Goal: Answer question/provide support: Share knowledge or assist other users

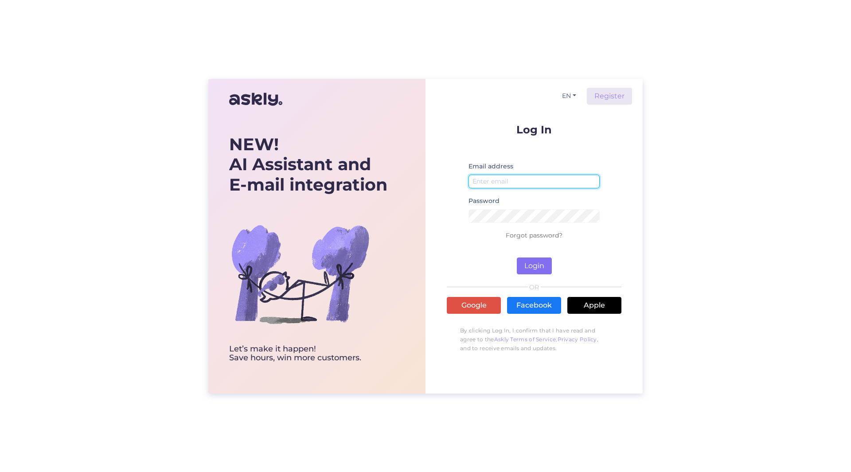
type input "[PERSON_NAME][EMAIL_ADDRESS][PERSON_NAME][DOMAIN_NAME]"
click at [535, 262] on button "Login" at bounding box center [534, 265] width 35 height 17
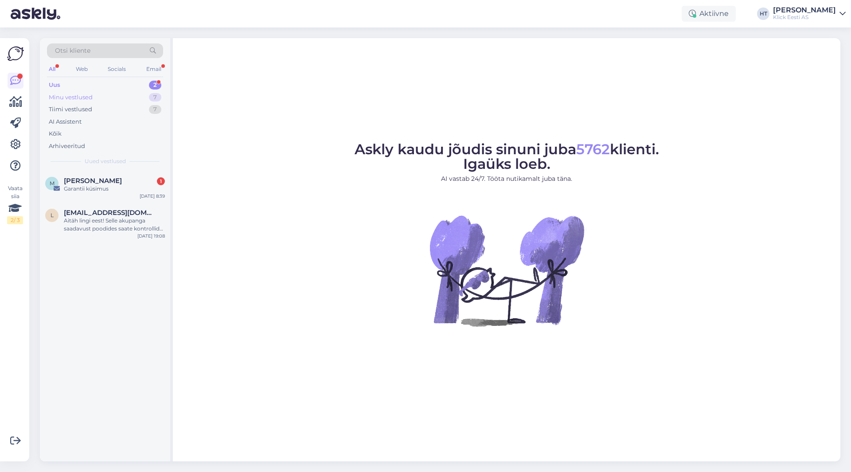
click at [133, 94] on div "Minu vestlused 7" at bounding box center [105, 97] width 116 height 12
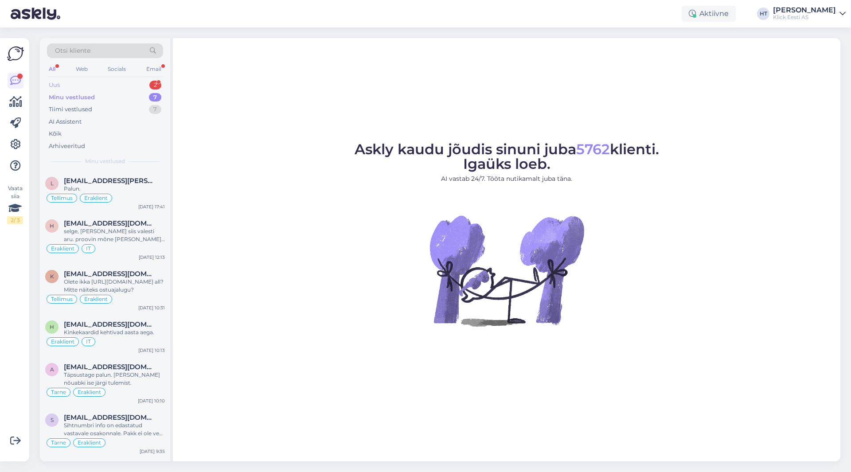
click at [132, 87] on div "Uus 2" at bounding box center [105, 85] width 116 height 12
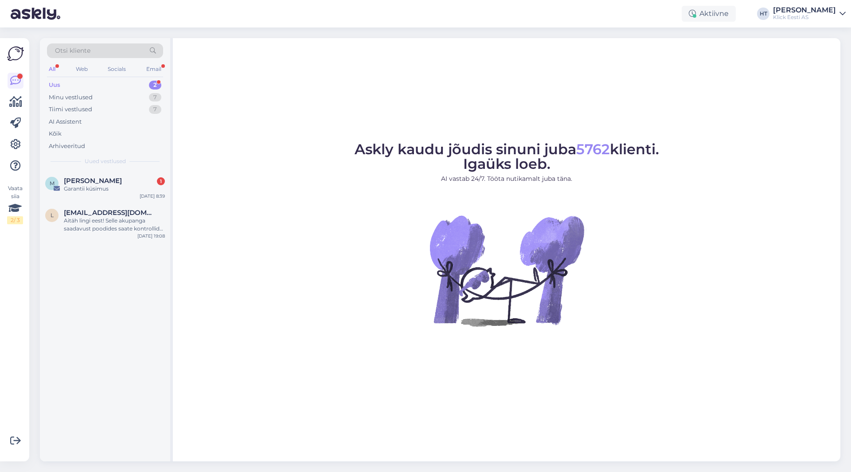
click at [55, 63] on div "Otsi kliente" at bounding box center [105, 53] width 116 height 20
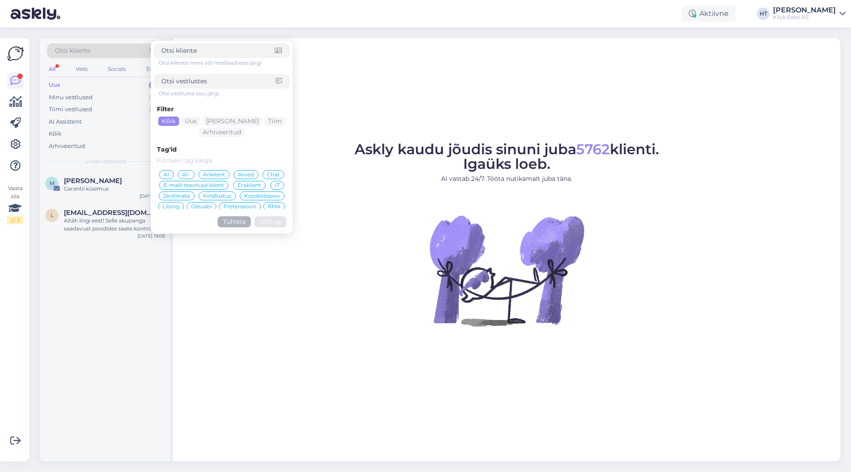
click at [55, 66] on div "All" at bounding box center [52, 69] width 10 height 12
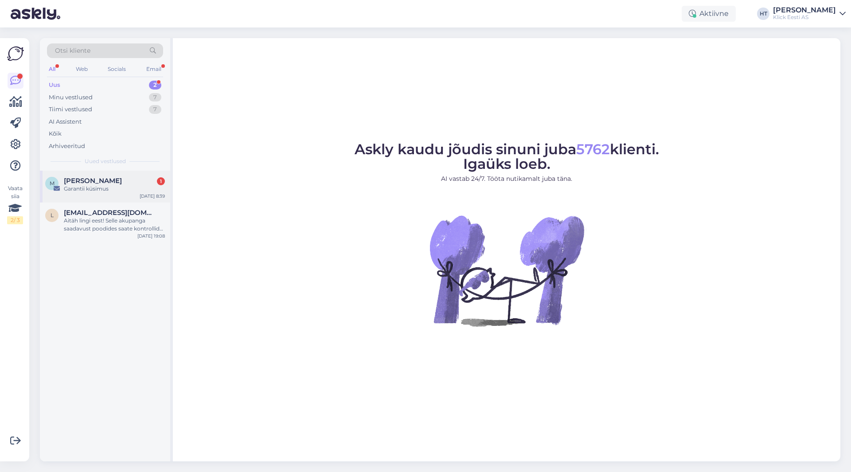
click at [112, 172] on div "M [PERSON_NAME] 1 Garantii küsimus [DATE] 8:39" at bounding box center [105, 187] width 130 height 32
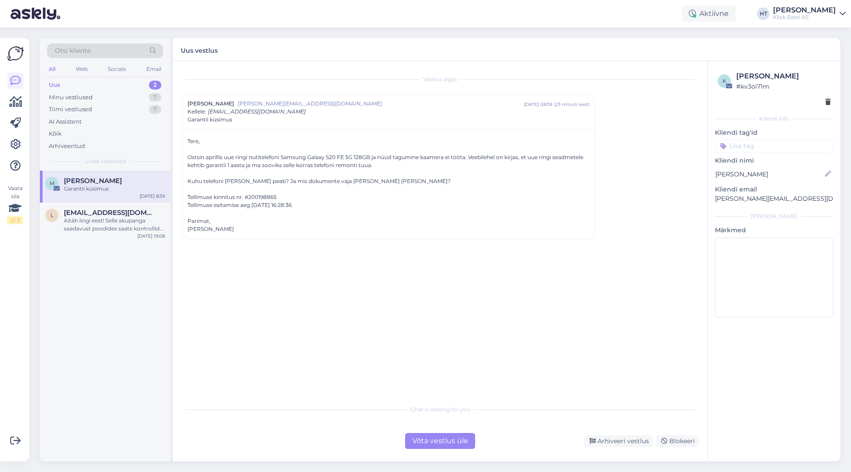
click at [93, 267] on div "M [PERSON_NAME] Garantii küsimus [DATE] 8:39 l [EMAIL_ADDRESS][DOMAIN_NAME] Ait…" at bounding box center [105, 316] width 130 height 291
click at [126, 113] on div "Tiimi vestlused 7" at bounding box center [105, 109] width 116 height 12
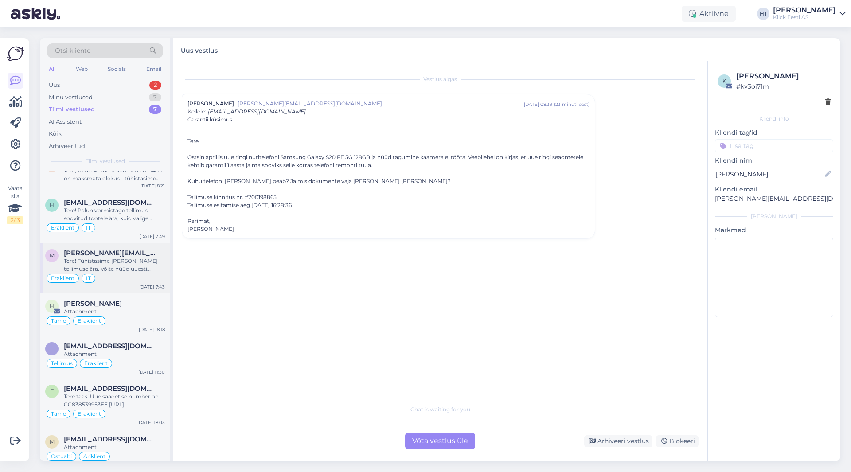
scroll to position [28, 0]
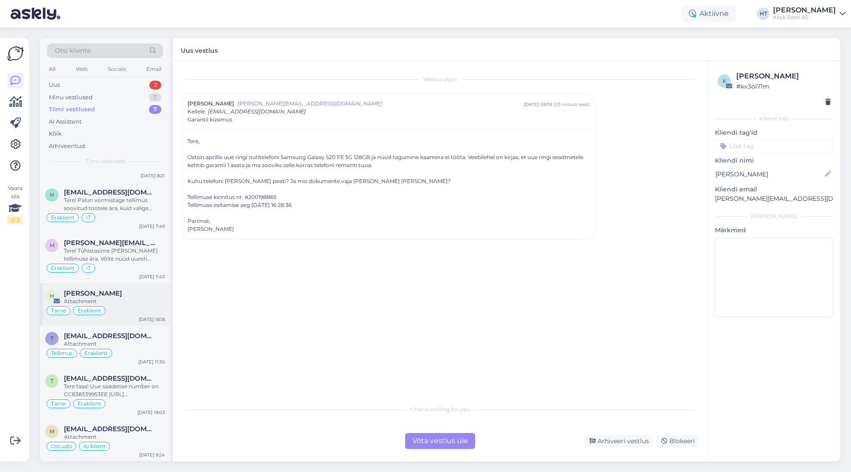
click at [125, 298] on div "Attachment" at bounding box center [114, 301] width 101 height 8
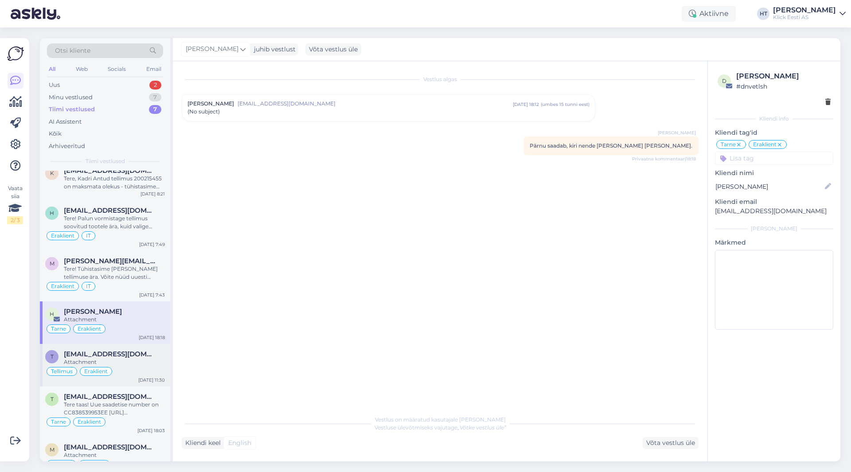
scroll to position [0, 0]
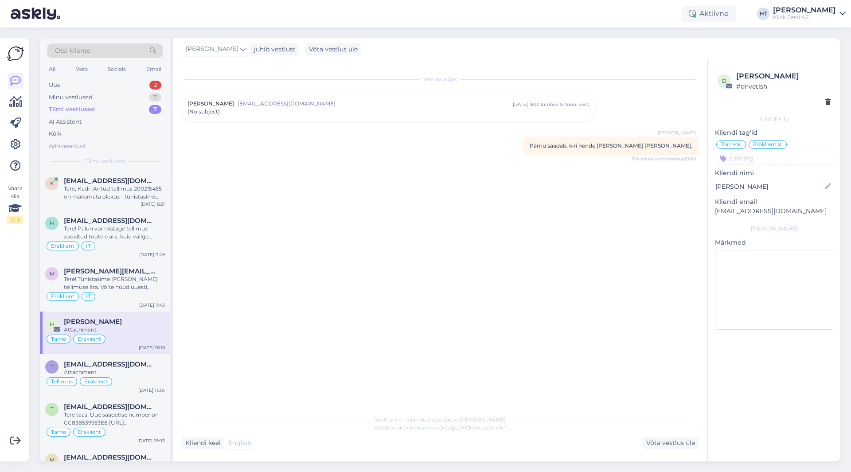
click at [97, 148] on div "Arhiveeritud" at bounding box center [105, 146] width 116 height 12
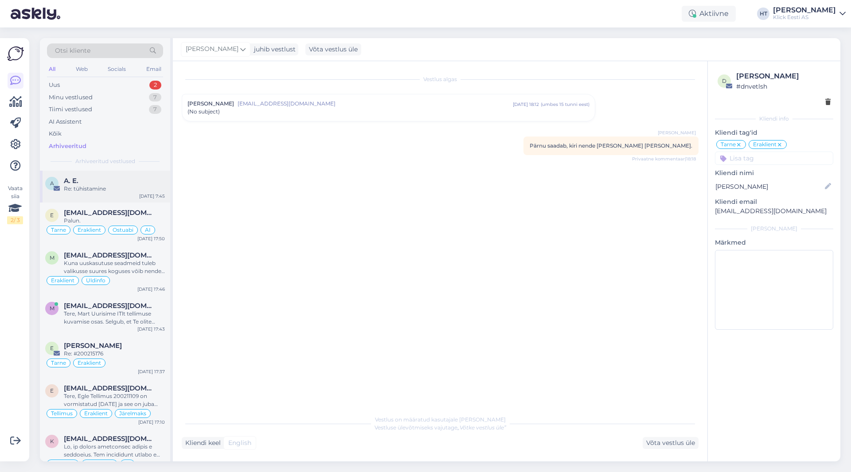
click at [116, 191] on div "Re: tühistamine" at bounding box center [114, 189] width 101 height 8
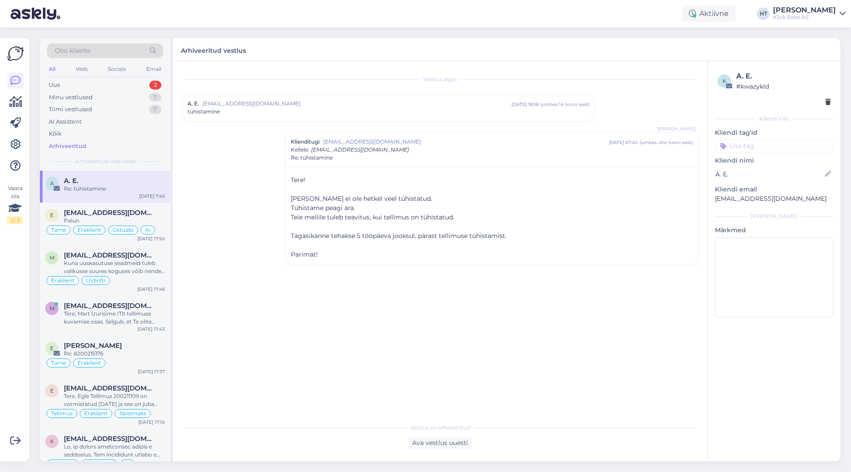
click at [243, 114] on div "tühistamine" at bounding box center [388, 112] width 402 height 8
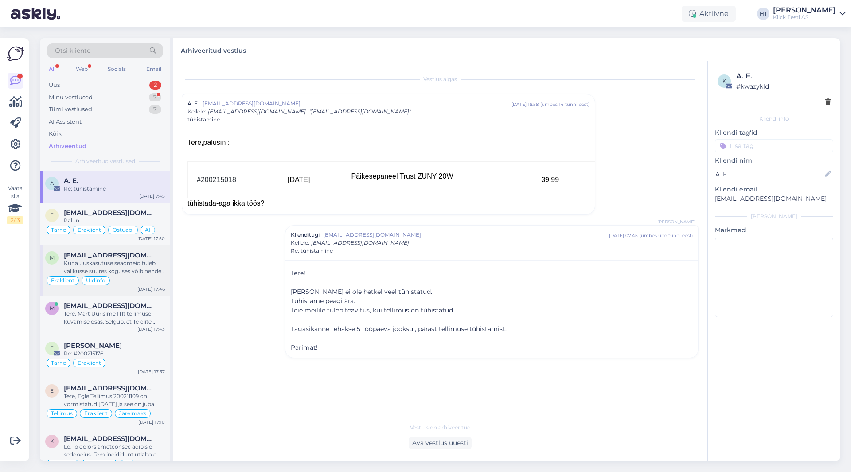
click at [129, 258] on span "[EMAIL_ADDRESS][DOMAIN_NAME]" at bounding box center [110, 255] width 92 height 8
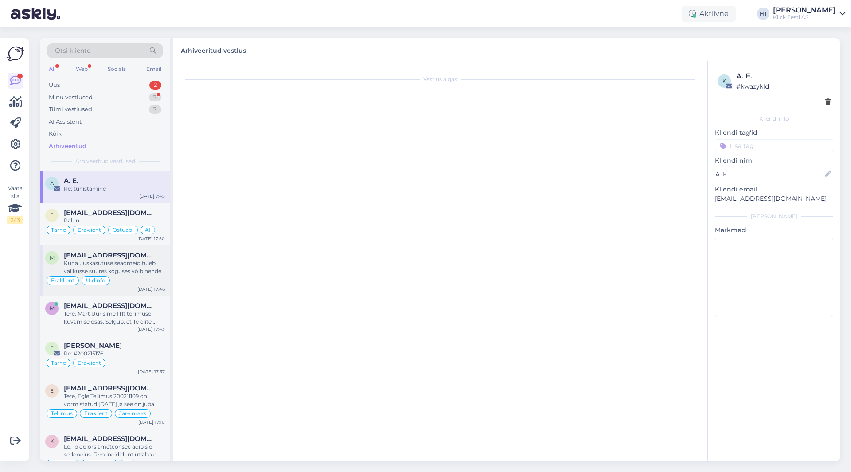
scroll to position [21, 0]
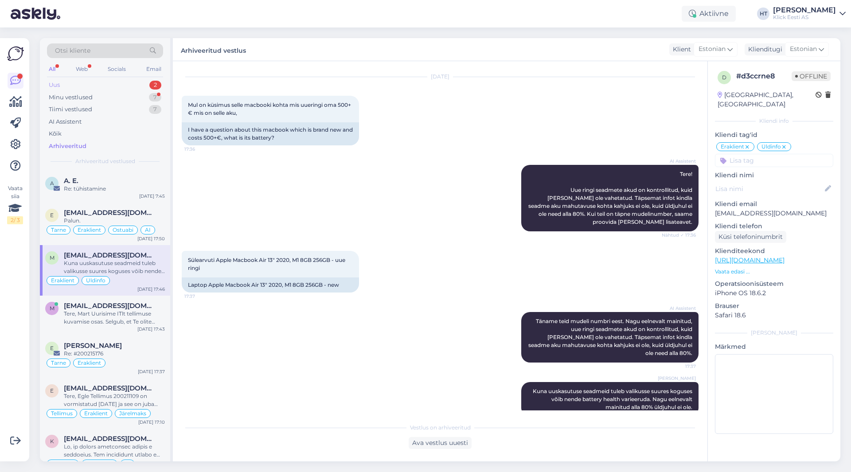
click at [136, 90] on div "Uus 2" at bounding box center [105, 85] width 116 height 12
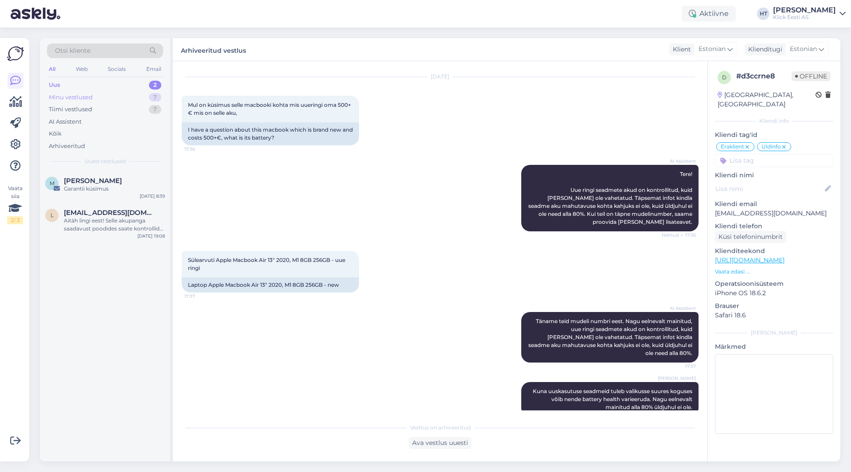
click at [137, 91] on div "Minu vestlused 7" at bounding box center [105, 97] width 116 height 12
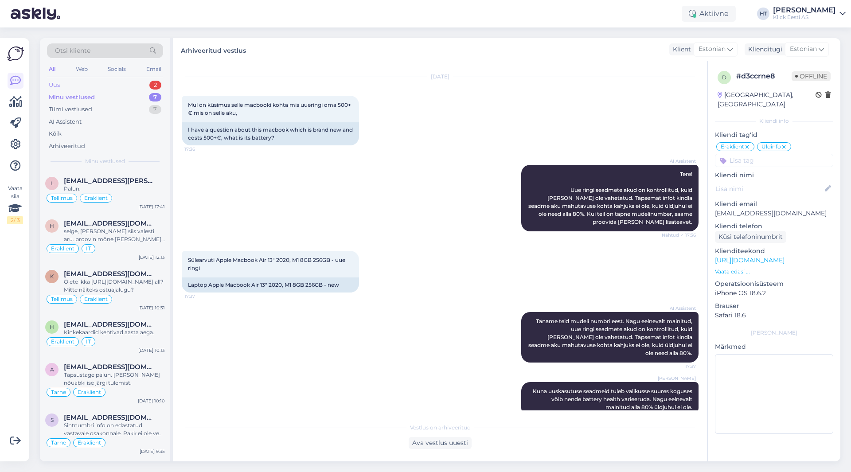
click at [143, 82] on div "Uus 2" at bounding box center [105, 85] width 116 height 12
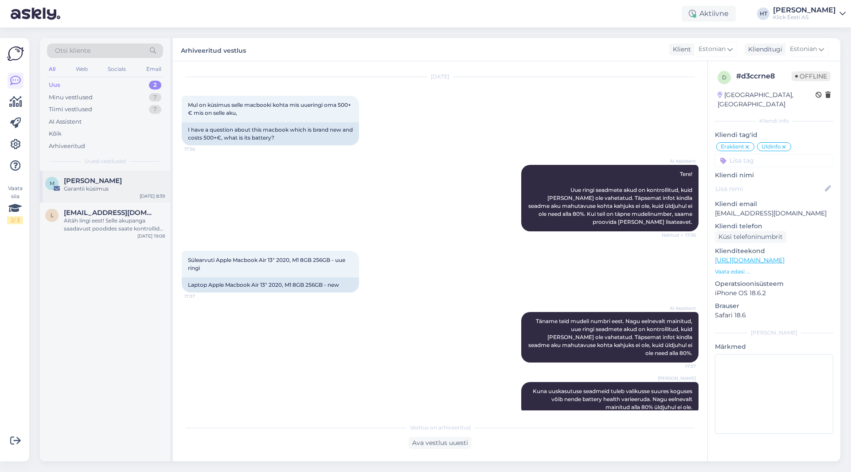
click at [125, 178] on div "[PERSON_NAME]" at bounding box center [114, 181] width 101 height 8
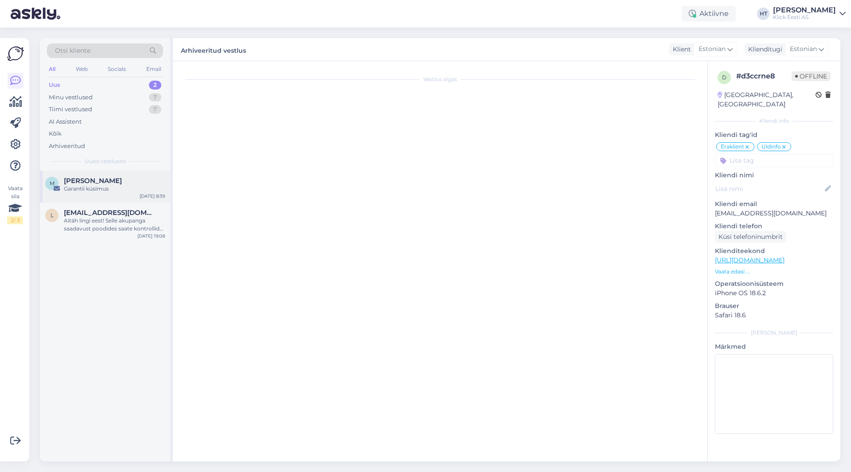
scroll to position [0, 0]
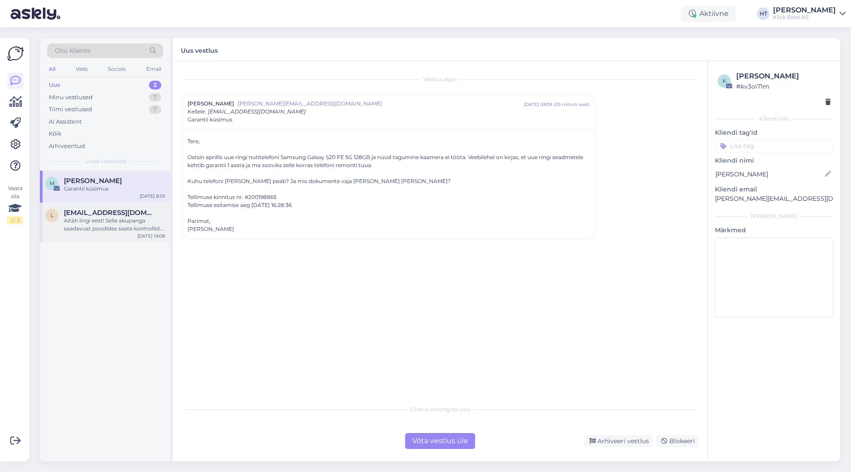
click at [122, 209] on div "l [EMAIL_ADDRESS][DOMAIN_NAME] Aitäh lingi eest! Selle akupanga saadavust poodi…" at bounding box center [105, 222] width 130 height 40
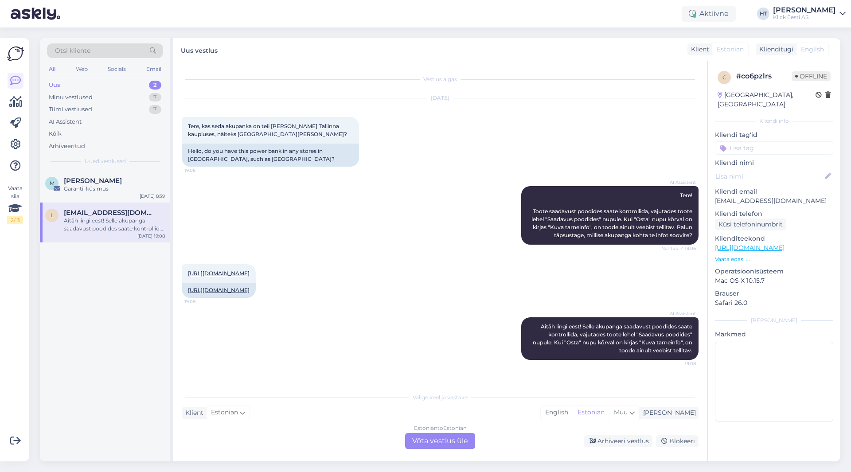
scroll to position [5, 0]
click at [412, 263] on div "[URL][DOMAIN_NAME] 19:08 [URL][DOMAIN_NAME]" at bounding box center [440, 280] width 517 height 53
click at [448, 436] on div "Estonian to Estonian Võta vestlus üle" at bounding box center [440, 441] width 70 height 16
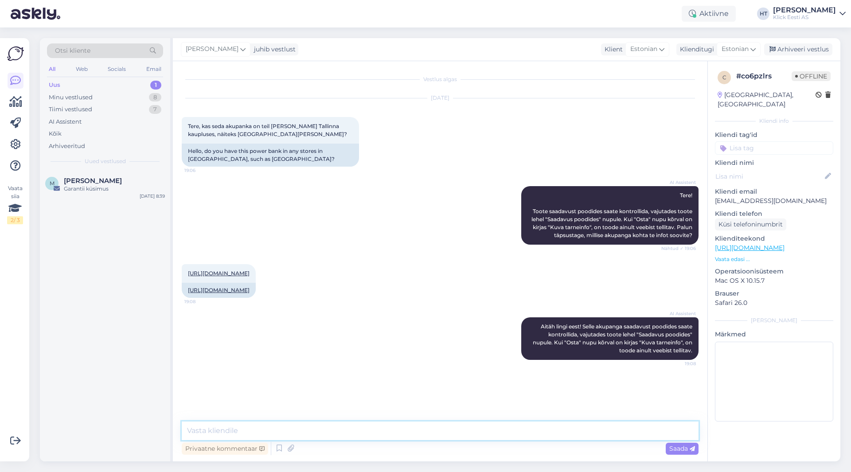
click at [448, 432] on textarea at bounding box center [440, 430] width 517 height 19
type textarea "Antud akupank on ainult tellitav, kauplustes ei leidu."
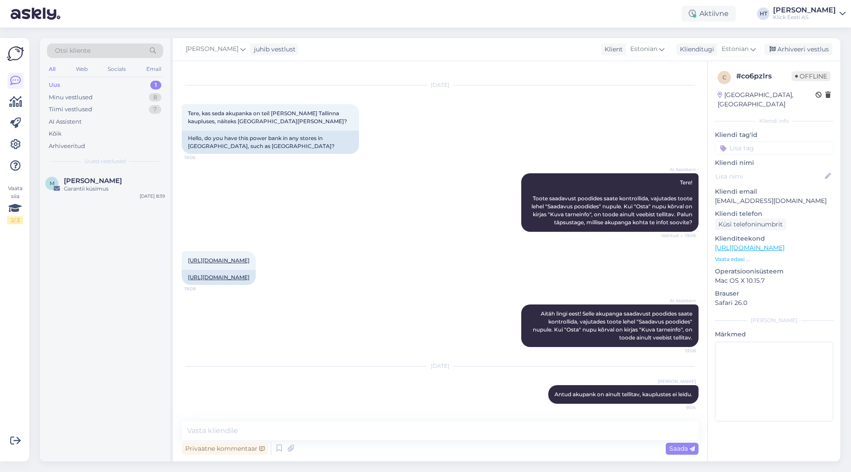
click at [757, 141] on input at bounding box center [774, 147] width 118 height 13
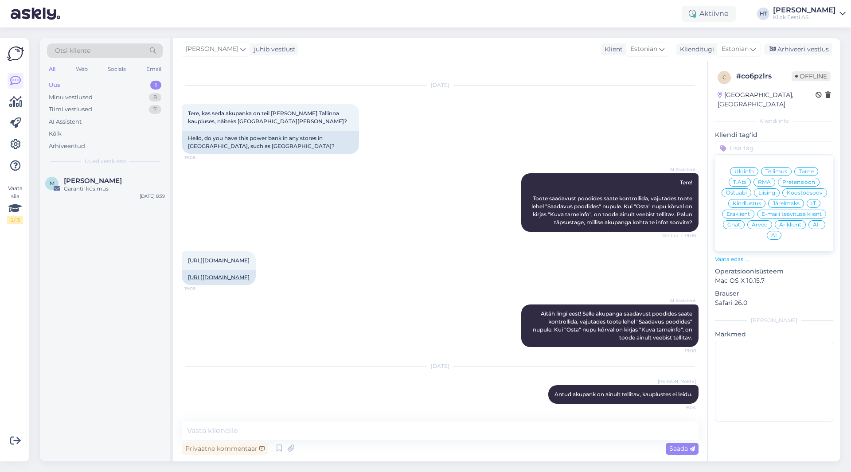
click at [741, 190] on span "Ostuabi" at bounding box center [736, 192] width 21 height 5
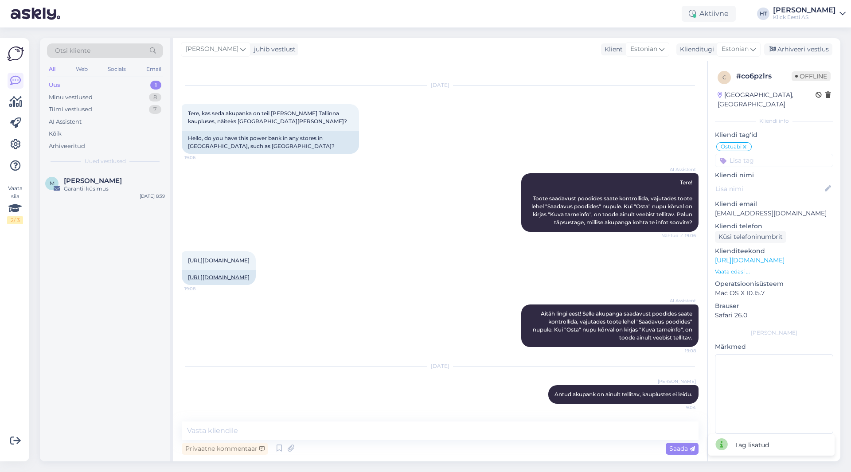
click at [751, 154] on input at bounding box center [774, 160] width 118 height 13
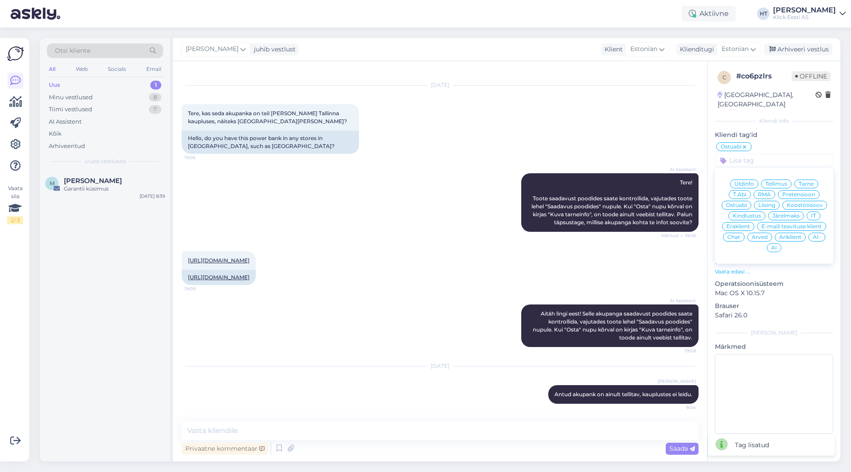
click at [743, 224] on span "Eraklient" at bounding box center [737, 226] width 23 height 5
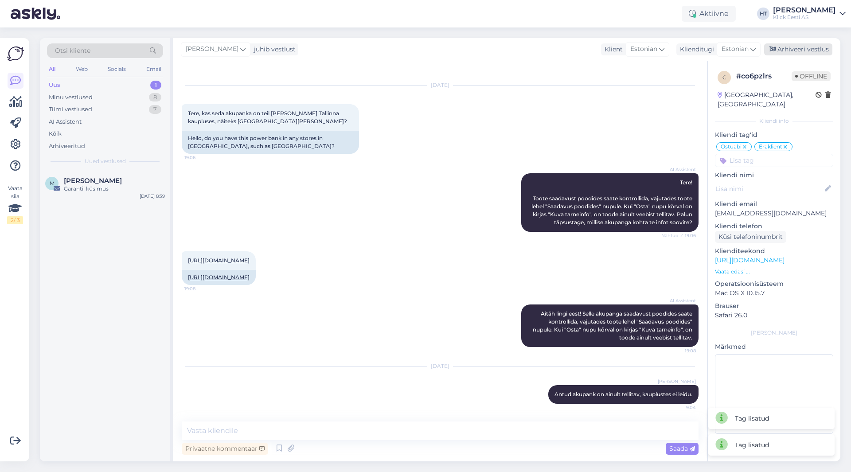
click at [792, 51] on div "Arhiveeri vestlus" at bounding box center [798, 49] width 68 height 12
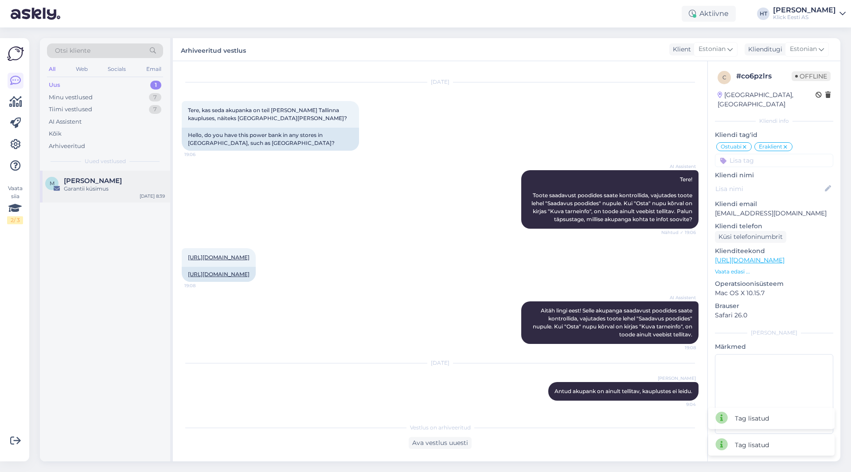
click at [119, 191] on div "Garantii küsimus" at bounding box center [114, 189] width 101 height 8
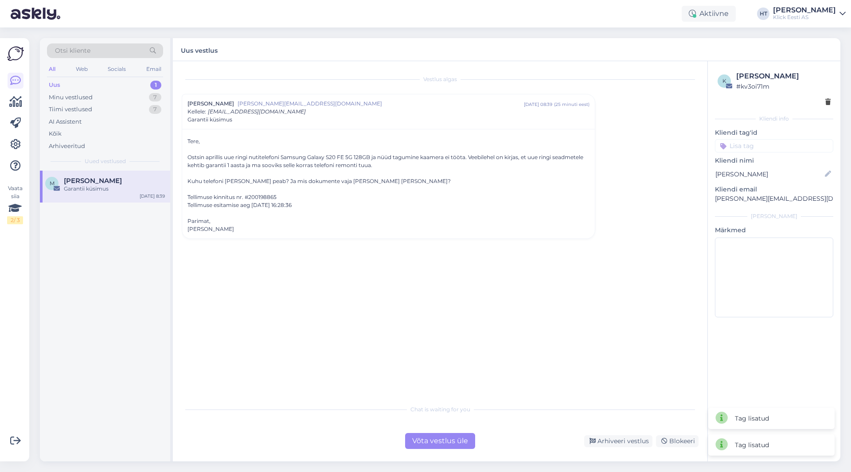
scroll to position [0, 0]
click at [141, 97] on div "Minu vestlused 7" at bounding box center [105, 97] width 116 height 12
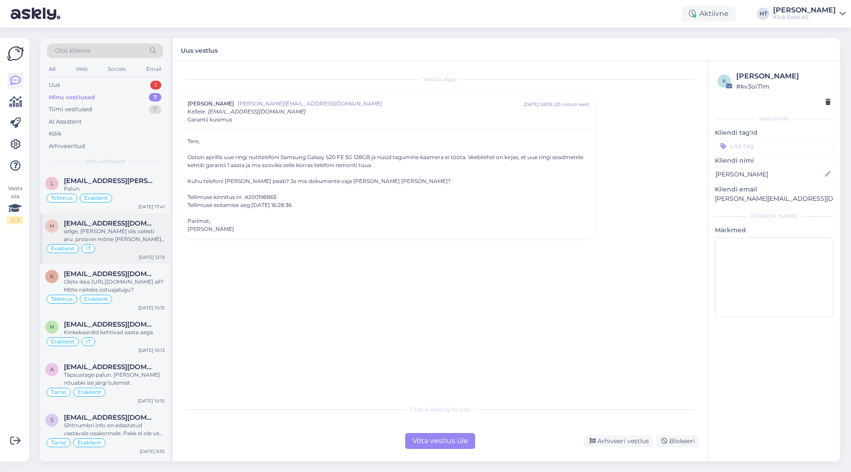
click at [134, 226] on span "[EMAIL_ADDRESS][DOMAIN_NAME]" at bounding box center [110, 223] width 92 height 8
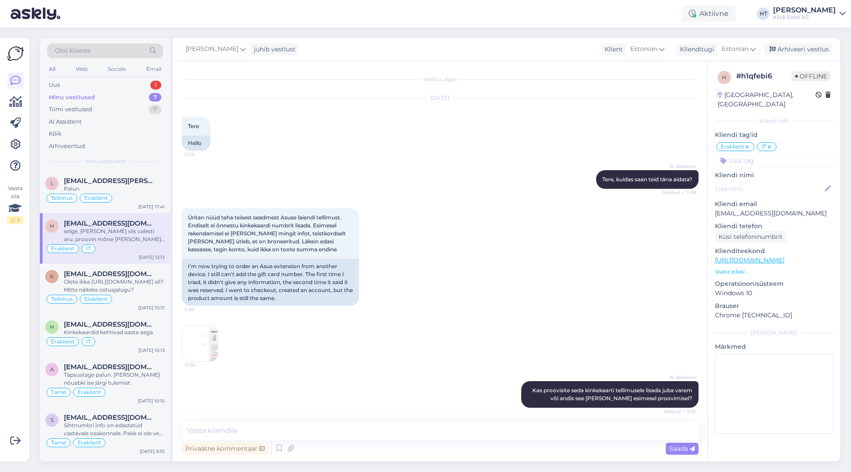
scroll to position [535, 0]
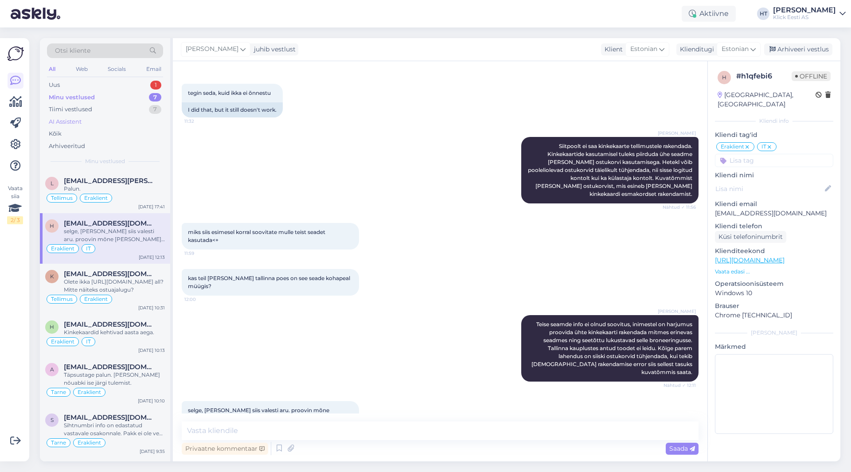
click at [121, 123] on div "AI Assistent" at bounding box center [105, 122] width 116 height 12
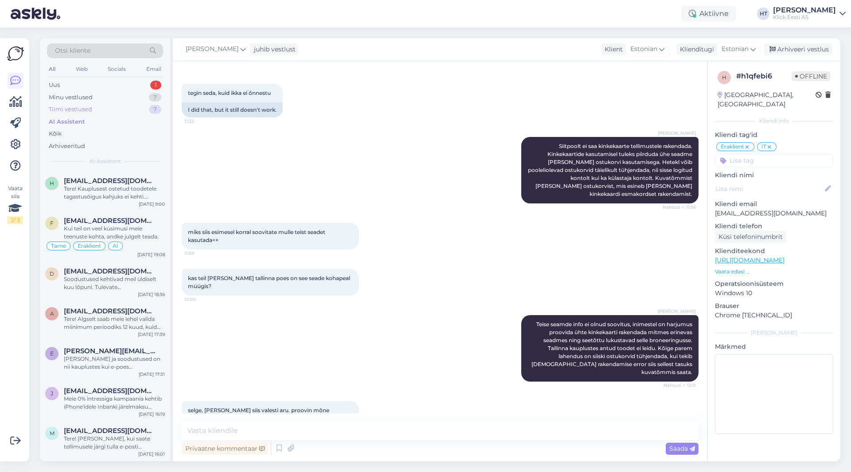
click at [98, 111] on div "Tiimi vestlused 7" at bounding box center [105, 109] width 116 height 12
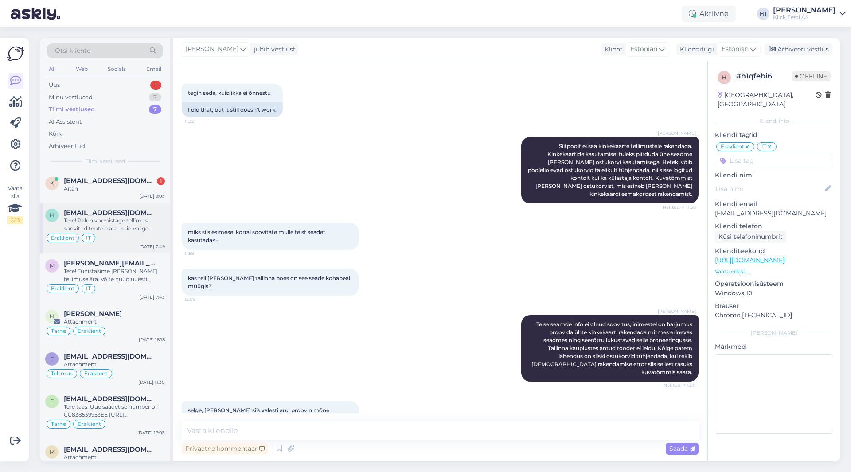
click at [119, 224] on div "Tere! Palun vormistage tellimus soovitud tootele ära, kuid valige makseviisiks …" at bounding box center [114, 225] width 101 height 16
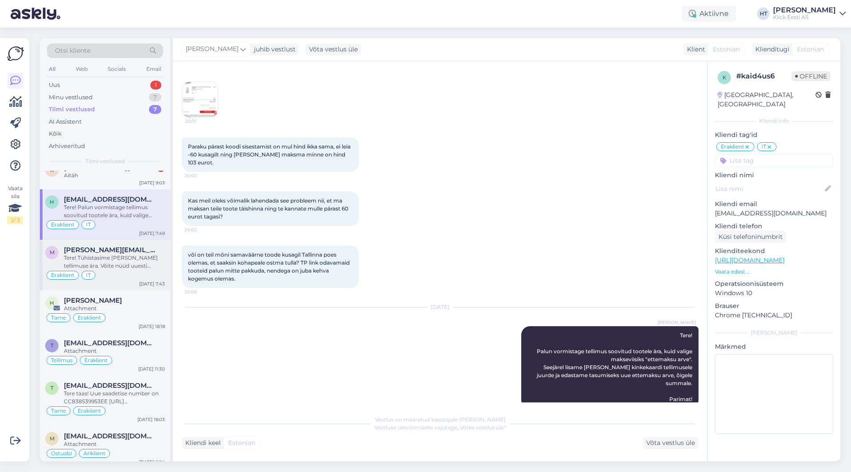
scroll to position [20, 0]
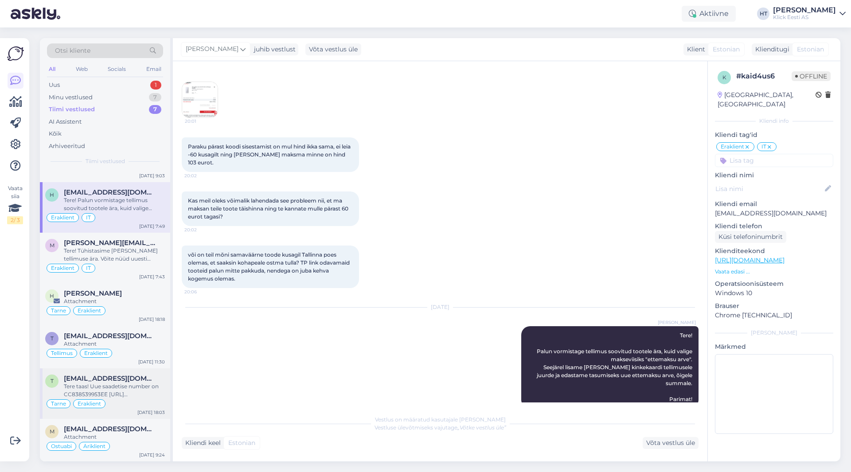
click at [148, 378] on div "[EMAIL_ADDRESS][DOMAIN_NAME]" at bounding box center [114, 378] width 101 height 8
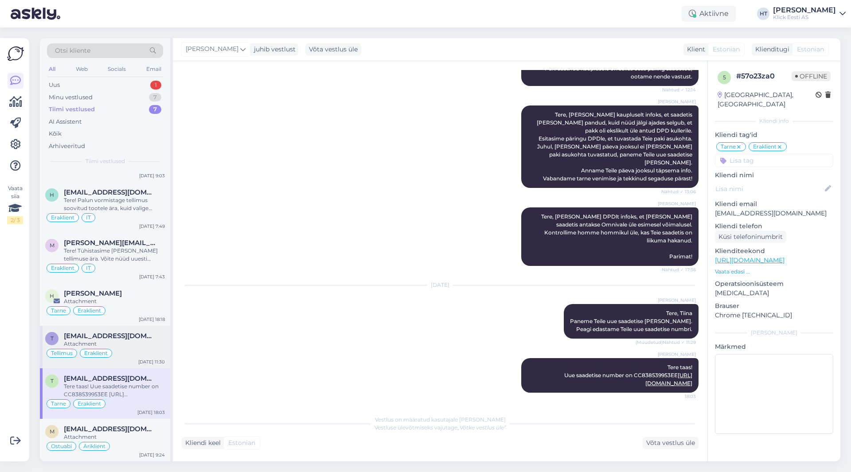
click at [139, 347] on div "Attachment" at bounding box center [114, 344] width 101 height 8
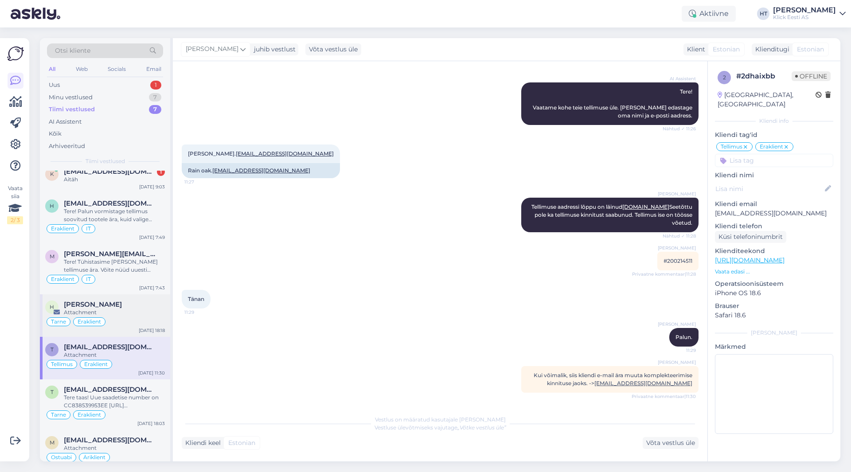
scroll to position [0, 0]
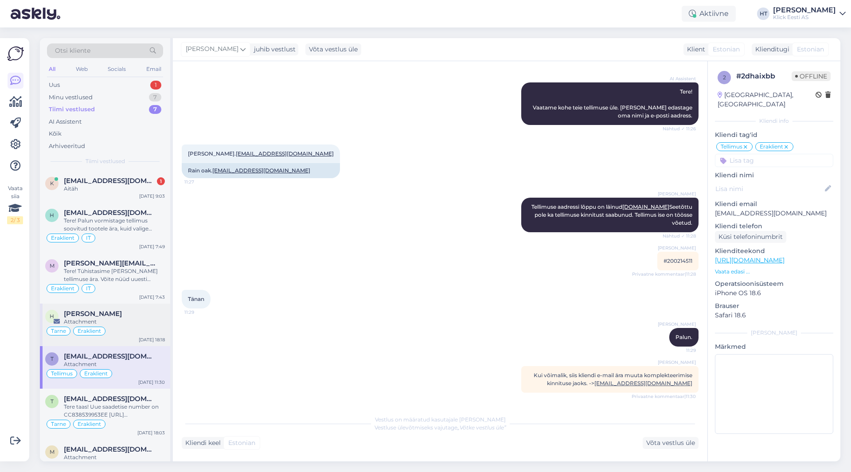
click at [140, 324] on div "Attachment" at bounding box center [114, 322] width 101 height 8
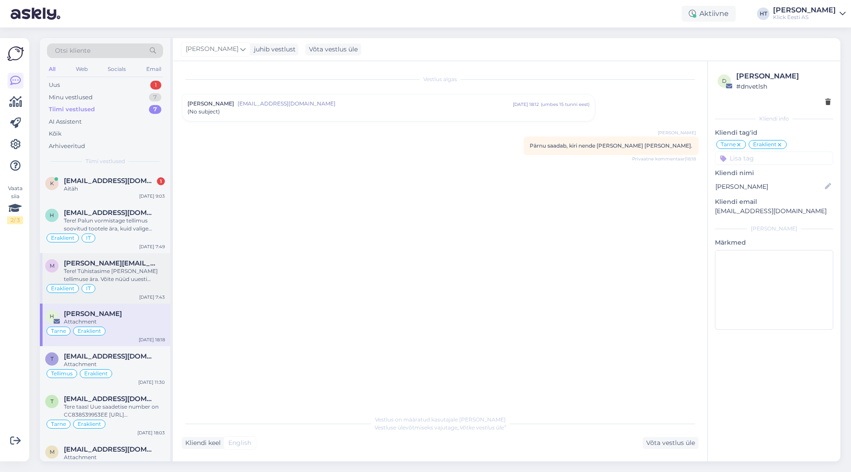
click at [144, 277] on div "Tere! Tühistasime [PERSON_NAME] tellimuse ära. Võite nüüd uuesti proovida." at bounding box center [114, 275] width 101 height 16
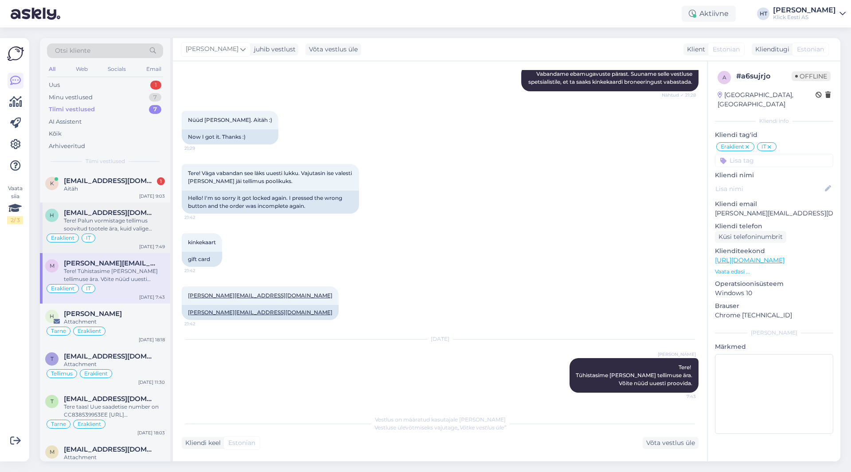
click at [147, 237] on div "Eraklient IT" at bounding box center [105, 238] width 120 height 11
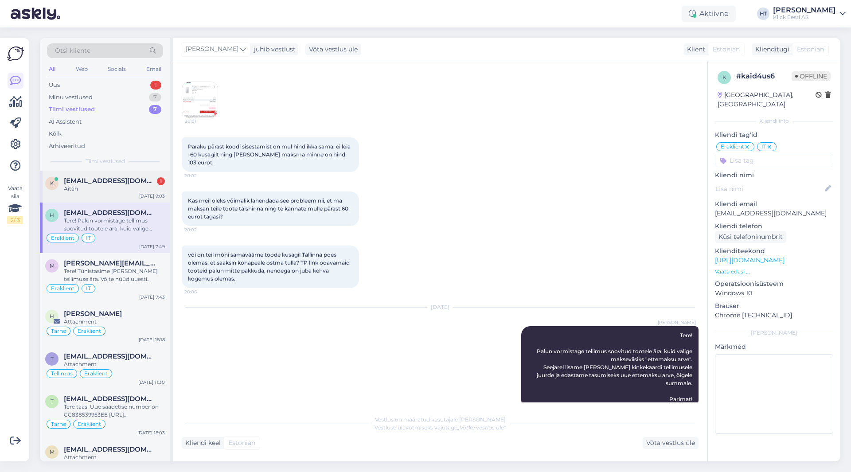
click at [144, 198] on div "[DATE] 9:03" at bounding box center [152, 196] width 26 height 7
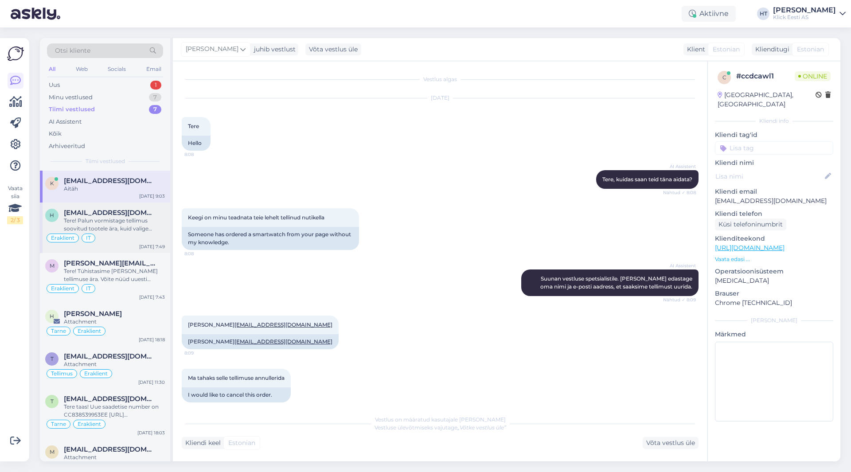
click at [148, 213] on span "[EMAIL_ADDRESS][DOMAIN_NAME]" at bounding box center [110, 213] width 92 height 8
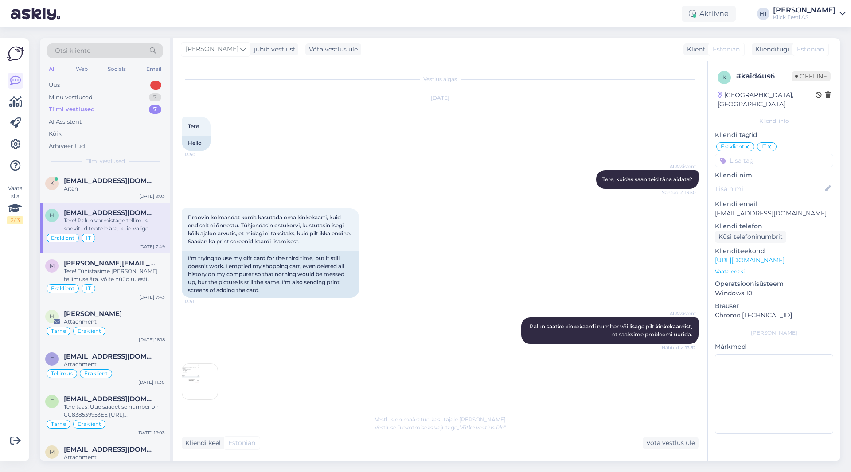
scroll to position [1091, 0]
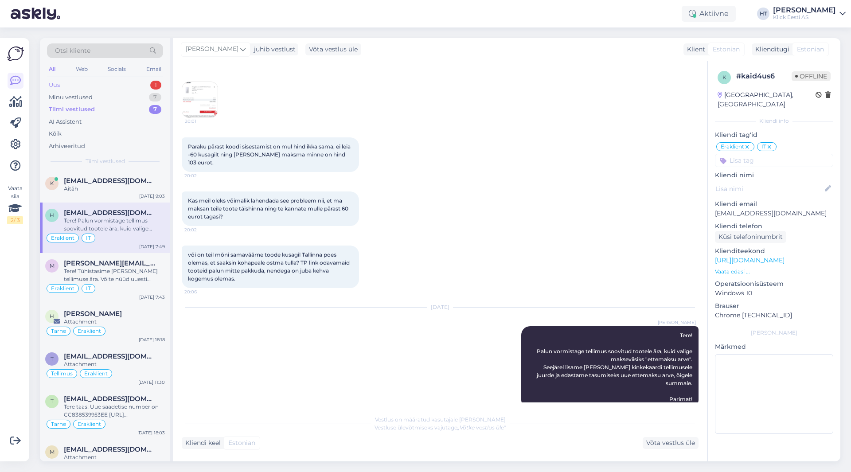
click at [142, 85] on div "Uus 1" at bounding box center [105, 85] width 116 height 12
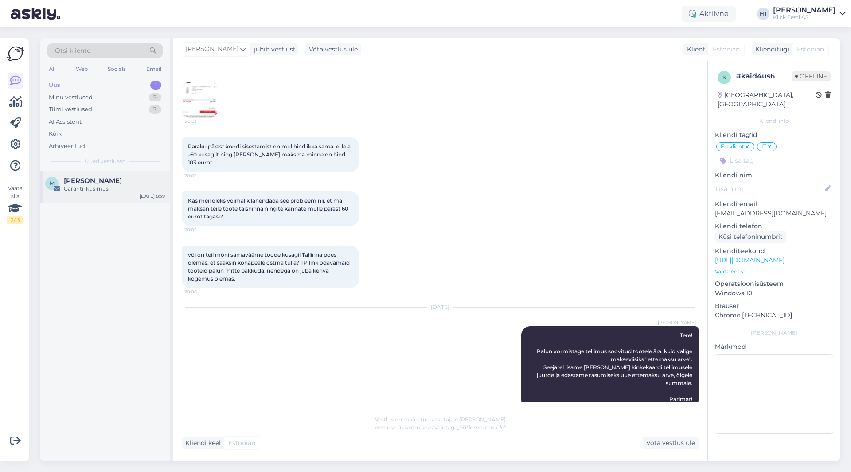
click at [125, 180] on div "[PERSON_NAME]" at bounding box center [114, 181] width 101 height 8
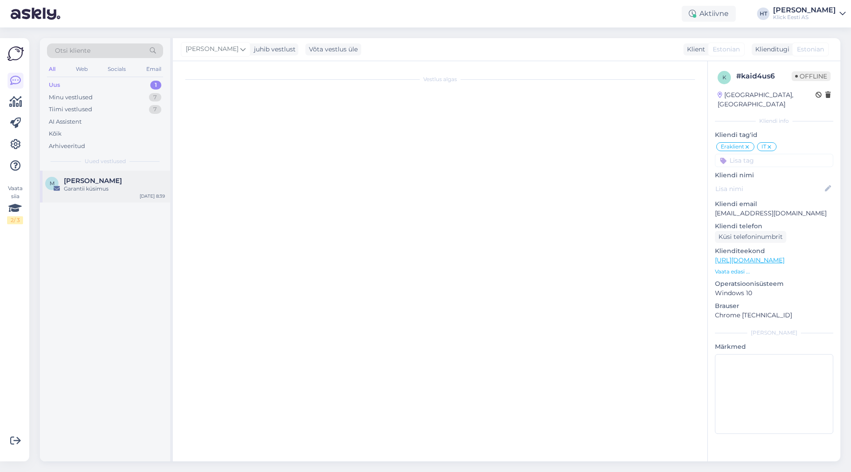
scroll to position [0, 0]
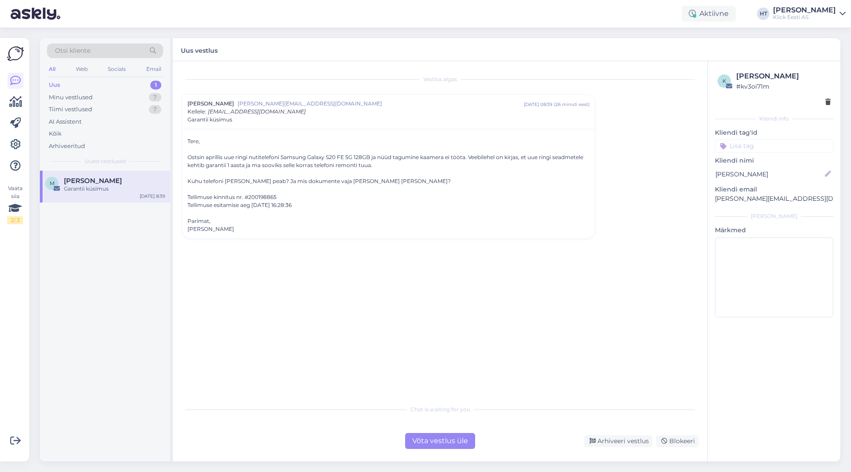
click at [436, 456] on div "Vestlus [PERSON_NAME] Pruul [EMAIL_ADDRESS][DOMAIN_NAME] [DATE] 08:39 ( 26 minu…" at bounding box center [440, 261] width 534 height 400
click at [436, 446] on div "Võta vestlus üle" at bounding box center [440, 441] width 70 height 16
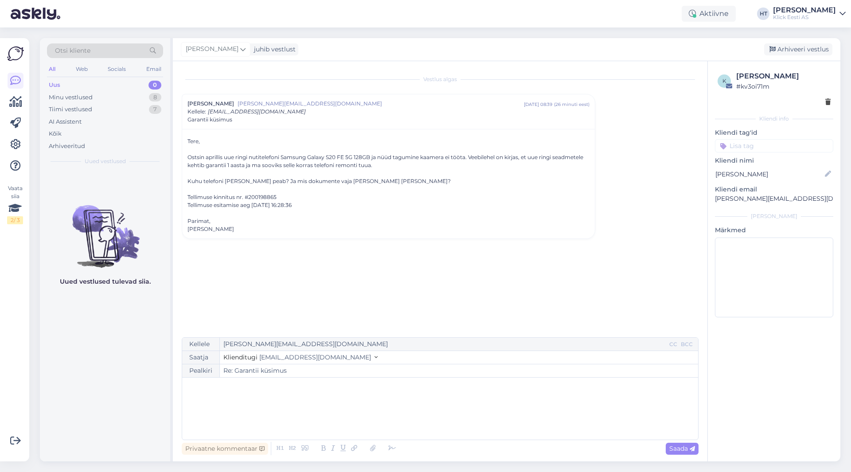
click at [411, 407] on div "﻿" at bounding box center [440, 408] width 507 height 53
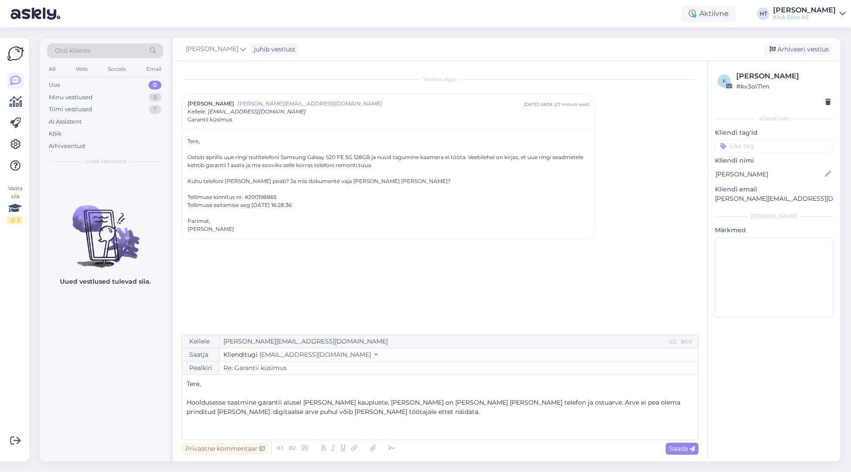
click at [589, 402] on span "Hooldusesse saatmine garantii alusel [PERSON_NAME] kaupluste, [PERSON_NAME] on …" at bounding box center [434, 406] width 495 height 17
click at [347, 430] on p "﻿" at bounding box center [440, 430] width 507 height 9
click at [248, 411] on span "Hooldusesse saatmine garantii alusel [PERSON_NAME] kaupluste, [PERSON_NAME] on …" at bounding box center [434, 406] width 495 height 17
click at [222, 428] on p "﻿" at bounding box center [440, 430] width 507 height 9
click at [682, 450] on span "Saada" at bounding box center [682, 448] width 26 height 8
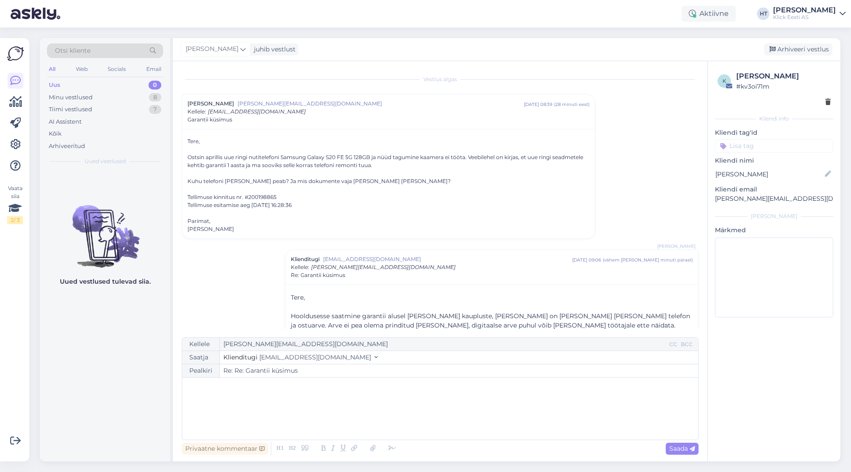
click at [751, 147] on input at bounding box center [774, 145] width 118 height 13
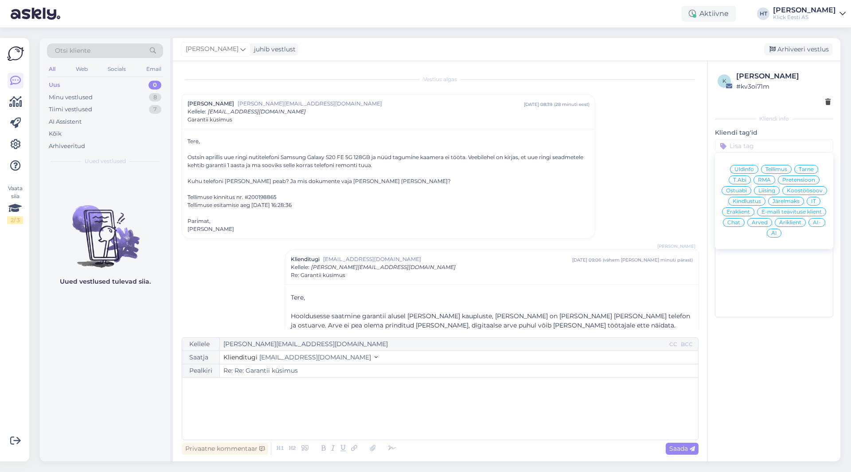
click at [764, 180] on span "RMA" at bounding box center [764, 179] width 13 height 5
type input "Re: Garantii küsimus"
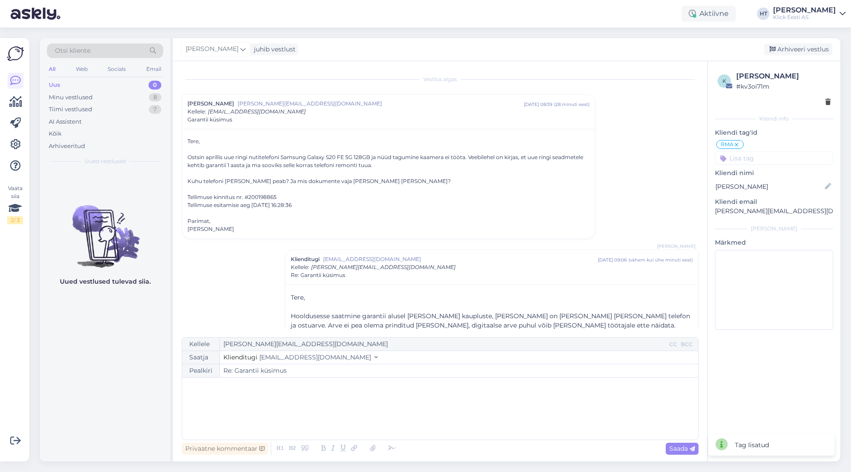
scroll to position [31, 0]
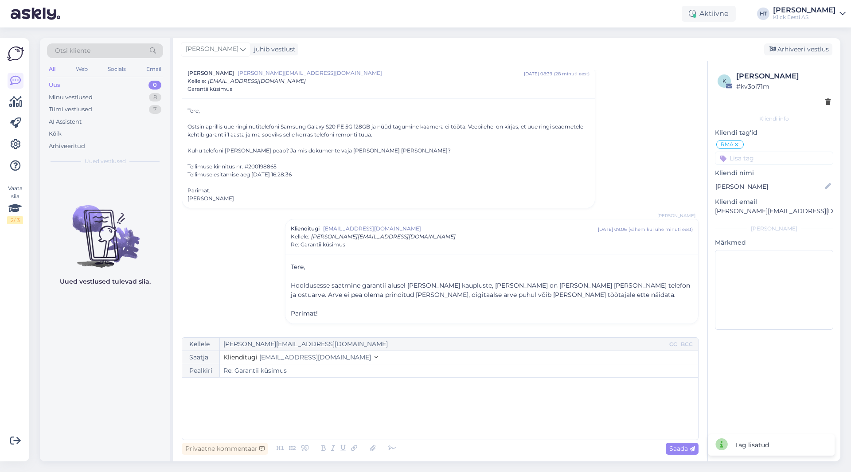
click at [753, 161] on input at bounding box center [774, 158] width 118 height 13
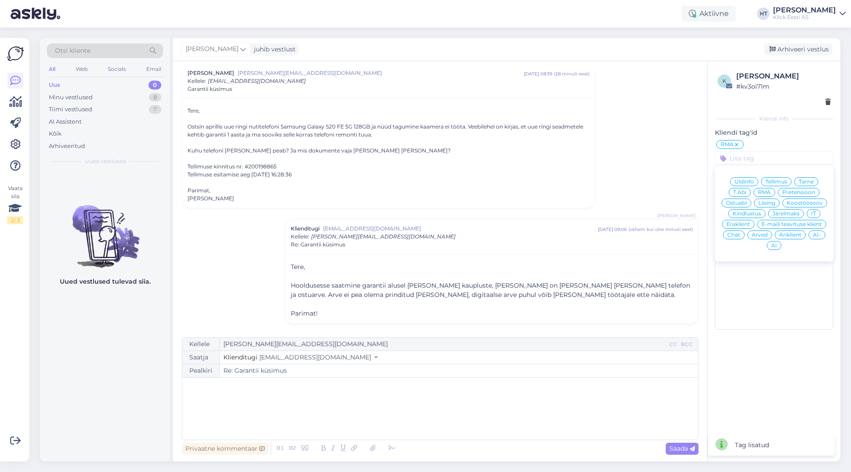
click at [740, 222] on span "Eraklient" at bounding box center [737, 224] width 23 height 5
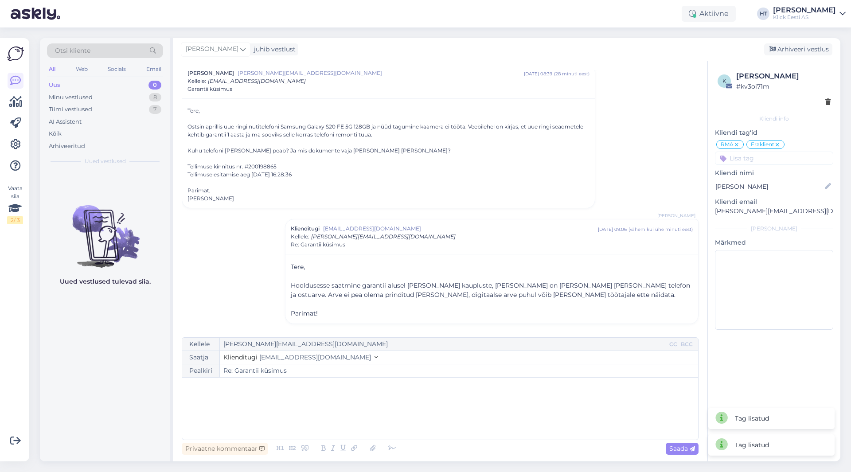
click at [666, 177] on div "Vestlus [PERSON_NAME] Pruul [EMAIL_ADDRESS][DOMAIN_NAME] [DATE] 08:39 ( 28 minu…" at bounding box center [444, 199] width 525 height 259
click at [125, 99] on div "Minu vestlused 8" at bounding box center [105, 97] width 116 height 12
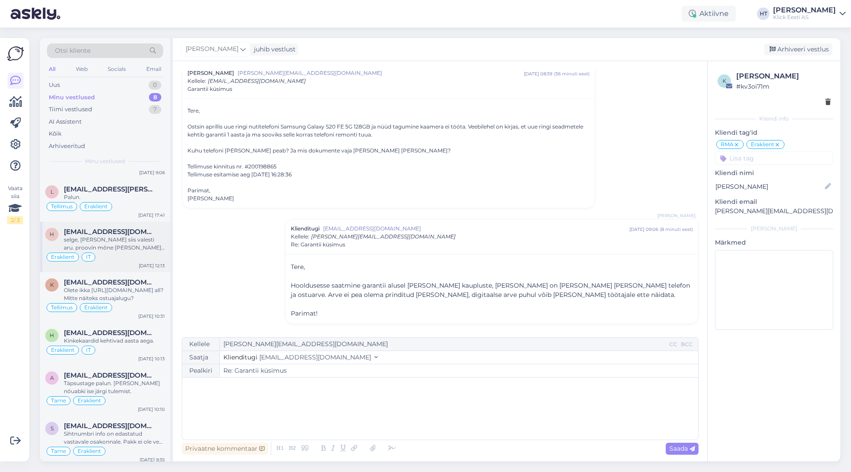
scroll to position [0, 0]
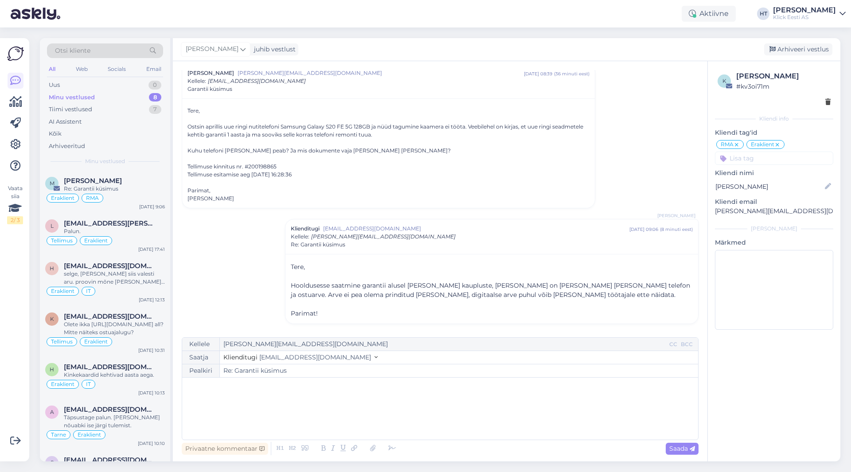
click at [147, 101] on div "Minu vestlused 8" at bounding box center [105, 97] width 116 height 12
click at [136, 177] on div "[PERSON_NAME]" at bounding box center [114, 181] width 101 height 8
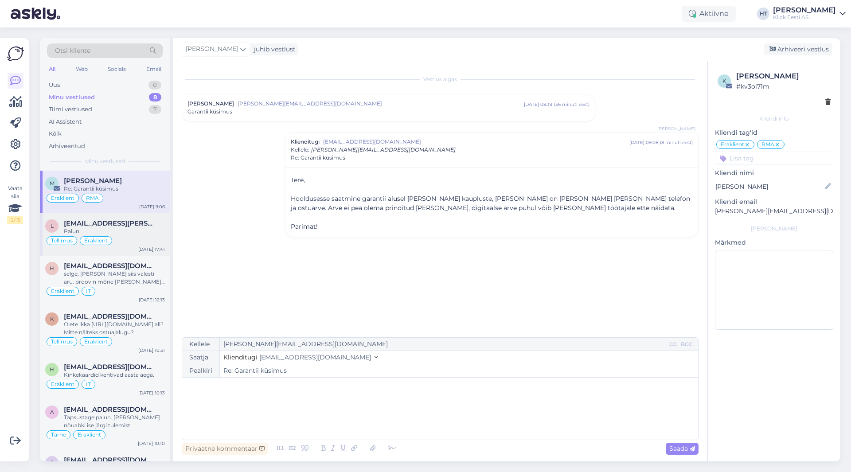
click at [162, 236] on div "Tellimus Eraklient" at bounding box center [105, 240] width 120 height 11
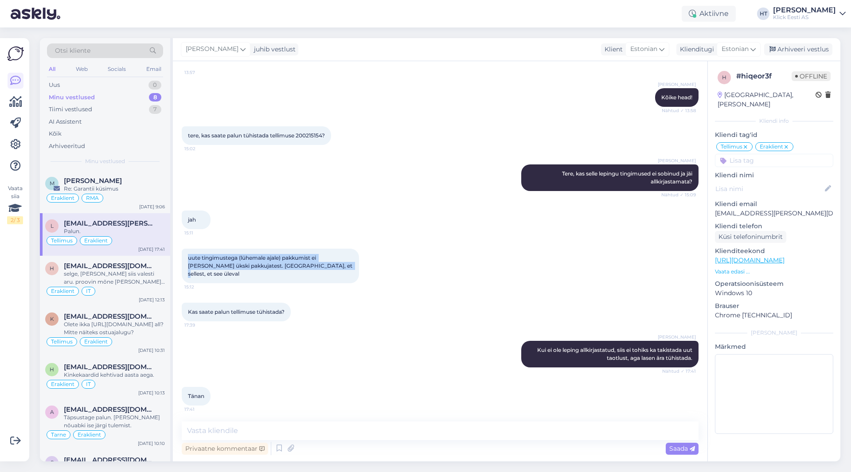
drag, startPoint x: 311, startPoint y: 235, endPoint x: 187, endPoint y: 223, distance: 123.8
click at [187, 249] on div "uute tingimustega (lühemale ajale) pakkumist ei [PERSON_NAME] ükski pakkujatest…" at bounding box center [270, 266] width 177 height 35
drag, startPoint x: 187, startPoint y: 224, endPoint x: 346, endPoint y: 234, distance: 158.5
click at [346, 249] on div "uute tingimustega (lühemale ajale) pakkumist ei [PERSON_NAME] ükski pakkujatest…" at bounding box center [270, 266] width 177 height 35
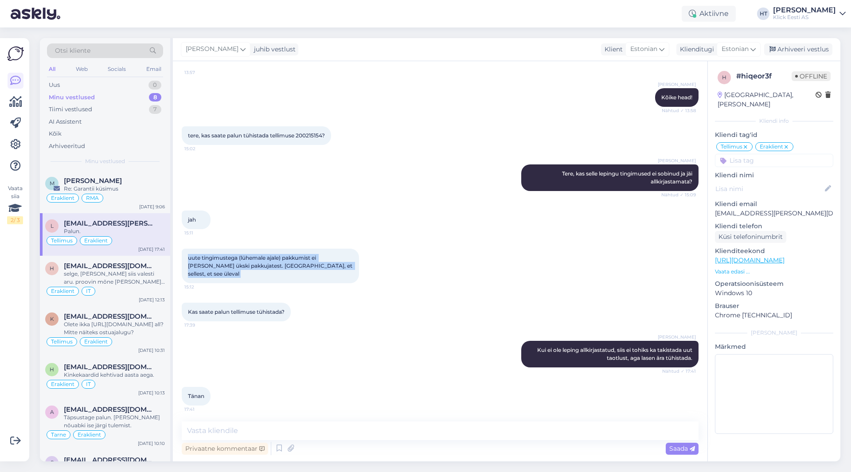
click at [346, 249] on div "uute tingimustega (lühemale ajale) pakkumist ei [PERSON_NAME] ükski pakkujatest…" at bounding box center [270, 266] width 177 height 35
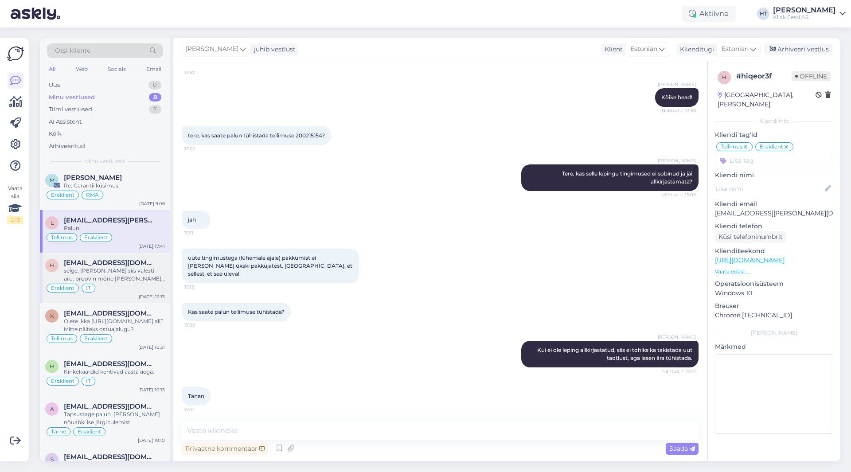
scroll to position [0, 0]
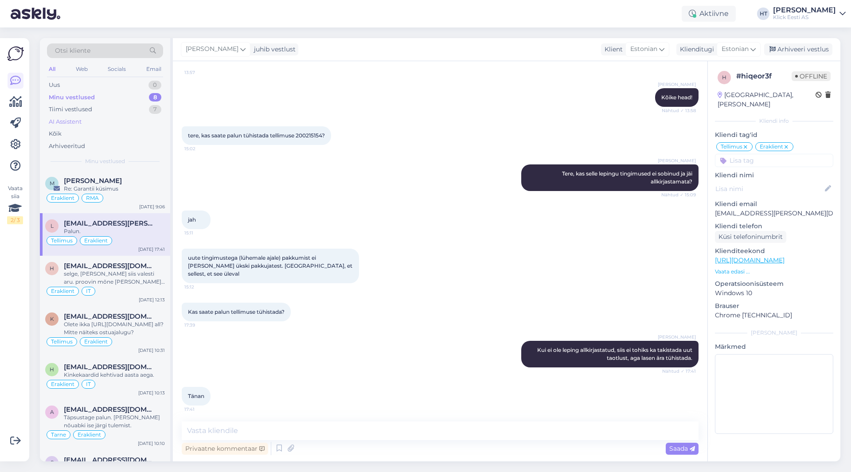
click at [118, 123] on div "AI Assistent" at bounding box center [105, 122] width 116 height 12
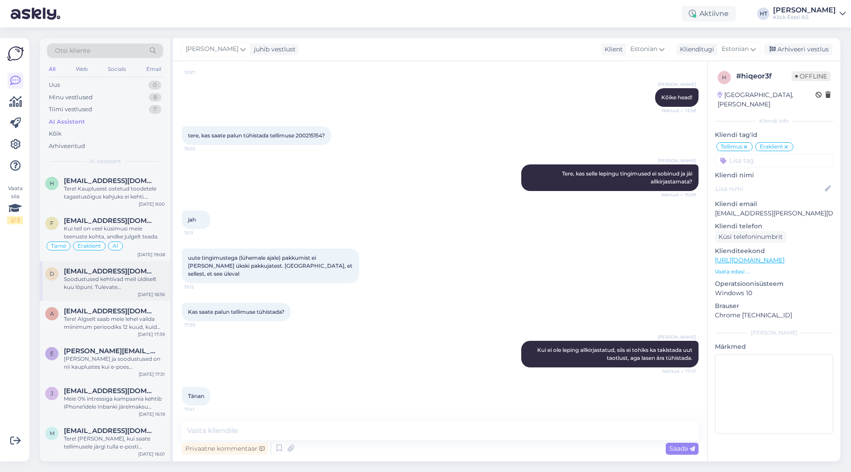
click at [131, 269] on span "[EMAIL_ADDRESS][DOMAIN_NAME]" at bounding box center [110, 271] width 92 height 8
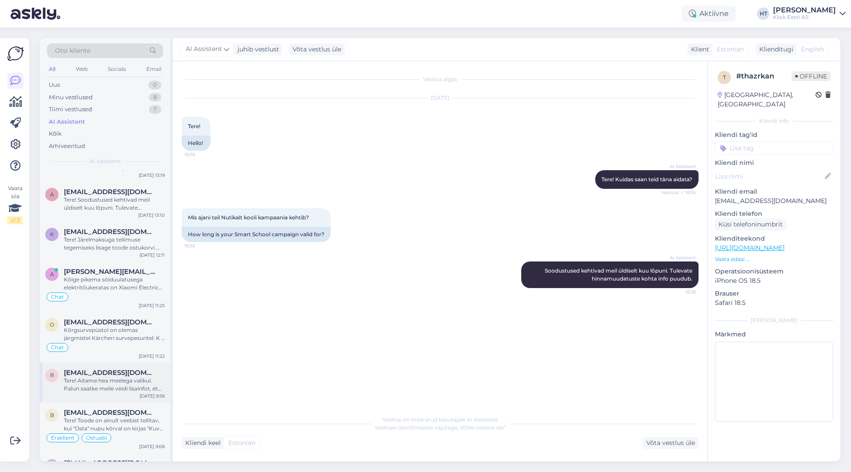
scroll to position [1108, 0]
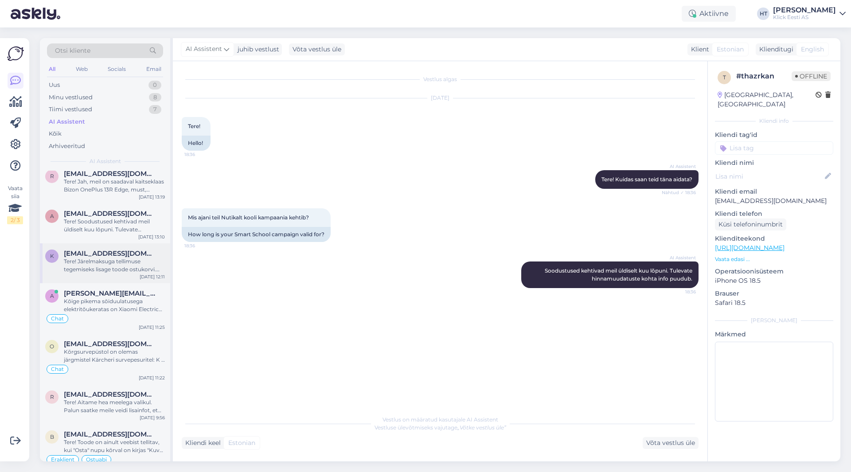
click at [118, 265] on div "Tere! Järelmaksuga tellimuse tegemiseks lisage toode ostukorvi. Seejärel saate …" at bounding box center [114, 265] width 101 height 16
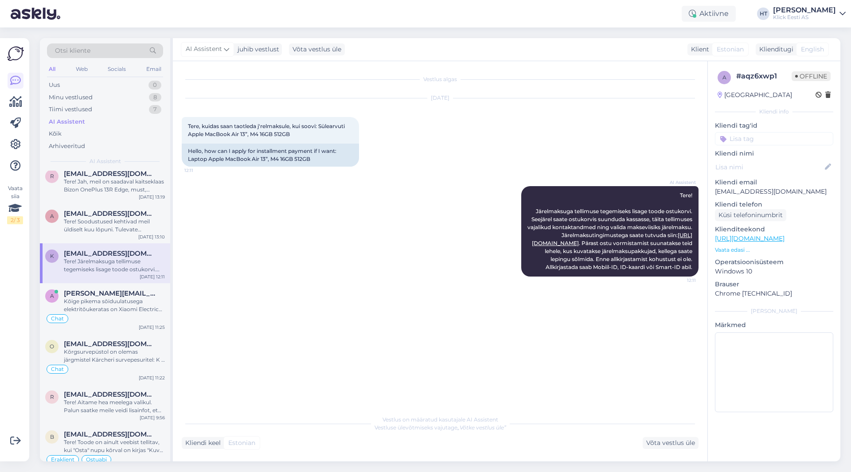
click at [766, 136] on input at bounding box center [774, 138] width 118 height 13
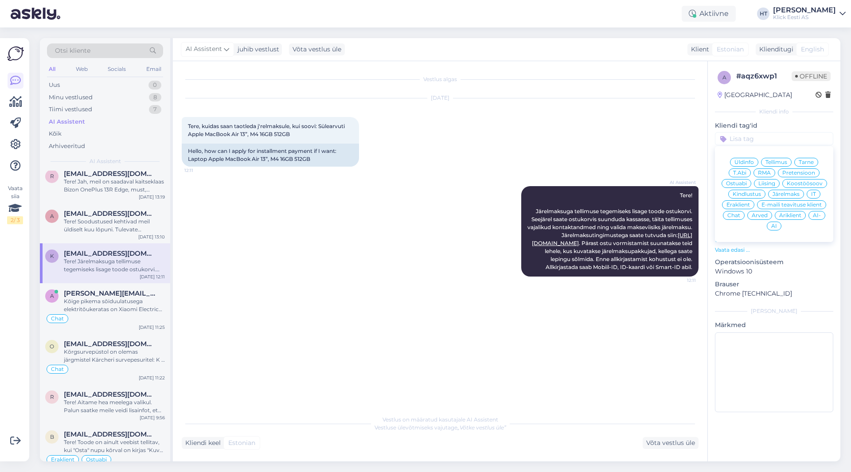
click at [792, 191] on span "Järelmaks" at bounding box center [785, 193] width 27 height 5
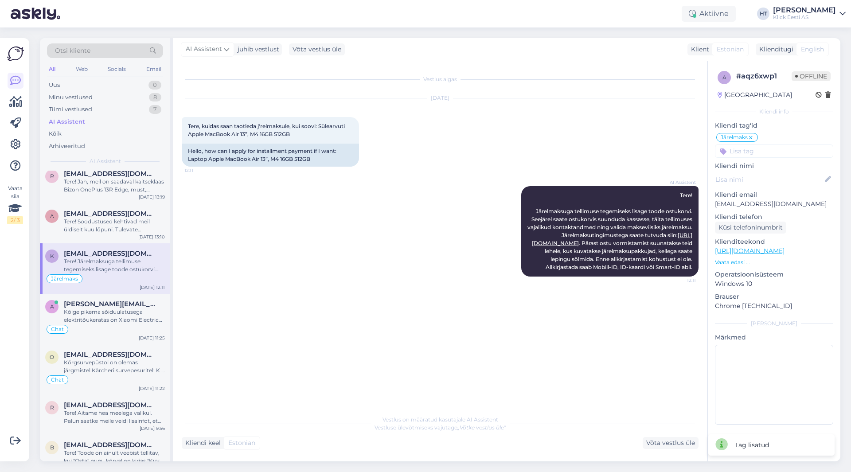
click at [775, 156] on input at bounding box center [774, 150] width 118 height 13
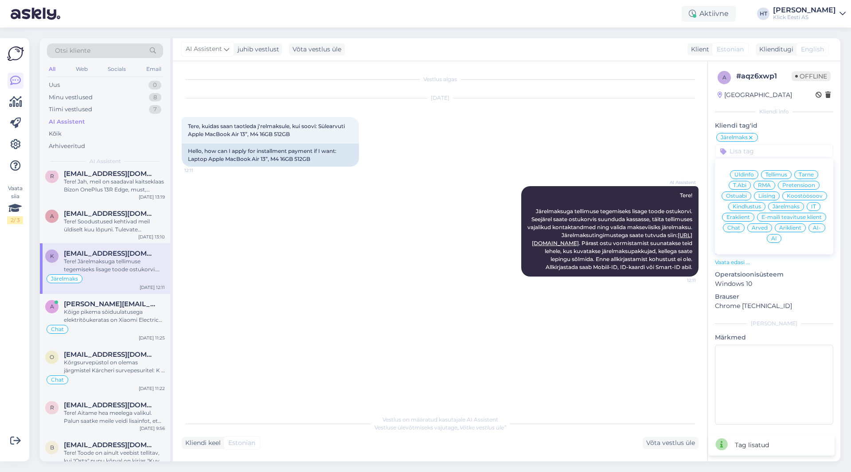
click at [743, 213] on div "Eraklient" at bounding box center [738, 217] width 32 height 9
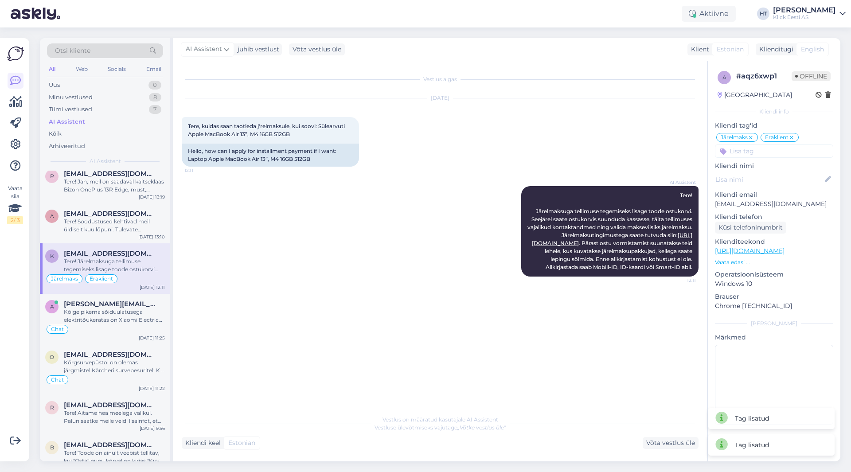
click at [762, 148] on input at bounding box center [774, 150] width 118 height 13
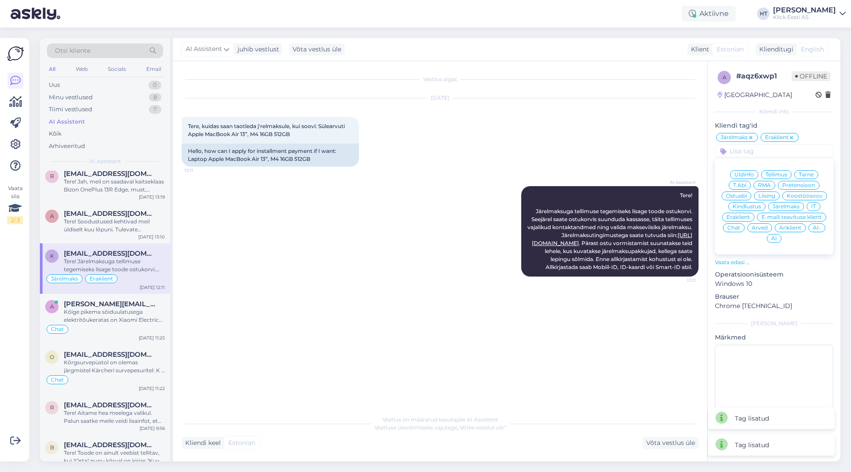
click at [772, 239] on span "AI" at bounding box center [774, 238] width 6 height 5
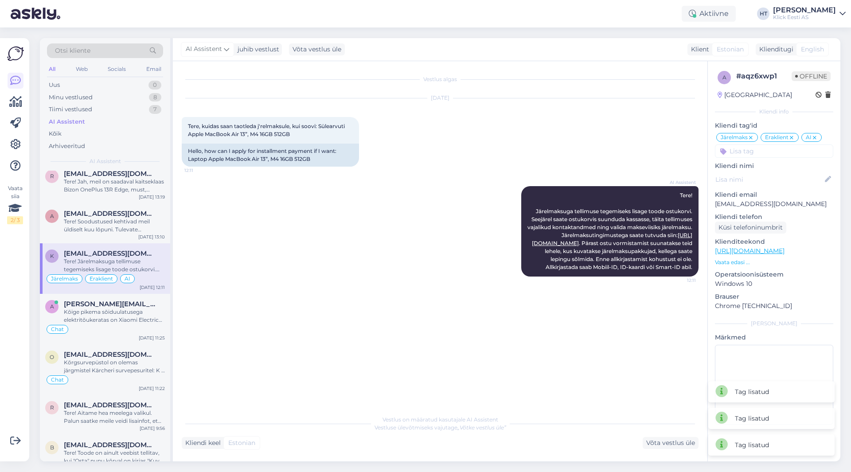
click at [473, 232] on div "AI Assistent Tere! Järelmaksuga tellimuse tegemiseks lisage toode ostukorvi. Se…" at bounding box center [440, 231] width 517 height 110
click at [164, 227] on div "Tere! Soodustused kehtivad meil üldiselt kuu lõpuni. Tulevate hinnamuudatuste k…" at bounding box center [114, 226] width 101 height 16
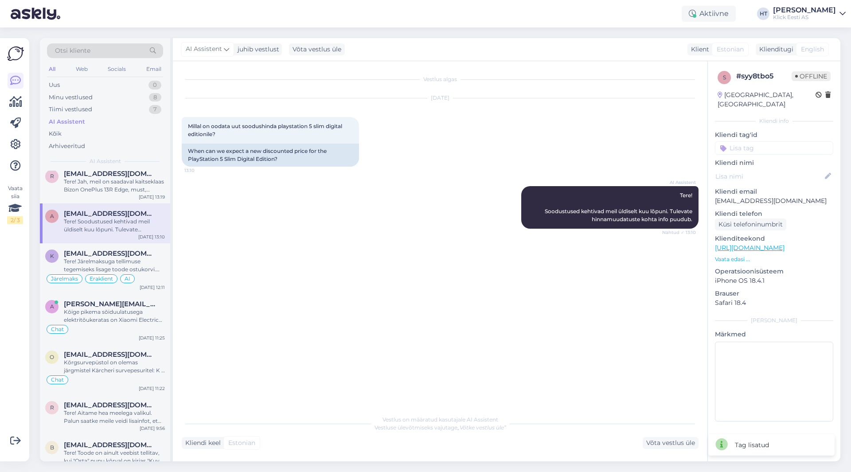
click at [775, 143] on input at bounding box center [774, 147] width 118 height 13
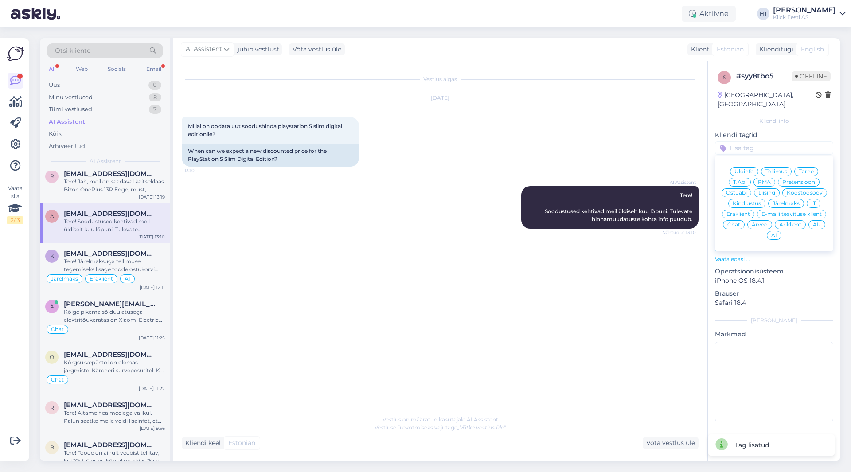
click at [748, 188] on div "Ostuabi" at bounding box center [736, 192] width 30 height 9
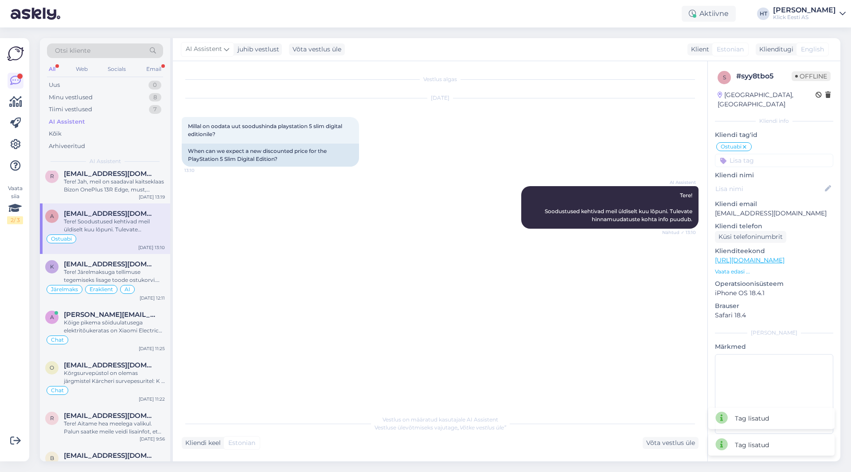
click at [766, 154] on input at bounding box center [774, 160] width 118 height 13
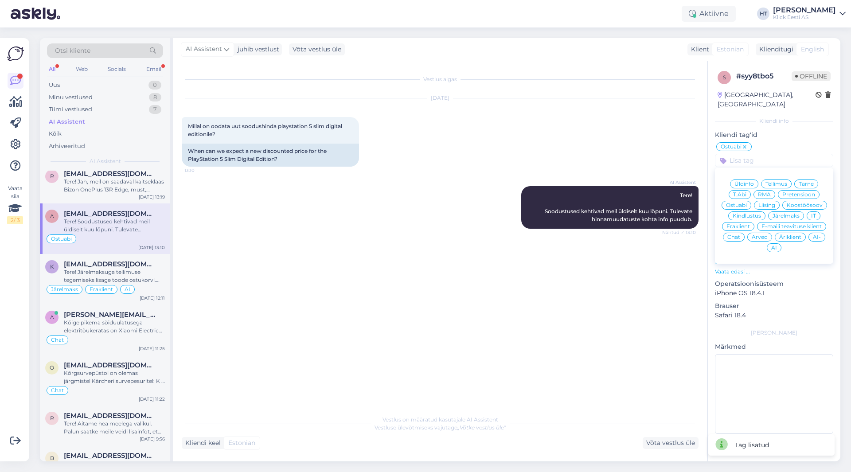
click at [745, 212] on div "Üldinfo Tellimus Tarne T.Abi RMA Pretensioon Ostuabi Liising Koostöösoov Kindlu…" at bounding box center [774, 215] width 118 height 89
click at [743, 222] on div "Eraklient" at bounding box center [738, 226] width 32 height 9
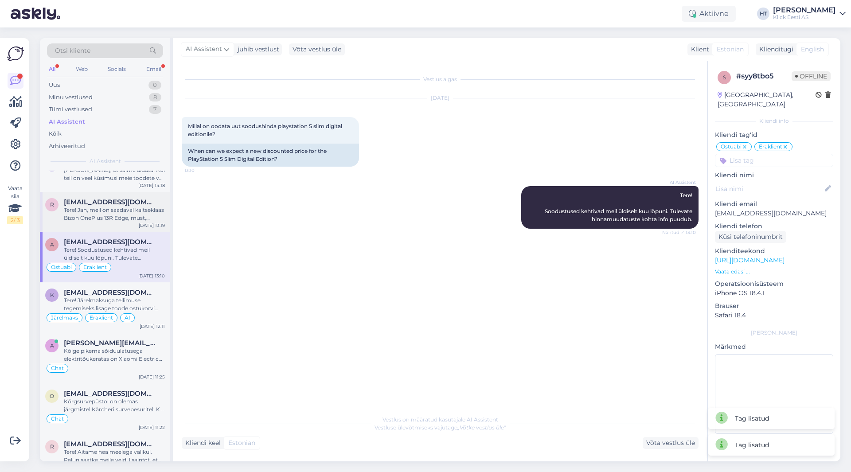
scroll to position [1063, 0]
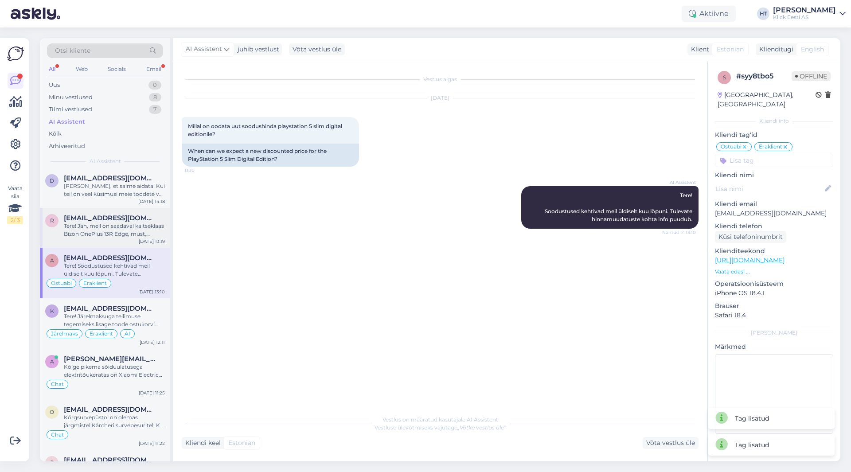
click at [119, 222] on div "Tere! Jah, meil on saadaval kaitseklaas Bizon OnePlus 13R Edge, must, hinnaga 2…" at bounding box center [114, 230] width 101 height 16
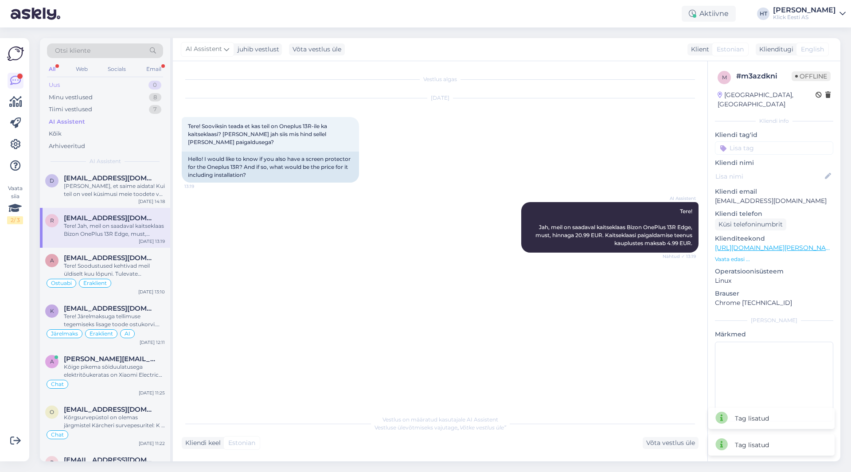
click at [138, 86] on div "Uus 0" at bounding box center [105, 85] width 116 height 12
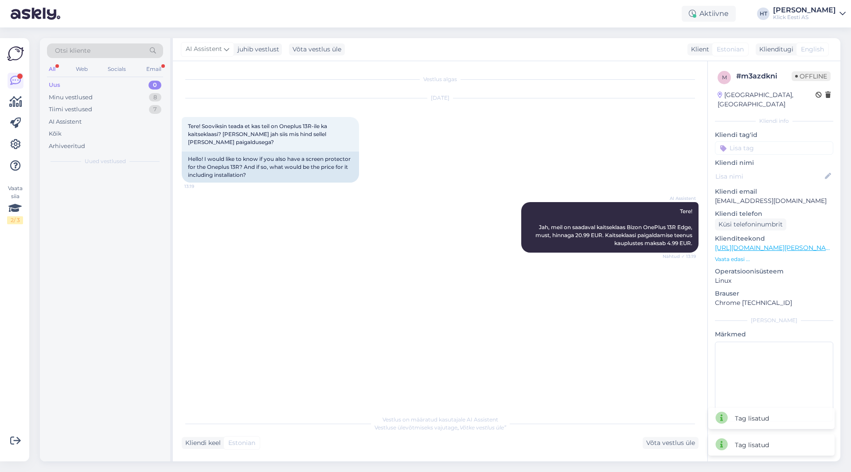
scroll to position [0, 0]
click at [116, 179] on div "[PERSON_NAME] 1" at bounding box center [114, 181] width 101 height 8
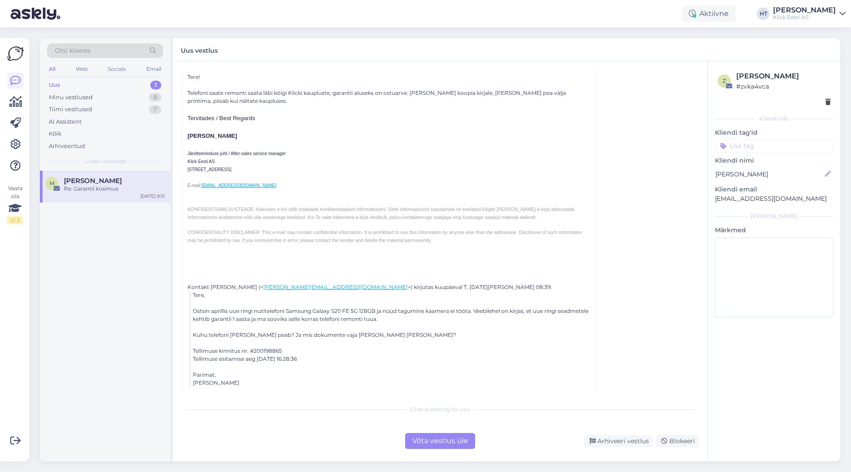
scroll to position [881, 0]
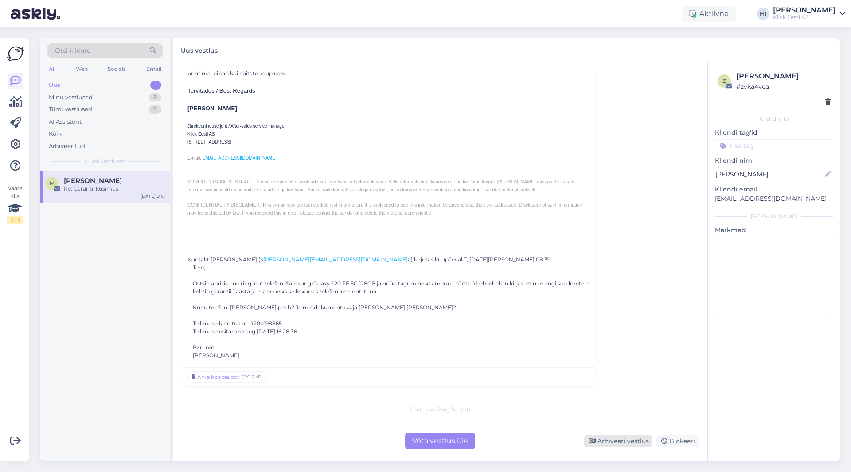
click at [615, 438] on div "Arhiveeri vestlus" at bounding box center [618, 441] width 68 height 12
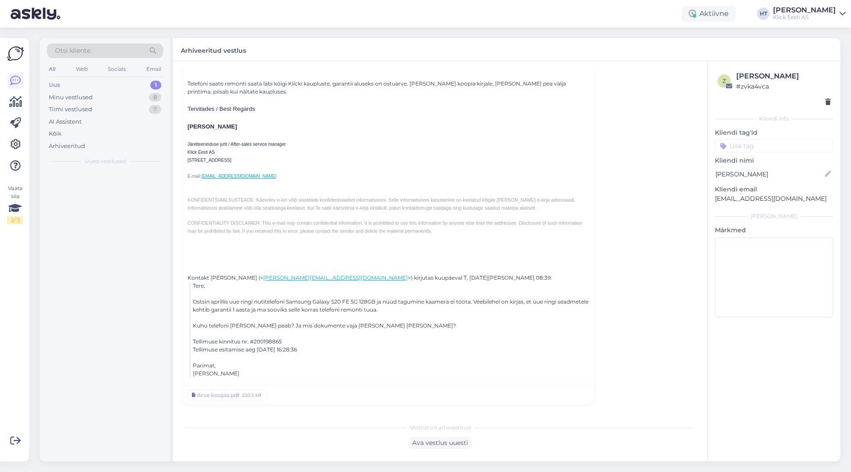
scroll to position [805, 0]
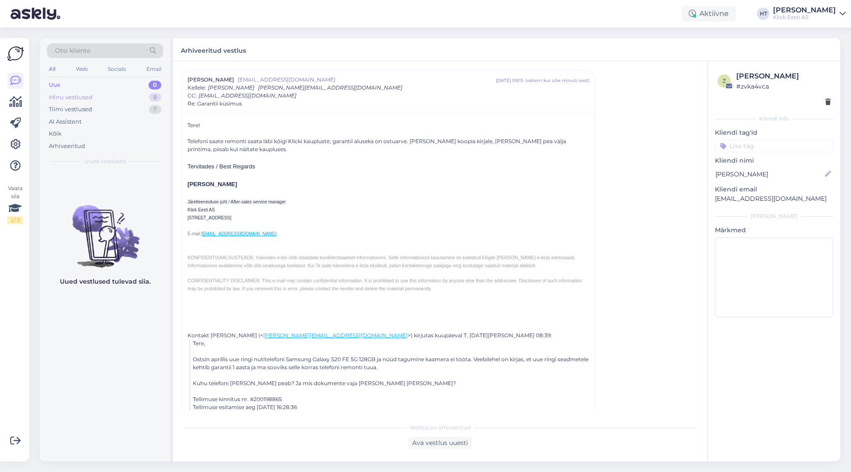
click at [130, 99] on div "Minu vestlused 8" at bounding box center [105, 97] width 116 height 12
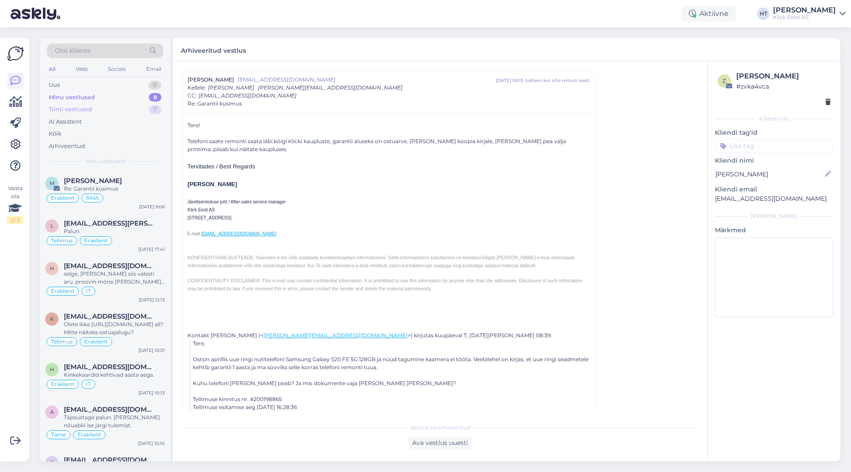
click at [129, 106] on div "Tiimi vestlused 7" at bounding box center [105, 109] width 116 height 12
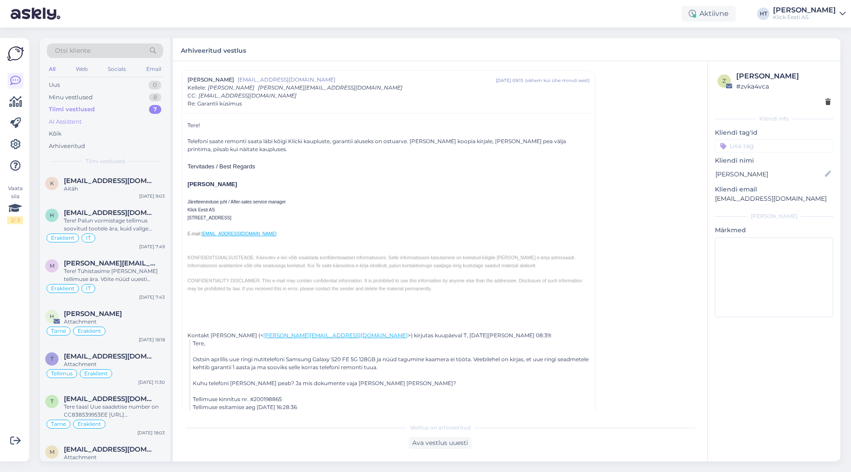
click at [125, 117] on div "AI Assistent" at bounding box center [105, 122] width 116 height 12
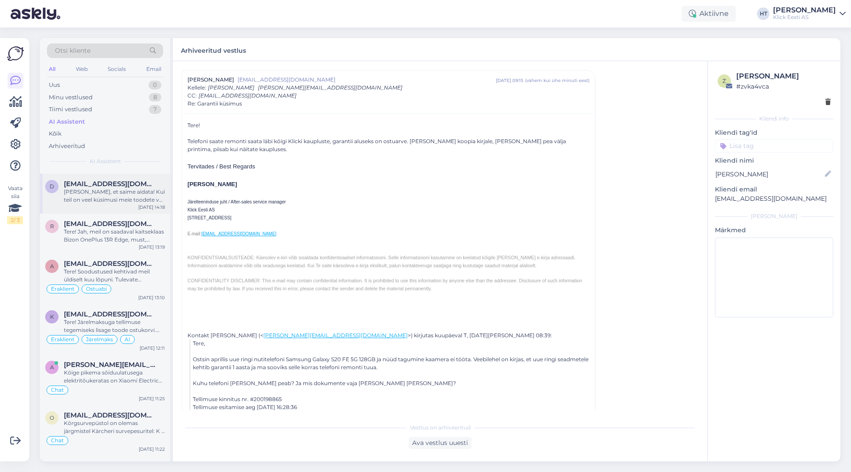
scroll to position [1019, 0]
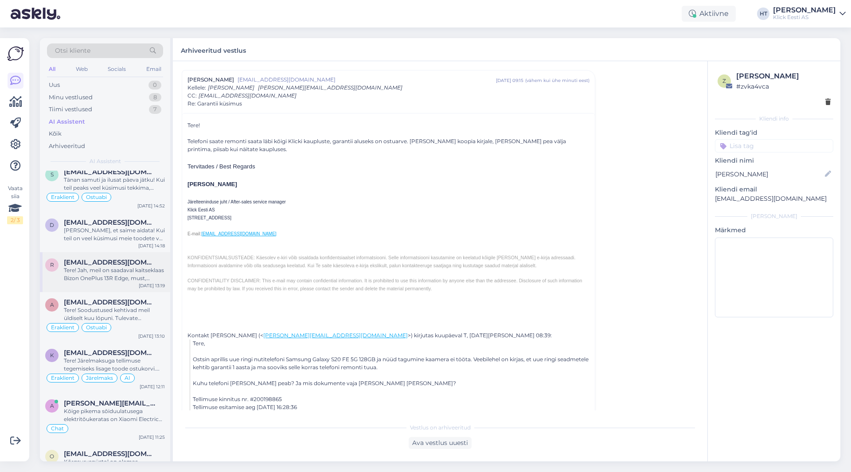
click at [109, 285] on div "r [EMAIL_ADDRESS][DOMAIN_NAME] Tere! Jah, meil on saadaval kaitseklaas [PERSON_…" at bounding box center [105, 272] width 130 height 40
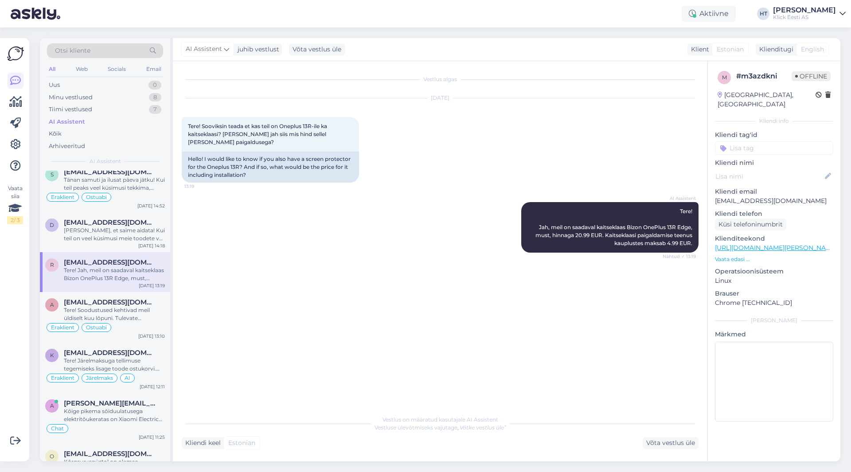
click at [760, 141] on input at bounding box center [774, 147] width 118 height 13
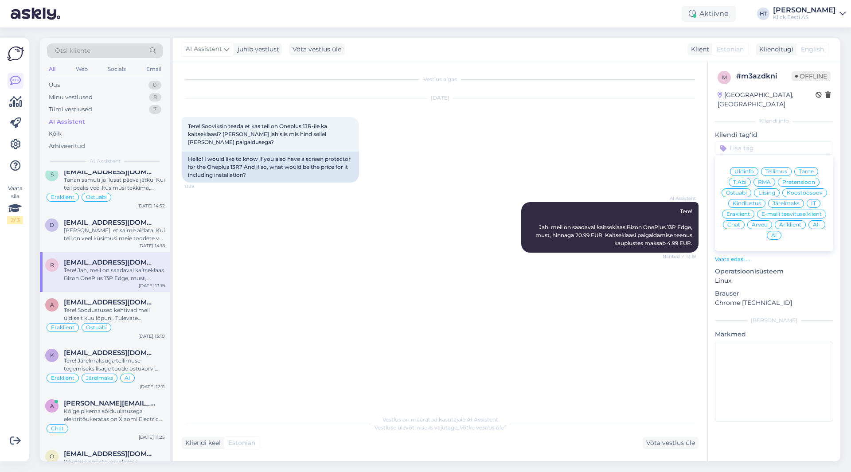
click at [745, 190] on span "Ostuabi" at bounding box center [736, 192] width 21 height 5
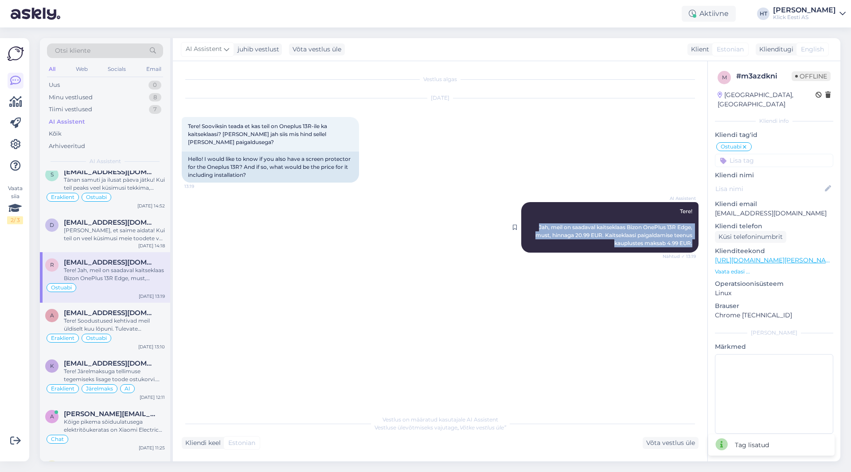
drag, startPoint x: 532, startPoint y: 226, endPoint x: 693, endPoint y: 245, distance: 162.0
click at [693, 245] on div "AI Assistent Tere! Jah, meil on saadaval kaitseklaas [PERSON_NAME] OnePlus 13R …" at bounding box center [609, 227] width 177 height 51
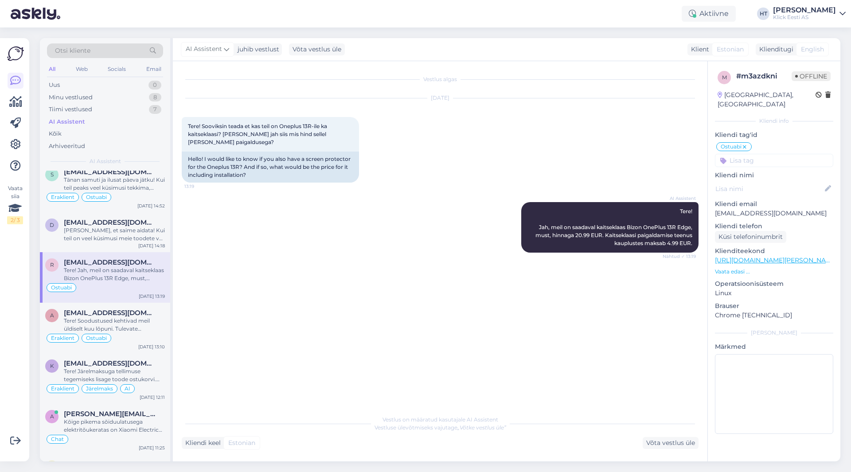
click at [750, 156] on input at bounding box center [774, 160] width 118 height 13
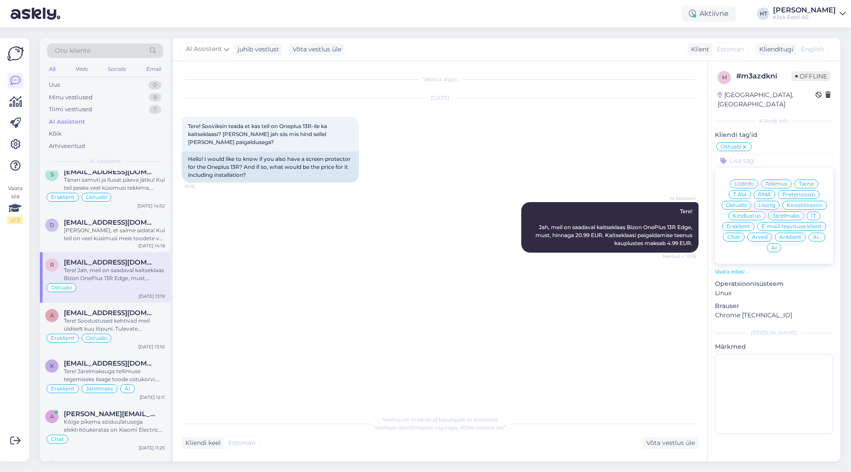
click at [748, 224] on span "Eraklient" at bounding box center [737, 226] width 23 height 5
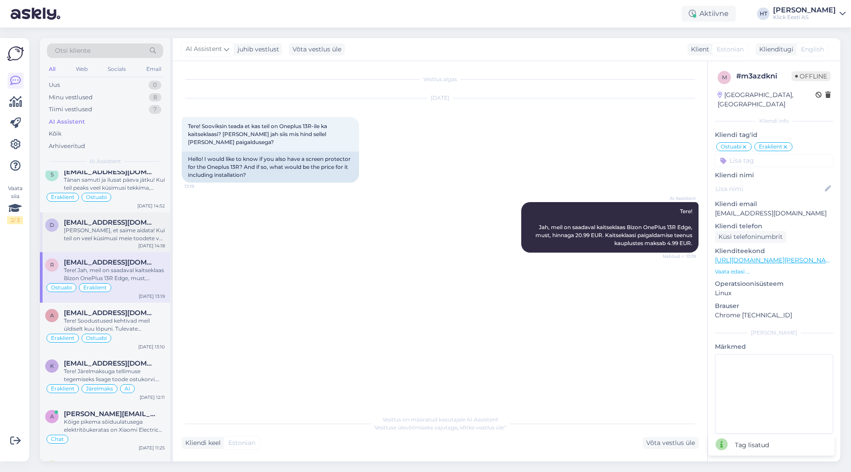
click at [131, 243] on div "d [EMAIL_ADDRESS][DOMAIN_NAME] [PERSON_NAME], et saime aidata! Kui teil on veel…" at bounding box center [105, 232] width 130 height 40
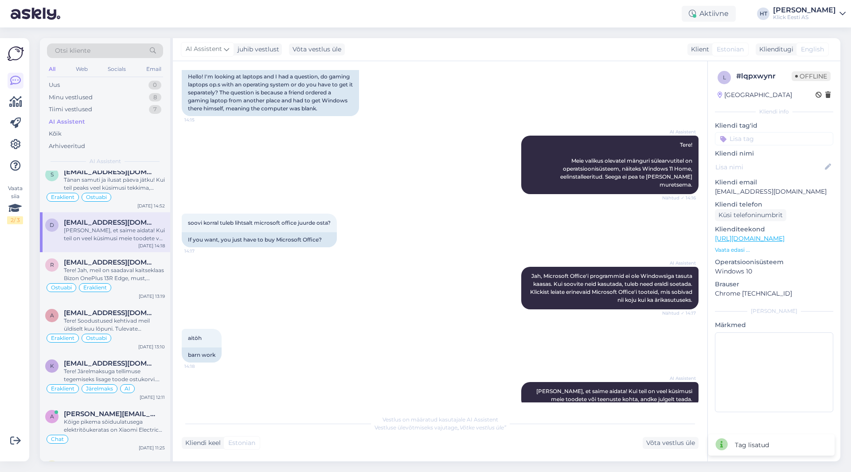
click at [763, 136] on input at bounding box center [774, 138] width 118 height 13
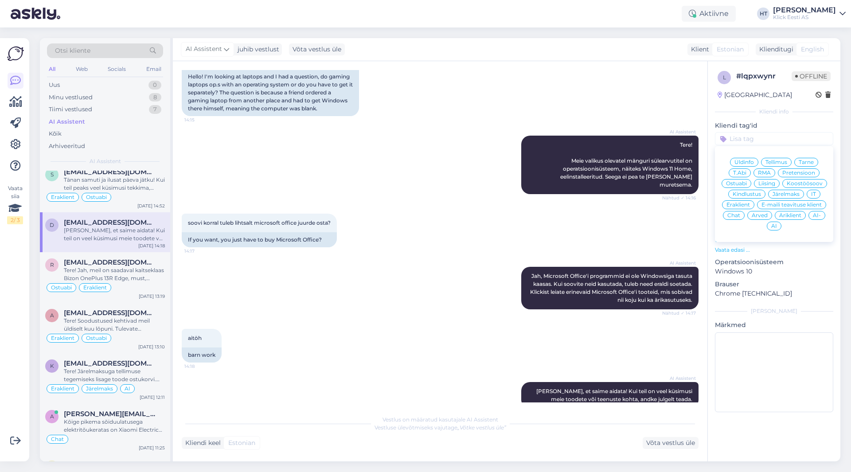
click at [743, 184] on span "Ostuabi" at bounding box center [736, 183] width 21 height 5
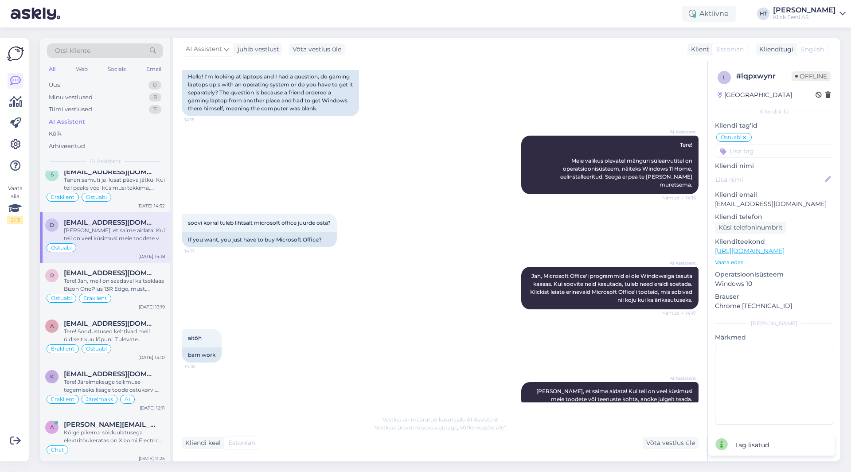
click at [754, 152] on input at bounding box center [774, 150] width 118 height 13
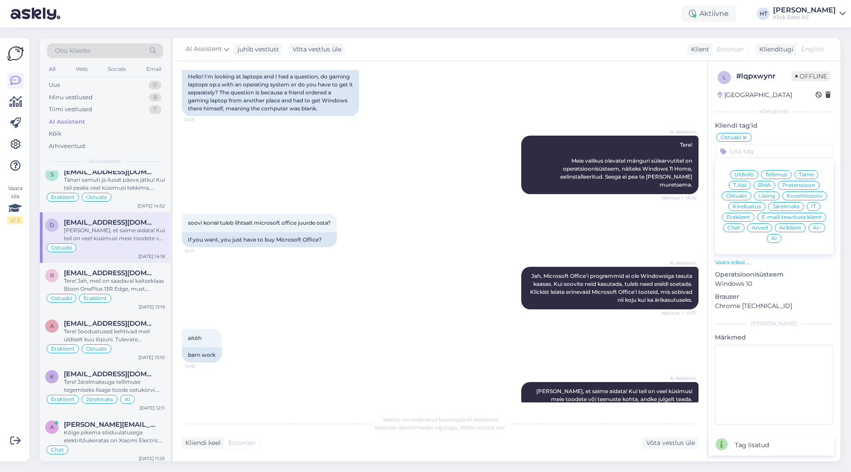
click at [741, 214] on div "Eraklient" at bounding box center [738, 217] width 32 height 9
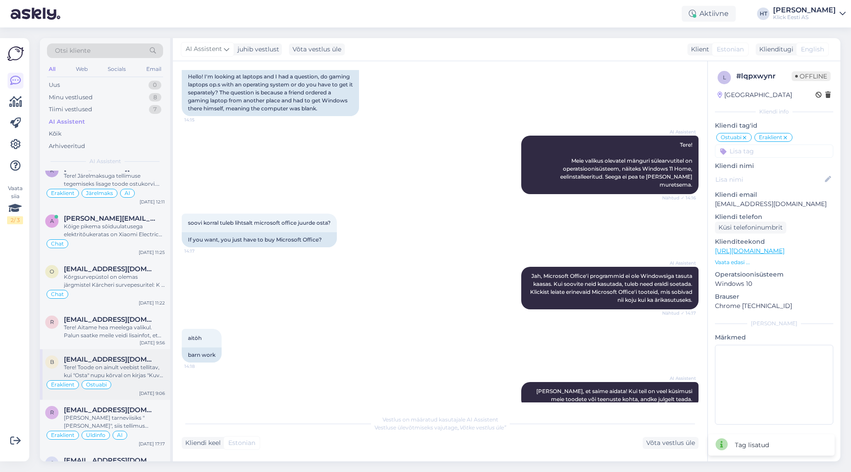
scroll to position [1241, 0]
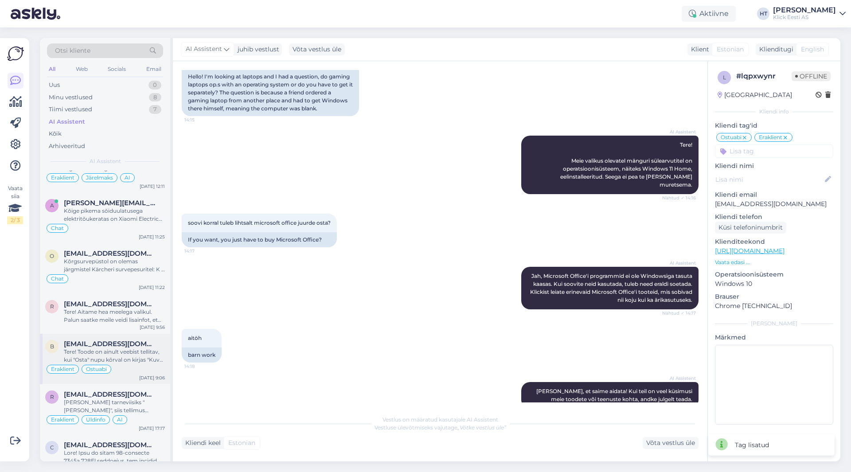
click at [128, 365] on div "Eraklient Ostuabi" at bounding box center [105, 369] width 120 height 11
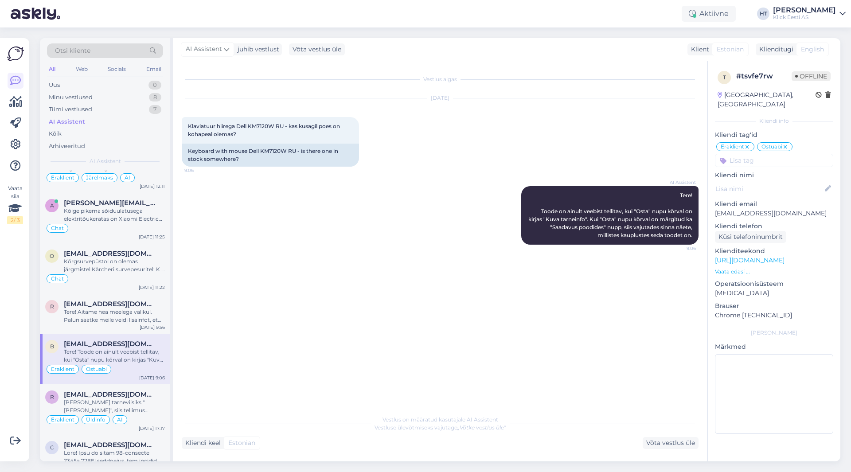
click at [773, 154] on input at bounding box center [774, 160] width 118 height 13
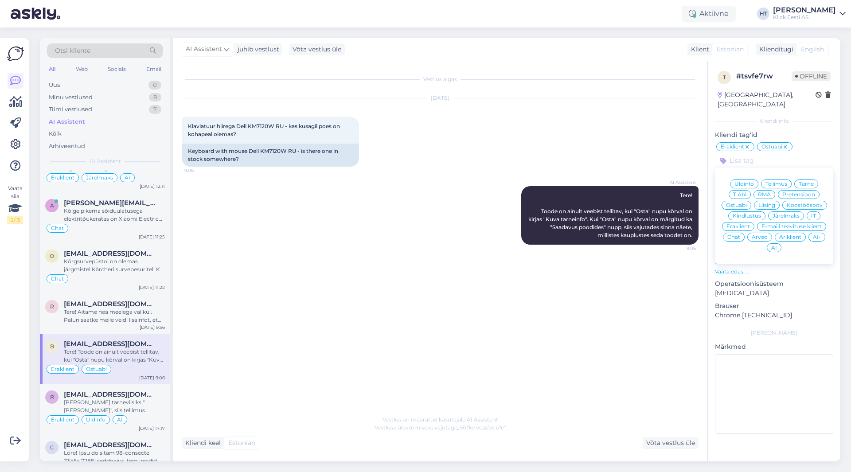
click at [771, 243] on div "AI" at bounding box center [774, 247] width 15 height 9
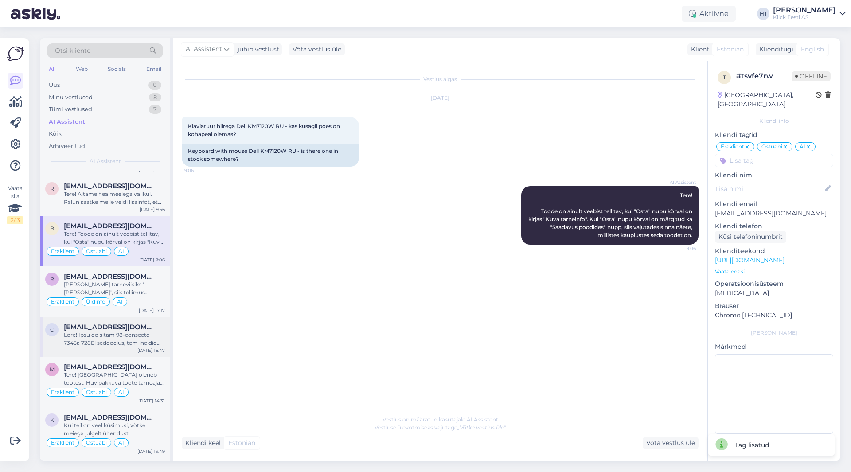
scroll to position [1374, 0]
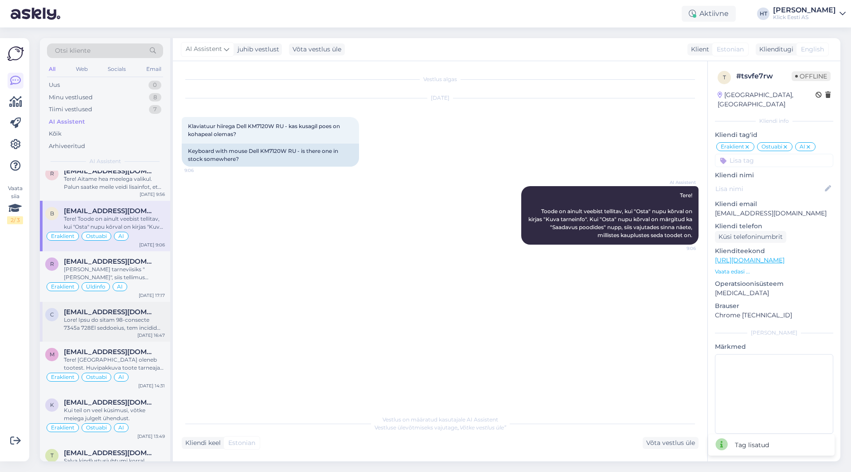
click at [90, 323] on div at bounding box center [114, 324] width 101 height 16
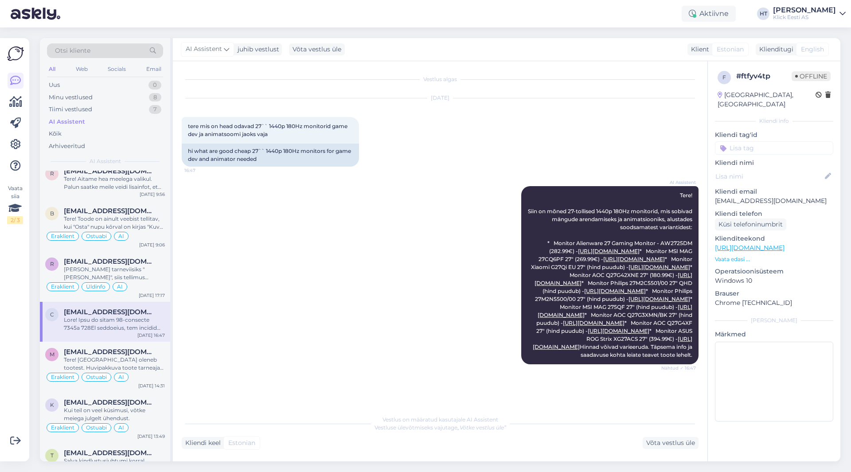
click at [750, 141] on input at bounding box center [774, 147] width 118 height 13
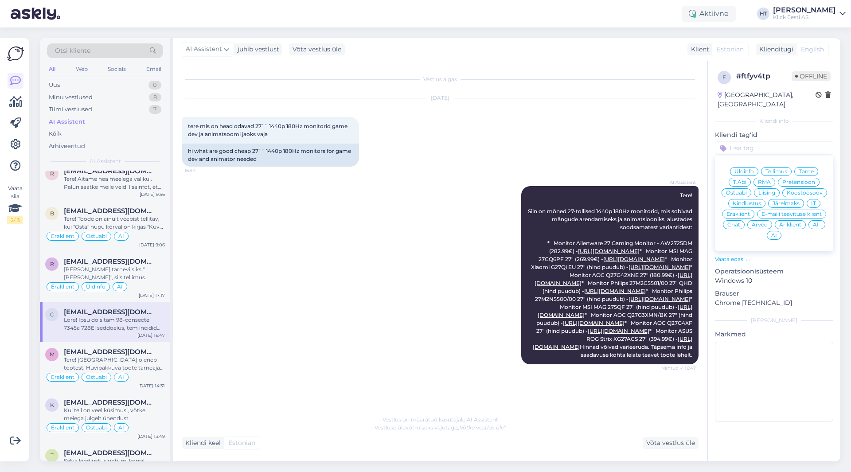
click at [748, 211] on span "Eraklient" at bounding box center [737, 213] width 23 height 5
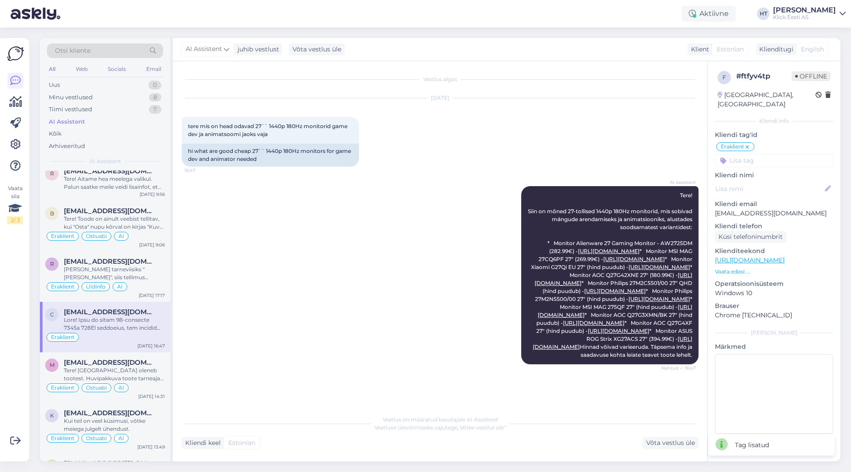
click at [758, 156] on input at bounding box center [774, 160] width 118 height 13
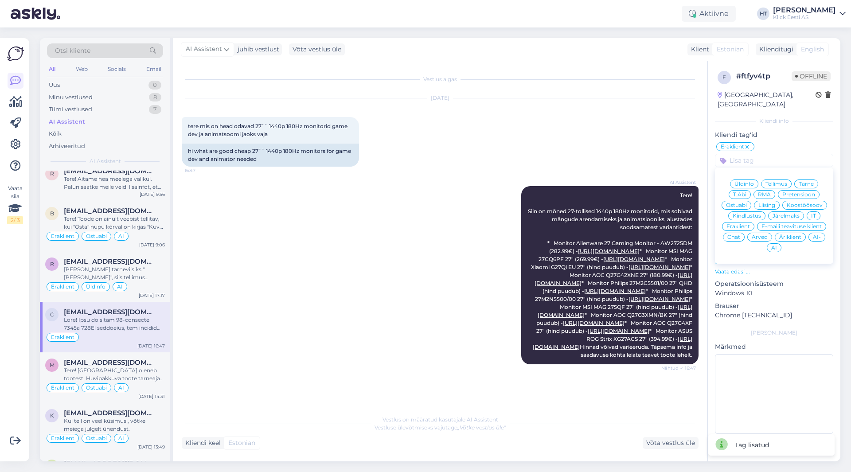
click at [748, 144] on icon at bounding box center [746, 147] width 5 height 7
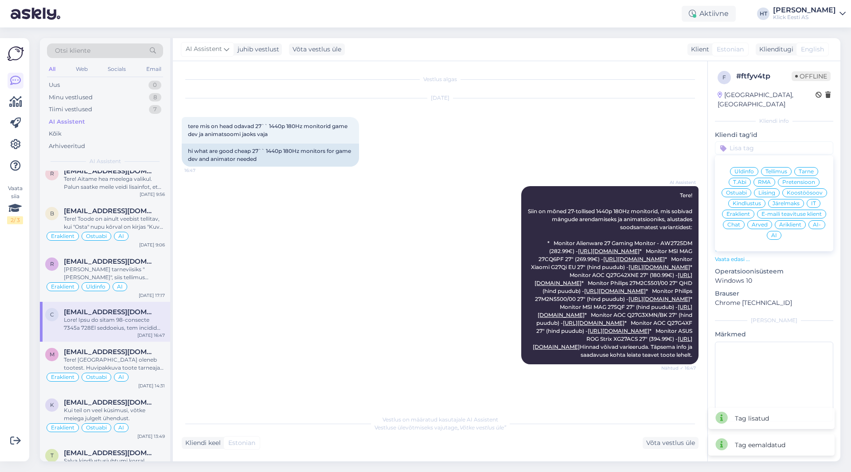
click at [662, 127] on div "[DATE] tere mis on head odavad 27`` 1440p 180Hz monitorid game dev ja animatsoo…" at bounding box center [440, 133] width 517 height 88
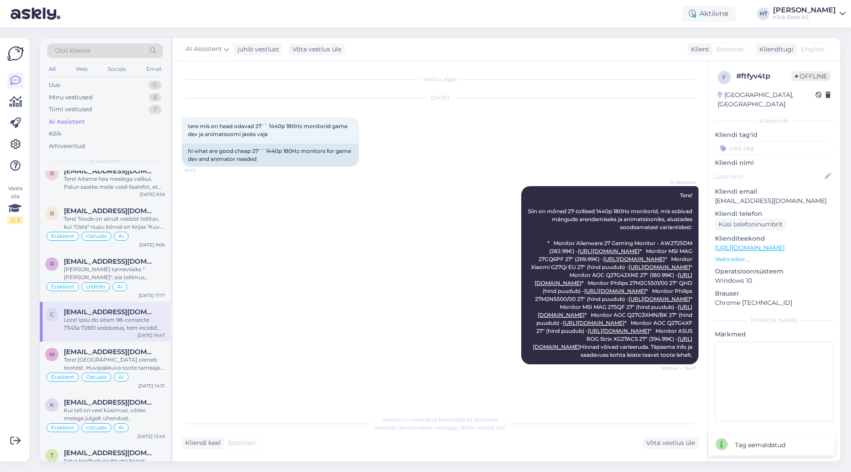
click at [750, 143] on input at bounding box center [774, 147] width 118 height 13
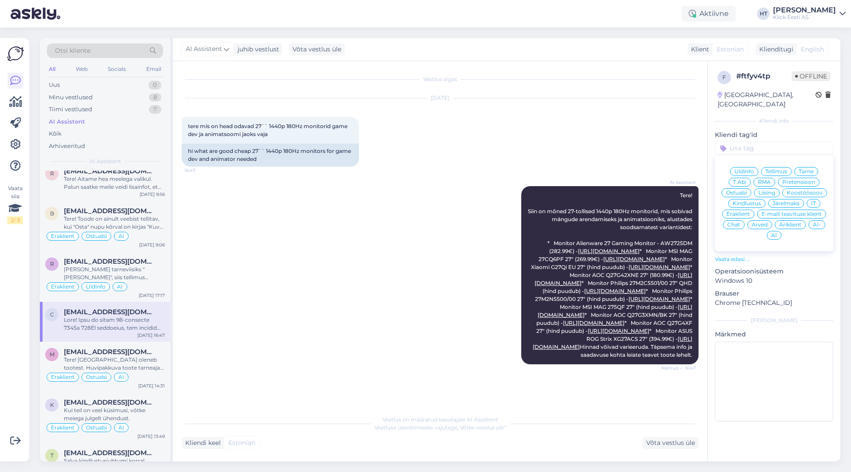
click at [737, 211] on span "Eraklient" at bounding box center [737, 213] width 23 height 5
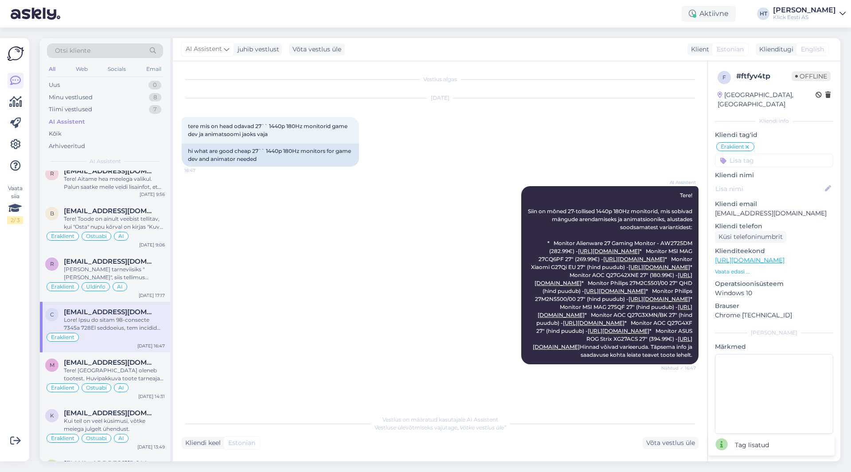
click at [755, 154] on input at bounding box center [774, 160] width 118 height 13
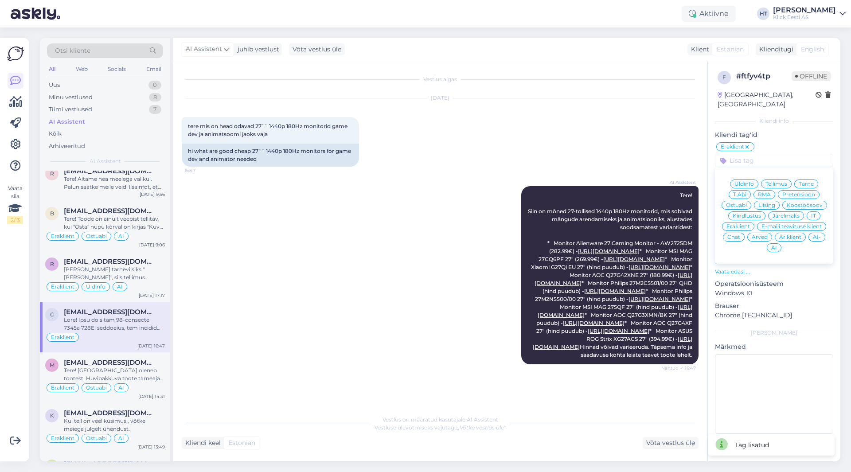
click at [748, 201] on div "Ostuabi" at bounding box center [736, 205] width 30 height 9
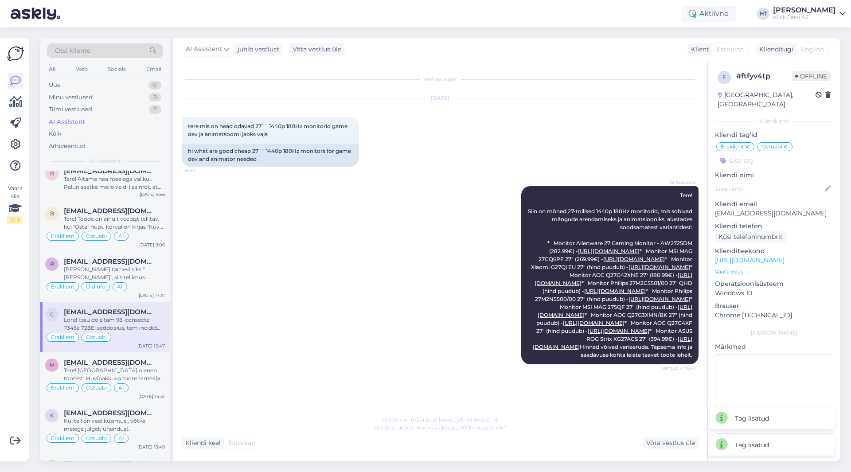
click at [766, 154] on input at bounding box center [774, 160] width 118 height 13
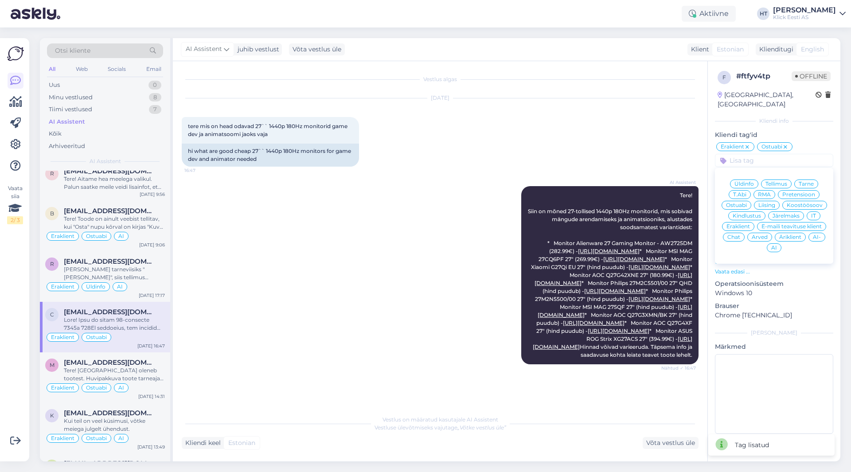
click at [779, 243] on div "AI" at bounding box center [774, 247] width 15 height 9
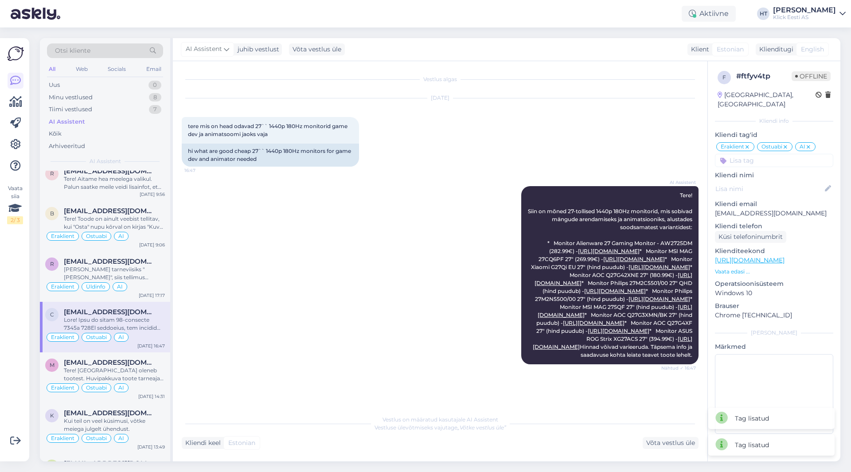
click at [446, 242] on div "AI Assistent Tere! Siin on mõned 27-tollised 1440p 180Hz monitorid, mis sobivad…" at bounding box center [440, 275] width 517 height 198
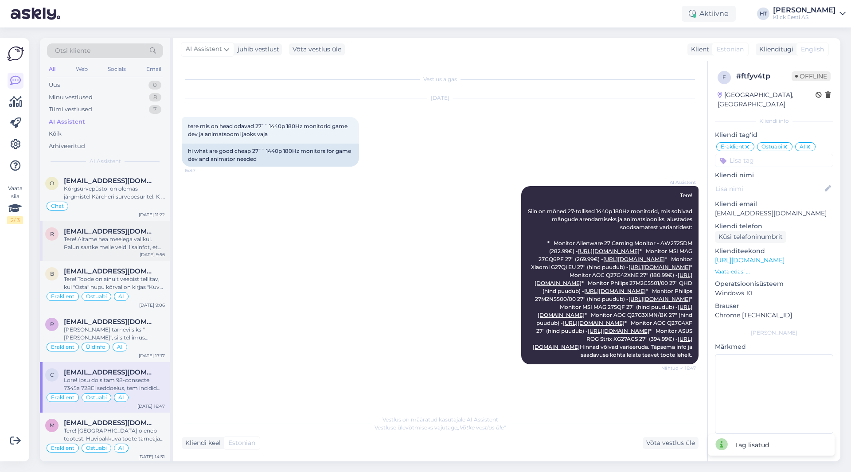
scroll to position [1285, 0]
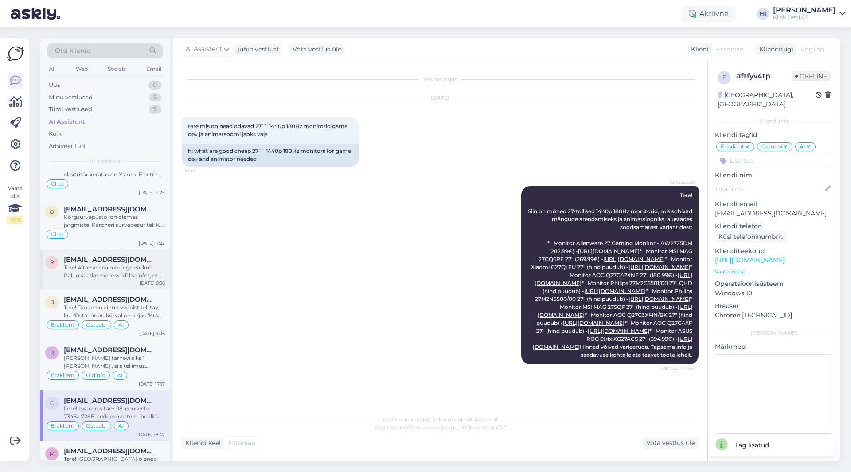
click at [115, 271] on div "Tere! Aitame hea meelega valikul. Palun saatke meile veidi lisainfot, et saaksi…" at bounding box center [114, 272] width 101 height 16
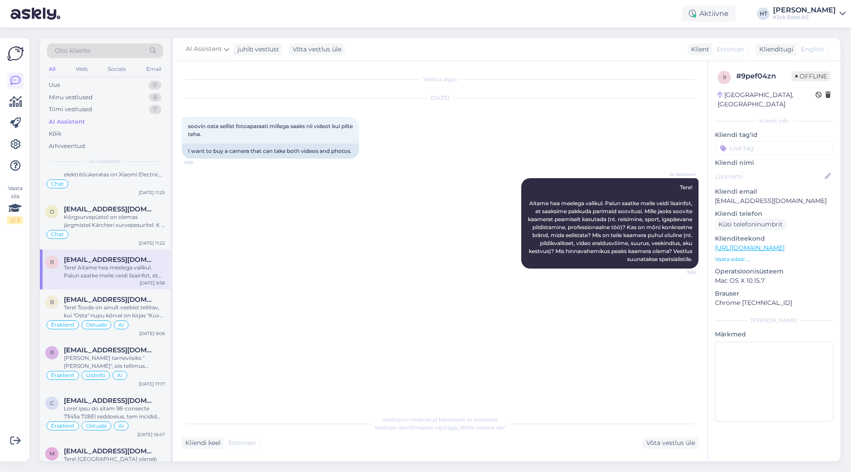
click at [746, 141] on input at bounding box center [774, 147] width 118 height 13
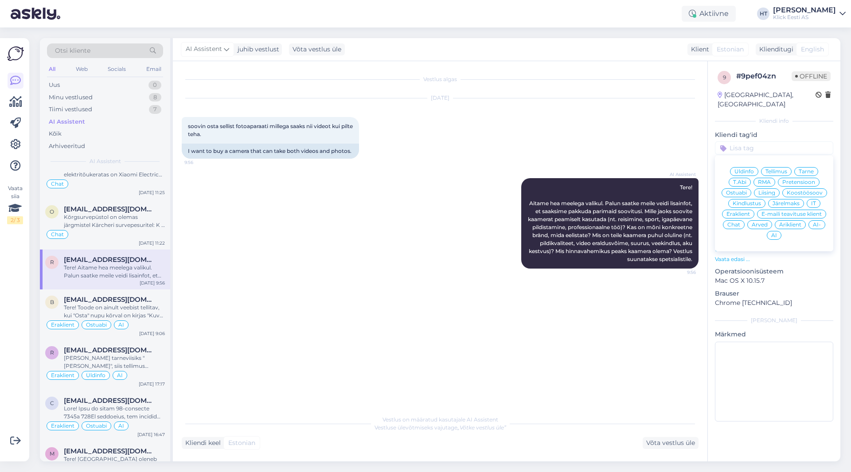
click at [391, 157] on div "[DATE] soovin osta sellist fotoaparaati millega saaks nii videot kui pilte teha…" at bounding box center [440, 129] width 517 height 80
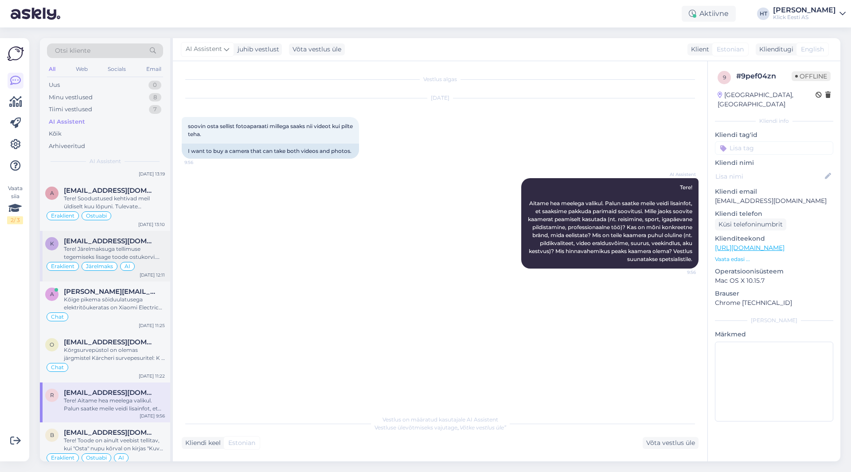
scroll to position [1108, 0]
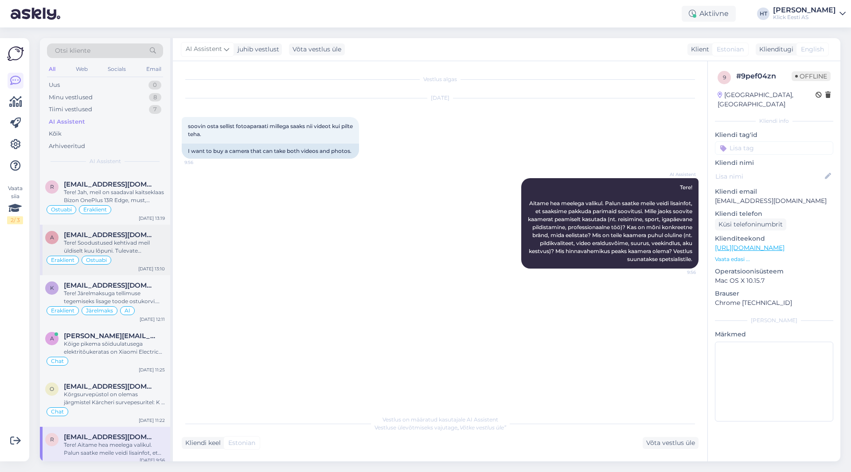
click at [113, 257] on div "Eraklient Ostuabi" at bounding box center [105, 260] width 120 height 11
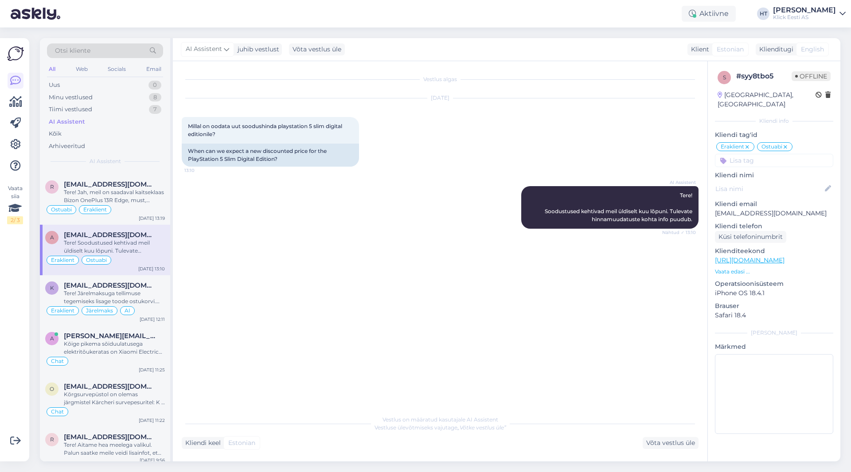
click at [780, 155] on input at bounding box center [774, 160] width 118 height 13
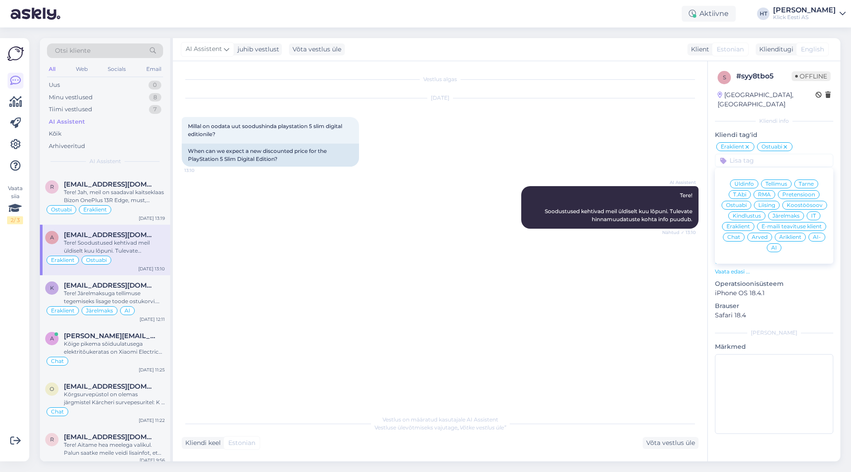
click at [771, 243] on div "AI" at bounding box center [774, 247] width 15 height 9
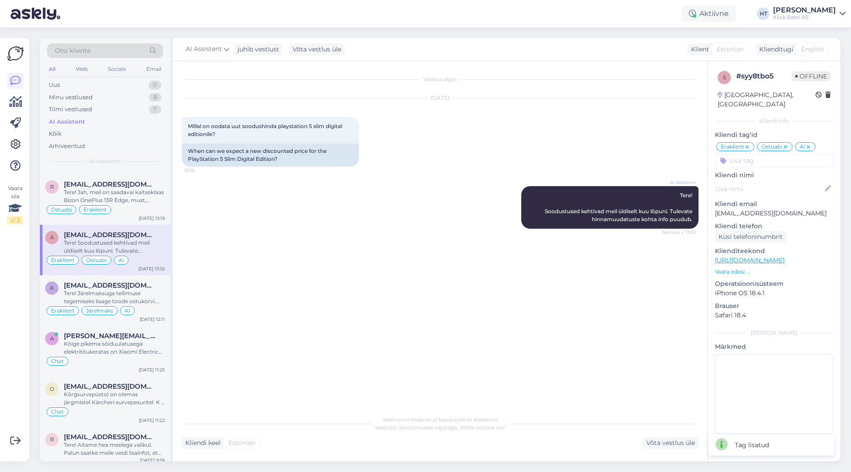
scroll to position [1063, 0]
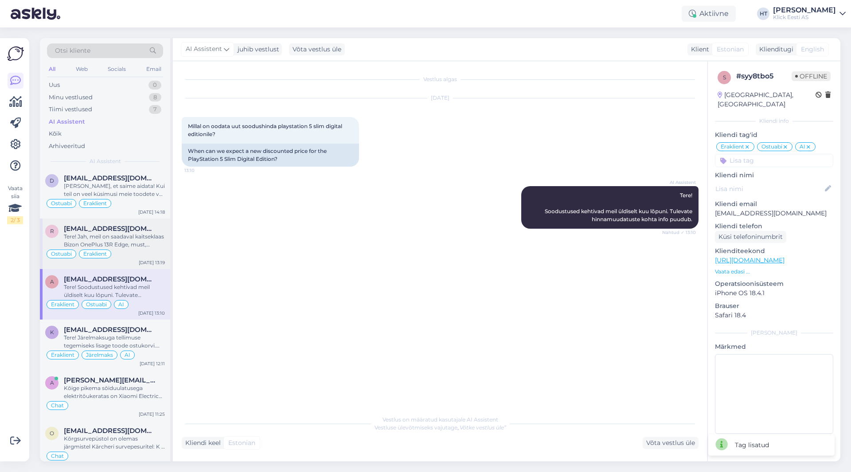
click at [148, 254] on div "Ostuabi Eraklient" at bounding box center [105, 254] width 120 height 11
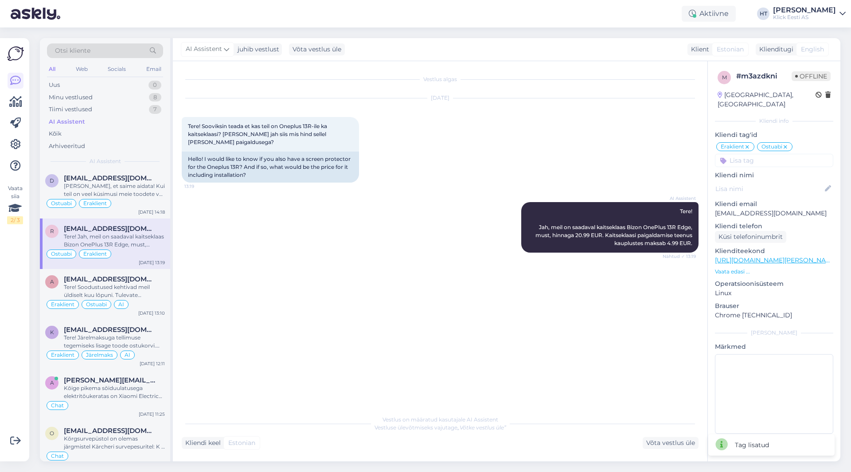
click at [814, 155] on input at bounding box center [774, 160] width 118 height 13
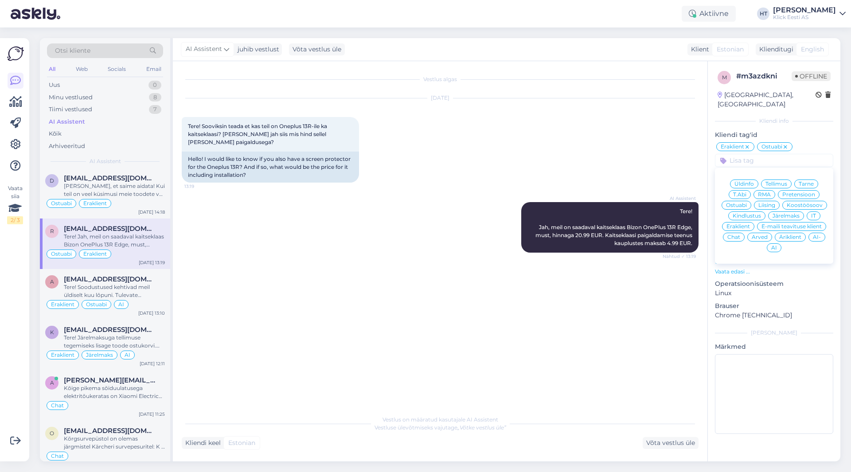
click at [778, 243] on div "AI" at bounding box center [774, 247] width 15 height 9
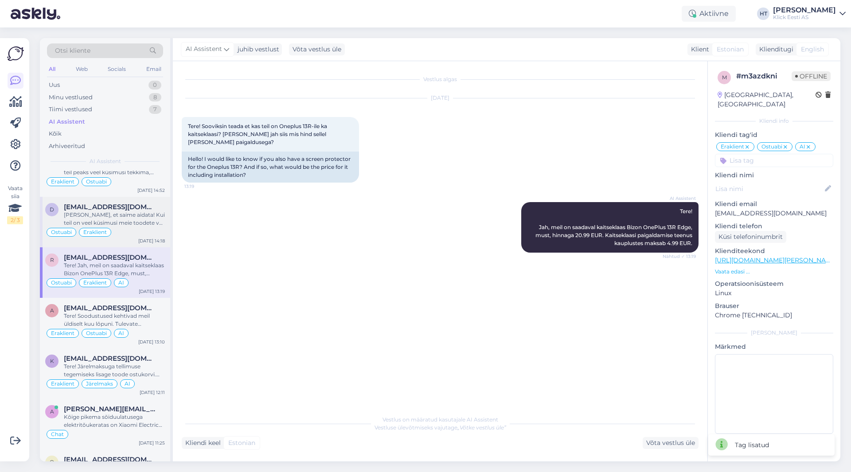
scroll to position [1019, 0]
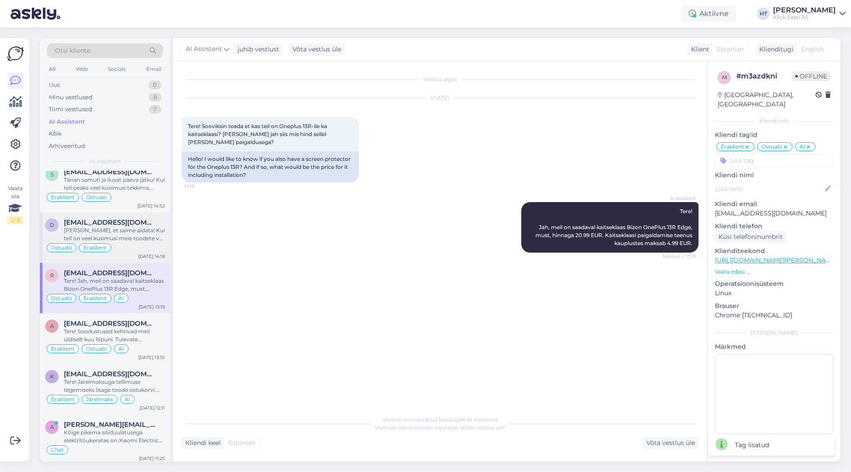
click at [124, 237] on div "[PERSON_NAME], et saime aidata! Kui teil on veel küsimusi meie toodete või teen…" at bounding box center [114, 234] width 101 height 16
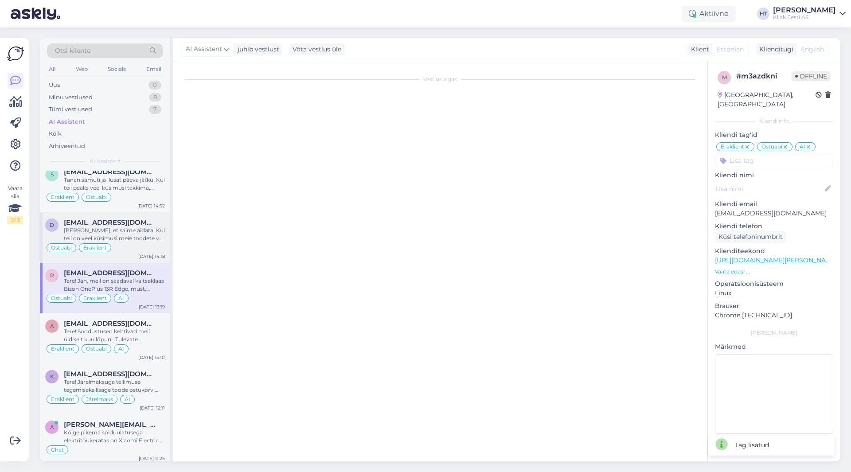
scroll to position [106, 0]
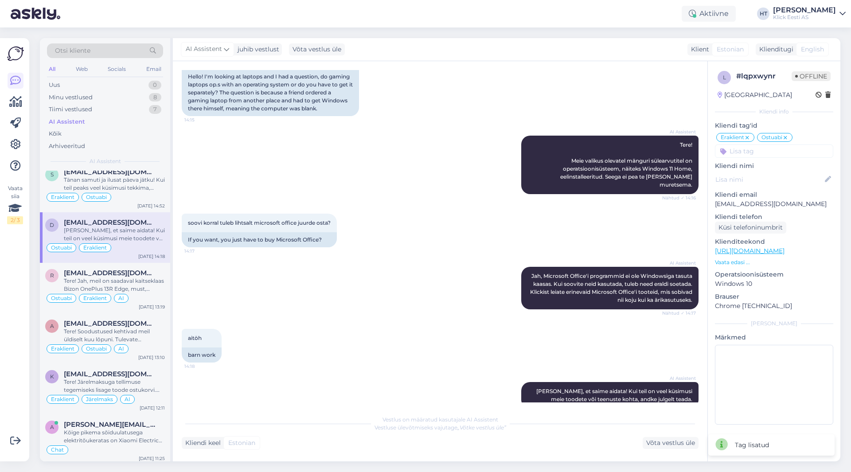
click at [779, 151] on input at bounding box center [774, 150] width 118 height 13
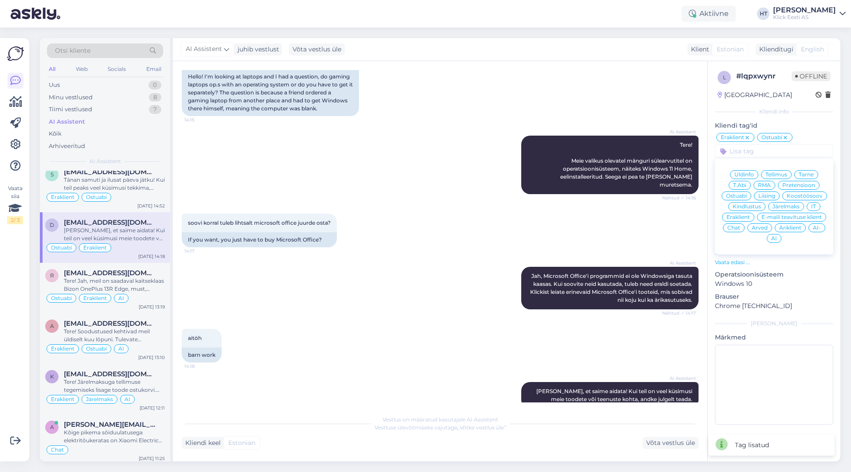
click at [770, 236] on div "AI" at bounding box center [774, 238] width 15 height 9
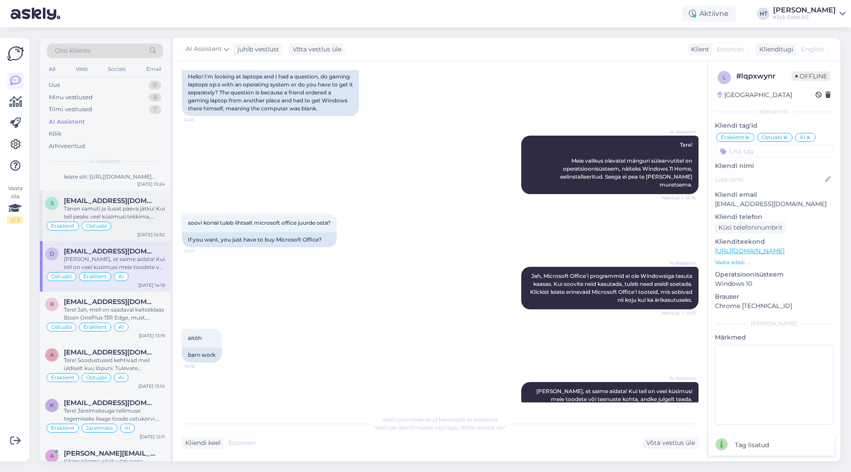
scroll to position [975, 0]
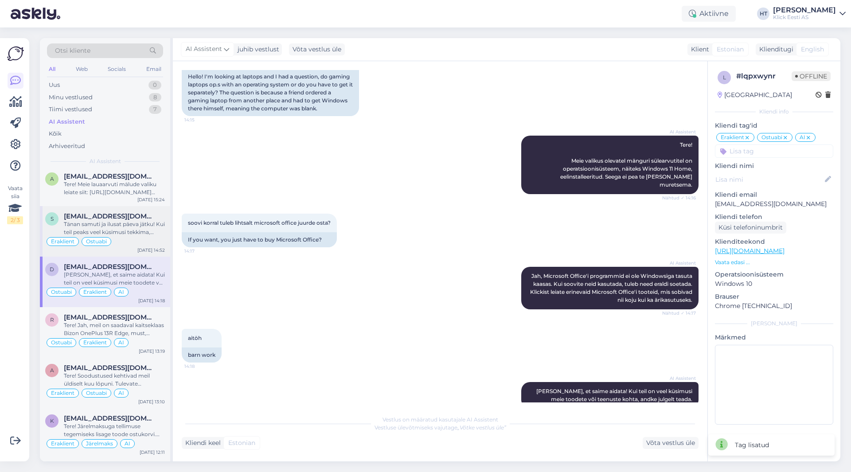
click at [127, 226] on div "Tänan samuti ja ilusat päeva jätku! Kui teil peaks veel küsimusi tekkima, võtke…" at bounding box center [114, 228] width 101 height 16
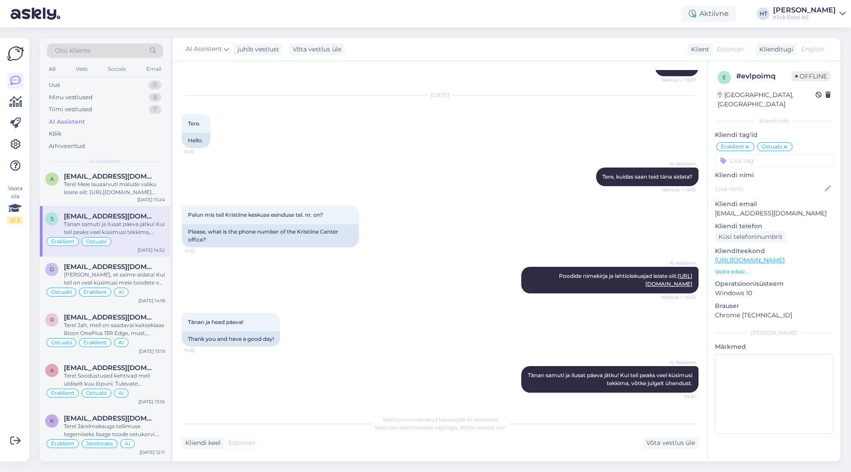
click at [766, 154] on input at bounding box center [774, 160] width 118 height 13
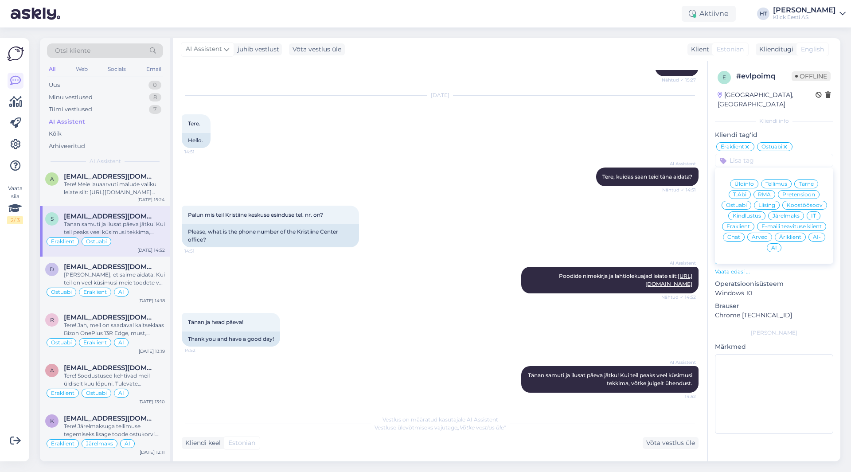
click at [745, 181] on span "Üldinfo" at bounding box center [743, 183] width 19 height 5
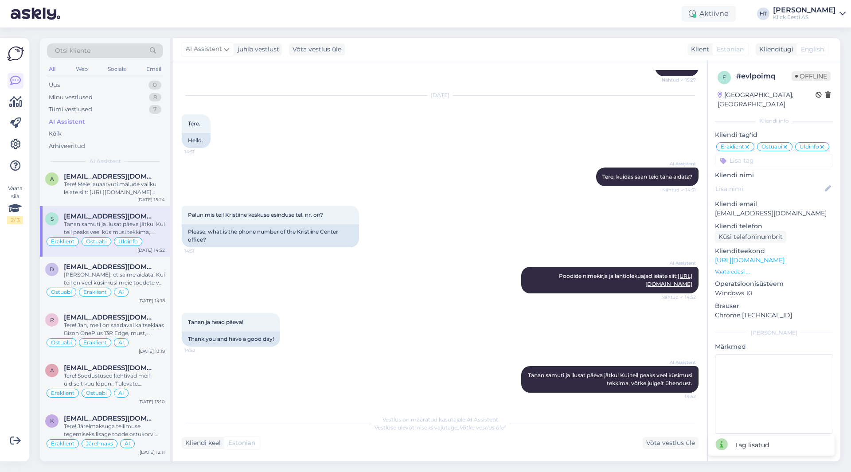
click at [751, 154] on input at bounding box center [774, 160] width 118 height 13
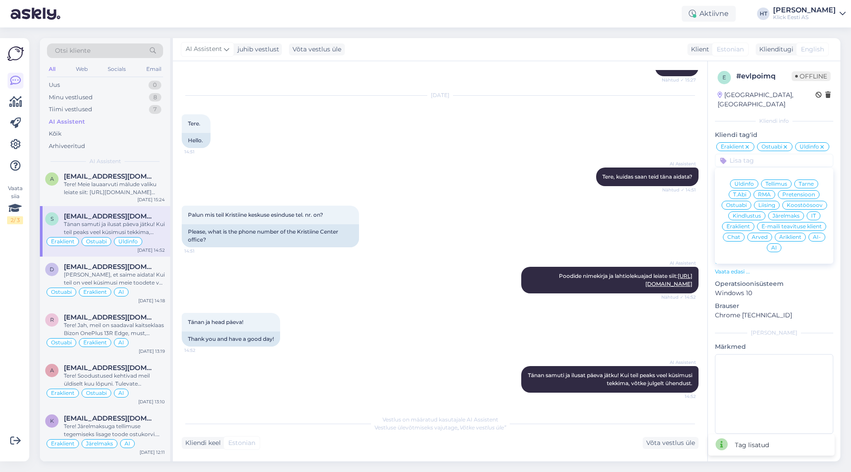
click at [773, 245] on span "AI" at bounding box center [774, 247] width 6 height 5
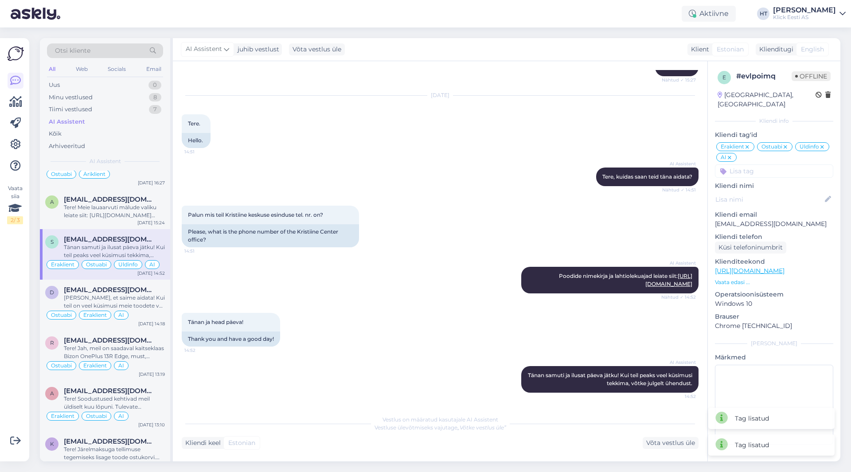
scroll to position [931, 0]
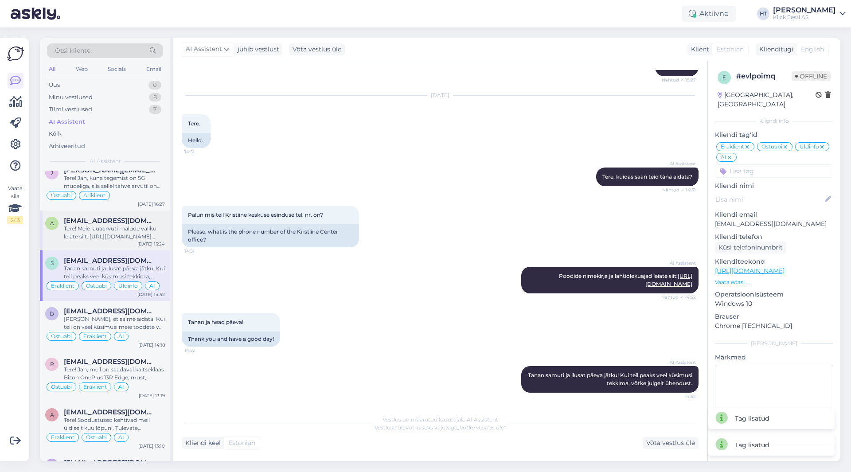
click at [129, 243] on div "a [EMAIL_ADDRESS][DOMAIN_NAME] Tere! Meie lauaarvuti mälude valiku leiate siit:…" at bounding box center [105, 230] width 130 height 40
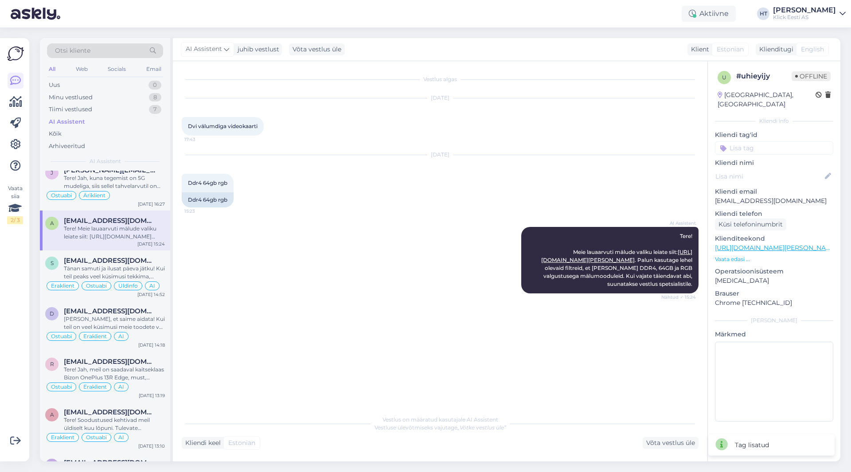
click at [759, 141] on input at bounding box center [774, 147] width 118 height 13
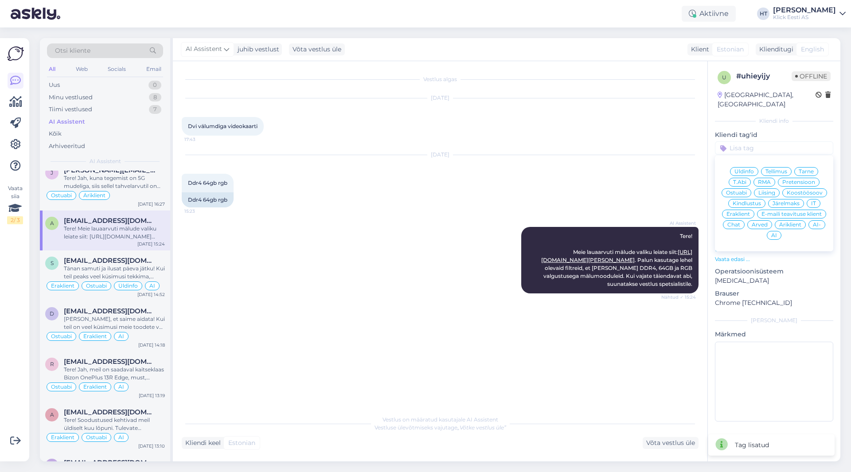
click at [747, 190] on span "Ostuabi" at bounding box center [736, 192] width 21 height 5
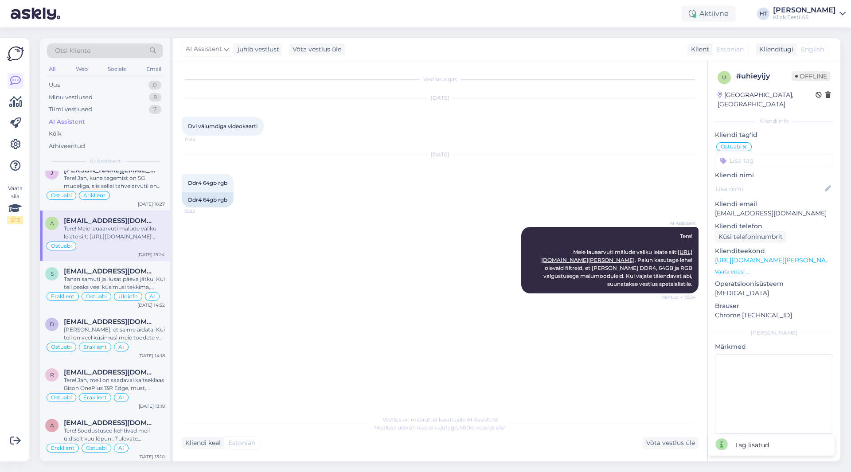
click at [754, 158] on div "u # uhieyijy Offline [GEOGRAPHIC_DATA], [GEOGRAPHIC_DATA] Kliendi info Kliendi …" at bounding box center [774, 254] width 132 height 386
click at [756, 154] on input at bounding box center [774, 160] width 118 height 13
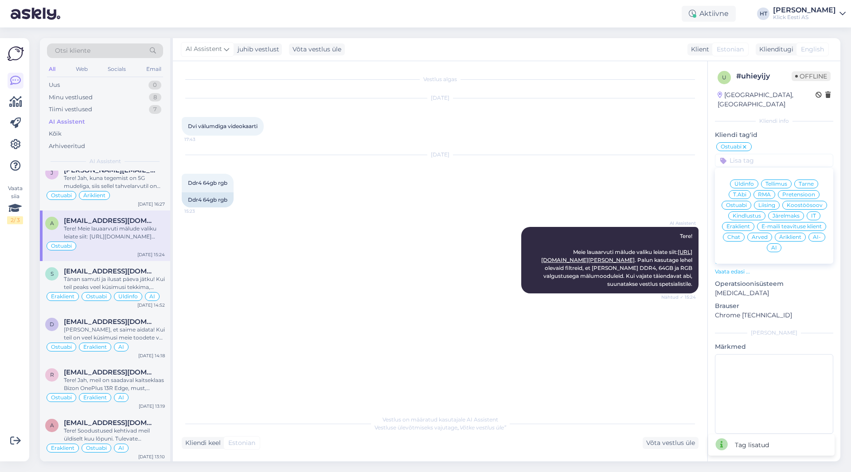
click at [736, 222] on div "Eraklient" at bounding box center [738, 226] width 32 height 9
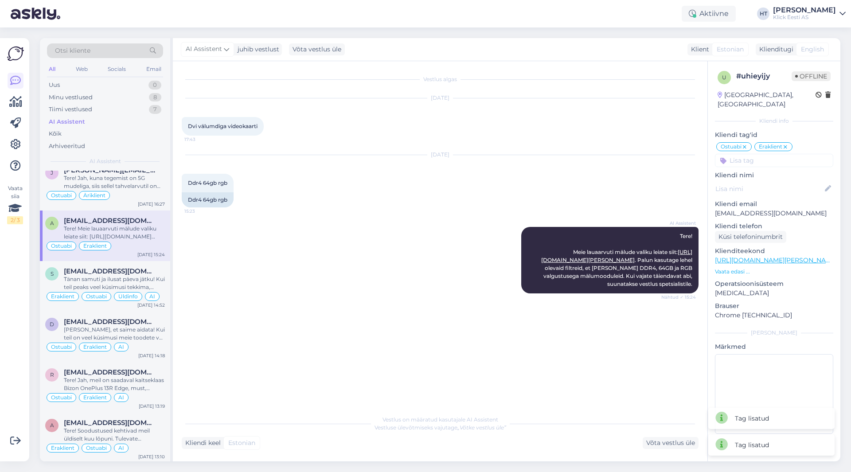
click at [760, 156] on input at bounding box center [774, 160] width 118 height 13
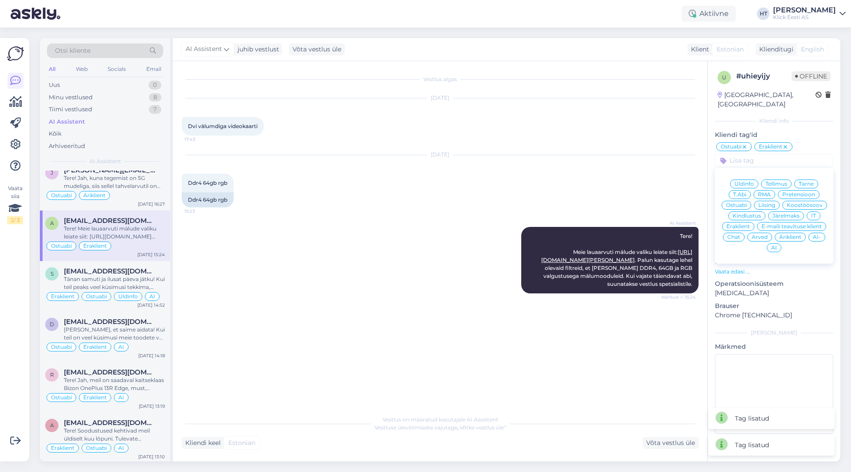
click at [773, 245] on span "AI" at bounding box center [774, 247] width 6 height 5
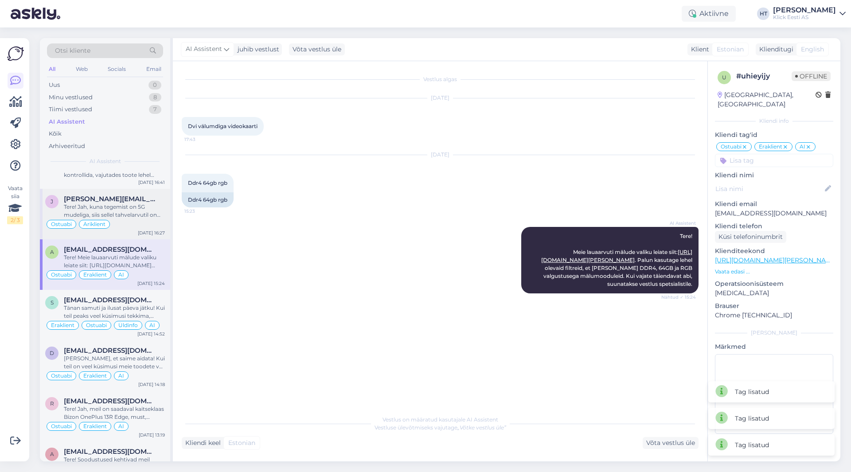
scroll to position [886, 0]
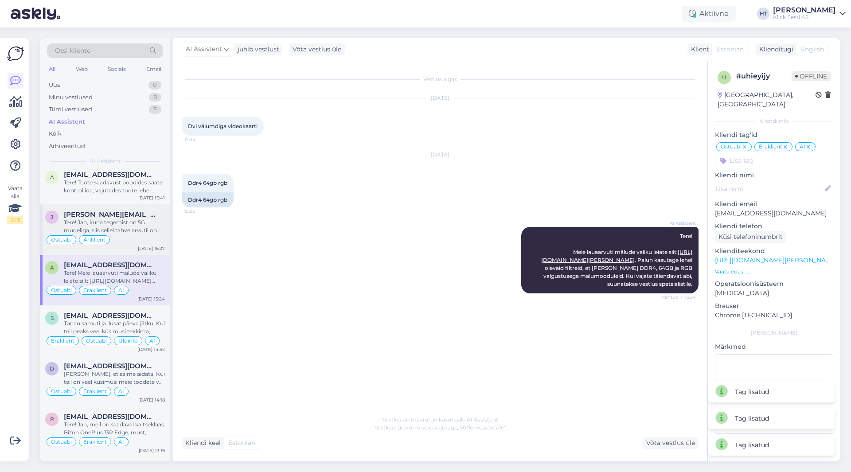
click at [115, 229] on div "Tere! Jah, kuna tegemist on 5G mudeliga, siis sellel tahvelarvutil on SIM-kaard…" at bounding box center [114, 226] width 101 height 16
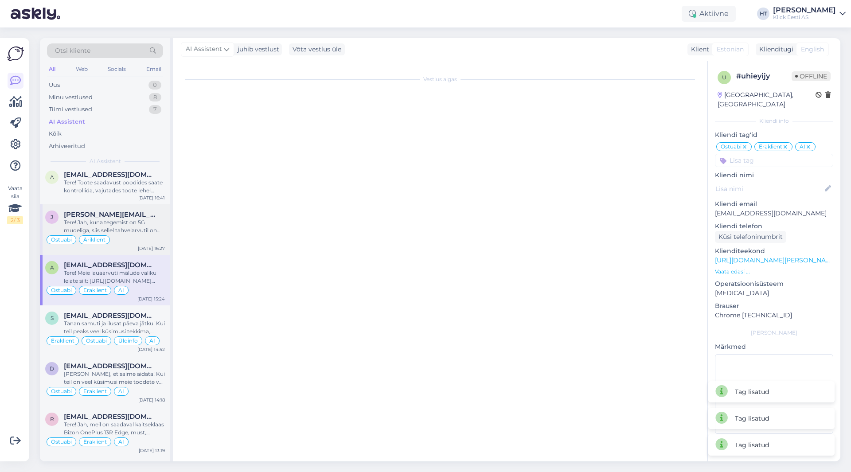
scroll to position [499, 0]
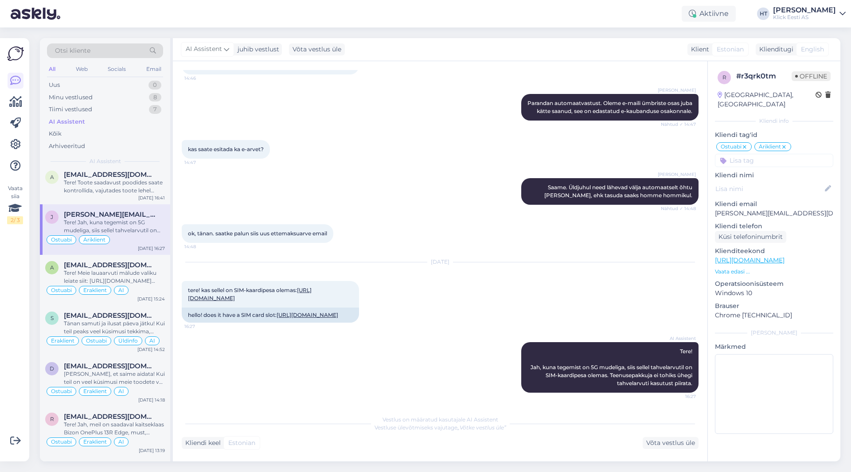
click at [774, 154] on input at bounding box center [774, 160] width 118 height 13
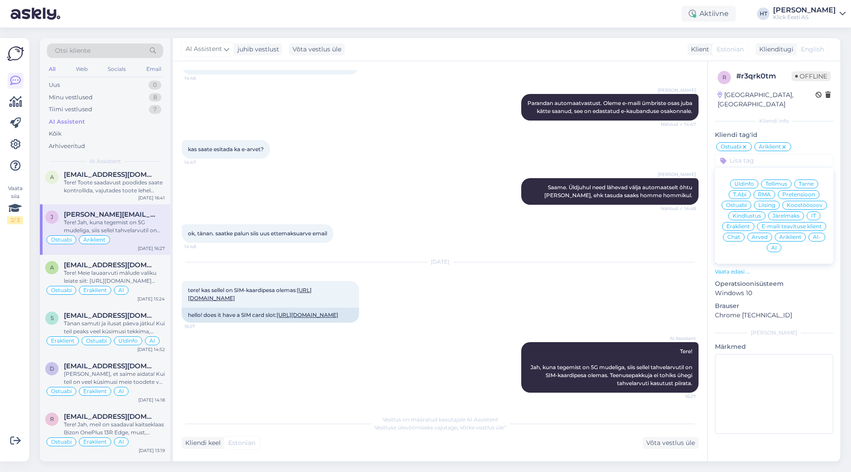
click at [779, 243] on div "AI" at bounding box center [774, 247] width 15 height 9
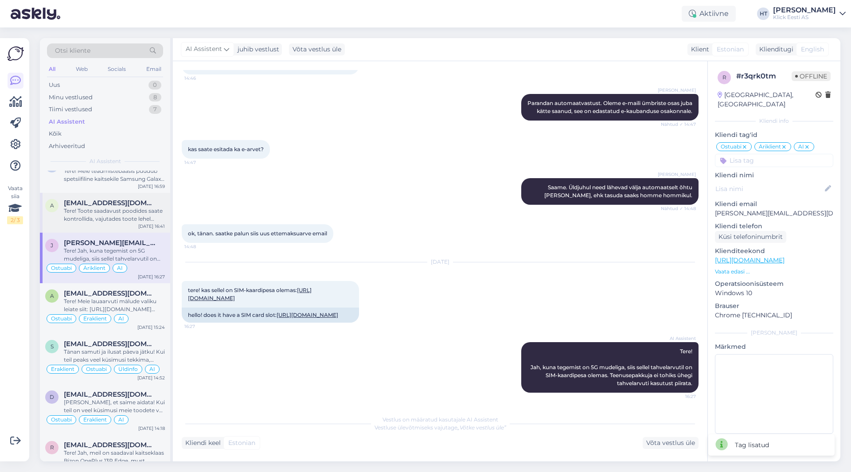
scroll to position [842, 0]
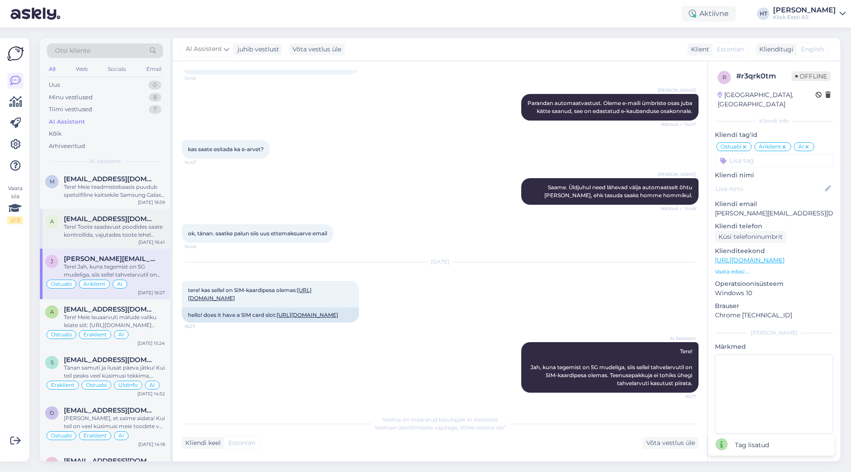
click at [129, 230] on div "Tere! Toote saadavust poodides saate kontrollida, vajutades toote lehel "Saadav…" at bounding box center [114, 231] width 101 height 16
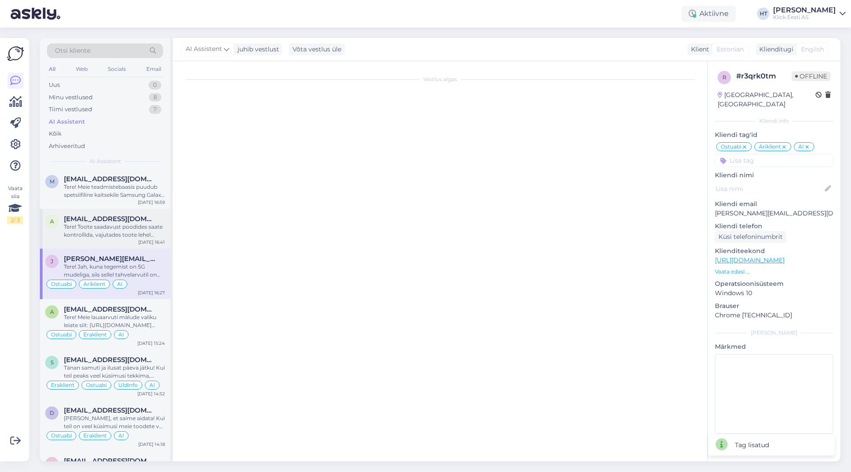
scroll to position [0, 0]
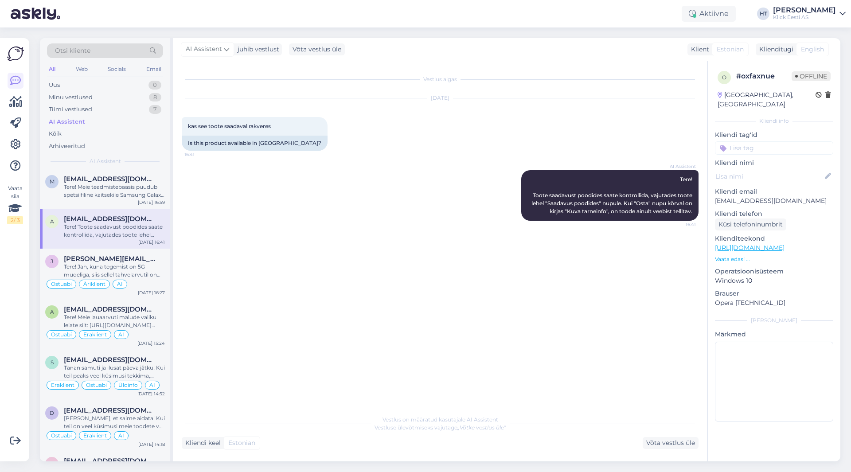
click at [765, 142] on input at bounding box center [774, 147] width 118 height 13
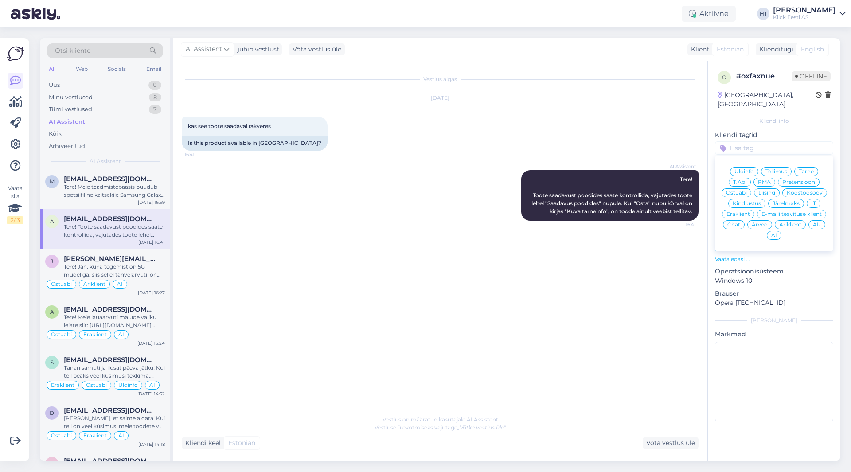
click at [740, 190] on span "Ostuabi" at bounding box center [736, 192] width 21 height 5
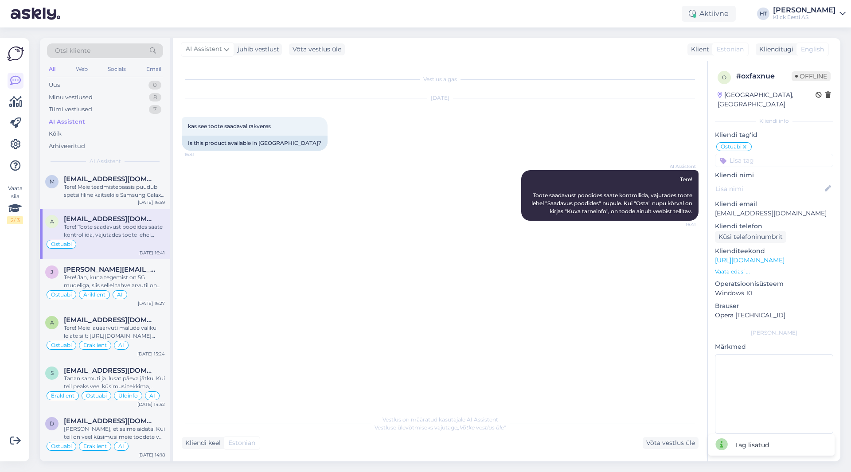
click at [755, 155] on input at bounding box center [774, 160] width 118 height 13
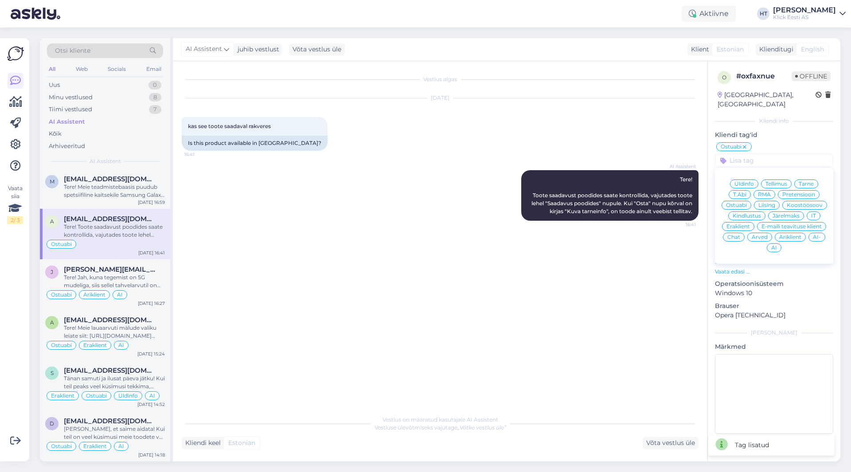
click at [741, 224] on span "Eraklient" at bounding box center [737, 226] width 23 height 5
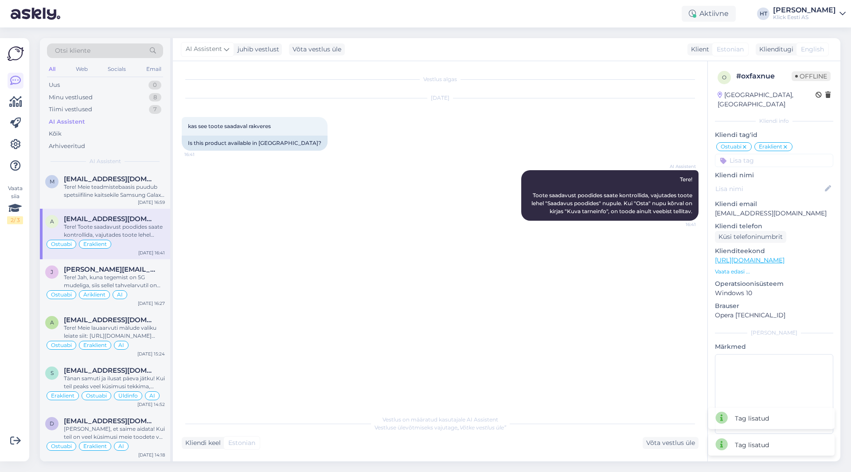
click at [762, 156] on input at bounding box center [774, 160] width 118 height 13
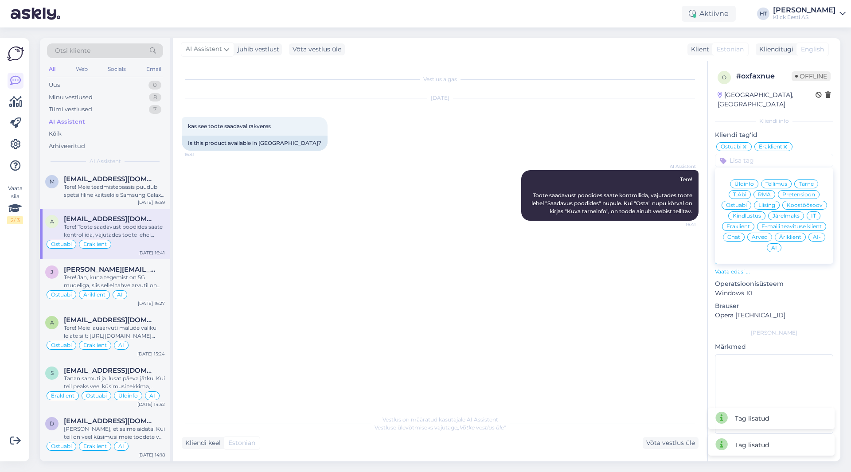
click at [777, 243] on div "AI" at bounding box center [774, 247] width 15 height 9
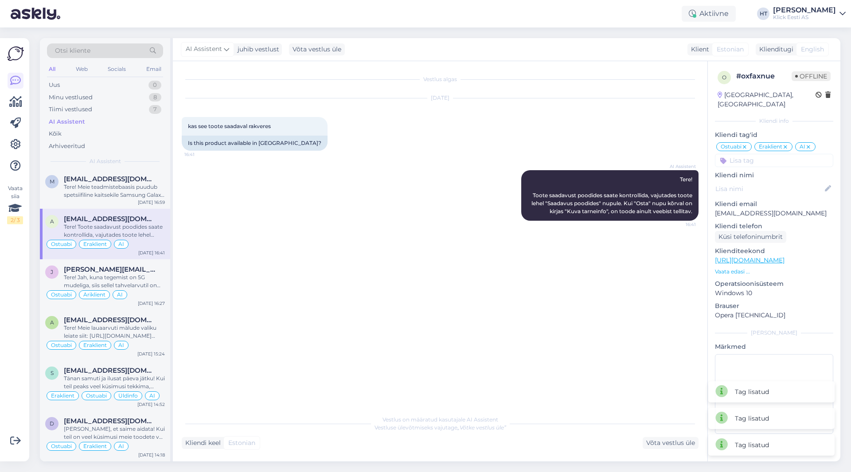
scroll to position [798, 0]
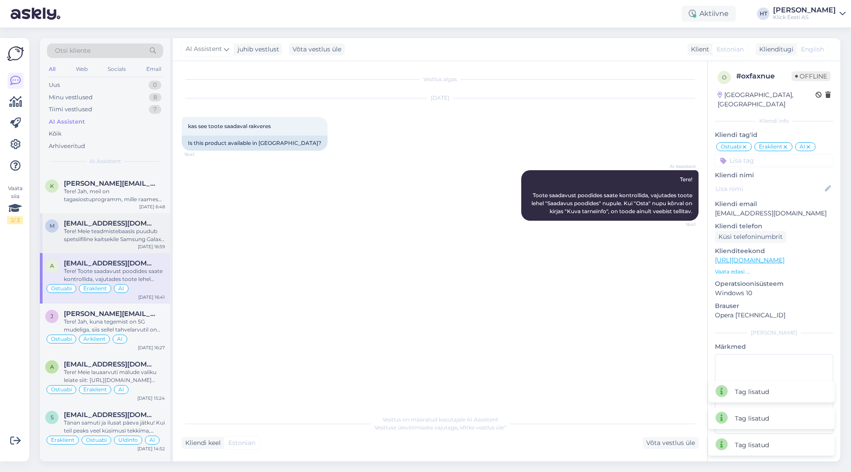
click at [152, 237] on div "Tere! Meie teadmistebaasis puudub spetsiifiline kaitsekile Samsung Galaxy Tab S…" at bounding box center [114, 235] width 101 height 16
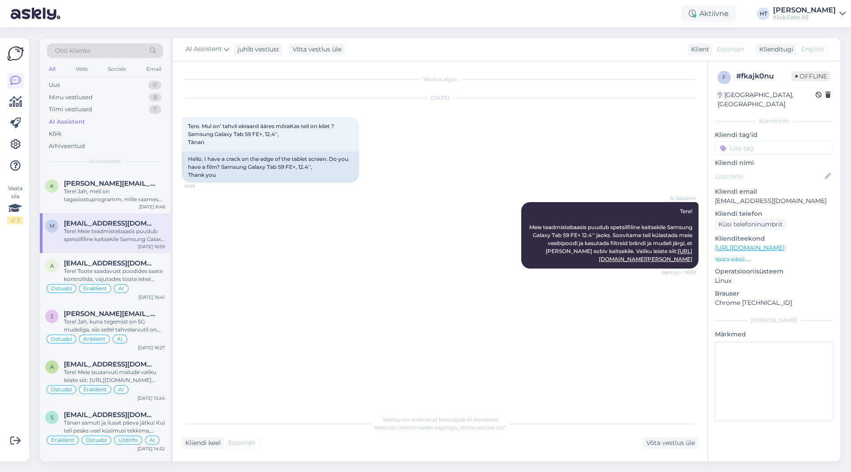
click at [437, 243] on div "AI Assistent Tere! Meie teadmistebaasis puudub spetsiifiline kaitsekile Samsung…" at bounding box center [440, 235] width 517 height 86
click at [743, 141] on input at bounding box center [774, 147] width 118 height 13
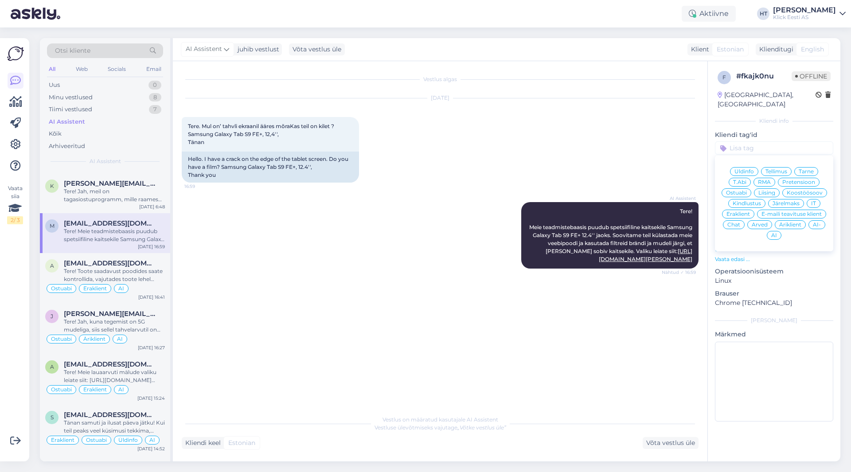
click at [746, 190] on span "Ostuabi" at bounding box center [736, 192] width 21 height 5
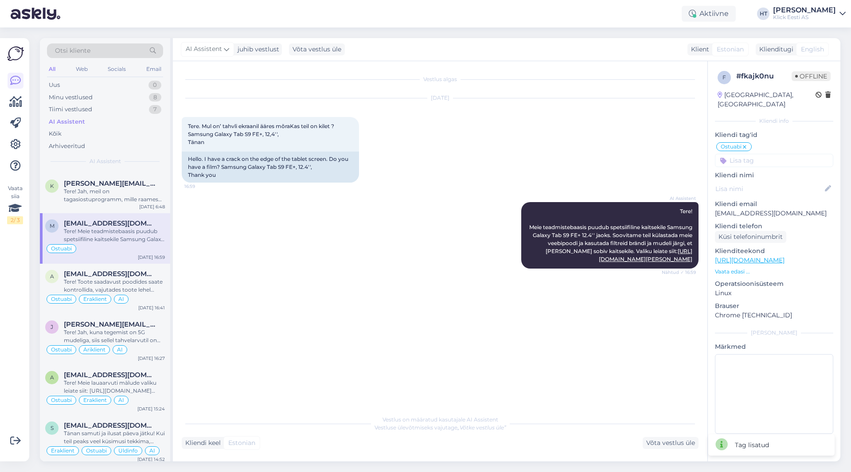
click at [755, 154] on input at bounding box center [774, 160] width 118 height 13
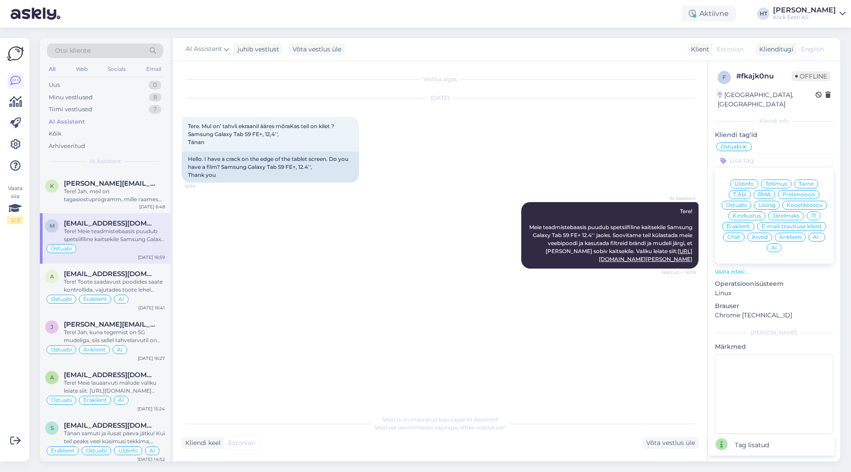
click at [738, 224] on span "Eraklient" at bounding box center [737, 226] width 23 height 5
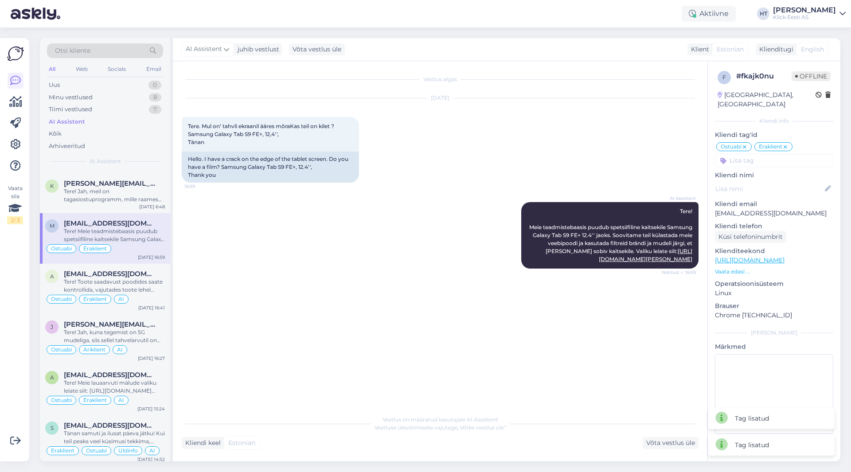
click at [764, 154] on input at bounding box center [774, 160] width 118 height 13
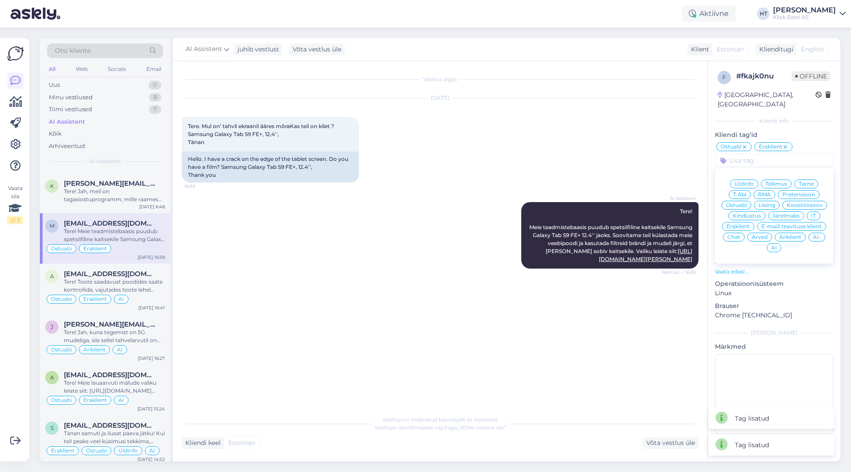
click at [779, 243] on div "AI" at bounding box center [774, 247] width 15 height 9
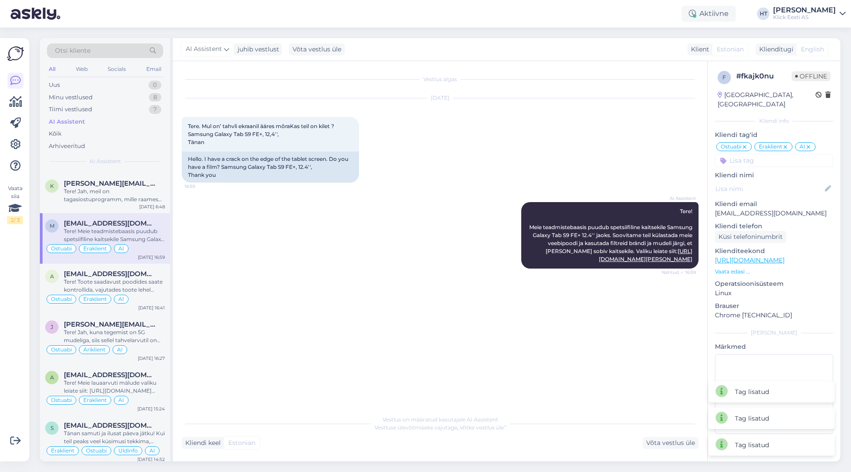
scroll to position [753, 0]
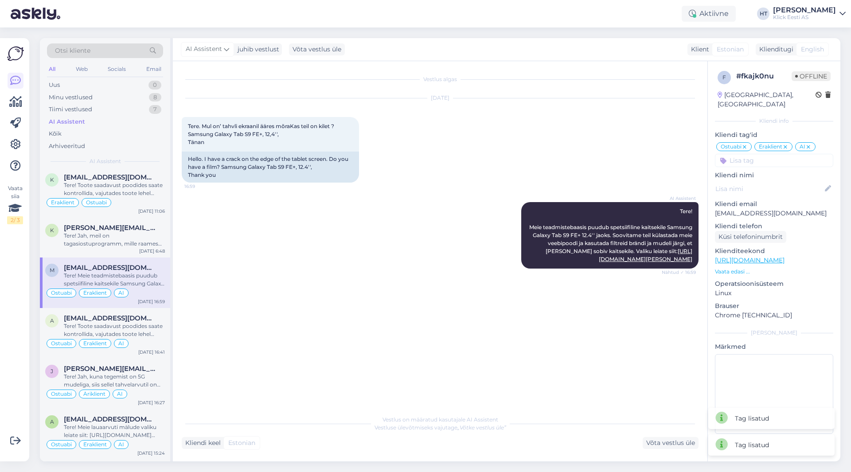
click at [143, 235] on div "Tere! Jah, meil on tagasiostuprogramm, mille raames on võimalik [PERSON_NAME] u…" at bounding box center [114, 240] width 101 height 16
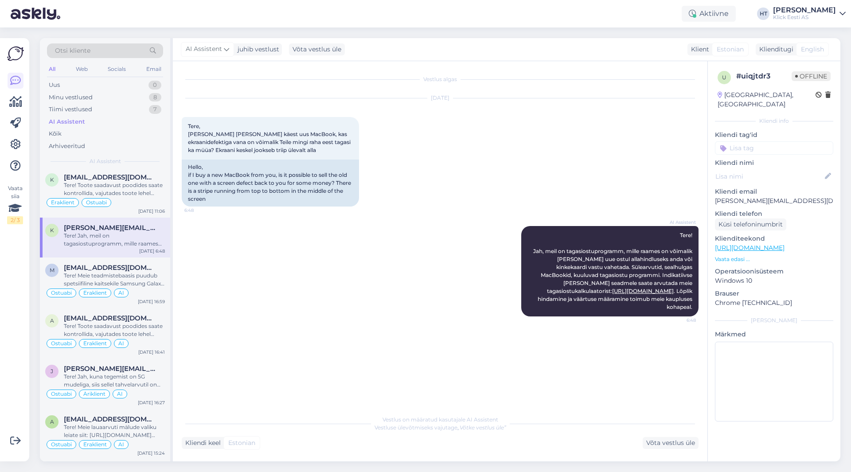
click at [753, 141] on input at bounding box center [774, 147] width 118 height 13
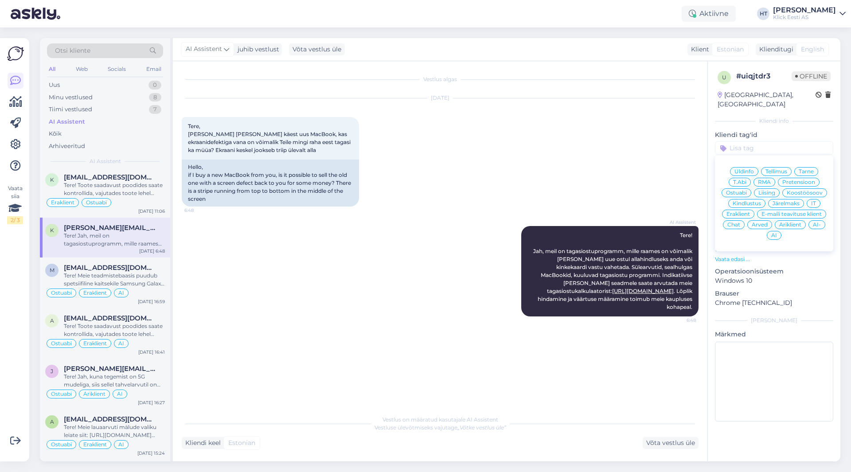
click at [740, 190] on span "Ostuabi" at bounding box center [736, 192] width 21 height 5
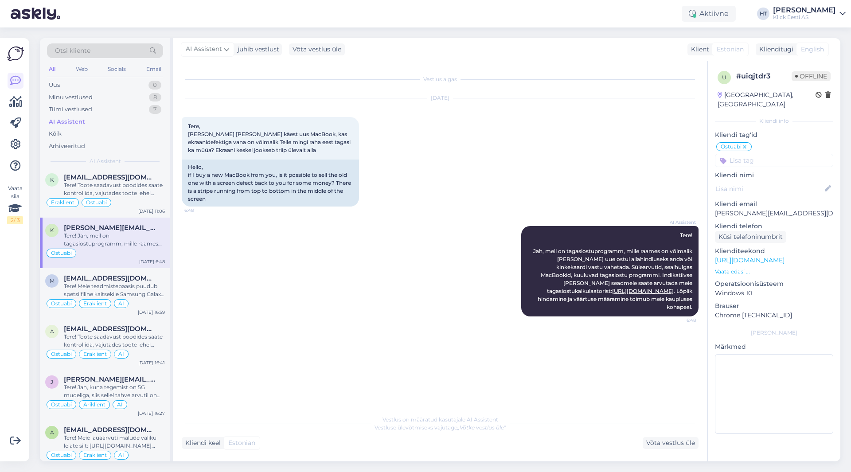
click at [744, 144] on icon at bounding box center [744, 147] width 5 height 7
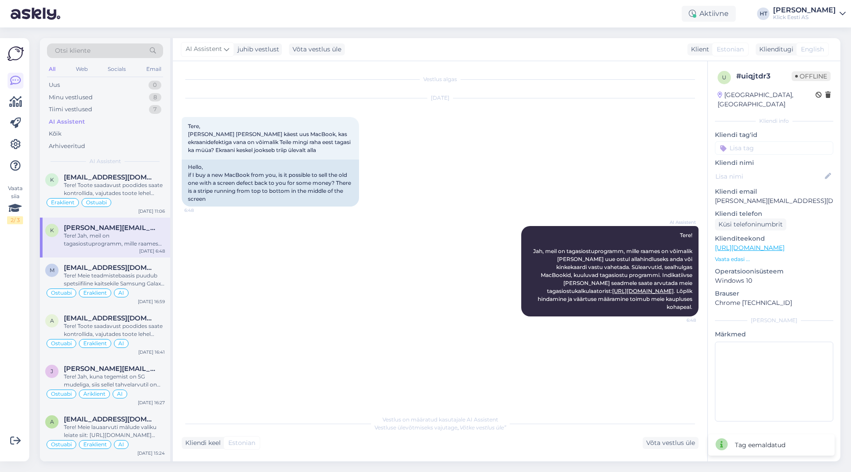
click at [740, 145] on input at bounding box center [774, 147] width 118 height 13
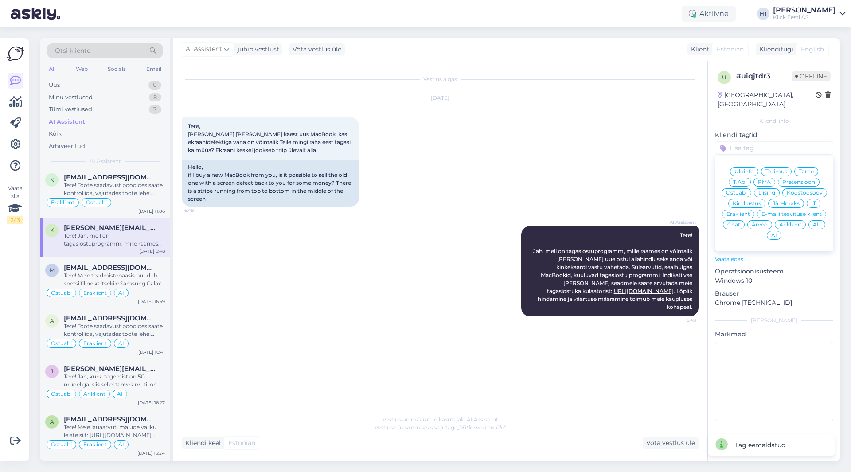
click at [744, 169] on span "Üldinfo" at bounding box center [743, 171] width 19 height 5
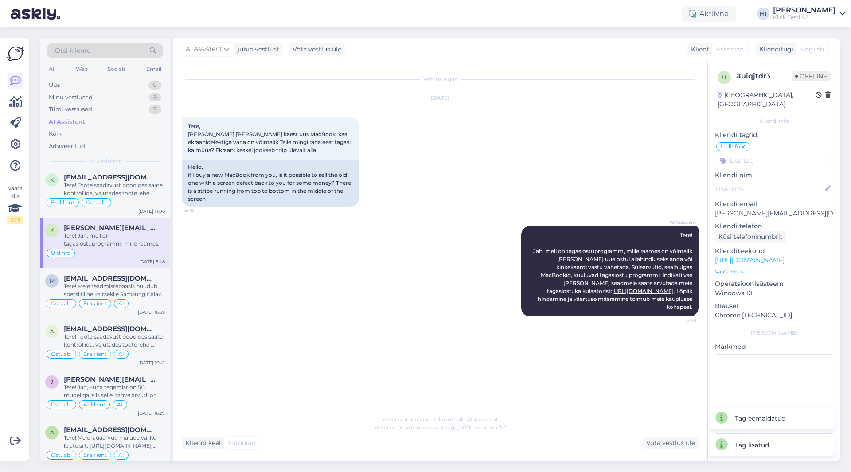
click at [746, 157] on input at bounding box center [774, 160] width 118 height 13
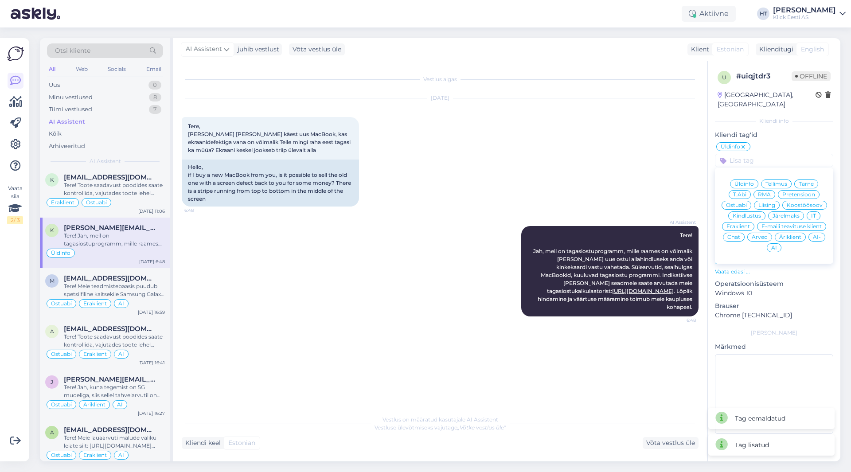
click at [696, 188] on div "[DATE] Tere, [PERSON_NAME] [PERSON_NAME] käest uus MacBook, kas ekraanidefektig…" at bounding box center [440, 153] width 517 height 128
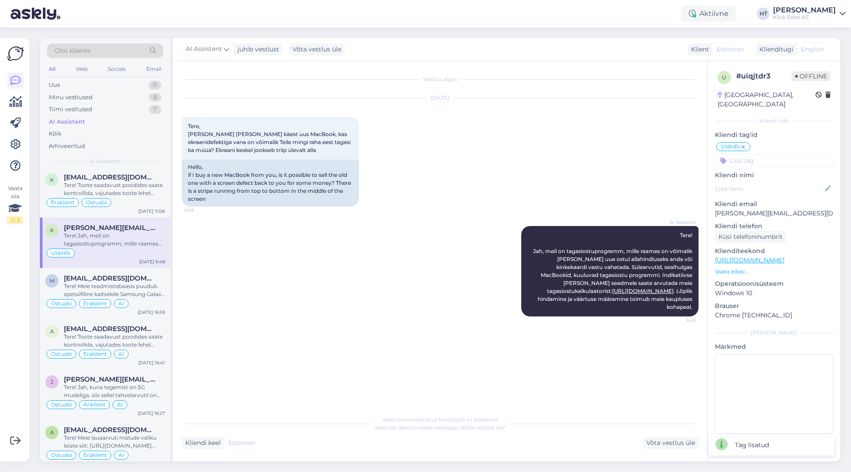
click at [745, 156] on input at bounding box center [774, 160] width 118 height 13
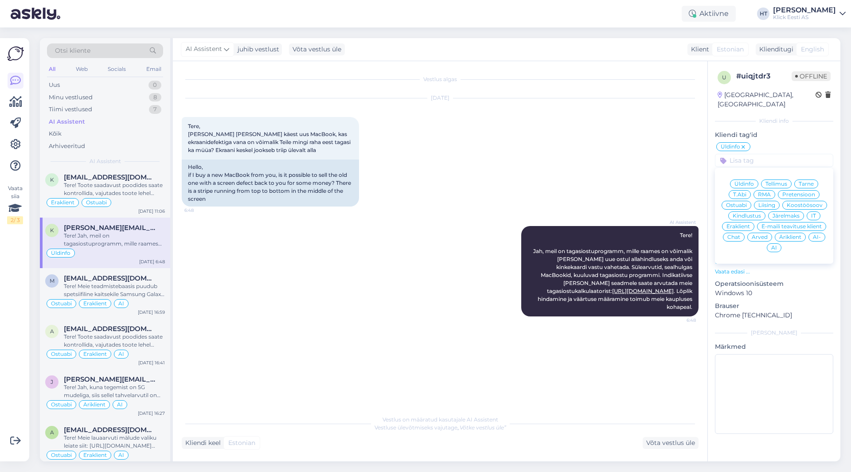
click at [800, 234] on span "Äriklient" at bounding box center [790, 236] width 22 height 5
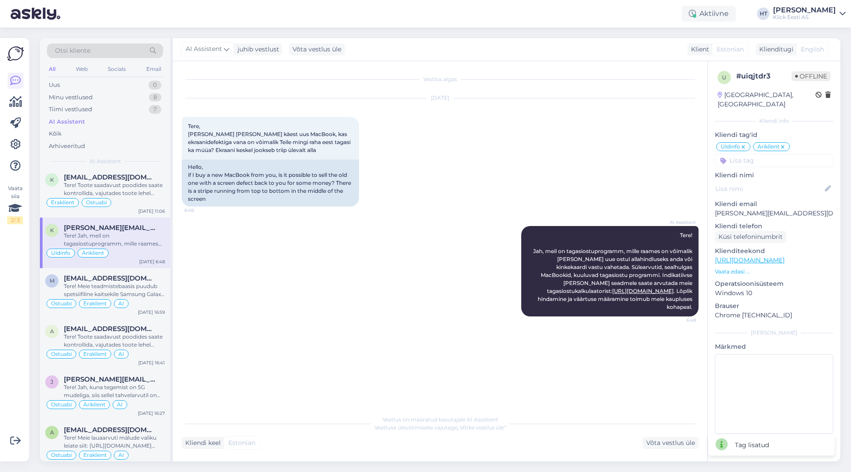
click at [759, 155] on input at bounding box center [774, 160] width 118 height 13
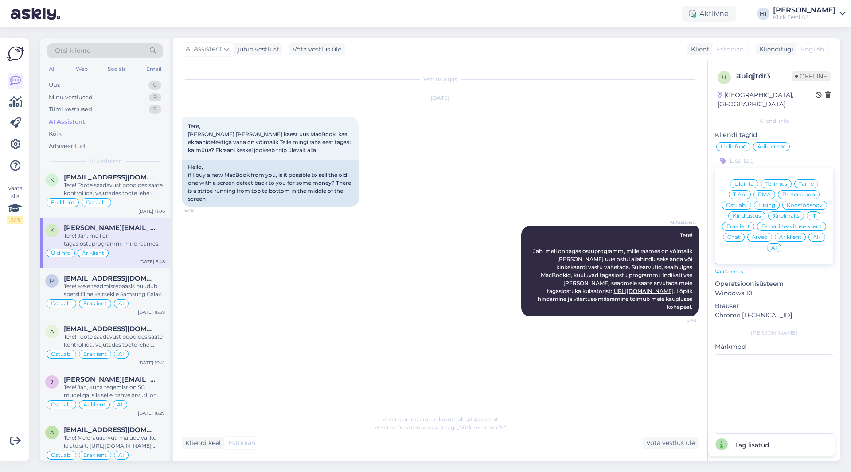
click at [780, 243] on div "AI" at bounding box center [774, 247] width 15 height 9
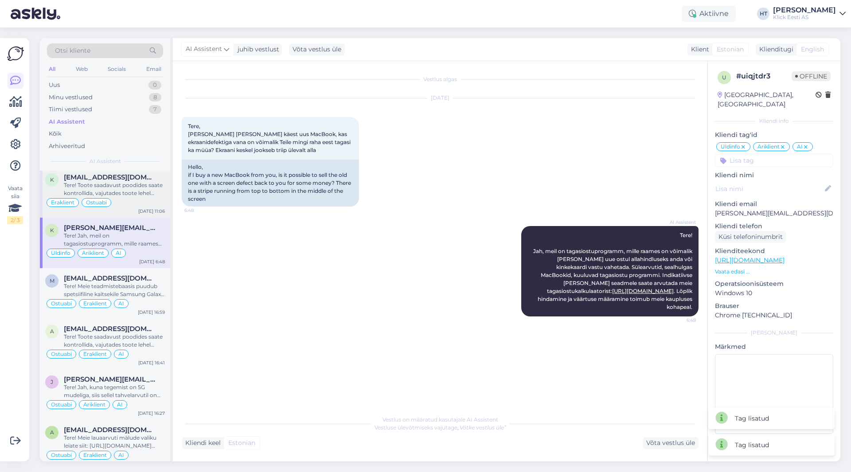
scroll to position [709, 0]
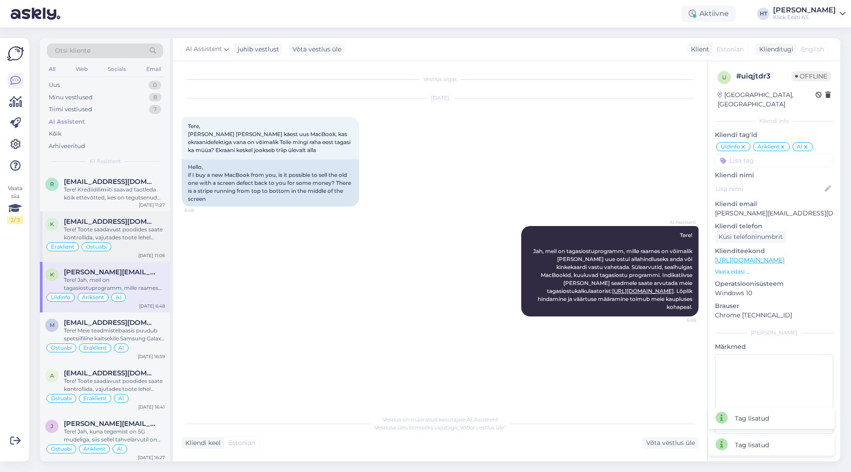
click at [131, 221] on span "[EMAIL_ADDRESS][DOMAIN_NAME]" at bounding box center [110, 222] width 92 height 8
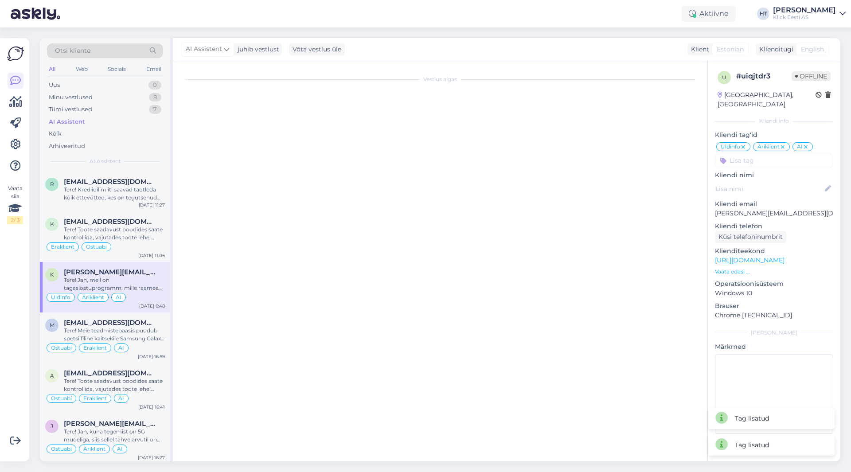
scroll to position [248, 0]
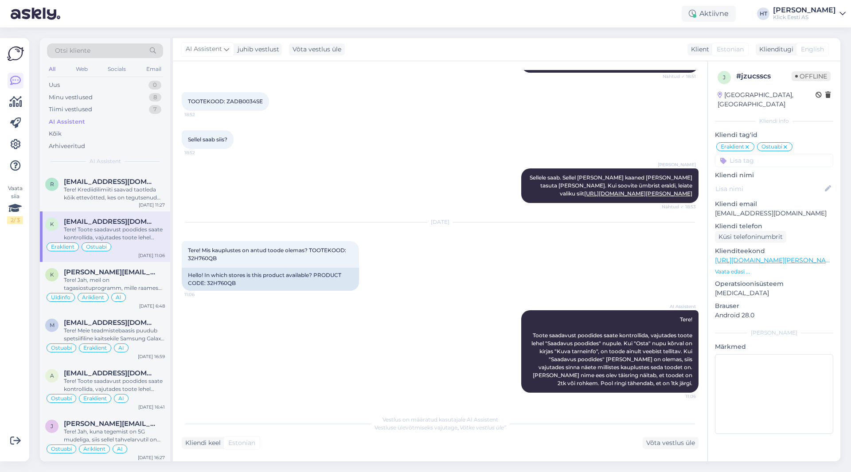
click at [747, 154] on input at bounding box center [774, 160] width 118 height 13
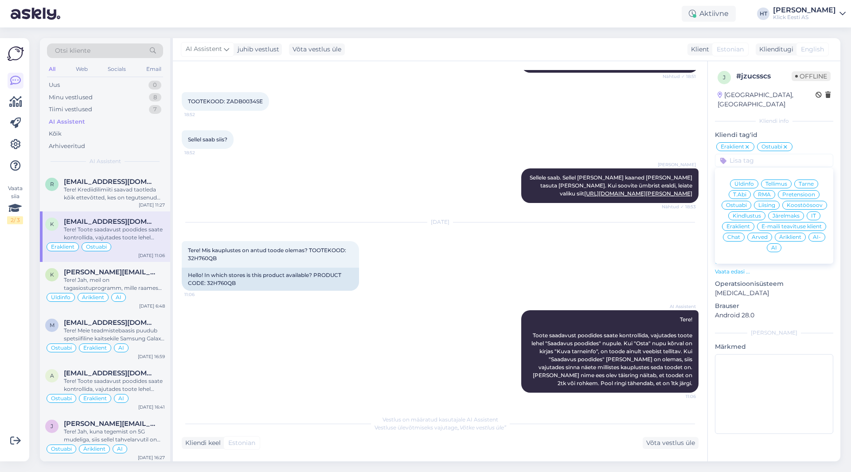
click at [774, 243] on div "AI" at bounding box center [774, 247] width 15 height 9
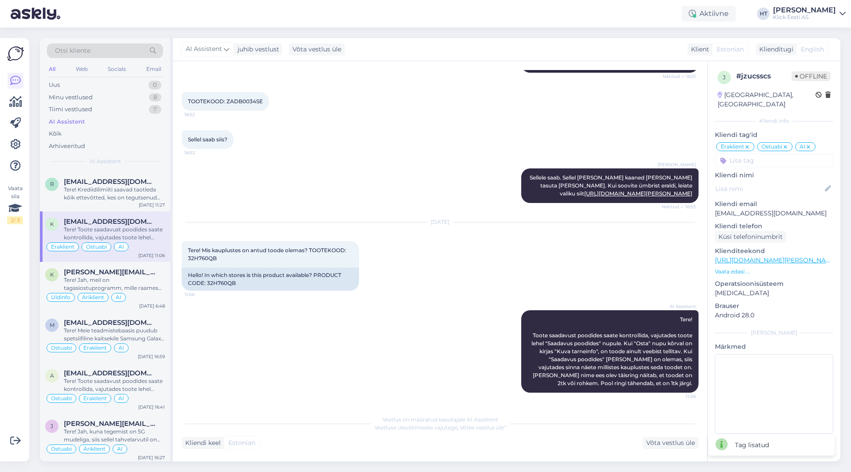
click at [448, 269] on div "[DATE] Tere! Mis kauplustes on antud toode olemas? TOOTEKOOD: 32H760QB 11:06 He…" at bounding box center [440, 257] width 517 height 88
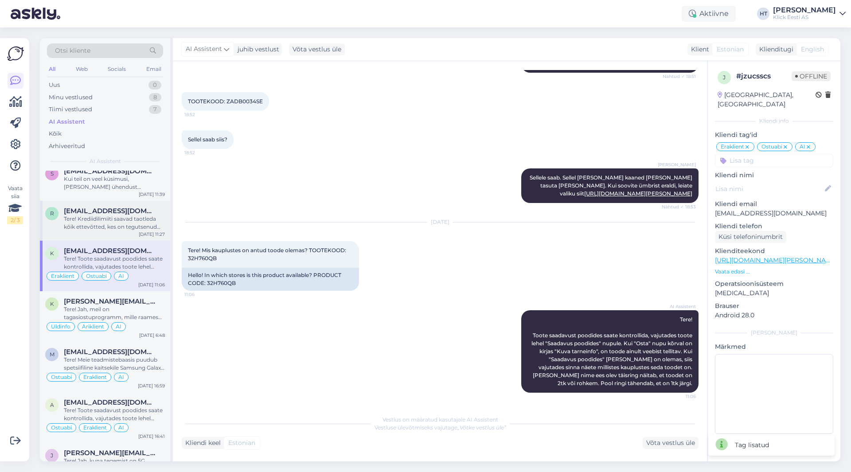
scroll to position [665, 0]
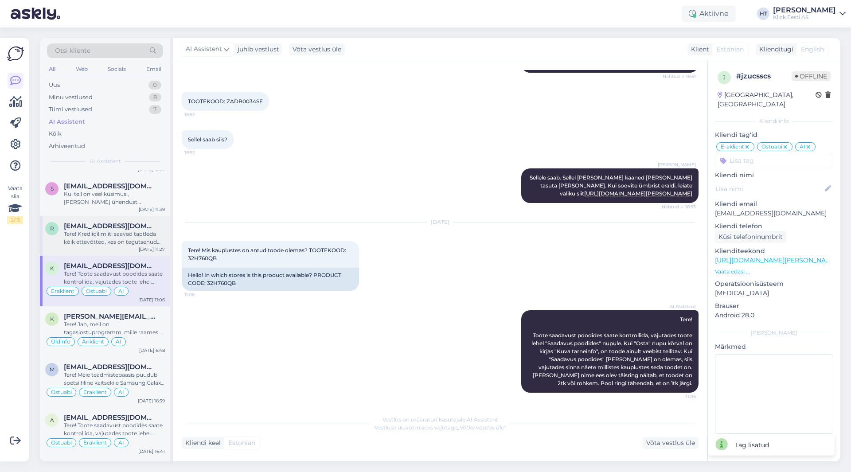
click at [146, 231] on div "Tere! Krediidilimiiti saavad taotleda kõik ettevõtted, kes on tegutsenud vähema…" at bounding box center [114, 238] width 101 height 16
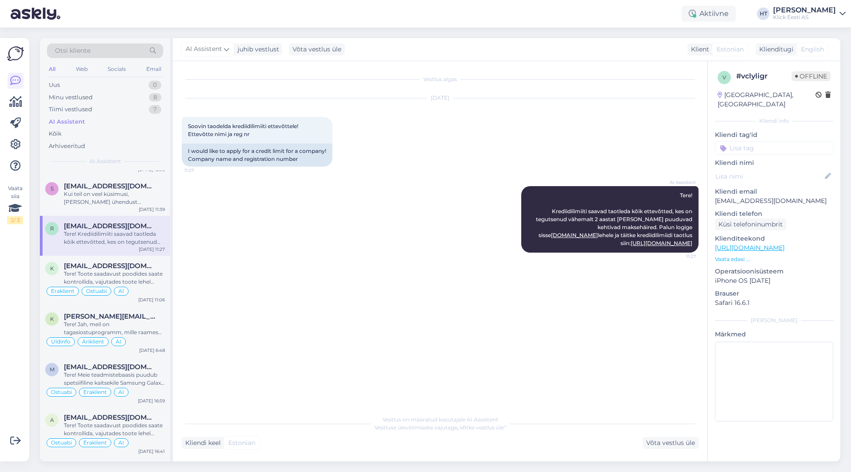
click at [755, 141] on input at bounding box center [774, 147] width 118 height 13
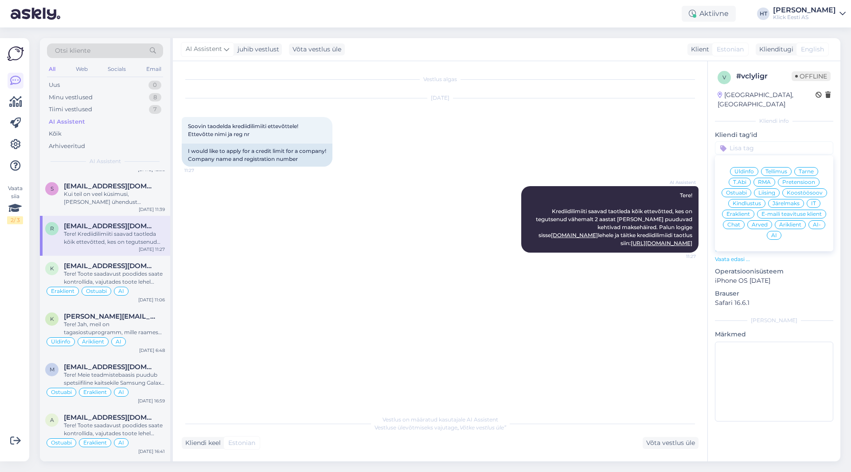
click at [739, 190] on span "Ostuabi" at bounding box center [736, 192] width 21 height 5
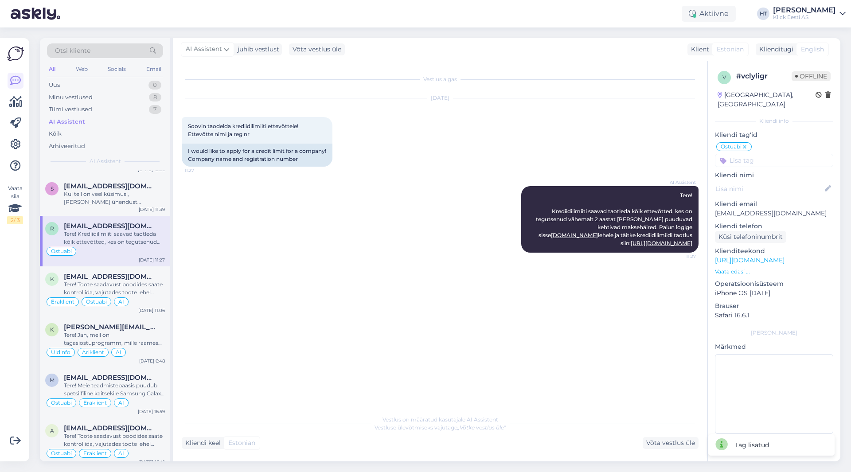
click at [753, 154] on input at bounding box center [774, 160] width 118 height 13
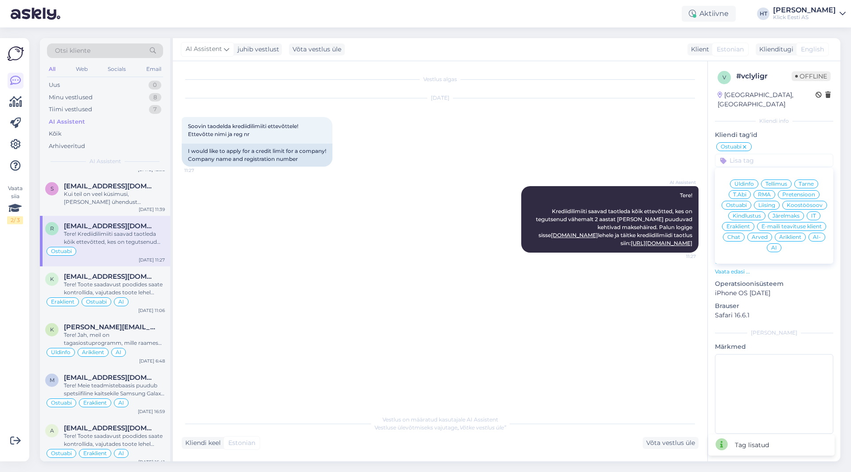
click at [745, 144] on icon at bounding box center [744, 147] width 5 height 7
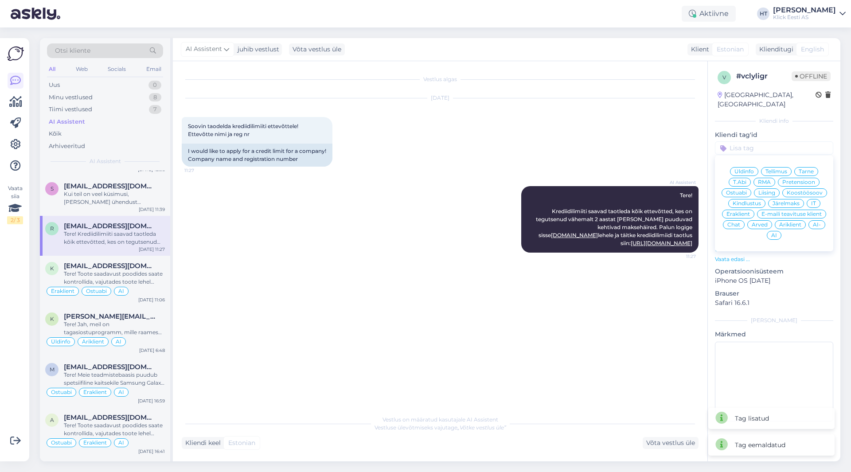
click at [740, 169] on span "Üldinfo" at bounding box center [743, 171] width 19 height 5
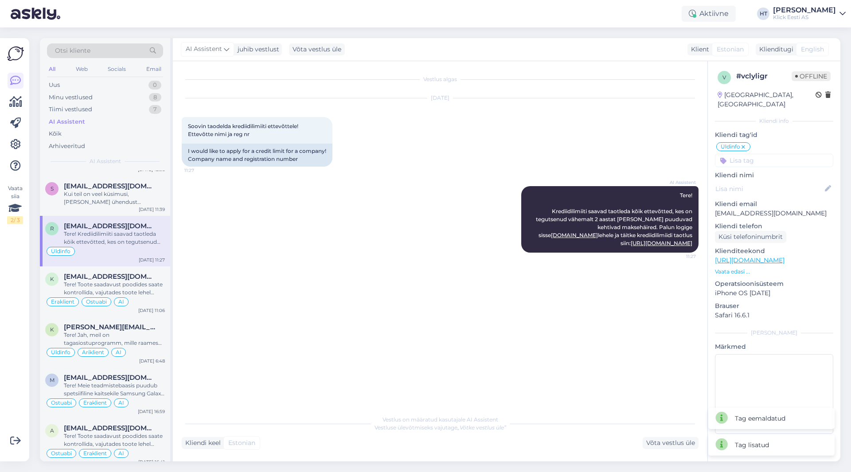
click at [753, 154] on input at bounding box center [774, 160] width 118 height 13
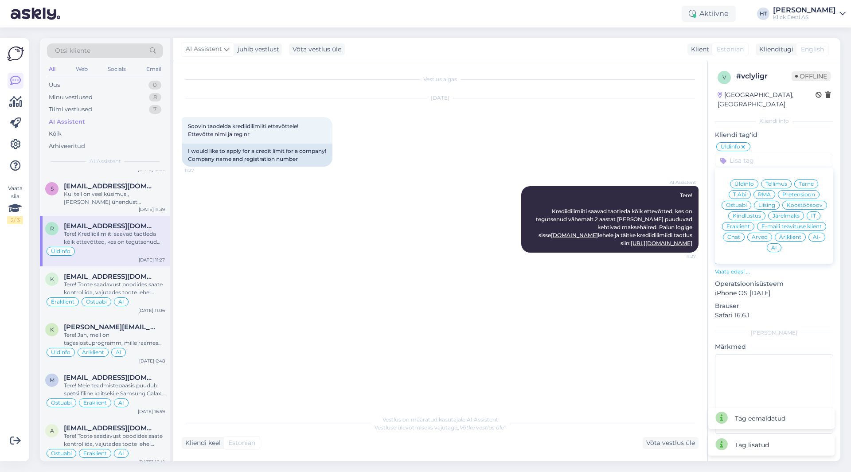
click at [794, 234] on span "Äriklient" at bounding box center [790, 236] width 22 height 5
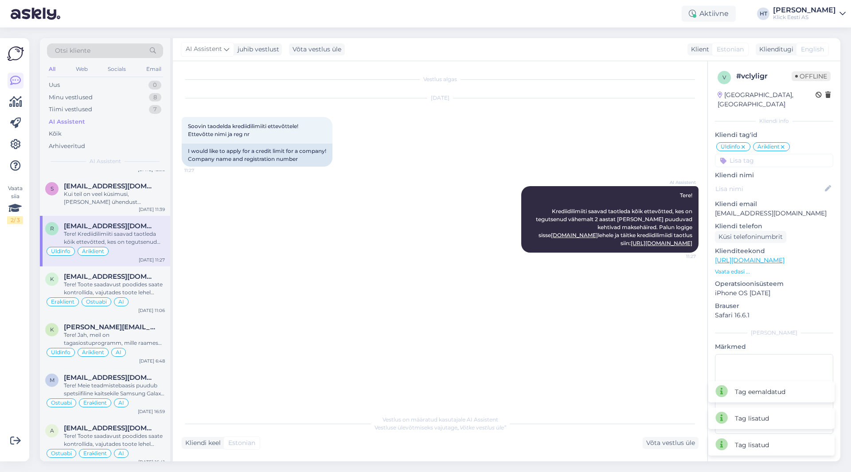
click at [761, 154] on input at bounding box center [774, 160] width 118 height 13
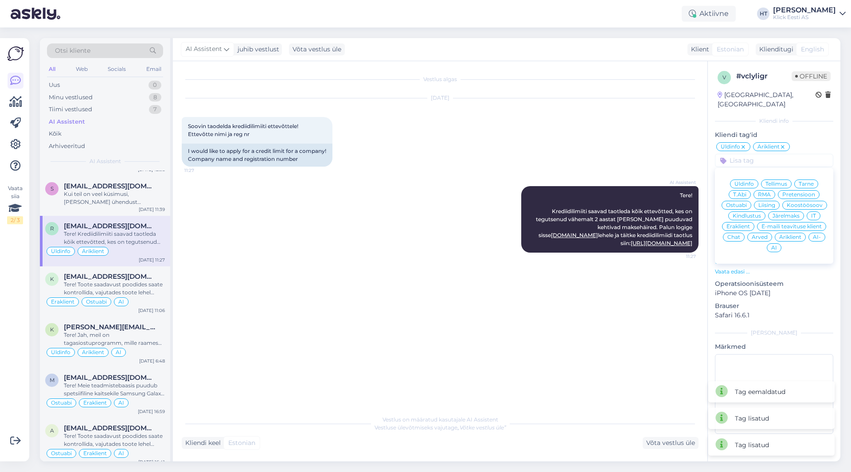
click at [777, 243] on div "AI" at bounding box center [774, 247] width 15 height 9
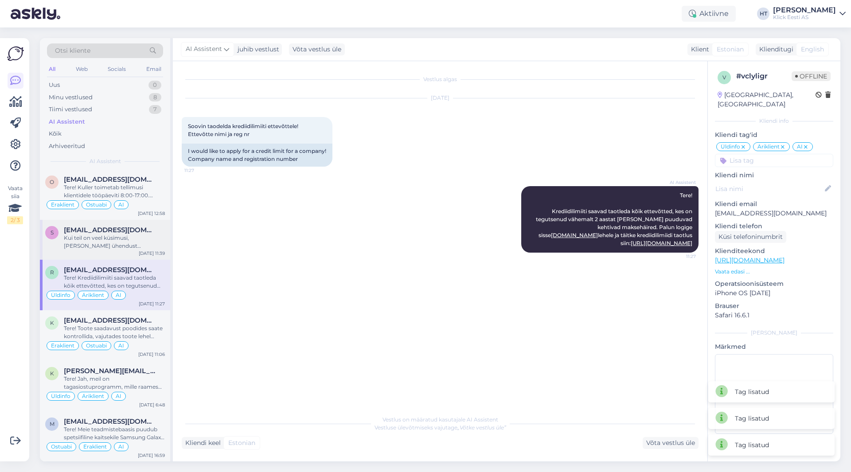
scroll to position [620, 0]
click at [121, 230] on span "[EMAIL_ADDRESS][DOMAIN_NAME]" at bounding box center [110, 230] width 92 height 8
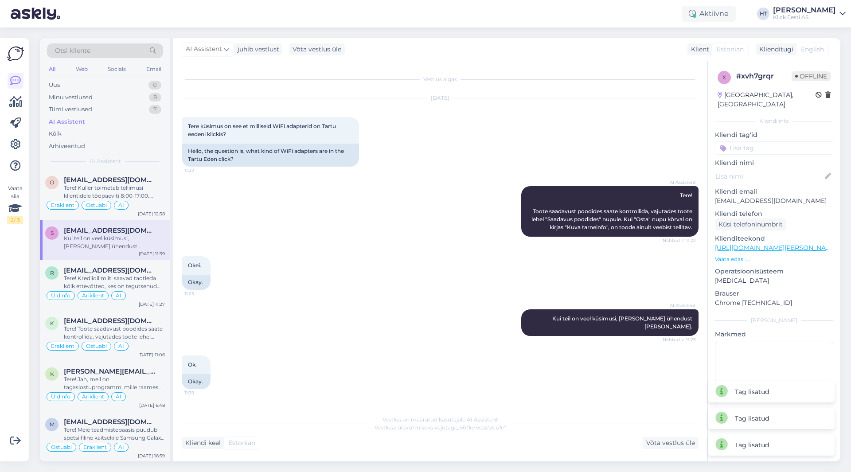
scroll to position [27, 0]
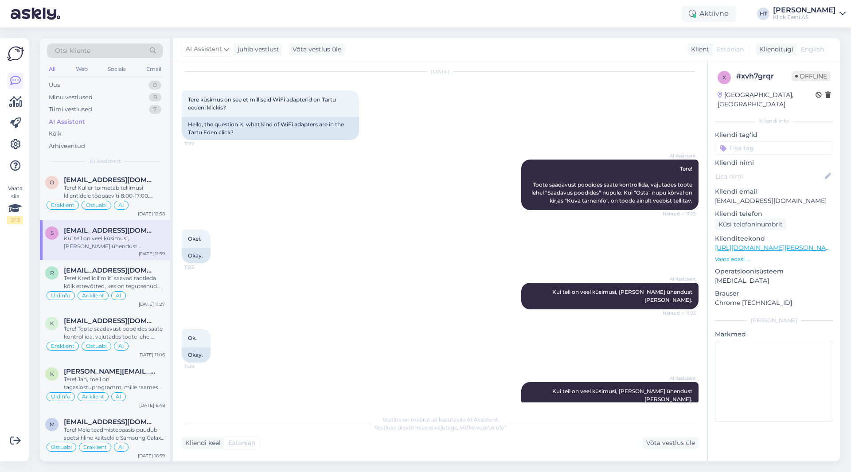
click at [764, 141] on input at bounding box center [774, 147] width 118 height 13
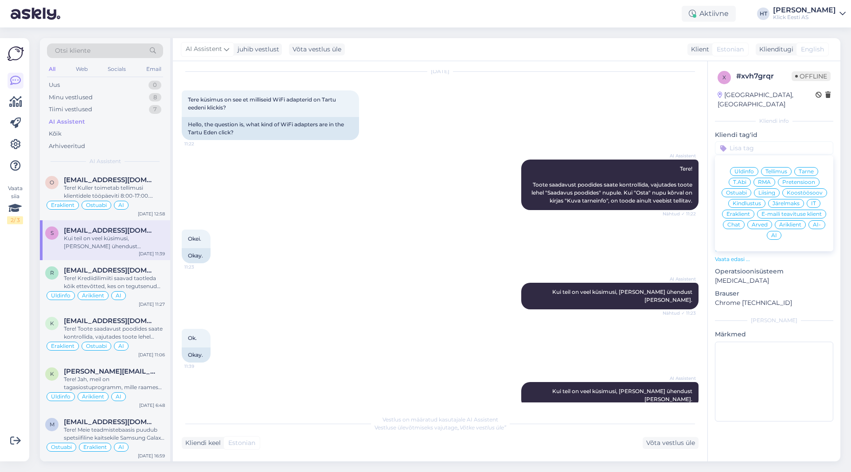
click at [738, 190] on span "Ostuabi" at bounding box center [736, 192] width 21 height 5
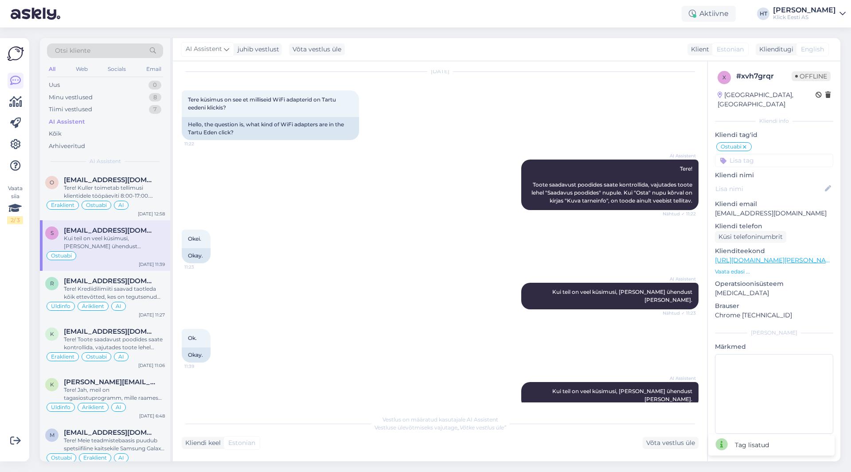
click at [764, 155] on input at bounding box center [774, 160] width 118 height 13
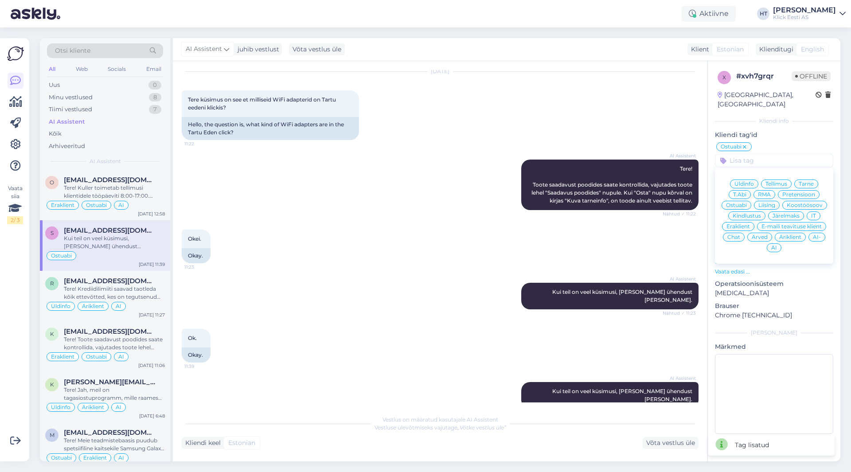
click at [736, 224] on span "Eraklient" at bounding box center [737, 226] width 23 height 5
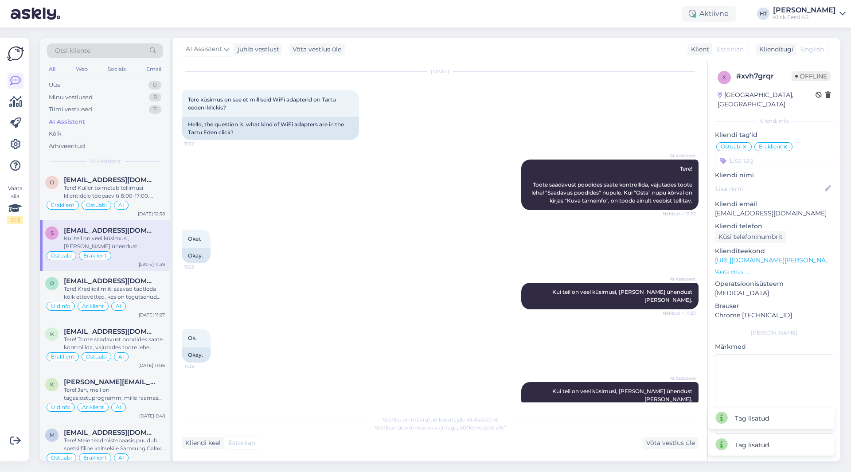
click at [756, 154] on input at bounding box center [774, 160] width 118 height 13
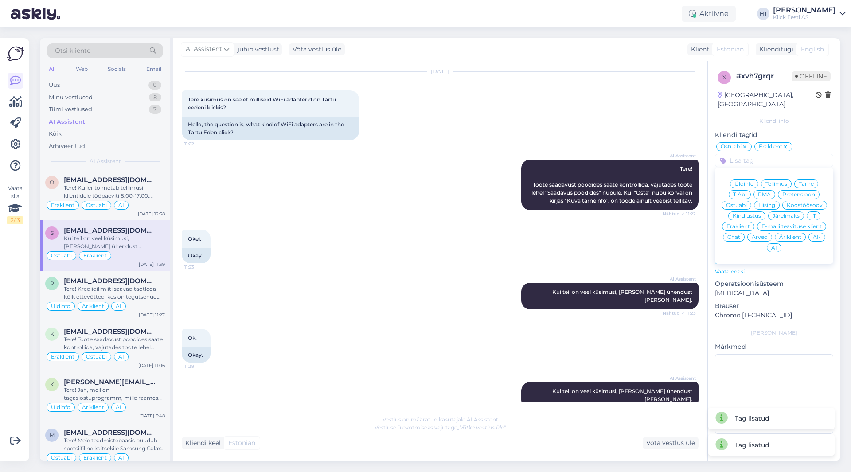
click at [776, 245] on span "AI" at bounding box center [774, 247] width 6 height 5
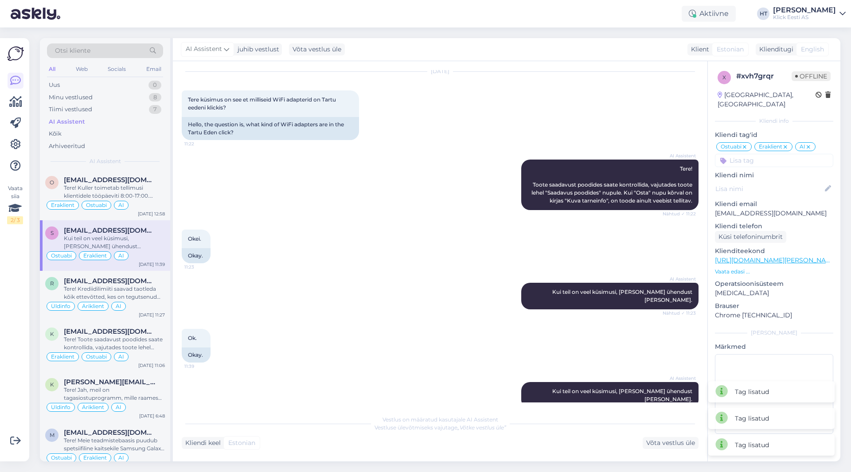
click at [248, 208] on div "AI Assistent Tere! Toote saadavust poodides saate kontrollida, vajutades toote …" at bounding box center [440, 185] width 517 height 70
click at [736, 209] on p "[EMAIL_ADDRESS][DOMAIN_NAME]" at bounding box center [774, 213] width 118 height 9
copy p "[EMAIL_ADDRESS][DOMAIN_NAME]"
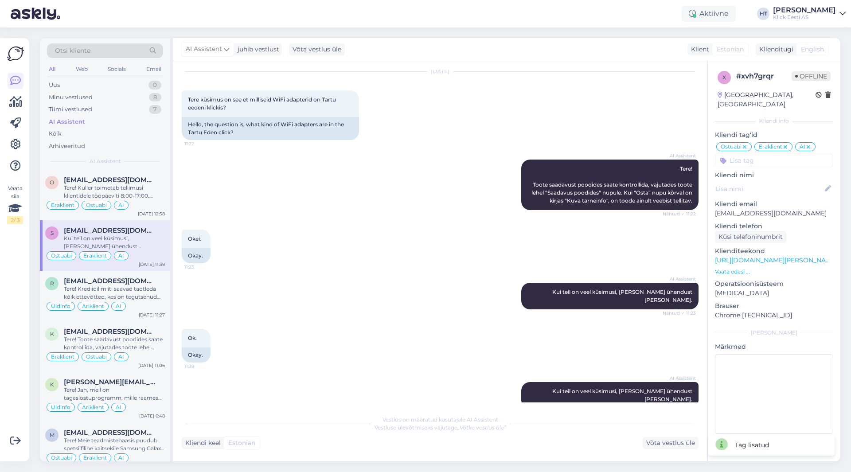
click at [284, 257] on div "Okei. 11:23 Okay." at bounding box center [440, 246] width 517 height 53
click at [82, 53] on span "Otsi kliente" at bounding box center [72, 50] width 35 height 9
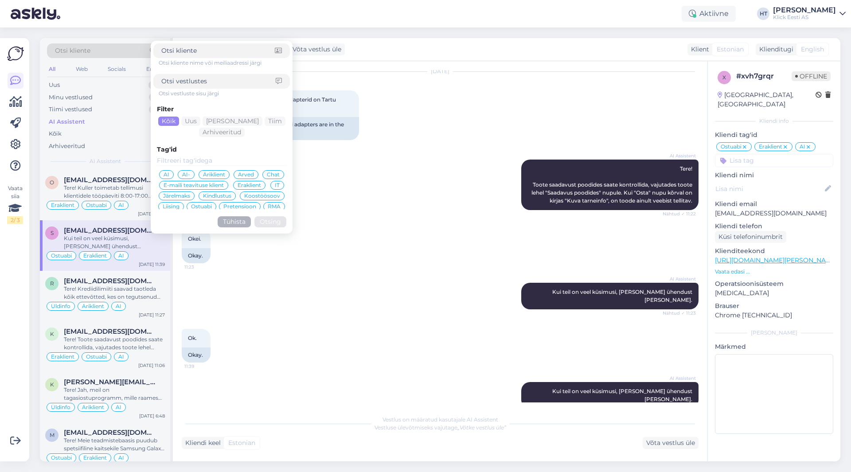
click at [214, 81] on input at bounding box center [218, 81] width 114 height 9
click at [214, 52] on input at bounding box center [217, 50] width 113 height 9
paste input "[EMAIL_ADDRESS][DOMAIN_NAME]"
type input "[EMAIL_ADDRESS][DOMAIN_NAME]"
click button "Otsing" at bounding box center [270, 221] width 32 height 11
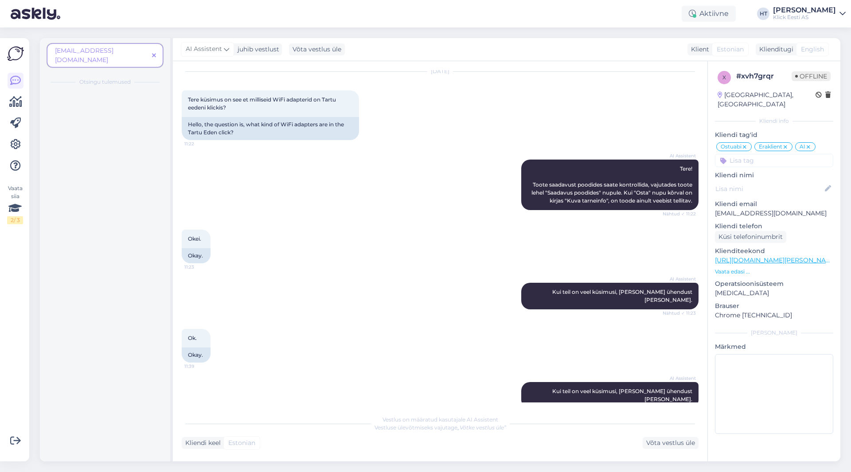
scroll to position [0, 0]
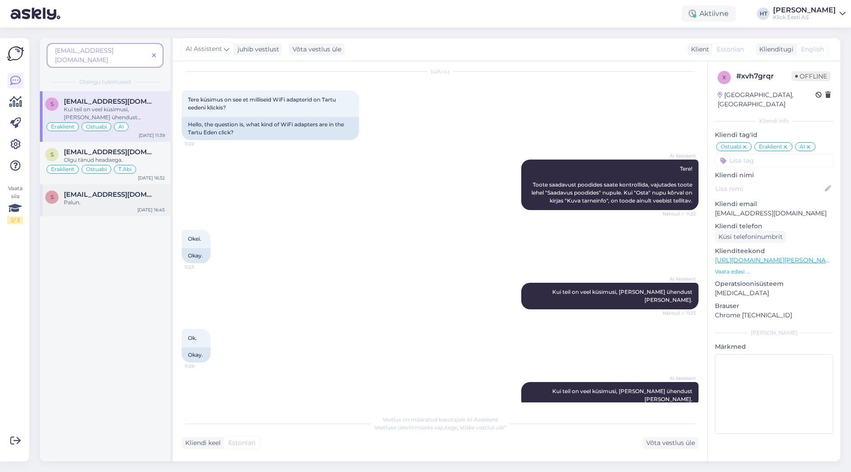
click at [123, 199] on div "Palun." at bounding box center [114, 203] width 101 height 8
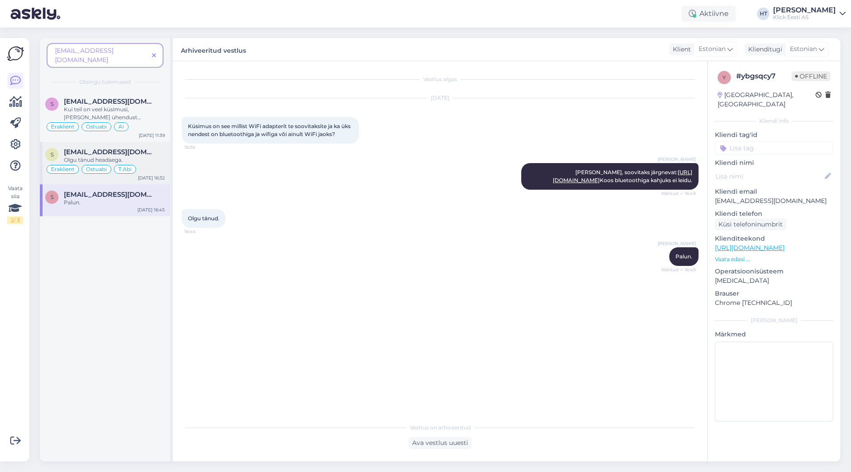
click at [134, 148] on span "[EMAIL_ADDRESS][DOMAIN_NAME]" at bounding box center [110, 152] width 92 height 8
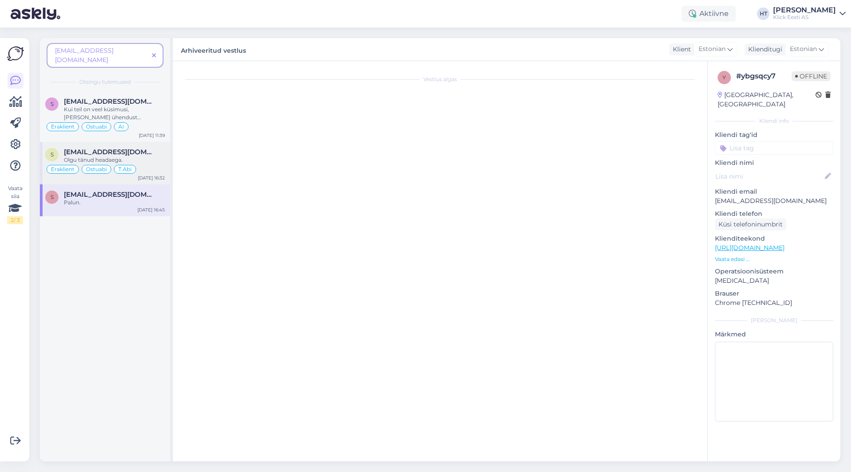
scroll to position [584, 0]
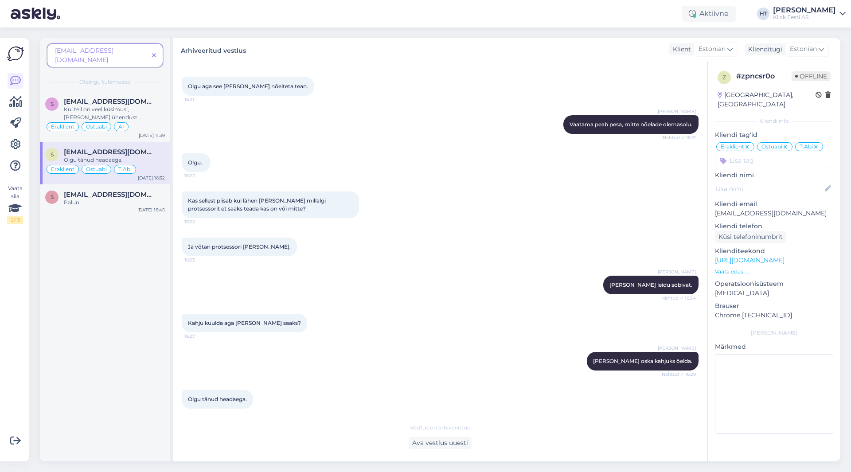
click at [154, 53] on icon at bounding box center [154, 56] width 4 height 6
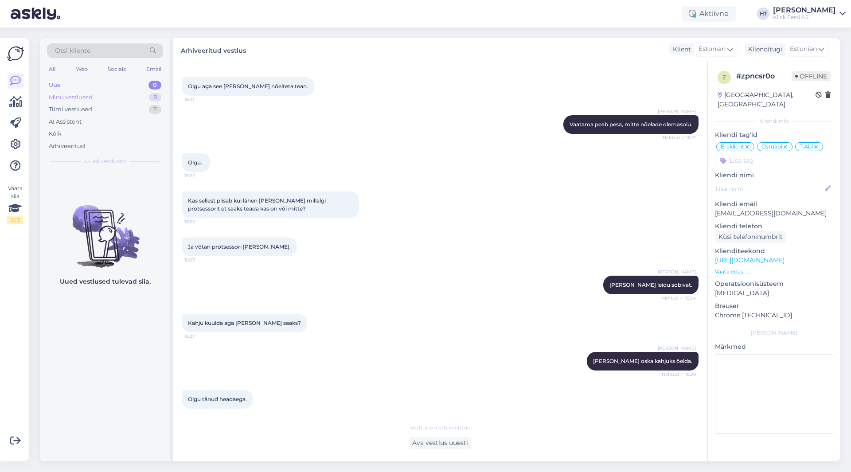
click at [132, 96] on div "Minu vestlused 8" at bounding box center [105, 97] width 116 height 12
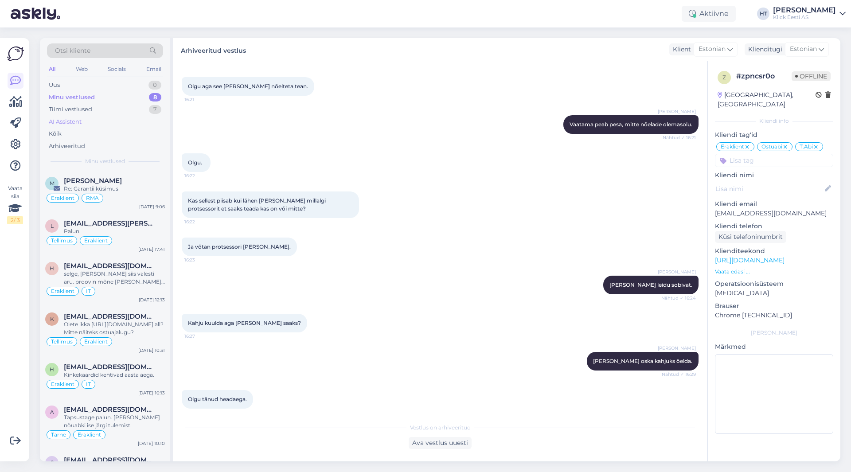
click at [113, 125] on div "AI Assistent" at bounding box center [105, 122] width 116 height 12
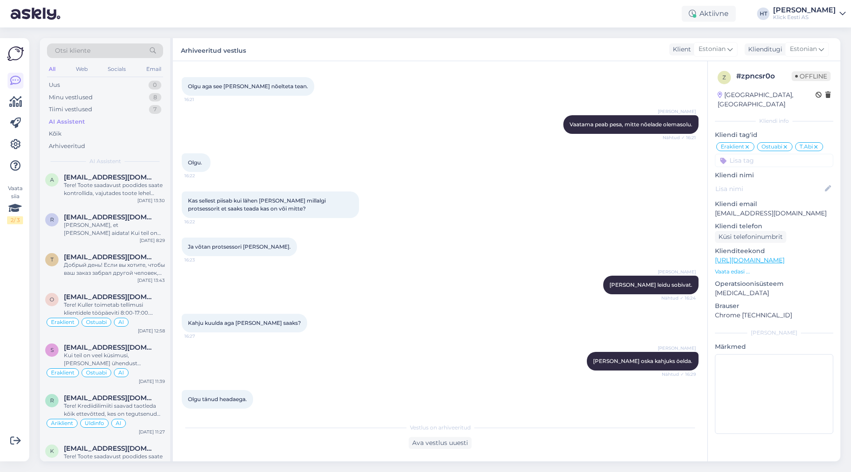
scroll to position [487, 0]
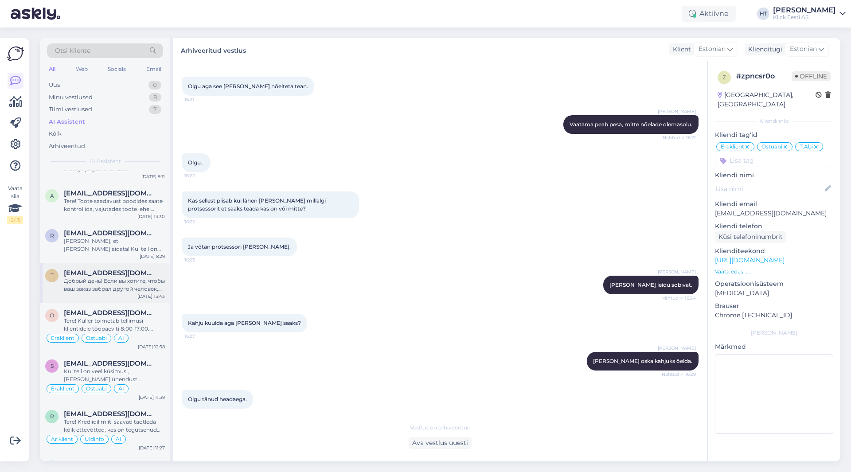
click at [124, 289] on div "Добрый день! Если вы хотите, чтобы ваш заказ забрал другой человек, при оформле…" at bounding box center [114, 285] width 101 height 16
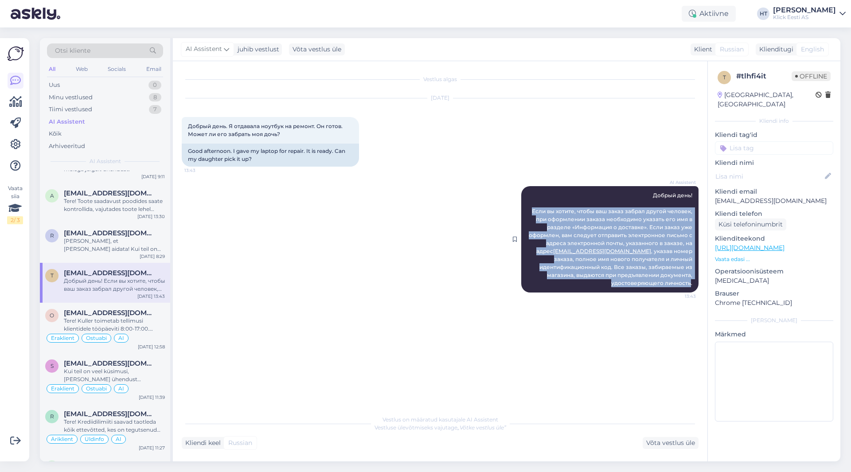
drag, startPoint x: 531, startPoint y: 208, endPoint x: 691, endPoint y: 276, distance: 174.3
click at [691, 276] on div "AI Assistent Добрый день! Если вы хотите, чтобы ваш заказ забрал другой человек…" at bounding box center [609, 239] width 177 height 106
copy span "Если вы хотите, чтобы ваш заказ забрал другой человек, при оформлении заказа не…"
click at [428, 217] on div "AI Assistent Добрый день! Если вы хотите, чтобы ваш заказ забрал другой человек…" at bounding box center [440, 239] width 517 height 126
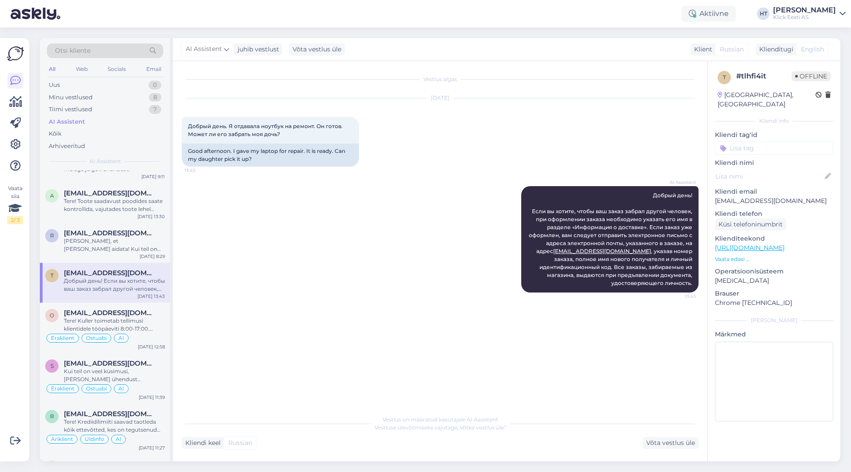
click at [760, 196] on p "[EMAIL_ADDRESS][DOMAIN_NAME]" at bounding box center [774, 200] width 118 height 9
copy p "[EMAIL_ADDRESS][DOMAIN_NAME]"
click at [359, 222] on div "AI Assistent Добрый день! Если вы хотите, чтобы ваш заказ забрал другой человек…" at bounding box center [440, 239] width 517 height 126
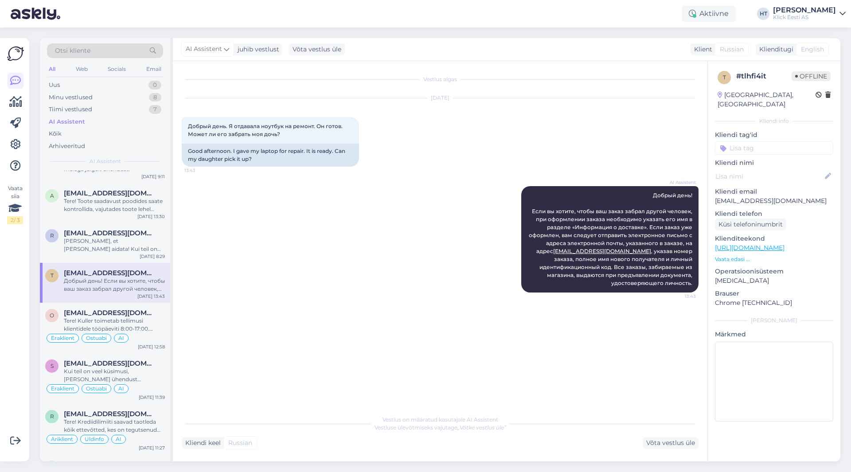
click at [116, 48] on div "Otsi kliente" at bounding box center [105, 50] width 116 height 15
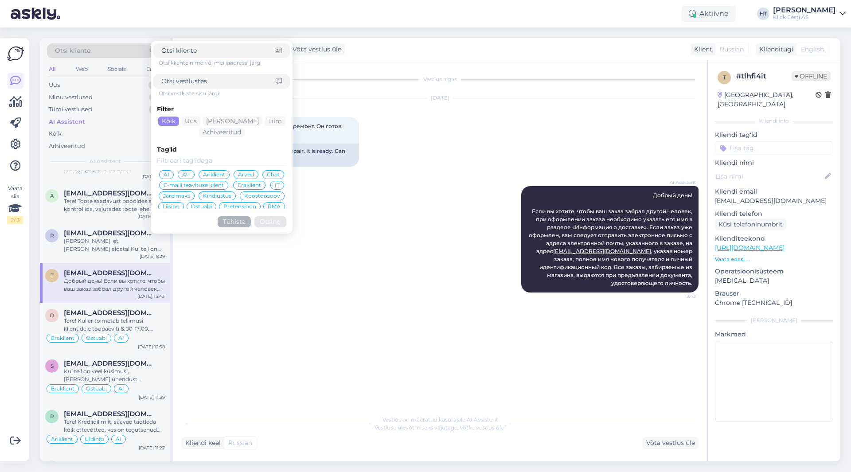
click at [200, 50] on input at bounding box center [217, 50] width 113 height 9
type input "[EMAIL_ADDRESS][DOMAIN_NAME]"
click button "Otsing" at bounding box center [270, 221] width 32 height 11
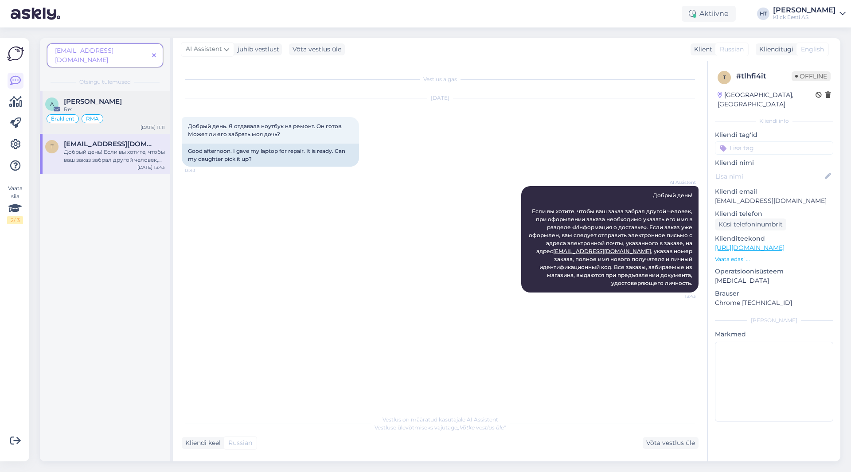
click at [152, 97] on div "[PERSON_NAME]" at bounding box center [114, 101] width 101 height 8
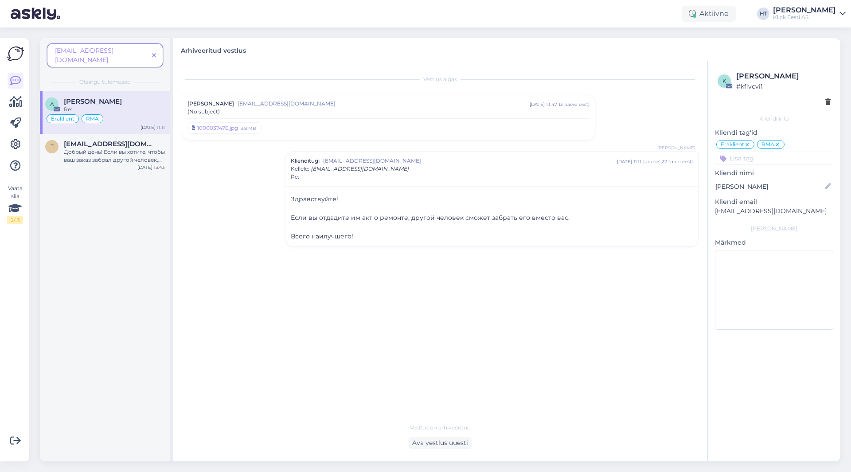
click at [152, 53] on icon at bounding box center [154, 56] width 4 height 6
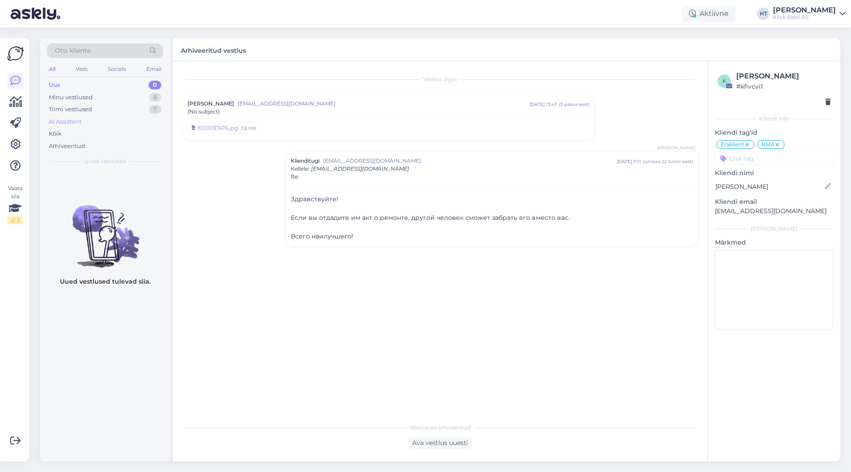
click at [130, 119] on div "AI Assistent" at bounding box center [105, 122] width 116 height 12
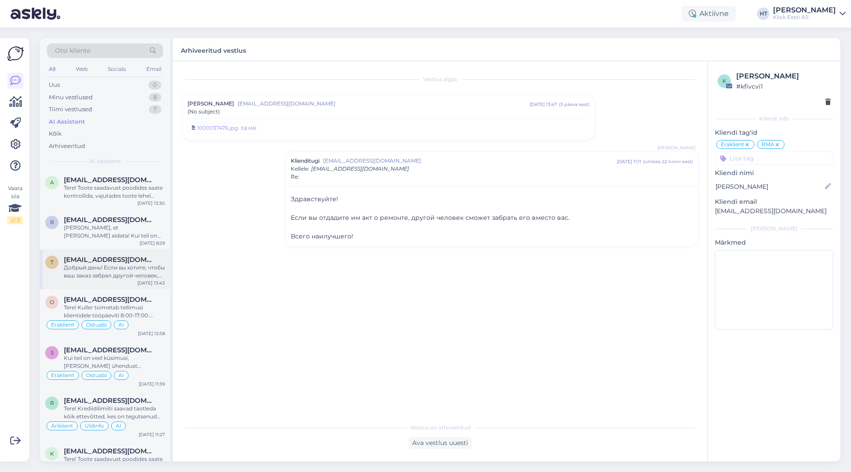
scroll to position [487, 0]
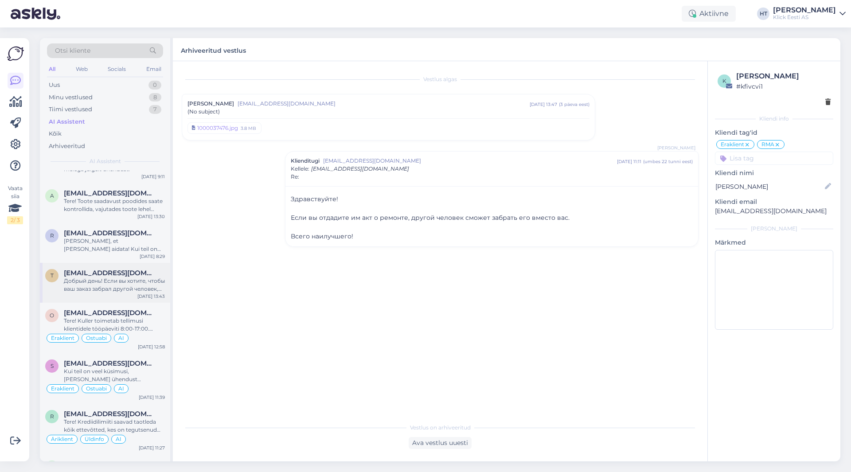
click at [130, 273] on span "[EMAIL_ADDRESS][DOMAIN_NAME]" at bounding box center [110, 273] width 92 height 8
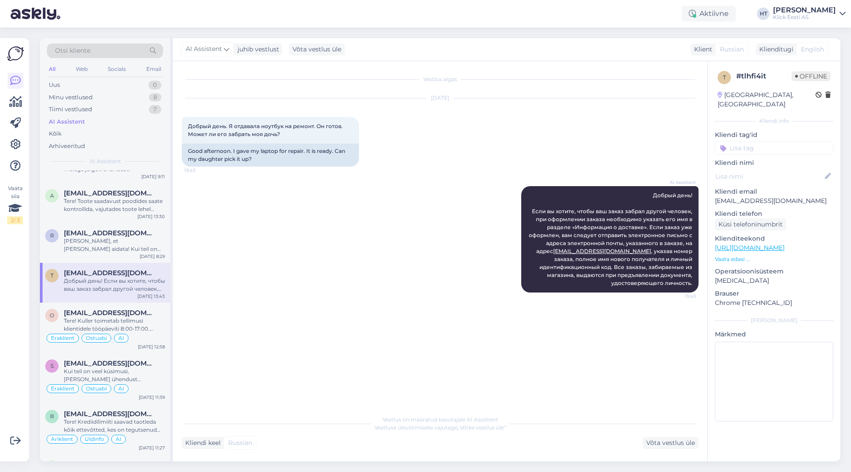
click at [762, 141] on input at bounding box center [774, 147] width 118 height 13
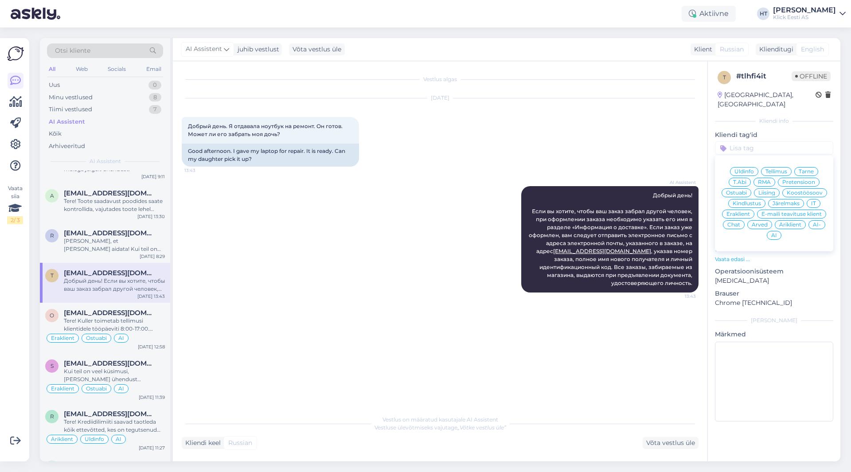
click at [743, 211] on span "Eraklient" at bounding box center [737, 213] width 23 height 5
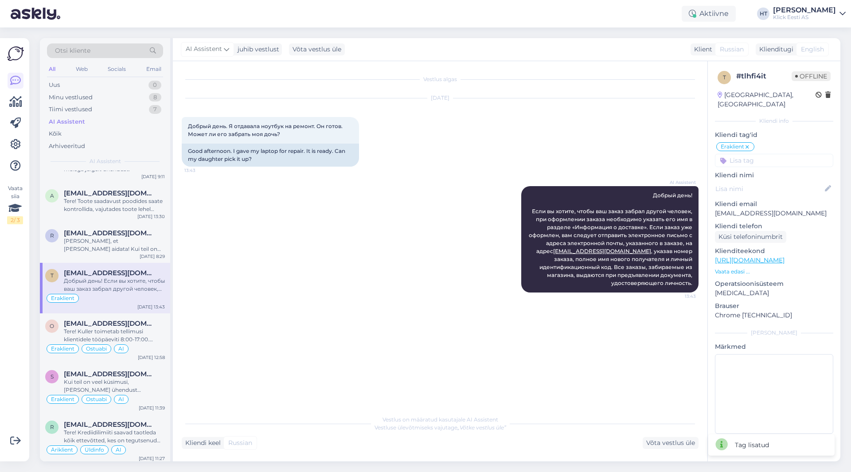
click at [754, 155] on input at bounding box center [774, 160] width 118 height 13
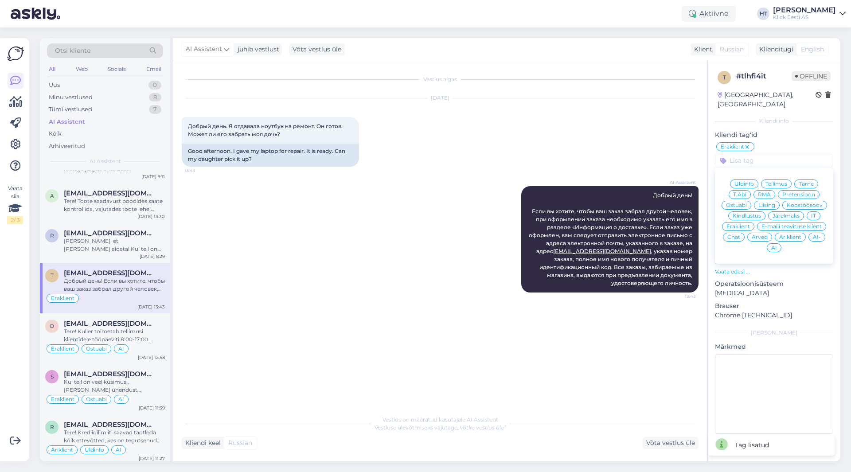
click at [771, 190] on div "RMA" at bounding box center [764, 194] width 22 height 9
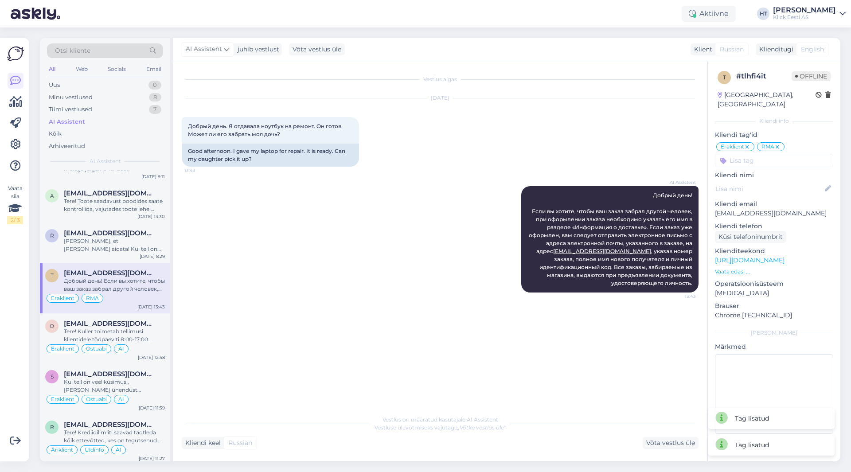
click at [763, 155] on input at bounding box center [774, 160] width 118 height 13
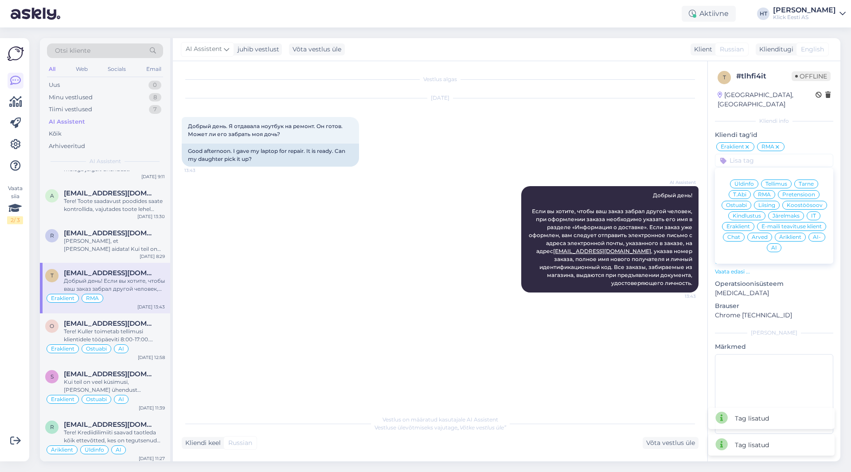
click at [775, 243] on div "AI" at bounding box center [774, 247] width 15 height 9
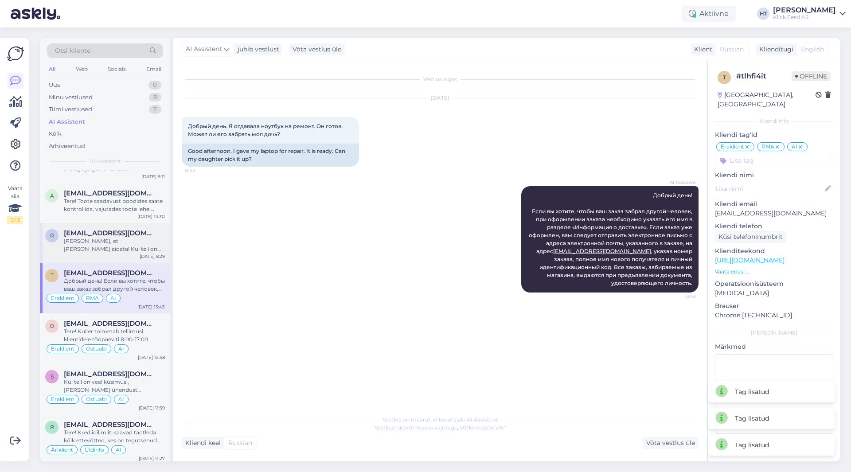
click at [131, 256] on div "r [EMAIL_ADDRESS][DOMAIN_NAME] [PERSON_NAME], et [PERSON_NAME] aidata! Kui teil…" at bounding box center [105, 243] width 130 height 40
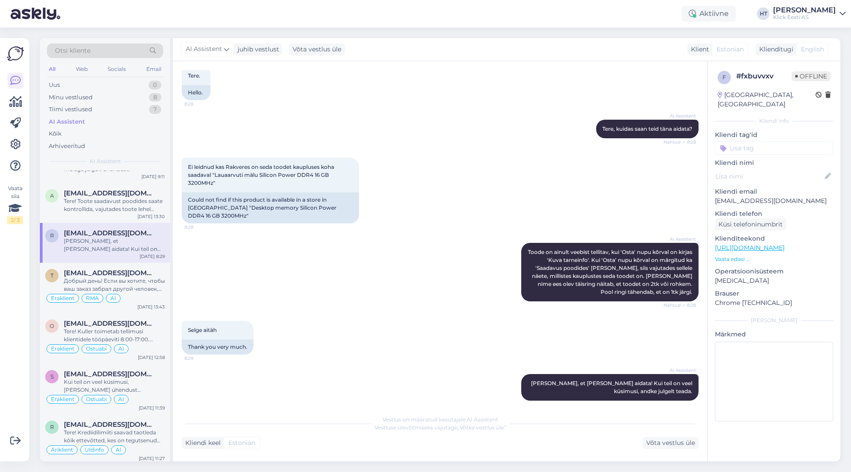
click at [735, 141] on input at bounding box center [774, 147] width 118 height 13
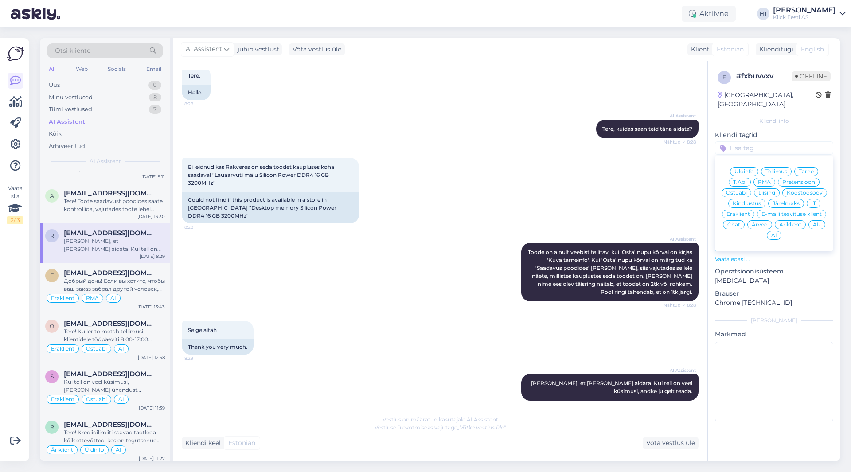
click at [734, 190] on span "Ostuabi" at bounding box center [736, 192] width 21 height 5
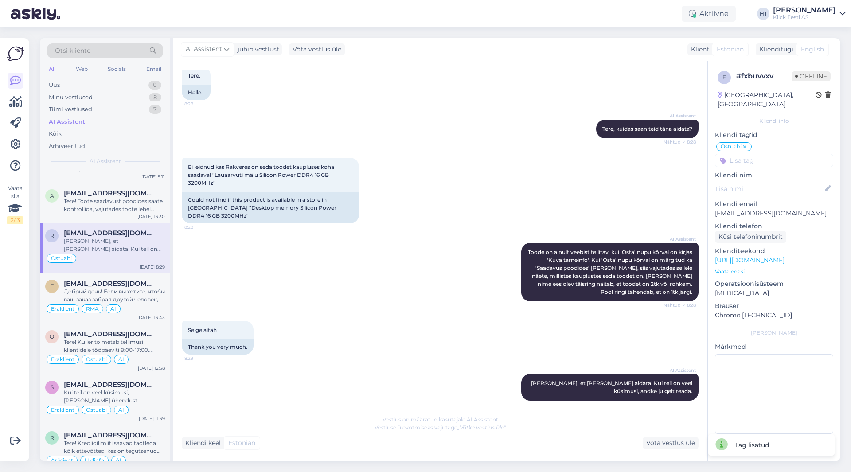
click at [747, 156] on input at bounding box center [774, 160] width 118 height 13
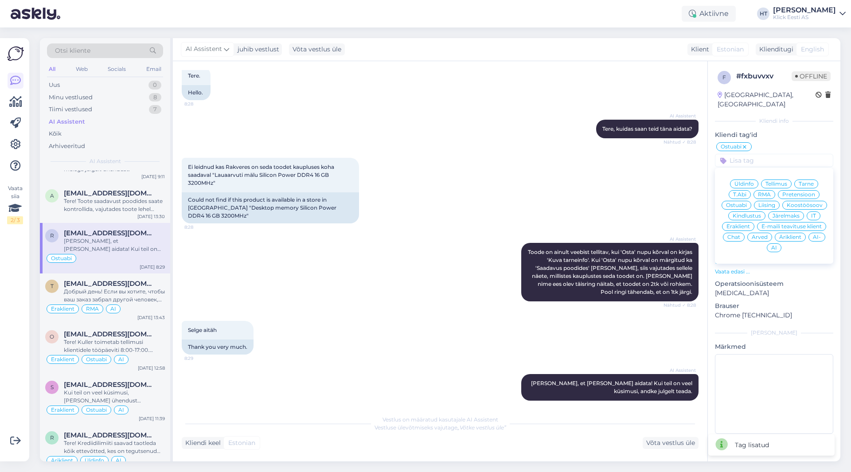
click at [739, 224] on span "Eraklient" at bounding box center [737, 226] width 23 height 5
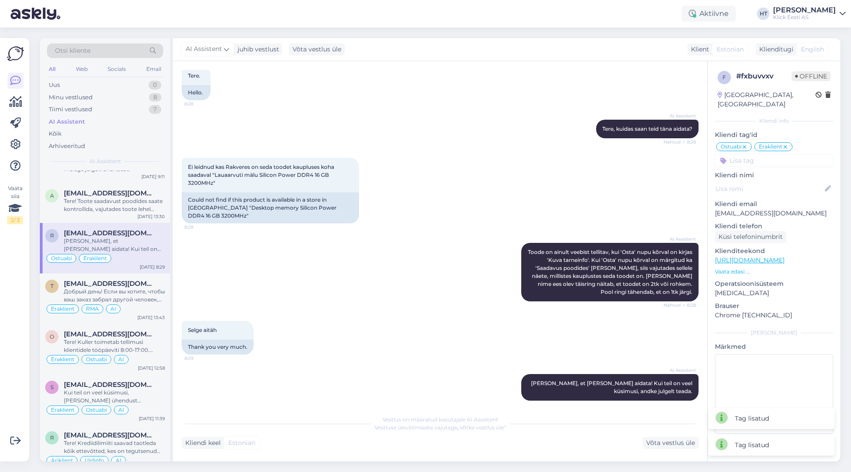
click at [754, 154] on input at bounding box center [774, 160] width 118 height 13
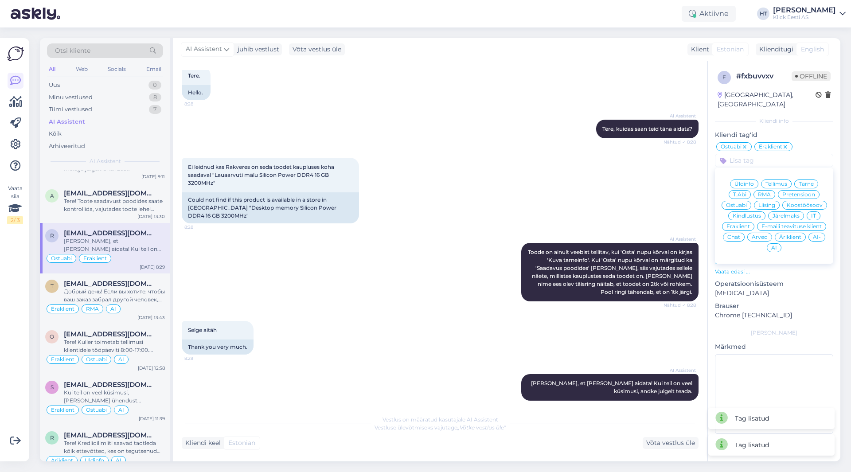
click at [774, 245] on span "AI" at bounding box center [774, 247] width 6 height 5
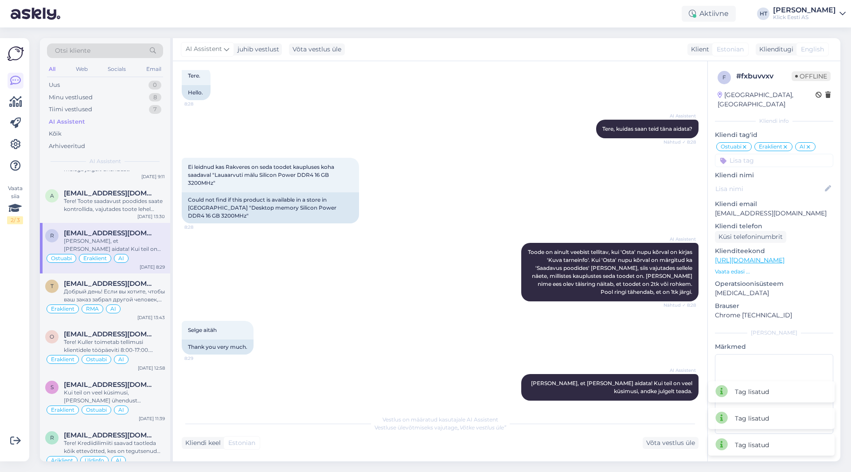
scroll to position [443, 0]
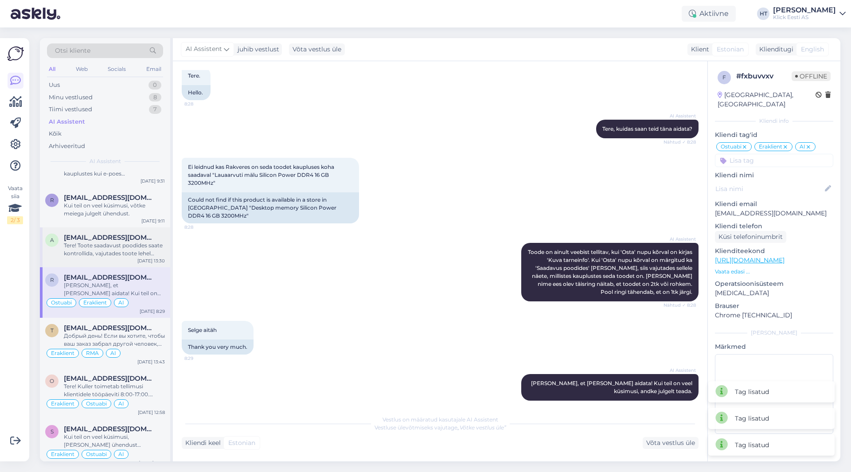
click at [138, 239] on div "[EMAIL_ADDRESS][DOMAIN_NAME]" at bounding box center [114, 238] width 101 height 8
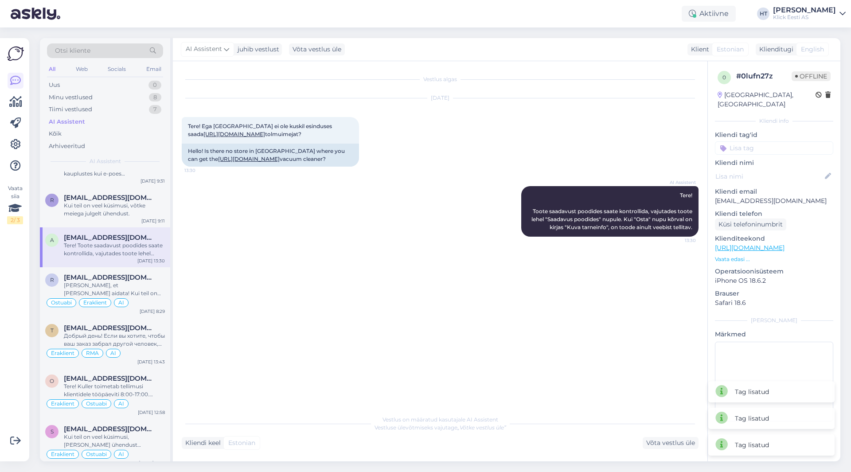
scroll to position [0, 0]
click at [748, 141] on input at bounding box center [774, 147] width 118 height 13
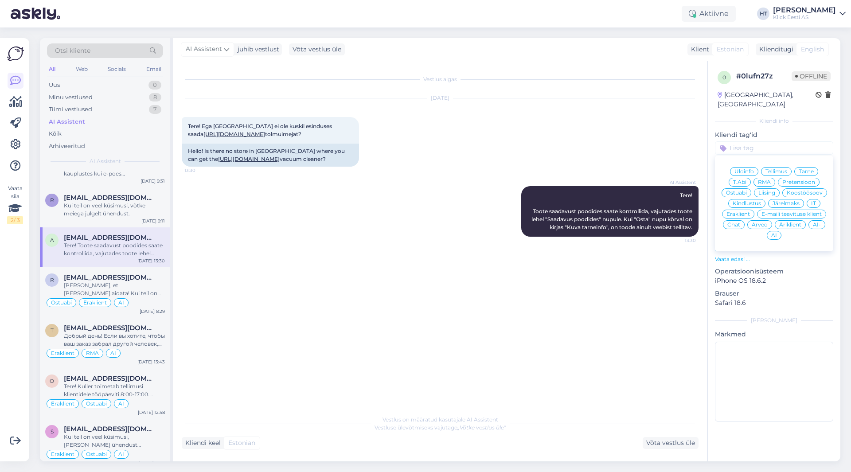
click at [741, 190] on span "Ostuabi" at bounding box center [736, 192] width 21 height 5
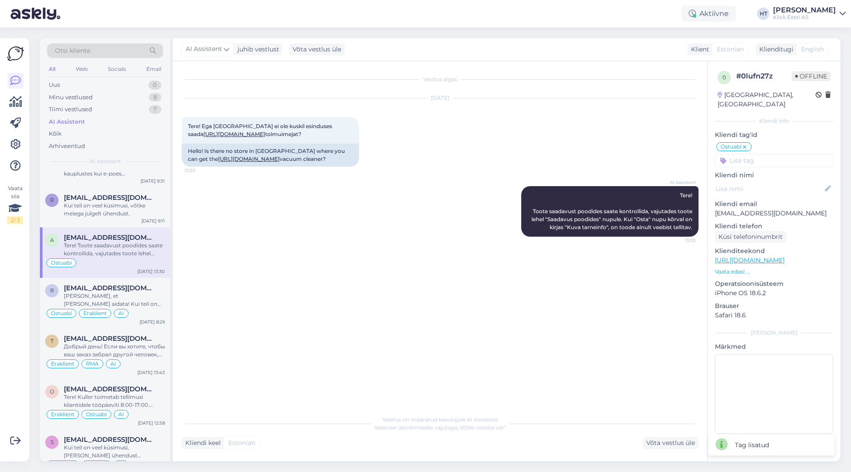
click at [752, 154] on input at bounding box center [774, 160] width 118 height 13
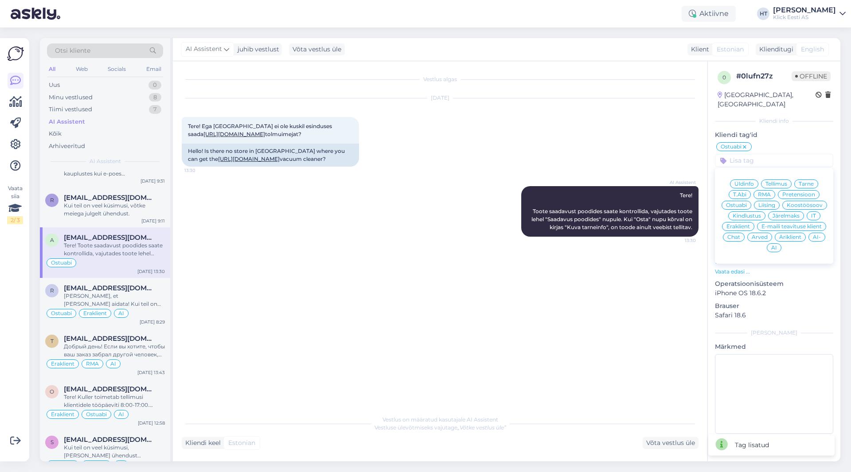
click at [726, 224] on span "Eraklient" at bounding box center [737, 226] width 23 height 5
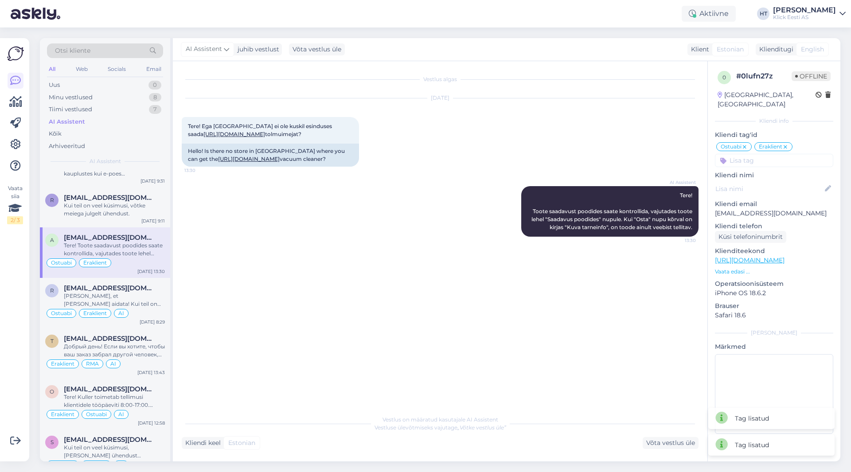
click at [761, 154] on input at bounding box center [774, 160] width 118 height 13
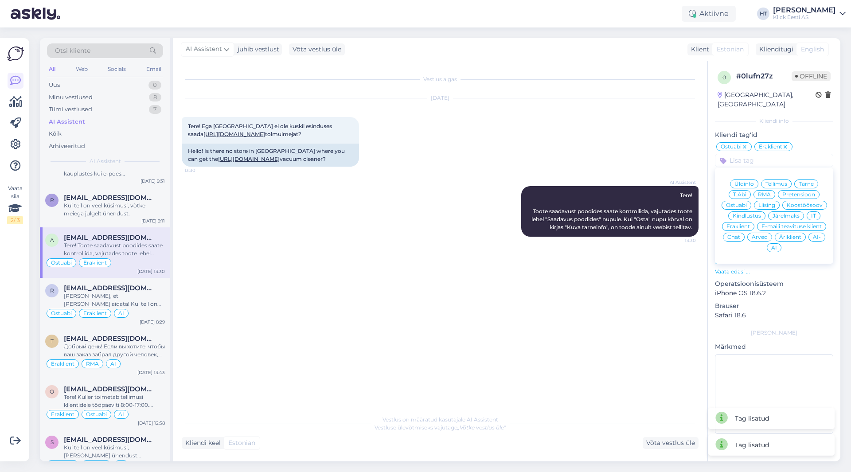
click at [774, 245] on span "AI" at bounding box center [774, 247] width 6 height 5
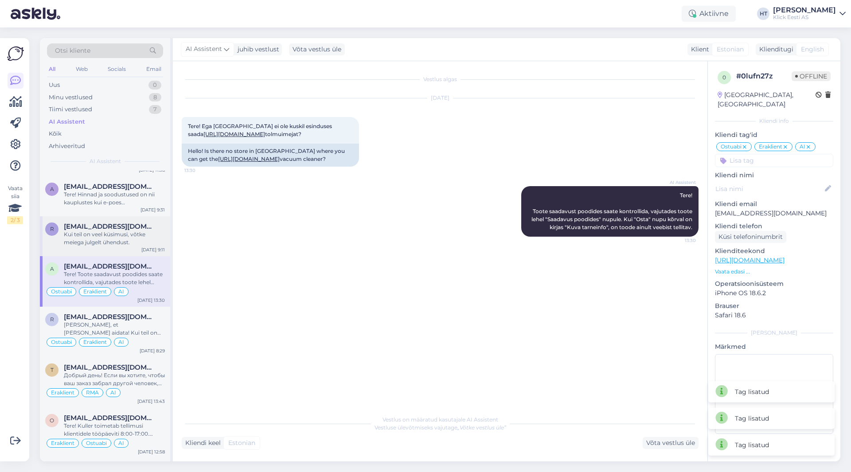
scroll to position [399, 0]
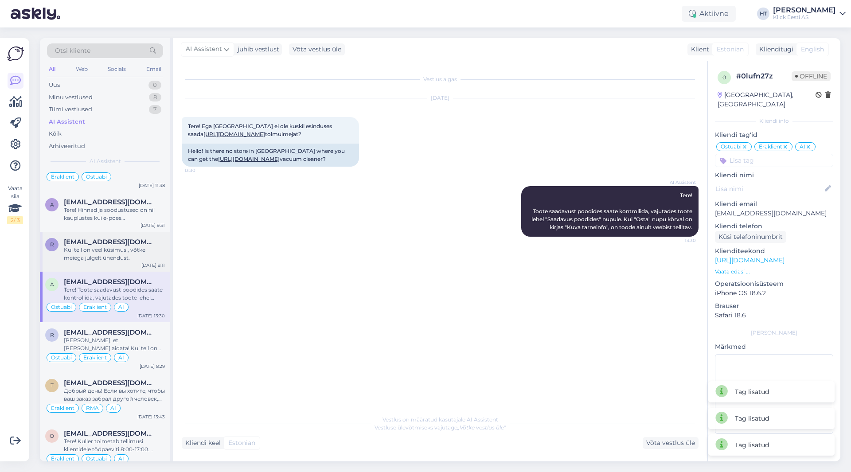
click at [113, 250] on div "Kui teil on veel küsimusi, võtke meiega julgelt ühendust." at bounding box center [114, 254] width 101 height 16
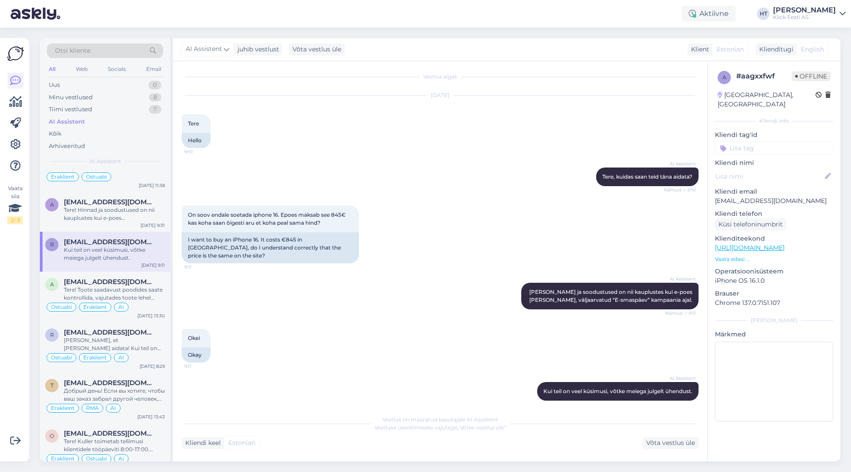
click at [752, 141] on input at bounding box center [774, 147] width 118 height 13
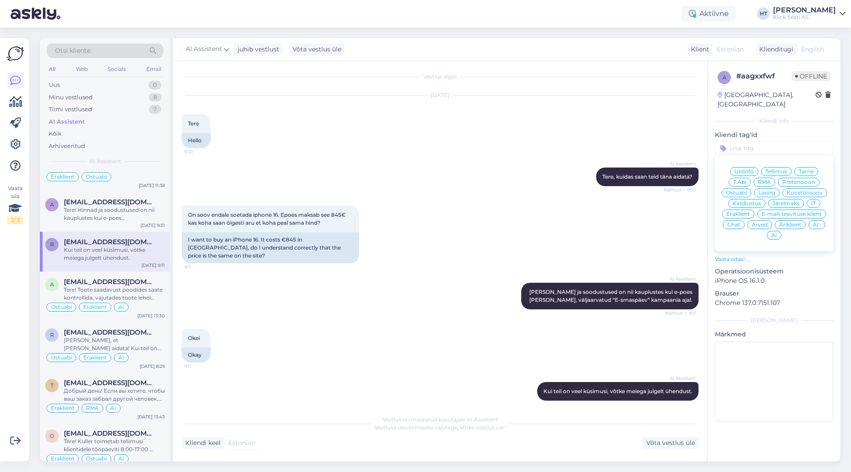
click at [739, 190] on span "Ostuabi" at bounding box center [736, 192] width 21 height 5
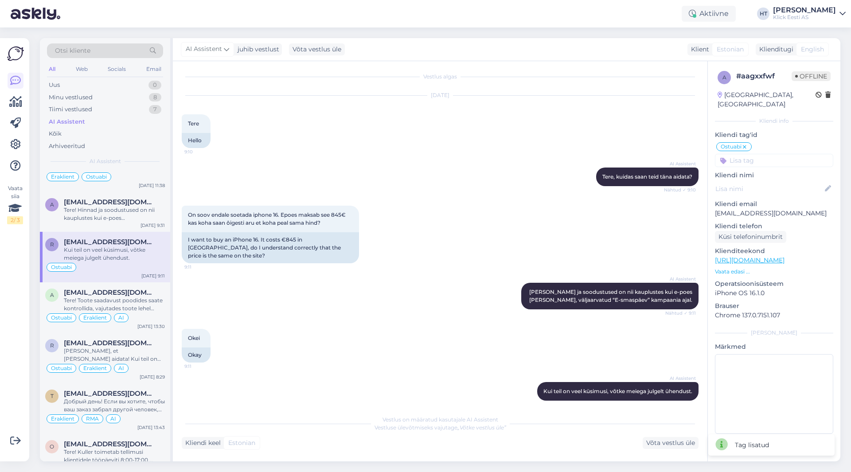
click at [754, 155] on input at bounding box center [774, 160] width 118 height 13
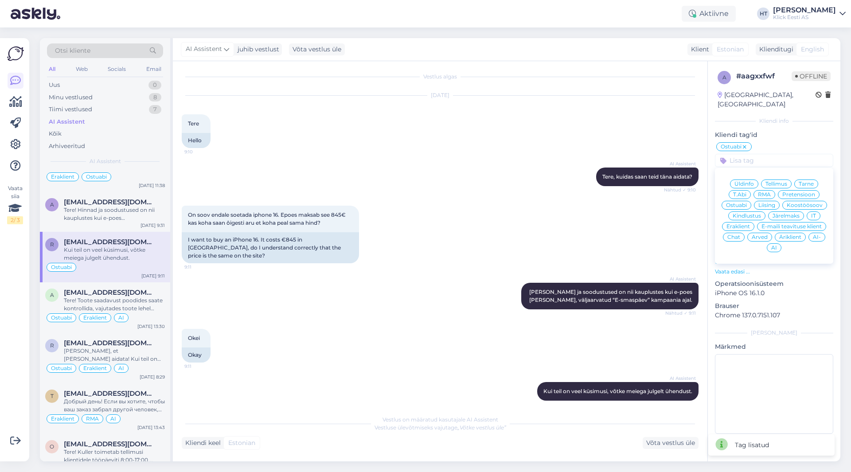
click at [739, 224] on span "Eraklient" at bounding box center [737, 226] width 23 height 5
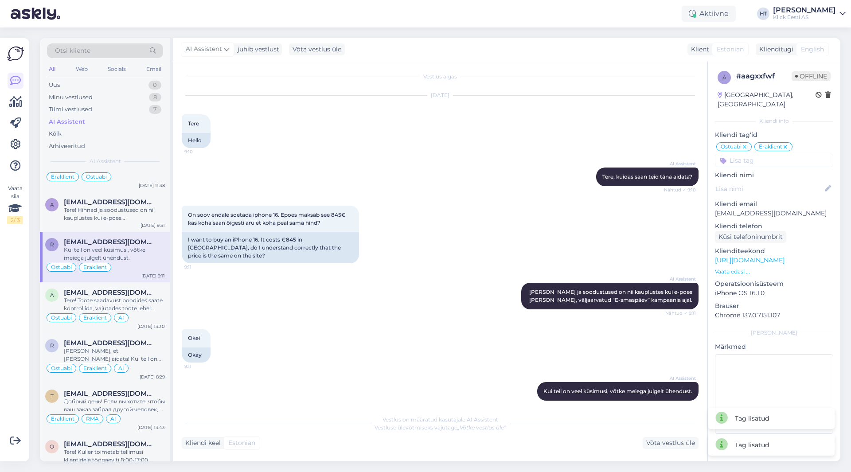
click at [755, 154] on input at bounding box center [774, 160] width 118 height 13
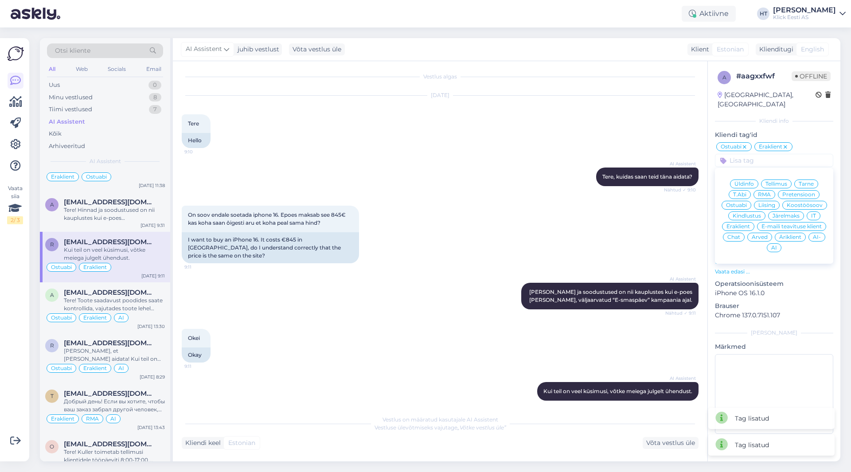
click at [769, 243] on div "AI" at bounding box center [774, 247] width 15 height 9
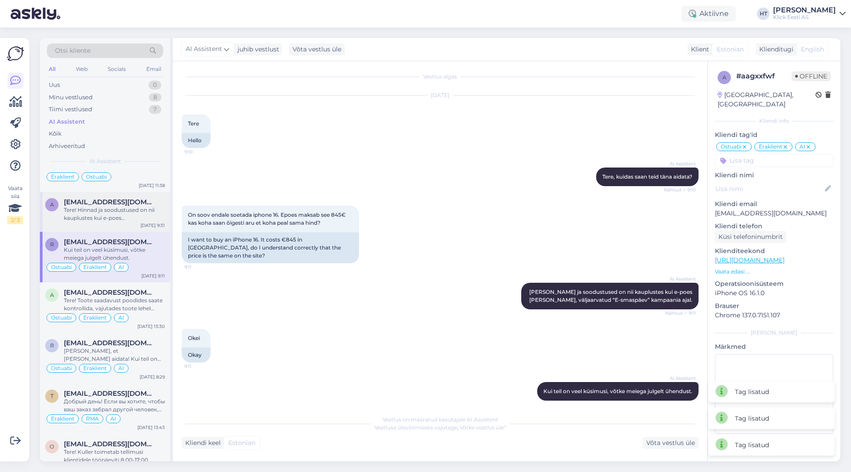
click at [104, 213] on div "Tere! Hinnad ja soodustused on nii kauplustes kui e-poes [PERSON_NAME], väljaar…" at bounding box center [114, 214] width 101 height 16
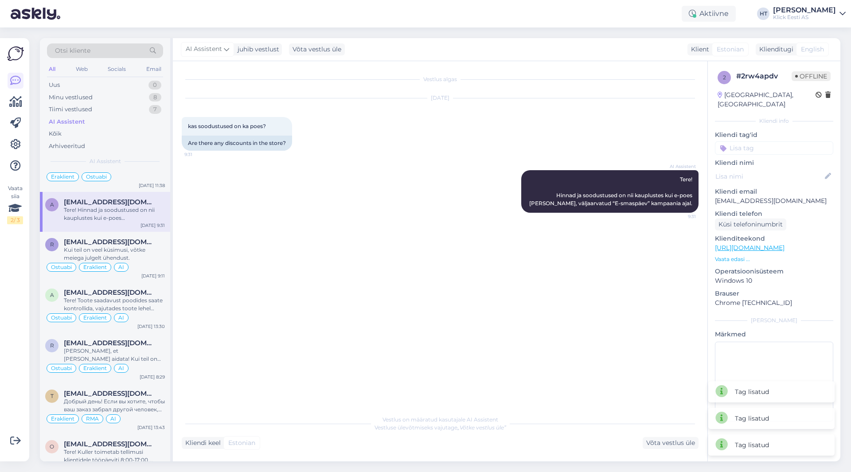
scroll to position [0, 0]
click at [761, 141] on input at bounding box center [774, 147] width 118 height 13
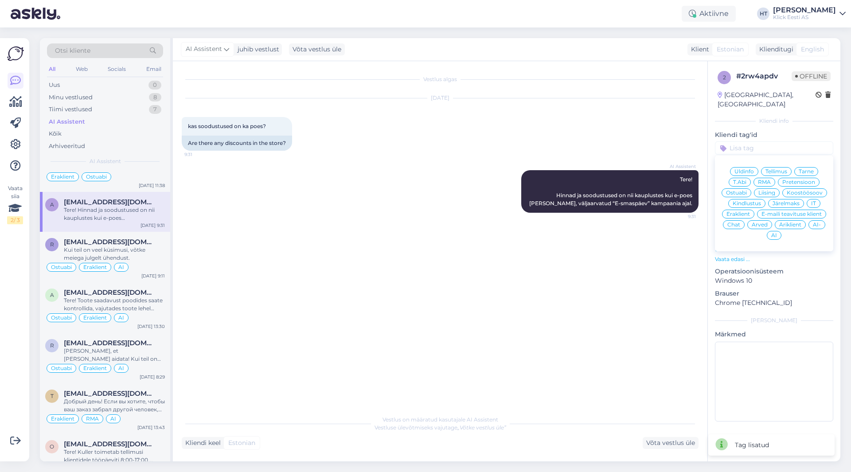
click at [744, 190] on span "Ostuabi" at bounding box center [736, 192] width 21 height 5
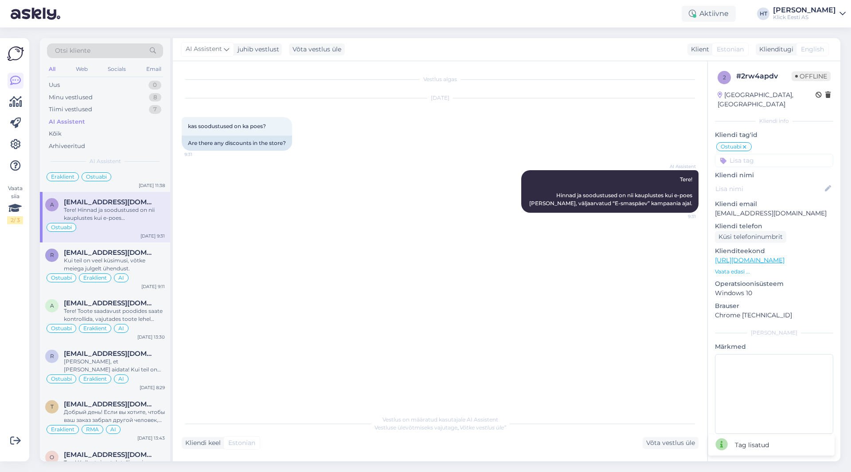
click at [761, 154] on input at bounding box center [774, 160] width 118 height 13
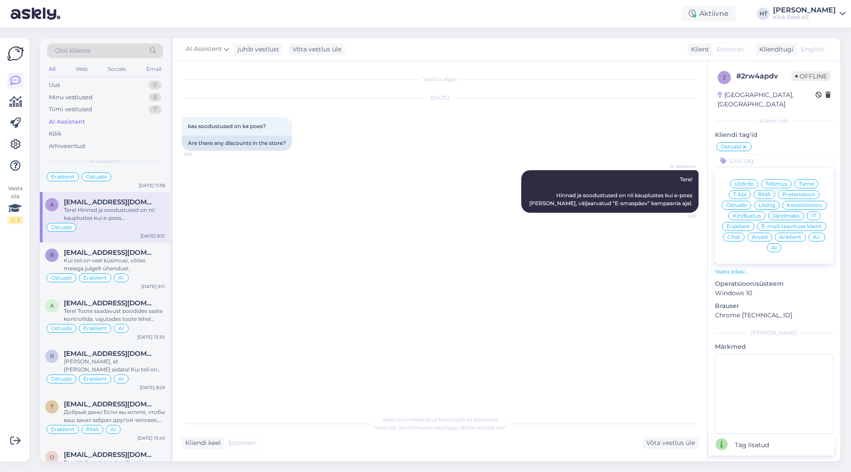
click at [750, 222] on div "Eraklient" at bounding box center [738, 226] width 32 height 9
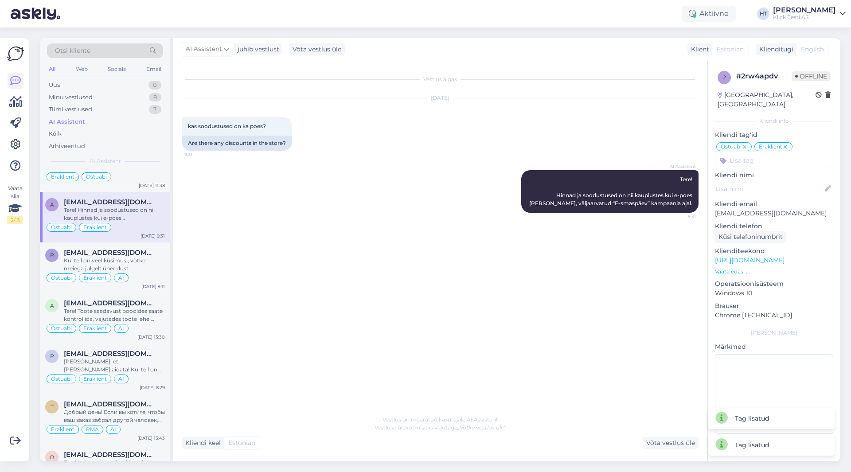
click at [763, 154] on input at bounding box center [774, 160] width 118 height 13
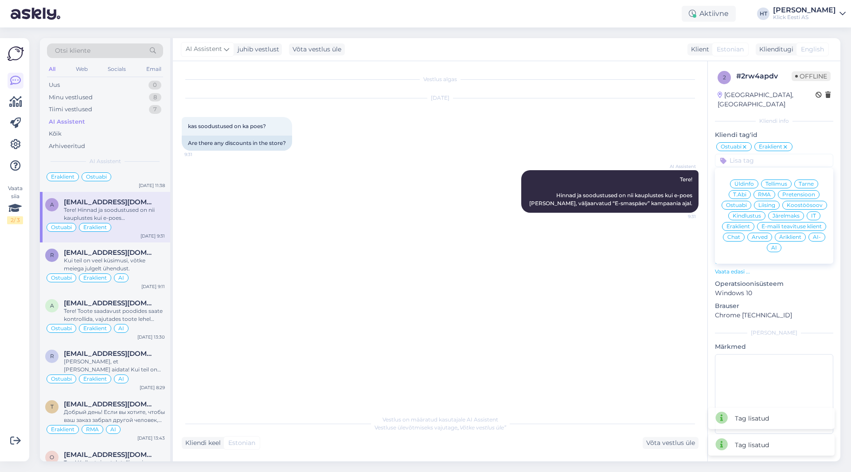
click at [775, 245] on span "AI" at bounding box center [774, 247] width 6 height 5
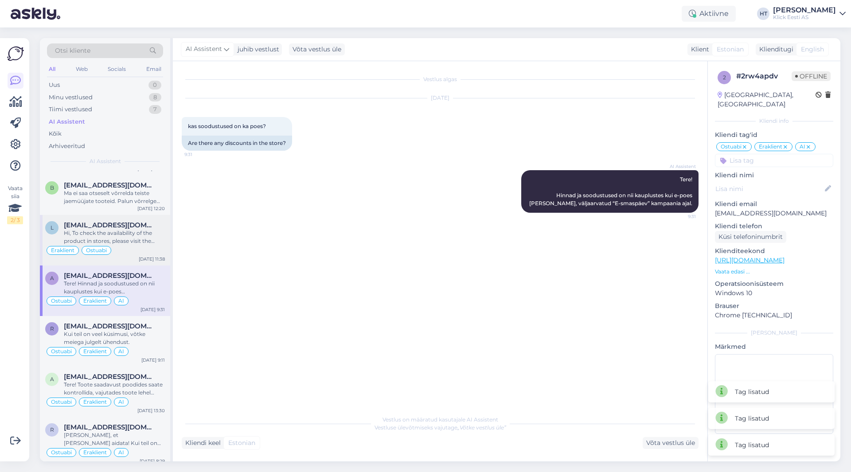
scroll to position [310, 0]
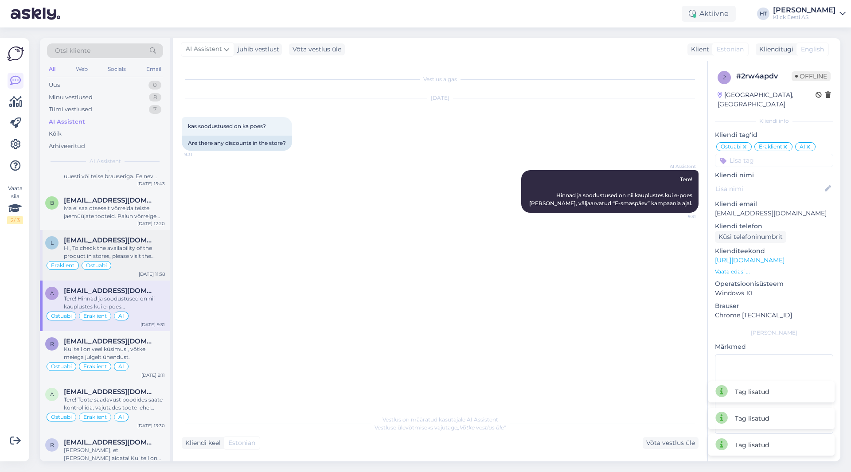
click at [126, 244] on span "[EMAIL_ADDRESS][DOMAIN_NAME]" at bounding box center [110, 240] width 92 height 8
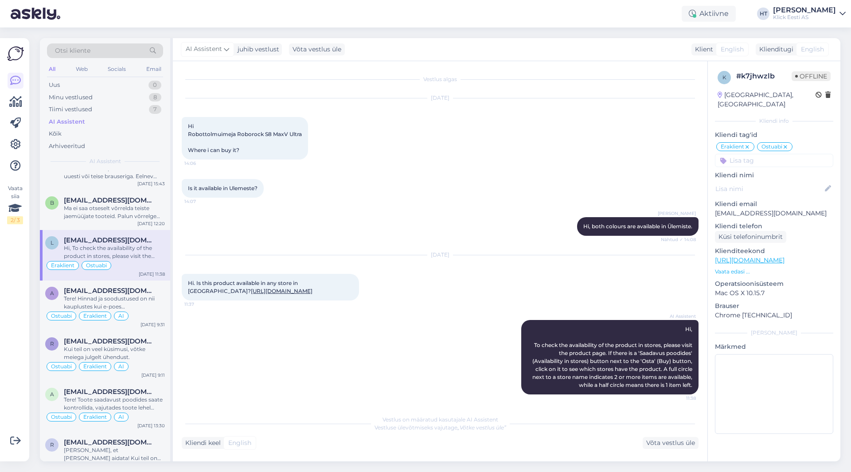
scroll to position [10, 0]
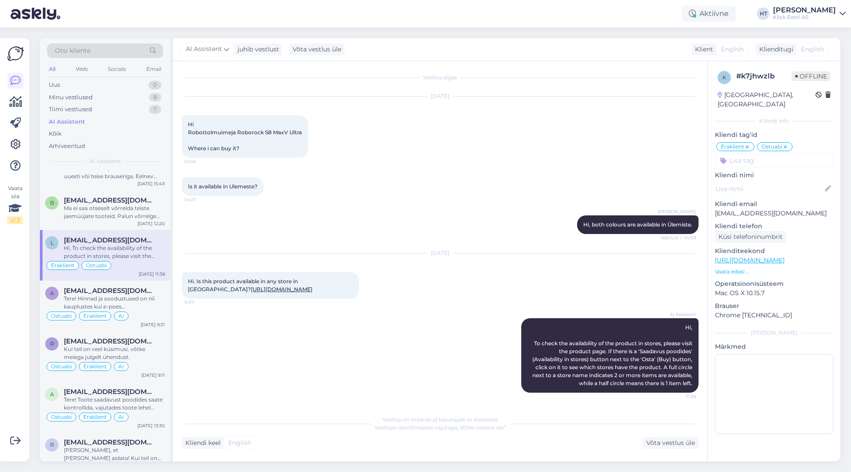
click at [752, 154] on input at bounding box center [774, 160] width 118 height 13
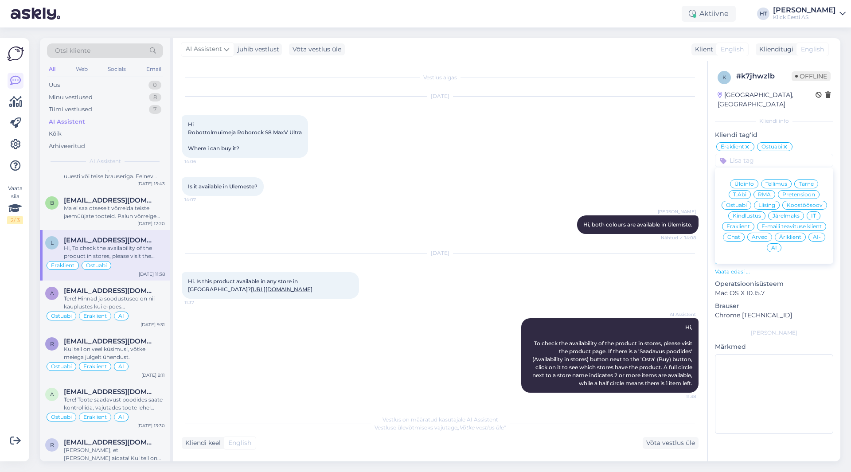
click at [771, 245] on span "AI" at bounding box center [774, 247] width 6 height 5
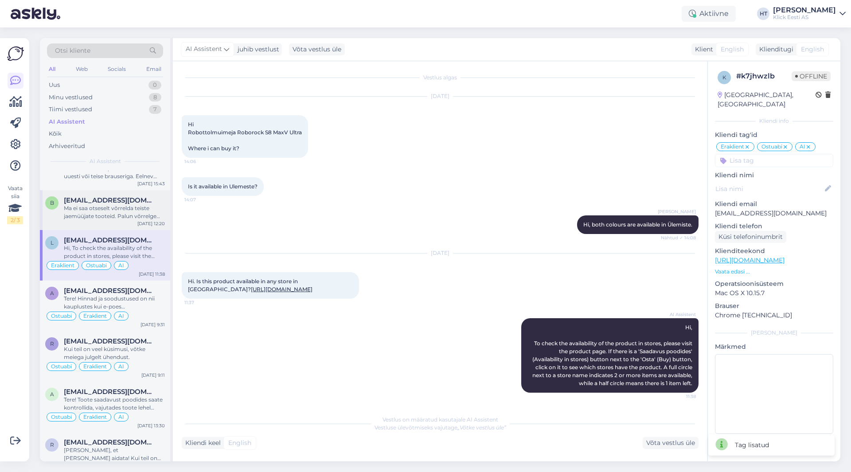
click at [123, 217] on div "Ma ei saa otseselt võrrelda teiste jaemüüjate tooteid. Palun võrrelge toodete t…" at bounding box center [114, 212] width 101 height 16
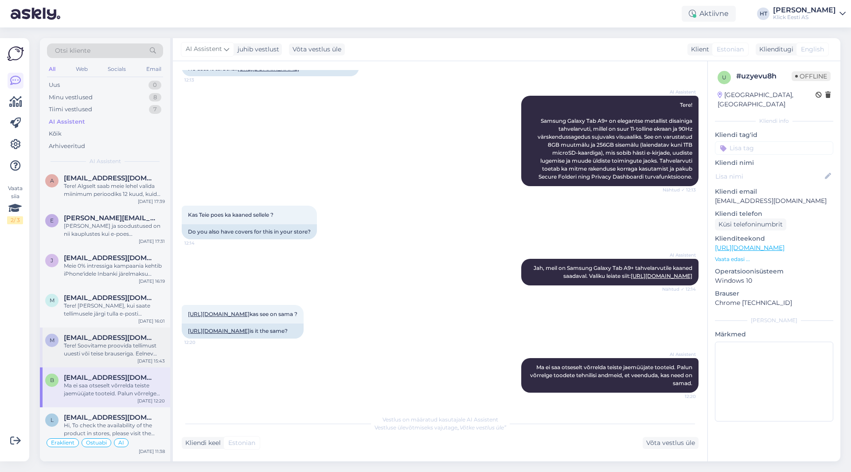
scroll to position [0, 0]
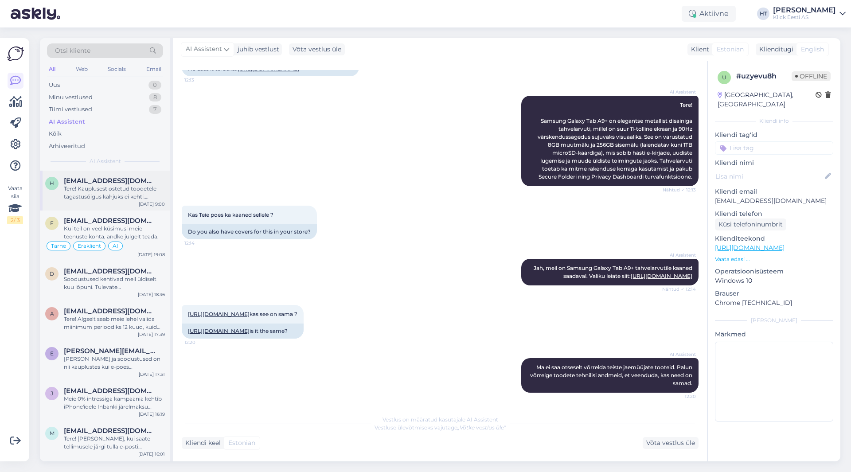
click at [118, 195] on div "Tere! Kauplusest ostetud toodetele tagastusõigus kahjuks ei kehti. Telefoniga t…" at bounding box center [114, 193] width 101 height 16
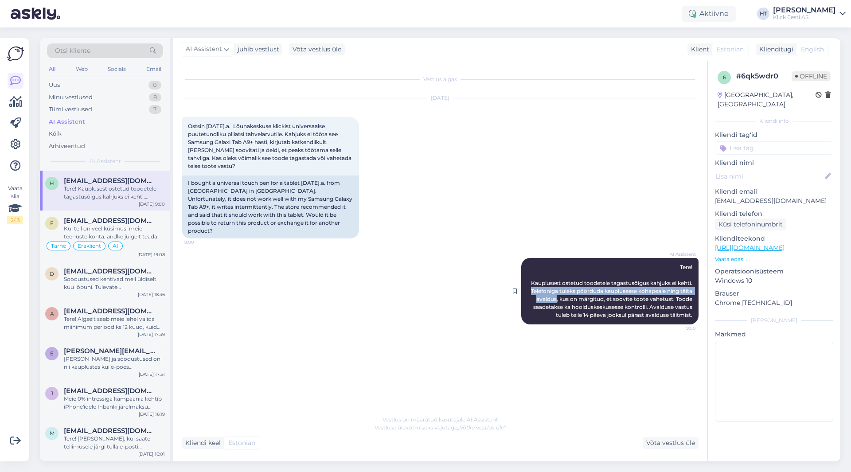
drag, startPoint x: 541, startPoint y: 283, endPoint x: 573, endPoint y: 293, distance: 33.9
click at [573, 293] on span "Tere! Kauplusest ostetud toodetele tagastusõigus kahjuks ei kehti. Telefoniga t…" at bounding box center [612, 291] width 163 height 55
copy span "Telefoniga tuleks pöörduda kauplusesse kohapeale ning täita avaldus"
click at [412, 335] on div "Vestlus algas [DATE] Ostsin [DATE].a. Lõunakeskuse klickist universaalse puutet…" at bounding box center [444, 236] width 525 height 332
click at [14, 139] on icon at bounding box center [15, 144] width 11 height 11
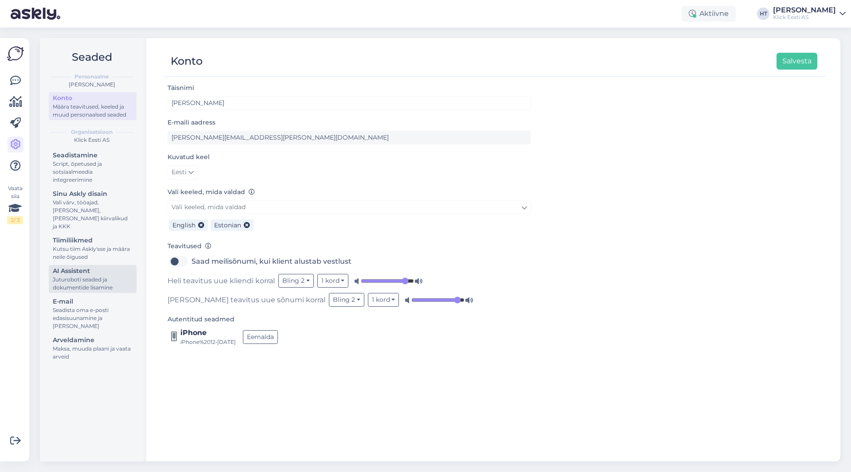
click at [86, 276] on div "Juturoboti seaded ja dokumentide lisamine" at bounding box center [93, 284] width 80 height 16
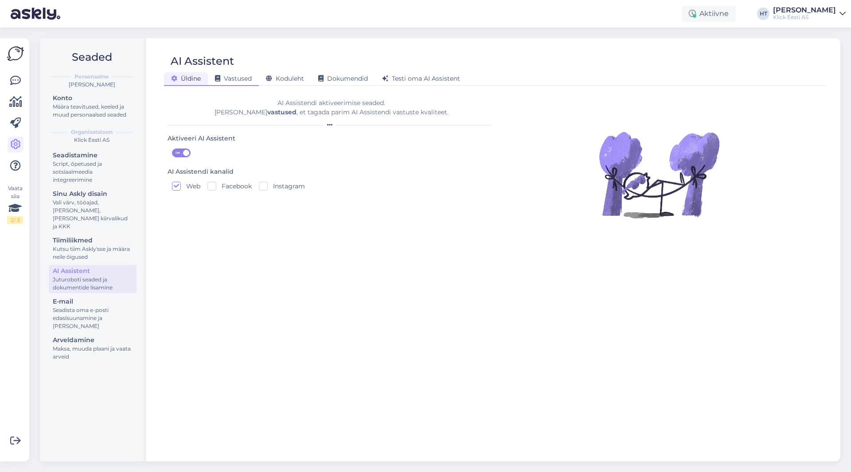
click at [247, 79] on span "Vastused" at bounding box center [233, 78] width 37 height 8
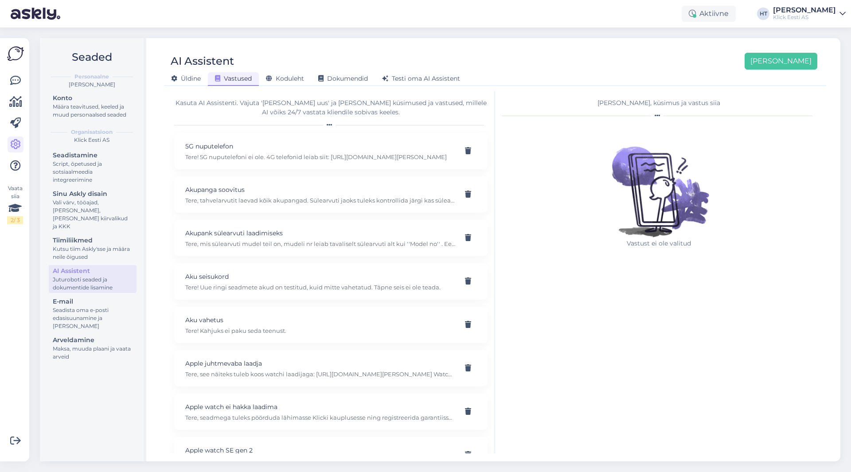
click at [465, 41] on div "AI Assistent [PERSON_NAME] [PERSON_NAME] Vastused Koduleht Dokumendid [PERSON_N…" at bounding box center [495, 249] width 690 height 423
click at [8, 84] on link at bounding box center [16, 81] width 16 height 16
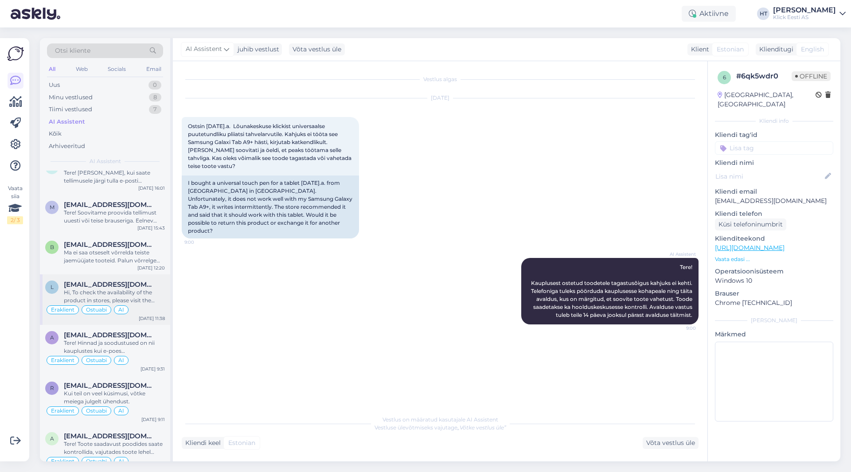
scroll to position [222, 0]
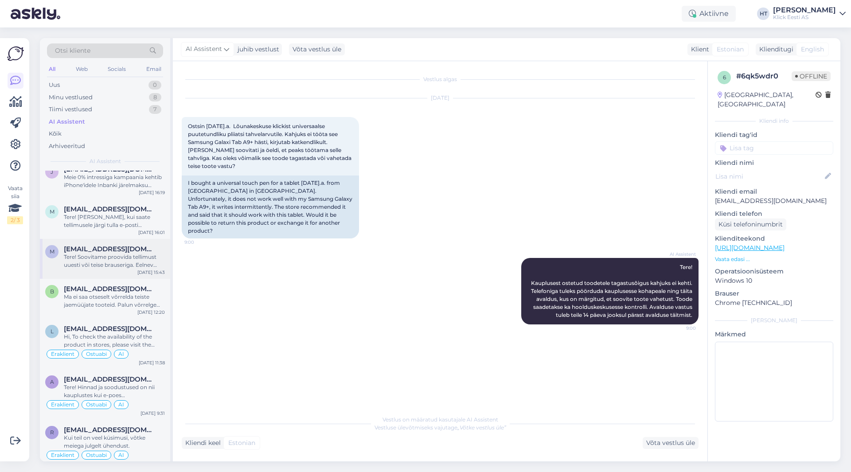
click at [129, 261] on div "Tere! Soovitame proovida tellimust uuesti või teise brauseriga. Eelnev tasumata…" at bounding box center [114, 261] width 101 height 16
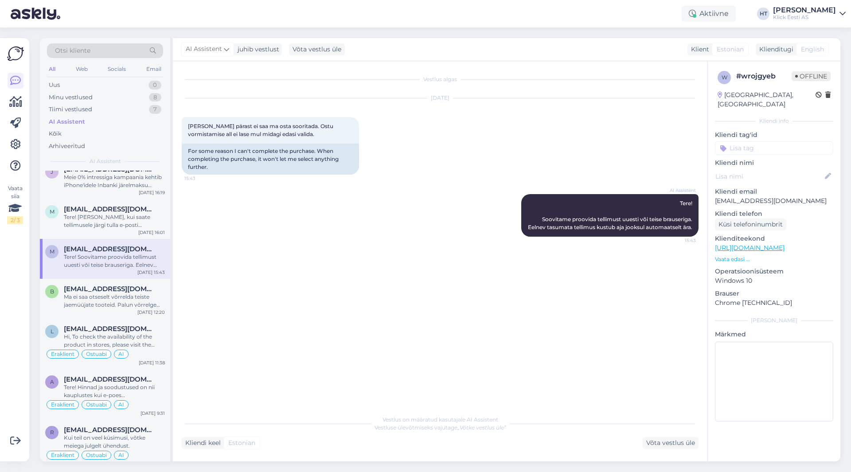
click at [748, 141] on input at bounding box center [774, 147] width 118 height 13
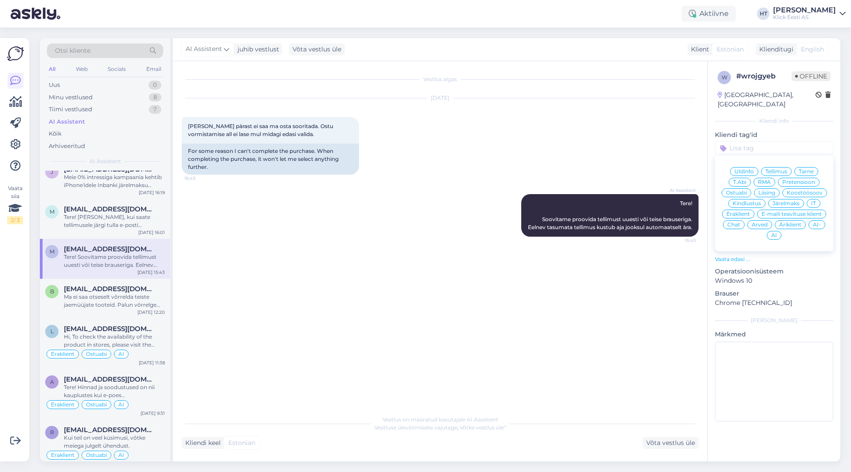
click at [813, 201] on span "IT" at bounding box center [813, 203] width 5 height 5
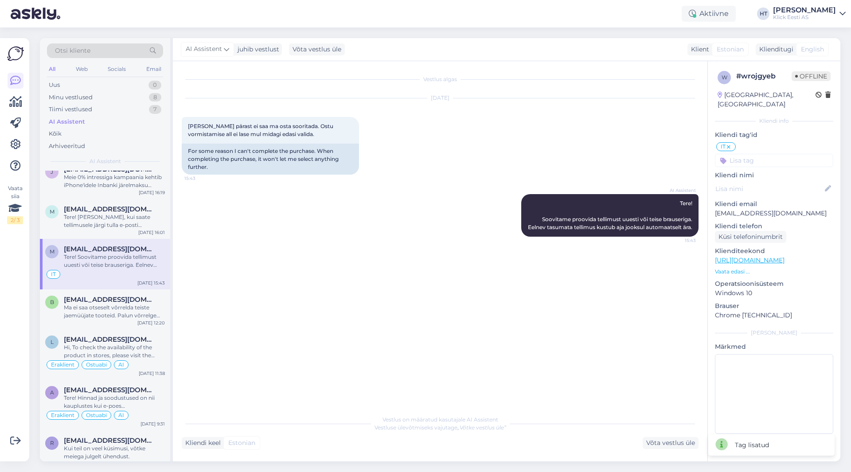
click at [767, 158] on div "w # wrojgyeb Offline [GEOGRAPHIC_DATA], [GEOGRAPHIC_DATA] Kliendi info Kliendi …" at bounding box center [774, 254] width 132 height 386
click at [764, 154] on input at bounding box center [774, 160] width 118 height 13
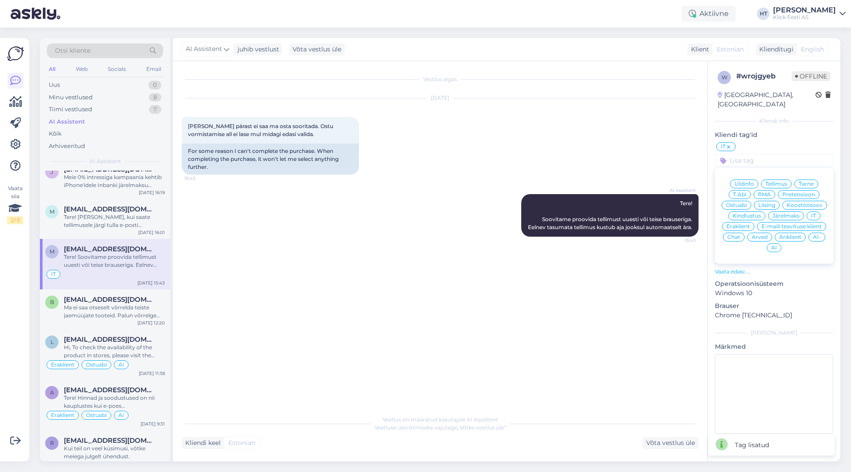
click at [738, 224] on span "Eraklient" at bounding box center [737, 226] width 23 height 5
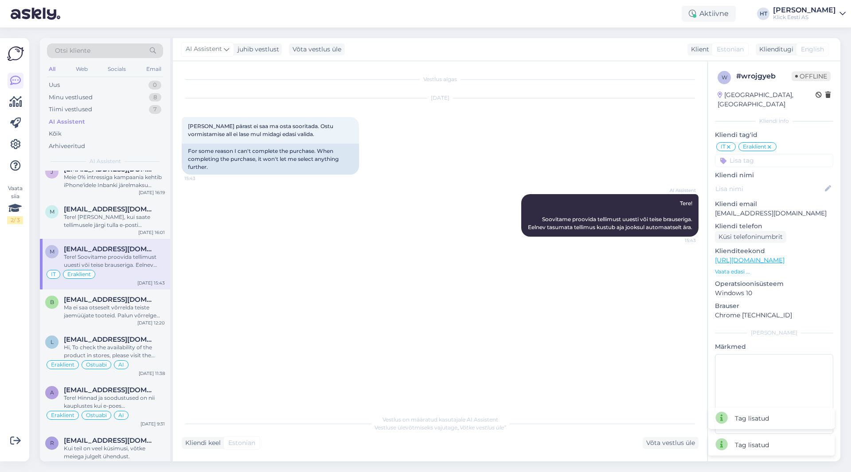
click at [760, 154] on input at bounding box center [774, 160] width 118 height 13
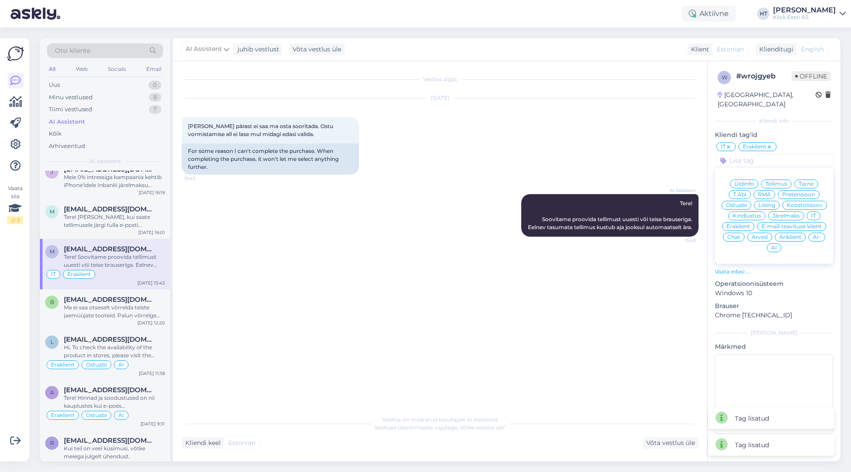
click at [773, 245] on span "AI" at bounding box center [774, 247] width 6 height 5
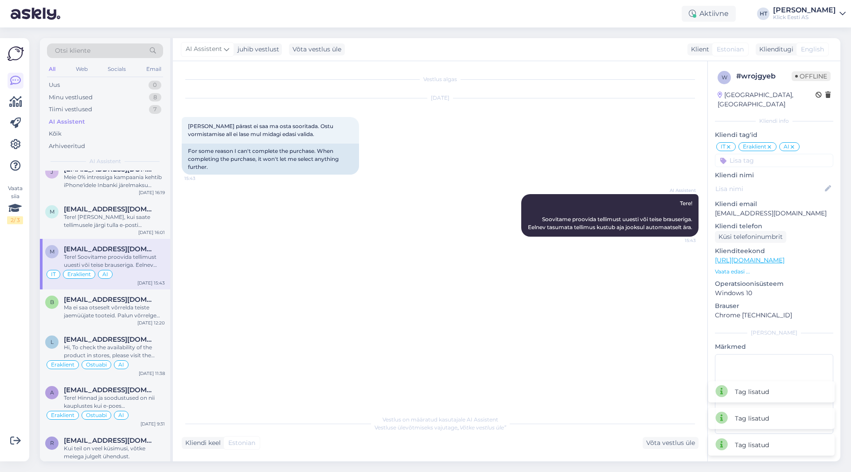
scroll to position [177, 0]
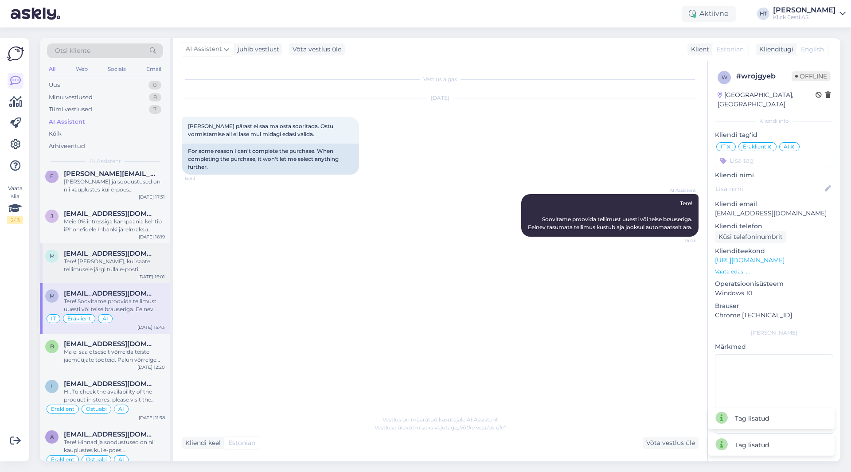
click at [121, 273] on div "Tere! [PERSON_NAME], kui saate tellimusele järgi tulla e-posti [PERSON_NAME]. P…" at bounding box center [114, 265] width 101 height 16
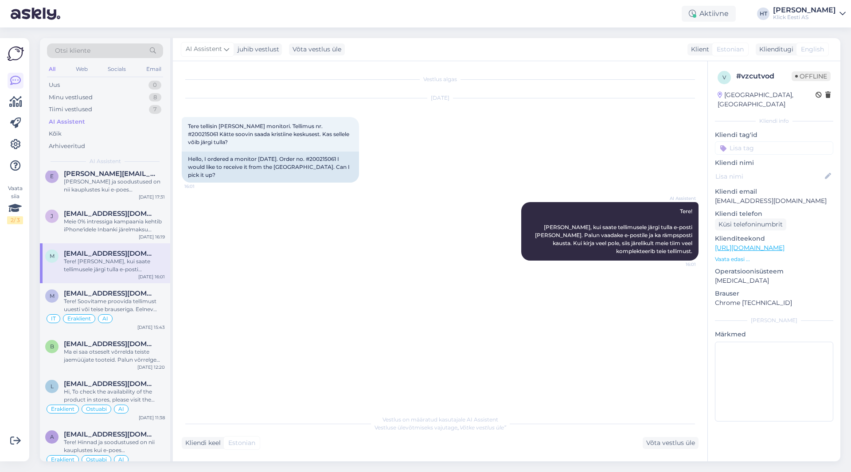
click at [795, 144] on input at bounding box center [774, 147] width 118 height 13
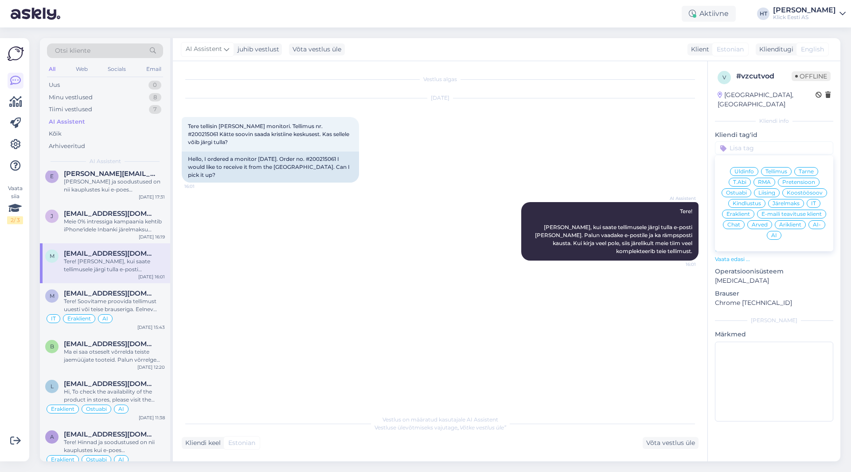
click at [804, 169] on span "Tarne" at bounding box center [805, 171] width 15 height 5
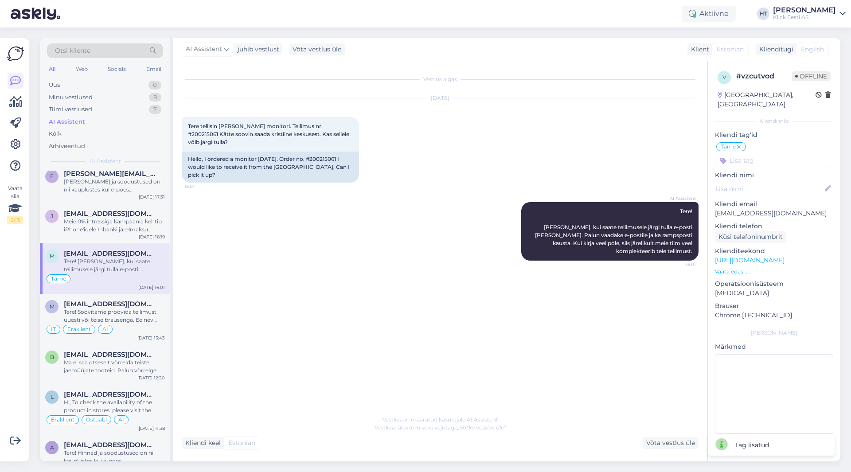
click at [773, 154] on input at bounding box center [774, 160] width 118 height 13
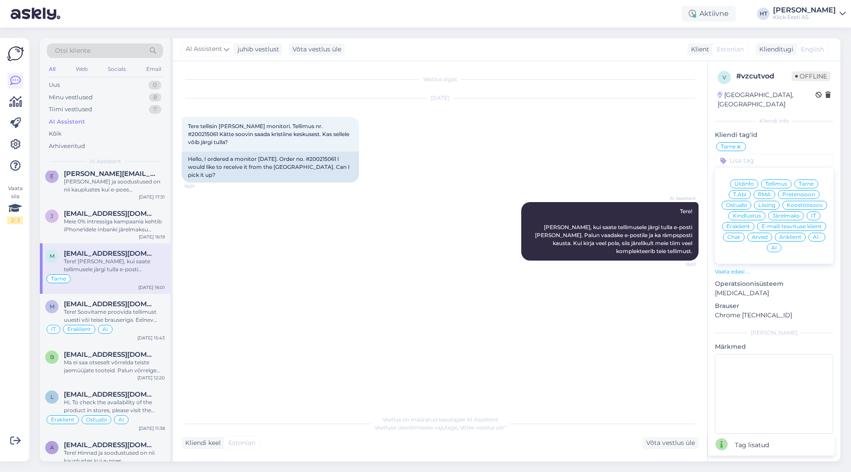
click at [735, 224] on span "Eraklient" at bounding box center [737, 226] width 23 height 5
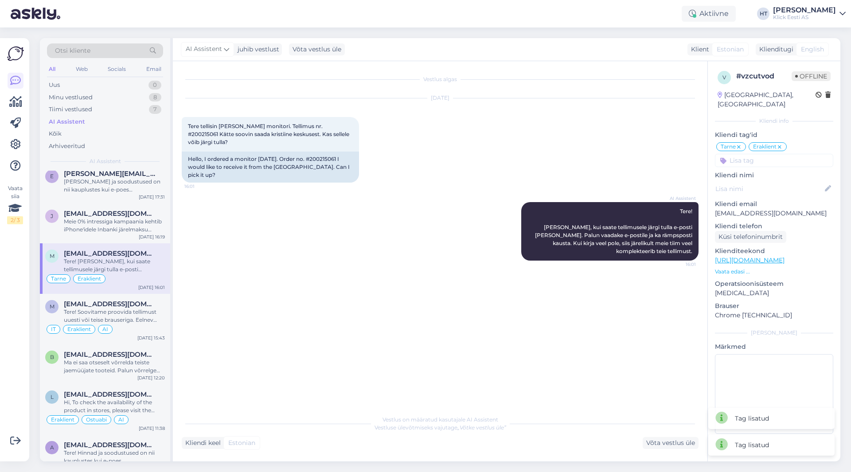
click at [763, 154] on input at bounding box center [774, 160] width 118 height 13
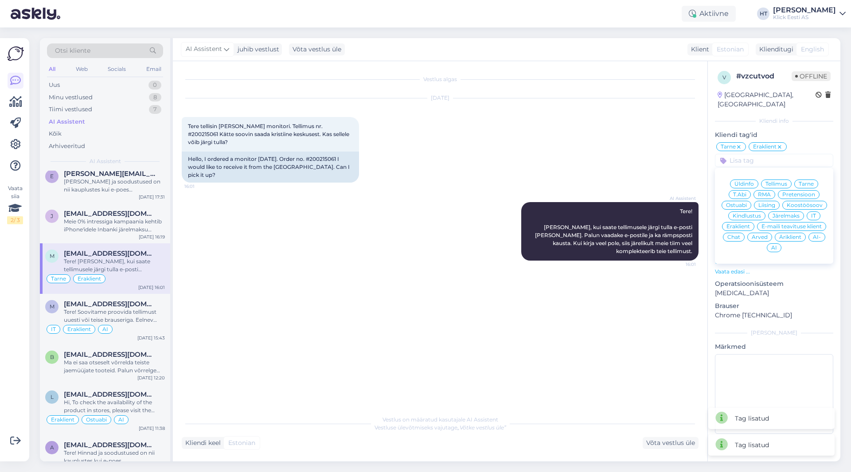
click at [779, 243] on div "AI" at bounding box center [774, 247] width 15 height 9
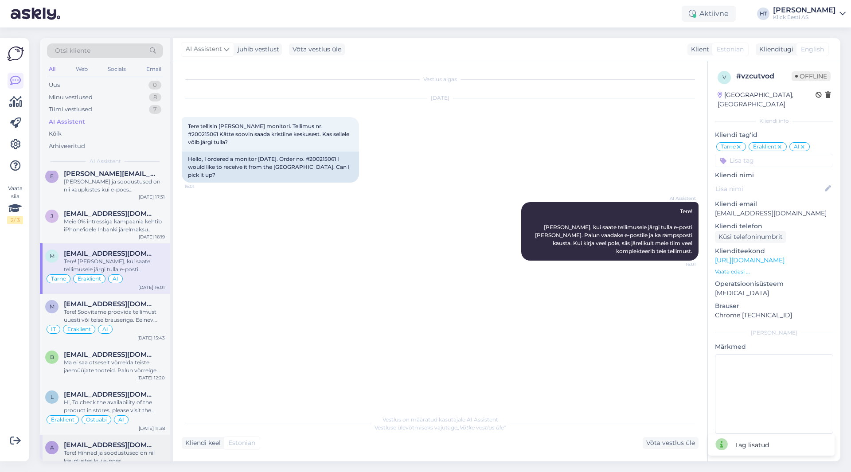
scroll to position [222, 0]
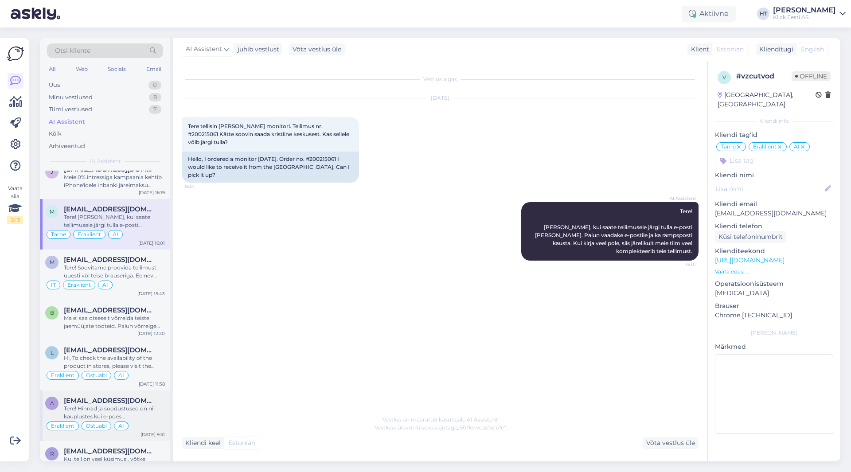
click at [146, 405] on div "Tere! Hinnad ja soodustused on nii kauplustes kui e-poes [PERSON_NAME], väljaar…" at bounding box center [114, 413] width 101 height 16
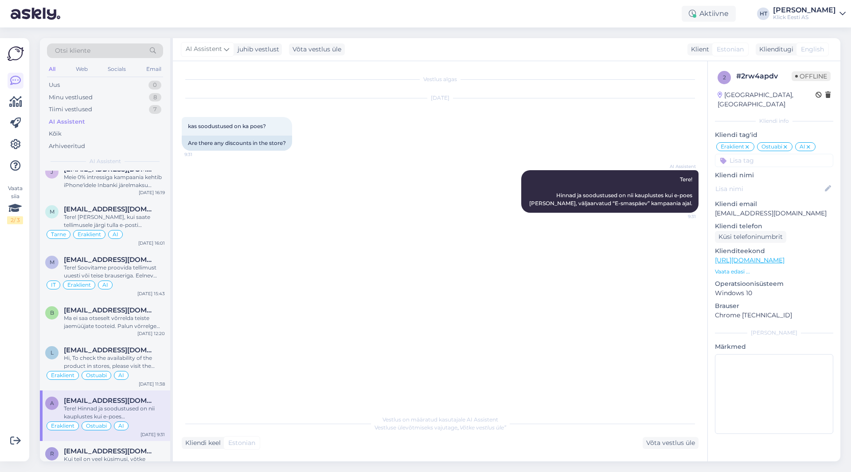
click at [748, 144] on icon at bounding box center [746, 147] width 5 height 7
click at [748, 154] on input at bounding box center [774, 160] width 118 height 13
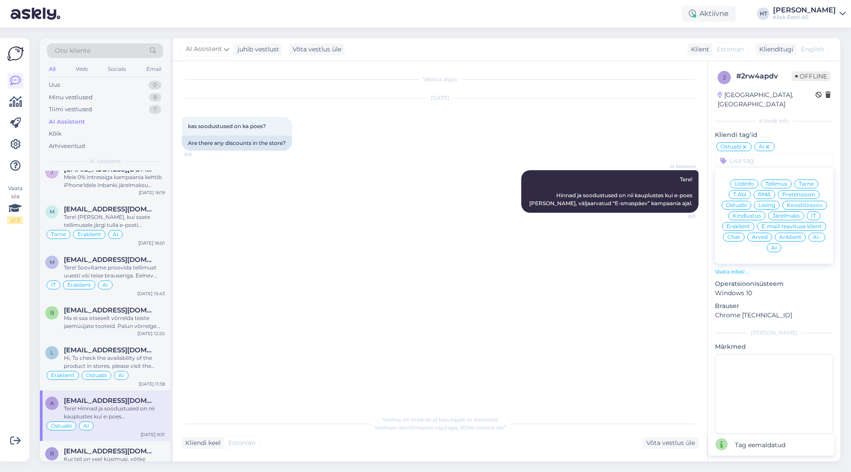
click at [787, 234] on span "Äriklient" at bounding box center [790, 236] width 22 height 5
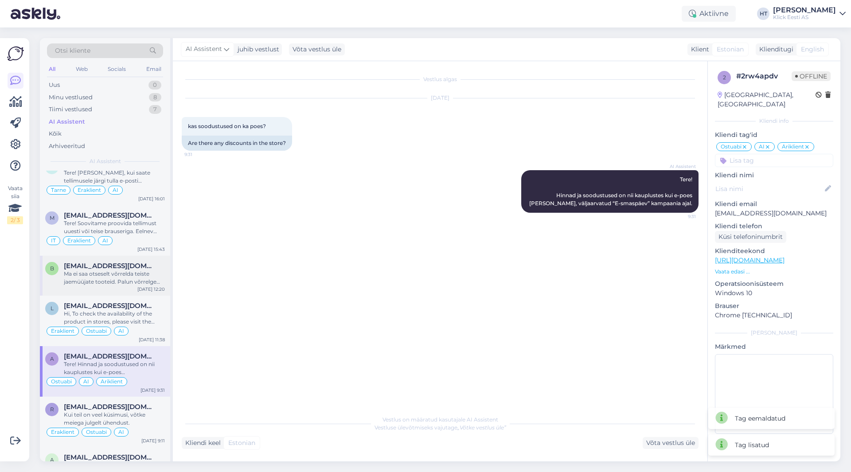
scroll to position [310, 0]
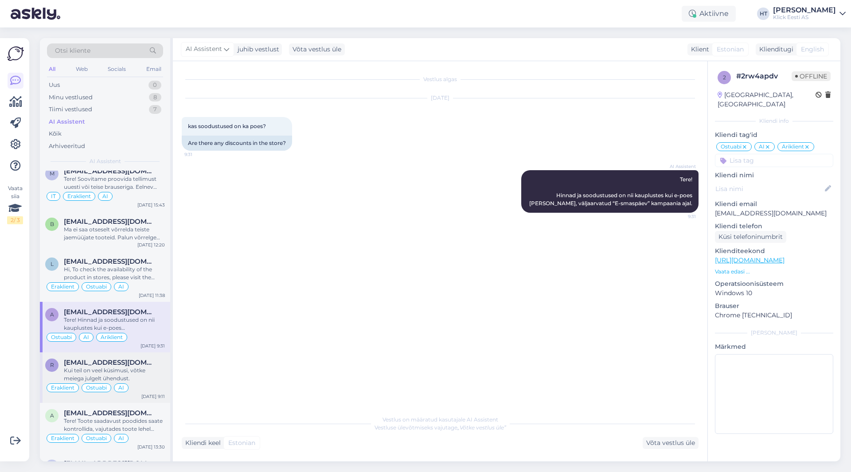
click at [144, 380] on div "Kui teil on veel küsimusi, võtke meiega julgelt ühendust." at bounding box center [114, 374] width 101 height 16
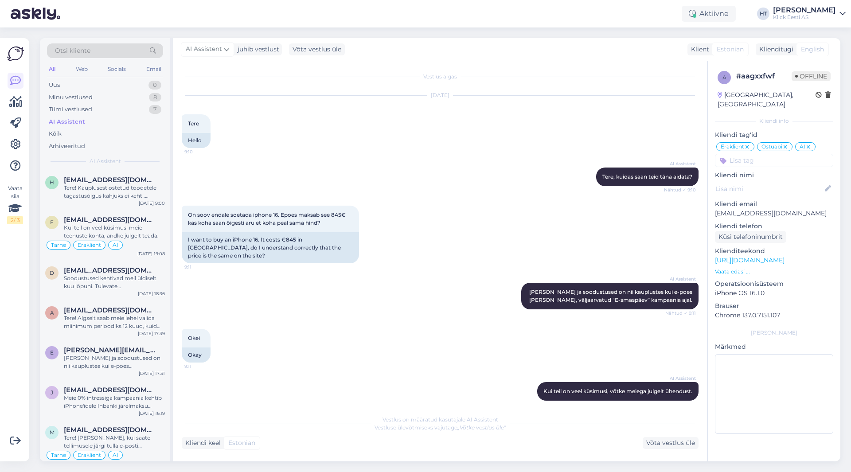
scroll to position [0, 0]
click at [133, 195] on div "Tere! Kauplusest ostetud toodetele tagastusõigus kahjuks ei kehti. Telefoniga t…" at bounding box center [114, 193] width 101 height 16
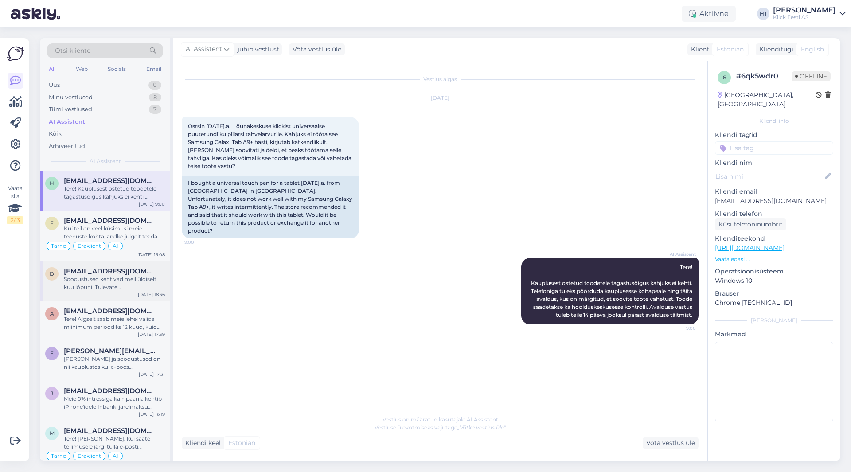
click at [134, 281] on div "Soodustused kehtivad meil üldiselt kuu lõpuni. Tulevate hinnamuudatuste kohta i…" at bounding box center [114, 283] width 101 height 16
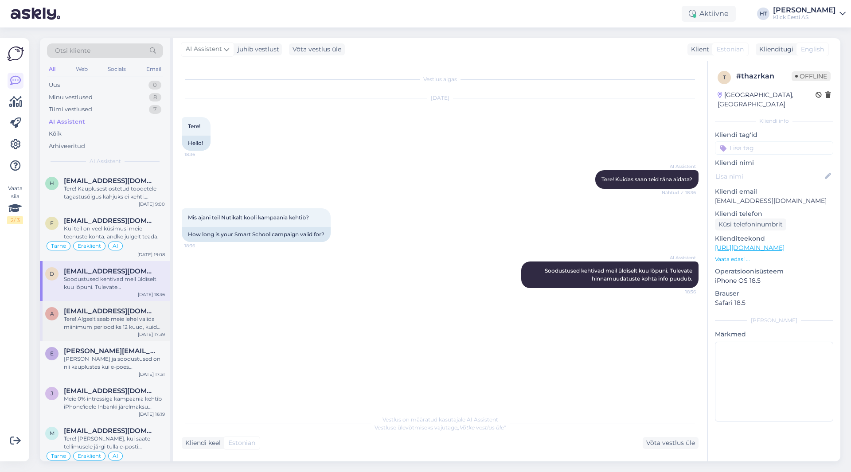
click at [120, 316] on div "Tere! Algselt saab meie lehel valida miinimum perioodiks 12 kuud, kuid kui teid…" at bounding box center [114, 323] width 101 height 16
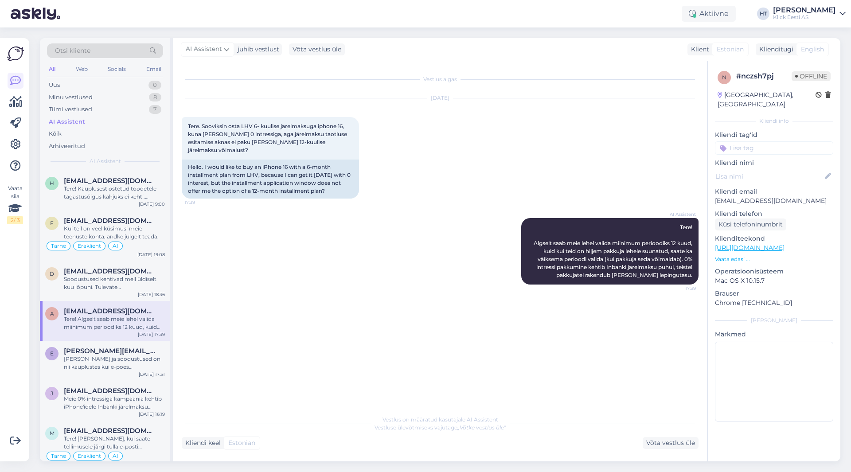
click at [752, 141] on input at bounding box center [774, 147] width 118 height 13
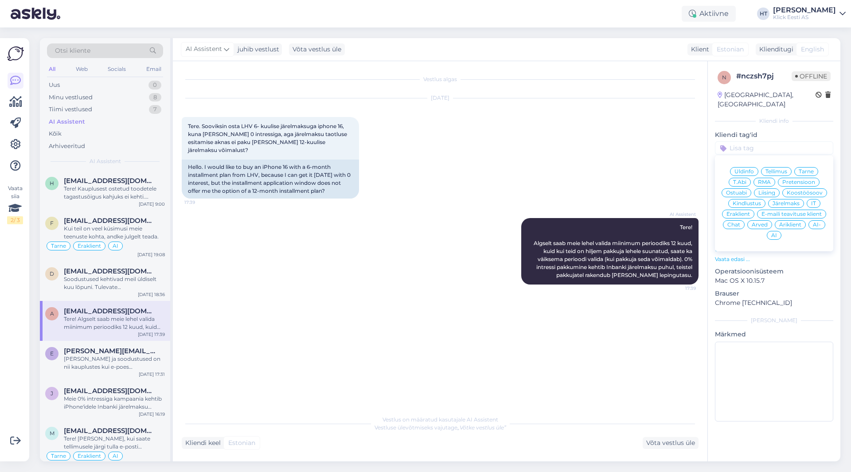
click at [739, 211] on span "Eraklient" at bounding box center [737, 213] width 23 height 5
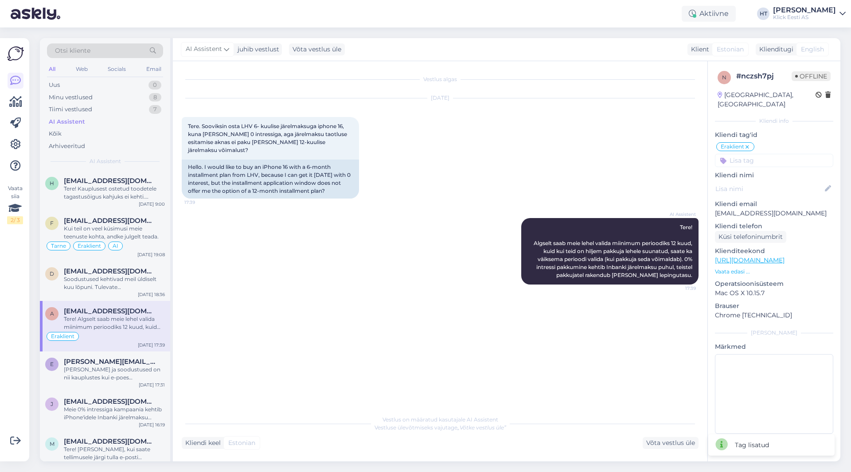
click at [754, 155] on input at bounding box center [774, 160] width 118 height 13
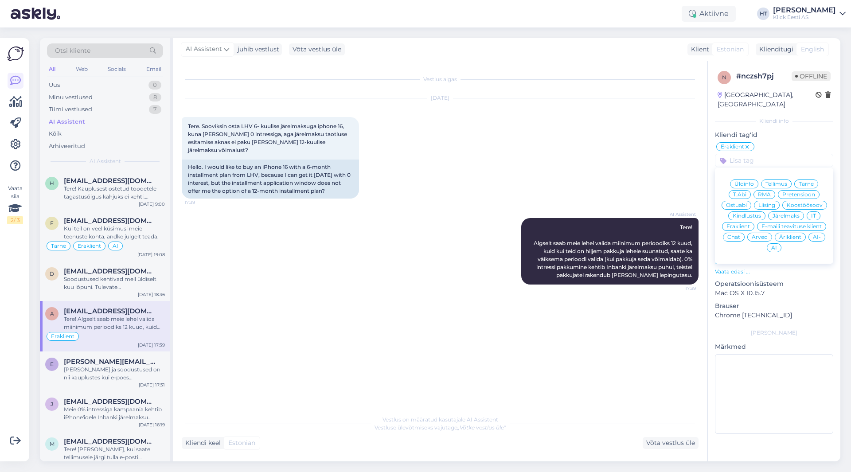
click at [779, 211] on div "Järelmaks" at bounding box center [786, 215] width 36 height 9
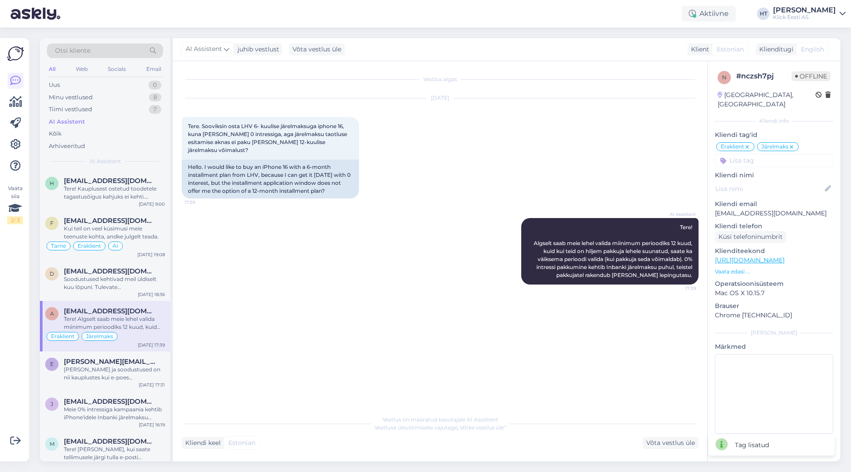
click at [747, 154] on input at bounding box center [774, 160] width 118 height 13
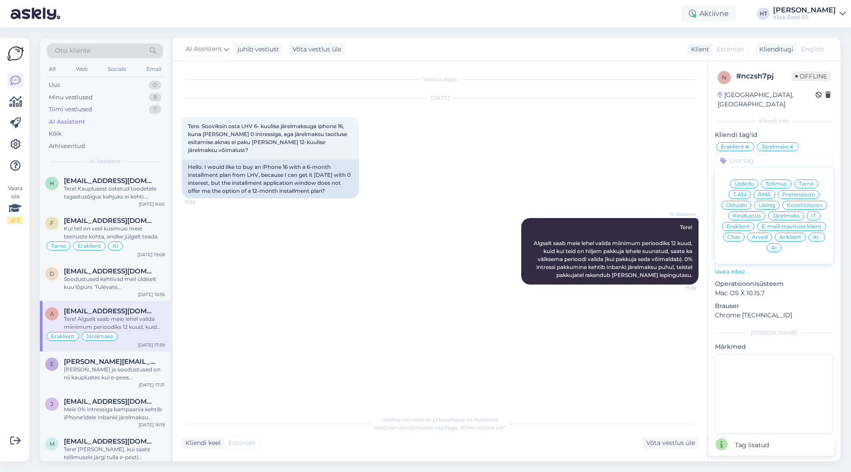
click at [773, 245] on span "AI" at bounding box center [774, 247] width 6 height 5
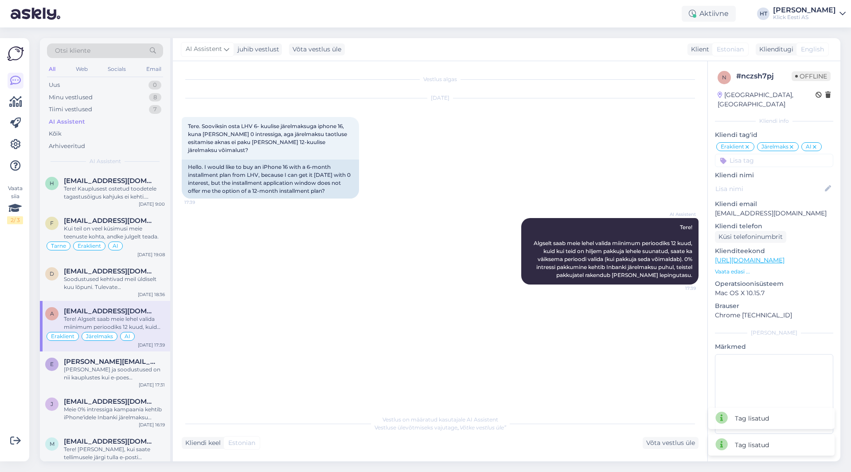
click at [490, 164] on div "[DATE] Tere. Sooviksin osta LHV 6- kuulise järelmaksuga iphone 16, kuna [PERSON…" at bounding box center [440, 149] width 517 height 120
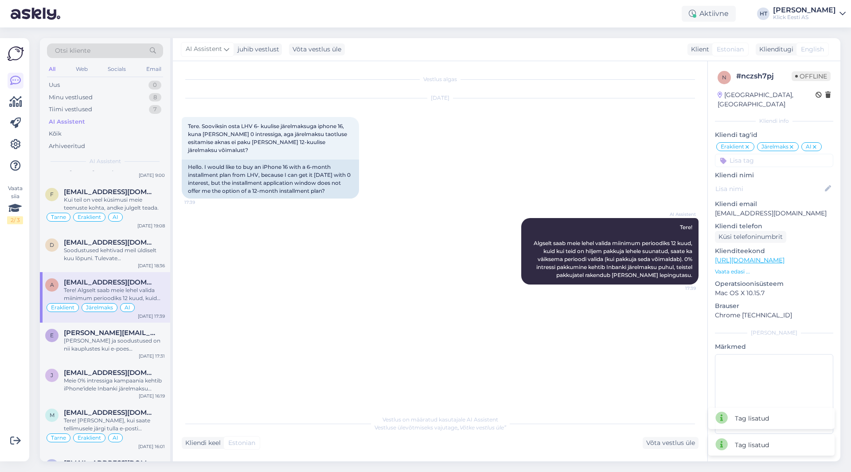
scroll to position [44, 0]
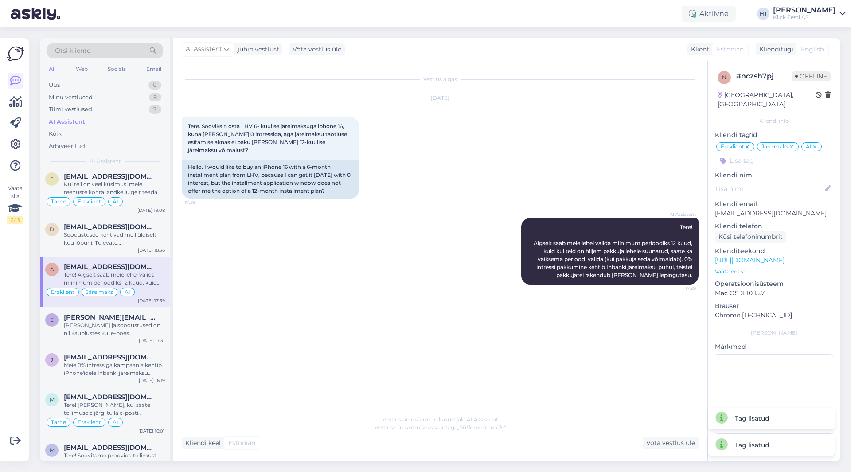
click at [122, 305] on div "a [EMAIL_ADDRESS][DOMAIN_NAME] Tere! Algselt saab meie lehel valida miinimum pe…" at bounding box center [105, 282] width 130 height 51
click at [115, 316] on span "[PERSON_NAME][EMAIL_ADDRESS][DOMAIN_NAME]" at bounding box center [110, 317] width 92 height 8
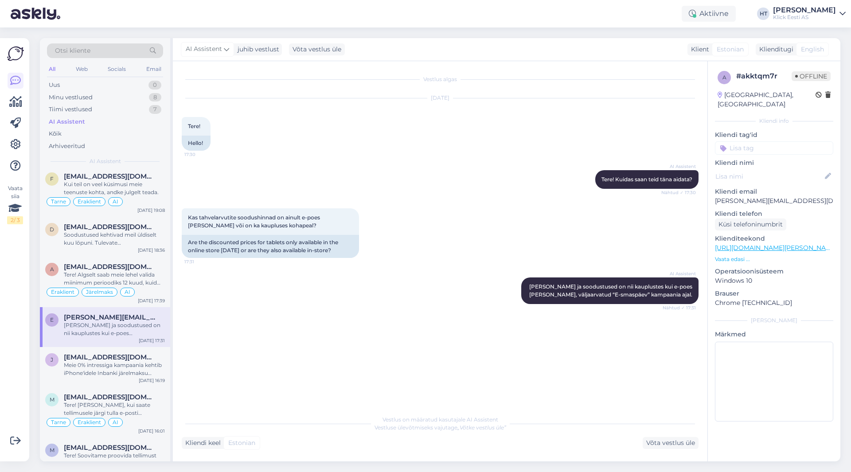
click at [785, 141] on input at bounding box center [774, 147] width 118 height 13
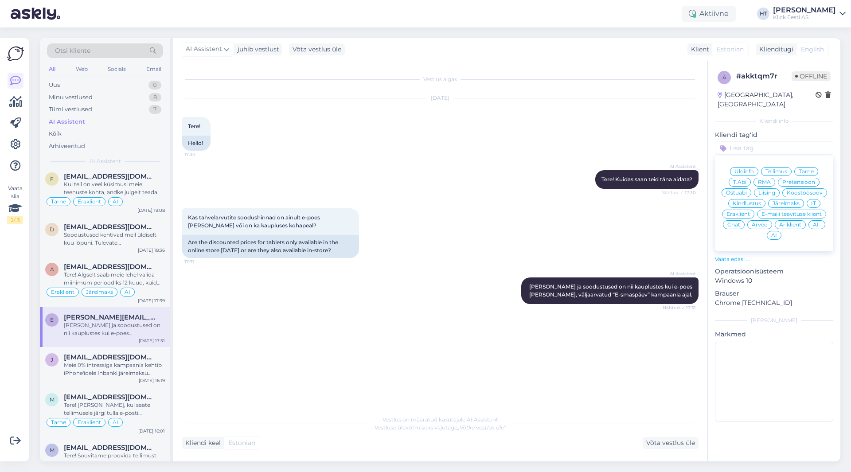
click at [588, 225] on div "Kas tahvelarvutite soodushinnad on ainult e-poes [PERSON_NAME] või on ka kauplu…" at bounding box center [440, 233] width 517 height 69
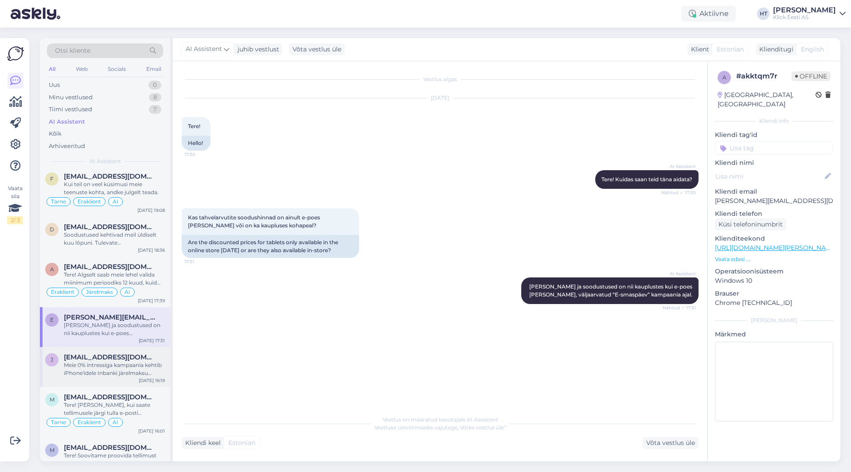
click at [112, 352] on div "j [EMAIL_ADDRESS][DOMAIN_NAME] Meie 0% intressiga kampaania kehtib iPhone'idele…" at bounding box center [105, 367] width 130 height 40
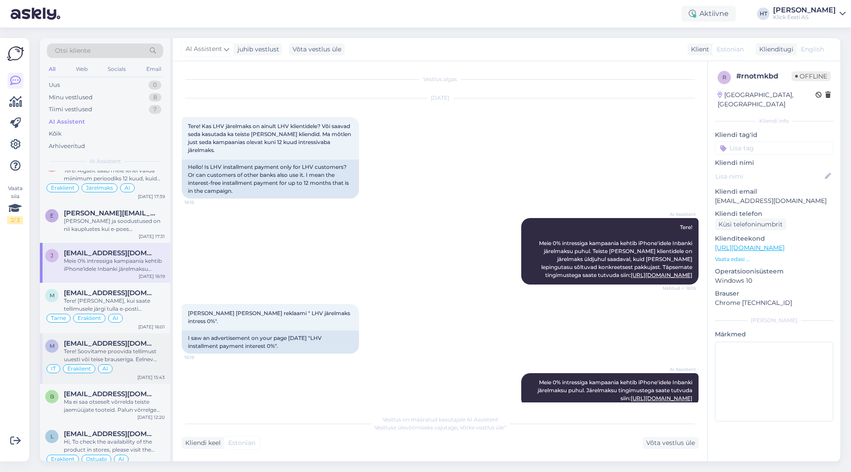
scroll to position [133, 0]
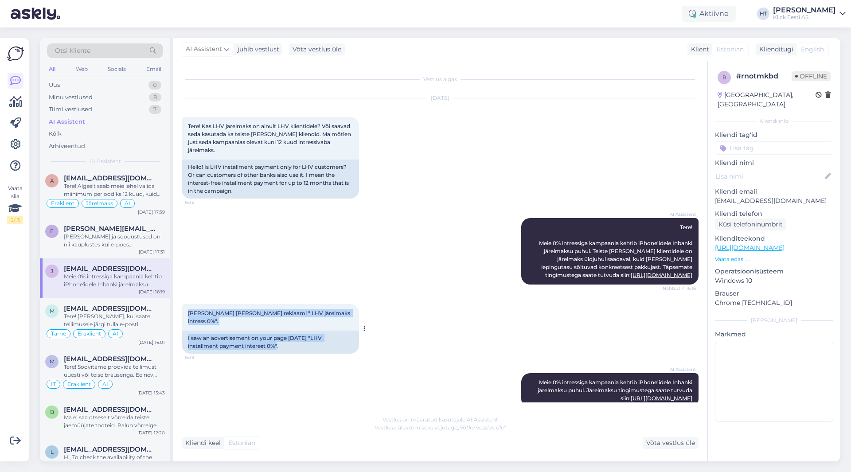
drag, startPoint x: 188, startPoint y: 307, endPoint x: 350, endPoint y: 331, distance: 163.9
click at [350, 331] on div "[PERSON_NAME] [PERSON_NAME] reklaami " LHV järelmaks intress 0%". 16:19 I saw a…" at bounding box center [270, 329] width 177 height 50
click at [258, 331] on div "I saw an advertisement on your page [DATE] "LHV installment payment interest 0%…" at bounding box center [270, 342] width 177 height 23
drag, startPoint x: 253, startPoint y: 331, endPoint x: 187, endPoint y: 321, distance: 66.4
click at [187, 331] on div "I saw an advertisement on your page [DATE] "LHV installment payment interest 0%…" at bounding box center [270, 342] width 177 height 23
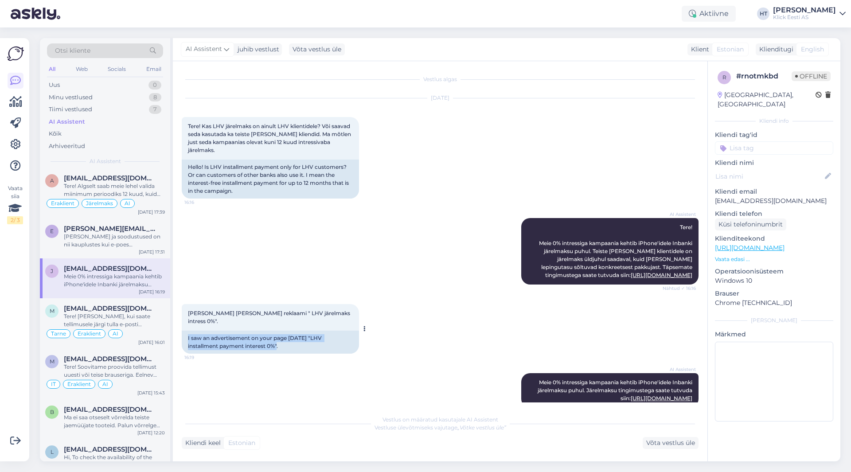
click at [187, 331] on div "I saw an advertisement on your page [DATE] "LHV installment payment interest 0%…" at bounding box center [270, 342] width 177 height 23
drag, startPoint x: 187, startPoint y: 321, endPoint x: 260, endPoint y: 330, distance: 73.2
click at [260, 331] on div "I saw an advertisement on your page [DATE] "LHV installment payment interest 0%…" at bounding box center [270, 342] width 177 height 23
drag, startPoint x: 549, startPoint y: 234, endPoint x: 576, endPoint y: 232, distance: 26.6
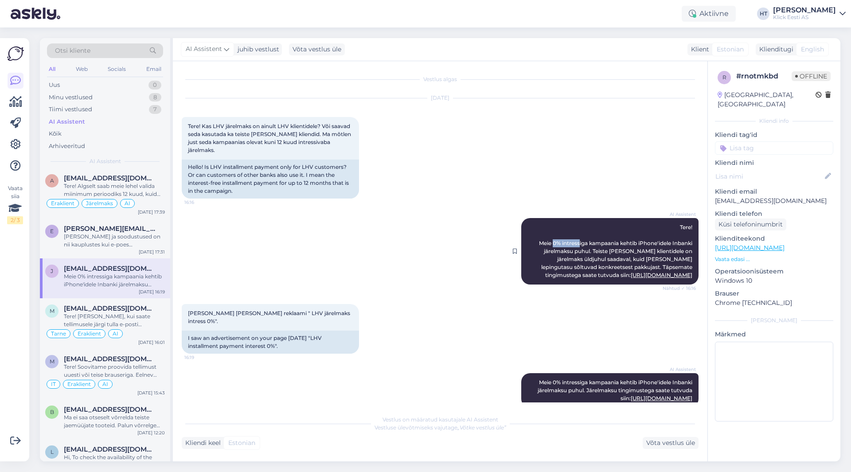
click at [576, 232] on span "Tere! Meie 0% intressiga kampaania kehtib iPhone'idele Inbanki järelmaksu puhul…" at bounding box center [616, 251] width 155 height 55
click at [512, 194] on div "[DATE] Tere! Kas LHV järelmaks on ainult LHV klientidele? Või saavad seda kasut…" at bounding box center [440, 149] width 517 height 120
drag, startPoint x: 550, startPoint y: 234, endPoint x: 577, endPoint y: 234, distance: 27.0
click at [577, 234] on span "Tere! Meie 0% intressiga kampaania kehtib iPhone'idele Inbanki järelmaksu puhul…" at bounding box center [616, 251] width 155 height 55
copy span "0% intress"
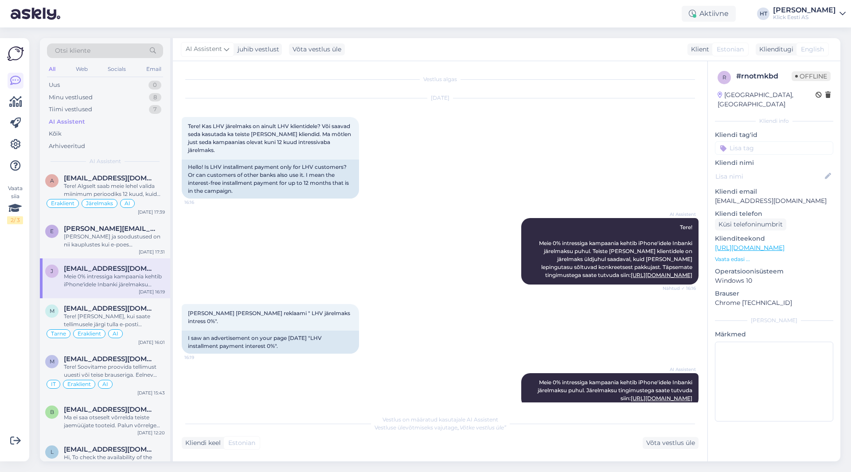
click at [419, 187] on div "[DATE] Tere! Kas LHV järelmaks on ainult LHV klientidele? Või saavad seda kasut…" at bounding box center [440, 149] width 517 height 120
click at [21, 140] on link at bounding box center [16, 144] width 16 height 16
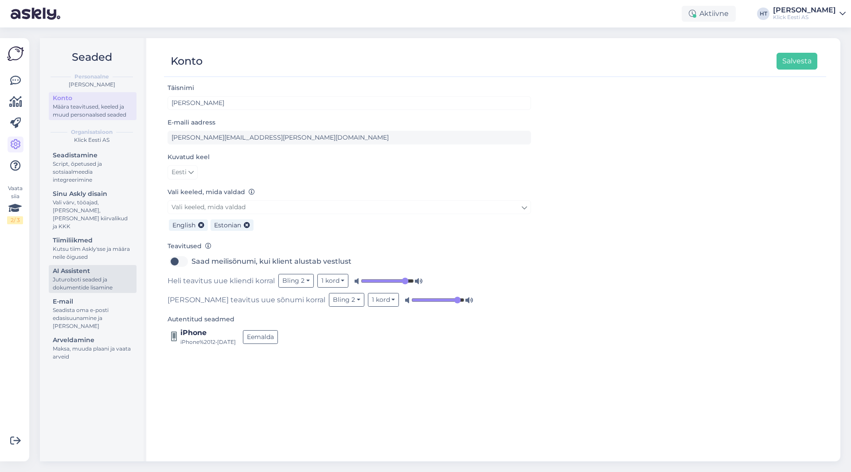
click at [97, 276] on div "Juturoboti seaded ja dokumentide lisamine" at bounding box center [93, 284] width 80 height 16
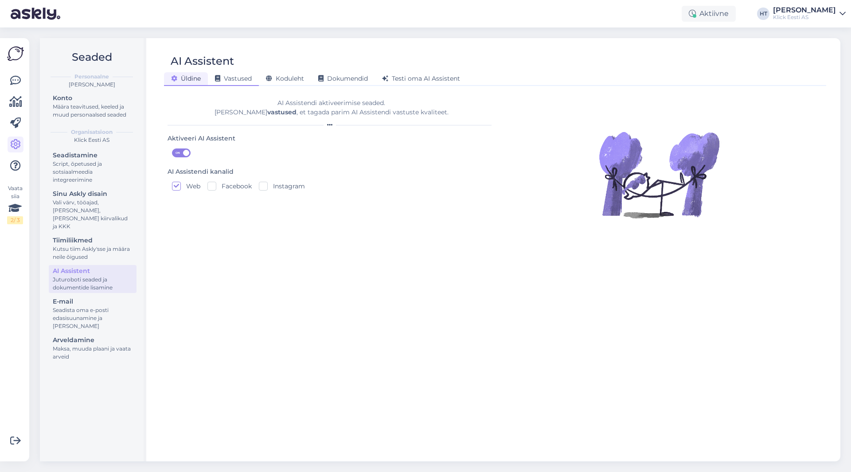
click at [236, 84] on div "Vastused" at bounding box center [233, 79] width 51 height 14
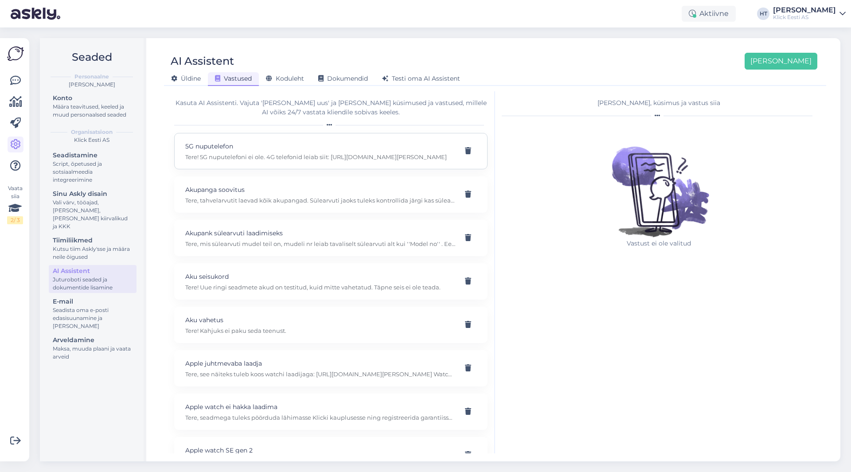
scroll to position [2784, 0]
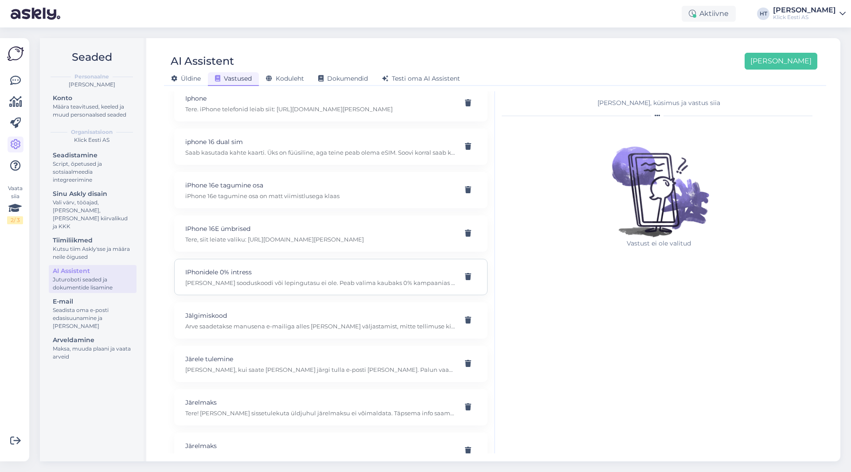
click at [314, 269] on p "IPhonidele 0% intress" at bounding box center [320, 272] width 270 height 10
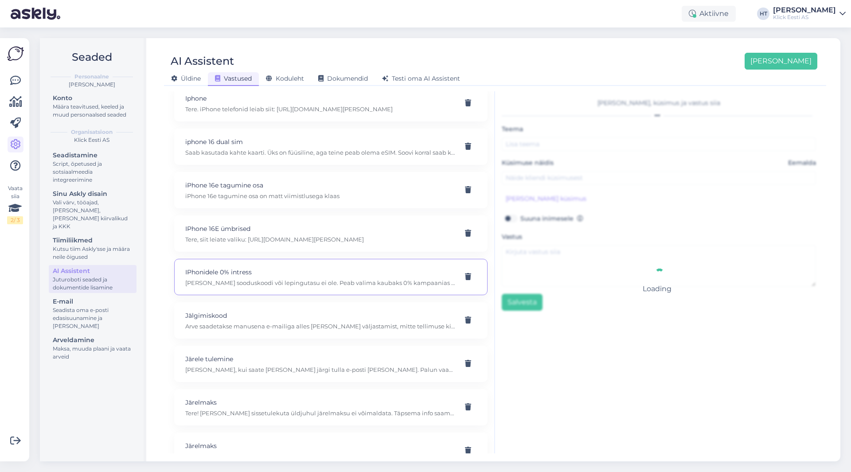
type input "IPhonidele 0% intress"
type input "Teil on pakkumine IPhonidele 0% intressi. kui hakkan tellimust tegema ja järelm…"
type textarea "[PERSON_NAME] sooduskoodi või lepingutasu ei ole. Peab valima kaubaks 0% kampaa…"
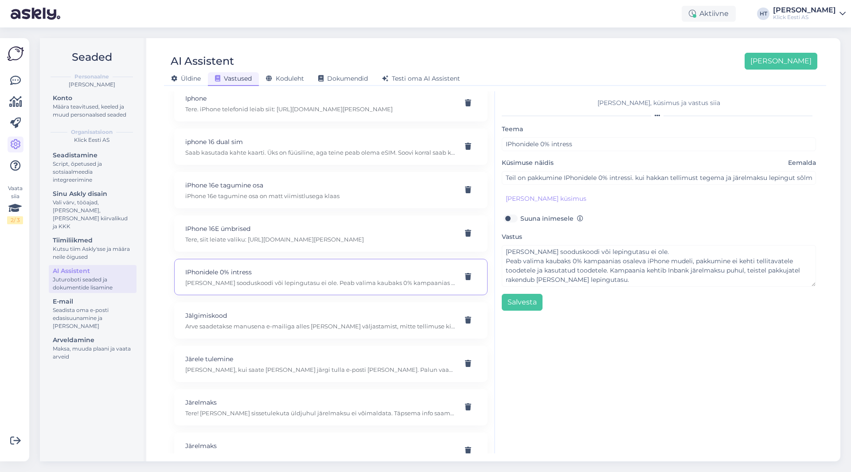
click at [578, 44] on div "AI Assistent [PERSON_NAME] [PERSON_NAME] Vastused Koduleht Dokumendid [PERSON_N…" at bounding box center [495, 249] width 690 height 423
click at [309, 74] on div "Koduleht" at bounding box center [285, 79] width 52 height 14
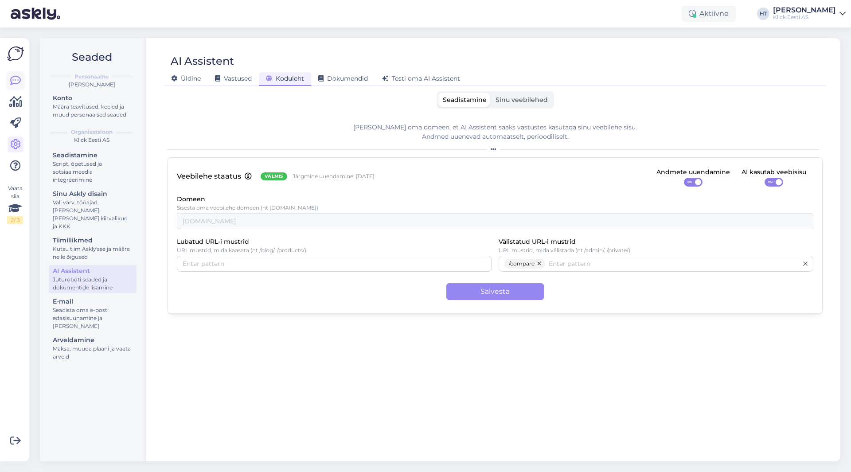
click at [16, 83] on icon at bounding box center [15, 80] width 11 height 11
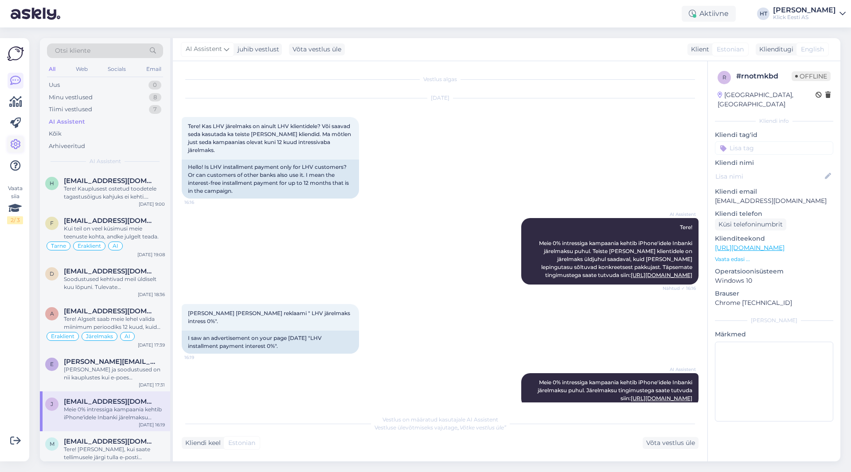
click at [18, 139] on icon at bounding box center [15, 144] width 11 height 11
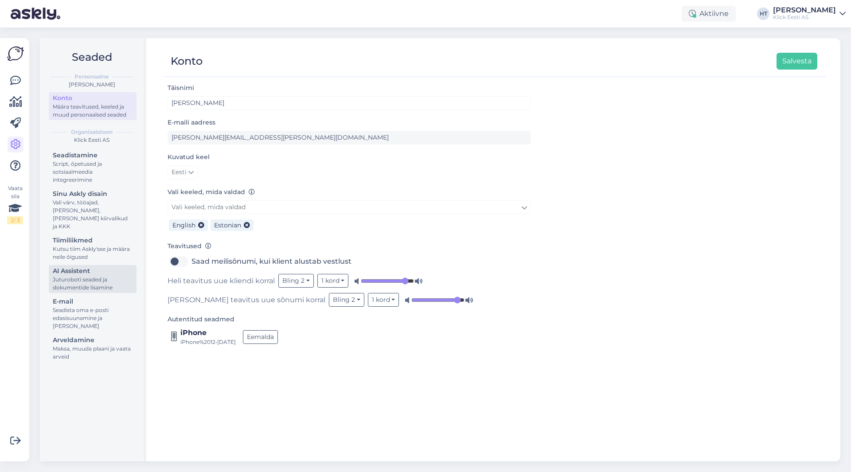
click at [102, 266] on div "AI Assistent" at bounding box center [93, 270] width 80 height 9
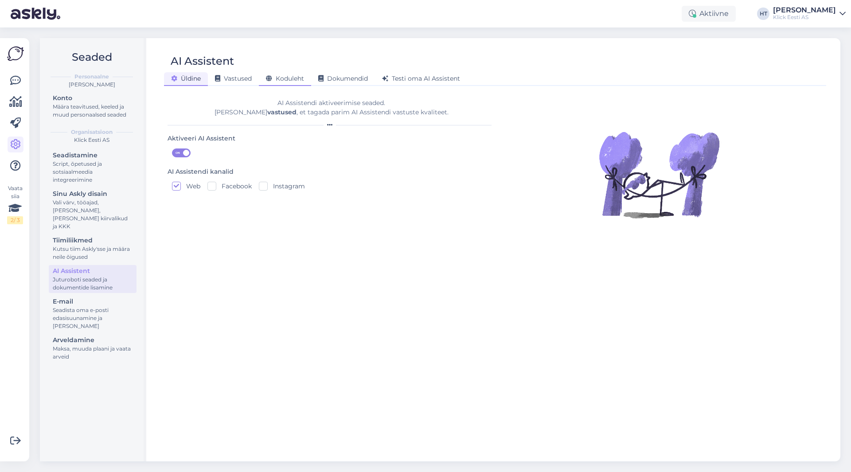
click at [295, 81] on span "Koduleht" at bounding box center [285, 78] width 38 height 8
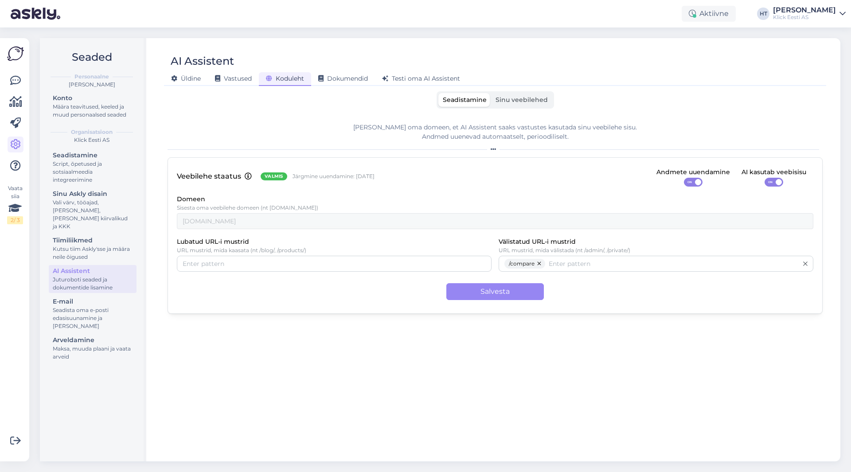
click at [514, 97] on span "Sinu veebilehed" at bounding box center [521, 100] width 52 height 8
click at [491, 93] on input "Sinu veebilehed" at bounding box center [491, 93] width 0 height 0
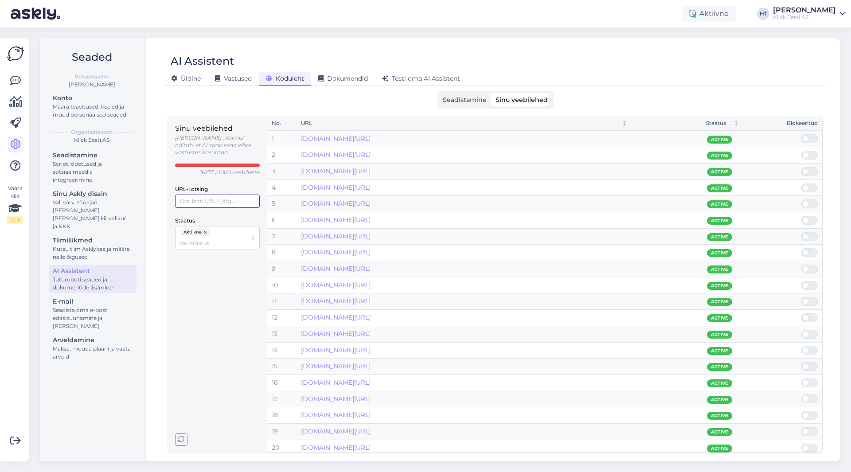
click at [205, 196] on input "URL-i otsing" at bounding box center [217, 201] width 85 height 13
paste input "[URL][DOMAIN_NAME]"
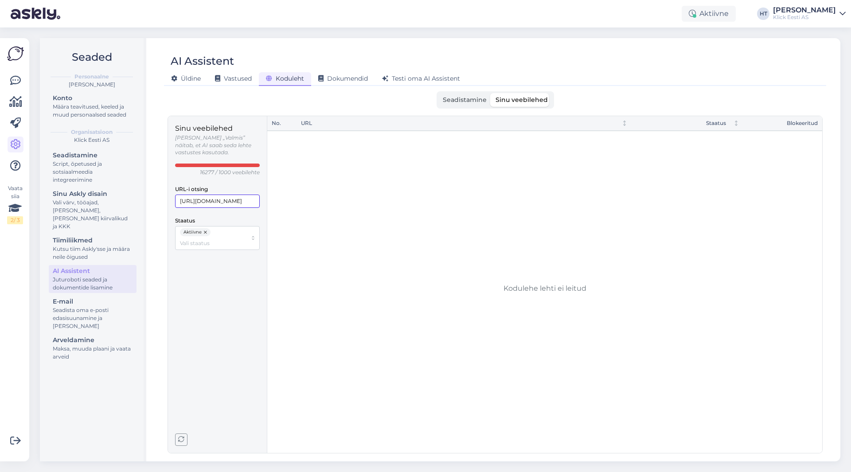
type input "[URL][DOMAIN_NAME]"
drag, startPoint x: 241, startPoint y: 193, endPoint x: 149, endPoint y: 190, distance: 92.2
click at [149, 190] on div "Seaded Personaalne [PERSON_NAME] Konto Määra teavitused, keeled ja muud persona…" at bounding box center [440, 249] width 800 height 423
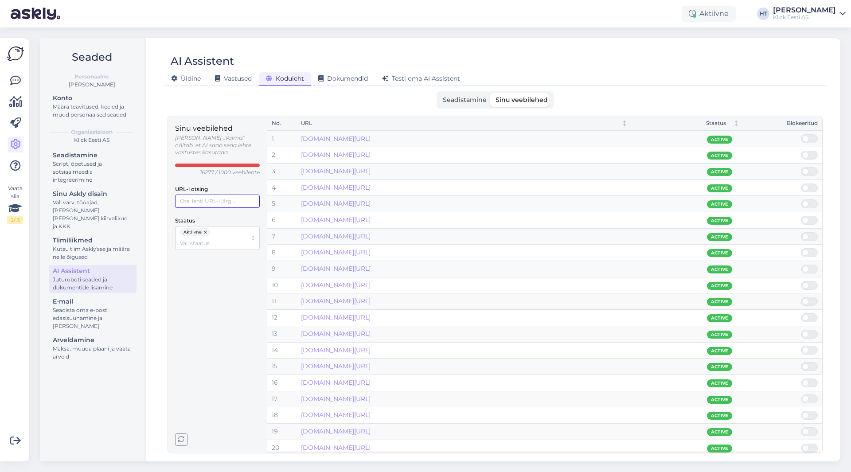
click at [207, 195] on input "URL-i otsing" at bounding box center [217, 201] width 85 height 13
paste input "[URL][DOMAIN_NAME]"
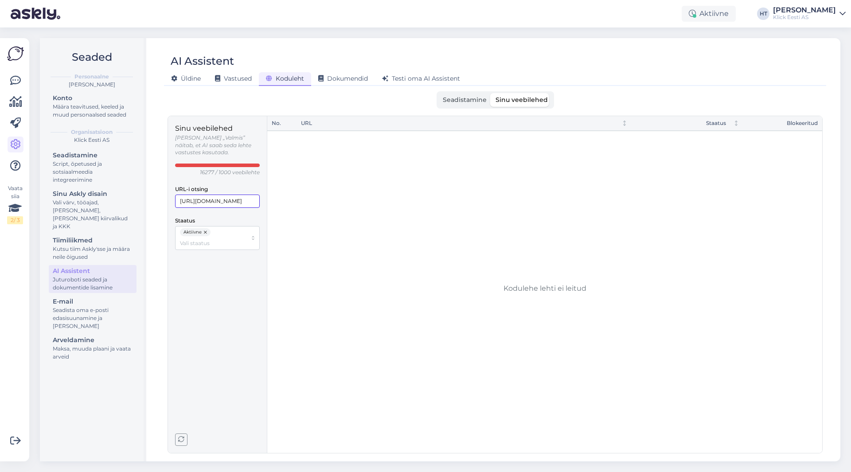
click at [187, 195] on input "[URL][DOMAIN_NAME]" at bounding box center [217, 201] width 85 height 13
drag, startPoint x: 198, startPoint y: 194, endPoint x: 155, endPoint y: 193, distance: 43.0
click at [155, 193] on div "AI Assistent [PERSON_NAME] Vastused Koduleht Dokumendid [PERSON_NAME] oma AI As…" at bounding box center [495, 249] width 690 height 423
drag, startPoint x: 195, startPoint y: 194, endPoint x: 169, endPoint y: 194, distance: 26.1
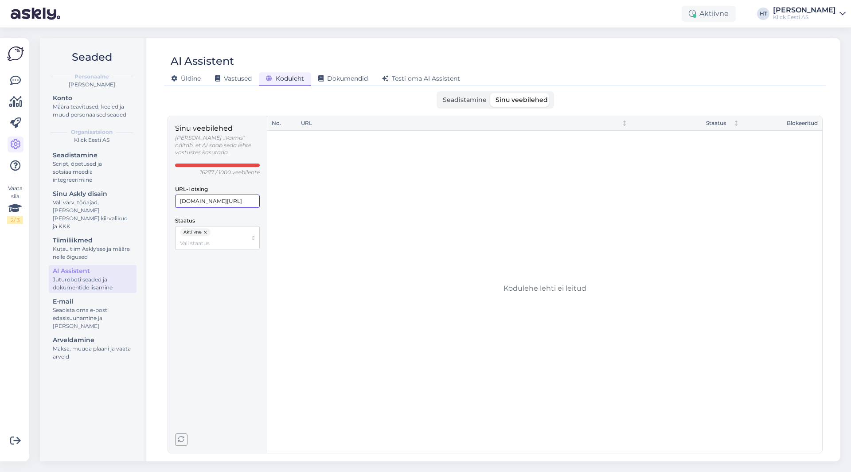
click at [169, 194] on div "Sinu veebilehed [PERSON_NAME] „Valmis” näitab, et AI saab seda lehte vastustes …" at bounding box center [217, 284] width 99 height 337
click at [201, 239] on input "Staatus" at bounding box center [213, 243] width 67 height 8
click at [217, 277] on div "Blokeeritud" at bounding box center [217, 277] width 80 height 12
click at [220, 249] on input "Staatus" at bounding box center [213, 253] width 67 height 8
click at [223, 249] on input "Staatus" at bounding box center [213, 253] width 67 height 8
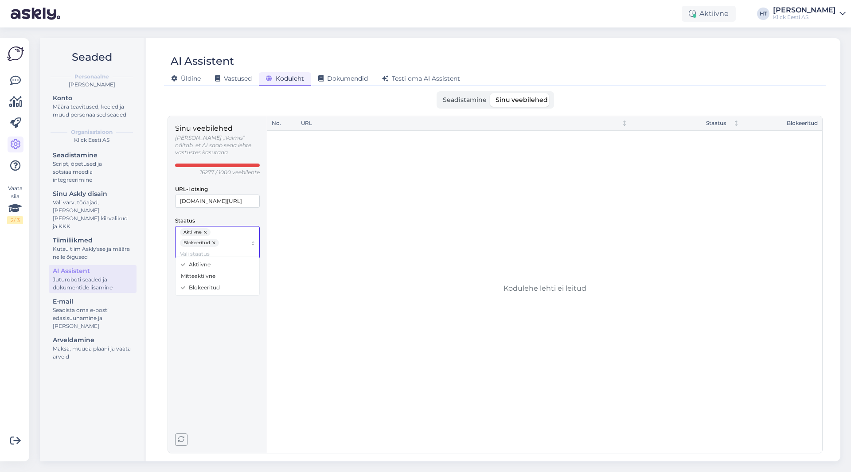
click at [222, 270] on div "Mitteaktiivne" at bounding box center [217, 276] width 80 height 12
click at [218, 324] on div "Sinu veebilehed [PERSON_NAME] „Valmis” näitab, et AI saab seda lehte vastustes …" at bounding box center [217, 284] width 85 height 323
drag, startPoint x: 202, startPoint y: 193, endPoint x: 315, endPoint y: 206, distance: 113.7
click at [315, 206] on div "Sinu veebilehed [PERSON_NAME] „Valmis” näitab, et AI saab seda lehte vastustes …" at bounding box center [494, 285] width 655 height 338
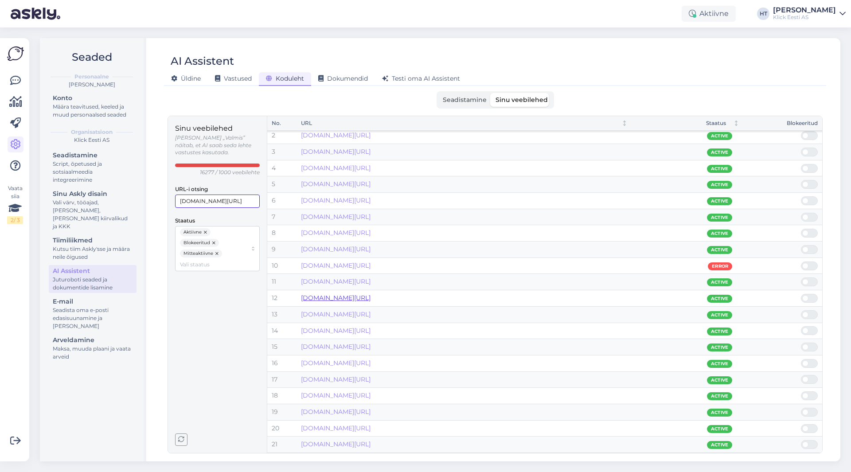
scroll to position [0, 0]
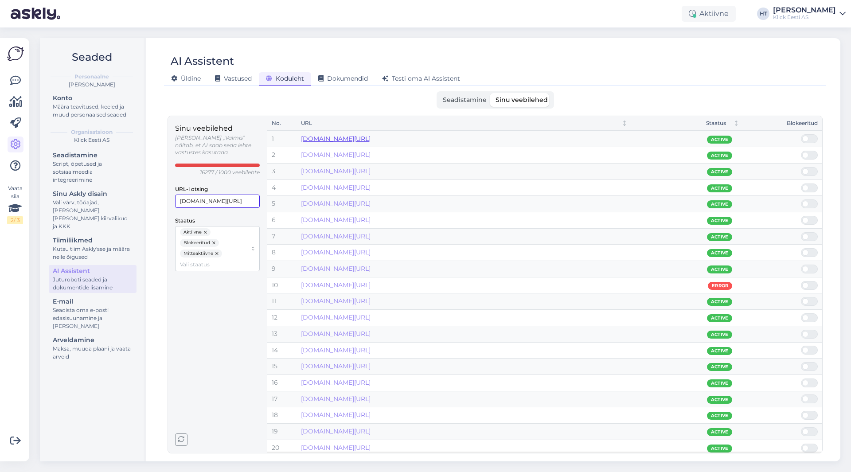
type input "[DOMAIN_NAME][URL]"
click at [215, 249] on button "button" at bounding box center [217, 253] width 9 height 8
click at [219, 299] on div "Sinu veebilehed [PERSON_NAME] „Valmis” näitab, et AI saab seda lehte vastustes …" at bounding box center [217, 284] width 85 height 323
click at [204, 249] on input "Staatus" at bounding box center [213, 253] width 67 height 8
click at [206, 280] on div "Mitteaktiivne" at bounding box center [217, 276] width 80 height 12
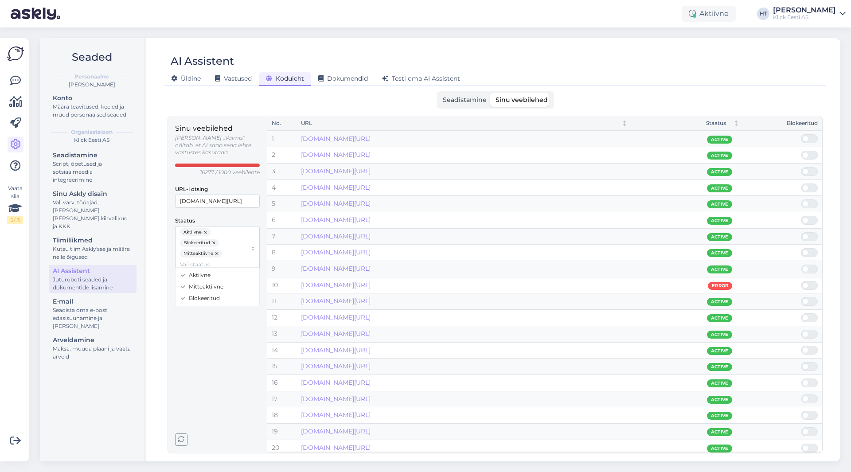
click at [207, 343] on div "Sinu veebilehed [PERSON_NAME] „Valmis” näitab, et AI saab seda lehte vastustes …" at bounding box center [217, 284] width 85 height 323
click at [104, 112] on div "Määra teavitused, keeled ja muud personaalsed seaded" at bounding box center [93, 111] width 80 height 16
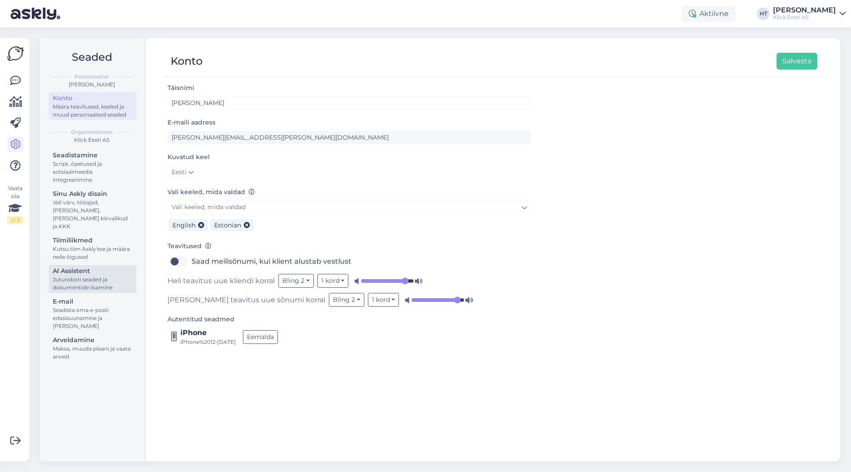
click at [96, 266] on div "AI Assistent" at bounding box center [93, 270] width 80 height 9
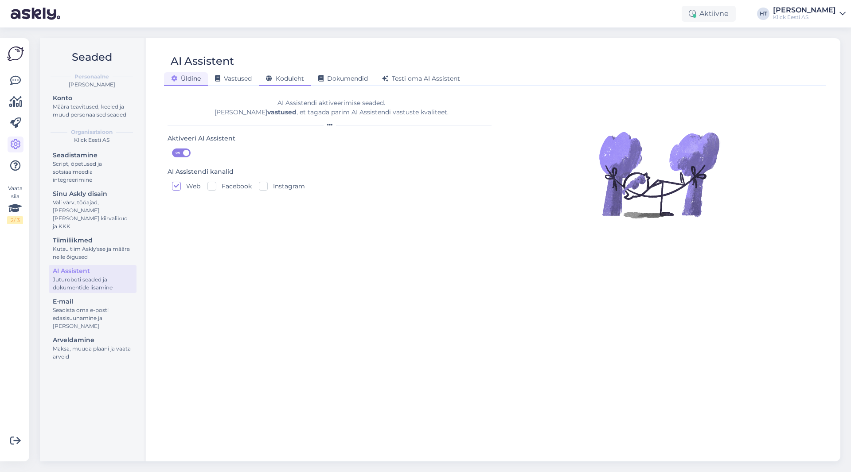
click at [280, 83] on div "Koduleht" at bounding box center [285, 79] width 52 height 14
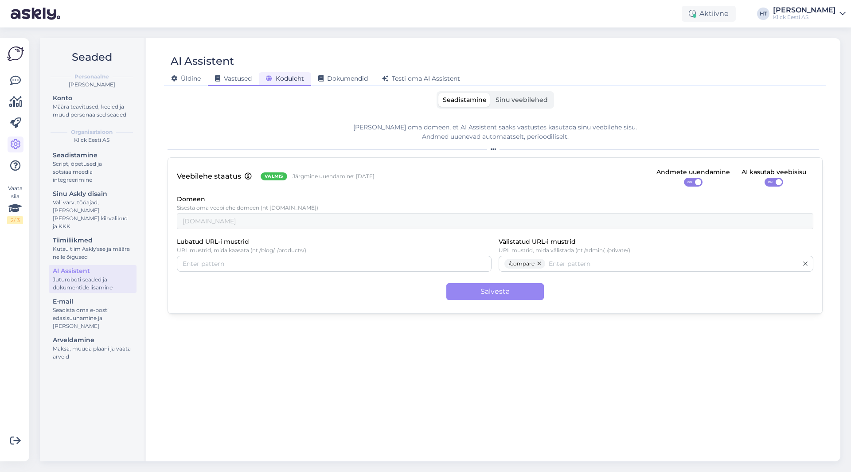
click at [220, 78] on icon at bounding box center [217, 79] width 5 height 6
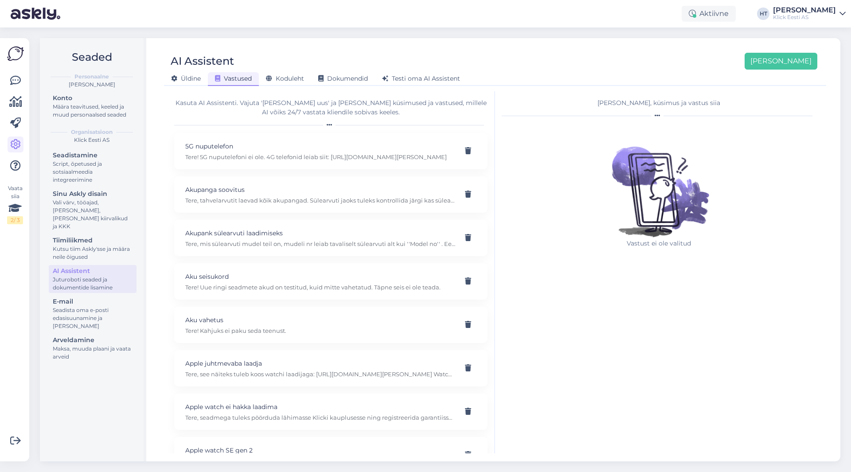
scroll to position [2794, 0]
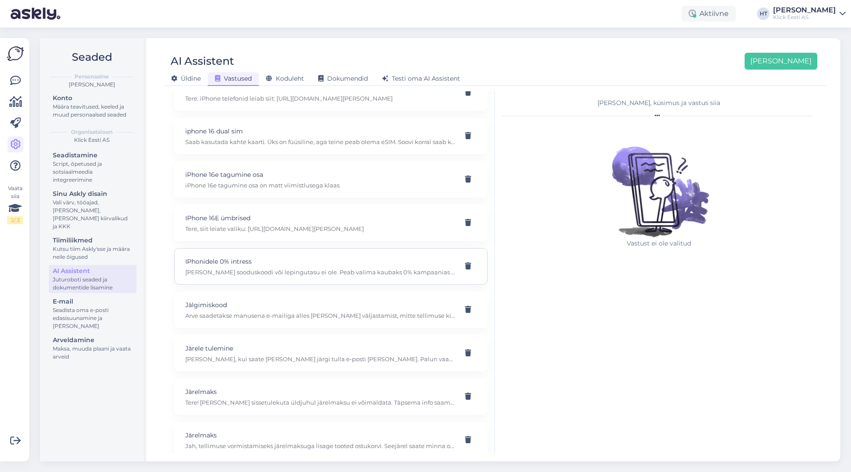
click at [311, 266] on p "IPhonidele 0% intress" at bounding box center [320, 262] width 270 height 10
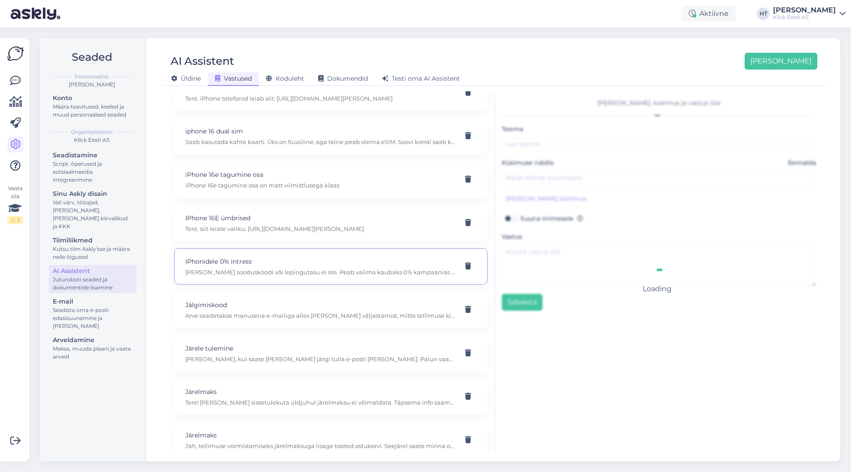
type input "IPhonidele 0% intress"
type input "Teil on pakkumine IPhonidele 0% intressi. kui hakkan tellimust tegema ja järelm…"
type textarea "[PERSON_NAME] sooduskoodi või lepingutasu ei ole. Peab valima kaubaks 0% kampaa…"
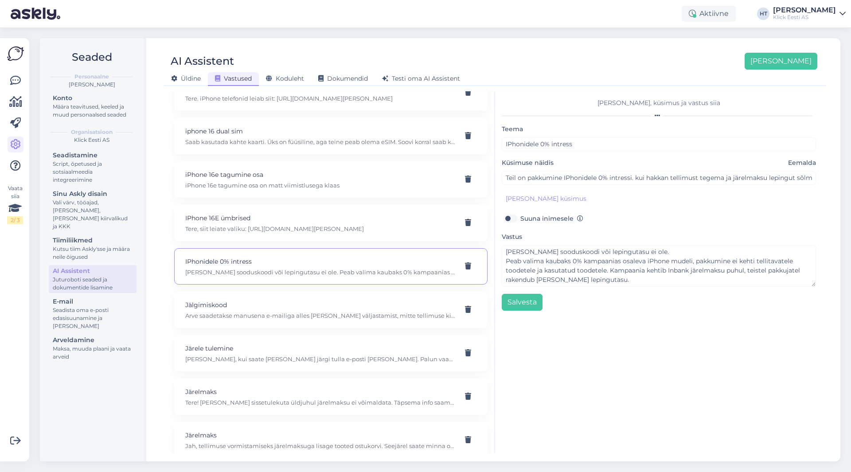
scroll to position [0, 0]
click at [465, 269] on div at bounding box center [467, 266] width 17 height 16
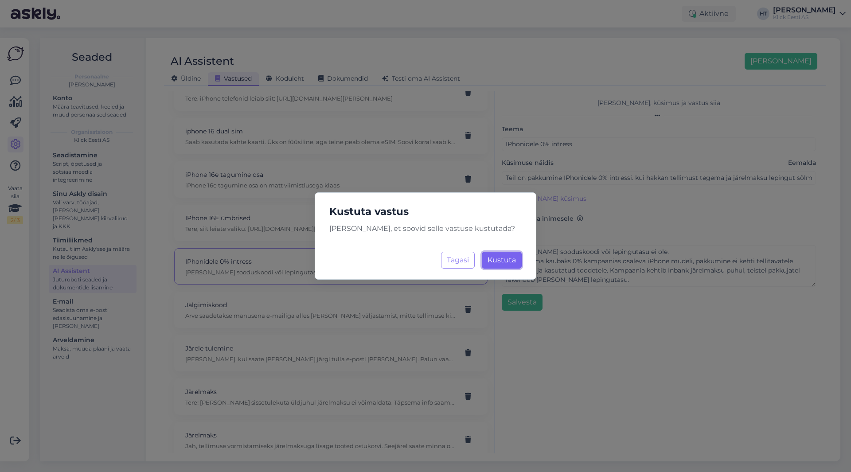
click at [496, 260] on span "Kustuta" at bounding box center [501, 260] width 28 height 8
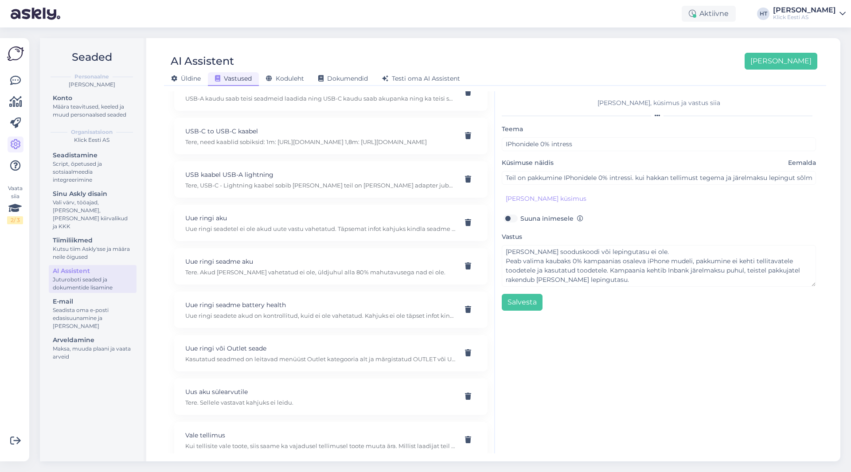
scroll to position [2523, 0]
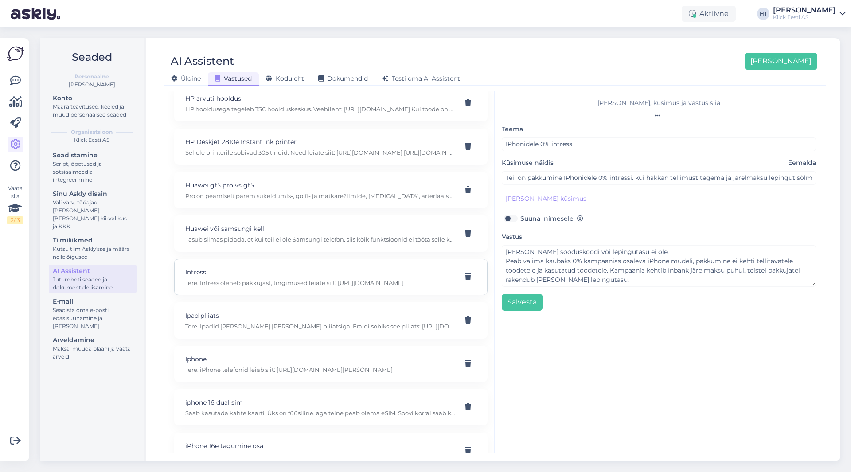
click at [329, 276] on p "Intress" at bounding box center [320, 272] width 270 height 10
type input "Intress"
type input "[PERSON_NAME] toode järelmaksuga siis mis intress on?"
type textarea "Tere. Intress oleneb pakkujast, tingimused leiate siit: [URL][DOMAIN_NAME]"
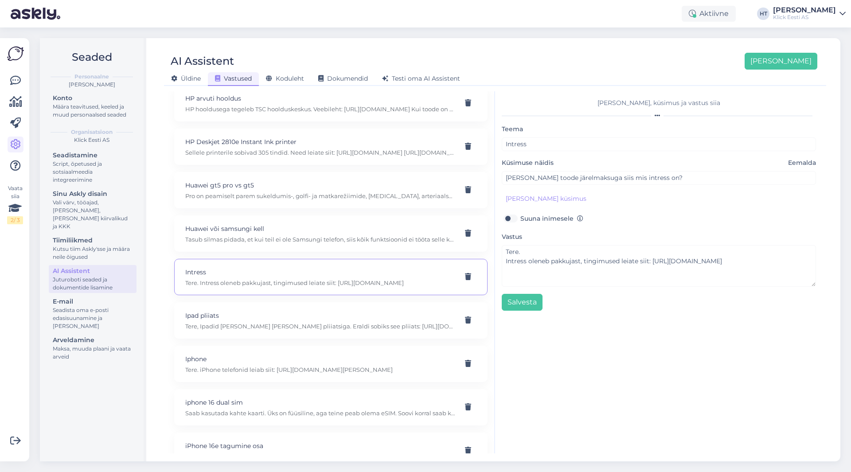
click at [510, 55] on div "AI Assistent [PERSON_NAME]" at bounding box center [490, 61] width 653 height 17
click at [22, 85] on link at bounding box center [16, 81] width 16 height 16
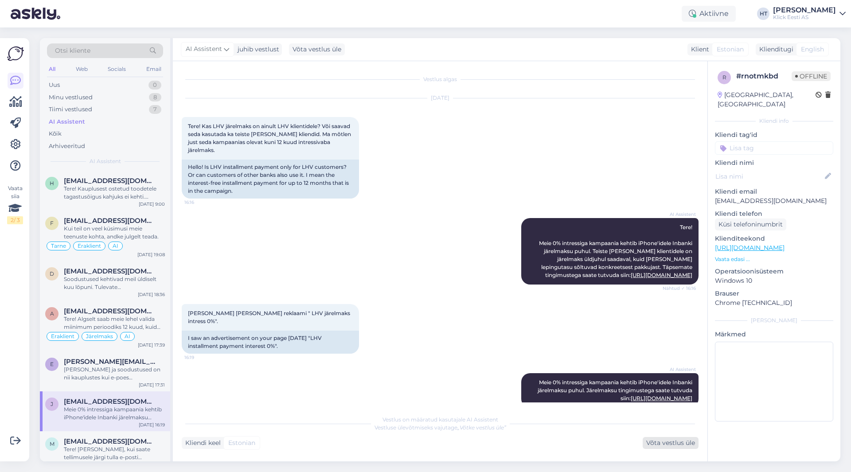
click at [666, 443] on div "Võta vestlus üle" at bounding box center [671, 443] width 56 height 12
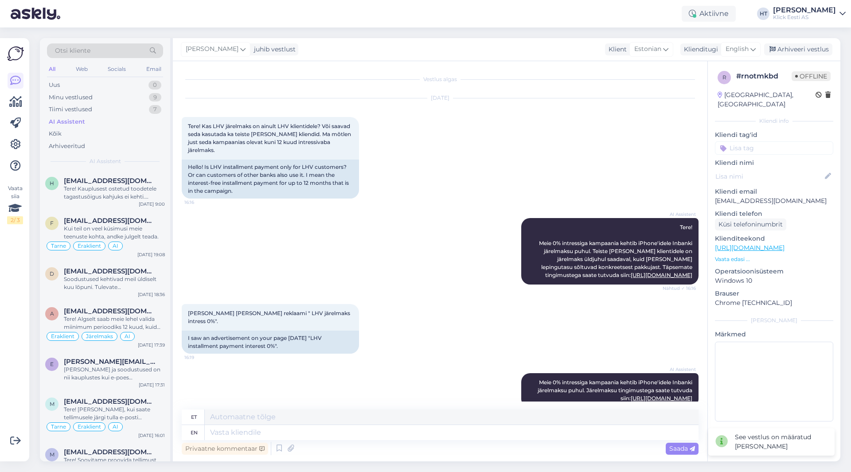
click at [751, 143] on input at bounding box center [774, 147] width 118 height 13
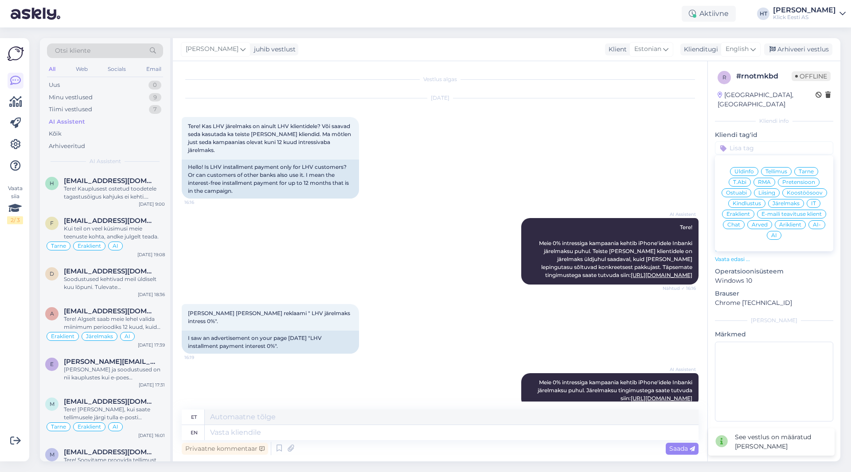
click at [820, 222] on span "AI-" at bounding box center [817, 224] width 8 height 5
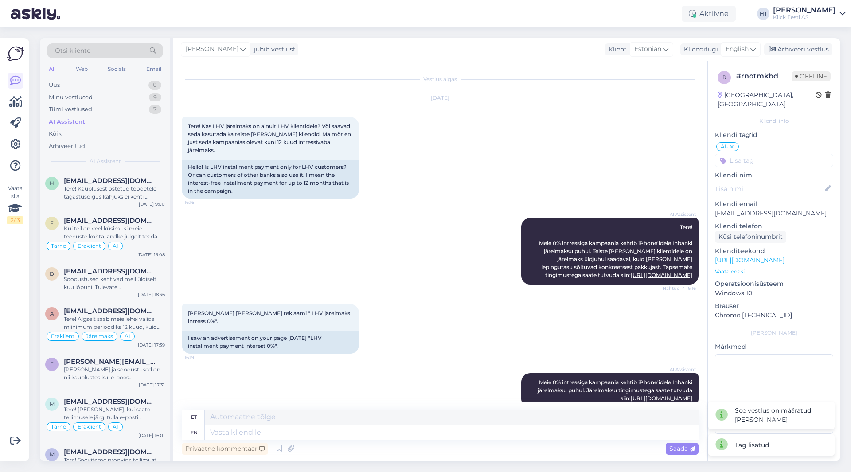
click at [640, 175] on div "[DATE] Tere! Kas LHV järelmaks on ainult LHV klientidele? Või saavad seda kasut…" at bounding box center [440, 149] width 517 height 120
click at [740, 156] on input at bounding box center [774, 160] width 118 height 13
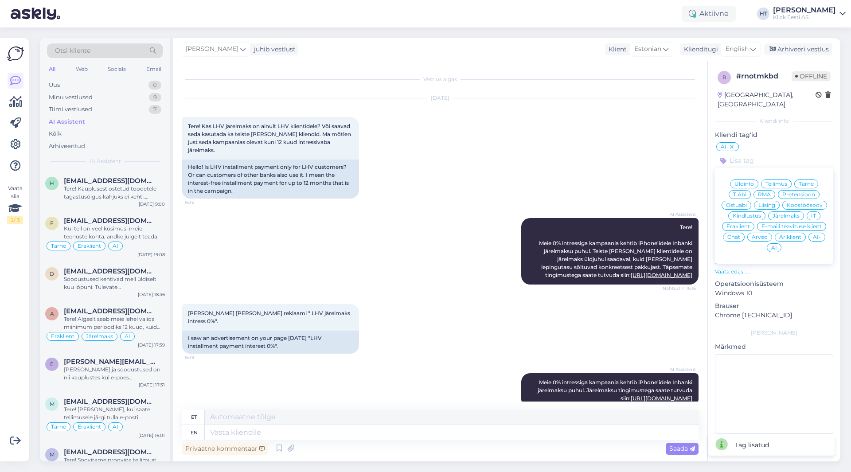
click at [745, 224] on span "Eraklient" at bounding box center [737, 226] width 23 height 5
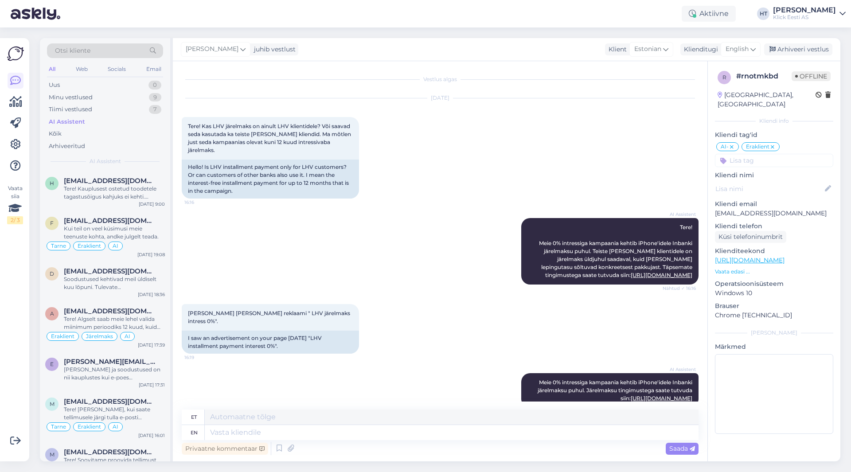
click at [759, 154] on input at bounding box center [774, 160] width 118 height 13
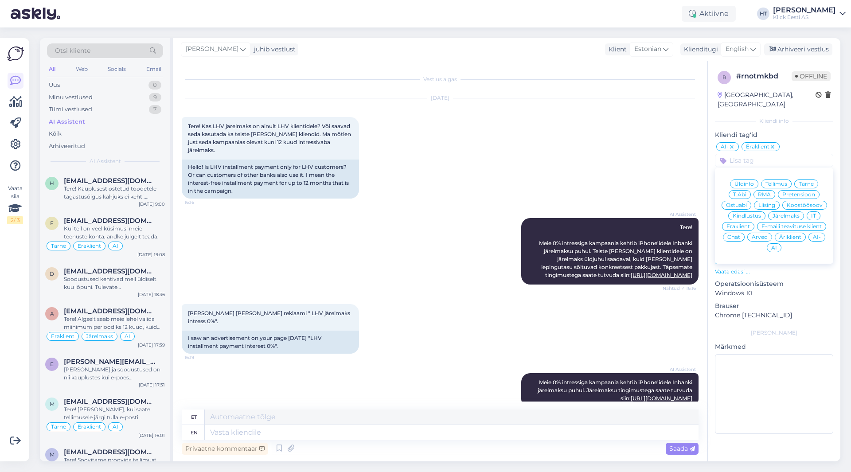
click at [779, 213] on span "Järelmaks" at bounding box center [785, 215] width 27 height 5
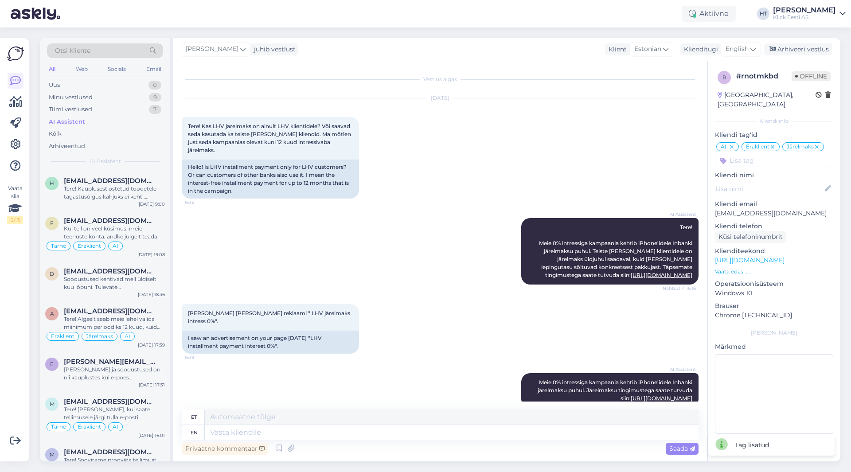
click at [482, 321] on div "[PERSON_NAME] [PERSON_NAME] reklaami " LHV järelmaks intress 0%". 16:19 I saw a…" at bounding box center [440, 328] width 517 height 69
click at [222, 454] on div "Privaatne kommentaar" at bounding box center [225, 449] width 86 height 12
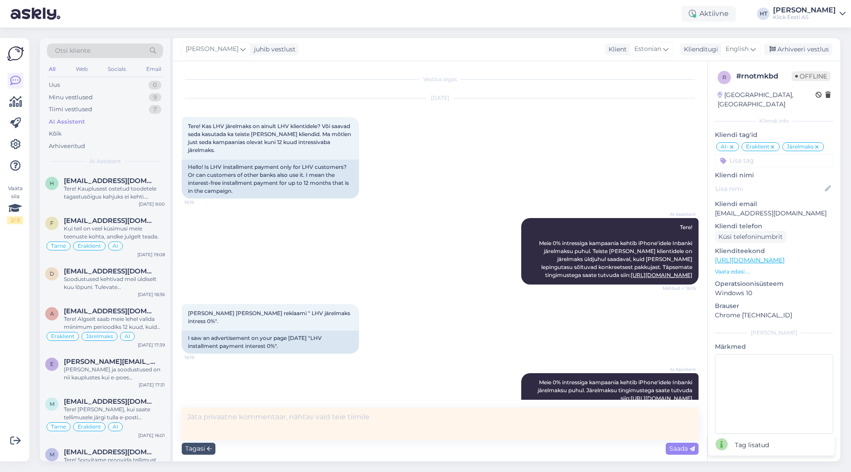
click at [263, 429] on textarea at bounding box center [440, 424] width 517 height 32
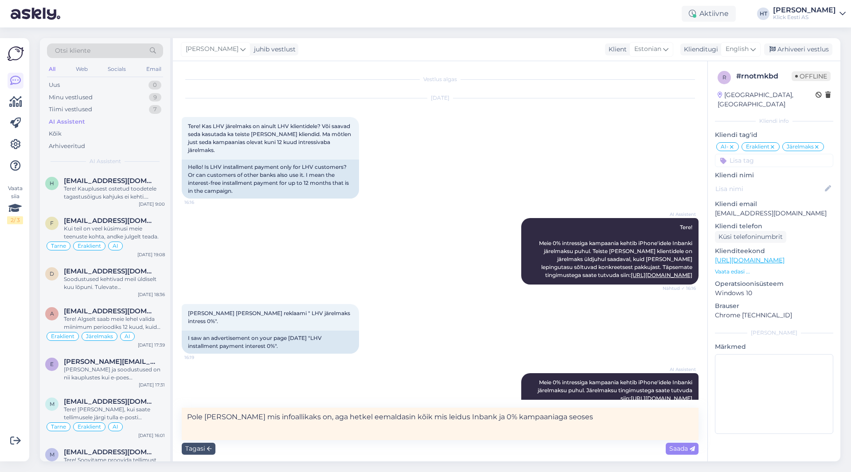
type textarea "Pole [PERSON_NAME] mis infoallikaks on, aga hetkel eemaldasin kõik mis leidus I…"
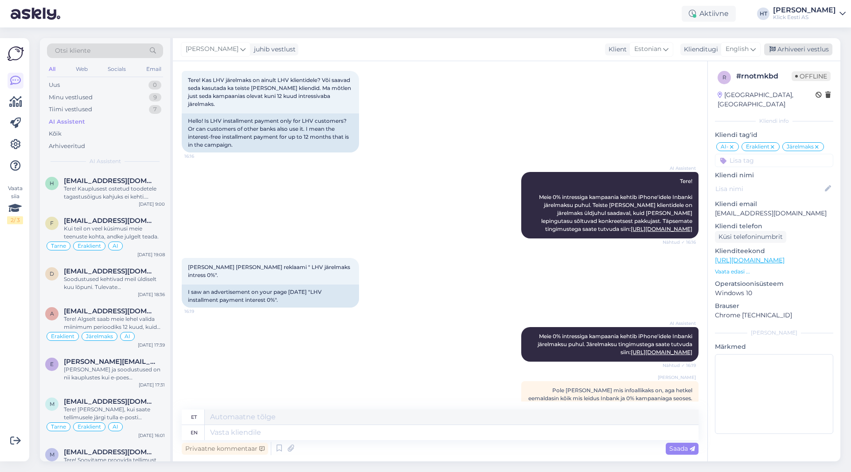
click at [786, 48] on div "Arhiveeri vestlus" at bounding box center [798, 49] width 68 height 12
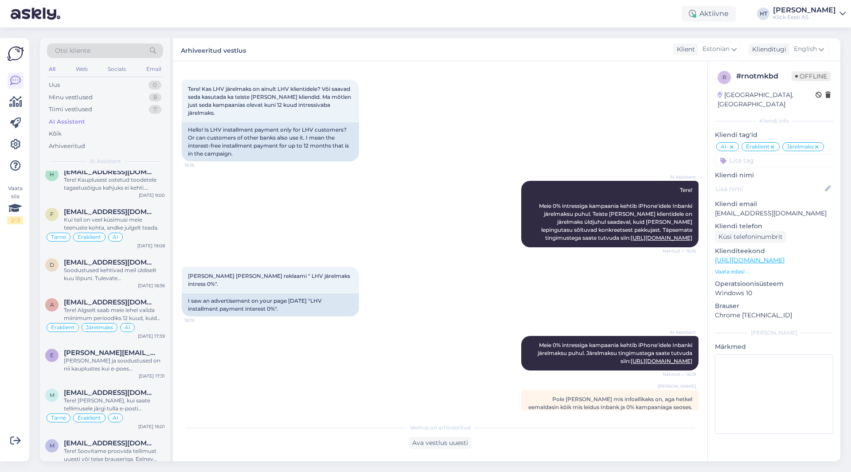
scroll to position [0, 0]
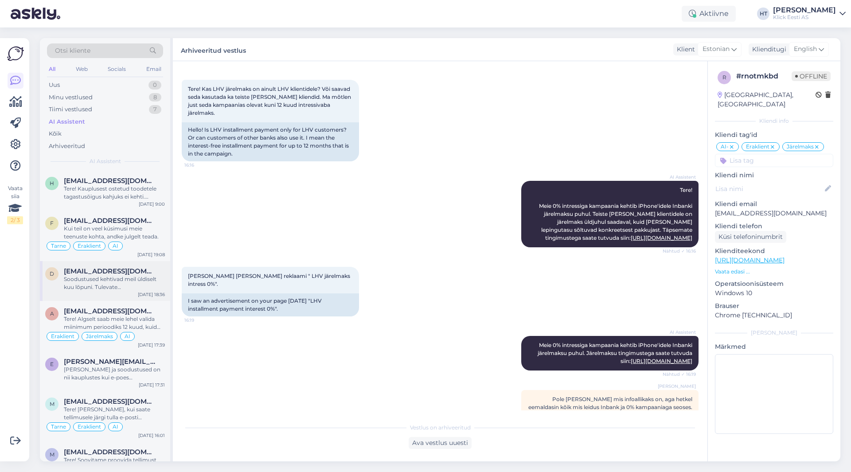
click at [113, 292] on div "d [EMAIL_ADDRESS][DOMAIN_NAME] Soodustused kehtivad meil üldiselt kuu lõpuni. T…" at bounding box center [105, 281] width 130 height 40
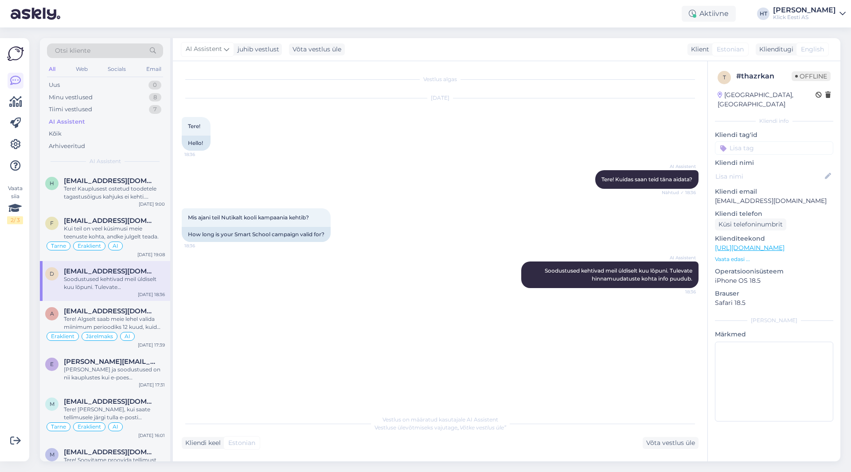
click at [772, 141] on input at bounding box center [774, 147] width 118 height 13
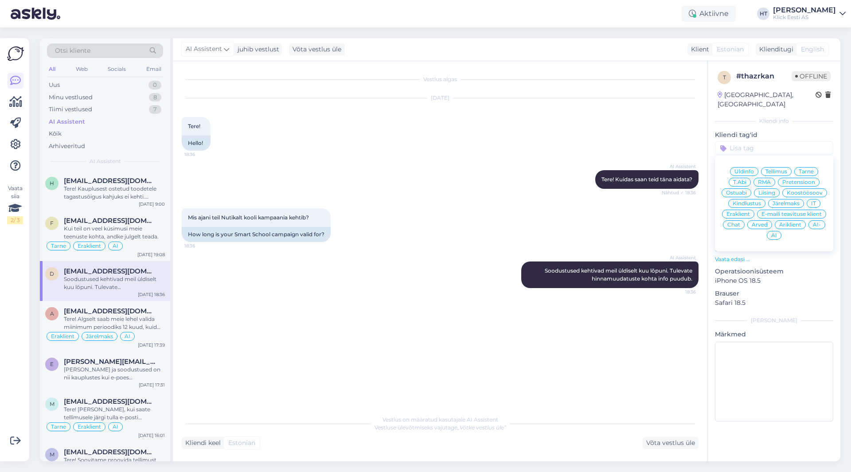
click at [749, 169] on span "Üldinfo" at bounding box center [743, 171] width 19 height 5
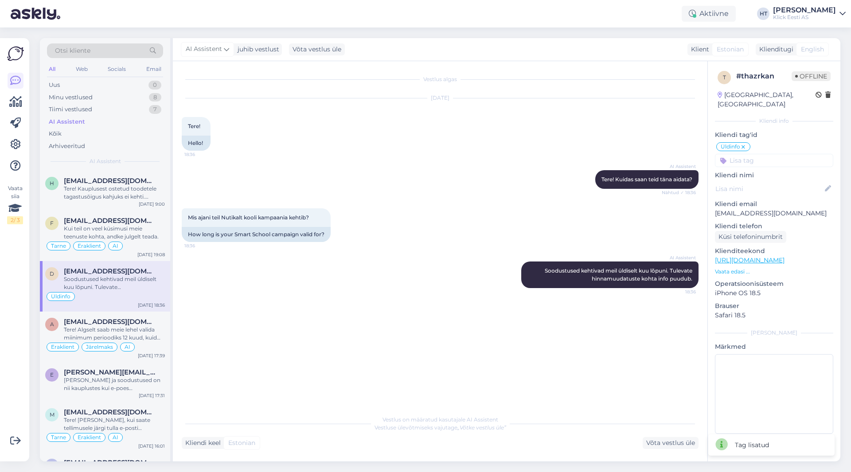
click at [759, 154] on input at bounding box center [774, 160] width 118 height 13
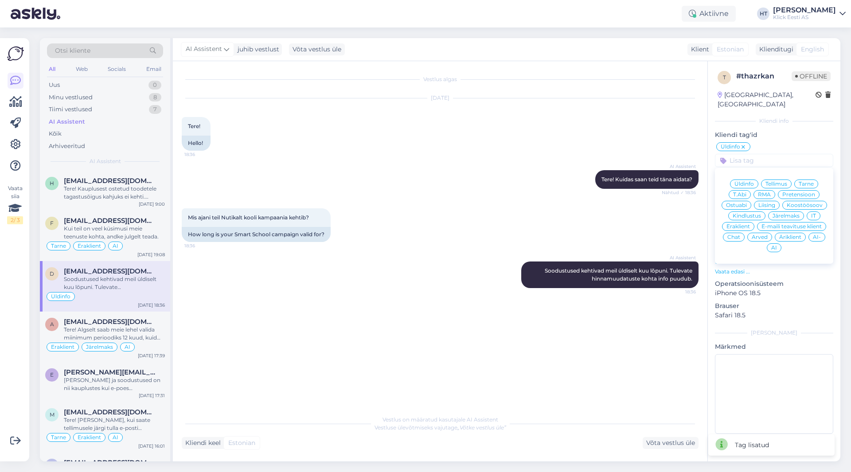
click at [744, 224] on span "Eraklient" at bounding box center [737, 226] width 23 height 5
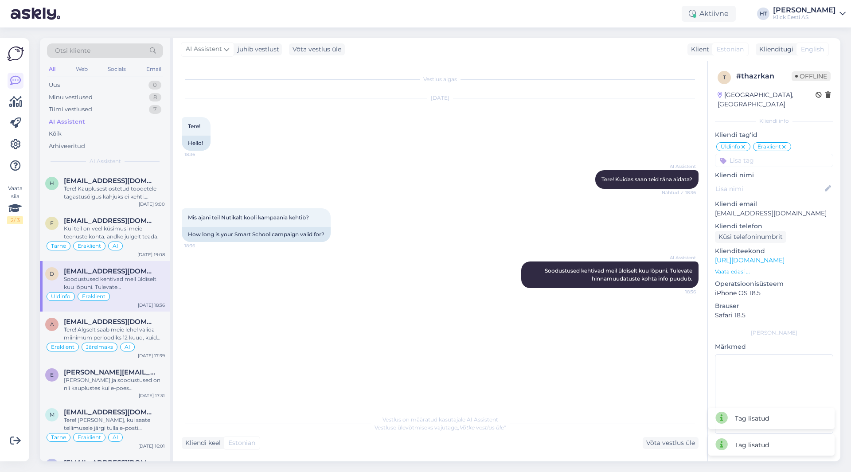
click at [758, 154] on input at bounding box center [774, 160] width 118 height 13
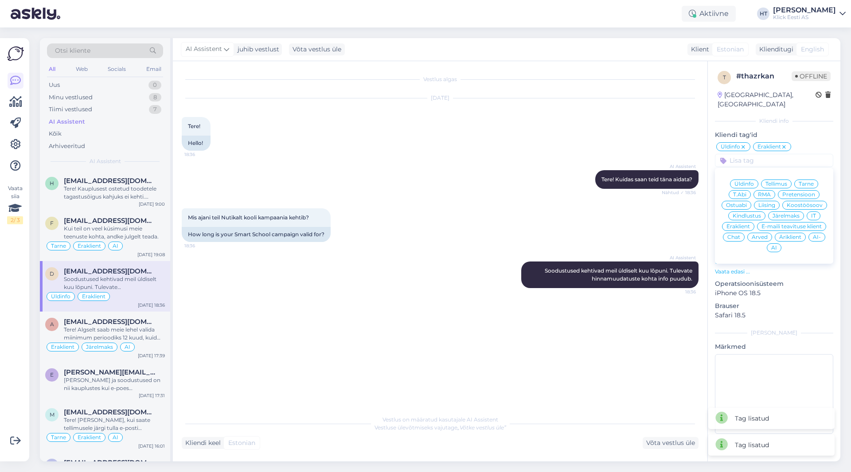
click at [770, 243] on div "AI" at bounding box center [774, 247] width 15 height 9
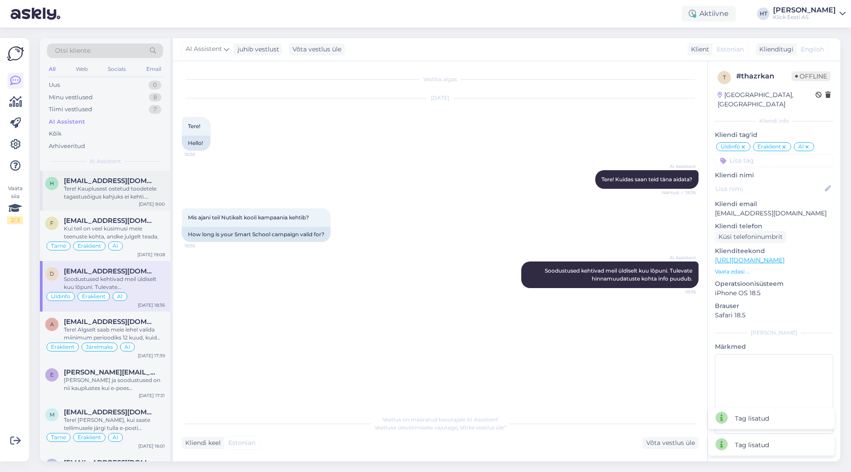
click at [114, 199] on div "Tere! Kauplusest ostetud toodetele tagastusõigus kahjuks ei kehti. Telefoniga t…" at bounding box center [114, 193] width 101 height 16
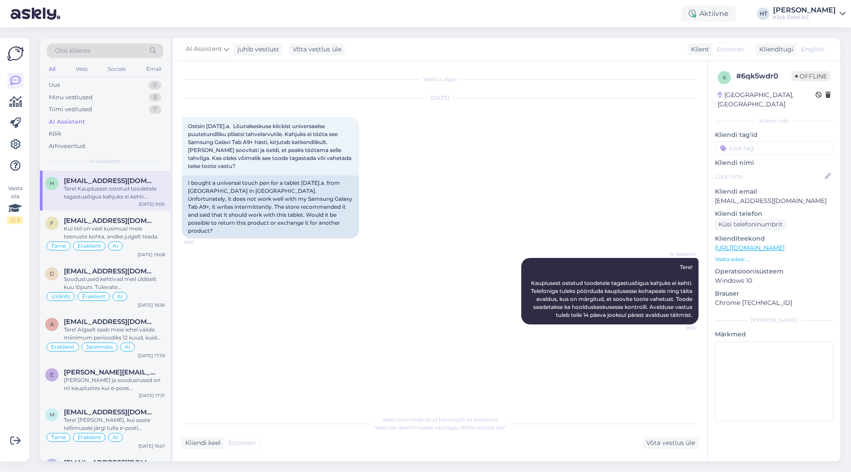
click at [758, 141] on input at bounding box center [774, 147] width 118 height 13
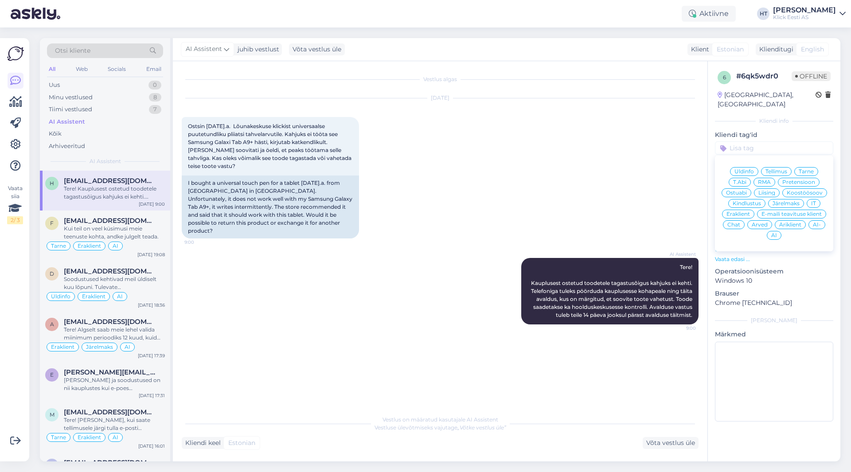
click at [747, 190] on span "Ostuabi" at bounding box center [736, 192] width 21 height 5
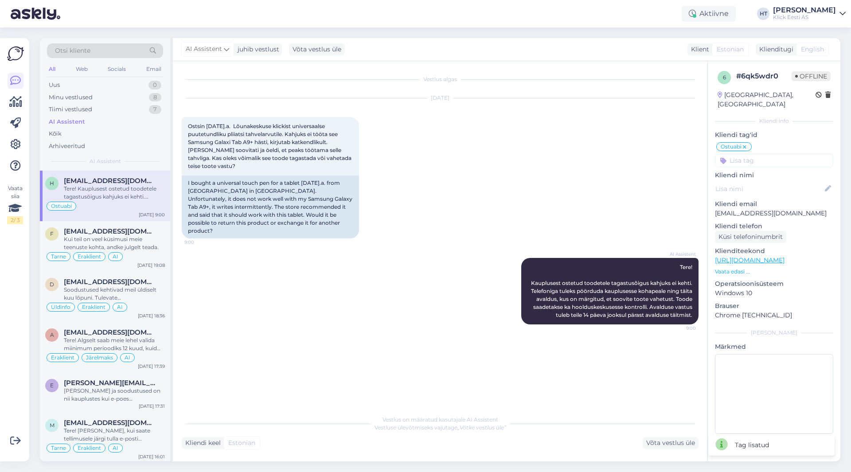
click at [769, 143] on div "Ostuabi Üldinfo Tellimus Tarne T.Abi RMA Pretensioon Ostuabi Liising Koostöösoo…" at bounding box center [774, 154] width 118 height 26
click at [744, 144] on icon at bounding box center [744, 147] width 5 height 7
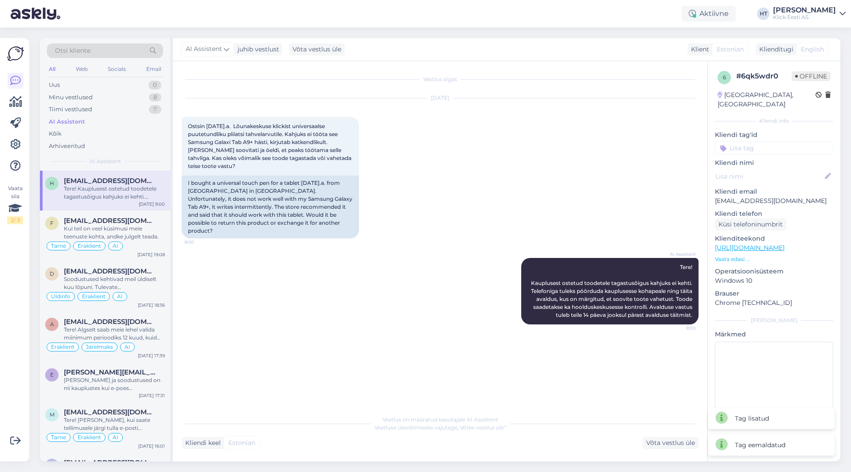
click at [746, 142] on input at bounding box center [774, 147] width 118 height 13
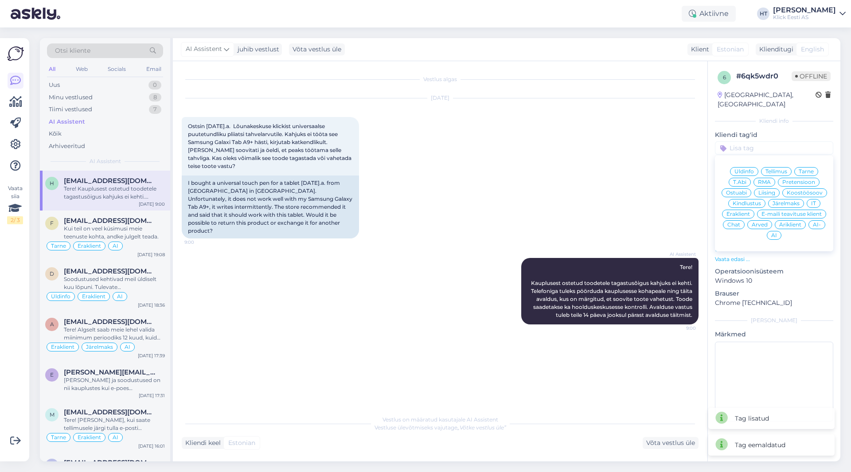
click at [752, 169] on span "Üldinfo" at bounding box center [743, 171] width 19 height 5
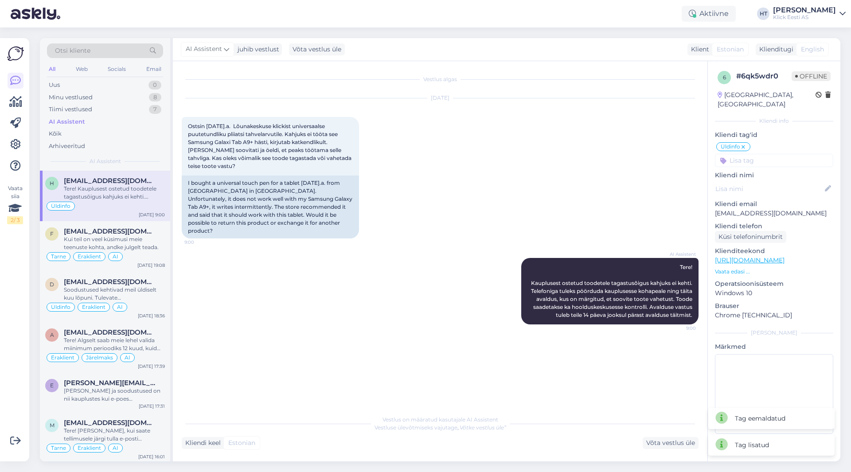
click at [743, 144] on icon at bounding box center [742, 147] width 5 height 7
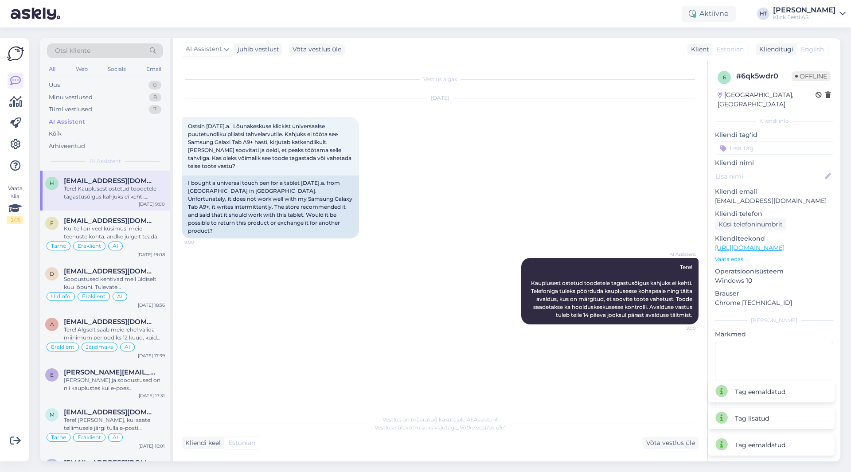
click at [749, 141] on input at bounding box center [774, 147] width 118 height 13
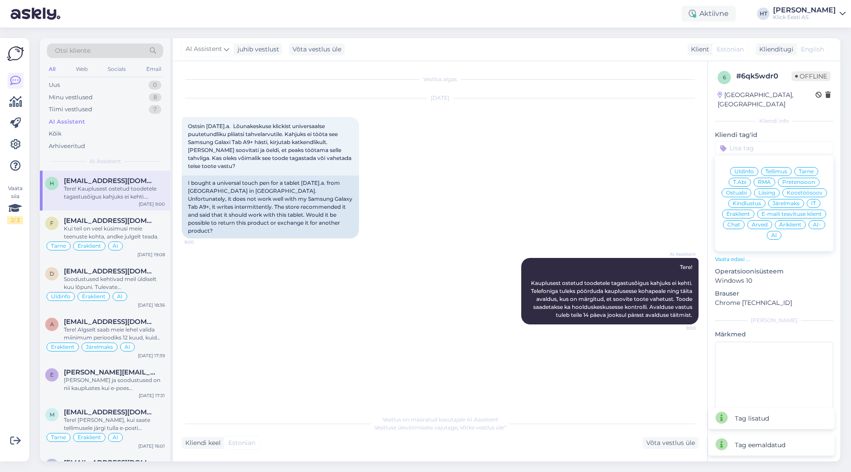
click at [787, 179] on span "Pretensioon" at bounding box center [798, 181] width 33 height 5
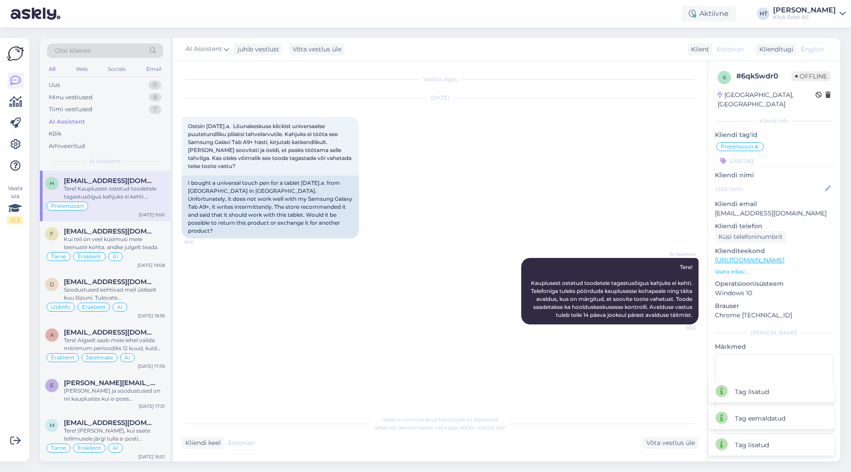
click at [766, 154] on input at bounding box center [774, 160] width 118 height 13
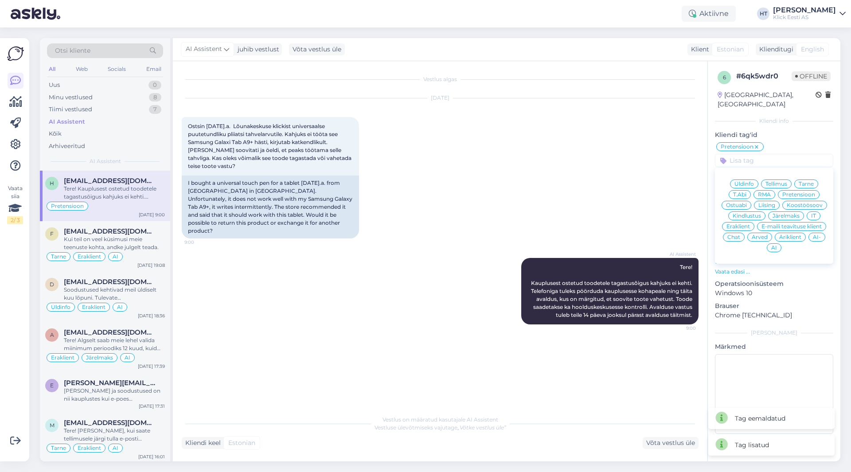
click at [744, 224] on span "Eraklient" at bounding box center [737, 226] width 23 height 5
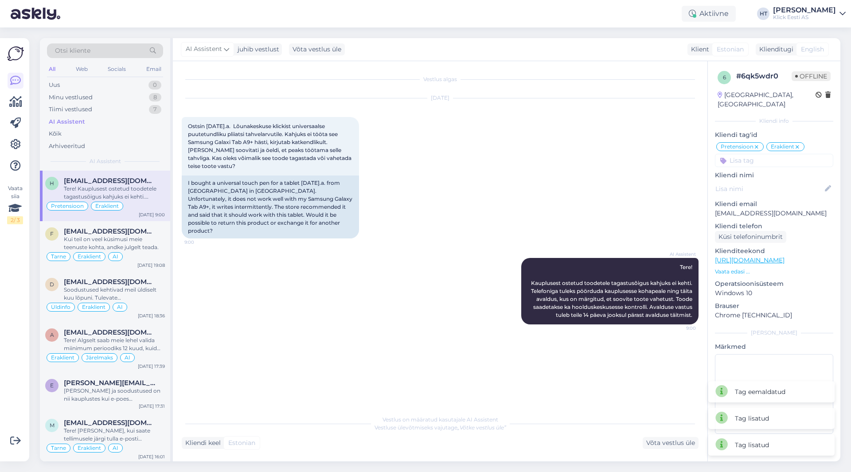
click at [756, 154] on input at bounding box center [774, 160] width 118 height 13
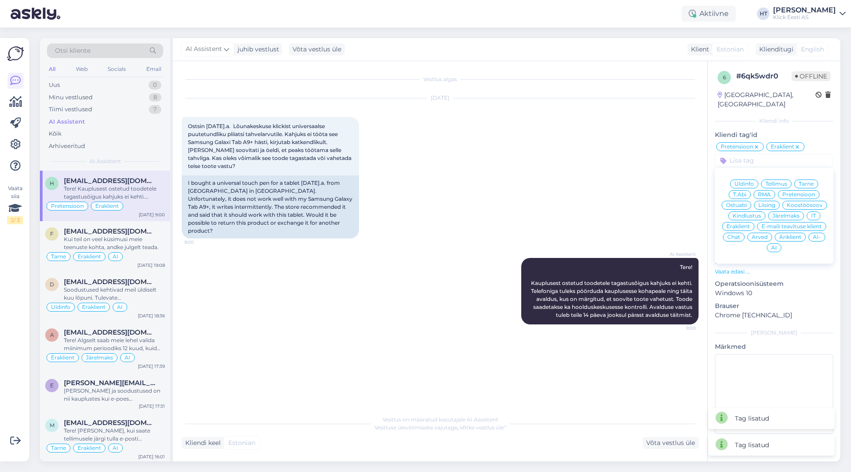
click at [773, 245] on span "AI" at bounding box center [774, 247] width 6 height 5
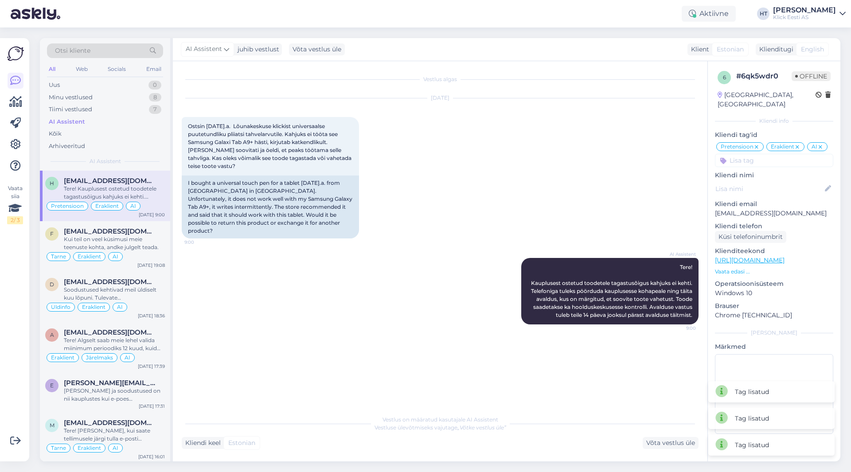
click at [592, 210] on div "[DATE] Ostsin [DATE].a. Lõunakeskuse klickist universaalse puutetundliku pliiat…" at bounding box center [440, 169] width 517 height 160
click at [132, 226] on div "f [EMAIL_ADDRESS][DOMAIN_NAME] Kui teil on veel küsimusi meie teenuste kohta, a…" at bounding box center [105, 246] width 130 height 51
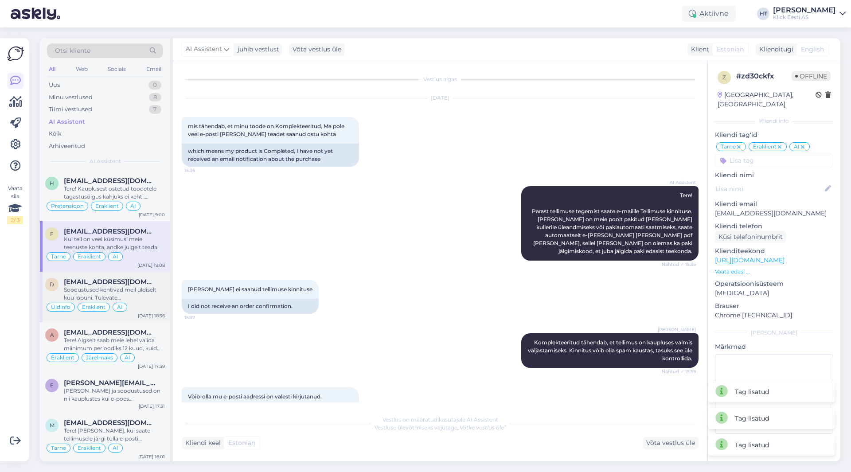
scroll to position [593, 0]
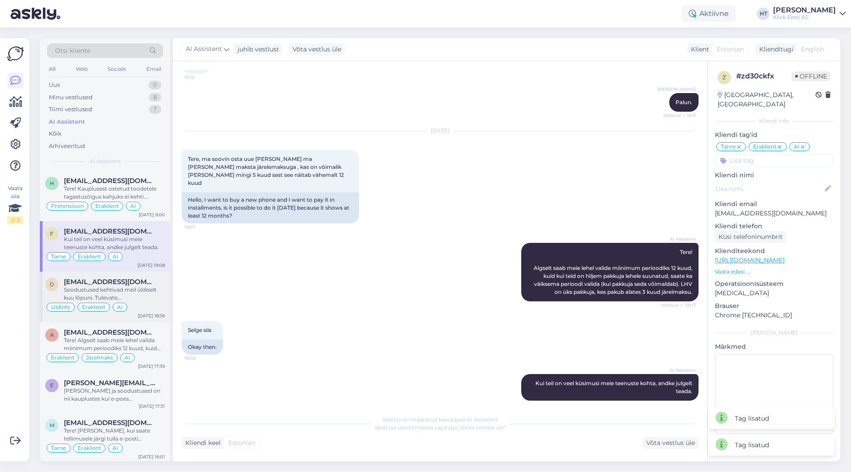
click at [122, 296] on div "Soodustused kehtivad meil üldiselt kuu lõpuni. Tulevate hinnamuudatuste kohta i…" at bounding box center [114, 294] width 101 height 16
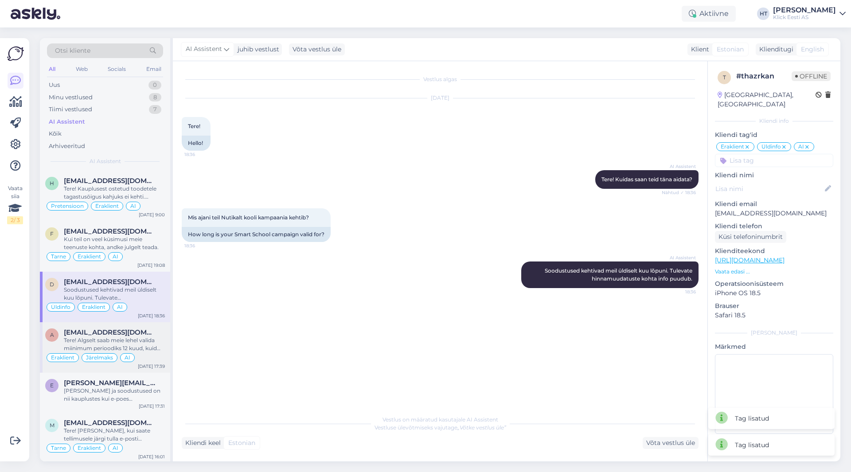
click at [125, 345] on div "Tere! Algselt saab meie lehel valida miinimum perioodiks 12 kuud, kuid kui teid…" at bounding box center [114, 344] width 101 height 16
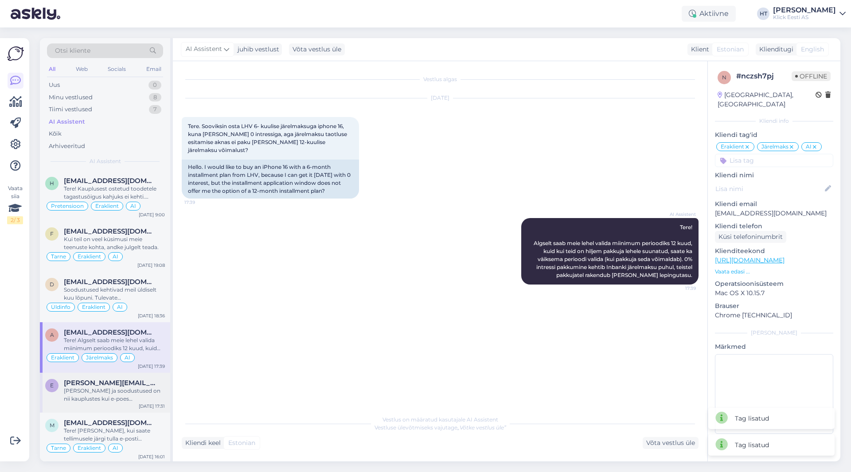
click at [144, 380] on span "[PERSON_NAME][EMAIL_ADDRESS][DOMAIN_NAME]" at bounding box center [110, 383] width 92 height 8
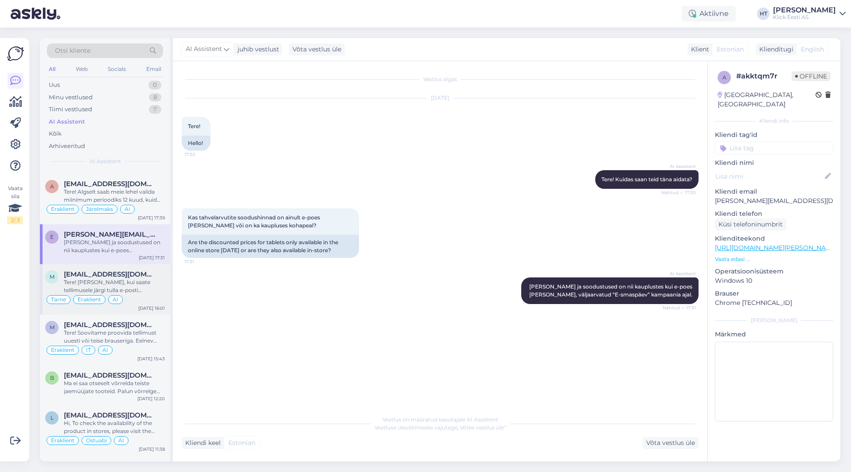
scroll to position [133, 0]
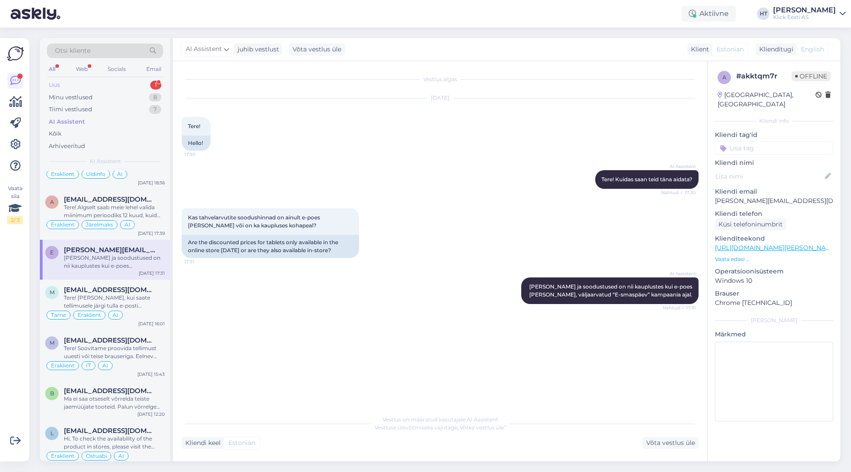
click at [136, 80] on div "Uus 1" at bounding box center [105, 85] width 116 height 12
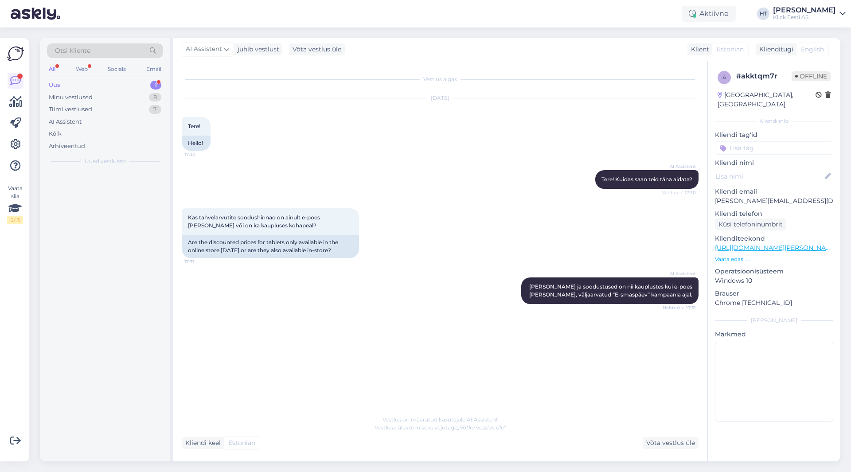
scroll to position [0, 0]
click at [131, 177] on div "a@[DOMAIN_NAME]" at bounding box center [114, 181] width 101 height 8
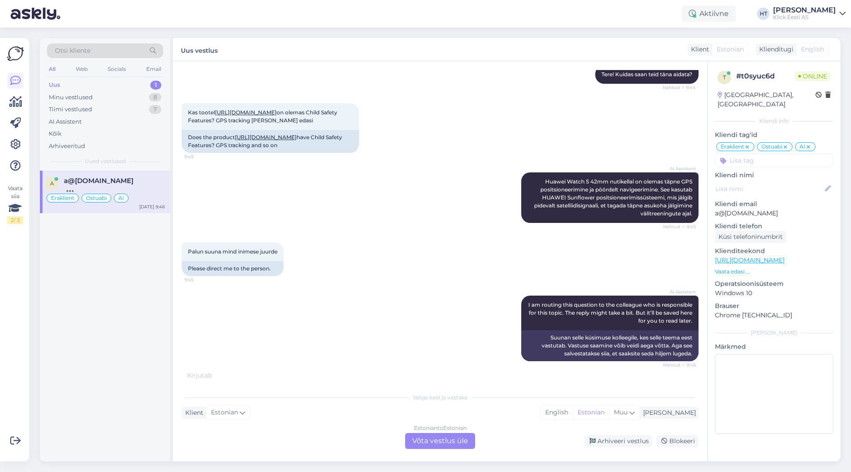
scroll to position [697, 0]
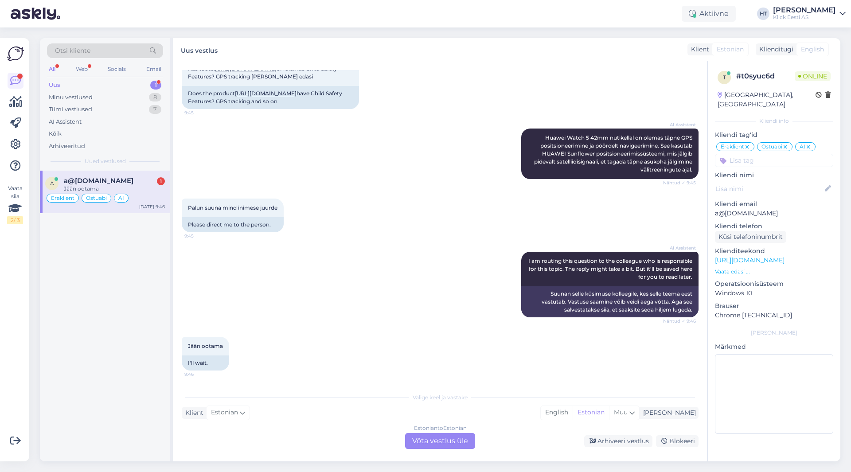
click at [436, 440] on div "Estonian to Estonian Võta vestlus üle" at bounding box center [440, 441] width 70 height 16
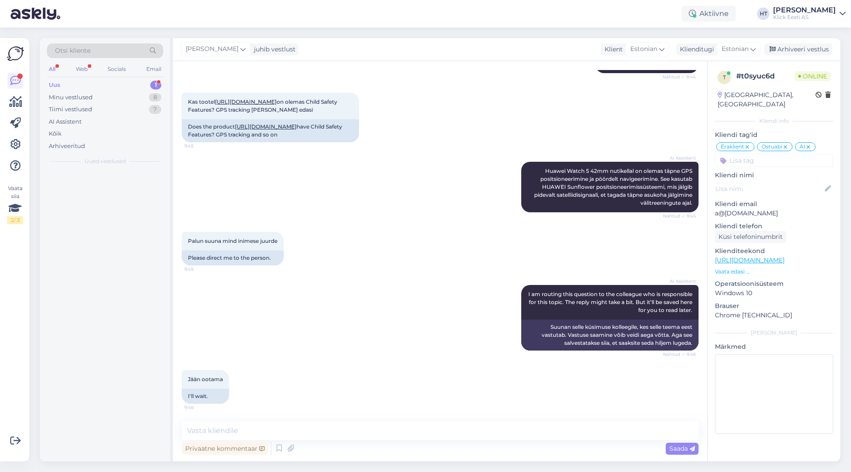
scroll to position [664, 0]
click at [434, 436] on textarea at bounding box center [440, 430] width 517 height 19
type textarea "S"
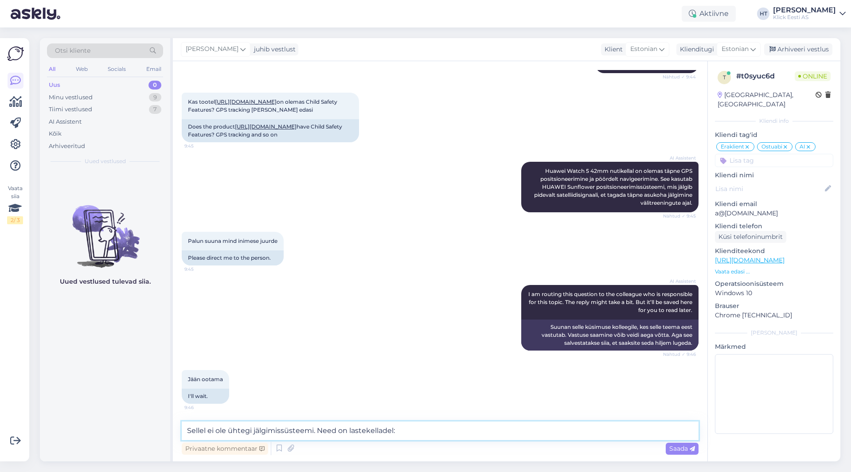
paste textarea "[URL][DOMAIN_NAME][PERSON_NAME]"
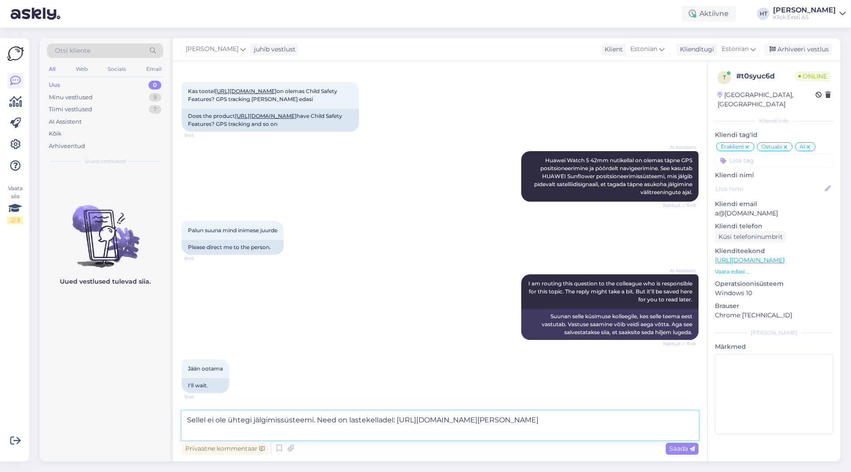
scroll to position [675, 0]
click at [312, 419] on textarea "Sellel ei ole ühtegi jälgimissüsteemi. Need on lastekelladel: [URL][DOMAIN_NAME…" at bounding box center [440, 425] width 517 height 29
drag, startPoint x: 313, startPoint y: 419, endPoint x: 253, endPoint y: 419, distance: 60.3
click at [253, 419] on textarea "Sellel ei ole ühtegi jälgimissüsteemi. Need on lastekelladel: [URL][DOMAIN_NAME…" at bounding box center [440, 425] width 517 height 29
type textarea "Sellel ei ole ühtegi jälgimis või turvasüsteemi. Need on lastekelladel: [URL][D…"
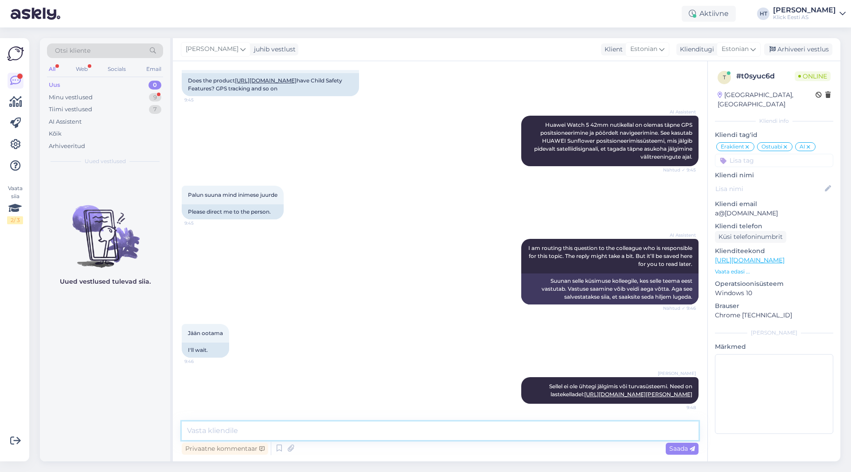
scroll to position [726, 0]
click at [141, 97] on div "Minu vestlused 9" at bounding box center [105, 97] width 116 height 12
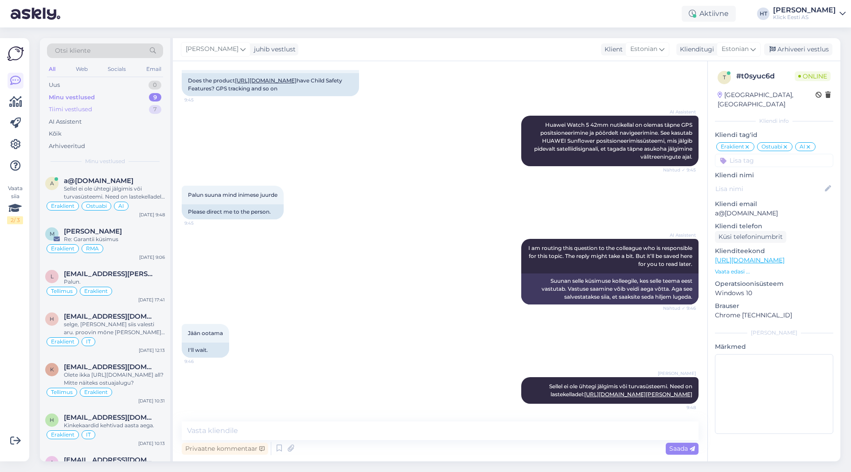
click at [131, 103] on div "Tiimi vestlused 7" at bounding box center [105, 109] width 116 height 12
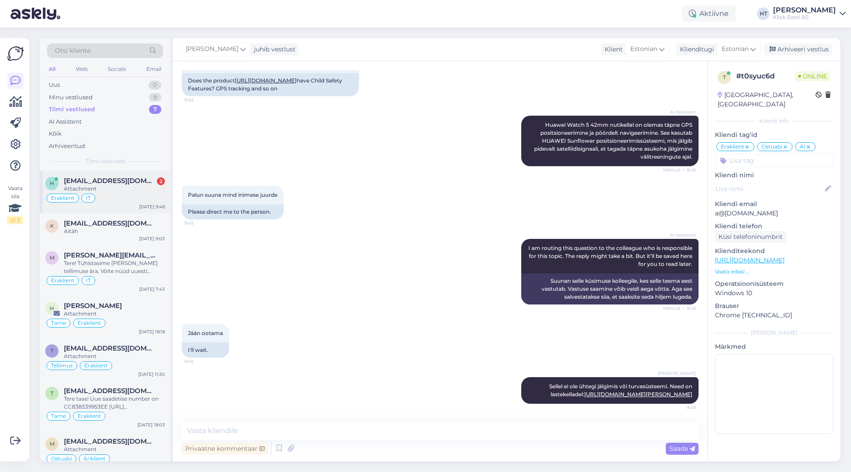
click at [137, 191] on div "Attachment" at bounding box center [114, 189] width 101 height 8
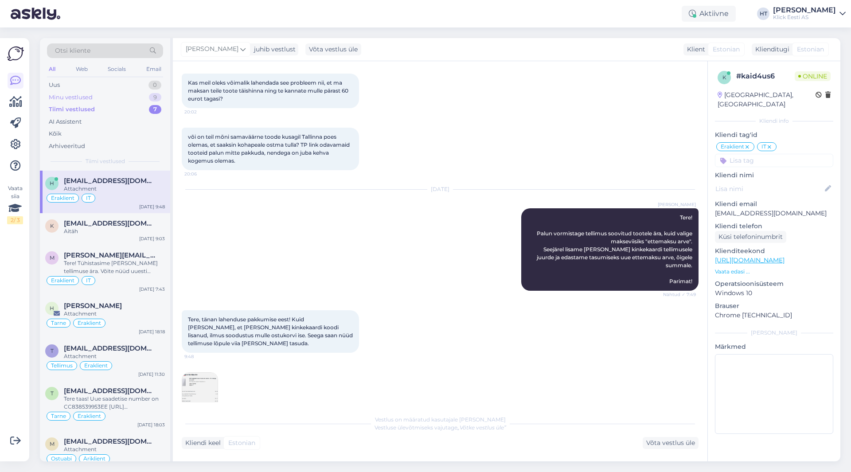
click at [136, 96] on div "Minu vestlused 9" at bounding box center [105, 97] width 116 height 12
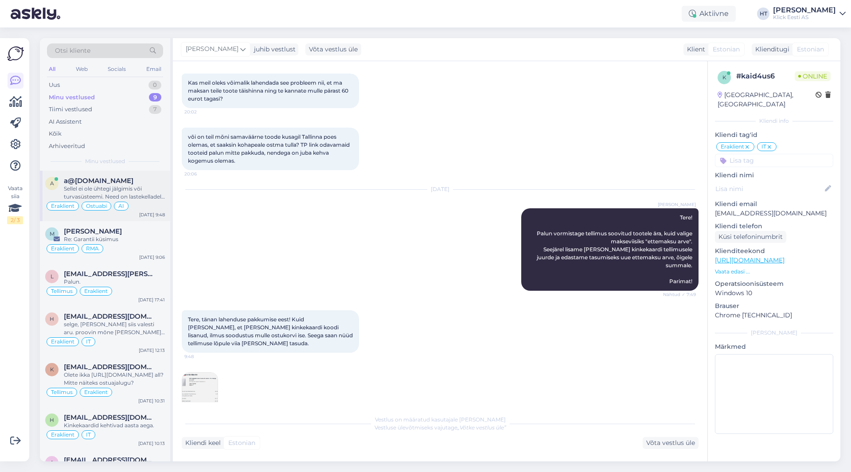
click at [145, 189] on div "Sellel ei ole ühtegi jälgimis või turvasüsteemi. Need on lastekelladel: [URL][D…" at bounding box center [114, 193] width 101 height 16
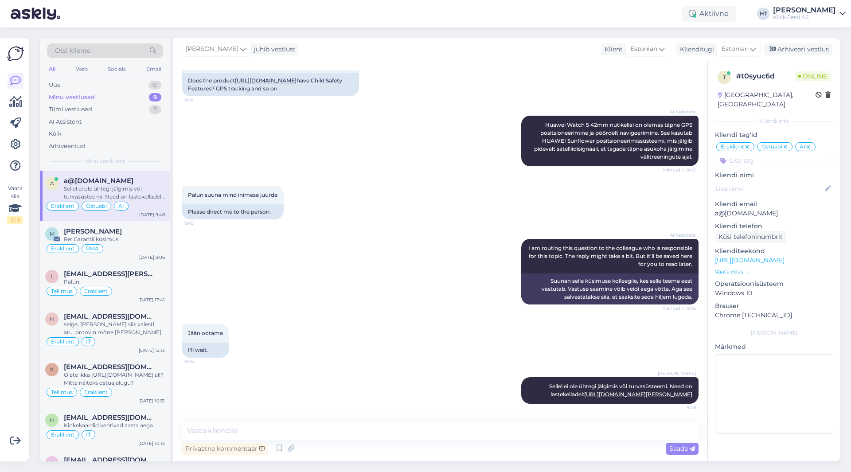
click at [407, 267] on div "AI Assistent I am routing this question to the colleague who is responsible for…" at bounding box center [440, 271] width 517 height 85
click at [17, 389] on div "Vaata siia 2 / 3" at bounding box center [15, 249] width 17 height 409
click at [113, 246] on div "Eraklient RMA" at bounding box center [105, 248] width 120 height 11
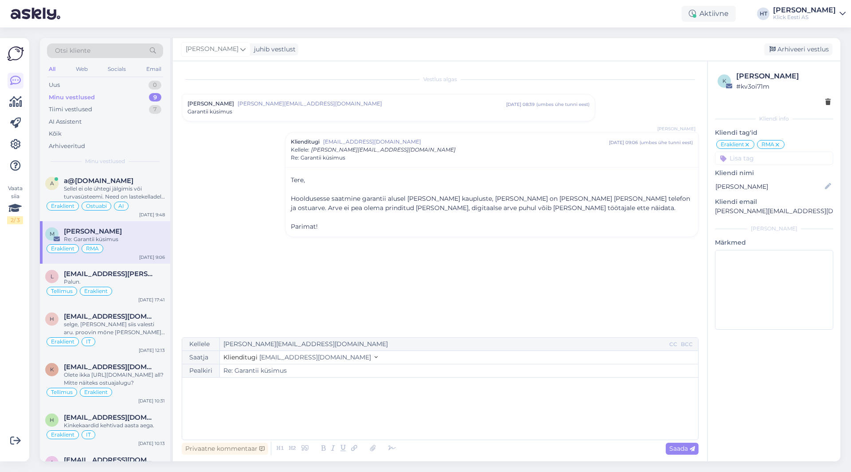
click at [785, 56] on div "[PERSON_NAME] juhib vestlust [GEOGRAPHIC_DATA] vestlus" at bounding box center [506, 49] width 667 height 23
click at [786, 54] on div "Arhiveeri vestlus" at bounding box center [798, 49] width 68 height 12
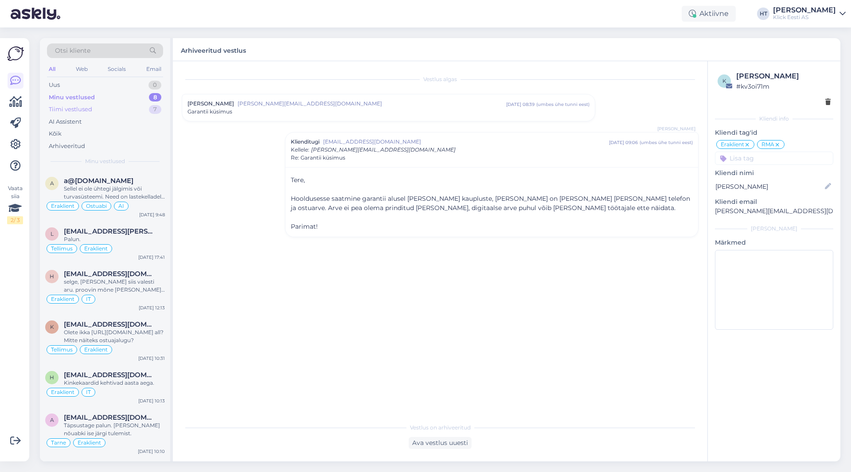
click at [104, 107] on div "Tiimi vestlused 7" at bounding box center [105, 109] width 116 height 12
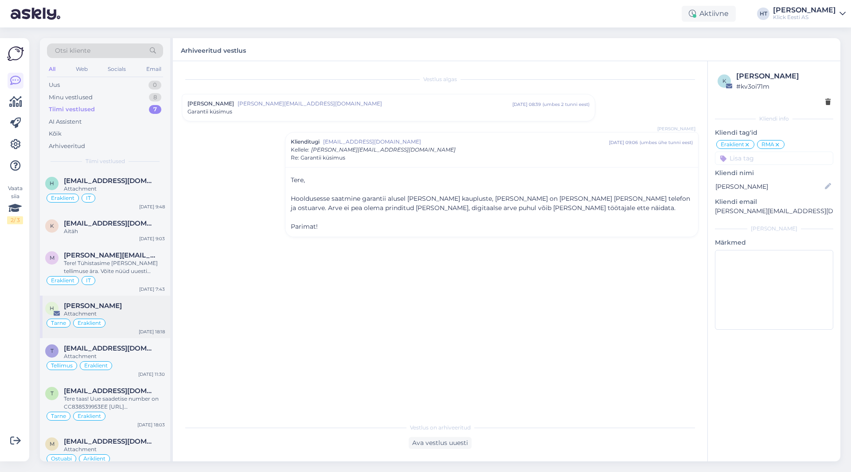
click at [121, 322] on div "Tarne Eraklient" at bounding box center [105, 323] width 120 height 11
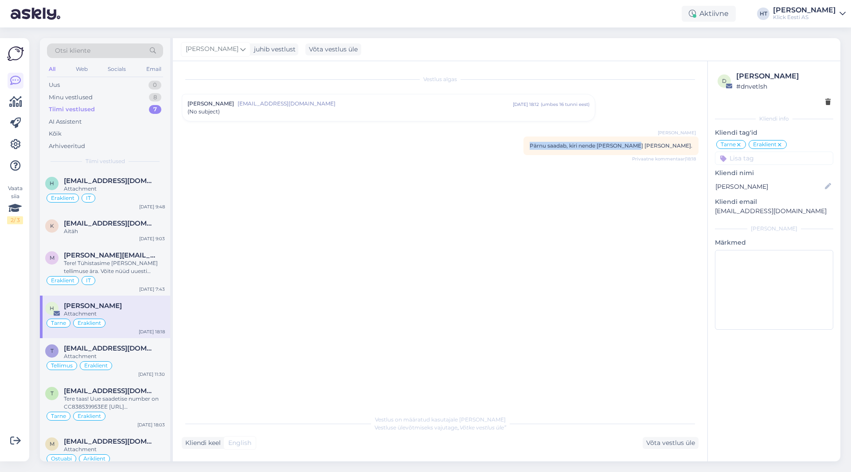
drag, startPoint x: 592, startPoint y: 146, endPoint x: 693, endPoint y: 147, distance: 101.5
click at [693, 147] on div "[PERSON_NAME] Pärnu saadab, kiri nende [PERSON_NAME] [PERSON_NAME]. Privaatne k…" at bounding box center [610, 145] width 175 height 19
drag, startPoint x: 693, startPoint y: 147, endPoint x: 594, endPoint y: 145, distance: 99.7
click at [594, 145] on div "[PERSON_NAME] Pärnu saadab, kiri nende [PERSON_NAME] [PERSON_NAME]. Privaatne k…" at bounding box center [610, 145] width 175 height 19
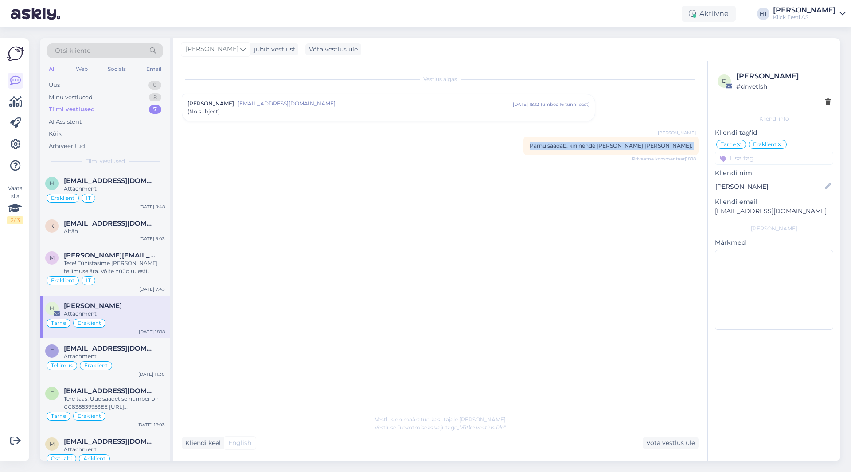
click at [592, 145] on span "Pärnu saadab, kiri nende [PERSON_NAME] [PERSON_NAME]." at bounding box center [611, 145] width 163 height 7
drag, startPoint x: 592, startPoint y: 145, endPoint x: 691, endPoint y: 145, distance: 98.8
click at [691, 145] on span "Pärnu saadab, kiri nende [PERSON_NAME] [PERSON_NAME]." at bounding box center [611, 145] width 163 height 7
drag, startPoint x: 691, startPoint y: 145, endPoint x: 595, endPoint y: 146, distance: 96.6
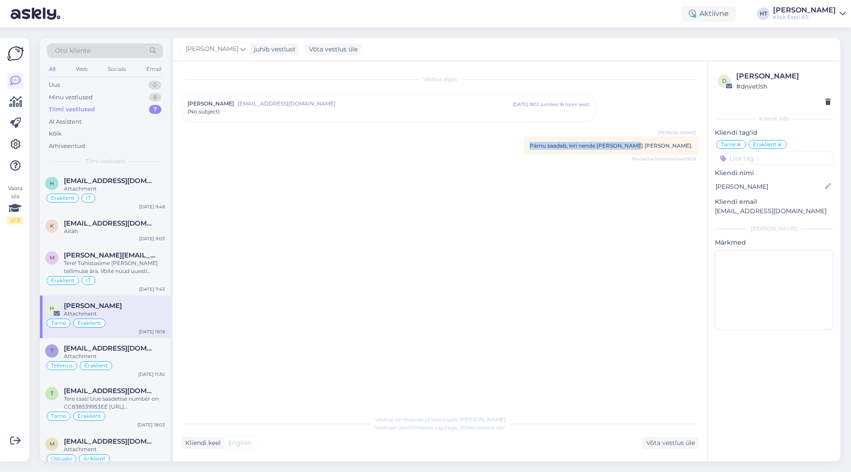
click at [595, 146] on span "Pärnu saadab, kiri nende [PERSON_NAME] [PERSON_NAME]." at bounding box center [611, 145] width 163 height 7
click at [592, 146] on div "[PERSON_NAME] Pärnu saadab, kiri nende [PERSON_NAME] [PERSON_NAME]. Privaatne k…" at bounding box center [610, 145] width 175 height 19
drag, startPoint x: 592, startPoint y: 146, endPoint x: 693, endPoint y: 147, distance: 100.6
click at [693, 147] on div "[PERSON_NAME] Pärnu saadab, kiri nende [PERSON_NAME] [PERSON_NAME]. Privaatne k…" at bounding box center [610, 145] width 175 height 19
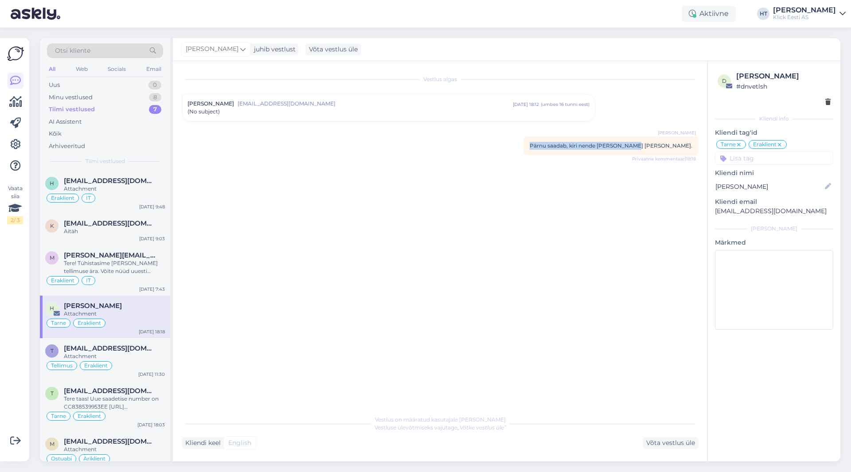
drag, startPoint x: 693, startPoint y: 147, endPoint x: 593, endPoint y: 146, distance: 99.3
click at [593, 146] on div "[PERSON_NAME] Pärnu saadab, kiri nende [PERSON_NAME] [PERSON_NAME]. Privaatne k…" at bounding box center [610, 145] width 175 height 19
click at [593, 146] on span "Pärnu saadab, kiri nende [PERSON_NAME] [PERSON_NAME]." at bounding box center [611, 145] width 163 height 7
drag, startPoint x: 593, startPoint y: 146, endPoint x: 694, endPoint y: 146, distance: 101.0
click at [694, 146] on div "[PERSON_NAME] Pärnu saadab, kiri nende [PERSON_NAME] [PERSON_NAME]. Privaatne k…" at bounding box center [610, 145] width 175 height 19
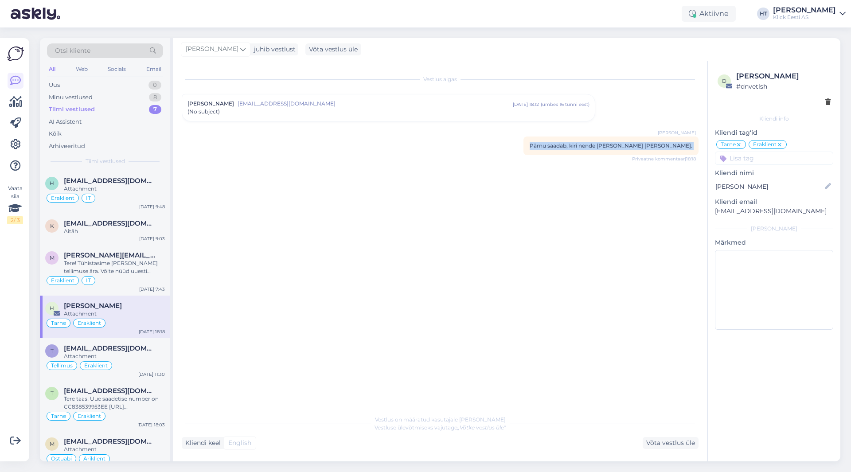
click at [694, 146] on div "[PERSON_NAME] Pärnu saadab, kiri nende [PERSON_NAME] [PERSON_NAME]. Privaatne k…" at bounding box center [610, 145] width 175 height 19
drag, startPoint x: 694, startPoint y: 146, endPoint x: 596, endPoint y: 145, distance: 98.4
click at [596, 145] on div "[PERSON_NAME] Pärnu saadab, kiri nende [PERSON_NAME] [PERSON_NAME]. Privaatne k…" at bounding box center [610, 145] width 175 height 19
click at [593, 145] on span "Pärnu saadab, kiri nende [PERSON_NAME] [PERSON_NAME]." at bounding box center [611, 145] width 163 height 7
drag, startPoint x: 592, startPoint y: 145, endPoint x: 695, endPoint y: 144, distance: 103.2
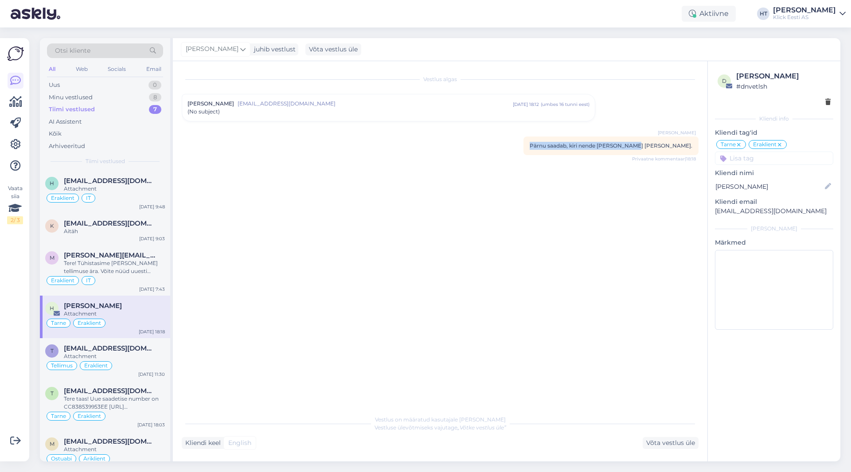
click at [695, 144] on div "[PERSON_NAME] Pärnu saadab, kiri nende [PERSON_NAME] [PERSON_NAME]. Privaatne k…" at bounding box center [610, 145] width 175 height 19
drag, startPoint x: 693, startPoint y: 145, endPoint x: 594, endPoint y: 144, distance: 99.3
click at [594, 144] on div "[PERSON_NAME] Pärnu saadab, kiri nende [PERSON_NAME] [PERSON_NAME]. Privaatne k…" at bounding box center [610, 145] width 175 height 19
click at [594, 144] on span "Pärnu saadab, kiri nende [PERSON_NAME] [PERSON_NAME]." at bounding box center [611, 145] width 163 height 7
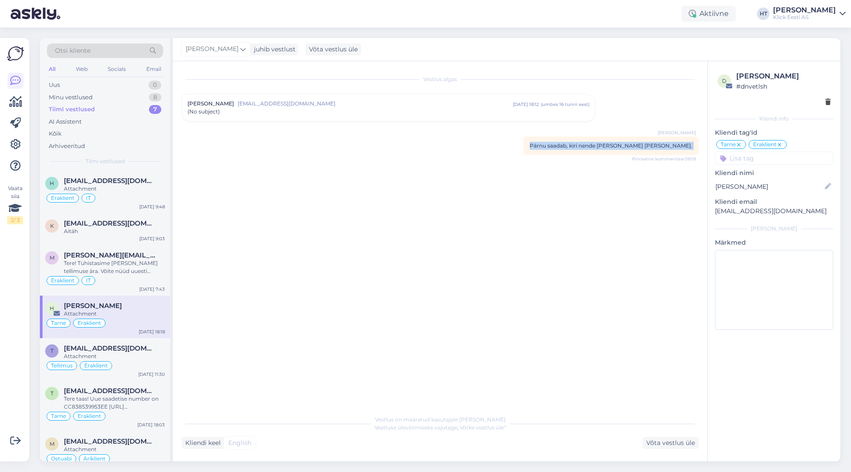
drag, startPoint x: 594, startPoint y: 144, endPoint x: 693, endPoint y: 145, distance: 98.8
click at [692, 145] on div "[PERSON_NAME] Pärnu saadab, kiri nende [PERSON_NAME] [PERSON_NAME]. Privaatne k…" at bounding box center [610, 145] width 175 height 19
click at [693, 145] on div "[PERSON_NAME] Pärnu saadab, kiri nende [PERSON_NAME] [PERSON_NAME]. Privaatne k…" at bounding box center [610, 145] width 175 height 19
click at [152, 182] on span "[EMAIL_ADDRESS][DOMAIN_NAME]" at bounding box center [110, 181] width 92 height 8
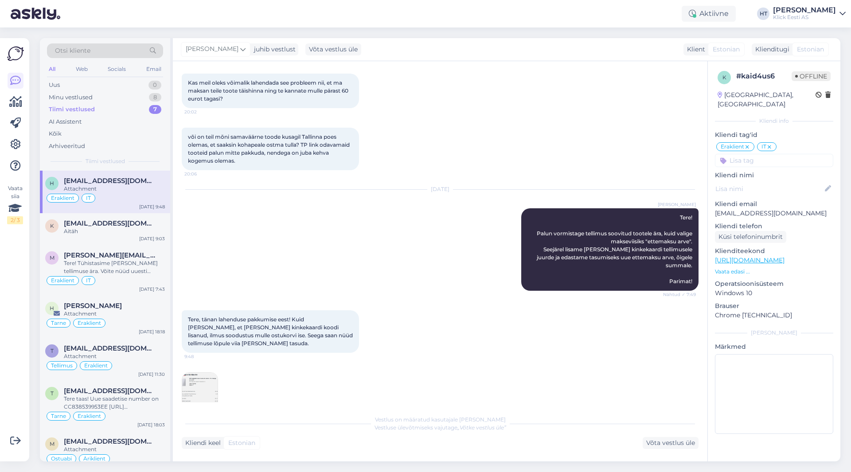
click at [203, 378] on img at bounding box center [199, 390] width 35 height 35
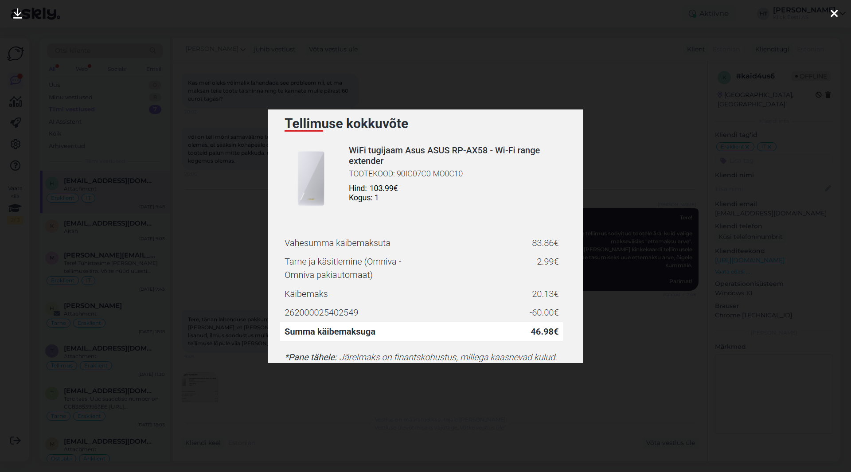
click at [361, 389] on div at bounding box center [425, 236] width 851 height 472
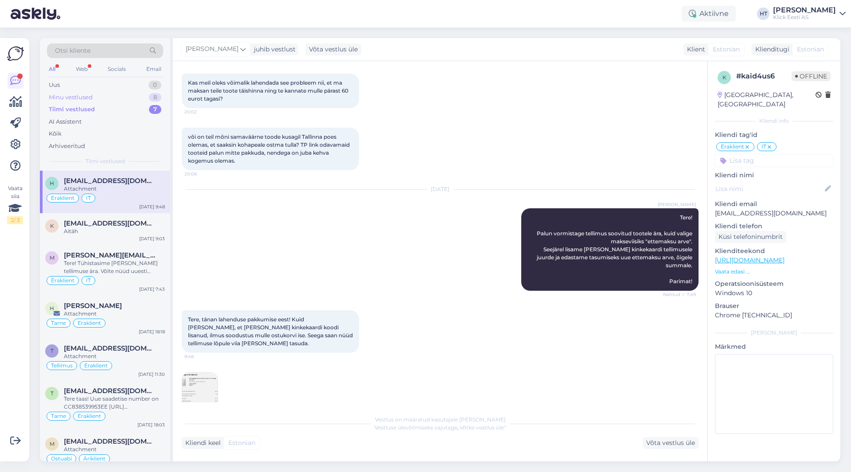
click at [138, 101] on div "Minu vestlused 8" at bounding box center [105, 97] width 116 height 12
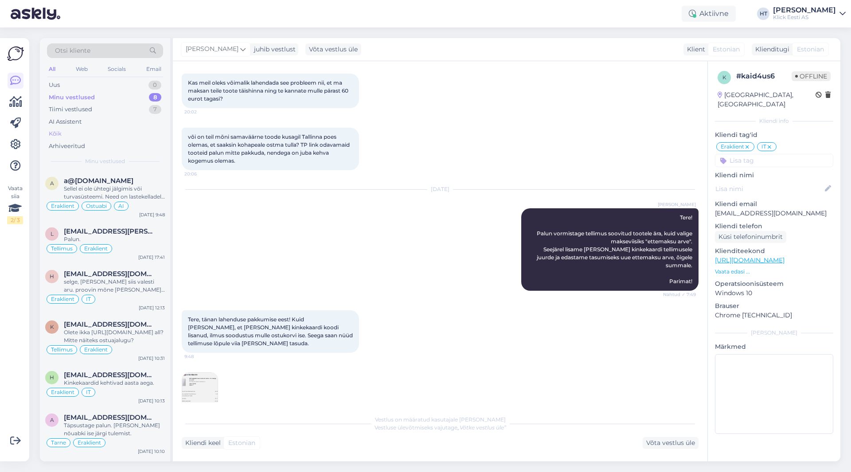
click at [120, 137] on div "Kõik" at bounding box center [105, 134] width 116 height 12
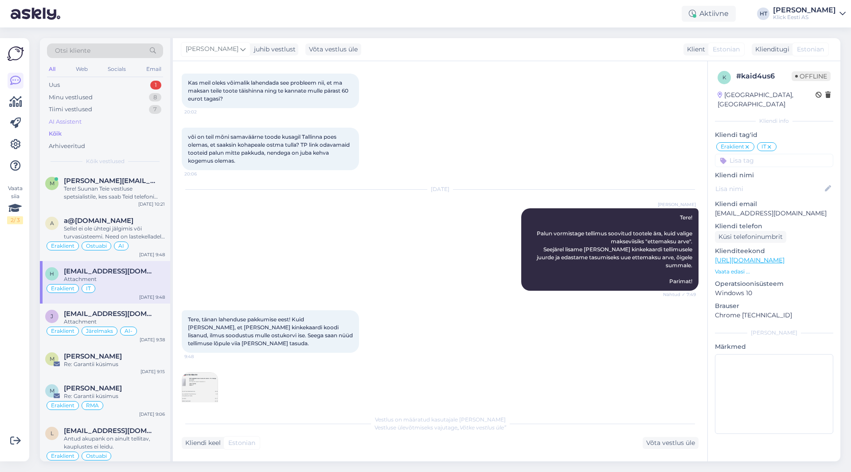
click at [117, 126] on div "AI Assistent" at bounding box center [105, 122] width 116 height 12
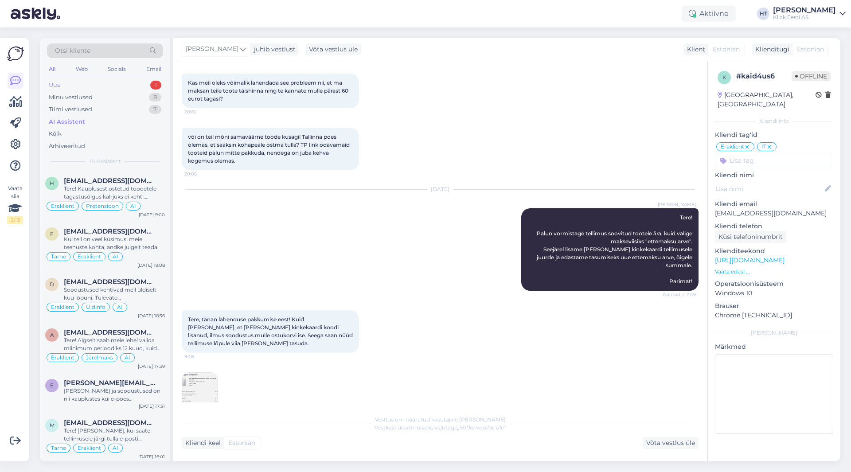
click at [132, 80] on div "Uus 1" at bounding box center [105, 85] width 116 height 12
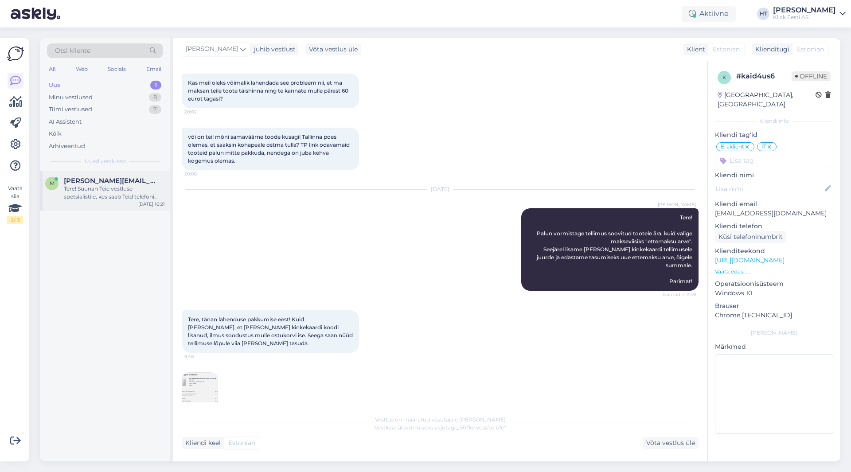
click at [138, 181] on span "[PERSON_NAME][EMAIL_ADDRESS][PERSON_NAME][DOMAIN_NAME]" at bounding box center [110, 181] width 92 height 8
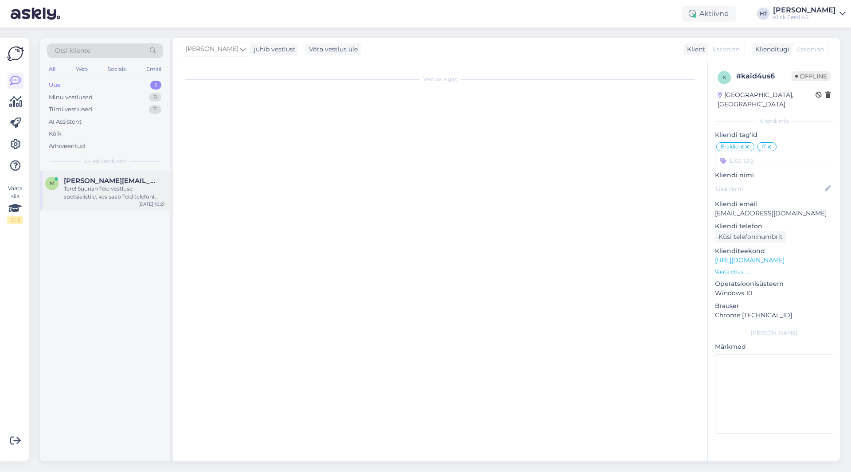
scroll to position [0, 0]
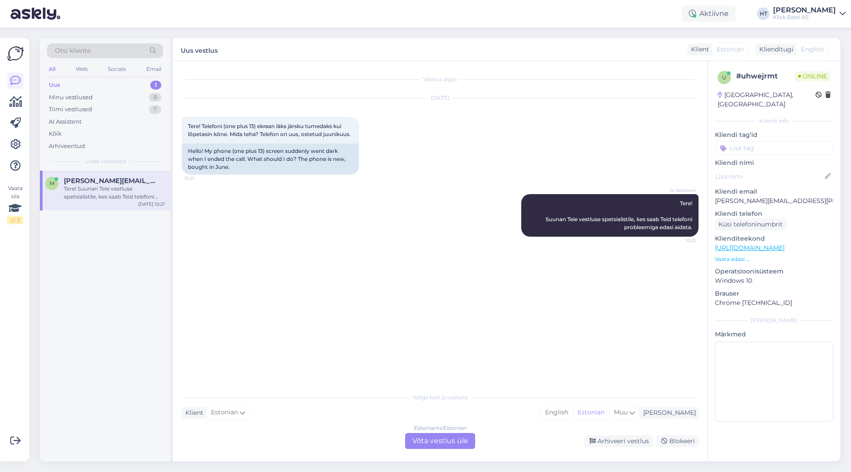
click at [434, 442] on div "Estonian to Estonian Võta vestlus üle" at bounding box center [440, 441] width 70 height 16
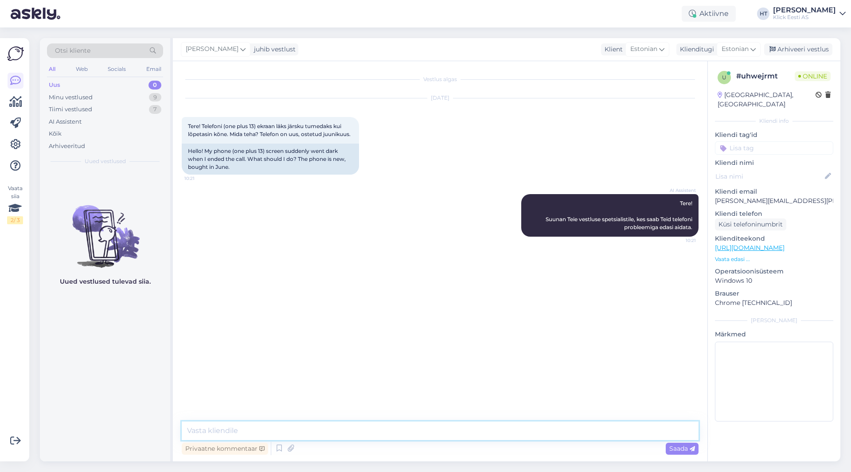
click at [421, 428] on textarea at bounding box center [440, 430] width 517 height 19
click at [392, 434] on textarea "Kas soft reset ehk restart on proovitud?" at bounding box center [440, 430] width 517 height 19
type textarea "Kas soft reset ehk restart on proovitud?"
click at [113, 92] on div "Minu vestlused 9" at bounding box center [105, 97] width 116 height 12
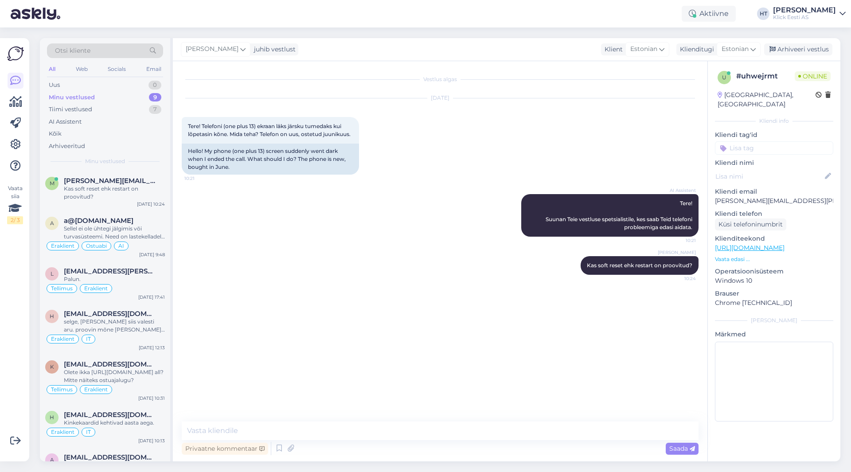
click at [288, 327] on div "Vestlus algas [DATE] Tere! Telefoni (one plus 13) ekraan läks järsku tumedaks k…" at bounding box center [444, 241] width 525 height 343
click at [130, 287] on div "Tellimus Eraklient" at bounding box center [105, 288] width 120 height 11
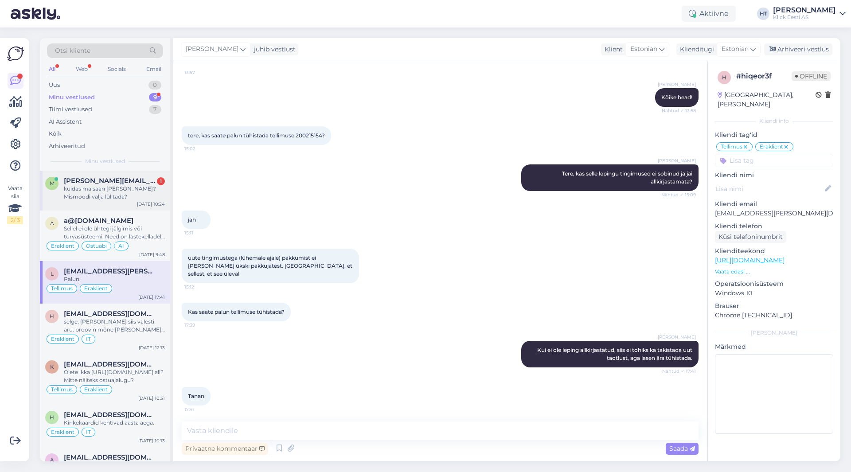
click at [100, 198] on div "kuidas ma saan [PERSON_NAME]? Mismoodi välja lülitada?" at bounding box center [114, 193] width 101 height 16
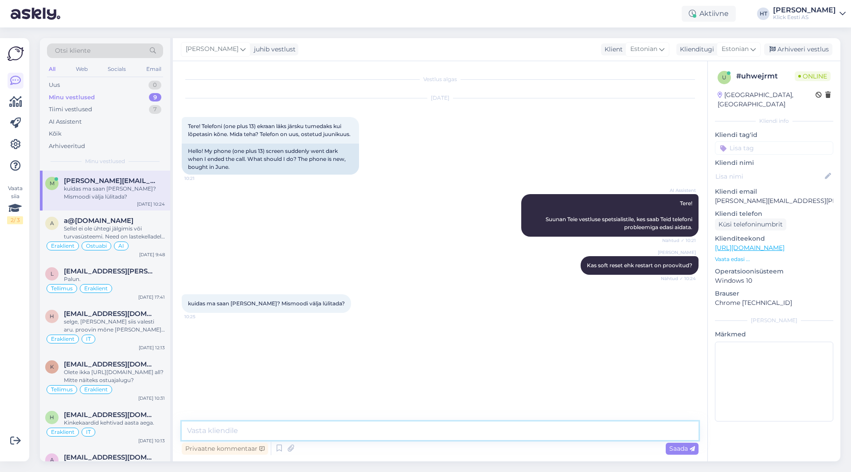
click at [338, 427] on textarea at bounding box center [440, 430] width 517 height 19
paste textarea "Helitugevuse suurendamise [PERSON_NAME] toitenupp"
click at [339, 431] on textarea "Uuemate mudelite puhul peab vajutama Helitugevuse suurendamise [PERSON_NAME] to…" at bounding box center [440, 430] width 517 height 19
click at [453, 432] on textarea "Uuemate mudelite puhul peab vajutama helitugevuse suurendamise [PERSON_NAME] to…" at bounding box center [440, 430] width 517 height 19
click at [509, 433] on textarea "Uuemate mudelite puhul peab vajutama helitugevuse suurendamise nuppu ja toitenu…" at bounding box center [440, 430] width 517 height 19
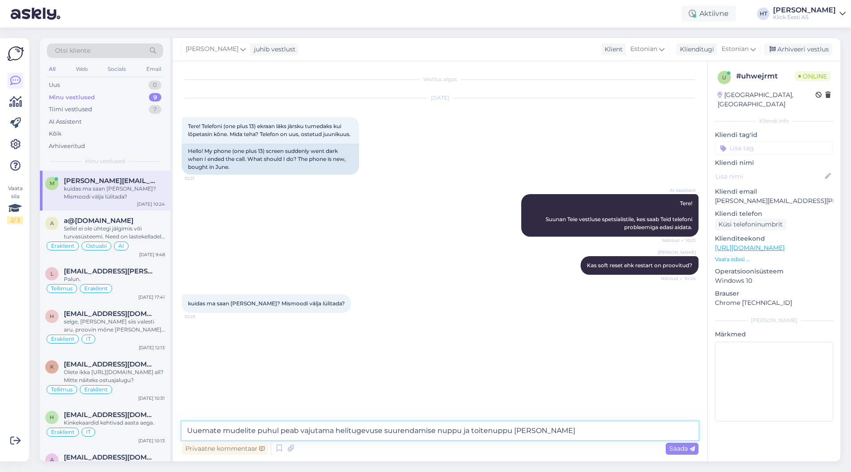
drag, startPoint x: 332, startPoint y: 432, endPoint x: 300, endPoint y: 431, distance: 31.5
click at [300, 431] on textarea "Uuemate mudelite puhul peab vajutama helitugevuse suurendamise nuppu ja toitenu…" at bounding box center [440, 430] width 517 height 19
click at [582, 432] on textarea "Uuemate mudelite puhul peab all hoimda helitugevuse suurendamise nuppu ja toite…" at bounding box center [440, 430] width 517 height 19
click at [328, 429] on textarea "Uuemate mudelite puhul peab all hoimda helitugevuse suurendamise nuppu ja toite…" at bounding box center [440, 430] width 517 height 19
type textarea "Uuemate mudelite puhul peab all hoidma helitugevuse suurendamise nuppu ja toite…"
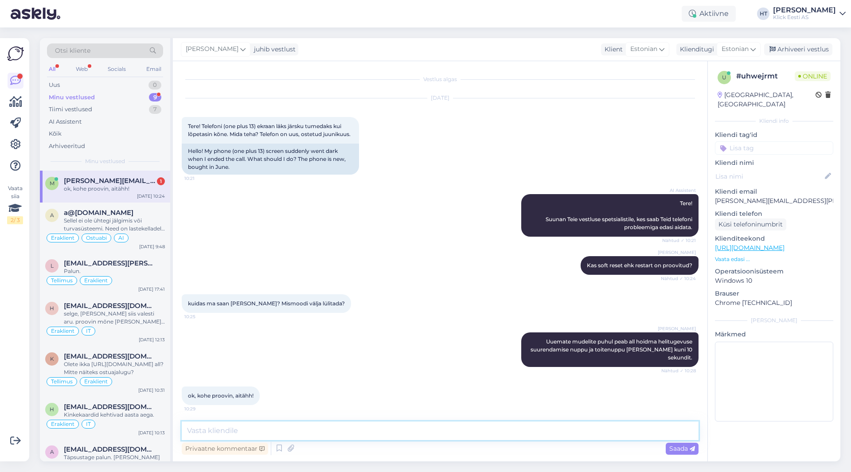
scroll to position [9, 0]
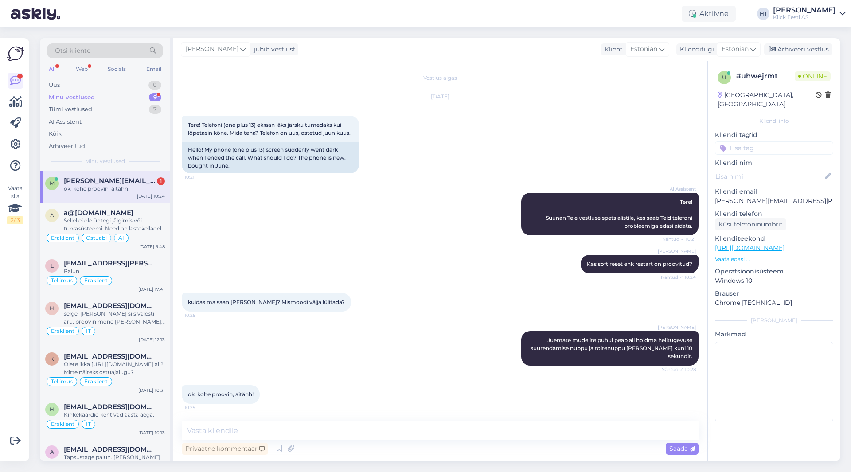
click at [132, 185] on div "ok, kohe proovin, aitähh!" at bounding box center [114, 189] width 101 height 8
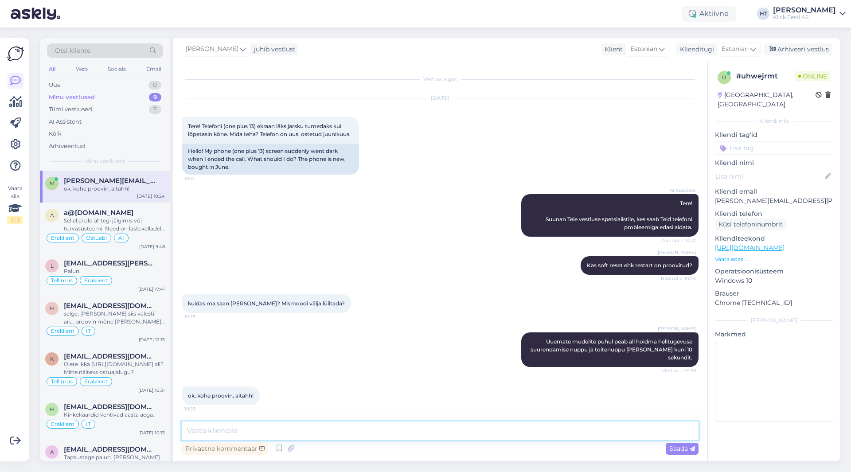
click at [300, 431] on textarea at bounding box center [440, 430] width 517 height 19
type textarea "Palun!"
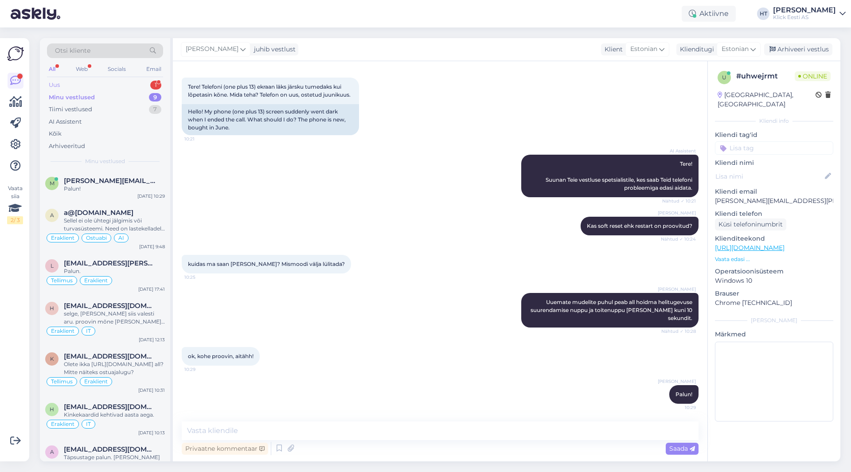
click at [112, 81] on div "Uus 1" at bounding box center [105, 85] width 116 height 12
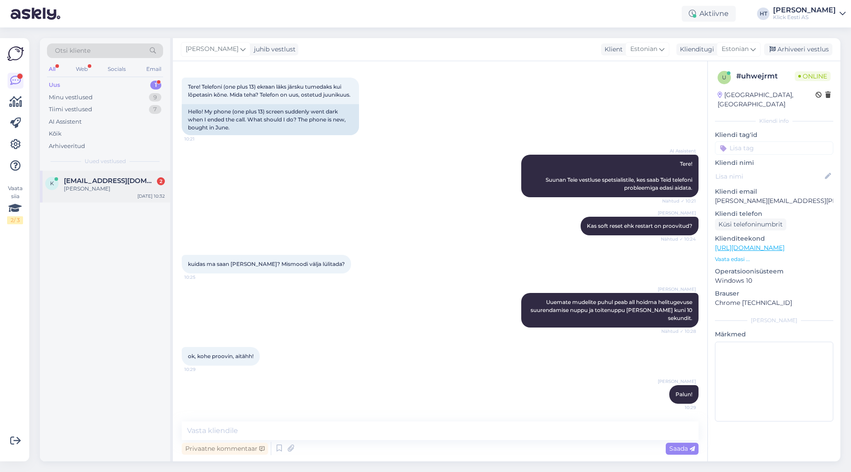
click at [121, 195] on div "k [EMAIL_ADDRESS][DOMAIN_NAME] 2 [PERSON_NAME] [DATE] 10:32" at bounding box center [105, 187] width 130 height 32
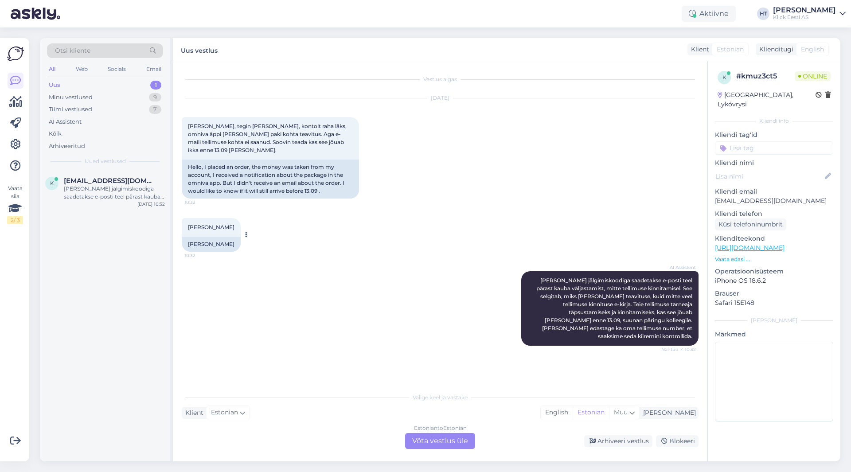
click at [214, 224] on span "[PERSON_NAME]" at bounding box center [211, 227] width 47 height 7
copy div "[PERSON_NAME] 10:32"
click at [356, 226] on div "[PERSON_NAME] 10:32 [PERSON_NAME]" at bounding box center [440, 234] width 517 height 53
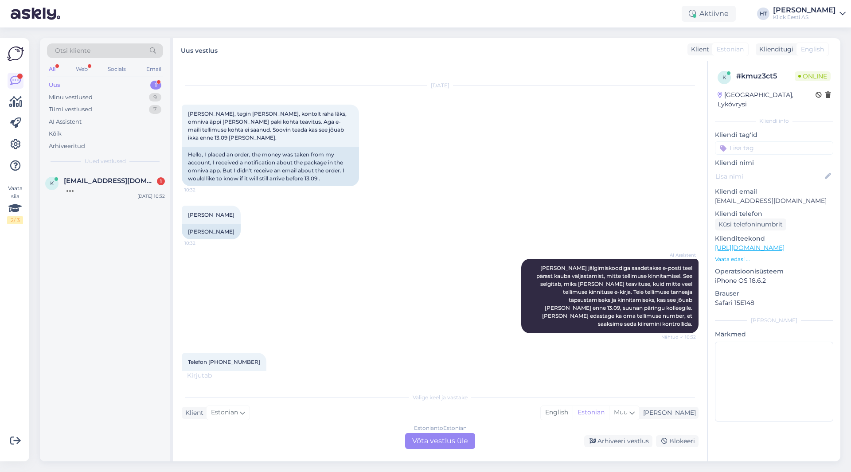
scroll to position [66, 0]
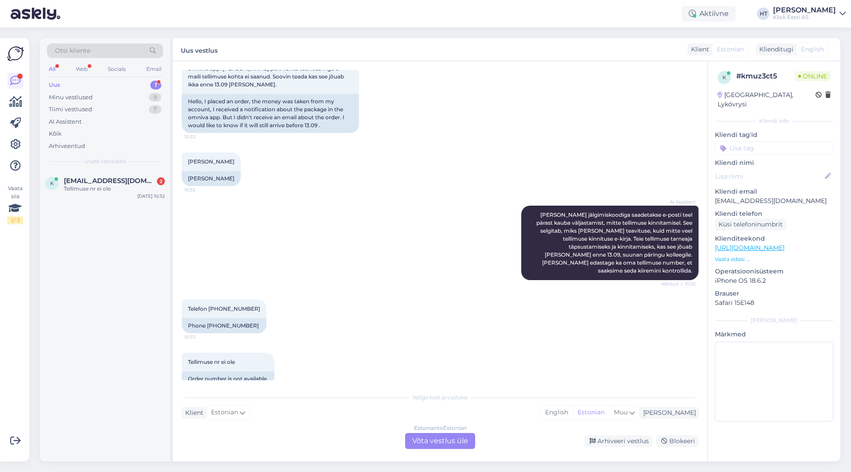
click at [386, 252] on div "AI Assistent [PERSON_NAME] jälgimiskoodiga saadetakse e-posti teel pärast kauba…" at bounding box center [440, 243] width 517 height 94
click at [405, 247] on div "AI Assistent [PERSON_NAME] jälgimiskoodiga saadetakse e-posti teel pärast kauba…" at bounding box center [440, 243] width 517 height 94
click at [422, 441] on div "Estonian to Estonian Võta vestlus üle" at bounding box center [440, 441] width 70 height 16
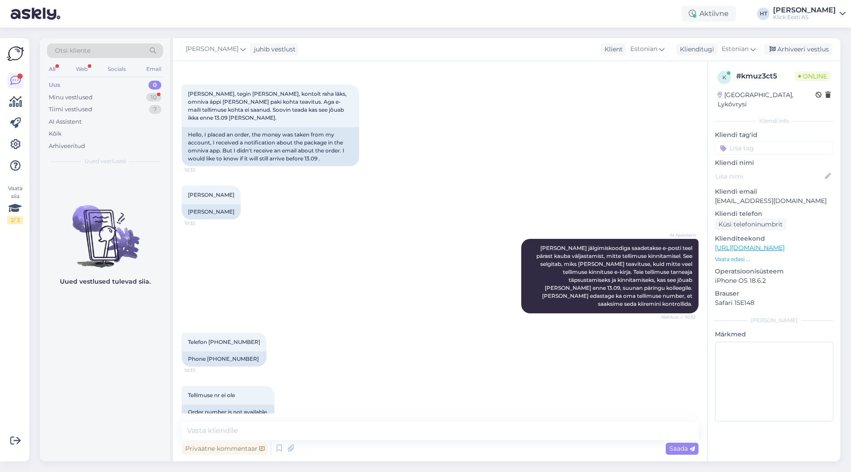
click at [366, 323] on div "Telefon 55595970 10:33 Phone [PHONE_NUMBER]" at bounding box center [440, 349] width 517 height 53
click at [234, 445] on div "Privaatne kommentaar" at bounding box center [225, 449] width 86 height 12
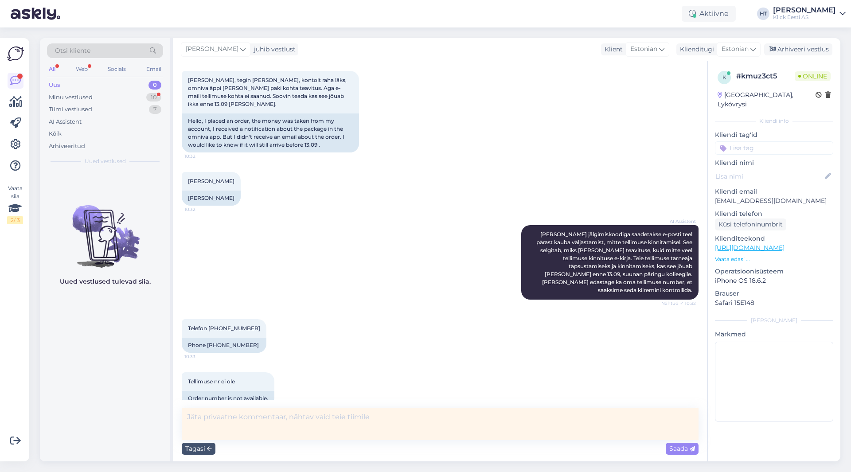
click at [383, 416] on textarea at bounding box center [440, 424] width 517 height 32
click at [233, 437] on textarea "BC leiab laekumise [DOMAIN_NAME][URL], st994335, 9782517570621358763" at bounding box center [440, 424] width 517 height 32
paste textarea "#200214616"
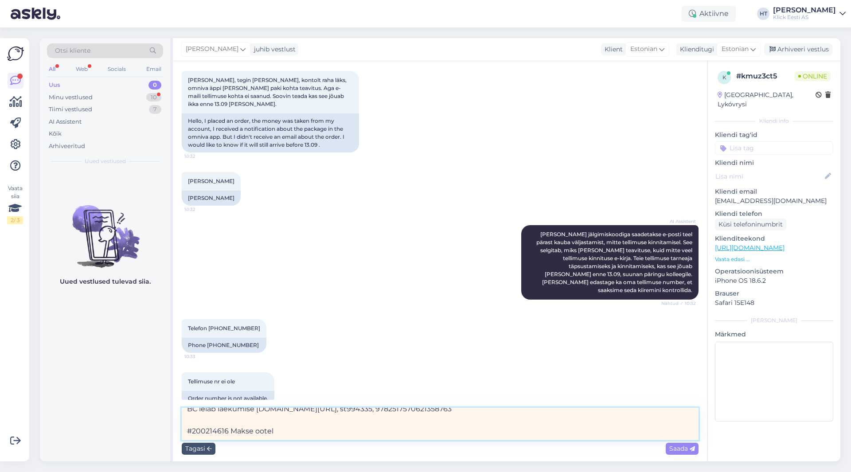
type textarea "BC leiab laekumise [DOMAIN_NAME][URL], st994335, 9782517570621358763 #200214616…"
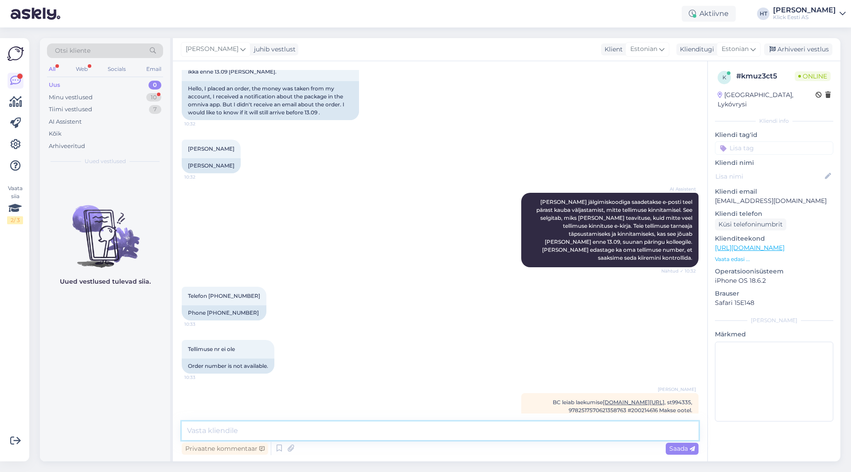
click at [336, 428] on textarea at bounding box center [440, 430] width 517 height 19
click at [438, 301] on div "Telefon 55595970 10:33 Phone [PHONE_NUMBER]" at bounding box center [440, 303] width 517 height 53
click at [328, 277] on div "Telefon 55595970 10:33 Phone [PHONE_NUMBER]" at bounding box center [440, 303] width 517 height 53
click at [369, 427] on textarea at bounding box center [440, 430] width 517 height 19
type textarea "Selle järgi leiab tellimuse ülesse. Edastame uurimiseks vastavale osakonnale."
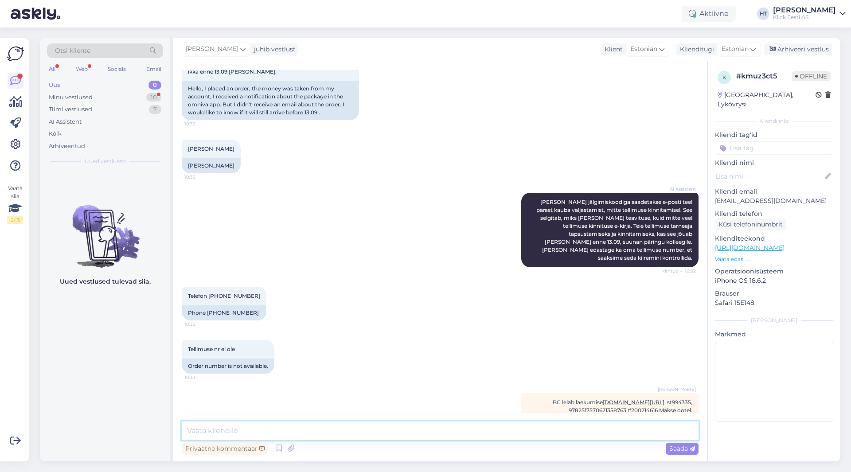
scroll to position [125, 0]
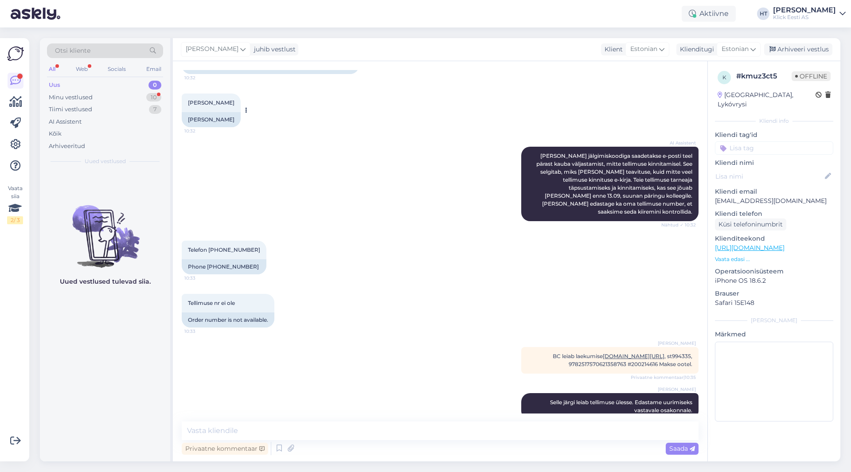
click at [205, 99] on span "[PERSON_NAME]" at bounding box center [211, 102] width 47 height 7
copy div "[PERSON_NAME] 10:32"
click at [530, 284] on div "Tellimuse nr ei ole 10:33 Order number is not available." at bounding box center [440, 310] width 517 height 53
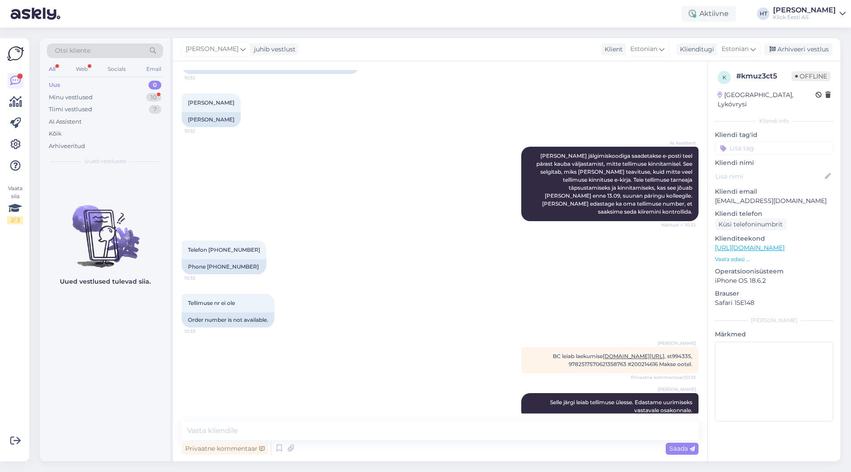
click at [756, 141] on input at bounding box center [774, 147] width 118 height 13
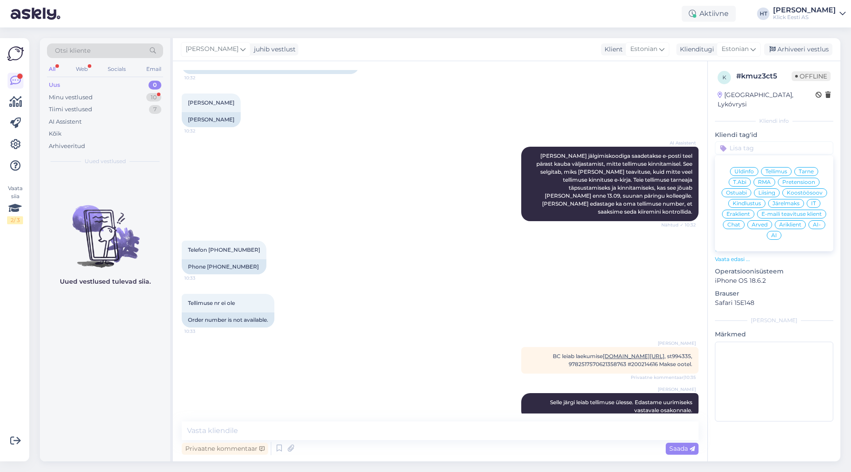
click at [779, 169] on span "Tellimus" at bounding box center [776, 171] width 22 height 5
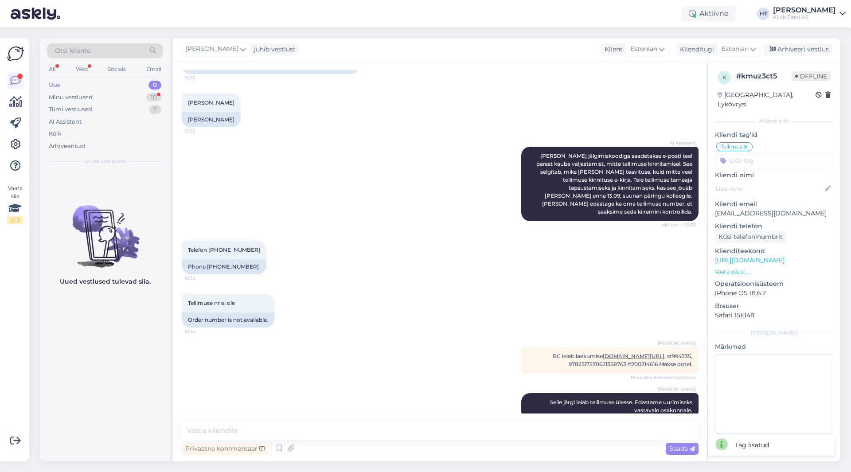
click at [766, 154] on input at bounding box center [774, 160] width 118 height 13
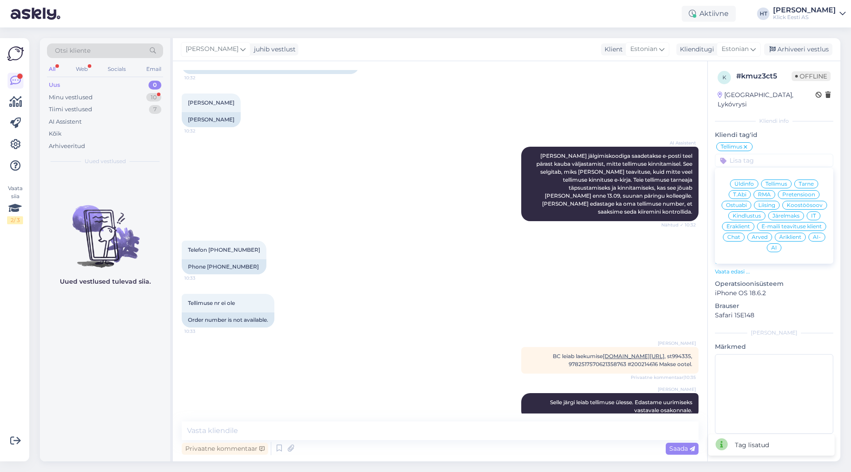
click at [744, 222] on div "Eraklient" at bounding box center [738, 226] width 32 height 9
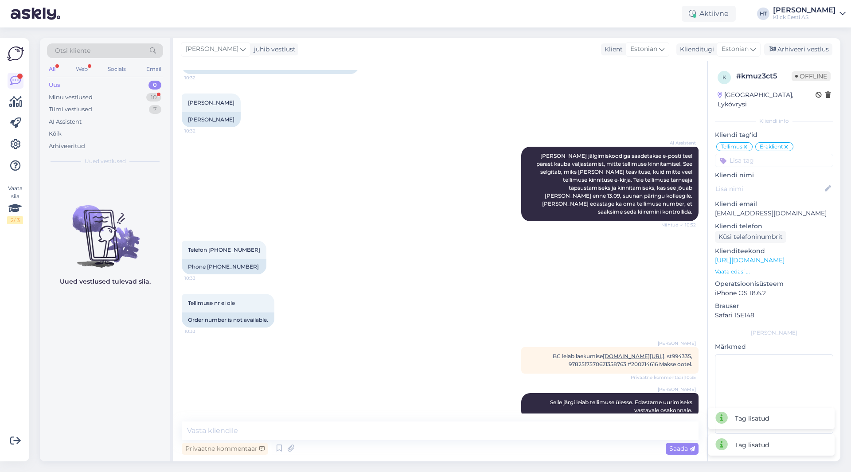
click at [542, 285] on div "Tellimuse nr ei ole 10:33 Order number is not available." at bounding box center [440, 310] width 517 height 53
click at [212, 38] on div "Otsi kliente All Web Socials Email Uus 0 Minu vestlused 10 Tiimi vestlused 7 AI…" at bounding box center [443, 249] width 816 height 444
click at [215, 45] on span "[PERSON_NAME]" at bounding box center [212, 49] width 53 height 10
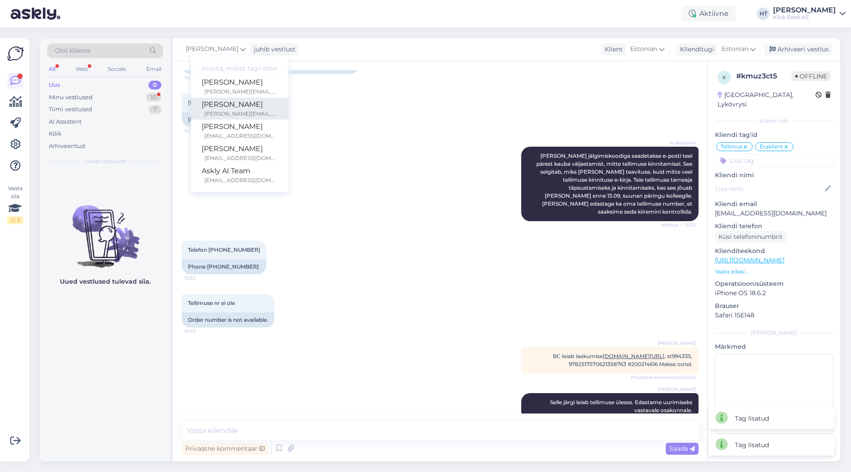
scroll to position [51, 0]
click at [235, 101] on div "[PERSON_NAME]" at bounding box center [240, 103] width 76 height 11
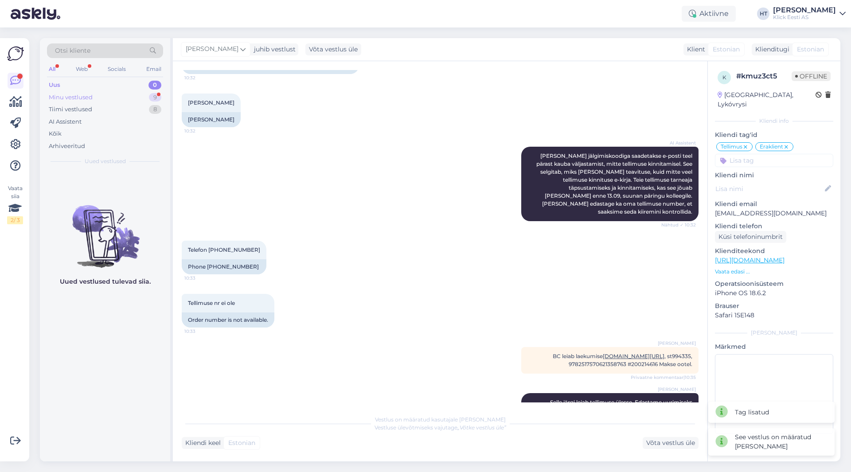
click at [150, 95] on div "9" at bounding box center [155, 97] width 12 height 9
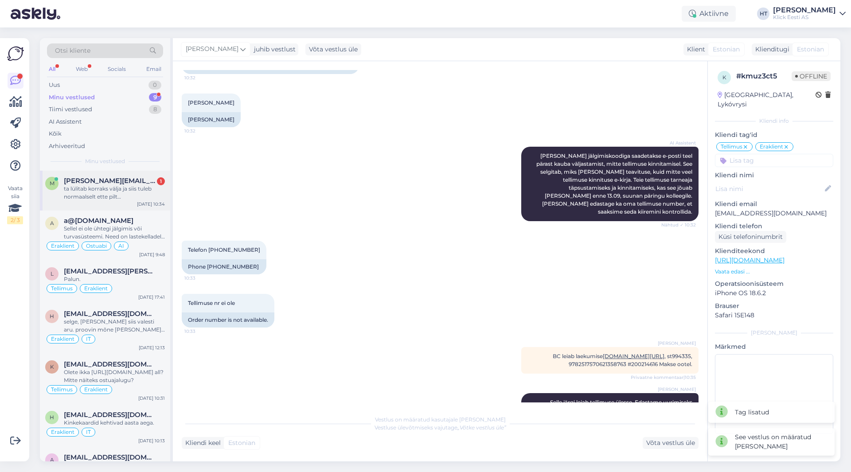
click at [140, 183] on span "[PERSON_NAME][EMAIL_ADDRESS][PERSON_NAME][DOMAIN_NAME]" at bounding box center [110, 181] width 92 height 8
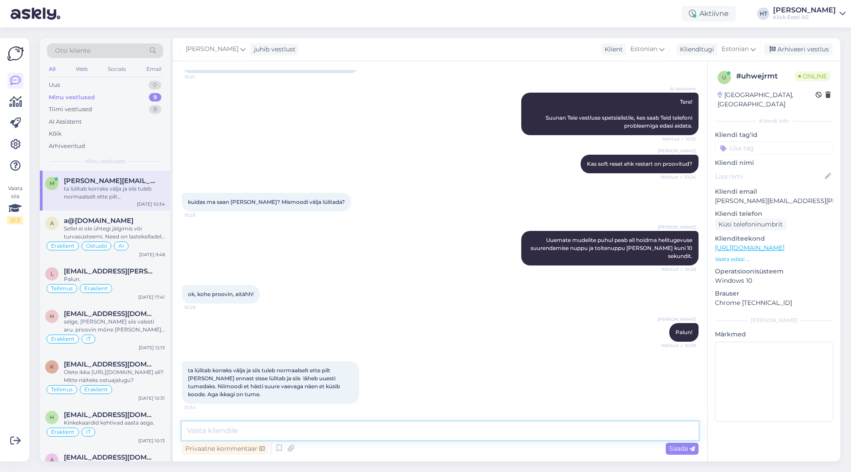
click at [357, 426] on textarea at bounding box center [440, 430] width 517 height 19
click at [358, 432] on textarea at bounding box center [440, 430] width 517 height 19
type textarea "Kirjelduse järgi on Auto Brightness sees. Selle saab Display sätete alt välja l…"
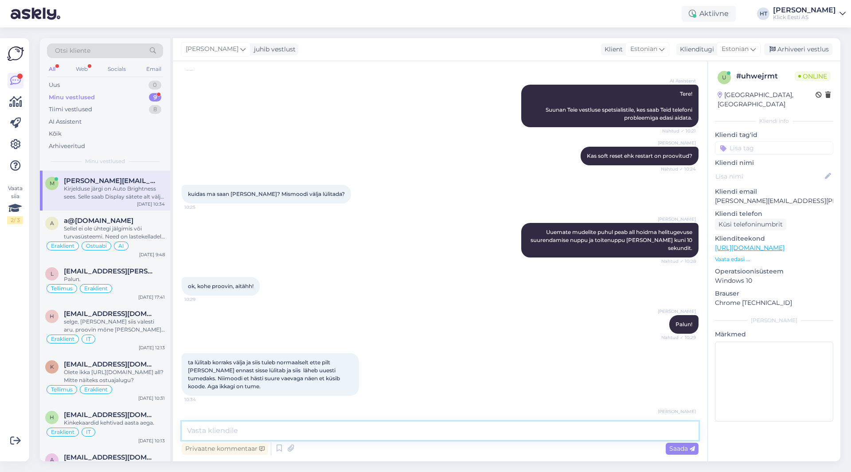
scroll to position [156, 0]
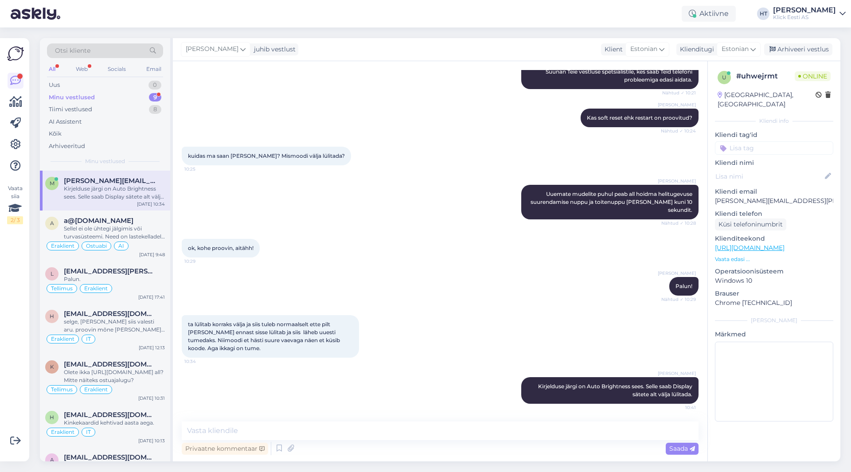
click at [152, 94] on div "9" at bounding box center [155, 97] width 12 height 9
click at [143, 189] on div "Kirjelduse järgi on Auto Brightness sees. Selle saab Display sätete alt välja l…" at bounding box center [114, 193] width 101 height 16
click at [108, 112] on div "Tiimi vestlused 8" at bounding box center [105, 109] width 116 height 12
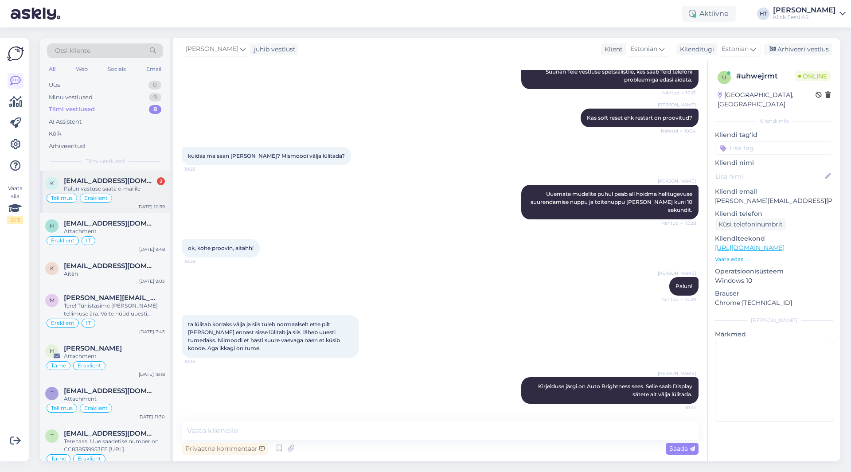
click at [132, 182] on span "[EMAIL_ADDRESS][DOMAIN_NAME]" at bounding box center [110, 181] width 92 height 8
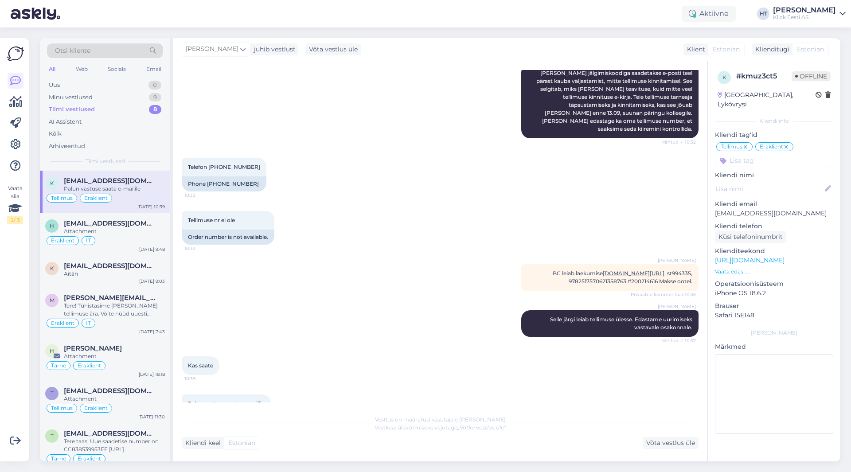
scroll to position [212, 0]
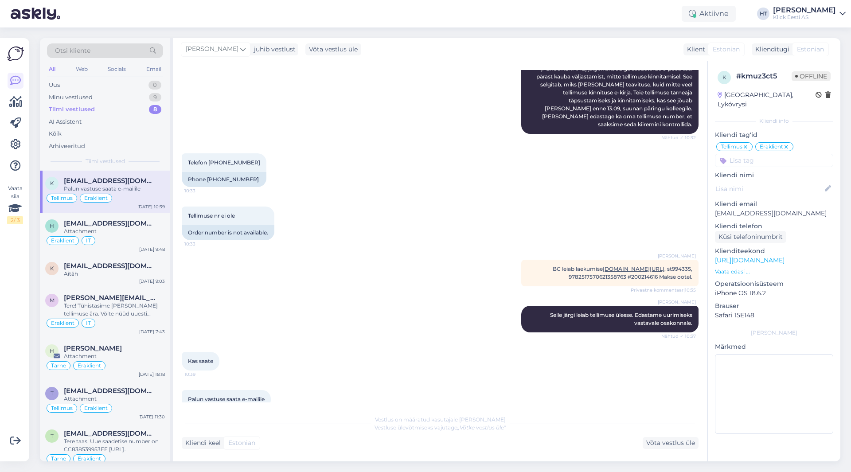
click at [140, 184] on span "[EMAIL_ADDRESS][DOMAIN_NAME]" at bounding box center [110, 181] width 92 height 8
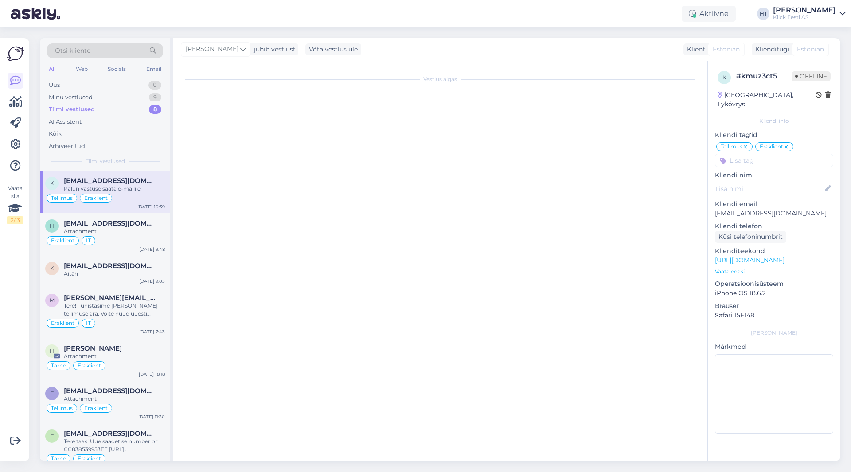
scroll to position [0, 0]
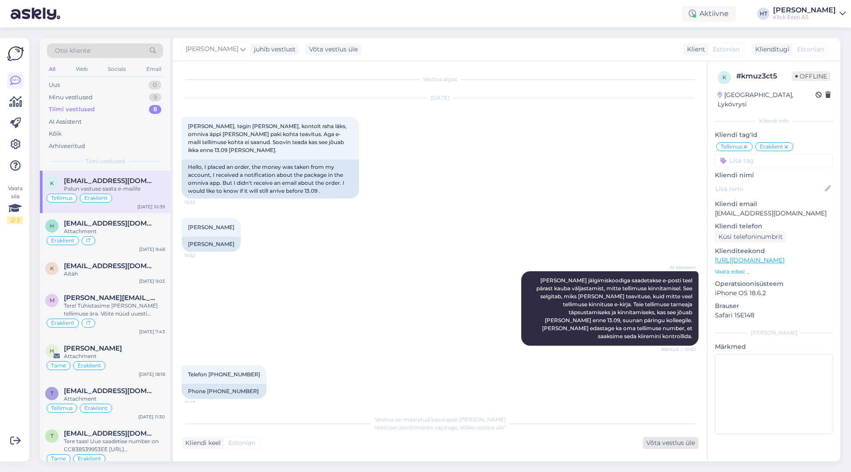
click at [647, 446] on div "Võta vestlus üle" at bounding box center [671, 443] width 56 height 12
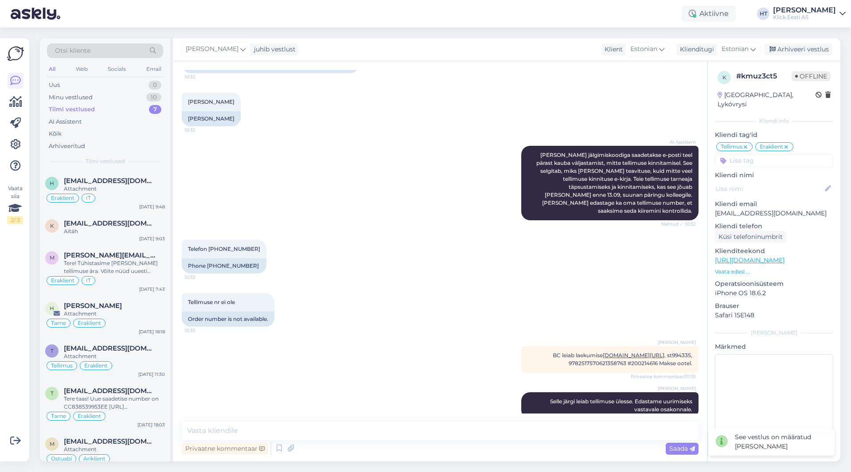
scroll to position [201, 0]
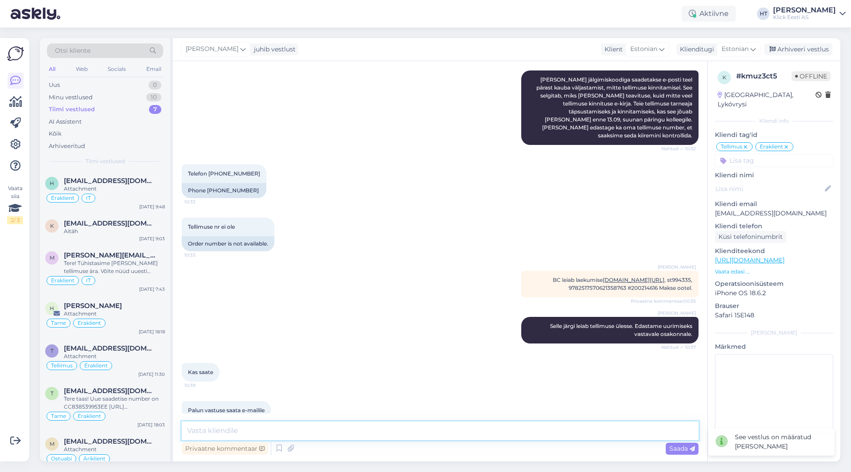
click at [341, 424] on textarea at bounding box center [440, 430] width 517 height 19
click at [349, 429] on textarea at bounding box center [440, 430] width 517 height 19
click at [745, 209] on p "[EMAIL_ADDRESS][DOMAIN_NAME]" at bounding box center [774, 213] width 118 height 9
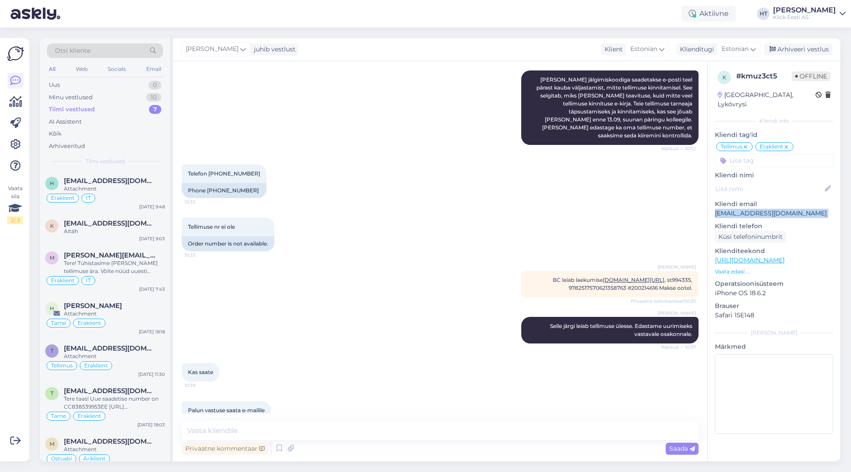
copy p "[EMAIL_ADDRESS][DOMAIN_NAME]"
click at [357, 208] on div "Tellimuse nr ei ole 10:33 Order number is not available." at bounding box center [440, 234] width 517 height 53
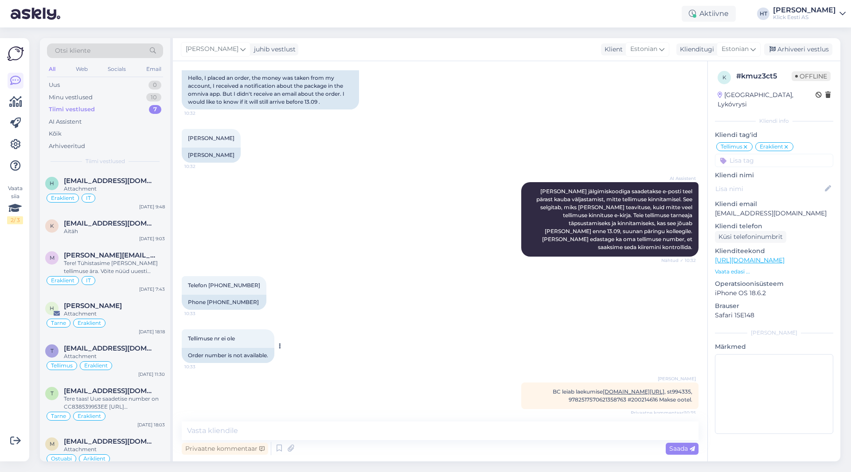
scroll to position [68, 0]
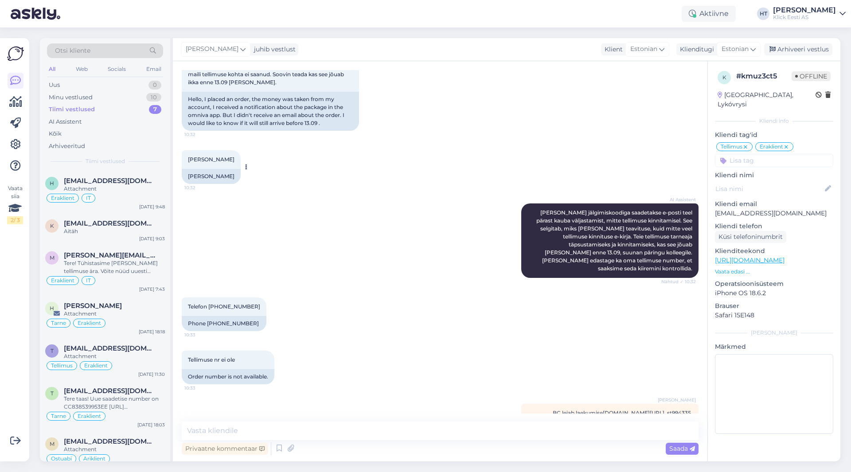
click at [206, 156] on span "[PERSON_NAME]" at bounding box center [211, 159] width 47 height 7
click at [353, 197] on div "AI Assistent [PERSON_NAME] jälgimiskoodiga saadetakse e-posti teel pärast kauba…" at bounding box center [440, 241] width 517 height 94
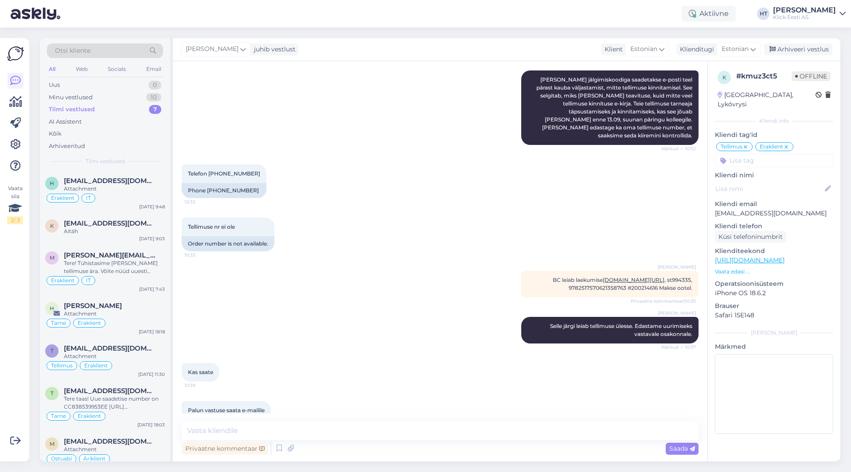
click at [395, 229] on div "Tellimuse nr ei ole 10:33 Order number is not available." at bounding box center [440, 234] width 517 height 53
click at [318, 423] on textarea at bounding box center [440, 430] width 517 height 19
click at [240, 49] on icon at bounding box center [242, 49] width 5 height 10
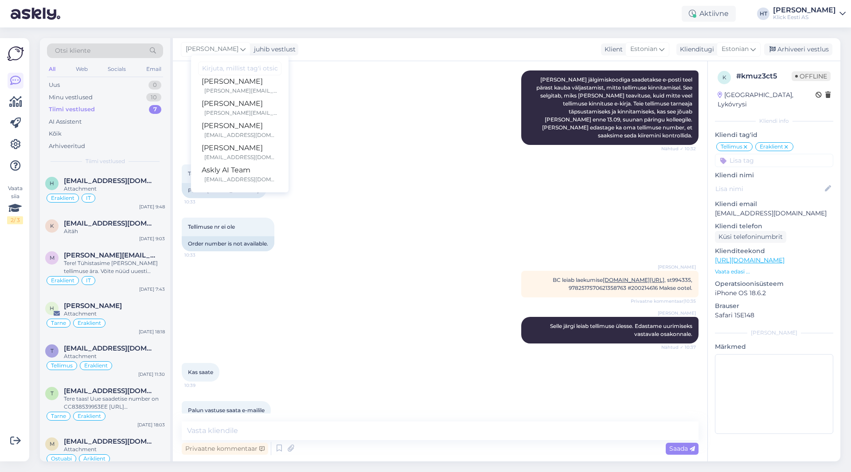
click at [325, 119] on div "AI Assistent [PERSON_NAME] jälgimiskoodiga saadetakse e-posti teel pärast kauba…" at bounding box center [440, 108] width 517 height 94
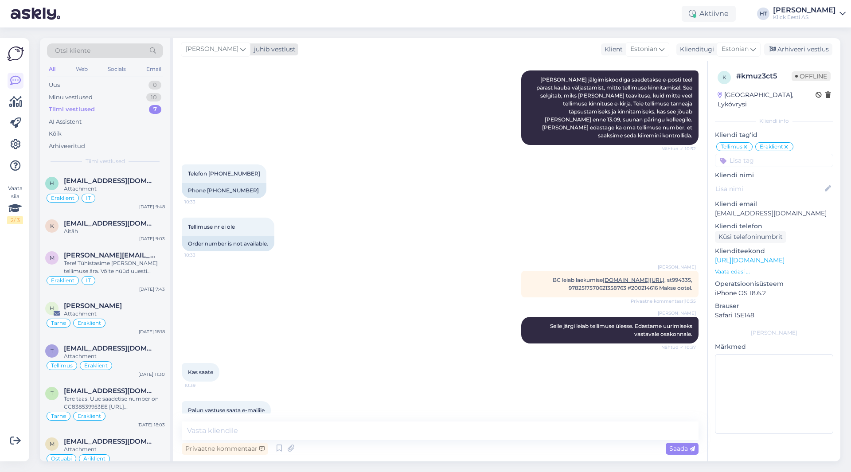
click at [221, 55] on div "[PERSON_NAME]" at bounding box center [216, 49] width 70 height 14
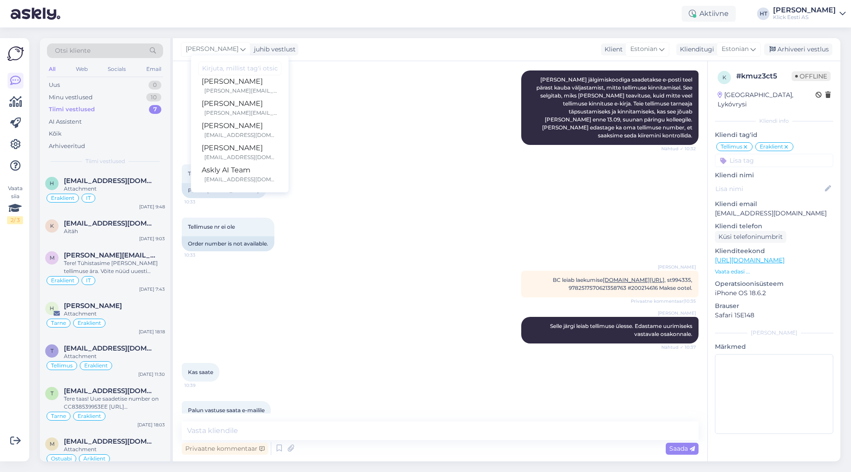
click at [339, 116] on div "AI Assistent [PERSON_NAME] jälgimiskoodiga saadetakse e-posti teel pärast kauba…" at bounding box center [440, 108] width 517 height 94
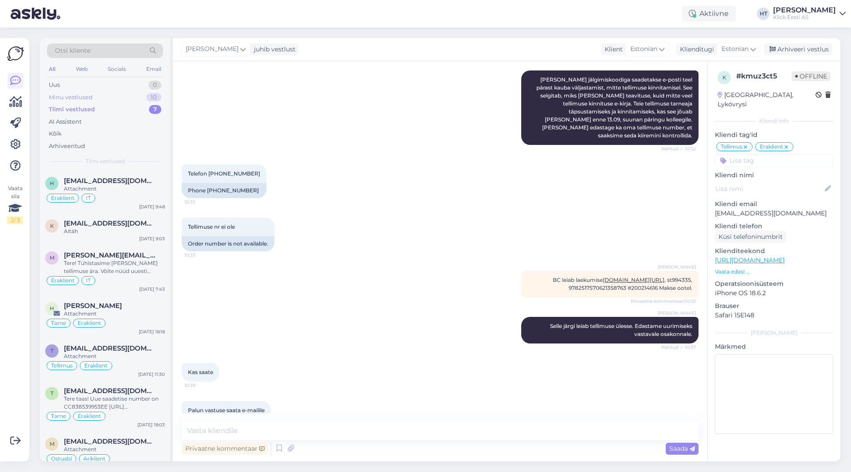
click at [134, 99] on div "Minu vestlused 10" at bounding box center [105, 97] width 116 height 12
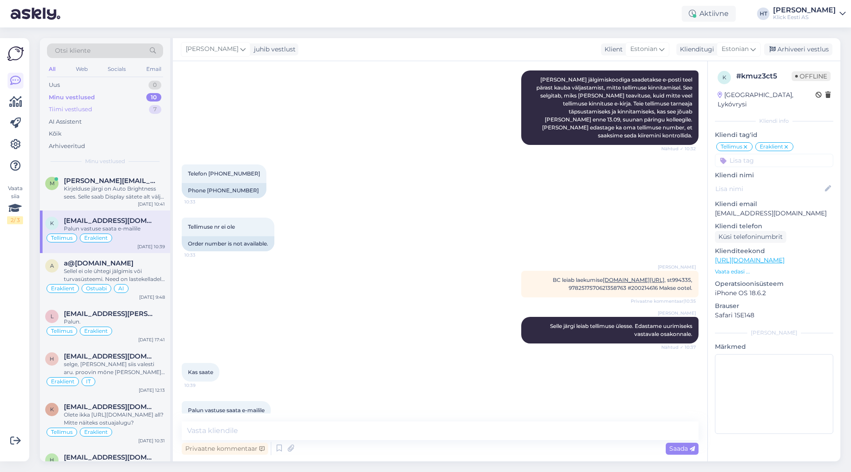
click at [144, 106] on div "Tiimi vestlused 7" at bounding box center [105, 109] width 116 height 12
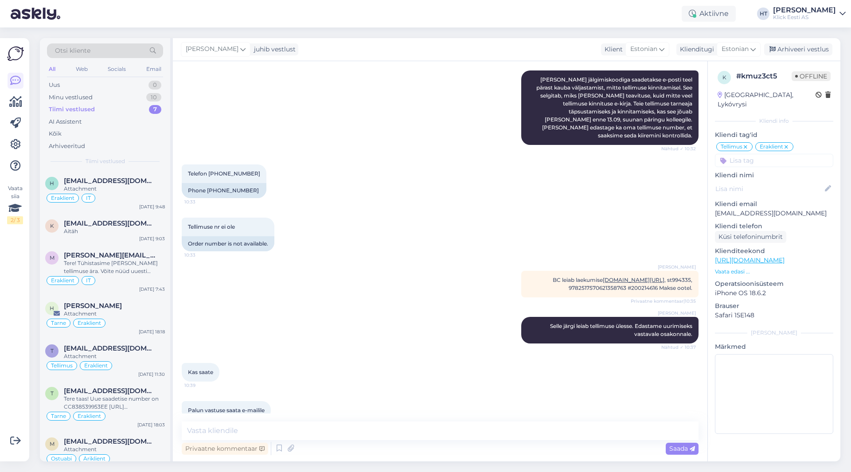
click at [321, 307] on div "[PERSON_NAME] [PERSON_NAME] järgi leiab tellimuse ülesse. Edastame uurimiseks v…" at bounding box center [440, 330] width 517 height 46
click at [291, 424] on textarea at bounding box center [440, 430] width 517 height 19
click at [240, 51] on icon at bounding box center [242, 49] width 5 height 10
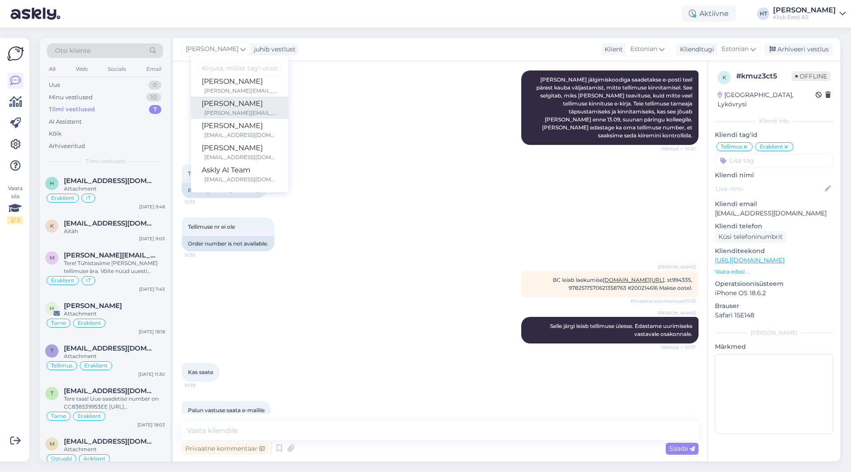
click at [232, 110] on div "[PERSON_NAME][EMAIL_ADDRESS][PERSON_NAME][DOMAIN_NAME]" at bounding box center [241, 113] width 74 height 8
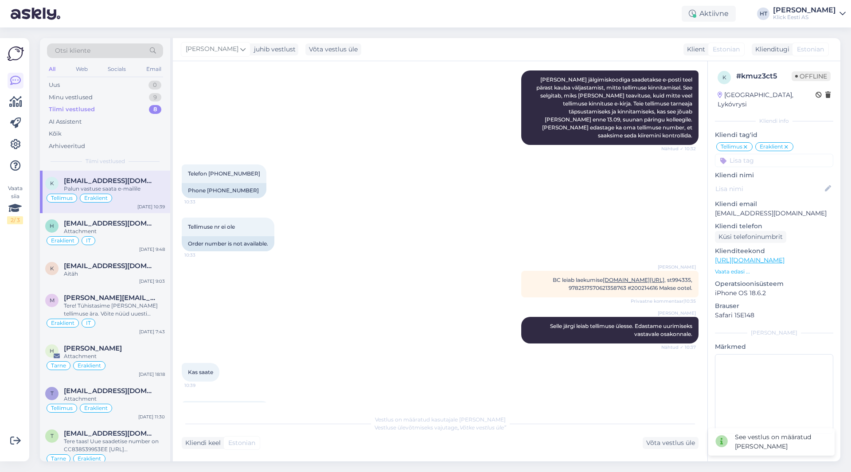
click at [363, 253] on div "Vestlus algas [DATE] Tere, tegin tellimuse, kontolt raha läks, omniva äppi [PER…" at bounding box center [444, 236] width 525 height 332
click at [125, 98] on div "Minu vestlused 9" at bounding box center [105, 97] width 116 height 12
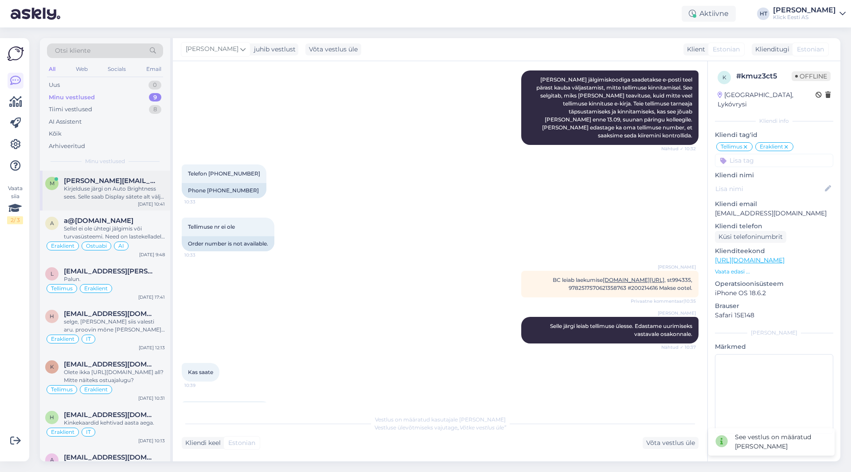
click at [141, 206] on div "[DATE] 10:41" at bounding box center [151, 204] width 27 height 7
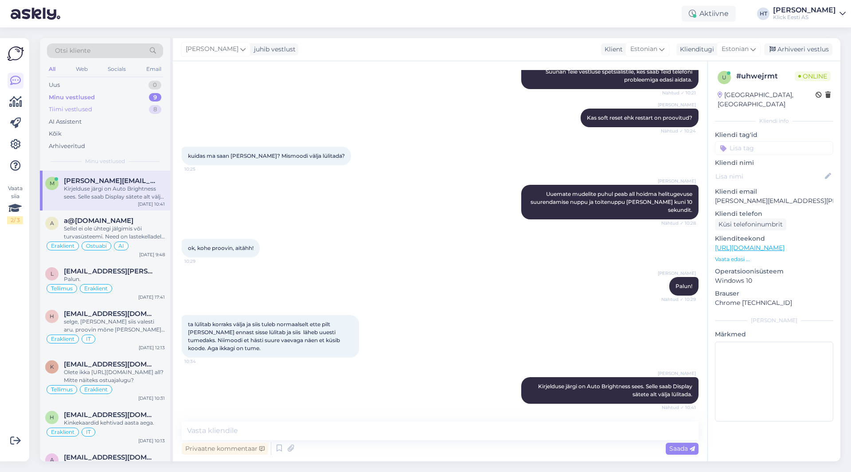
click at [142, 112] on div "Tiimi vestlused 8" at bounding box center [105, 109] width 116 height 12
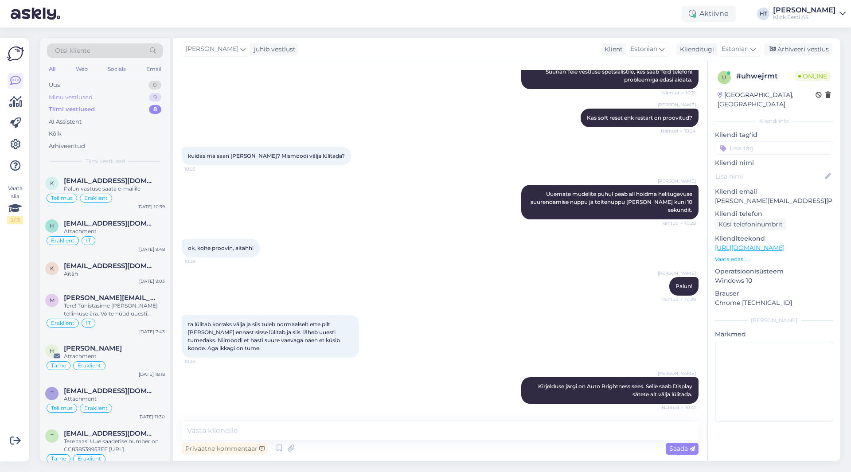
click at [144, 96] on div "Minu vestlused 9" at bounding box center [105, 97] width 116 height 12
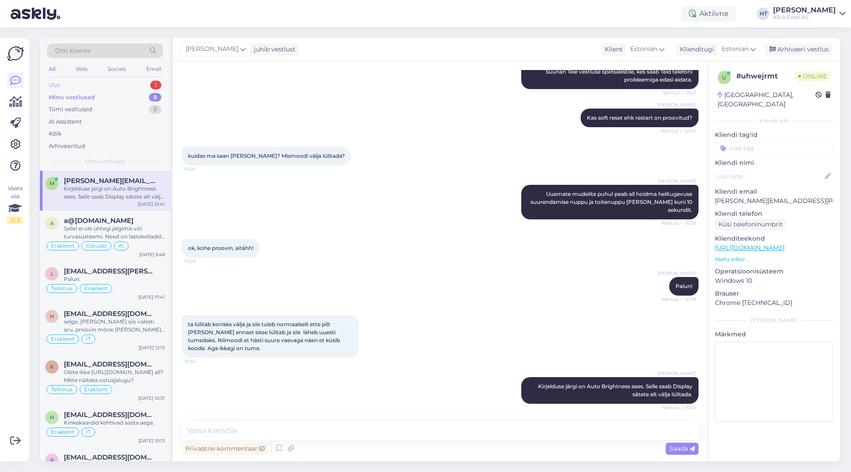
click at [132, 84] on div "Uus 1" at bounding box center [105, 85] width 116 height 12
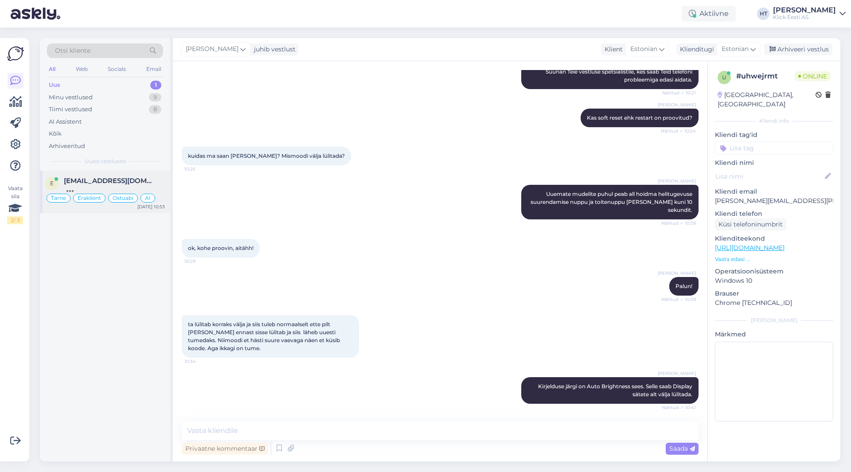
click at [136, 184] on span "[EMAIL_ADDRESS][DOMAIN_NAME]" at bounding box center [110, 181] width 92 height 8
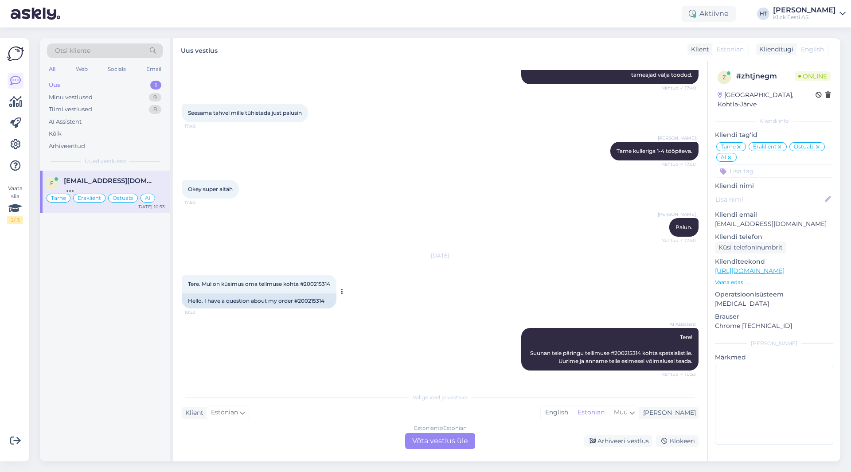
click at [316, 280] on span "Tere. Mul on küsimus oma tellmuse kohta #200215314" at bounding box center [259, 283] width 142 height 7
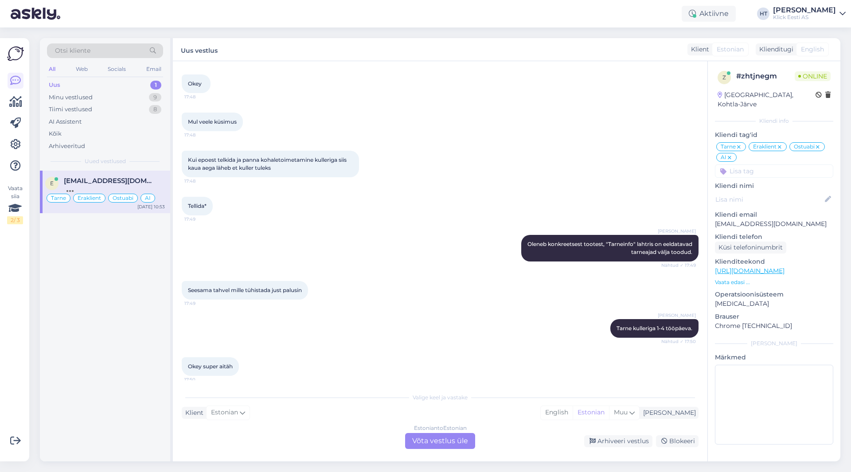
copy div "200215314 10:53"
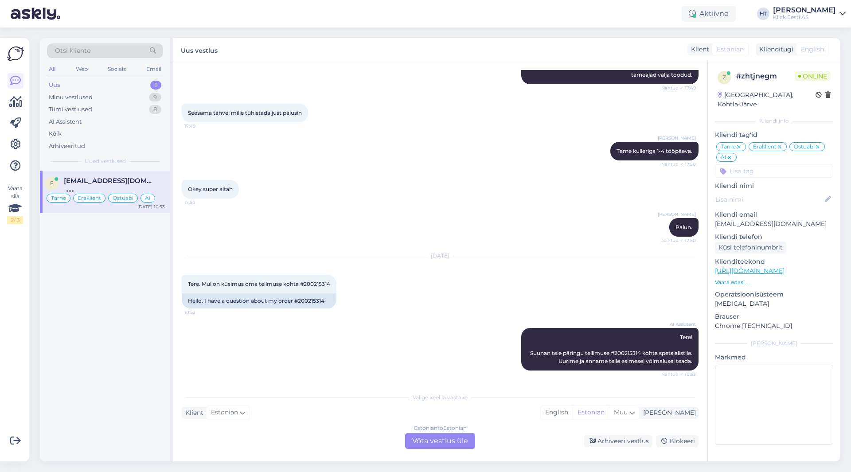
click at [350, 329] on div "AI Assistent Tere! Suunan teie päringu tellimuse #200215314 kohta spetsialistil…" at bounding box center [440, 349] width 517 height 62
click at [151, 97] on div "9" at bounding box center [155, 97] width 12 height 9
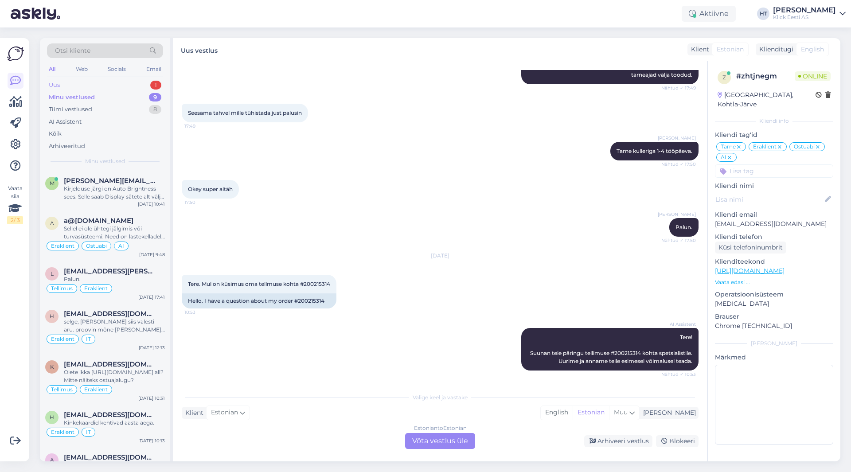
click at [132, 86] on div "Uus 1" at bounding box center [105, 85] width 116 height 12
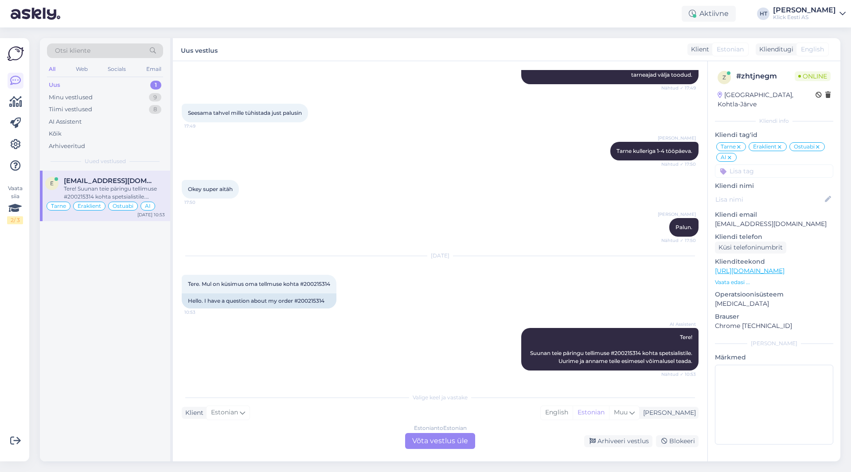
click at [128, 179] on span "[EMAIL_ADDRESS][DOMAIN_NAME]" at bounding box center [110, 181] width 92 height 8
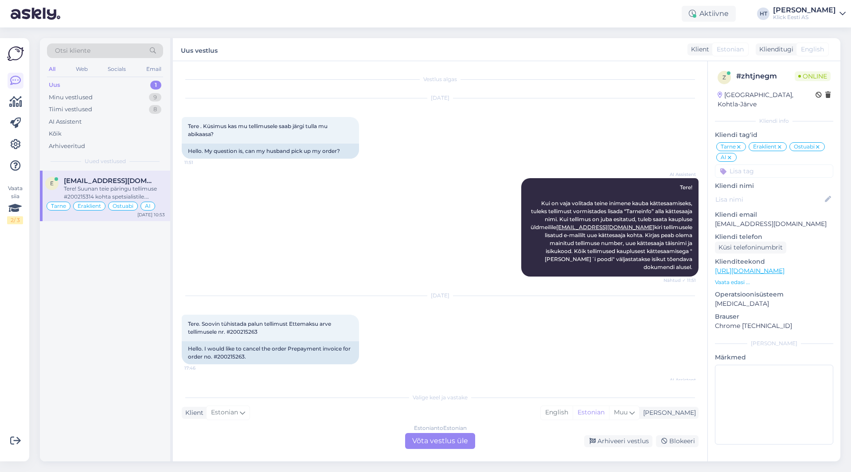
click at [350, 241] on div "AI Assistent Tere! Kui on vaja volitada teine inimene kauba kättesaamiseks, tul…" at bounding box center [440, 227] width 517 height 118
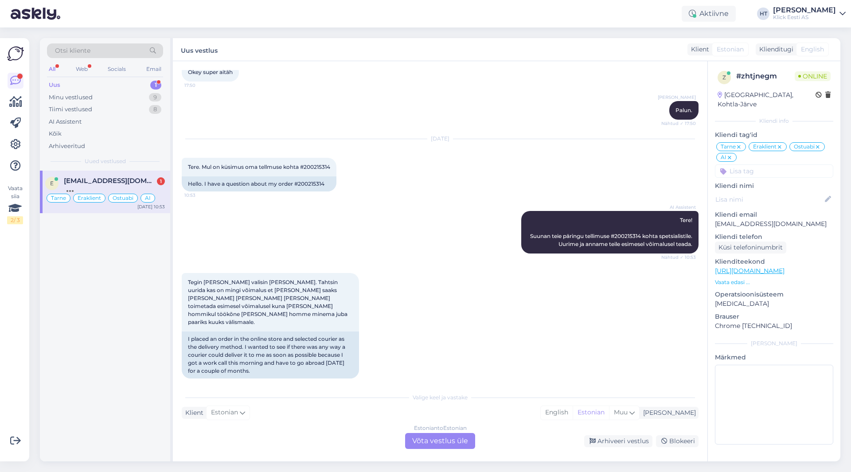
scroll to position [773, 0]
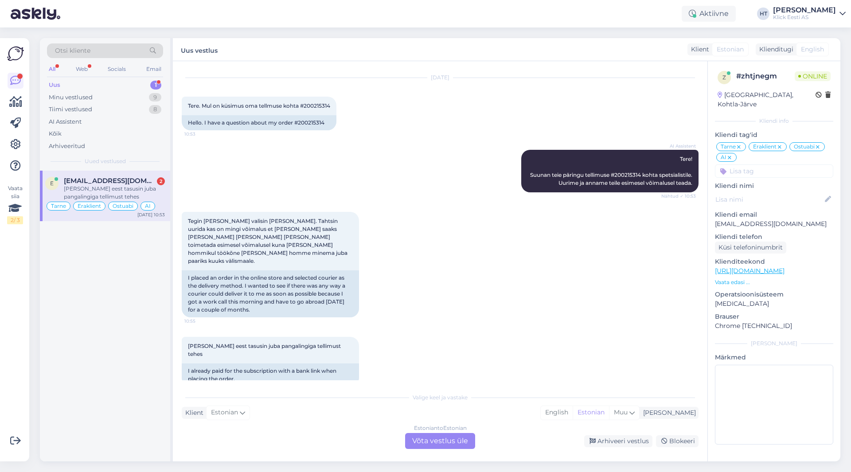
click at [438, 316] on div "Tegin [PERSON_NAME] valisin [PERSON_NAME]. Tahtsin uurida kas on mingi võimalus…" at bounding box center [440, 264] width 517 height 125
click at [442, 316] on div "Tegin [PERSON_NAME] valisin [PERSON_NAME]. Tahtsin uurida kas on mingi võimalus…" at bounding box center [440, 264] width 517 height 125
click at [440, 315] on div "Tegin [PERSON_NAME] valisin [PERSON_NAME]. Tahtsin uurida kas on mingi võimalus…" at bounding box center [440, 264] width 517 height 125
click at [439, 316] on div "Tegin [PERSON_NAME] valisin [PERSON_NAME]. Tahtsin uurida kas on mingi võimalus…" at bounding box center [440, 264] width 517 height 125
click at [433, 248] on div "Tegin [PERSON_NAME] valisin [PERSON_NAME]. Tahtsin uurida kas on mingi võimalus…" at bounding box center [440, 264] width 517 height 125
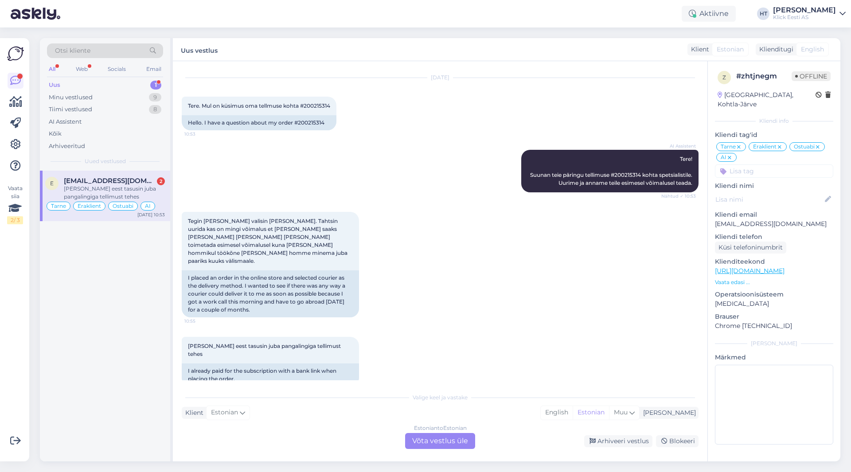
click at [427, 440] on div "Estonian to Estonian Võta vestlus üle" at bounding box center [440, 441] width 70 height 16
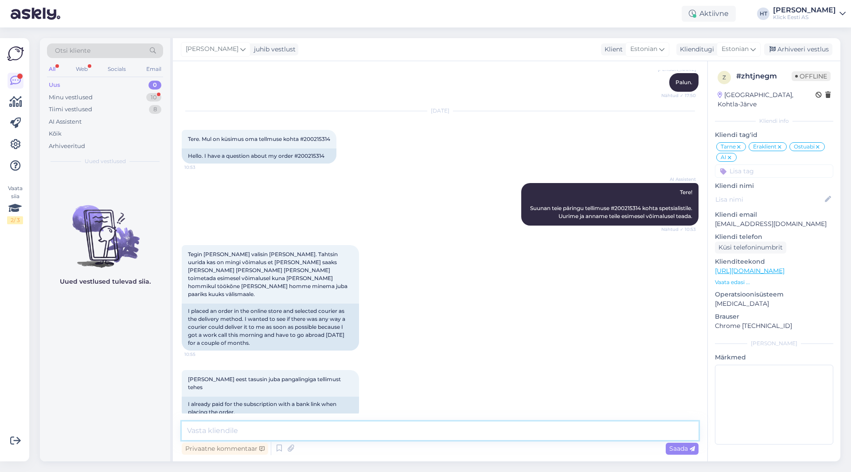
click at [427, 435] on textarea at bounding box center [440, 430] width 517 height 19
click at [424, 434] on textarea at bounding box center [440, 430] width 517 height 19
type textarea "Kullertarne võtab antud tellimuse puhul 1-4 tööpäeva, [PERSON_NAME] saa kiirust…"
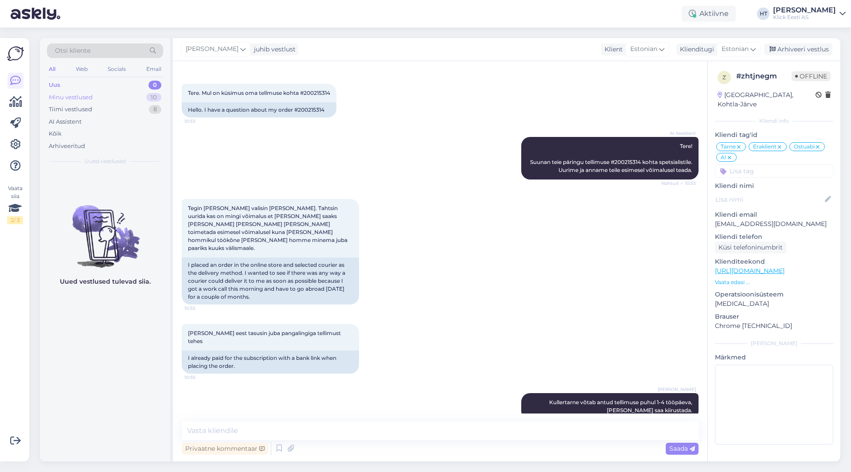
click at [148, 102] on div "Minu vestlused 10" at bounding box center [105, 97] width 116 height 12
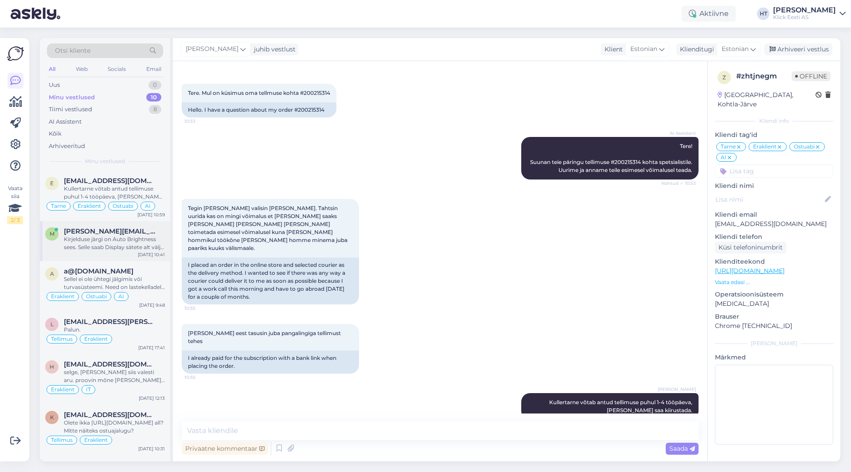
click at [126, 246] on div "Kirjelduse järgi on Auto Brightness sees. Selle saab Display sätete alt välja l…" at bounding box center [114, 243] width 101 height 16
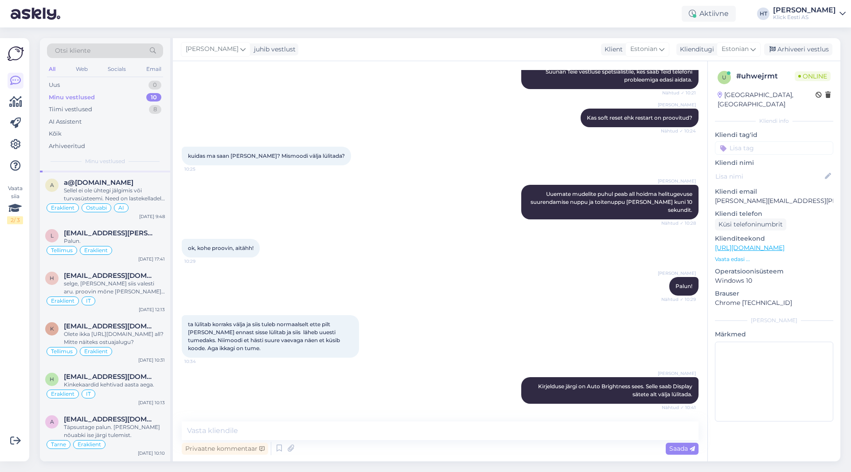
scroll to position [0, 0]
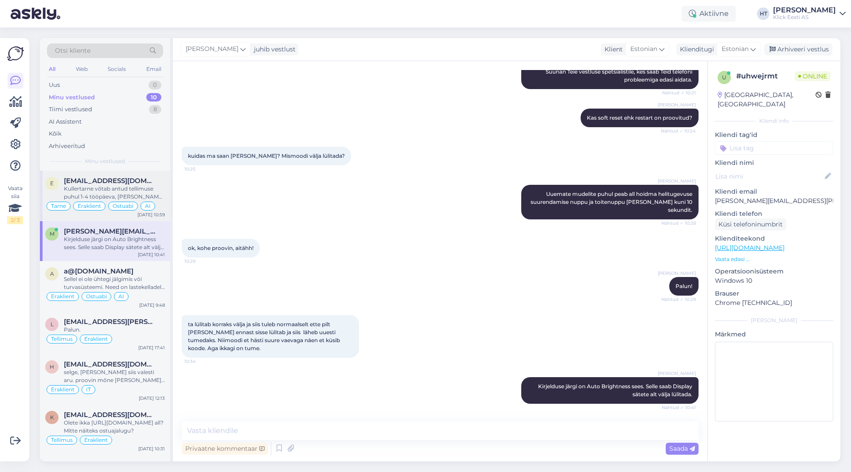
click at [131, 196] on div "Kullertarne võtab antud tellimuse puhul 1-4 tööpäeva, [PERSON_NAME] saa kiirust…" at bounding box center [114, 193] width 101 height 16
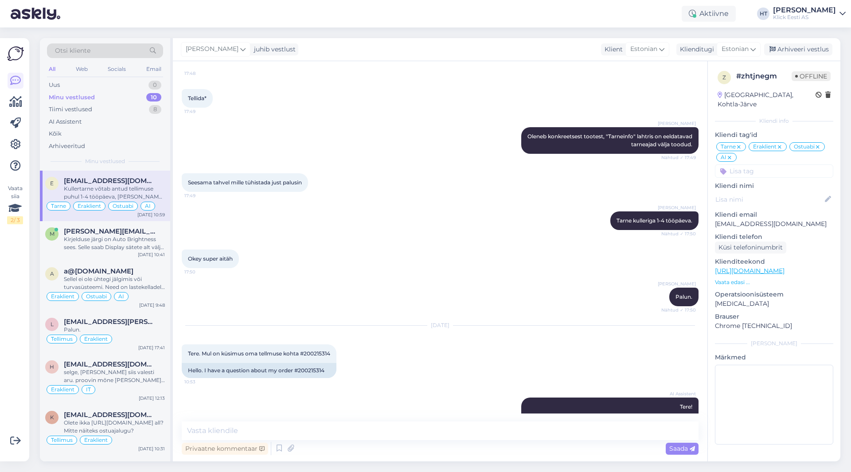
scroll to position [786, 0]
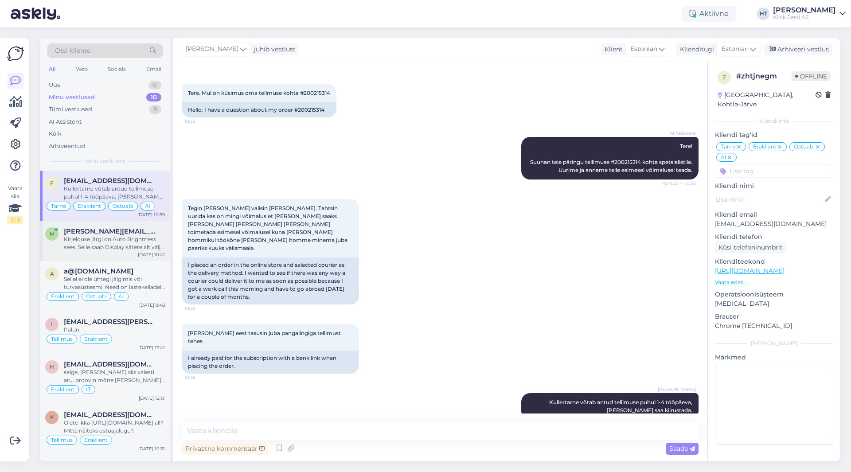
click at [129, 238] on div "Kirjelduse järgi on Auto Brightness sees. Selle saab Display sätete alt välja l…" at bounding box center [114, 243] width 101 height 16
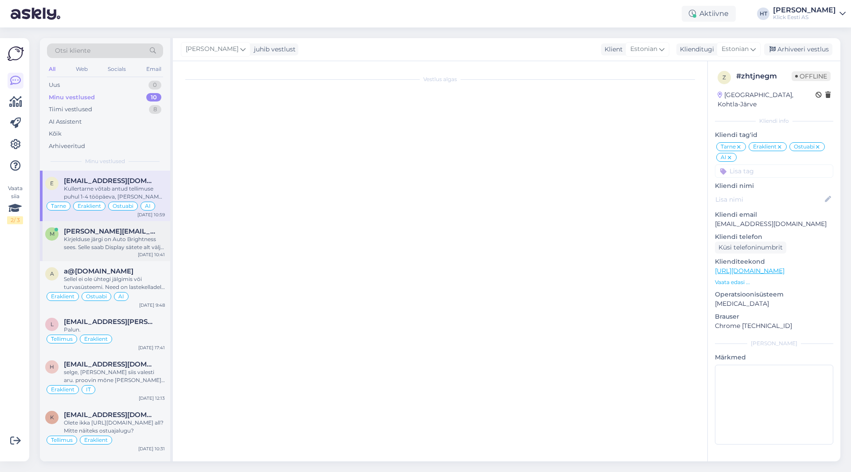
scroll to position [156, 0]
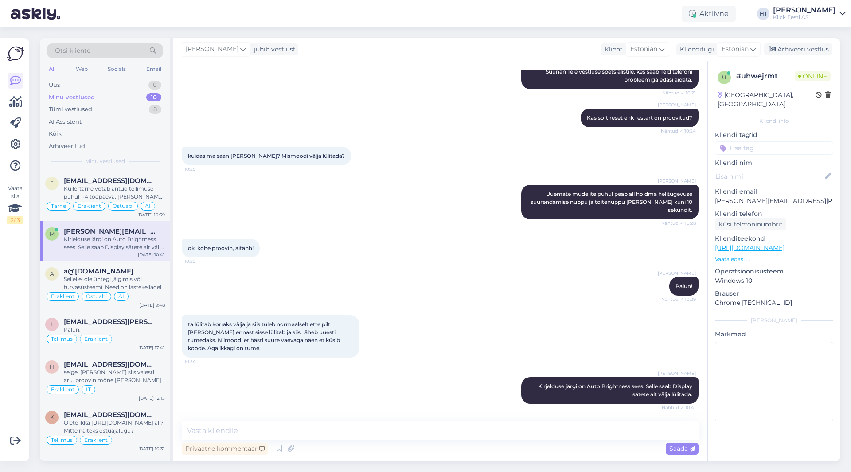
click at [769, 141] on input at bounding box center [774, 147] width 118 height 13
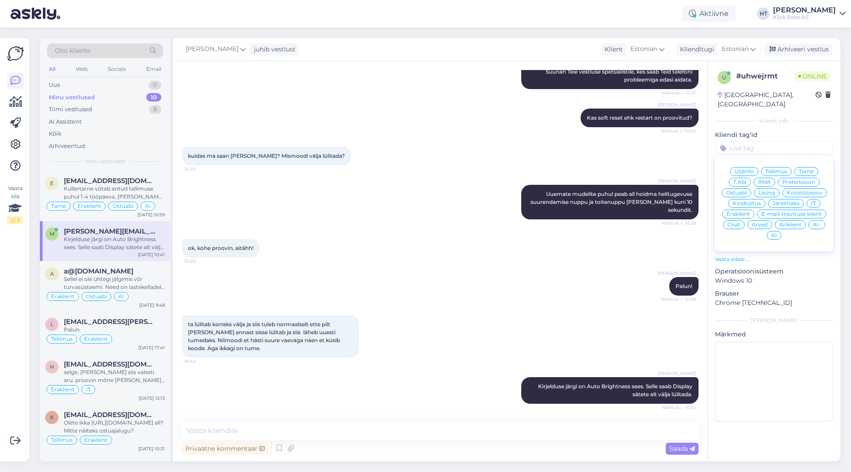
click at [745, 179] on span "T.Abi" at bounding box center [739, 181] width 13 height 5
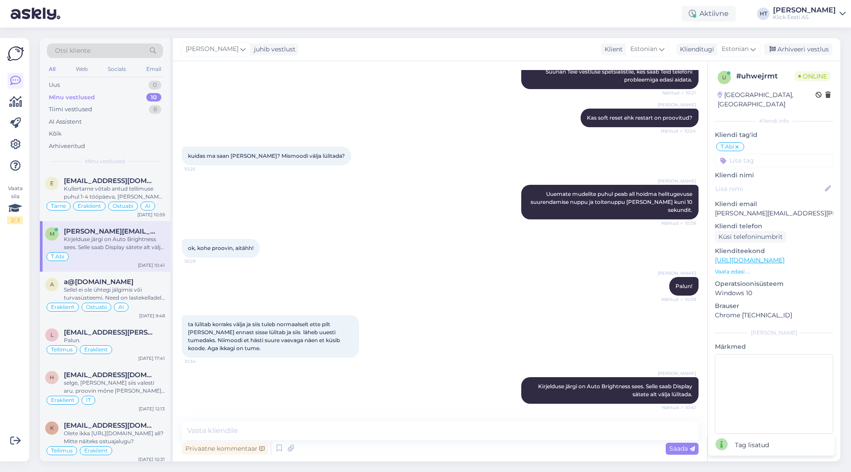
click at [758, 154] on input at bounding box center [774, 160] width 118 height 13
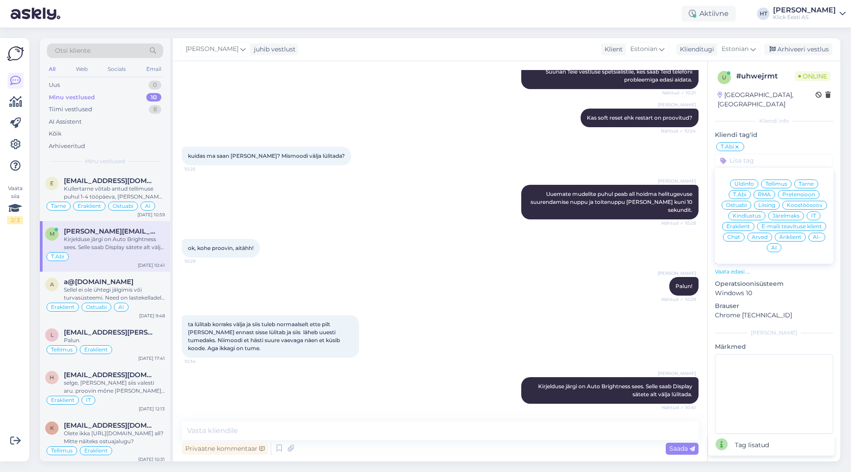
click at [740, 224] on span "Eraklient" at bounding box center [737, 226] width 23 height 5
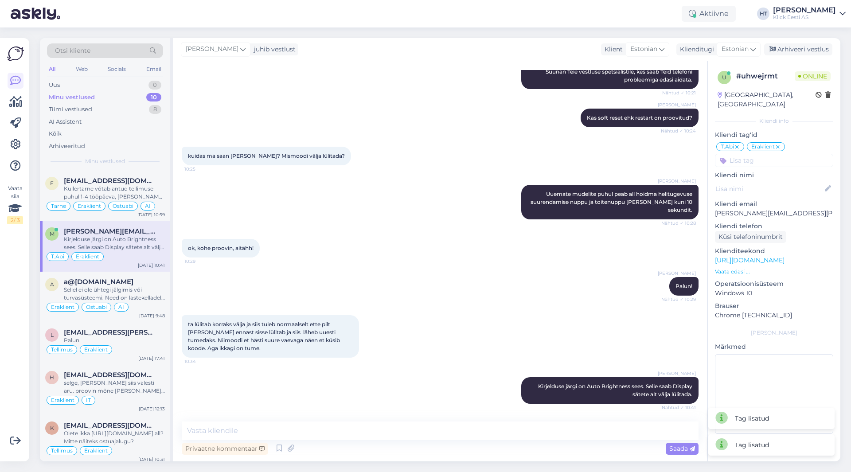
click at [450, 284] on div "[PERSON_NAME] Palun! Nähtud ✓ 10:29" at bounding box center [440, 286] width 517 height 38
click at [149, 187] on div "Kullertarne võtab antud tellimuse puhul 1-4 tööpäeva, [PERSON_NAME] saa kiirust…" at bounding box center [114, 193] width 101 height 16
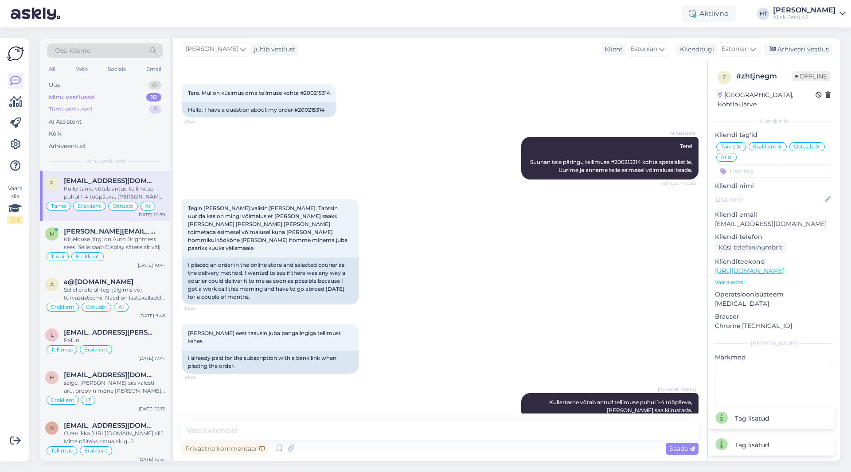
click at [129, 110] on div "Tiimi vestlused 8" at bounding box center [105, 109] width 116 height 12
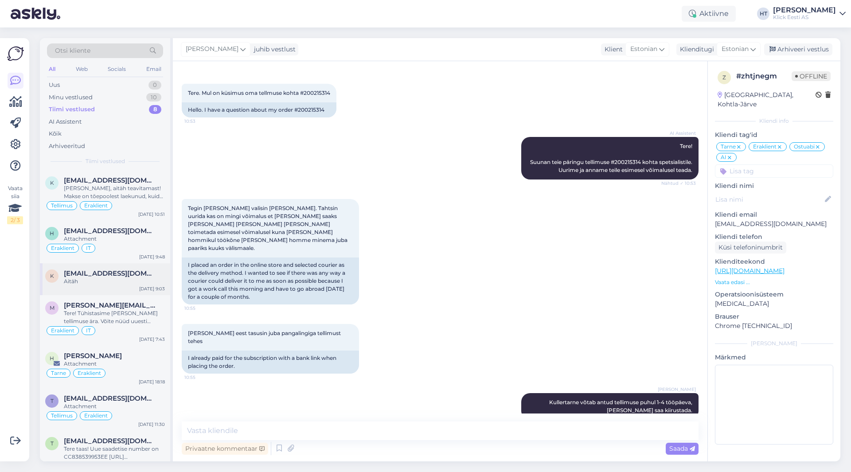
scroll to position [0, 0]
click at [125, 276] on span "[EMAIL_ADDRESS][DOMAIN_NAME]" at bounding box center [110, 274] width 92 height 8
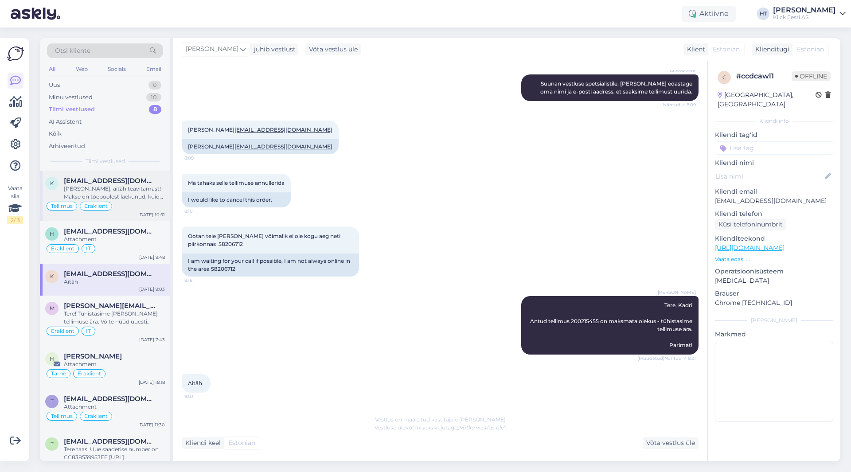
click at [134, 191] on div "[PERSON_NAME], aitäh teavitamast! Makse on tõepoolest laekunud, kuid tellimus o…" at bounding box center [114, 193] width 101 height 16
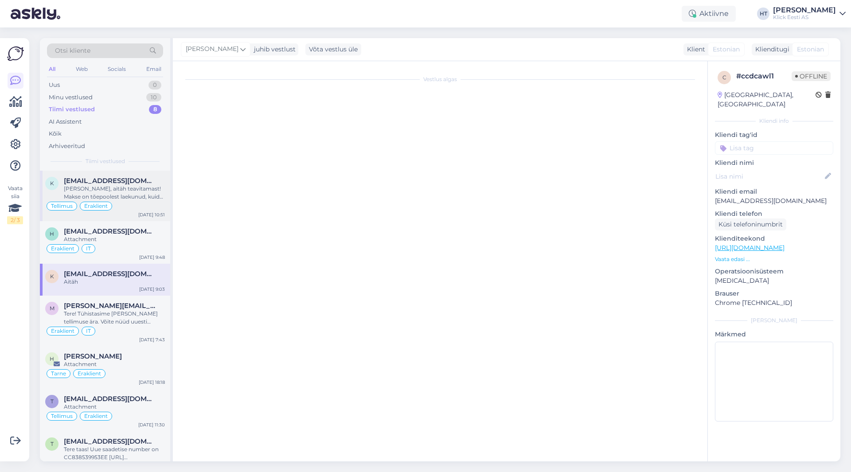
scroll to position [306, 0]
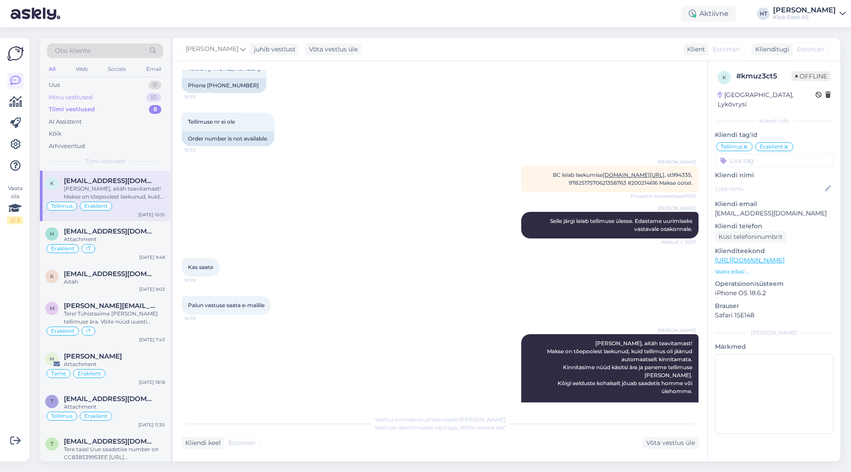
click at [142, 97] on div "Minu vestlused 10" at bounding box center [105, 97] width 116 height 12
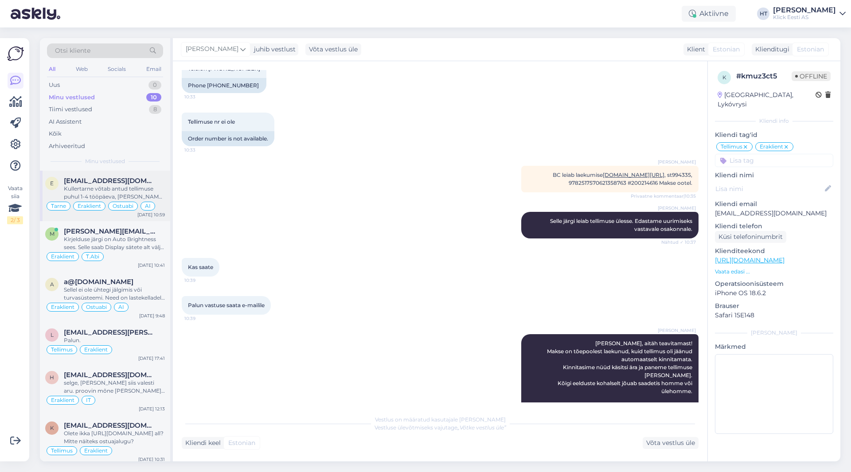
click at [140, 183] on span "[EMAIL_ADDRESS][DOMAIN_NAME]" at bounding box center [110, 181] width 92 height 8
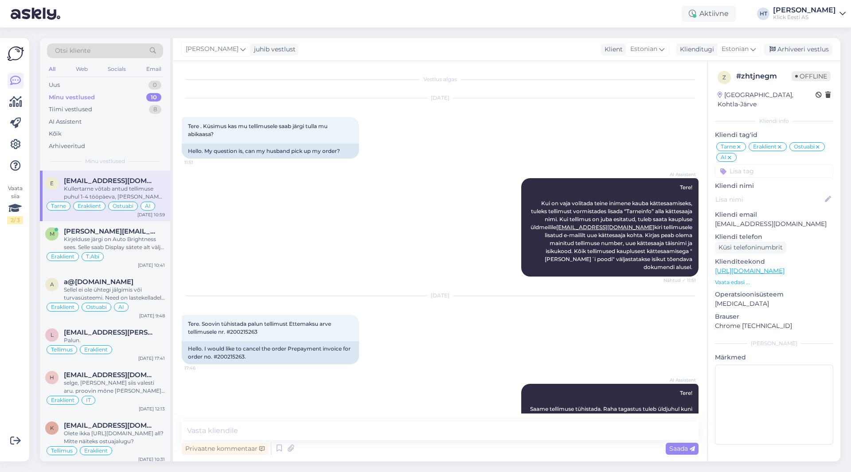
scroll to position [786, 0]
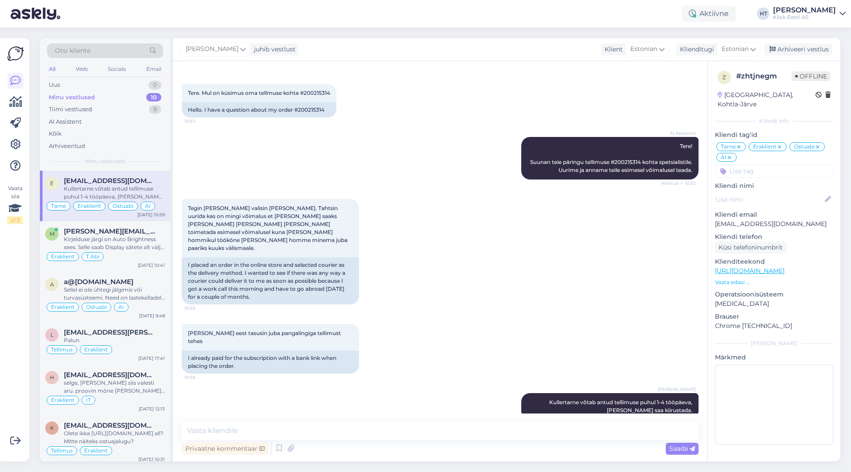
click at [454, 208] on div "Tegin [PERSON_NAME] valisin [PERSON_NAME]. Tahtsin uurida kas on mingi võimalus…" at bounding box center [440, 251] width 517 height 125
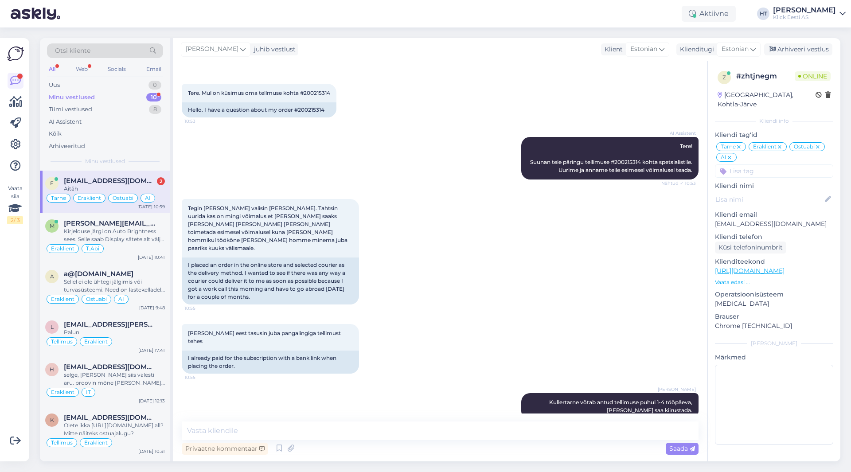
scroll to position [862, 0]
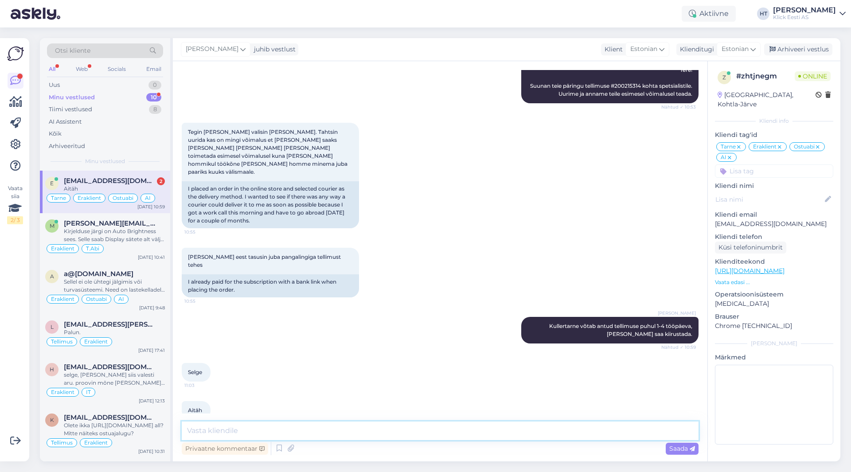
click at [387, 436] on textarea at bounding box center [440, 430] width 517 height 19
click at [116, 241] on div "Kirjelduse järgi on Auto Brightness sees. Selle saab Display sätete alt välja l…" at bounding box center [114, 235] width 101 height 16
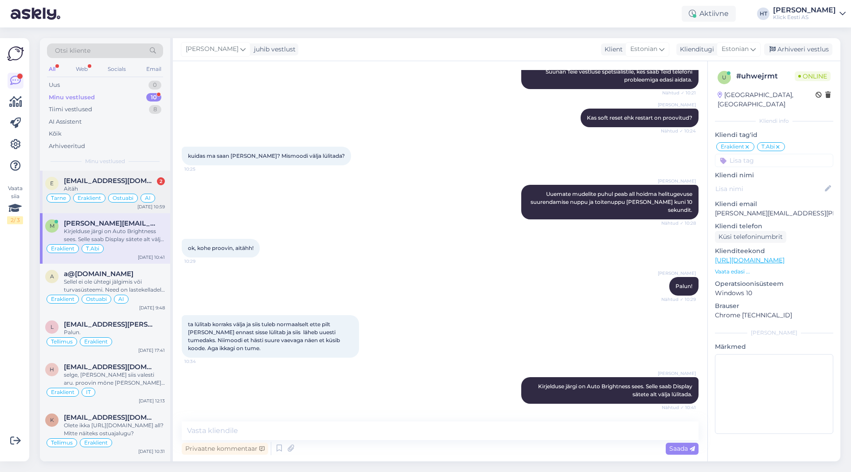
click at [146, 186] on div "Aitäh" at bounding box center [114, 189] width 101 height 8
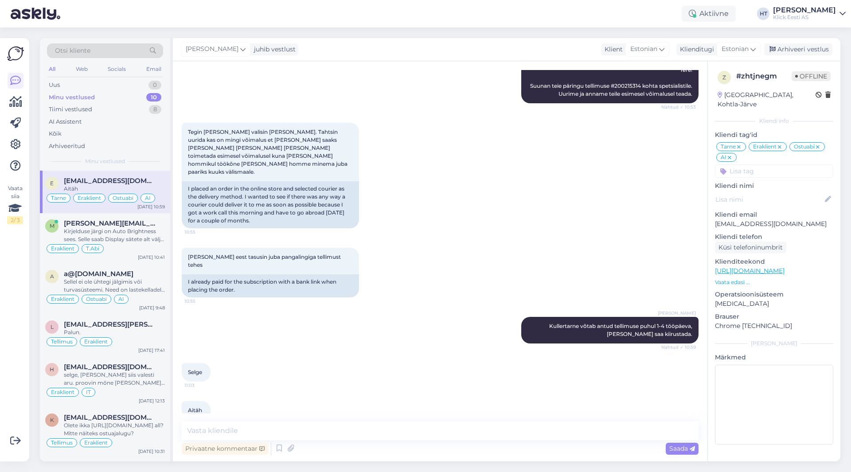
click at [442, 307] on div "[PERSON_NAME] Kullertarne võtab antud tellimuse puhul 1-4 tööpäeva, [PERSON_NAM…" at bounding box center [440, 330] width 517 height 46
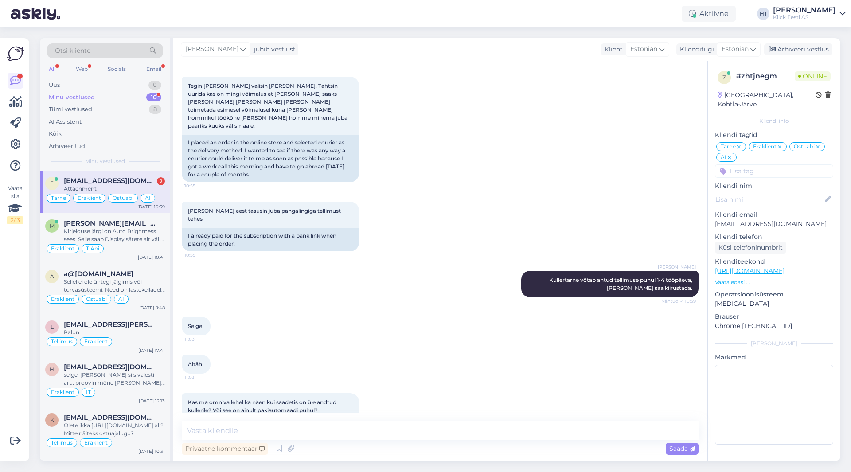
scroll to position [964, 0]
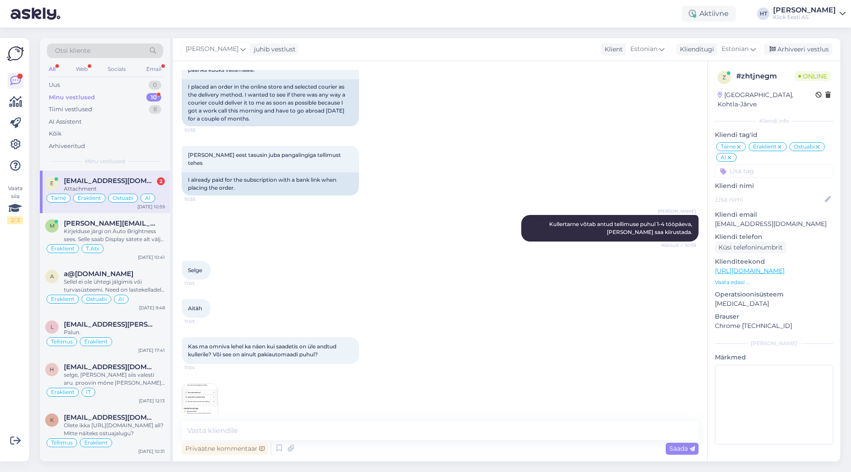
click at [327, 292] on div "Aitäh 11:03" at bounding box center [440, 308] width 517 height 38
click at [192, 389] on img at bounding box center [199, 401] width 35 height 35
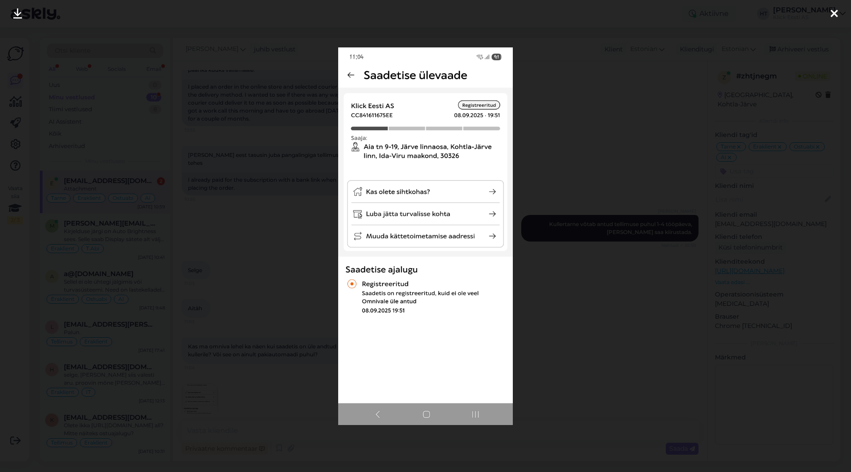
click at [275, 371] on div at bounding box center [425, 236] width 851 height 472
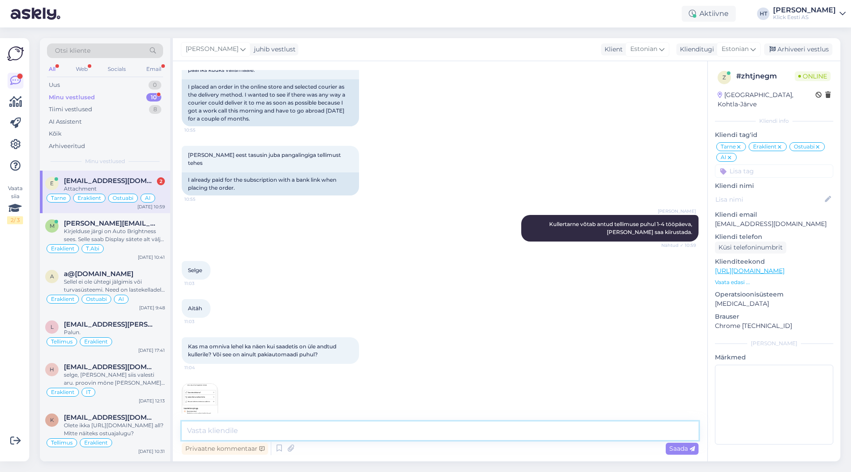
click at [299, 430] on textarea at bounding box center [440, 430] width 517 height 19
type textarea "Näeb ikka kui on kullerile üle antud. Kuid tuleks kasutada jälgimiskoodi mis [P…"
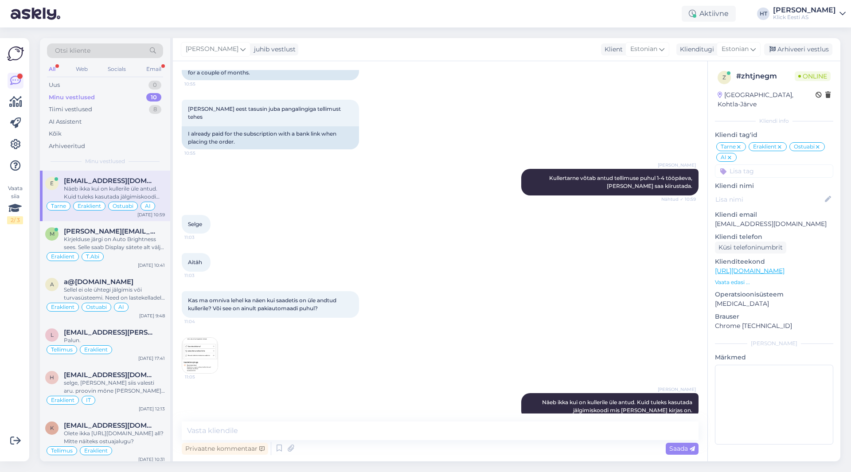
click at [93, 102] on div "Minu vestlused 10" at bounding box center [105, 97] width 116 height 12
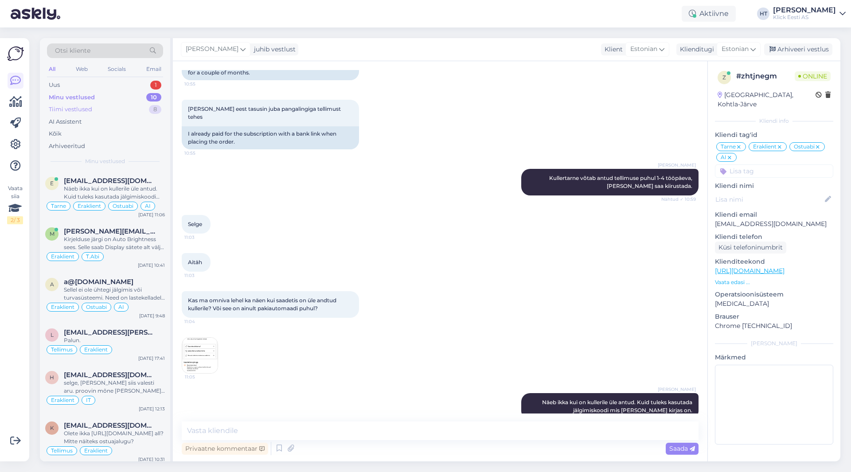
click at [96, 109] on div "Tiimi vestlused 8" at bounding box center [105, 109] width 116 height 12
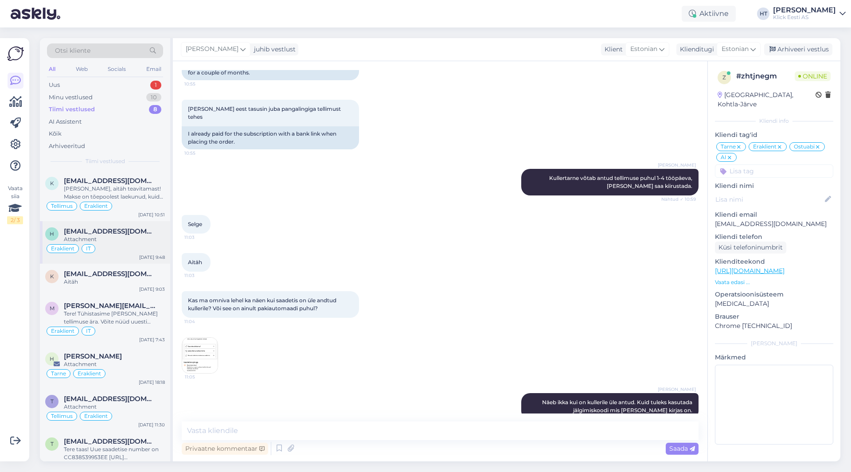
click at [140, 236] on div "Attachment" at bounding box center [114, 239] width 101 height 8
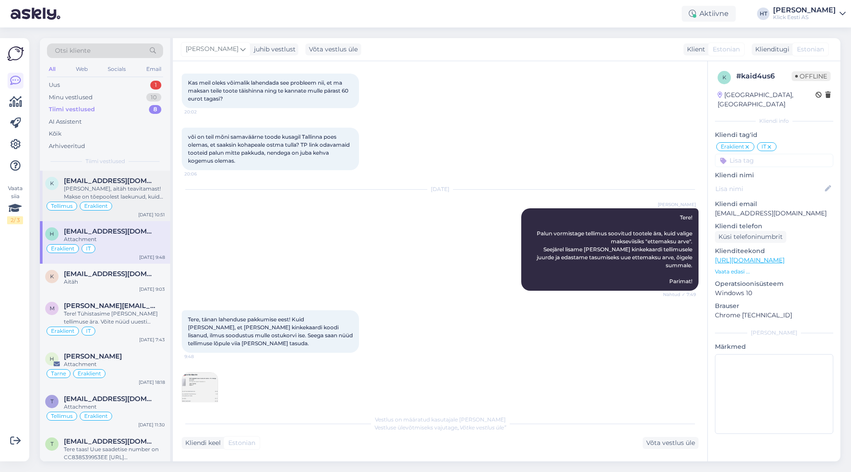
click at [136, 195] on div "[PERSON_NAME], aitäh teavitamast! Makse on tõepoolest laekunud, kuid tellimus o…" at bounding box center [114, 193] width 101 height 16
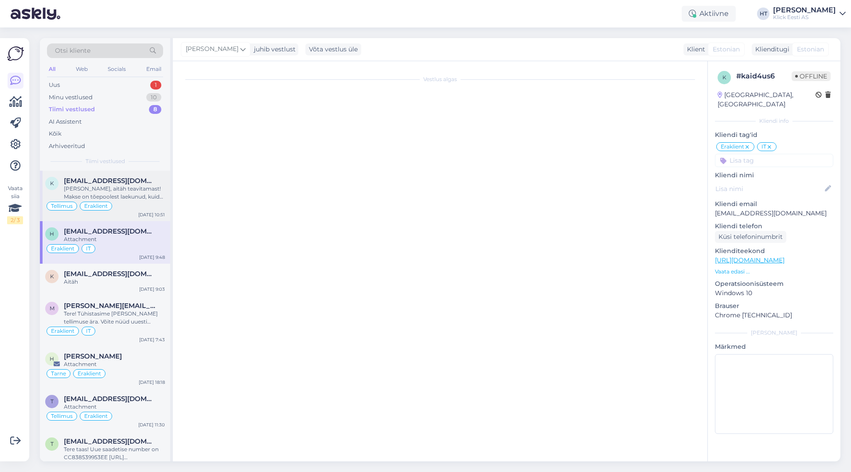
scroll to position [306, 0]
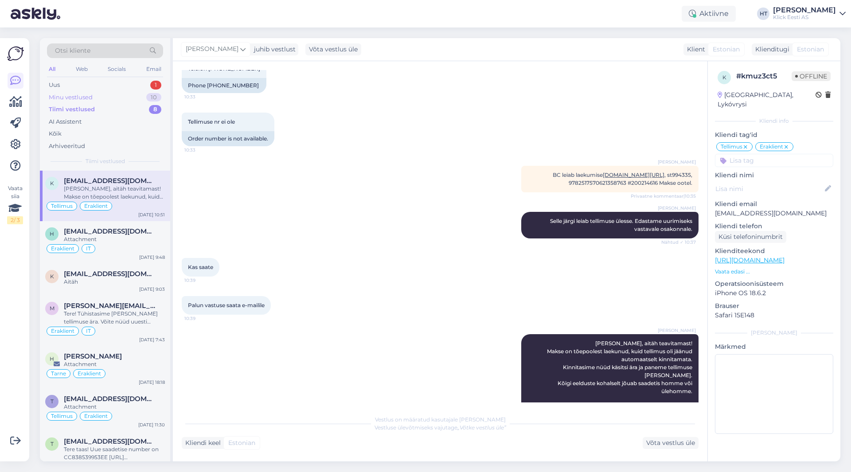
click at [126, 95] on div "Minu vestlused 10" at bounding box center [105, 97] width 116 height 12
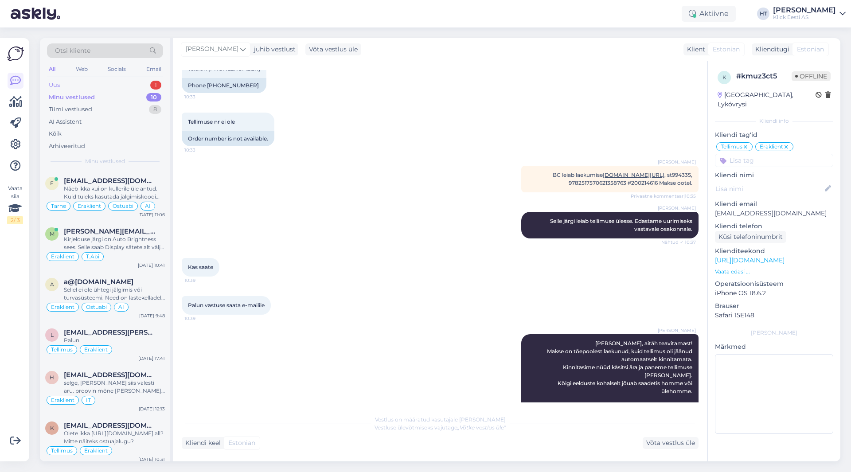
click at [140, 82] on div "Uus 1" at bounding box center [105, 85] width 116 height 12
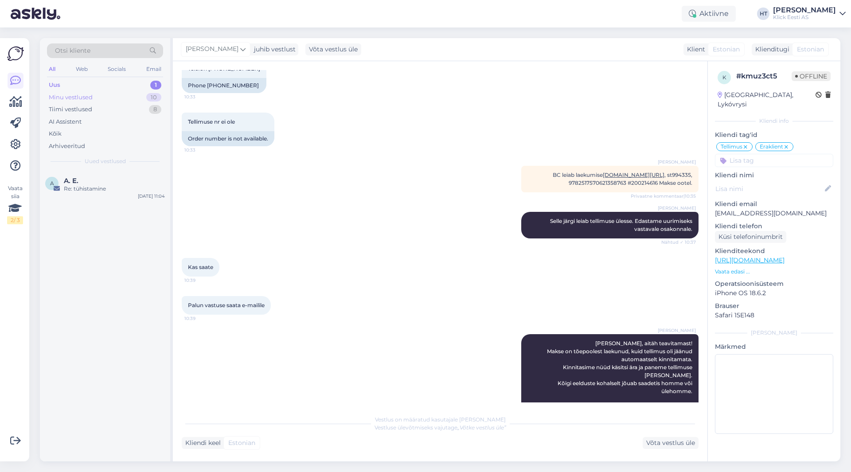
click at [126, 97] on div "Minu vestlused 10" at bounding box center [105, 97] width 116 height 12
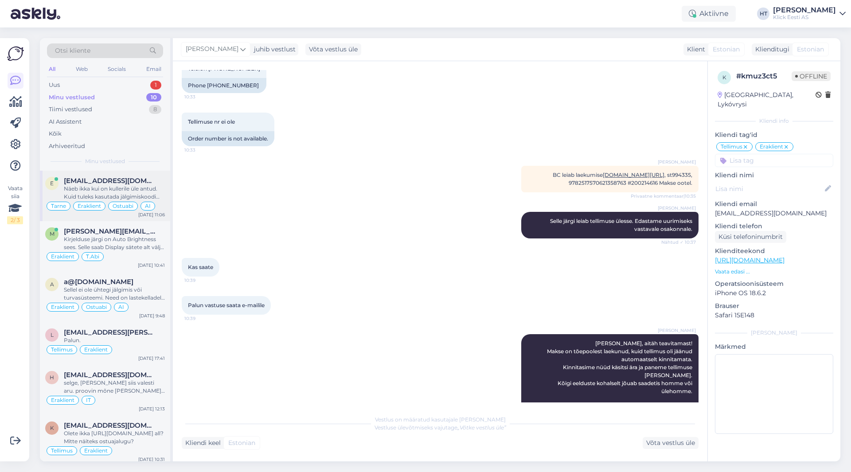
click at [121, 187] on div "Näeb ikka kui on kullerile üle antud. Kuid tuleks kasutada jälgimiskoodi mis [P…" at bounding box center [114, 193] width 101 height 16
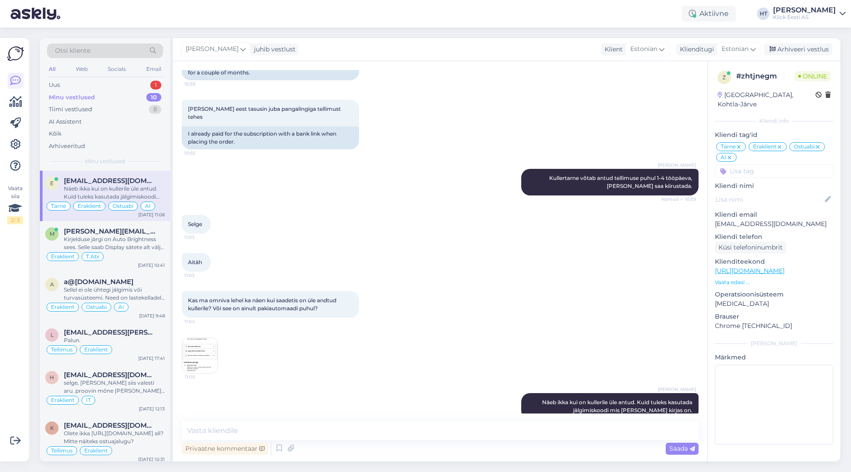
scroll to position [1048, 0]
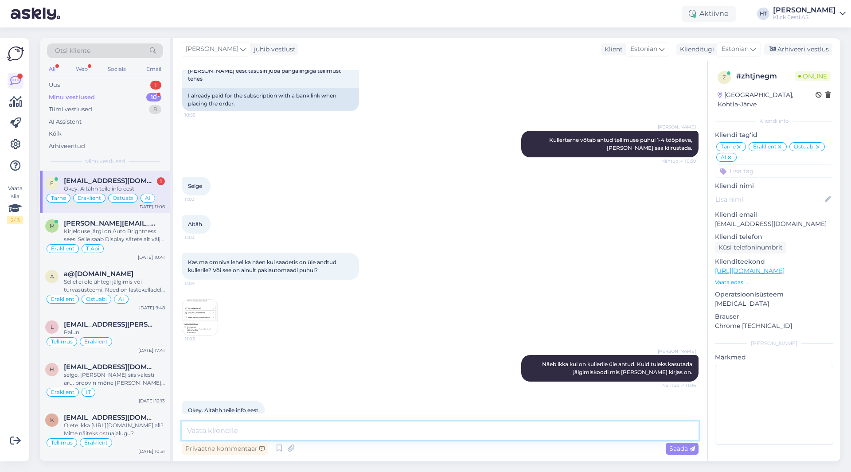
click at [349, 431] on textarea at bounding box center [440, 430] width 517 height 19
type textarea "Palun."
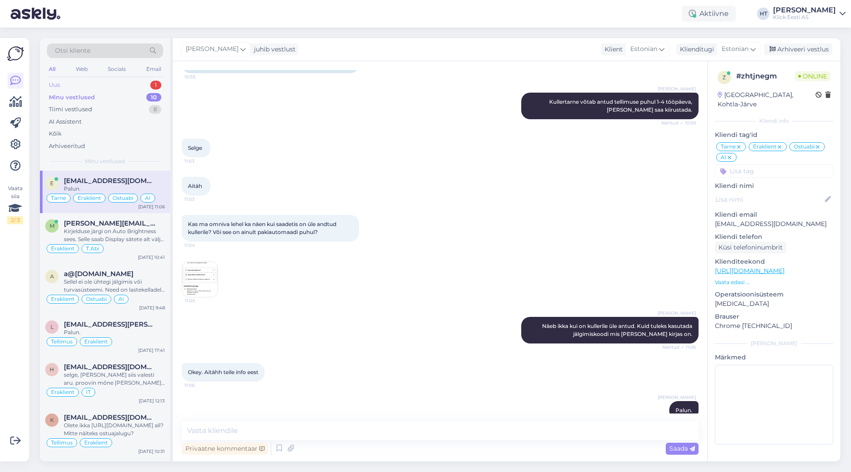
click at [145, 88] on div "Uus 1" at bounding box center [105, 85] width 116 height 12
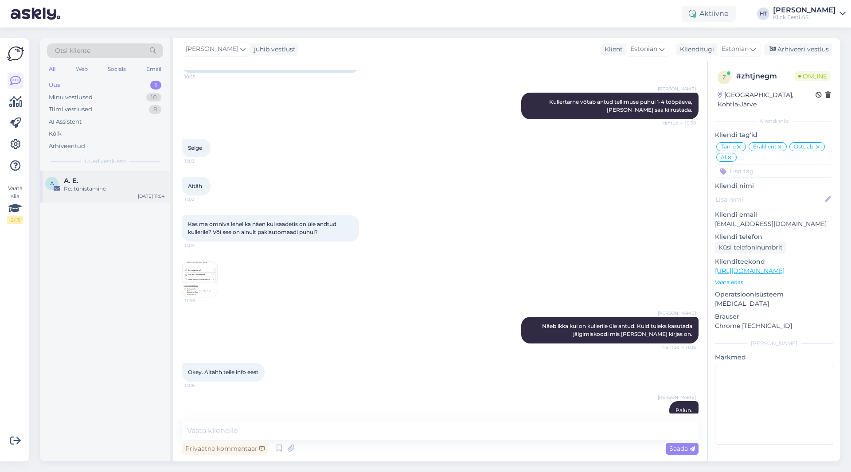
click at [138, 178] on div "A. E." at bounding box center [114, 181] width 101 height 8
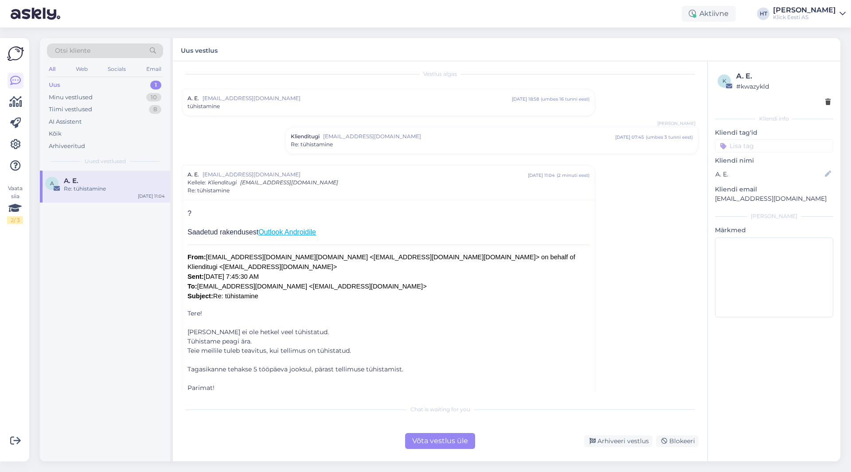
scroll to position [7, 0]
click at [389, 143] on div "Re: tühistamine" at bounding box center [492, 143] width 402 height 8
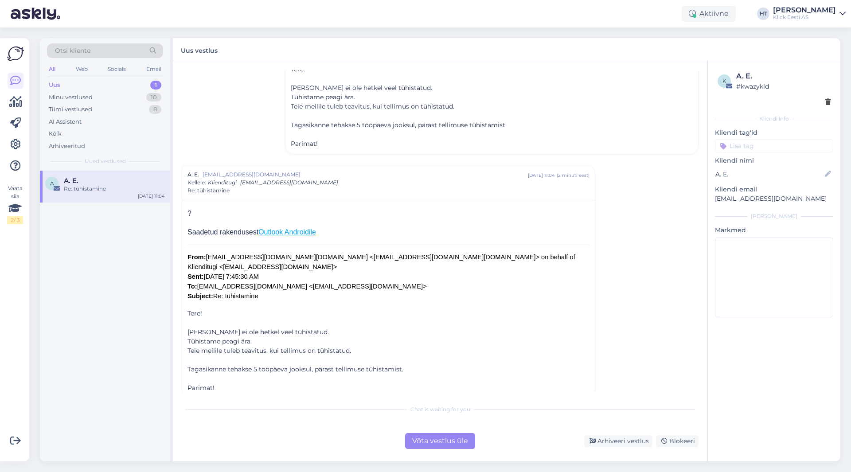
scroll to position [113, 0]
click at [369, 195] on div "A. E. [EMAIL_ADDRESS][DOMAIN_NAME] [DATE] 11:04 ( 2 minuti eest ) [PERSON_NAME]…" at bounding box center [388, 181] width 413 height 35
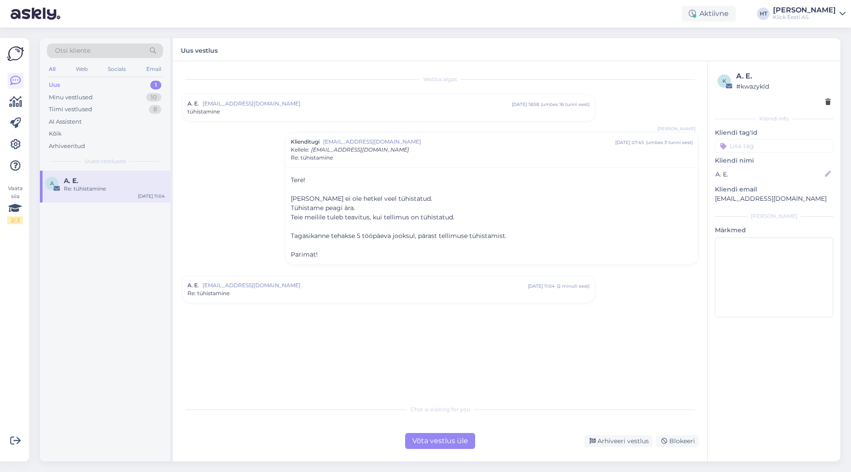
click at [376, 285] on span "[EMAIL_ADDRESS][DOMAIN_NAME]" at bounding box center [364, 285] width 325 height 8
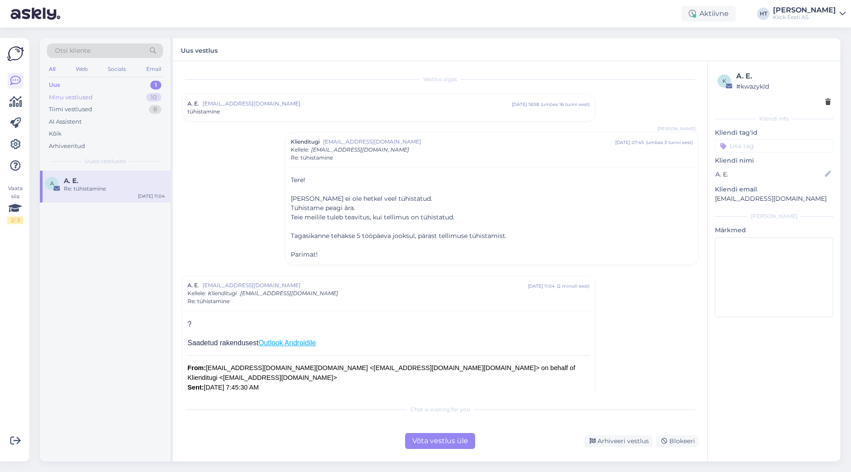
click at [140, 97] on div "Minu vestlused 10" at bounding box center [105, 97] width 116 height 12
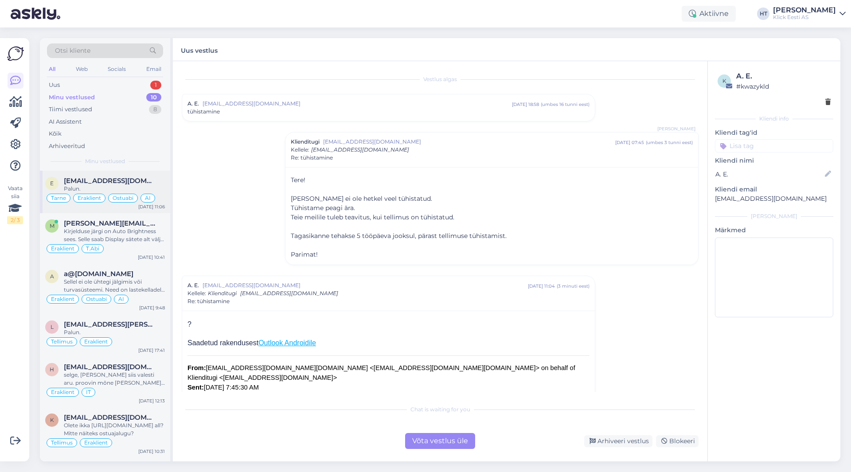
click at [133, 182] on span "[EMAIL_ADDRESS][DOMAIN_NAME]" at bounding box center [110, 181] width 92 height 8
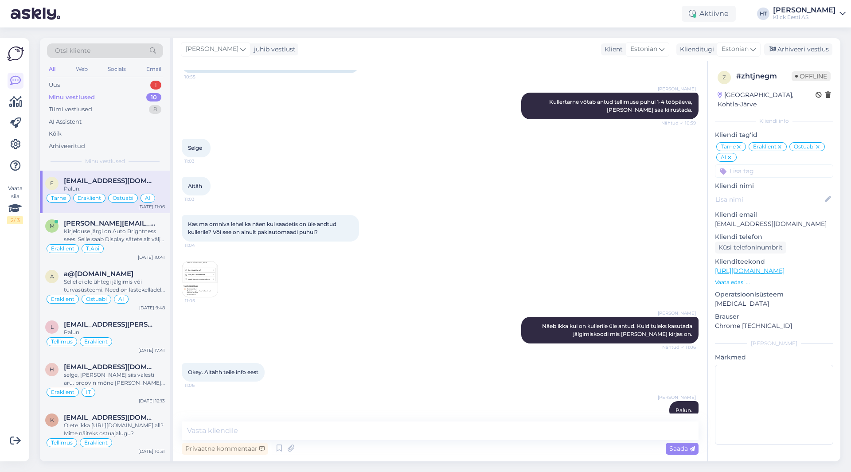
click at [206, 261] on img at bounding box center [199, 278] width 35 height 35
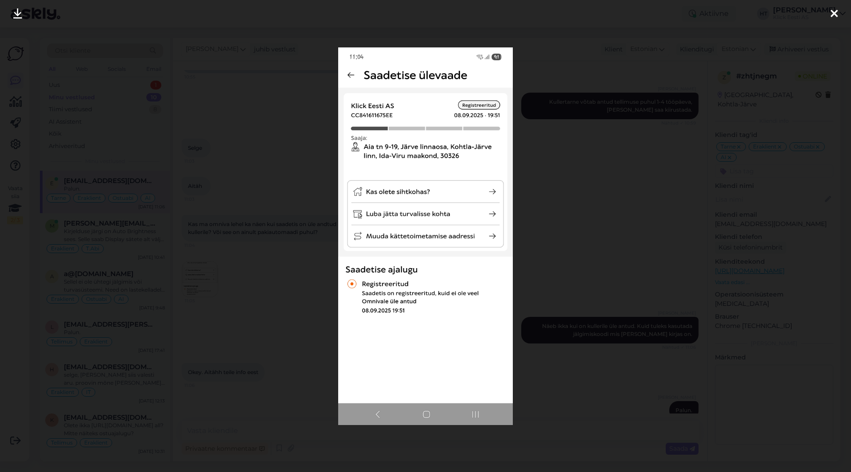
click at [269, 284] on div at bounding box center [425, 236] width 851 height 472
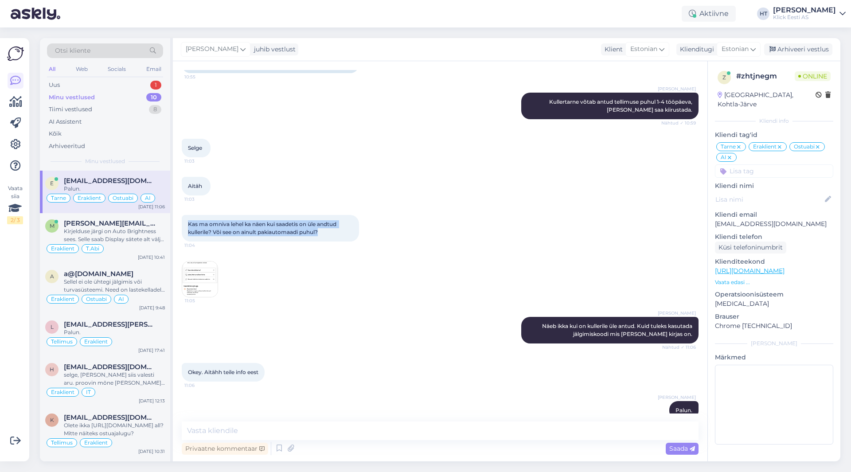
drag, startPoint x: 323, startPoint y: 218, endPoint x: 189, endPoint y: 204, distance: 134.6
click at [189, 215] on div "Kas ma omniva lehel ka näen kui saadetis on üle andtud kullerile? Või see on ai…" at bounding box center [270, 228] width 177 height 27
drag, startPoint x: 333, startPoint y: 217, endPoint x: 190, endPoint y: 207, distance: 143.9
click at [190, 215] on div "Kas ma omniva lehel ka näen kui saadetis on üle andtud kullerile? Või see on ai…" at bounding box center [270, 228] width 177 height 27
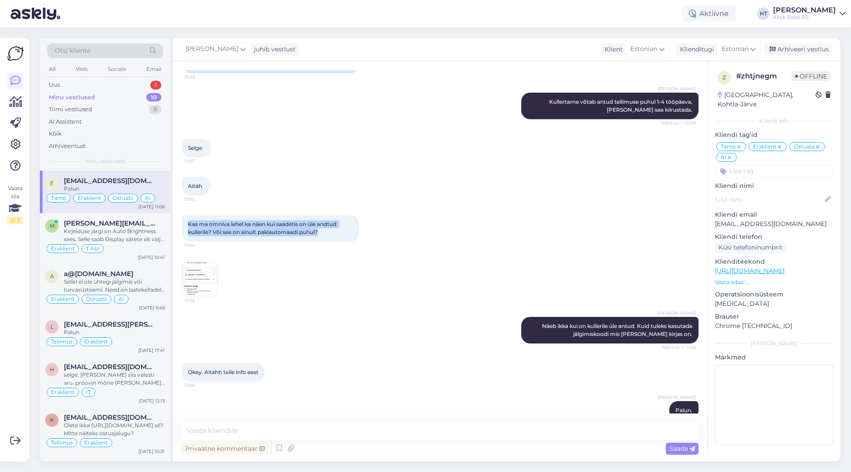
click at [190, 221] on span "Kas ma omniva lehel ka näen kui saadetis on üle andtud kullerile? Või see on ai…" at bounding box center [263, 228] width 150 height 15
click at [201, 262] on img at bounding box center [199, 278] width 35 height 35
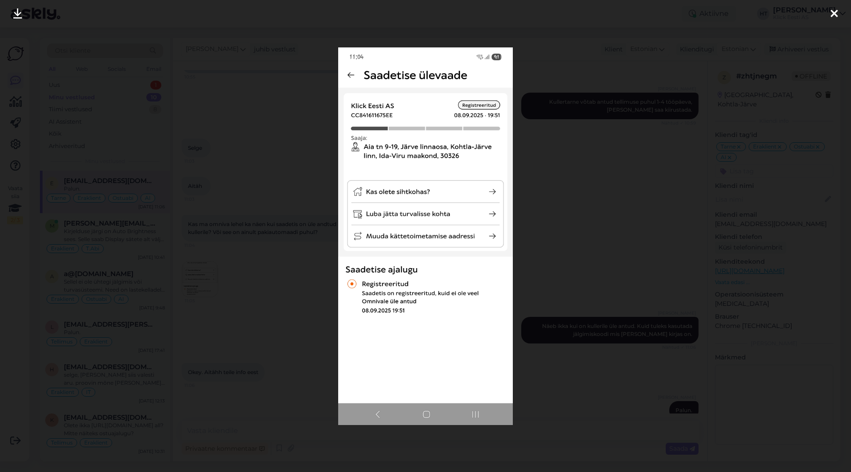
click at [282, 267] on div at bounding box center [425, 236] width 851 height 472
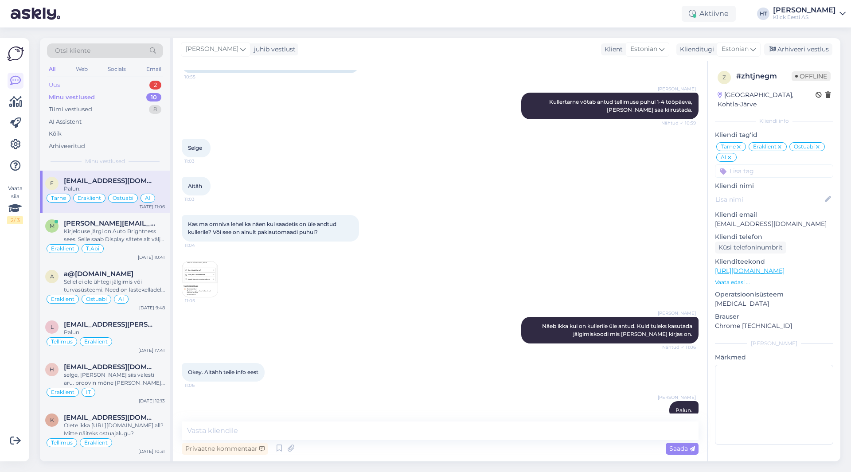
click at [131, 85] on div "Uus 2" at bounding box center [105, 85] width 116 height 12
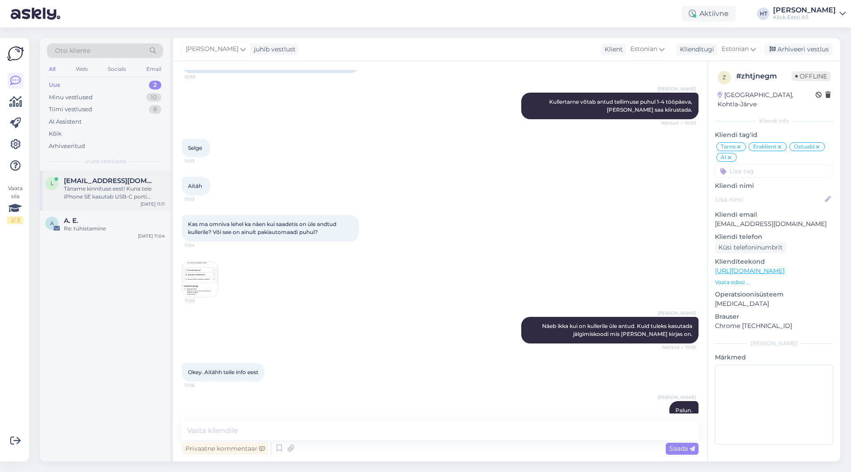
click at [123, 201] on div "l [EMAIL_ADDRESS][DOMAIN_NAME] Täname kinnituse eest! Kuna teie iPhone SE kasut…" at bounding box center [105, 191] width 130 height 40
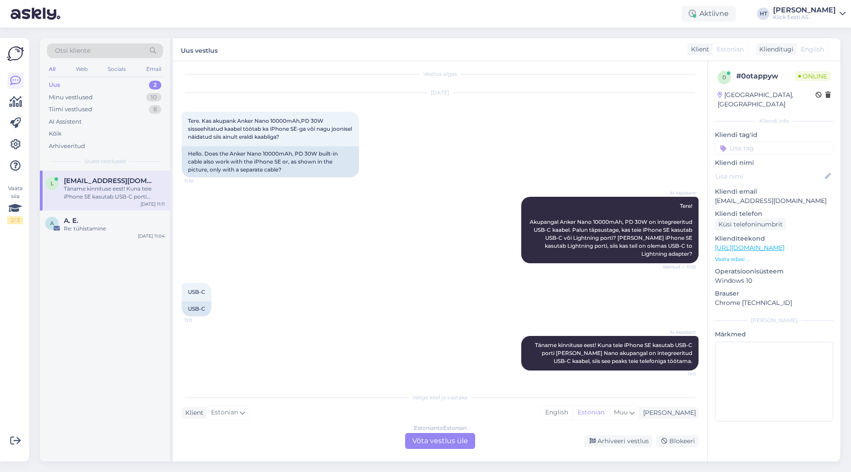
scroll to position [5, 0]
click at [328, 262] on div "AI Assistent Tere! Akupangal Anker Nano 10000mAh, PD 30W on integreeritud USB-C…" at bounding box center [440, 230] width 517 height 86
click at [418, 441] on div "Estonian to Estonian Võta vestlus üle" at bounding box center [440, 441] width 70 height 16
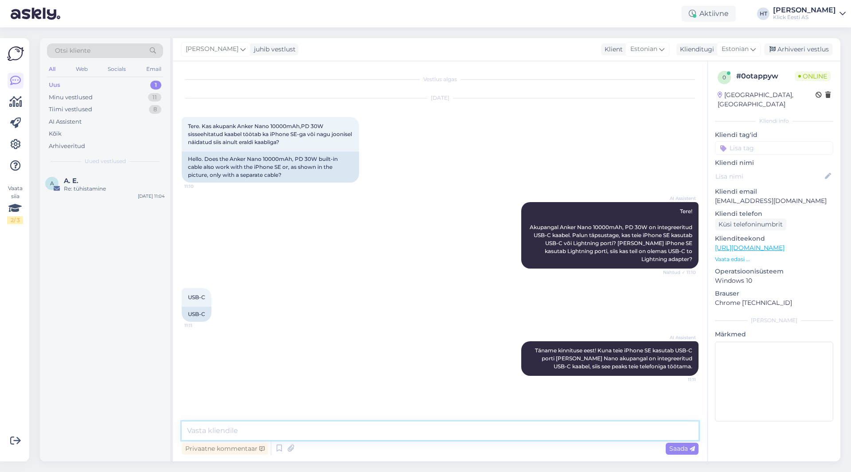
click at [421, 436] on textarea at bounding box center [440, 430] width 517 height 19
type textarea "Kui on iPhone SE 2. või 3. põlvkond, siis kasutusel on ikka lightning port. Sel…"
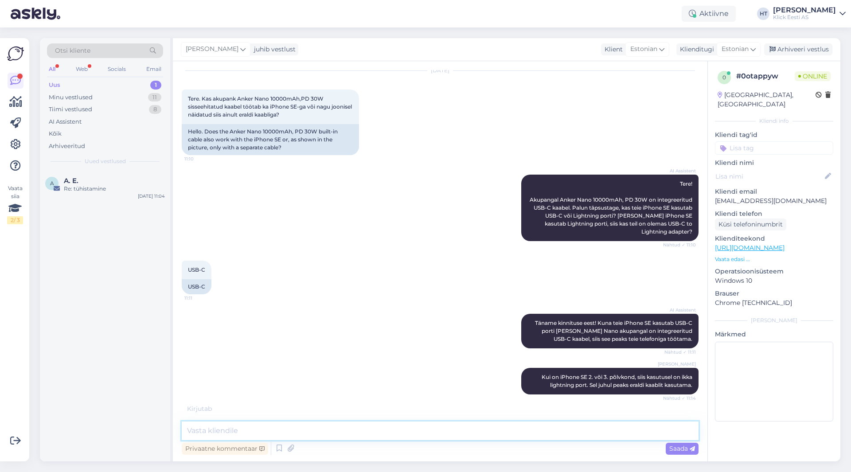
scroll to position [18, 0]
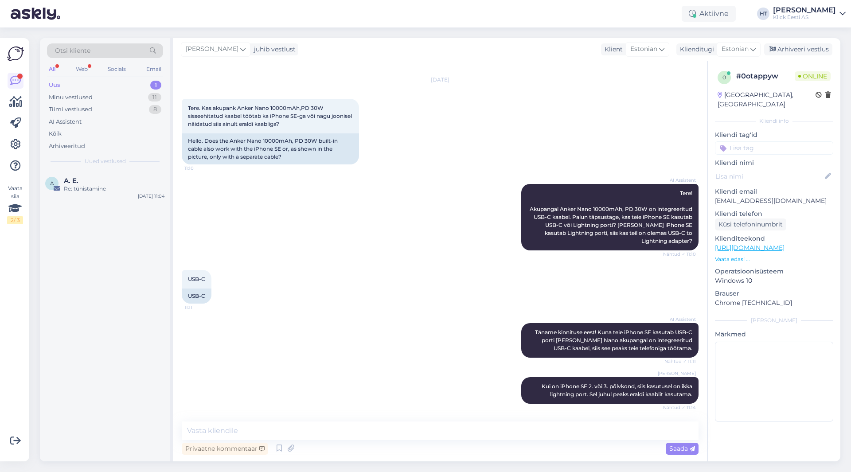
click at [222, 448] on div "Privaatne kommentaar" at bounding box center [225, 449] width 86 height 12
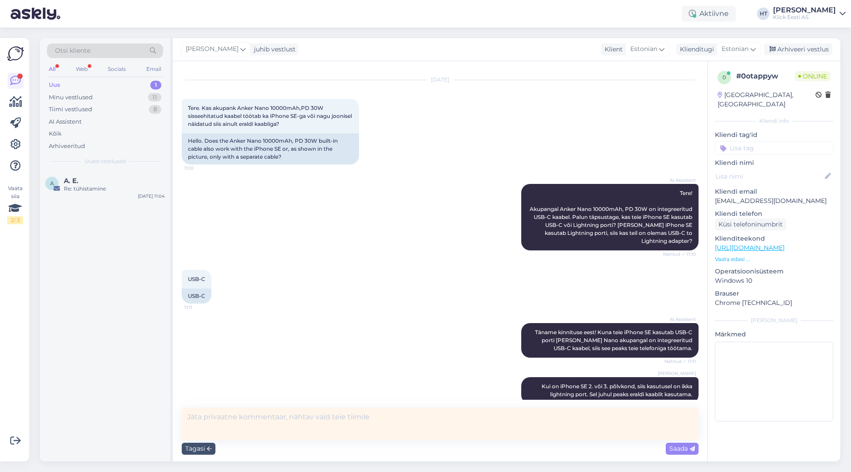
scroll to position [27, 0]
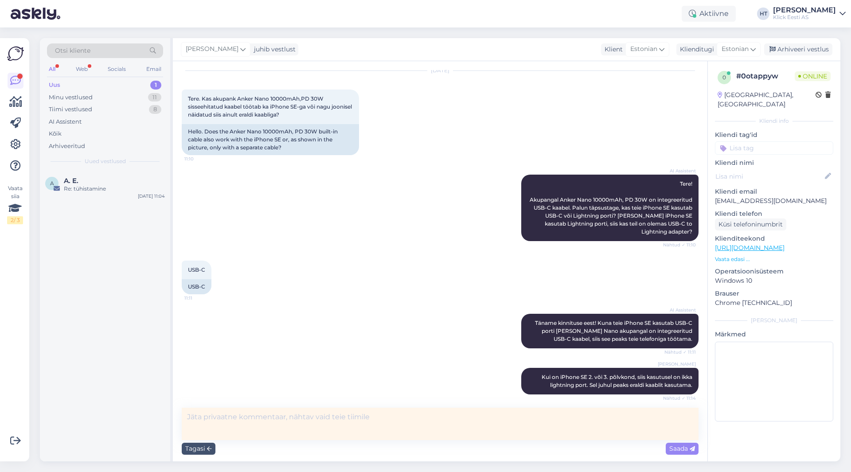
click at [234, 426] on textarea at bounding box center [440, 424] width 517 height 32
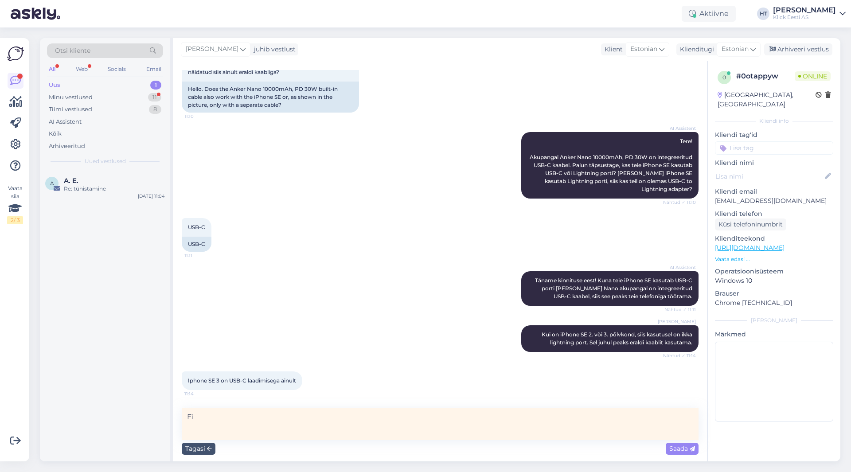
type textarea "E"
click at [196, 455] on div "Tagasi Saada" at bounding box center [440, 448] width 517 height 17
click at [196, 451] on div "Tagasi" at bounding box center [199, 449] width 34 height 12
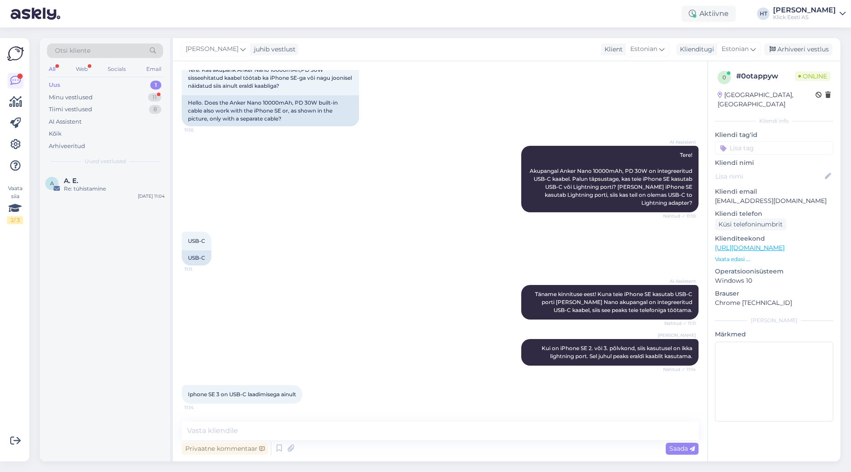
click at [132, 391] on div "A A. E. Re: tühistamine [DATE] 11:04" at bounding box center [105, 316] width 130 height 291
click at [450, 300] on div "AI Assistent Täname kinnituse eest! Kuna teie iPhone SE kasutab USB-C porti [PE…" at bounding box center [440, 302] width 517 height 54
click at [333, 428] on textarea at bounding box center [440, 430] width 517 height 19
type textarea "Telefonil [PERSON_NAME] on ikka lightning."
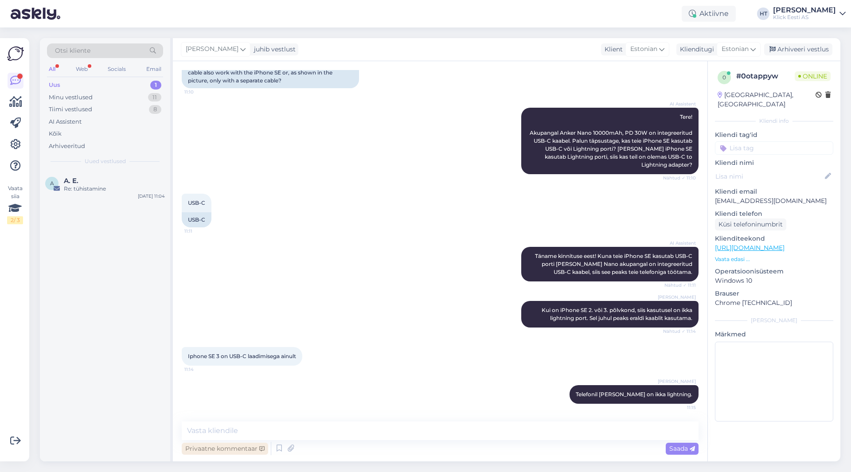
click at [208, 450] on div "Privaatne kommentaar" at bounding box center [225, 449] width 86 height 12
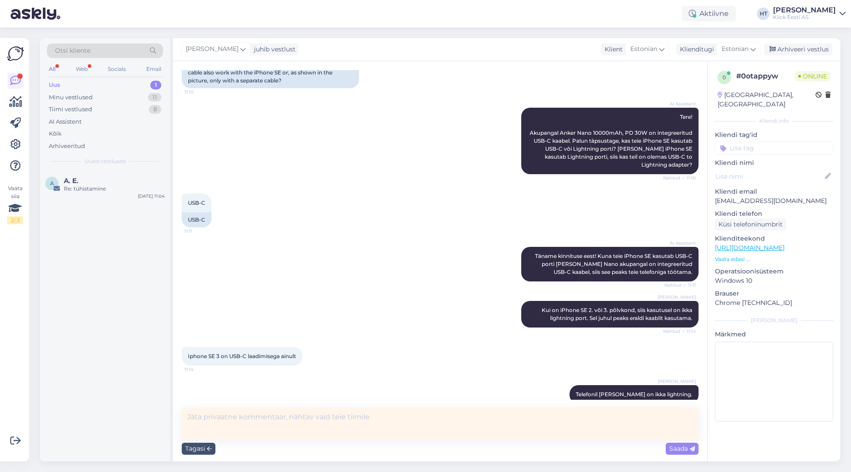
click at [228, 424] on textarea at bounding box center [440, 424] width 517 height 32
type textarea "[PERSON_NAME] AI valeks vastuseks kui valeinfot söödetakse sisse."
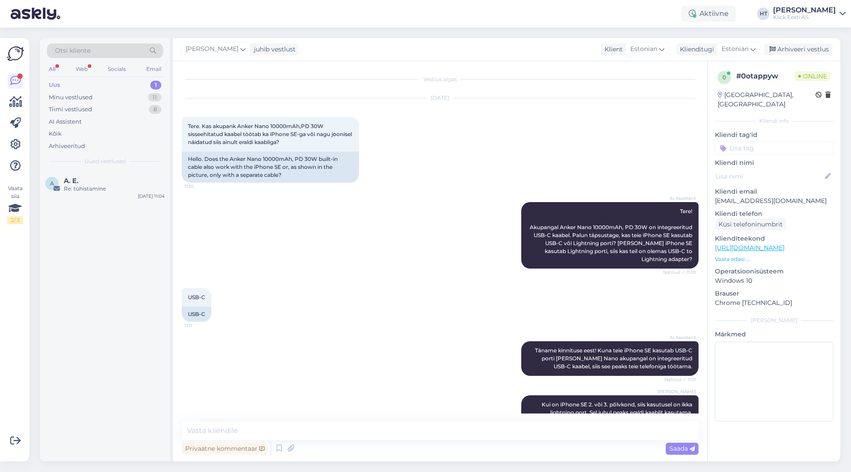
scroll to position [132, 0]
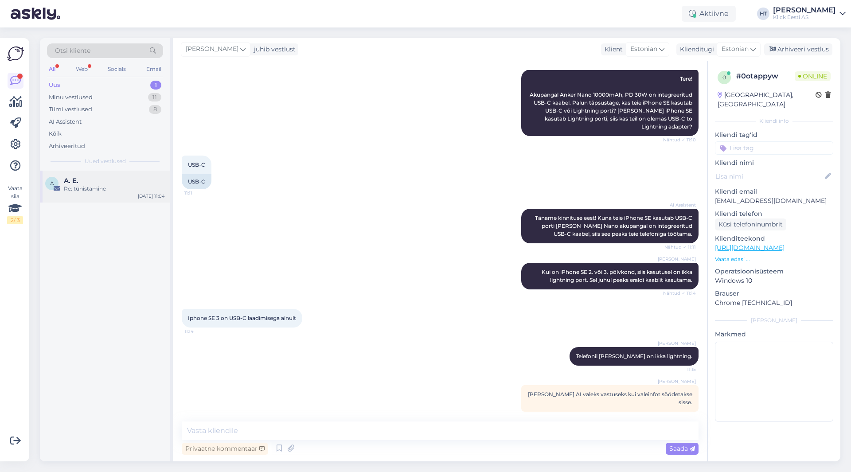
click at [125, 185] on div "Re: tühistamine" at bounding box center [114, 189] width 101 height 8
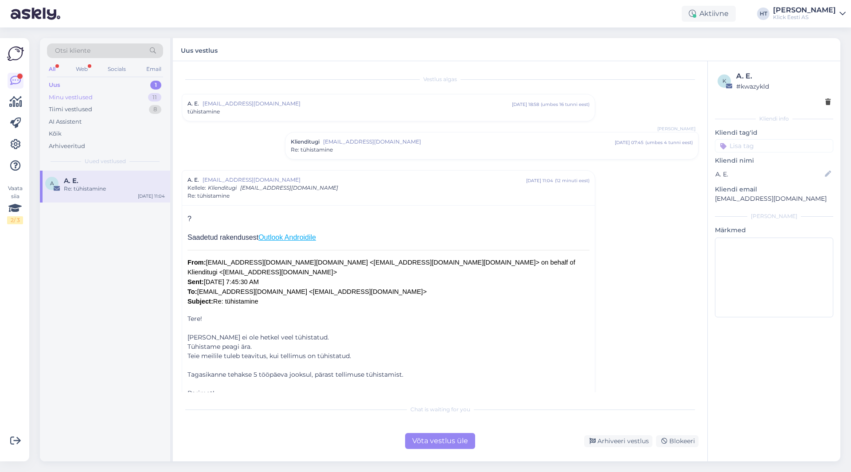
click at [120, 96] on div "Minu vestlused 11" at bounding box center [105, 97] width 116 height 12
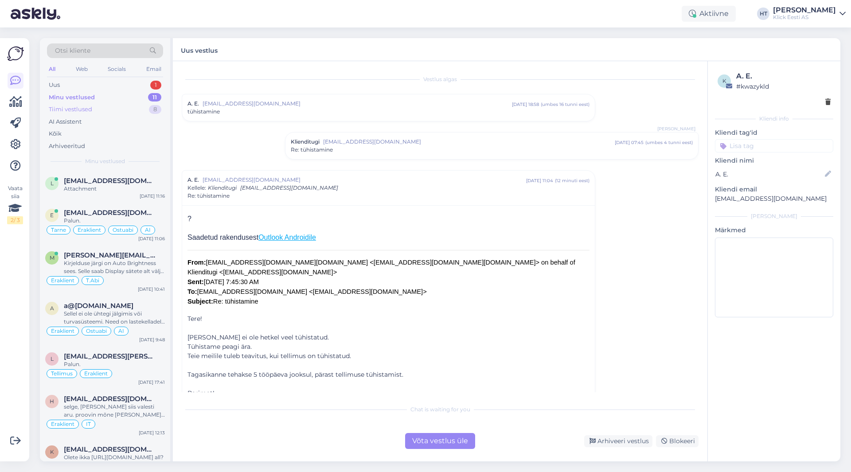
click at [119, 110] on div "Tiimi vestlused 8" at bounding box center [105, 109] width 116 height 12
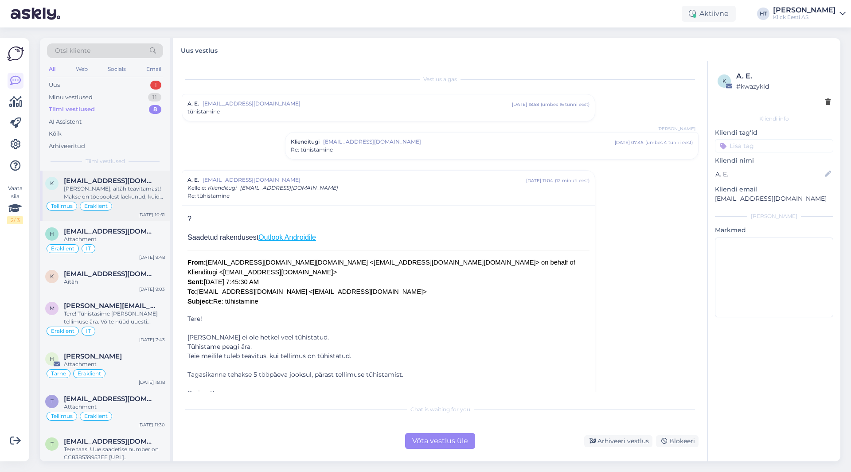
click at [140, 187] on div "[PERSON_NAME], aitäh teavitamast! Makse on tõepoolest laekunud, kuid tellimus o…" at bounding box center [114, 193] width 101 height 16
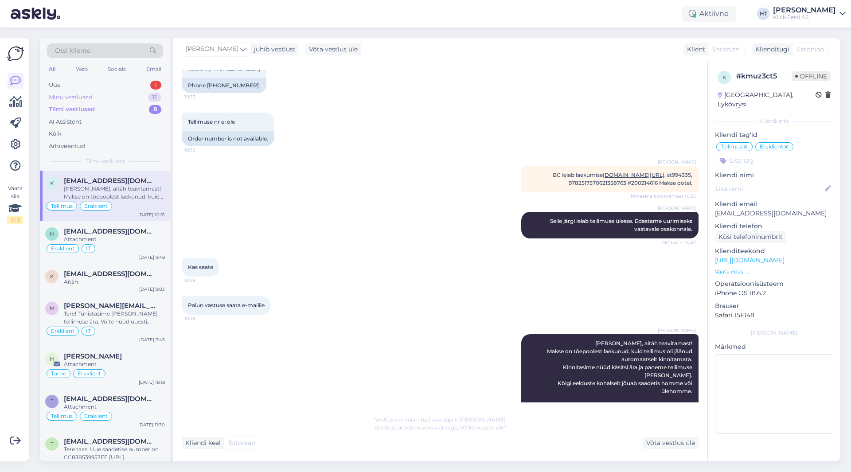
click at [132, 96] on div "Minu vestlused 11" at bounding box center [105, 97] width 116 height 12
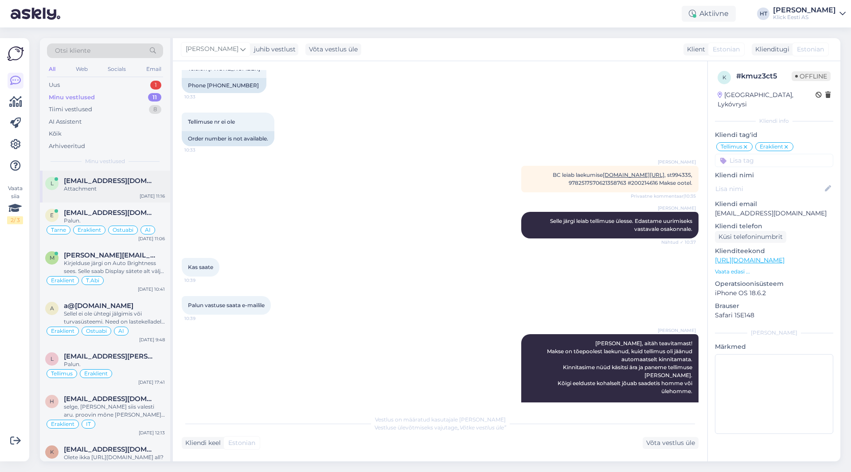
click at [132, 187] on div "Attachment" at bounding box center [114, 189] width 101 height 8
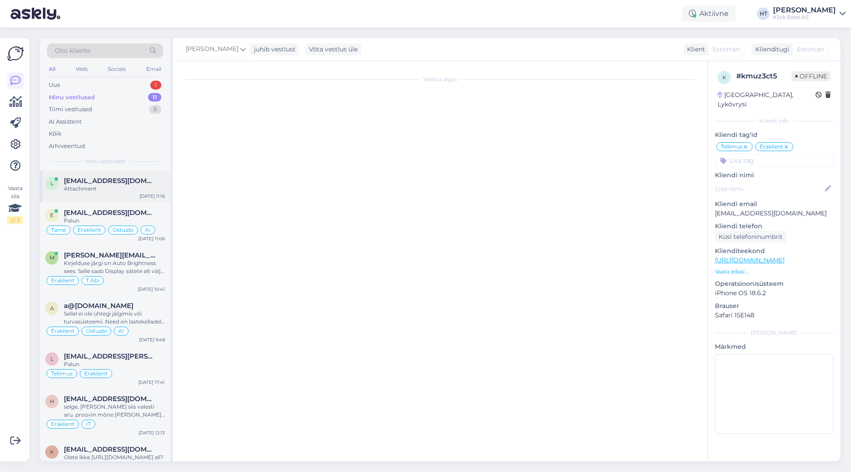
scroll to position [132, 0]
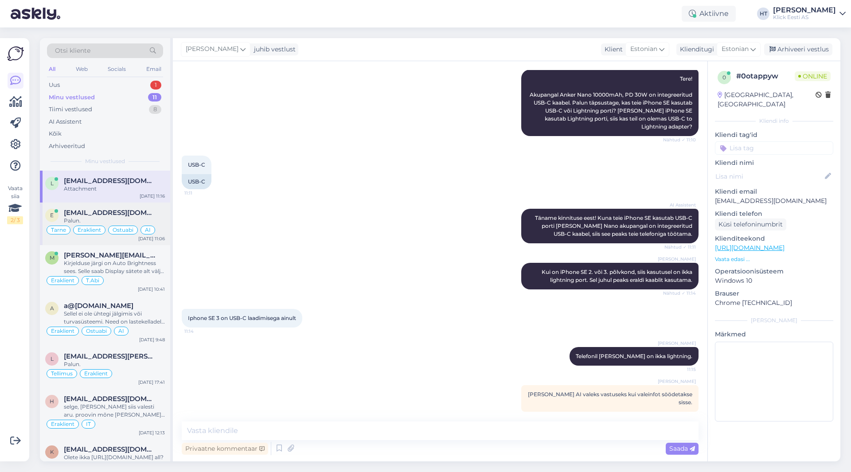
click at [132, 216] on span "[EMAIL_ADDRESS][DOMAIN_NAME]" at bounding box center [110, 213] width 92 height 8
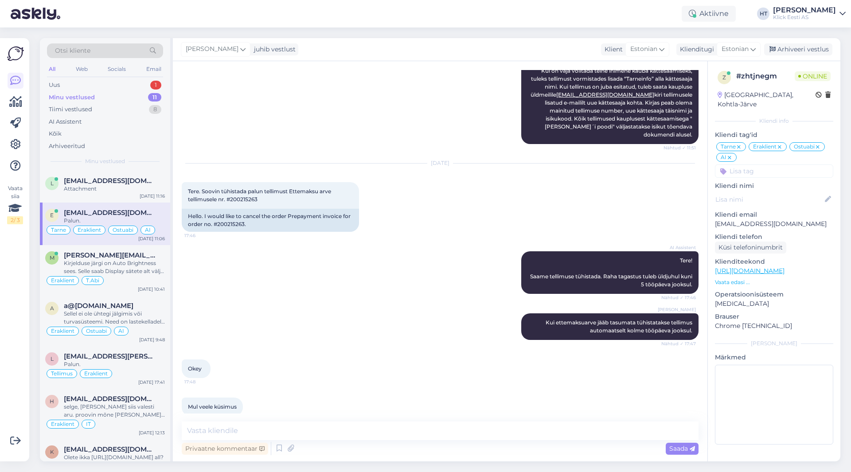
scroll to position [1086, 0]
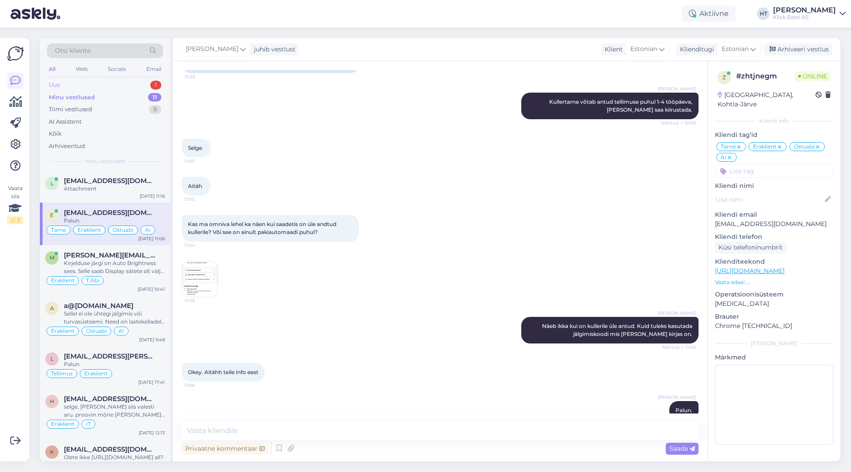
click at [136, 85] on div "Uus 1" at bounding box center [105, 85] width 116 height 12
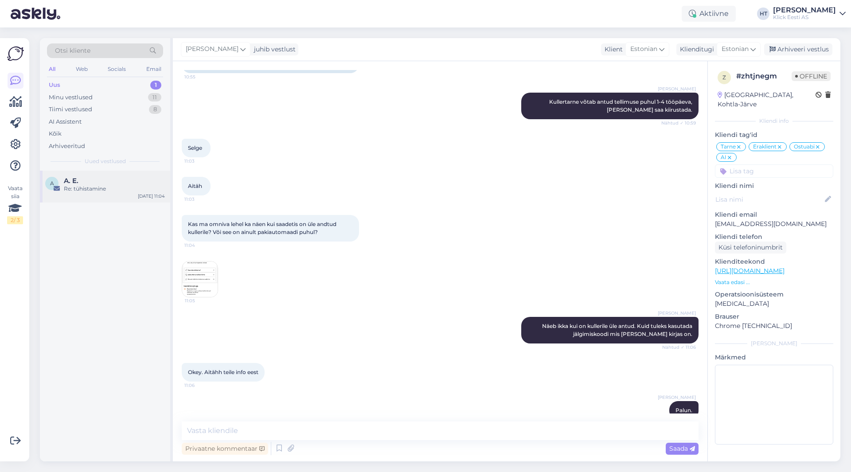
click at [129, 191] on div "Re: tühistamine" at bounding box center [114, 189] width 101 height 8
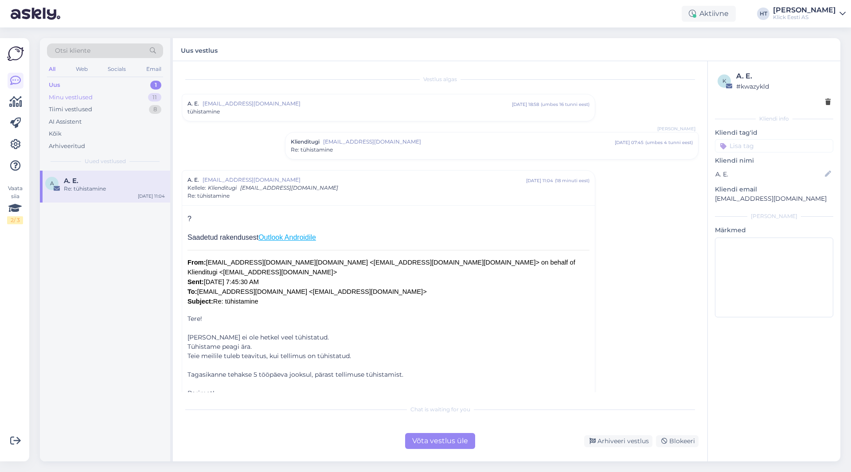
click at [135, 101] on div "Minu vestlused 11" at bounding box center [105, 97] width 116 height 12
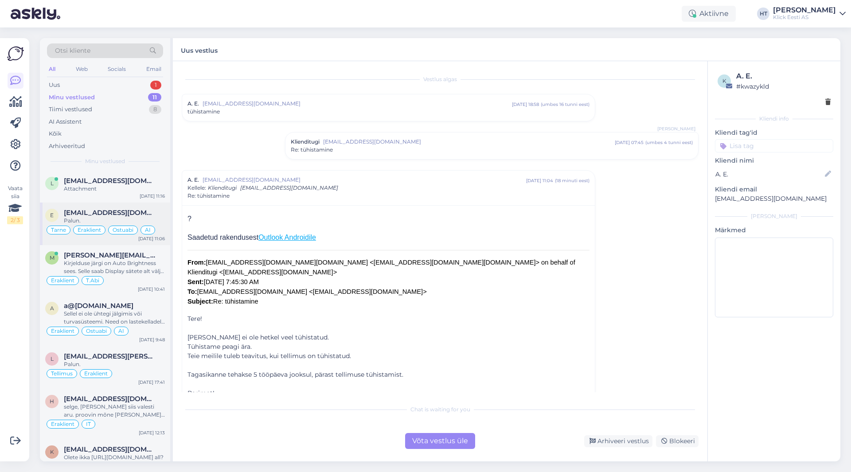
click at [128, 217] on div "Palun." at bounding box center [114, 221] width 101 height 8
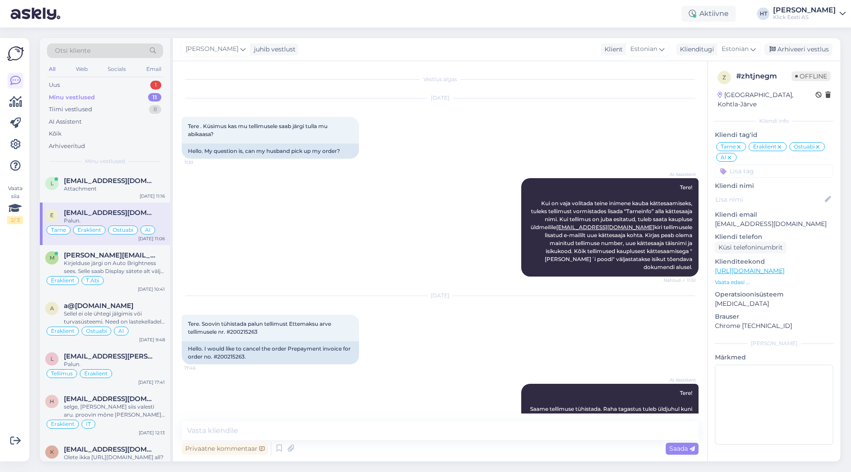
scroll to position [1086, 0]
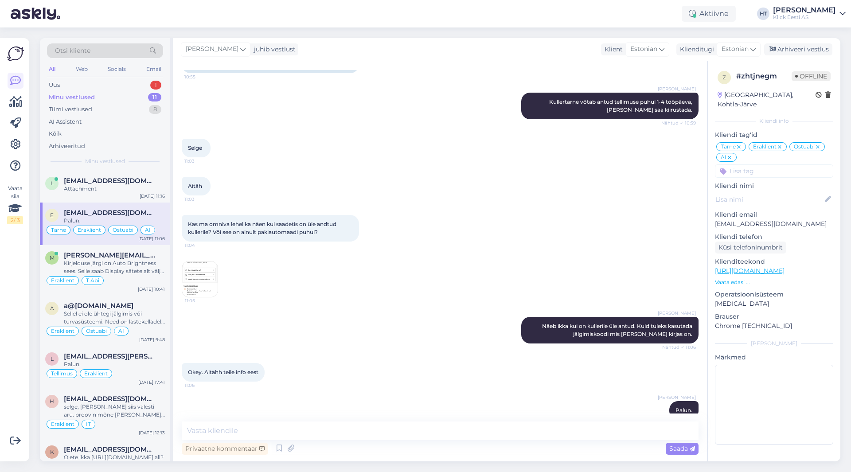
click at [18, 320] on div "Vaata siia 2 / 3" at bounding box center [15, 249] width 17 height 409
click at [139, 87] on div "Uus 1" at bounding box center [105, 85] width 116 height 12
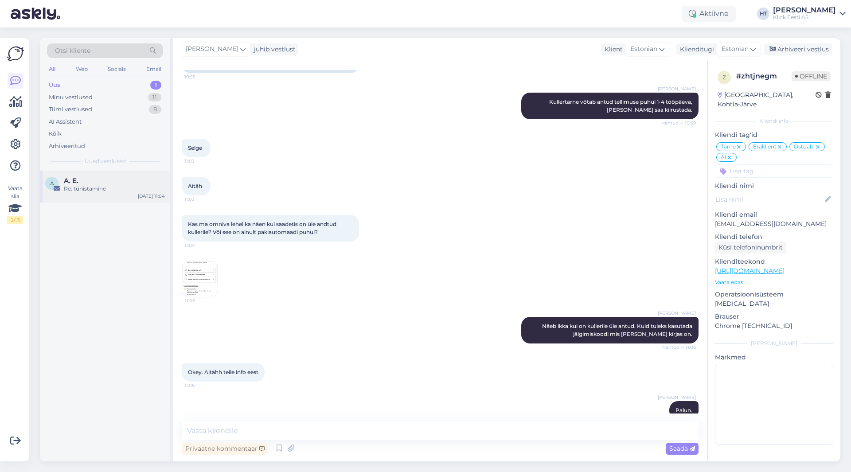
click at [126, 192] on div "Re: tühistamine" at bounding box center [114, 189] width 101 height 8
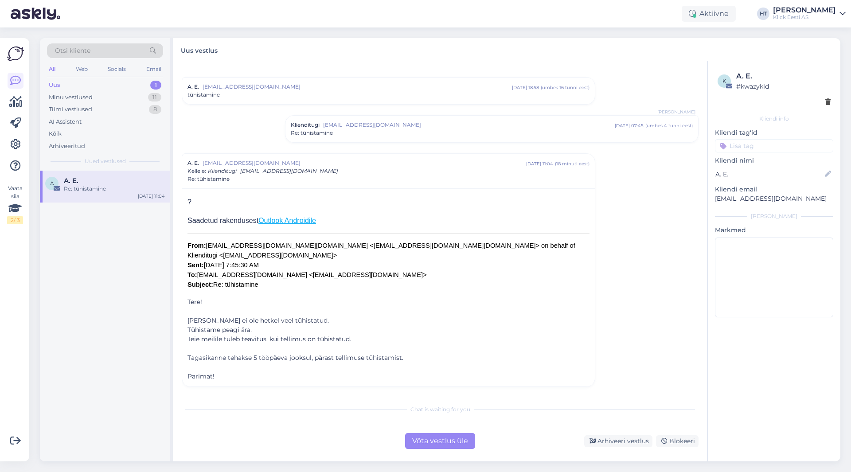
scroll to position [7, 0]
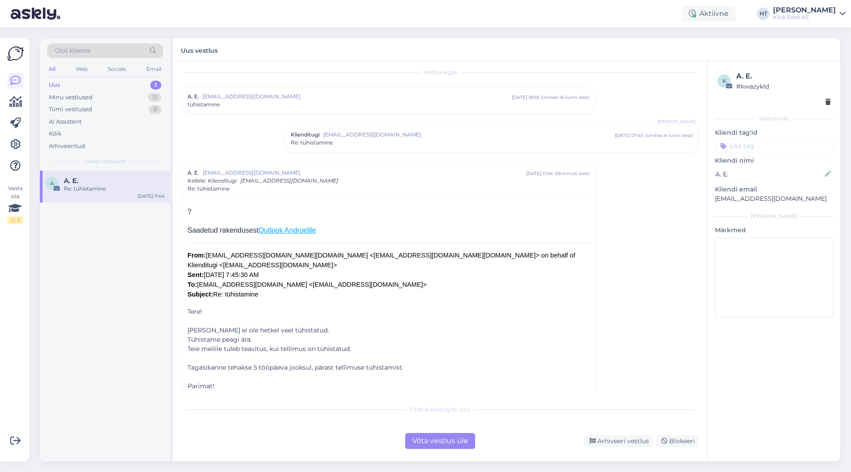
click at [738, 199] on p "[EMAIL_ADDRESS][DOMAIN_NAME]" at bounding box center [774, 198] width 118 height 9
copy div "[EMAIL_ADDRESS][DOMAIN_NAME] [PERSON_NAME]"
click at [437, 104] on div "tühistamine" at bounding box center [388, 105] width 402 height 8
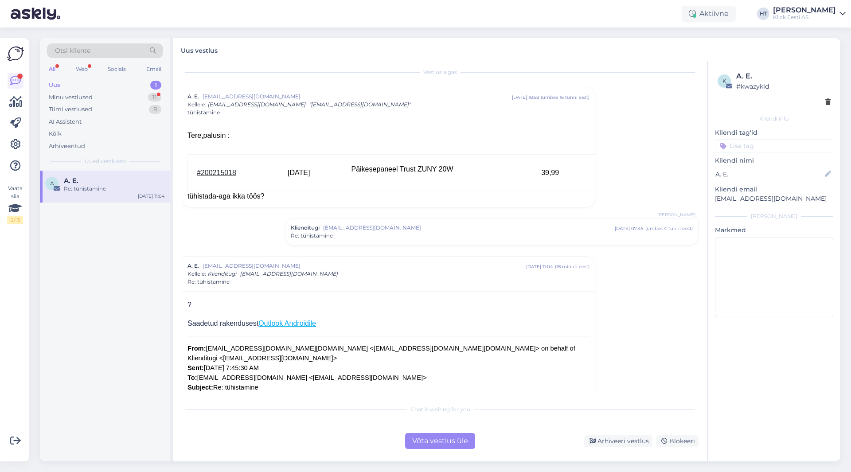
drag, startPoint x: 279, startPoint y: 171, endPoint x: 563, endPoint y: 175, distance: 284.1
click at [563, 175] on div "39,99" at bounding box center [560, 172] width 39 height 11
drag, startPoint x: 562, startPoint y: 171, endPoint x: 187, endPoint y: 133, distance: 377.2
click at [187, 133] on div "Tere,palusin : #200215018 [DATE] Päikesepaneel Trust ZUNY 20W 39,99 Töös tühist…" at bounding box center [388, 164] width 413 height 85
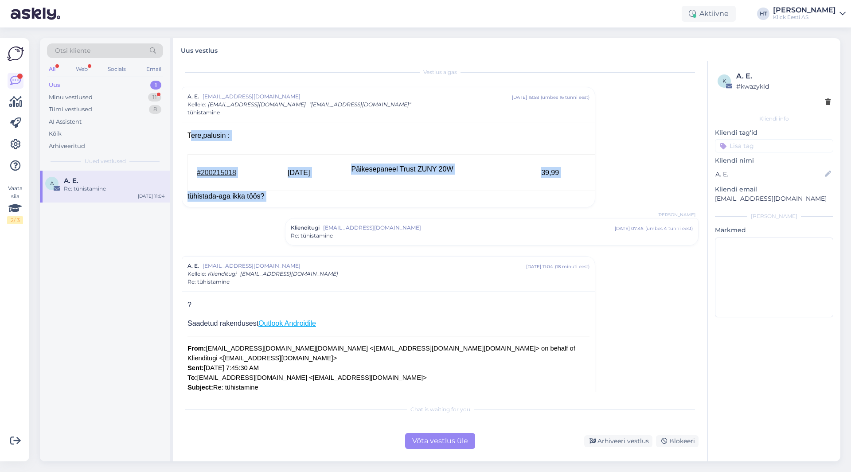
drag, startPoint x: 189, startPoint y: 135, endPoint x: 425, endPoint y: 202, distance: 245.3
click at [425, 202] on div "Tere,palusin : #200215018 [DATE] Päikesepaneel Trust ZUNY 20W 39,99 Töös tühist…" at bounding box center [388, 164] width 413 height 85
click at [425, 200] on div "tühistada-aga ikka töös?" at bounding box center [388, 196] width 402 height 11
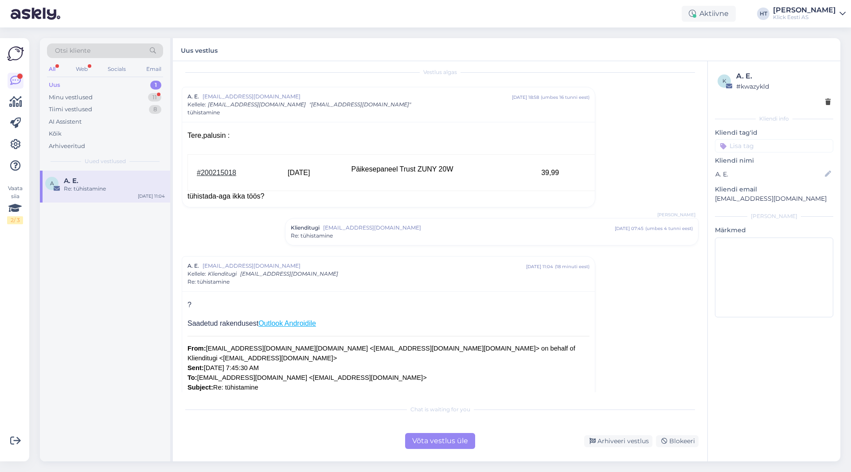
click at [432, 226] on span "[EMAIL_ADDRESS][DOMAIN_NAME]" at bounding box center [469, 228] width 292 height 8
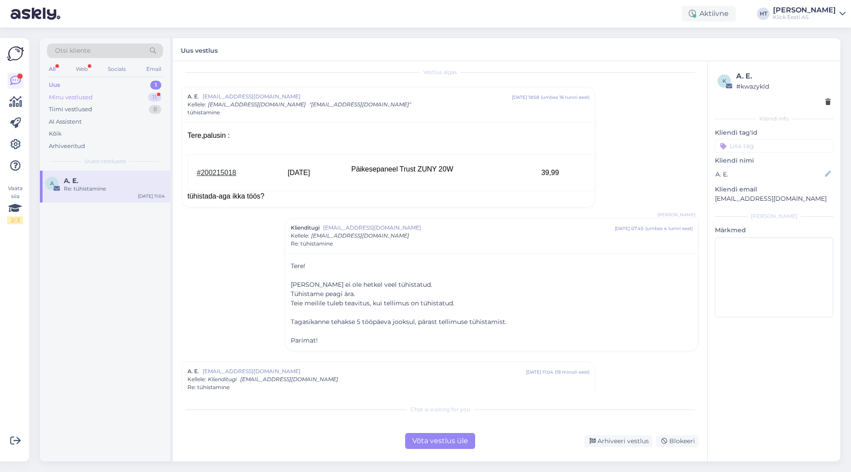
click at [139, 98] on div "Minu vestlused 11" at bounding box center [105, 97] width 116 height 12
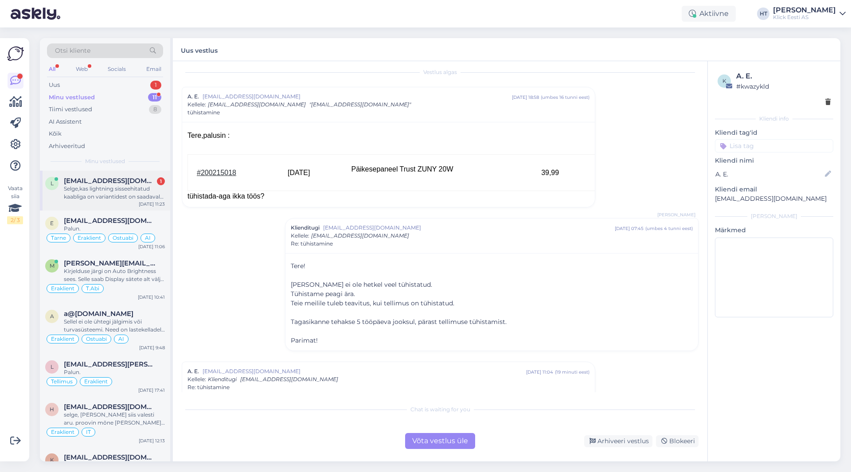
click at [136, 197] on div "Selge,kas lightning sisseehitatud kaabliga on variantidest on saadaval [PERSON_…" at bounding box center [114, 193] width 101 height 16
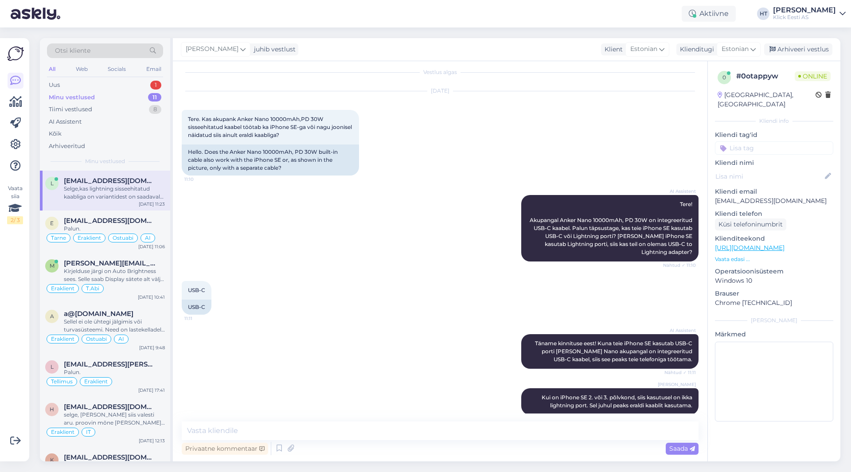
scroll to position [179, 0]
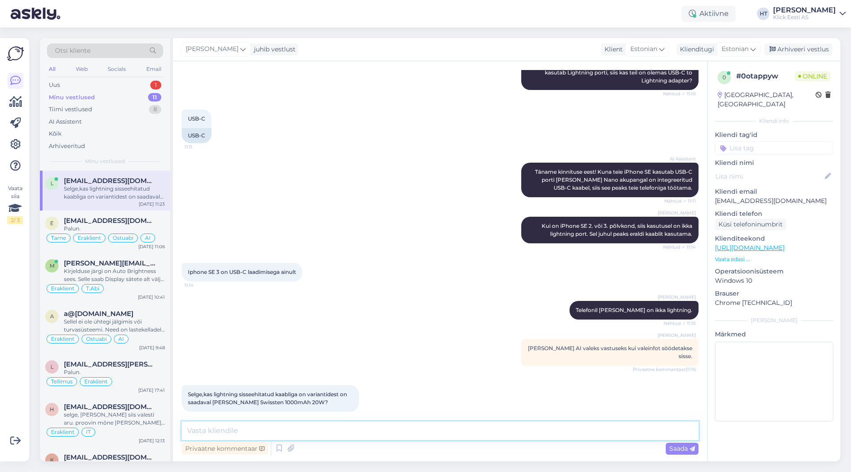
click at [374, 429] on textarea at bounding box center [440, 430] width 517 height 19
paste textarea "[URL][DOMAIN_NAME]"
type textarea "Ka järgnevatel on: [URL][DOMAIN_NAME]"
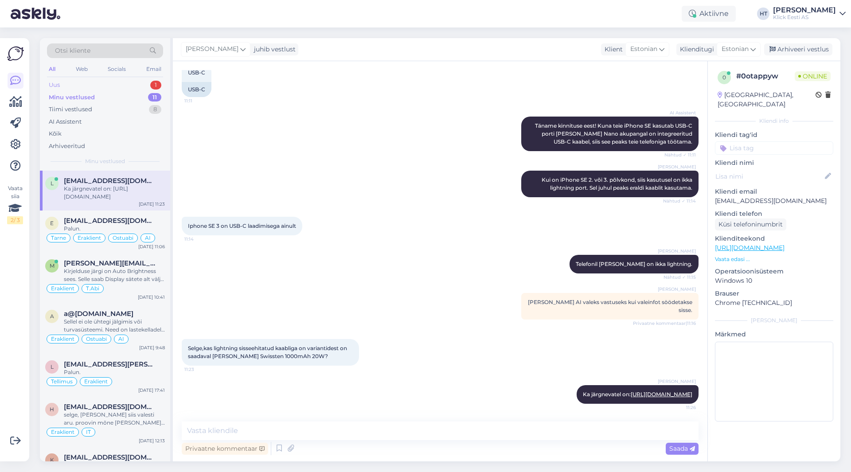
click at [144, 89] on div "Uus 1" at bounding box center [105, 85] width 116 height 12
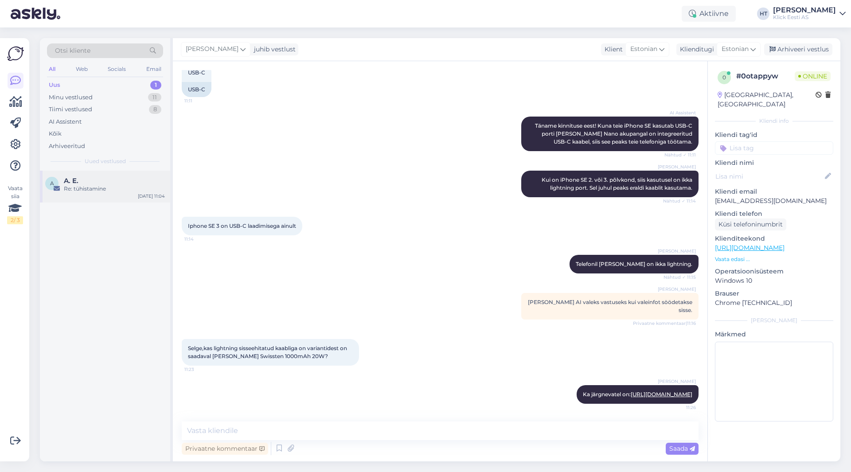
click at [129, 173] on div "A A. E. Re: tühistamine [DATE] 11:04" at bounding box center [105, 187] width 130 height 32
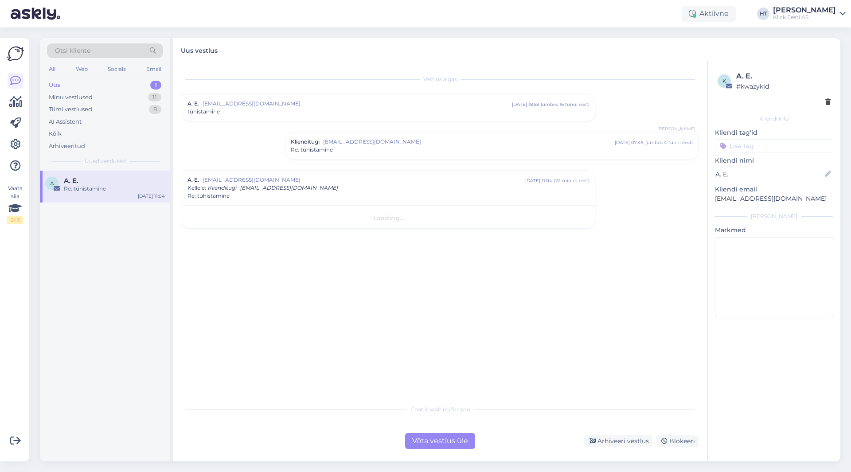
scroll to position [0, 0]
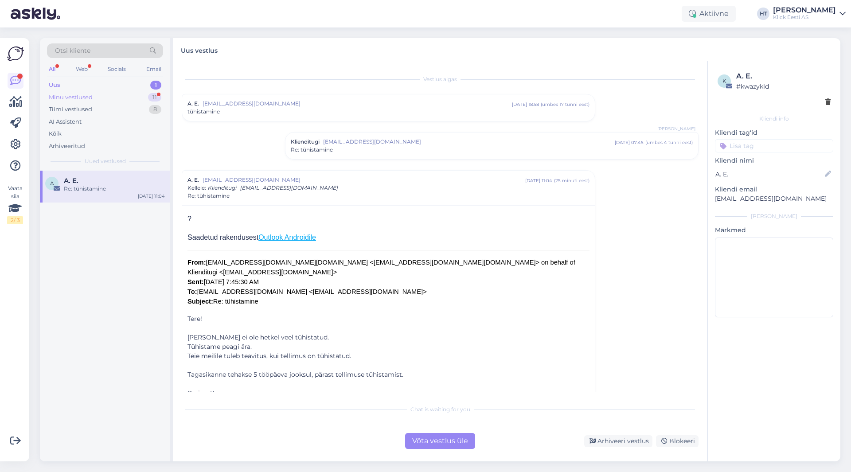
click at [129, 96] on div "Minu vestlused 11" at bounding box center [105, 97] width 116 height 12
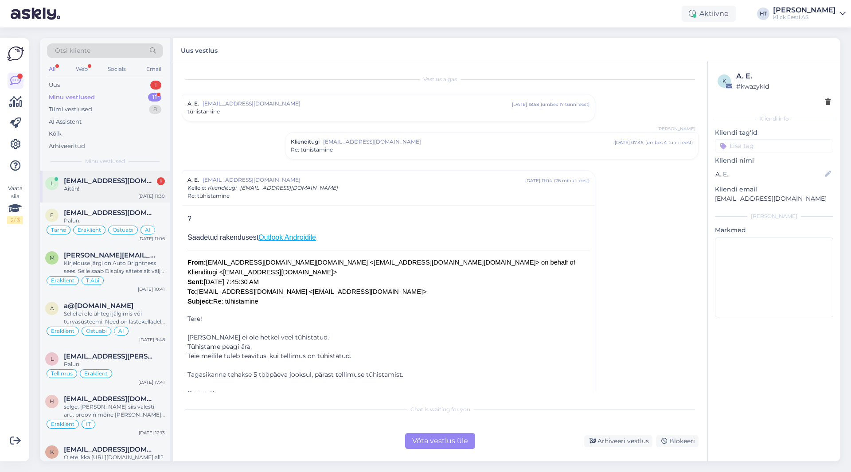
click at [162, 191] on div "Aitäh!" at bounding box center [114, 189] width 101 height 8
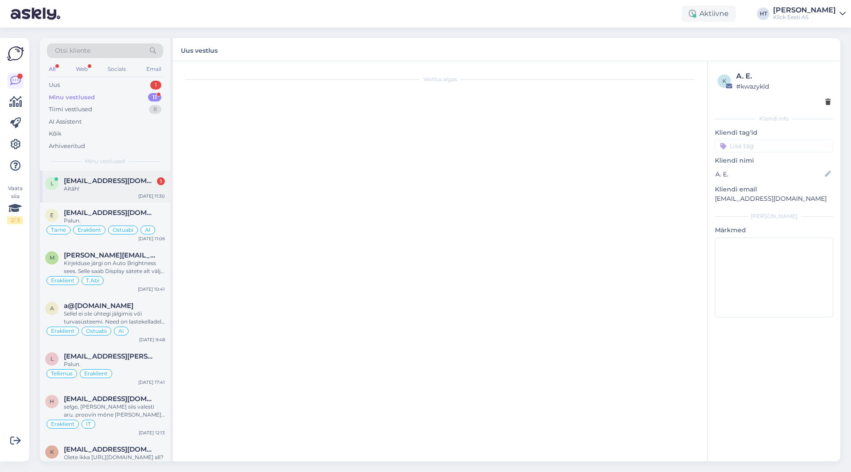
scroll to position [271, 0]
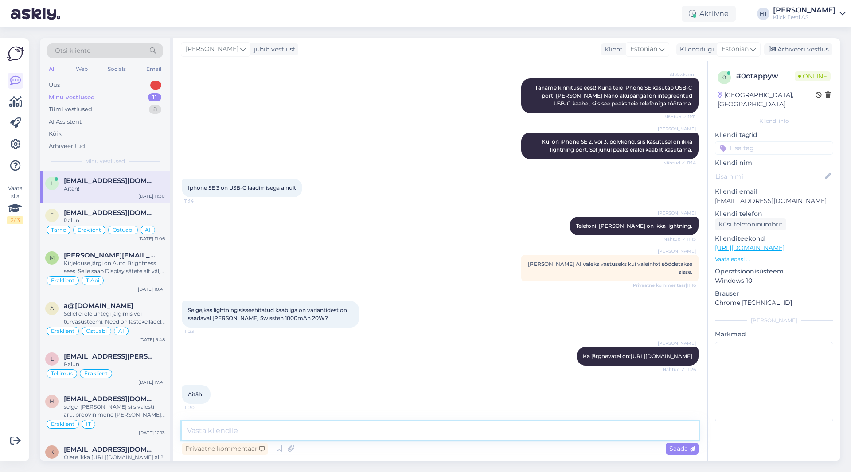
click at [303, 433] on textarea at bounding box center [440, 430] width 517 height 19
type textarea "Palun!"
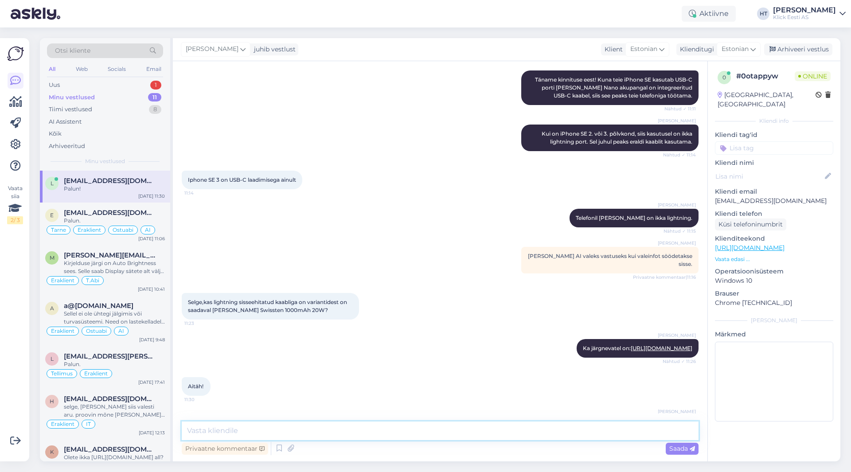
scroll to position [309, 0]
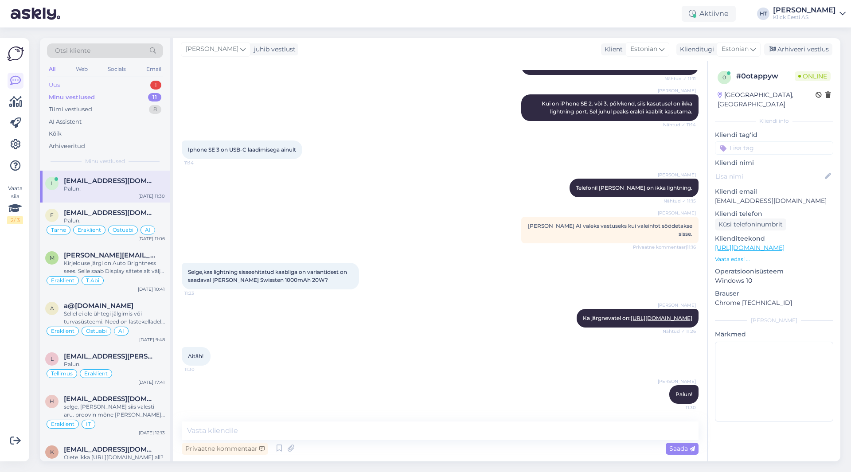
click at [136, 81] on div "Uus 1" at bounding box center [105, 85] width 116 height 12
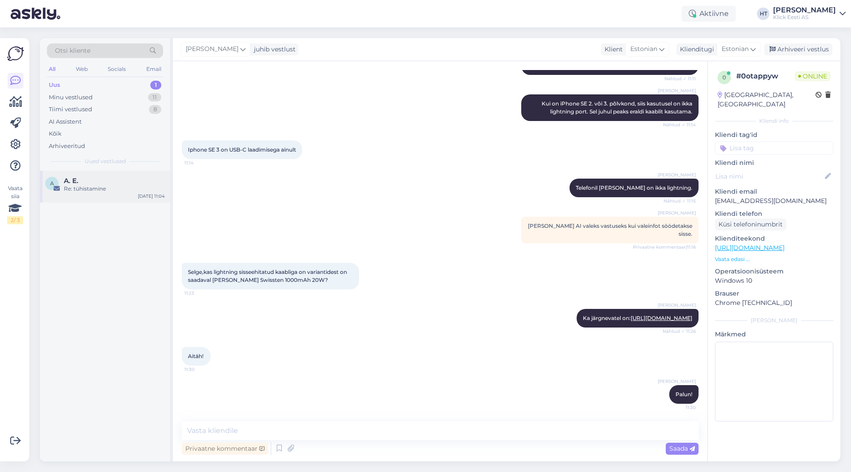
click at [140, 176] on div "A A. E. Re: tühistamine [DATE] 11:04" at bounding box center [105, 187] width 130 height 32
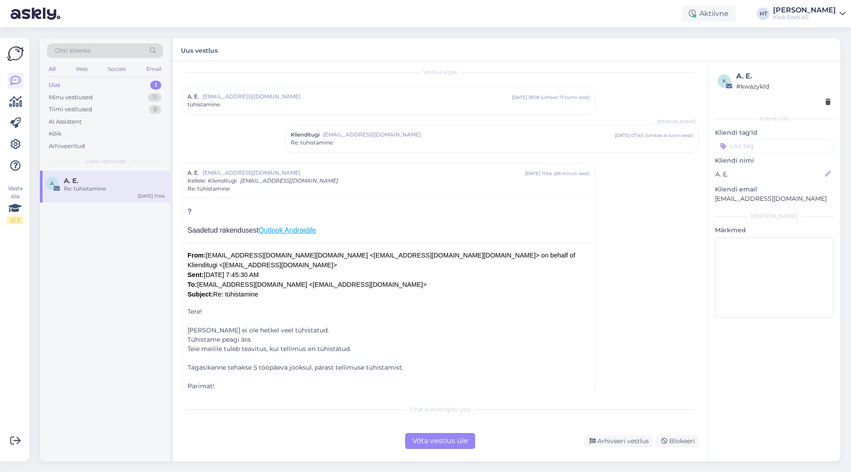
click at [451, 444] on div "Võta vestlus üle" at bounding box center [440, 441] width 70 height 16
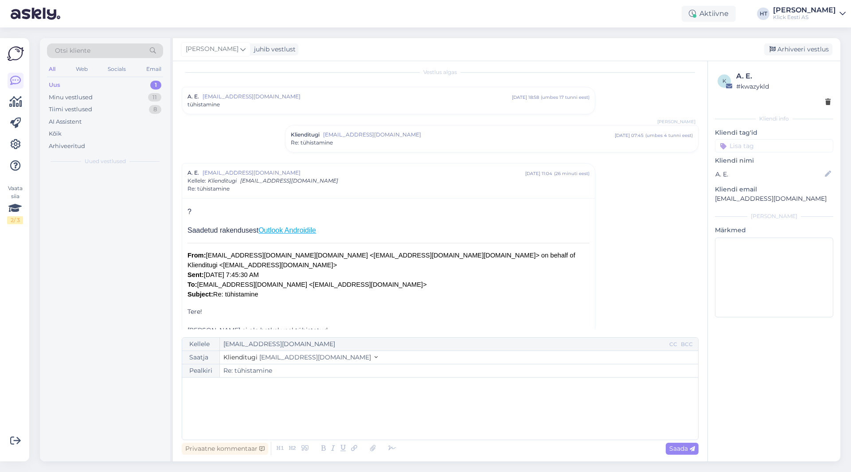
scroll to position [70, 0]
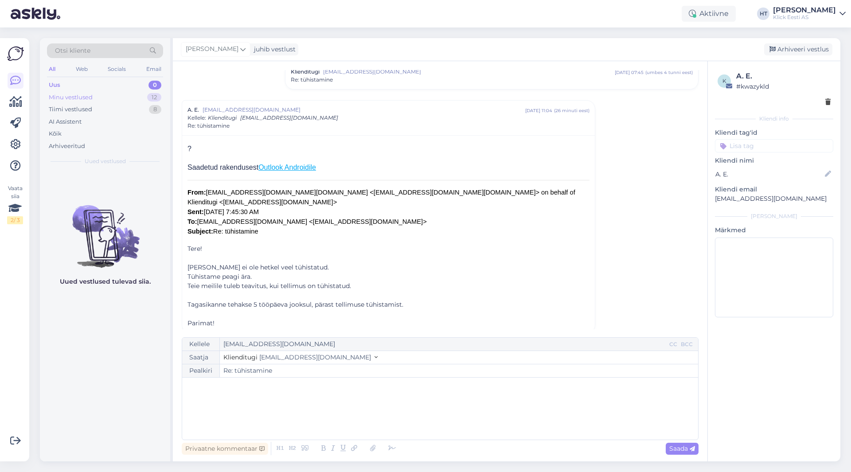
click at [146, 101] on div "Minu vestlused 12" at bounding box center [105, 97] width 116 height 12
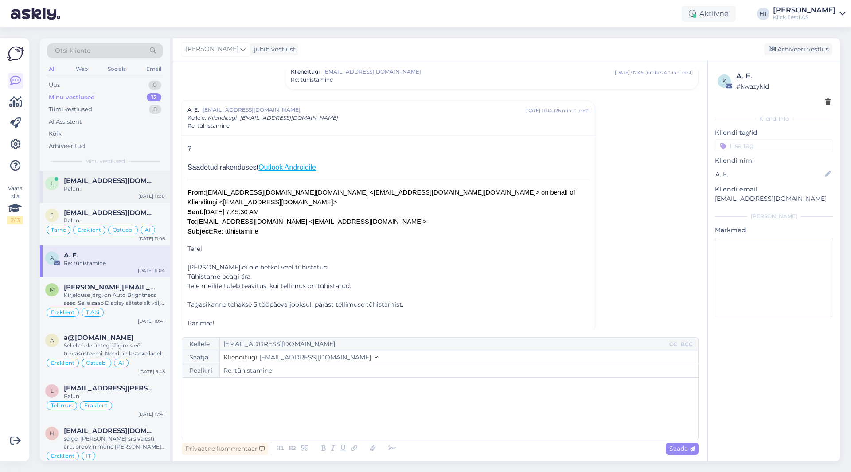
click at [120, 186] on div "Palun!" at bounding box center [114, 189] width 101 height 8
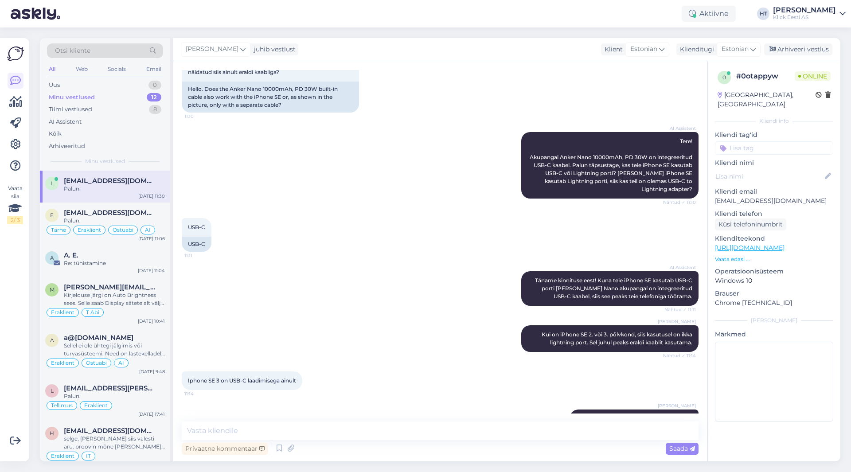
scroll to position [309, 0]
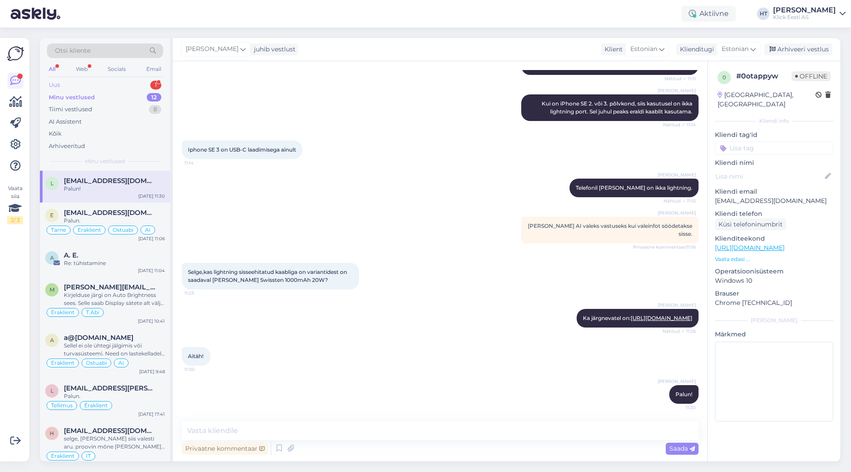
click at [110, 80] on div "Uus 1" at bounding box center [105, 85] width 116 height 12
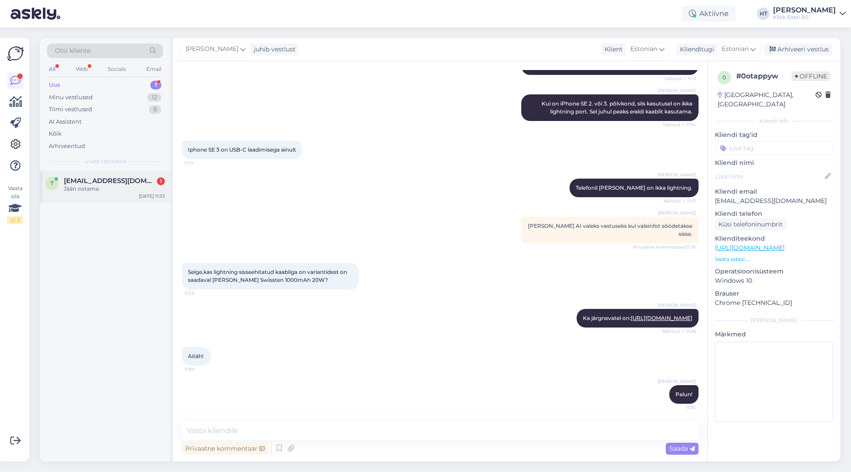
click at [127, 191] on div "Jään ootama" at bounding box center [114, 189] width 101 height 8
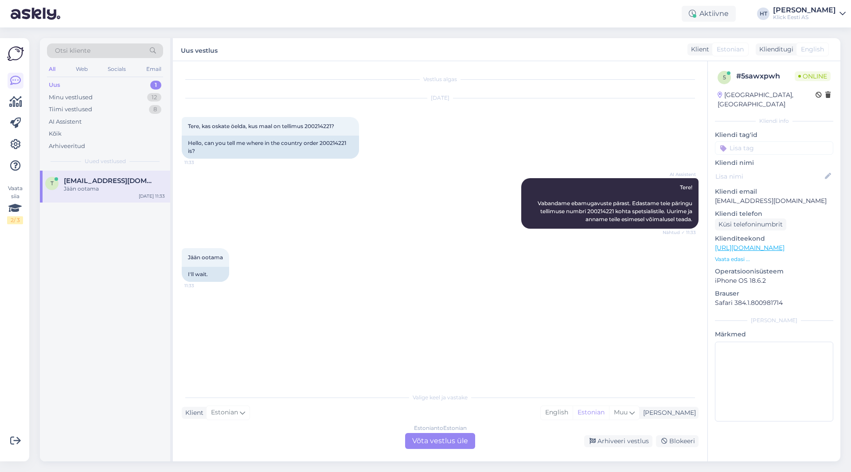
scroll to position [0, 0]
click at [318, 121] on div "Tere, kas oskate öelda, kus maal on tellimus 200214221? 11:33" at bounding box center [270, 126] width 177 height 19
click at [412, 223] on div "AI Assistent Tere! Vabandame ebamugavuste pärast. Edastame teie päringu tellimu…" at bounding box center [440, 203] width 517 height 70
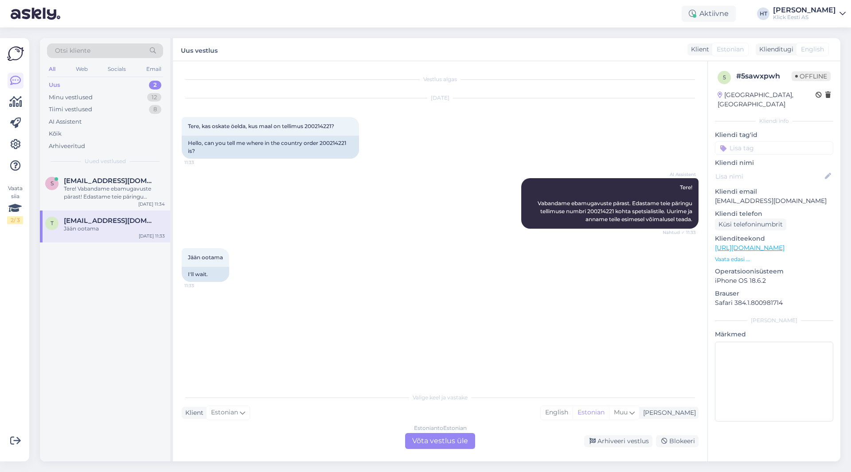
click at [312, 234] on div "AI Assistent Tere! Vabandame ebamugavuste pärast. Edastame teie päringu tellimu…" at bounding box center [440, 203] width 517 height 70
click at [421, 447] on div "Estonian to Estonian Võta vestlus üle" at bounding box center [440, 441] width 70 height 16
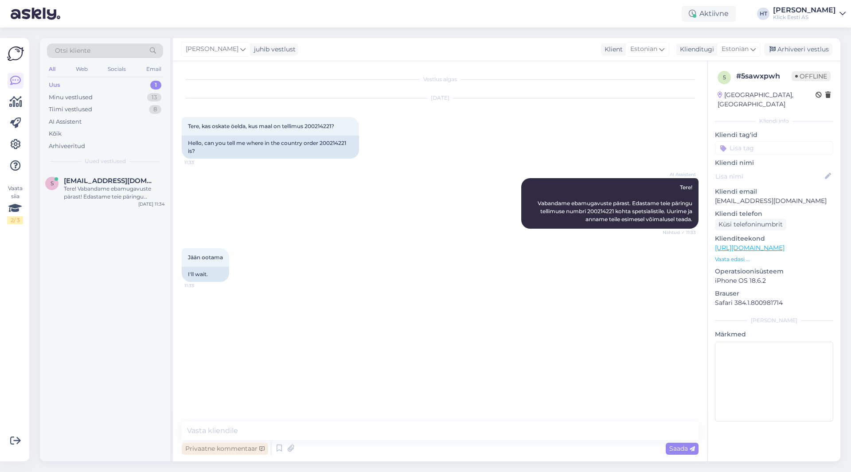
click at [250, 449] on div "Privaatne kommentaar" at bounding box center [225, 449] width 86 height 12
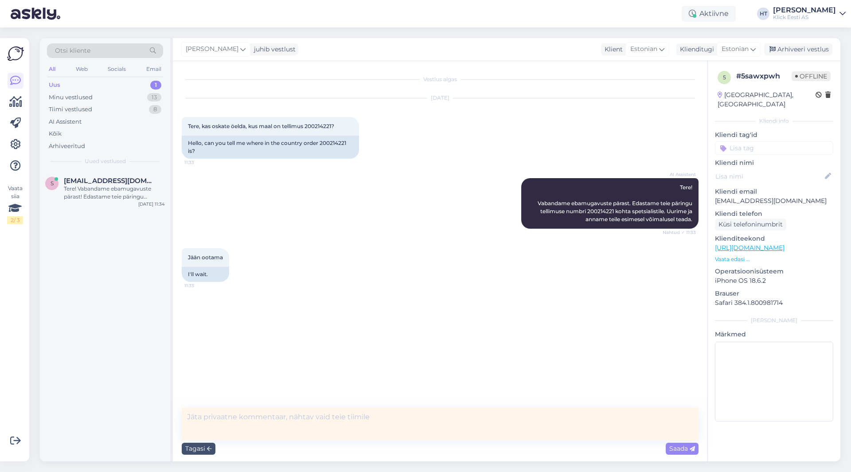
click at [269, 419] on textarea at bounding box center [440, 424] width 517 height 32
click at [328, 415] on textarea "Vastuse ootel." at bounding box center [440, 424] width 517 height 32
type textarea "Vastuse ootel. BC-s seotud ostutellimus olematu. Kas tarneraskused?"
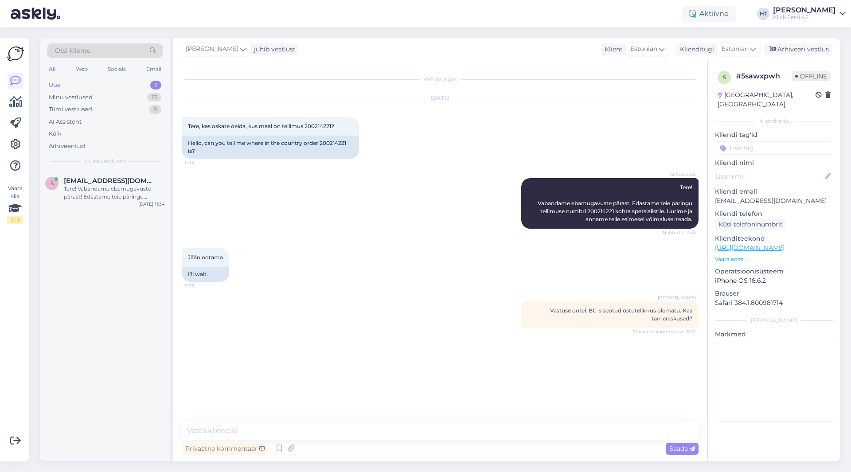
click at [782, 141] on input at bounding box center [774, 147] width 118 height 13
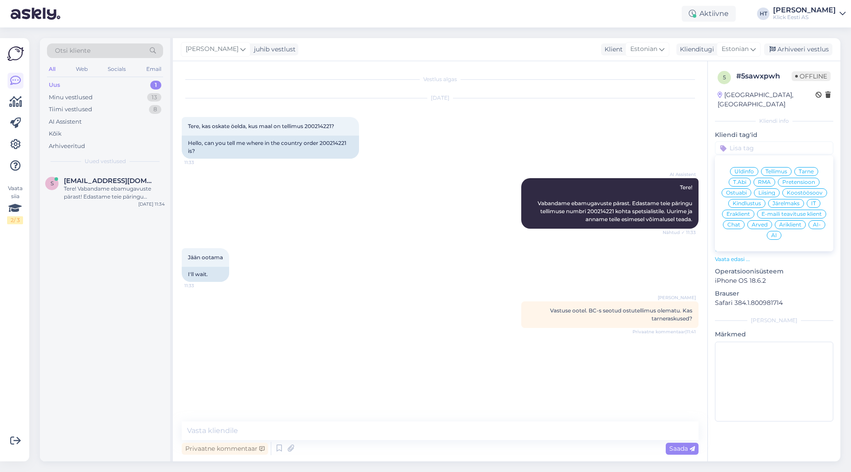
click at [800, 169] on span "Tarne" at bounding box center [805, 171] width 15 height 5
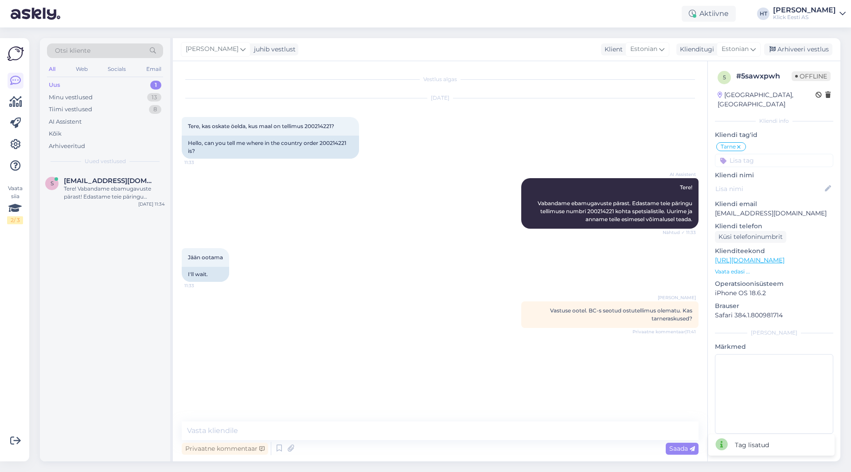
click at [774, 154] on input at bounding box center [774, 160] width 118 height 13
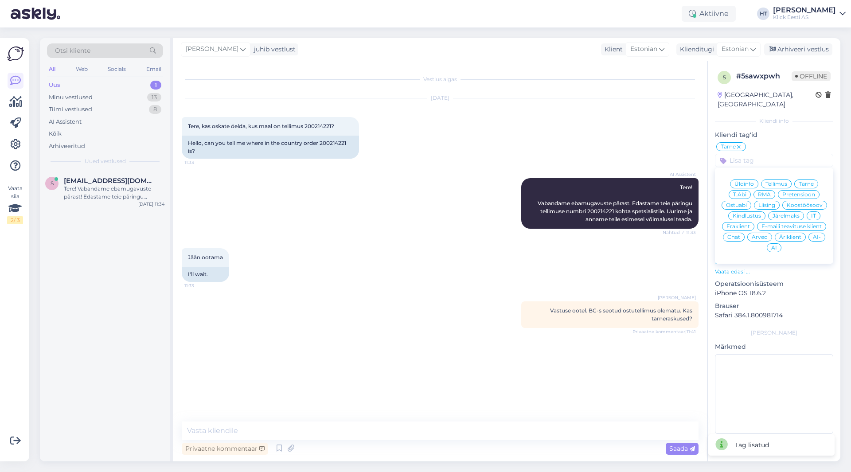
click at [786, 234] on span "Äriklient" at bounding box center [790, 236] width 22 height 5
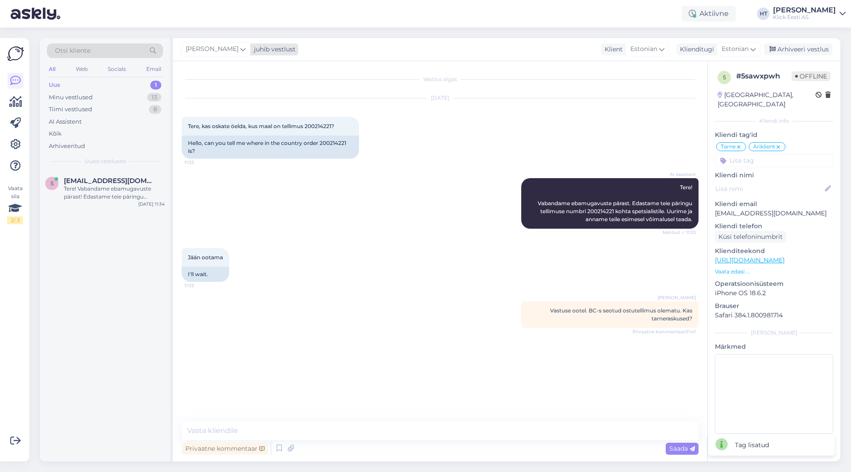
click at [240, 51] on icon at bounding box center [242, 49] width 5 height 10
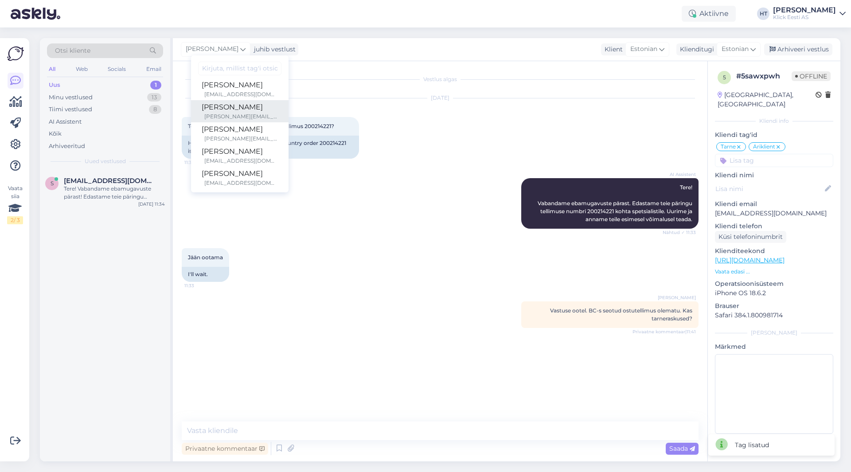
scroll to position [51, 0]
click at [241, 114] on div "[PERSON_NAME][EMAIL_ADDRESS][PERSON_NAME][DOMAIN_NAME]" at bounding box center [241, 113] width 74 height 8
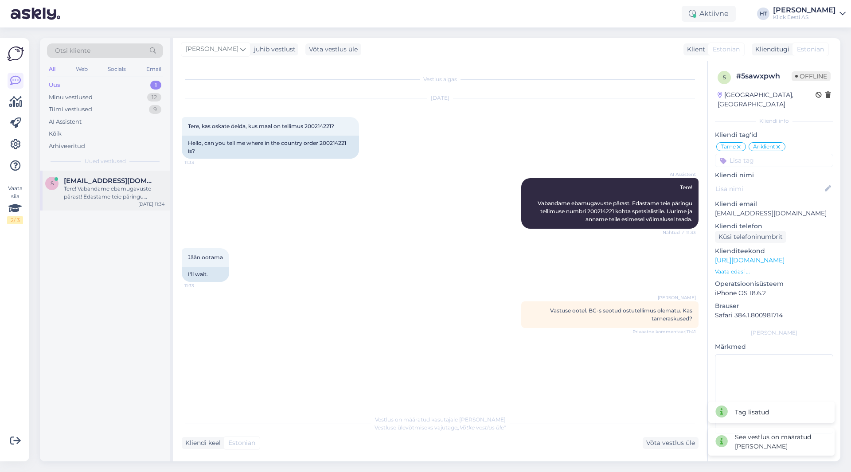
click at [129, 182] on span "[EMAIL_ADDRESS][DOMAIN_NAME]" at bounding box center [110, 181] width 92 height 8
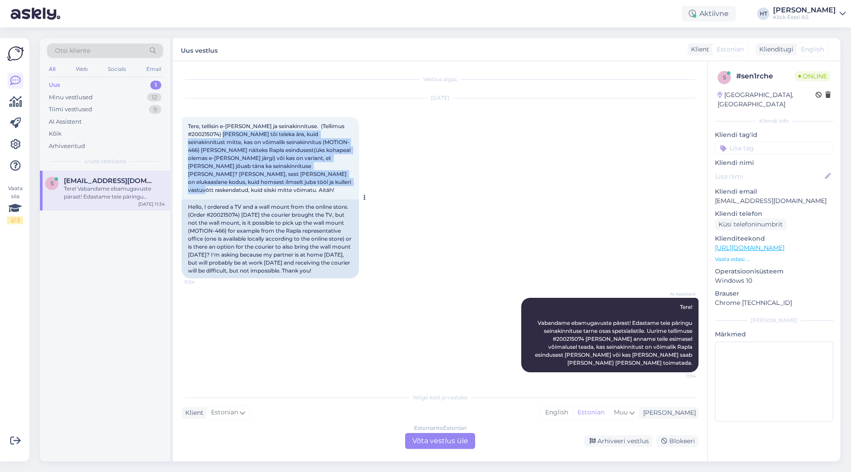
drag, startPoint x: 227, startPoint y: 133, endPoint x: 348, endPoint y: 179, distance: 129.3
click at [348, 179] on div "Tere, tellisin e-[PERSON_NAME] ja seinakinnituse. (Tellimus #200215074) [PERSON…" at bounding box center [270, 158] width 177 height 82
click at [321, 182] on div "Tere, tellisin e-[PERSON_NAME] ja seinakinnituse. (Tellimus #200215074) [PERSON…" at bounding box center [270, 158] width 177 height 82
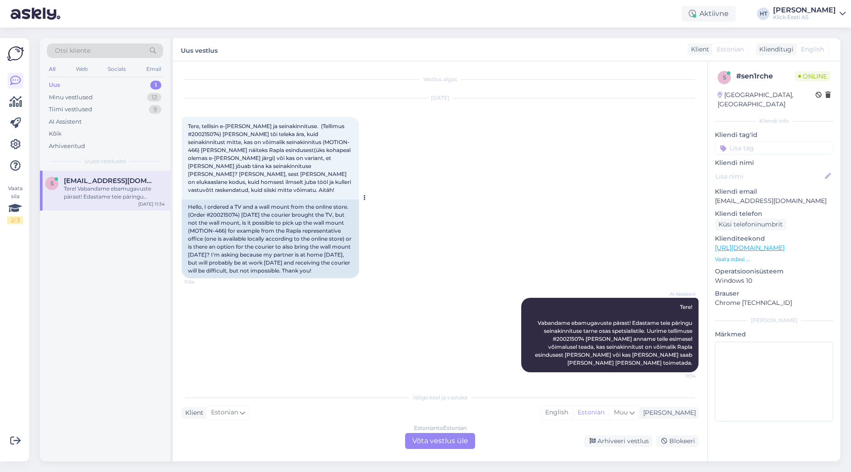
click at [199, 133] on span "Tere, tellisin e-[PERSON_NAME] ja seinakinnituse. (Tellimus #200215074) [PERSON…" at bounding box center [270, 158] width 164 height 70
click at [423, 153] on div "[DATE] Tere, tellisin e-[PERSON_NAME] ja seinakinnituse. (Tellimus #200215074) …" at bounding box center [440, 188] width 517 height 199
click at [132, 121] on div "AI Assistent" at bounding box center [105, 122] width 116 height 12
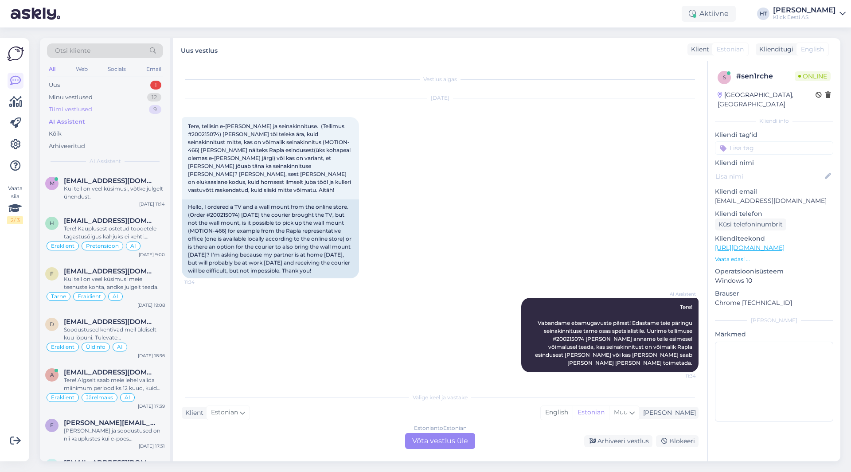
click at [134, 108] on div "Tiimi vestlused 9" at bounding box center [105, 109] width 116 height 12
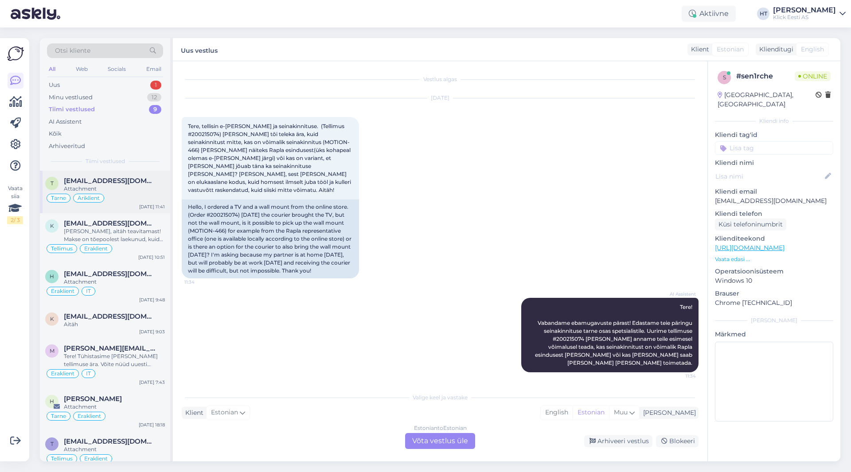
click at [138, 180] on span "[EMAIL_ADDRESS][DOMAIN_NAME]" at bounding box center [110, 181] width 92 height 8
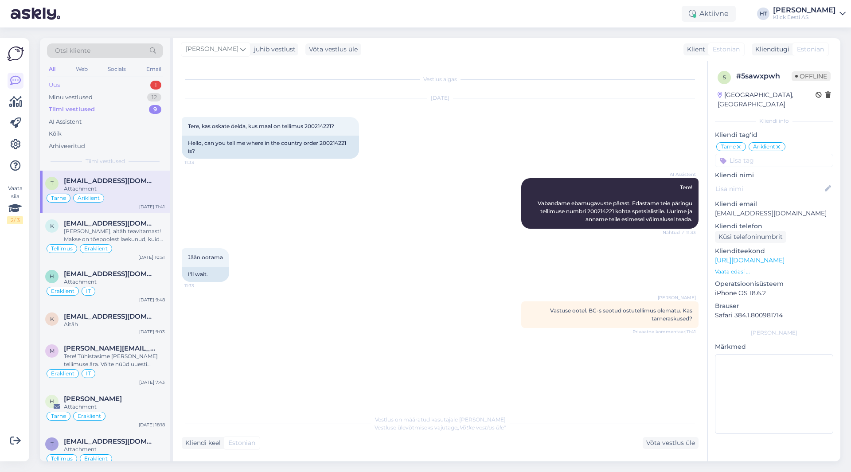
click at [138, 86] on div "Uus 1" at bounding box center [105, 85] width 116 height 12
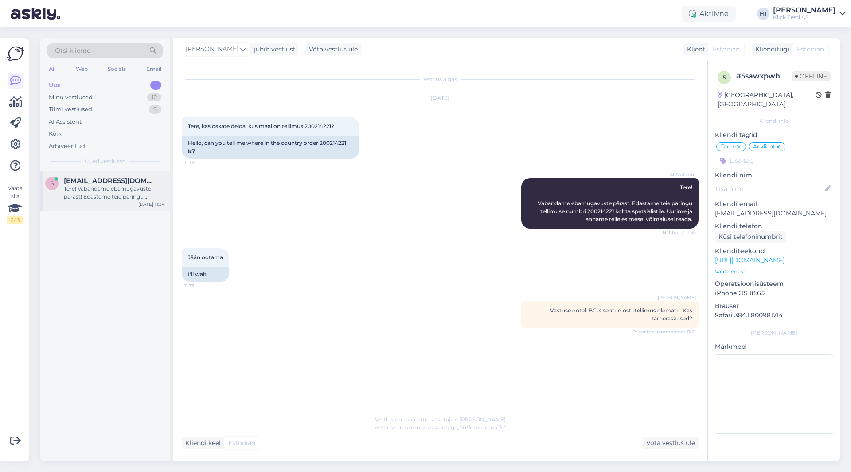
click at [142, 186] on div "Tere! Vabandame ebamugavuste pärast! Edastame teie päringu seinakinnituse tarne…" at bounding box center [114, 193] width 101 height 16
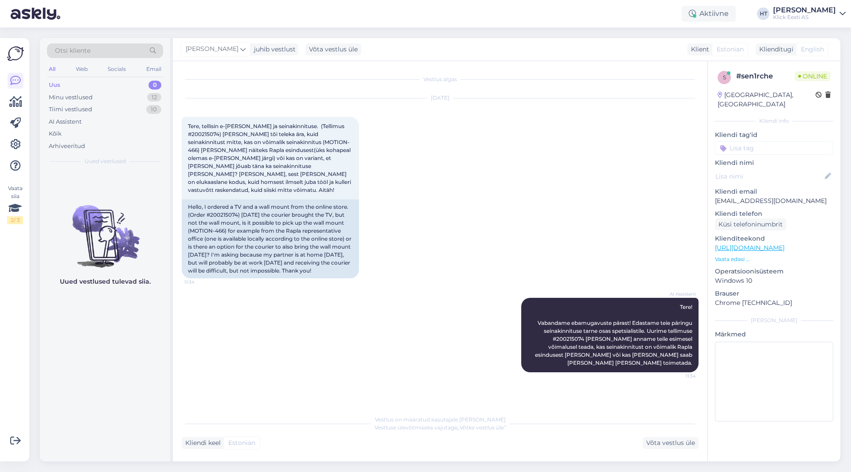
click at [776, 141] on input at bounding box center [774, 147] width 118 height 13
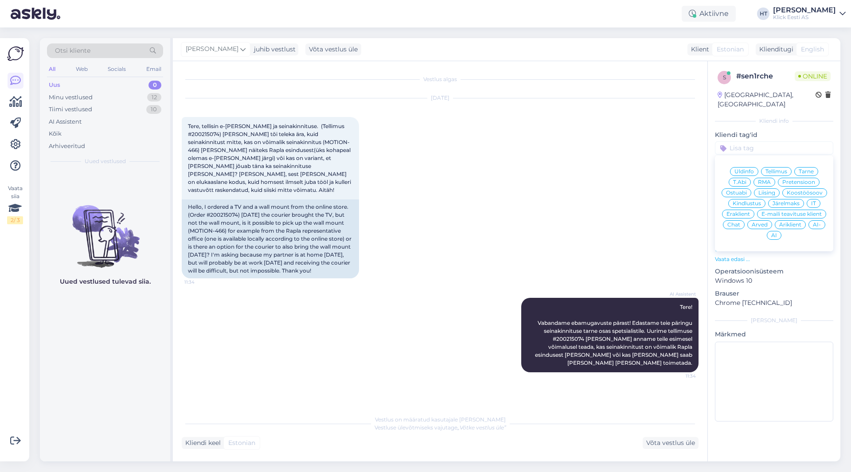
click at [514, 149] on div "[DATE] Tere, tellisin e-[PERSON_NAME] ja seinakinnituse. (Tellimus #200215074) …" at bounding box center [440, 188] width 517 height 199
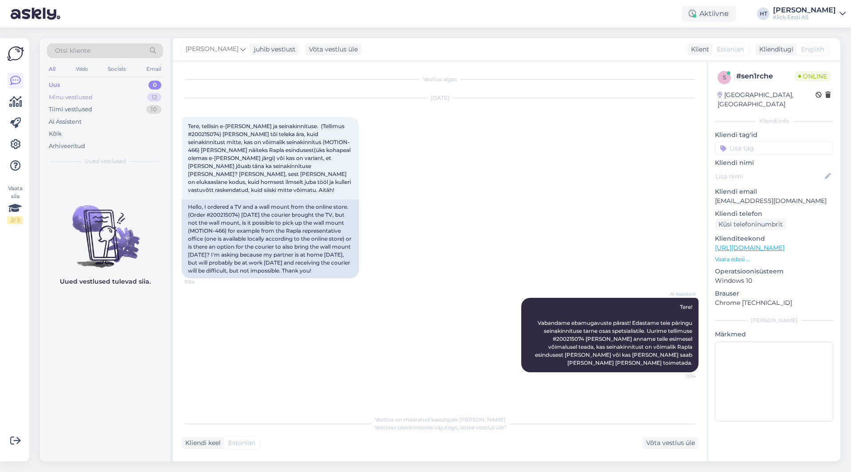
click at [94, 96] on div "Minu vestlused 12" at bounding box center [105, 97] width 116 height 12
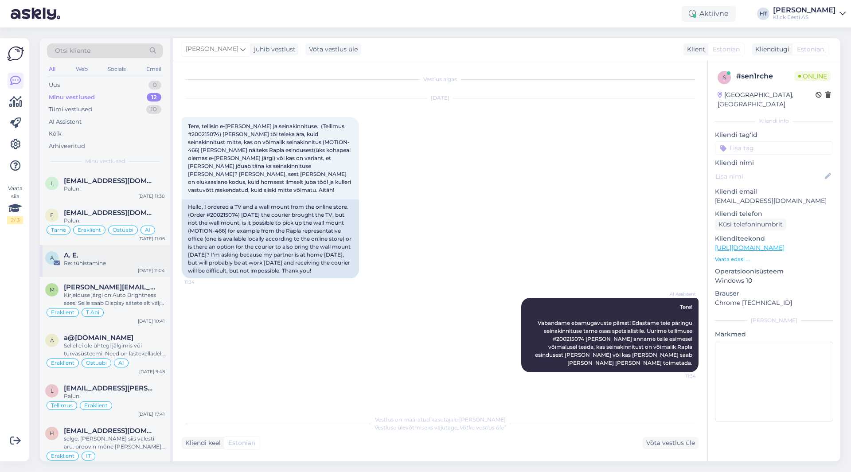
click at [125, 249] on div "A A. E. Re: tühistamine [DATE] 11:04" at bounding box center [105, 261] width 130 height 32
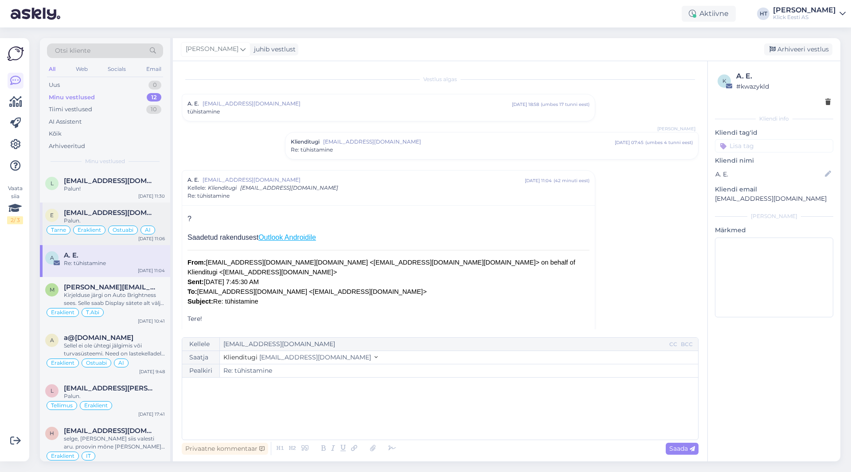
click at [122, 211] on span "[EMAIL_ADDRESS][DOMAIN_NAME]" at bounding box center [110, 213] width 92 height 8
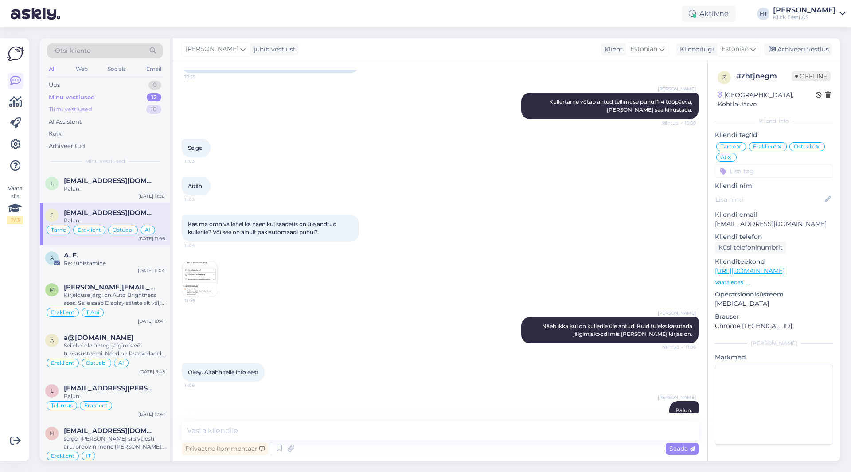
click at [109, 103] on div "Tiimi vestlused 10" at bounding box center [105, 109] width 116 height 12
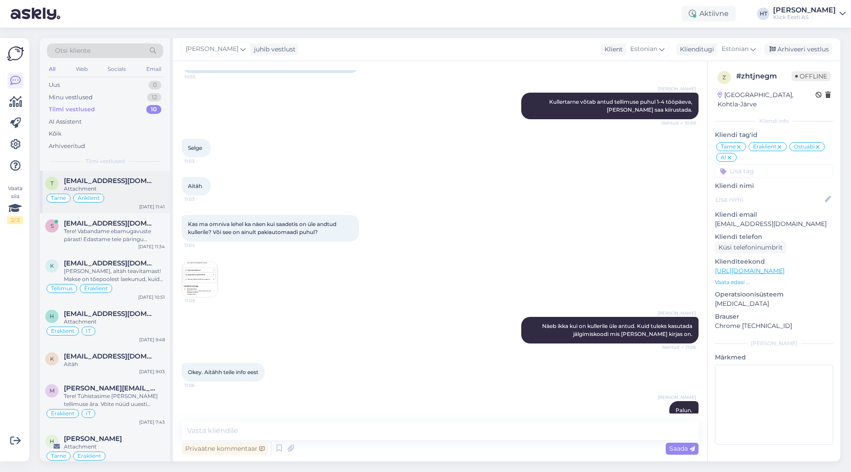
click at [125, 178] on span "[EMAIL_ADDRESS][DOMAIN_NAME]" at bounding box center [110, 181] width 92 height 8
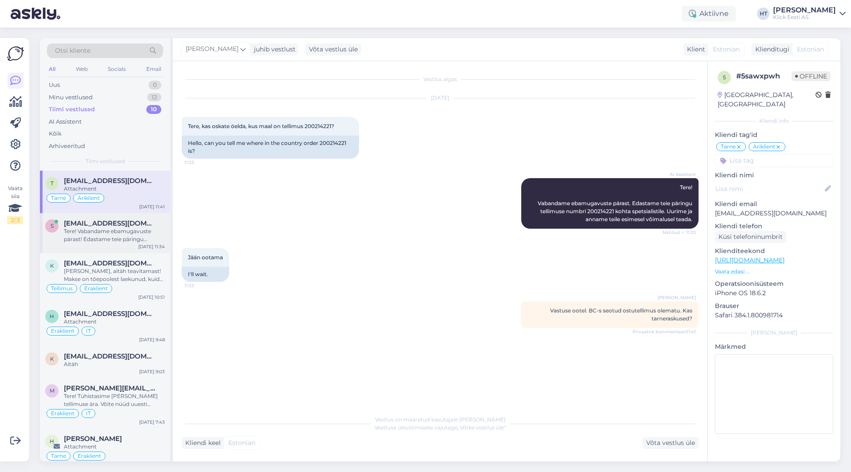
click at [125, 228] on div "Tere! Vabandame ebamugavuste pärast! Edastame teie päringu seinakinnituse tarne…" at bounding box center [114, 235] width 101 height 16
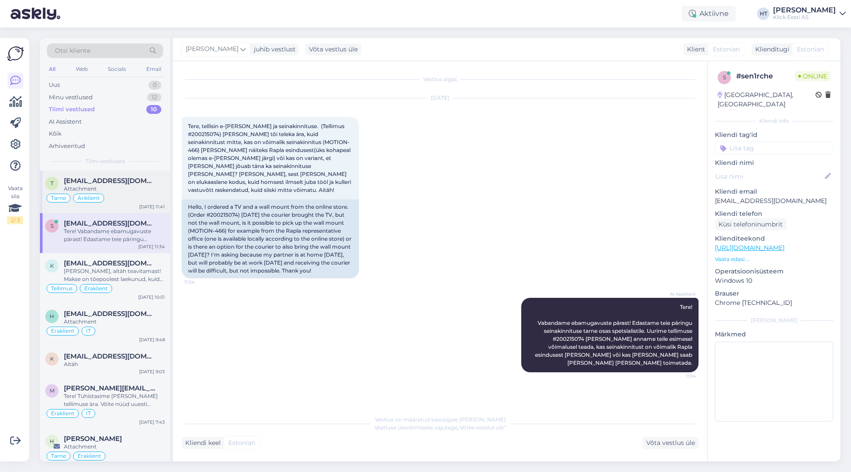
click at [143, 190] on div "Attachment" at bounding box center [114, 189] width 101 height 8
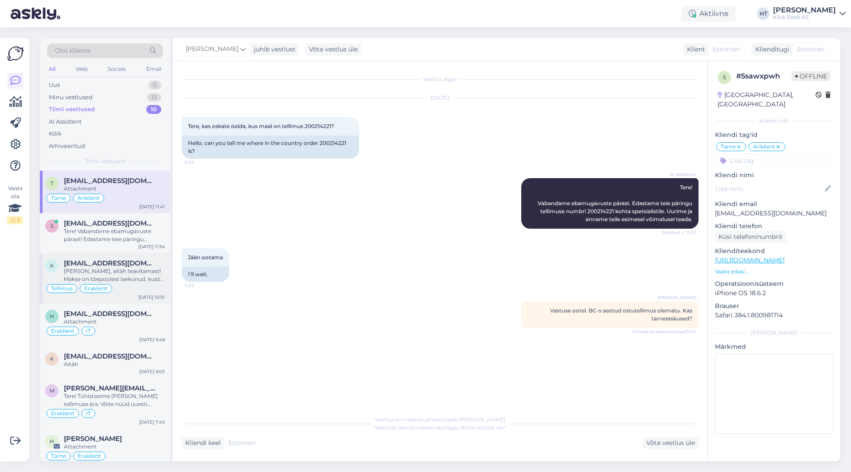
click at [138, 269] on div "[PERSON_NAME], aitäh teavitamast! Makse on tõepoolest laekunud, kuid tellimus o…" at bounding box center [114, 275] width 101 height 16
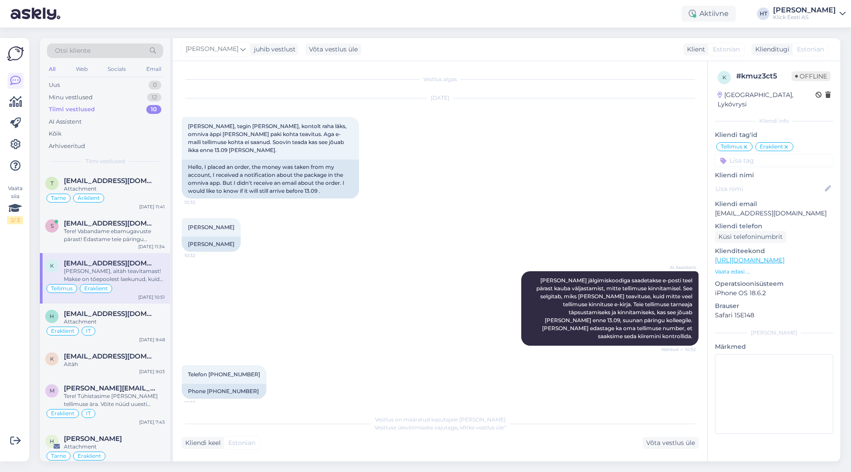
scroll to position [306, 0]
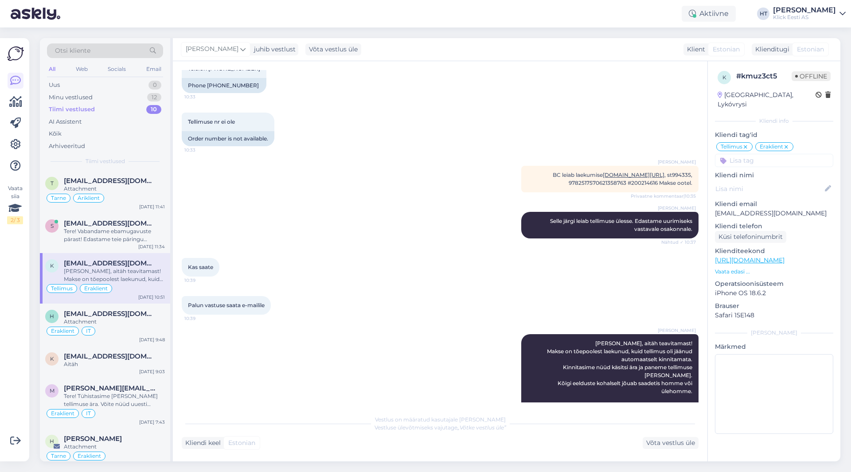
click at [459, 218] on div "[PERSON_NAME] [PERSON_NAME] järgi leiab tellimuse ülesse. Edastame uurimiseks v…" at bounding box center [440, 225] width 517 height 46
click at [95, 101] on div "Minu vestlused 12" at bounding box center [105, 97] width 116 height 12
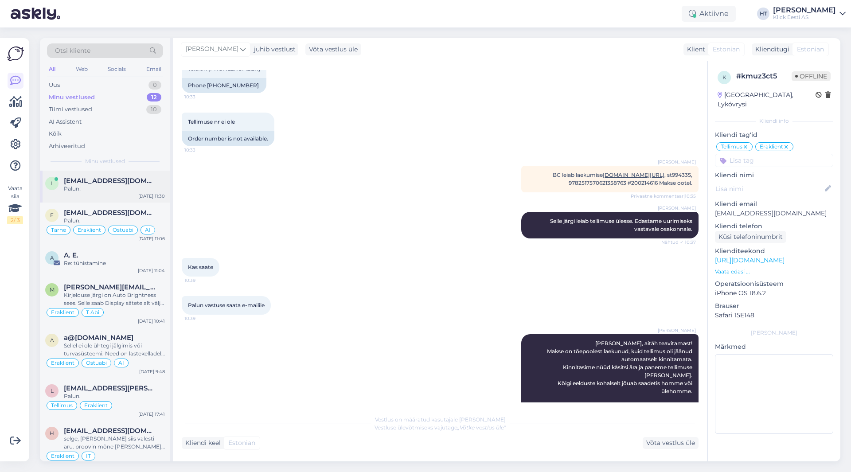
click at [125, 194] on div "l [EMAIL_ADDRESS][DOMAIN_NAME] Palun! [DATE] 11:30" at bounding box center [105, 187] width 130 height 32
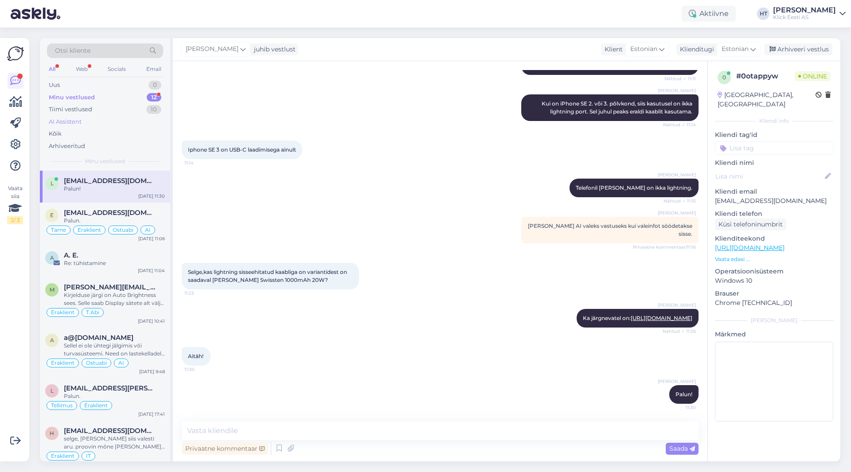
click at [96, 121] on div "AI Assistent" at bounding box center [105, 122] width 116 height 12
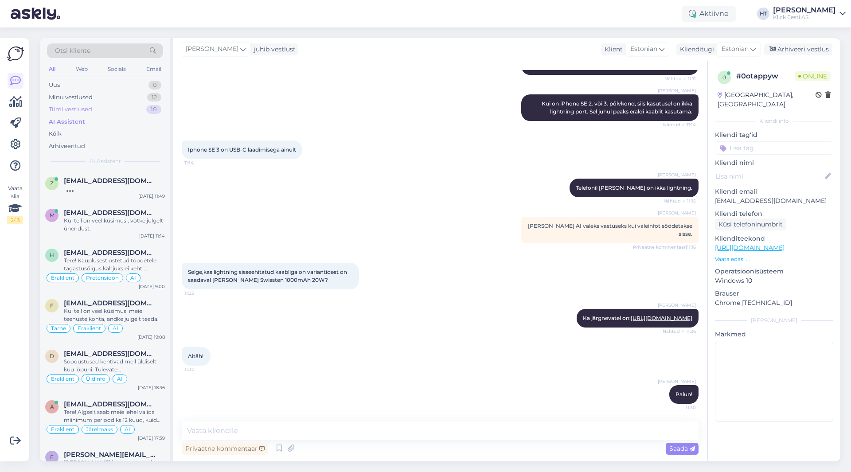
click at [99, 113] on div "Tiimi vestlused 10" at bounding box center [105, 109] width 116 height 12
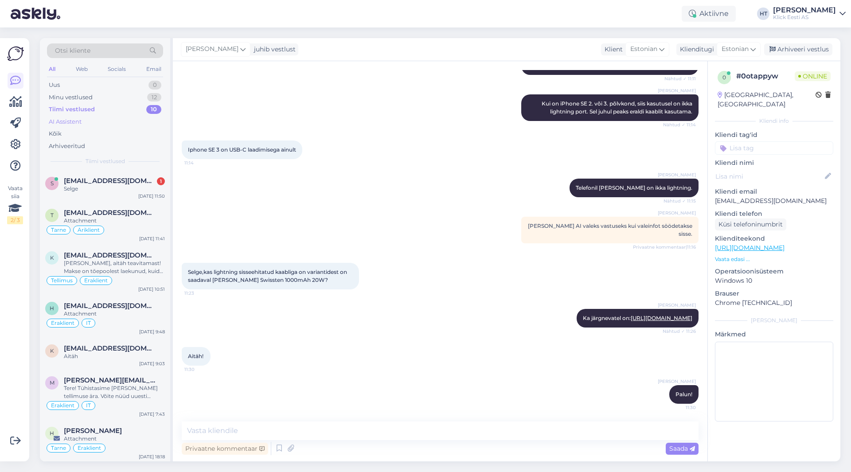
click at [97, 122] on div "AI Assistent" at bounding box center [105, 122] width 116 height 12
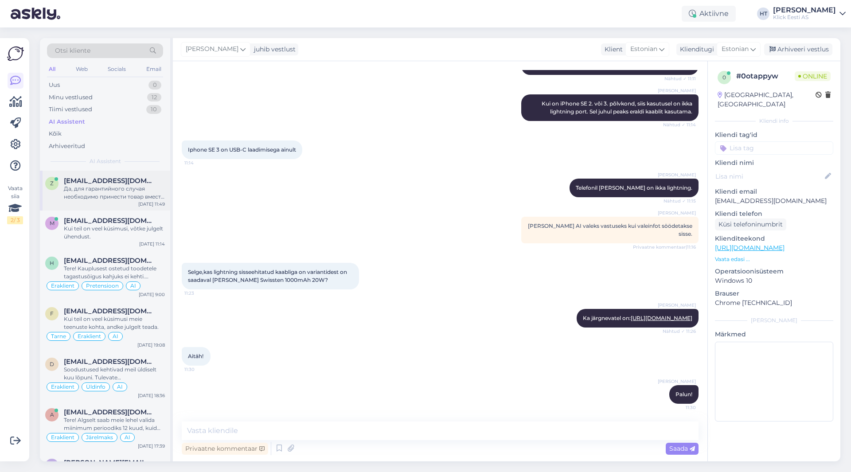
click at [98, 180] on span "[EMAIL_ADDRESS][DOMAIN_NAME]" at bounding box center [110, 181] width 92 height 8
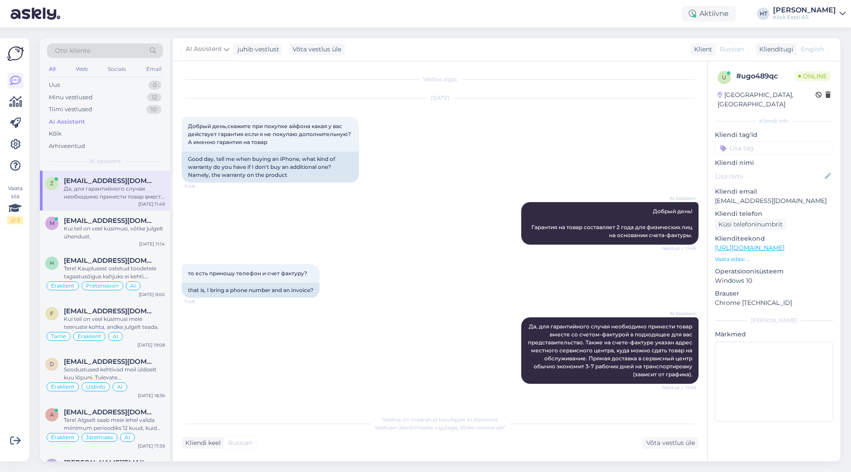
scroll to position [0, 0]
click at [129, 227] on div "Kui teil on veel küsimusi, võtke julgelt ühendust." at bounding box center [114, 233] width 101 height 16
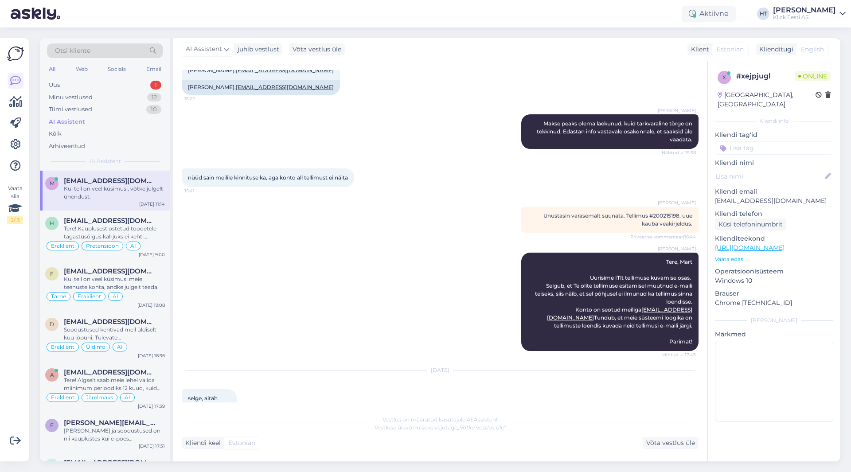
scroll to position [369, 0]
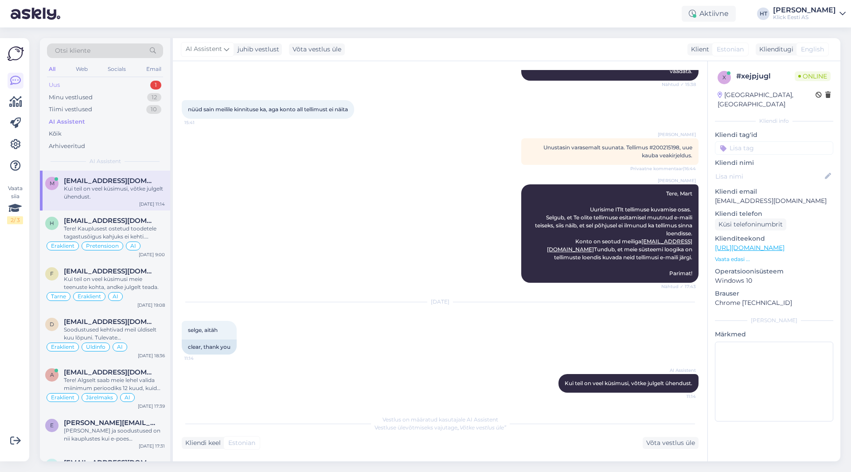
click at [142, 87] on div "Uus 1" at bounding box center [105, 85] width 116 height 12
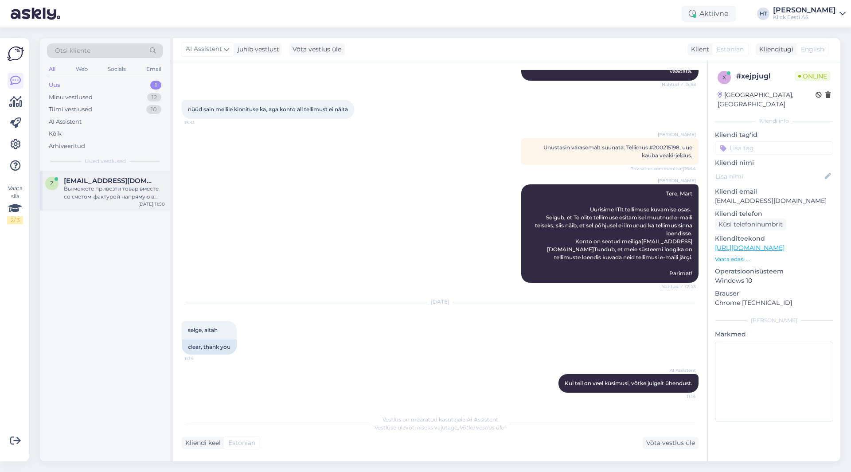
click at [123, 175] on div "z [EMAIL_ADDRESS][DOMAIN_NAME] Вы можете привезти товар вместе со счетом-фактур…" at bounding box center [105, 191] width 130 height 40
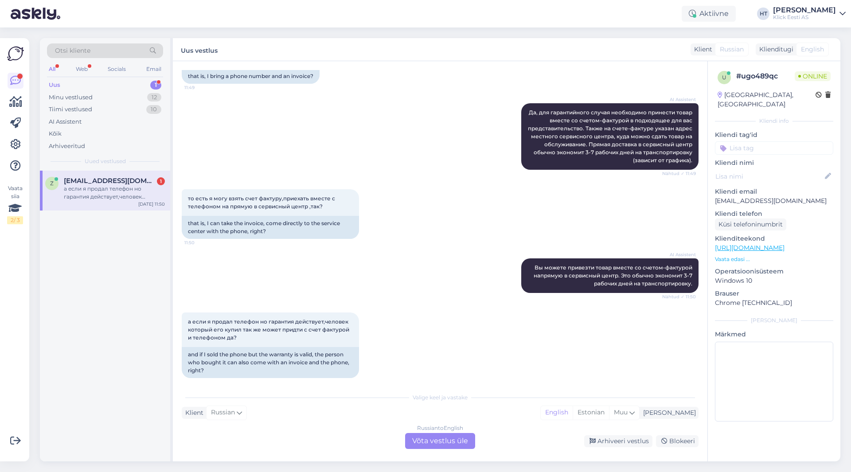
scroll to position [222, 0]
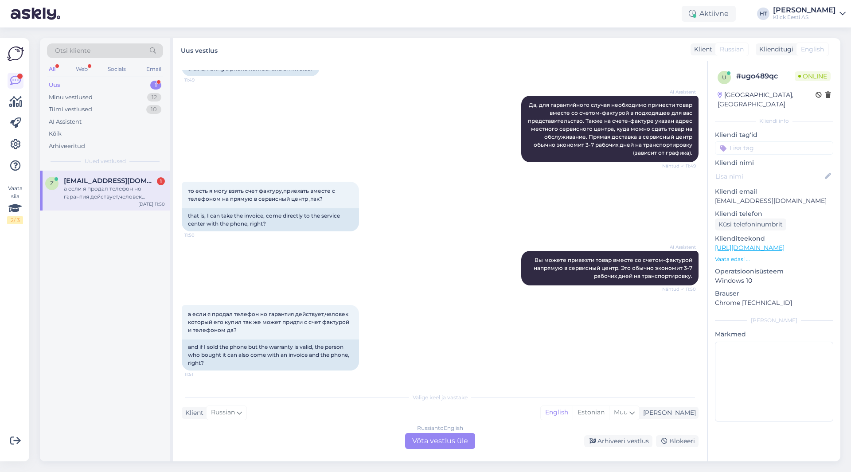
click at [428, 437] on div "Russian to English Võta vestlus üle" at bounding box center [440, 441] width 70 height 16
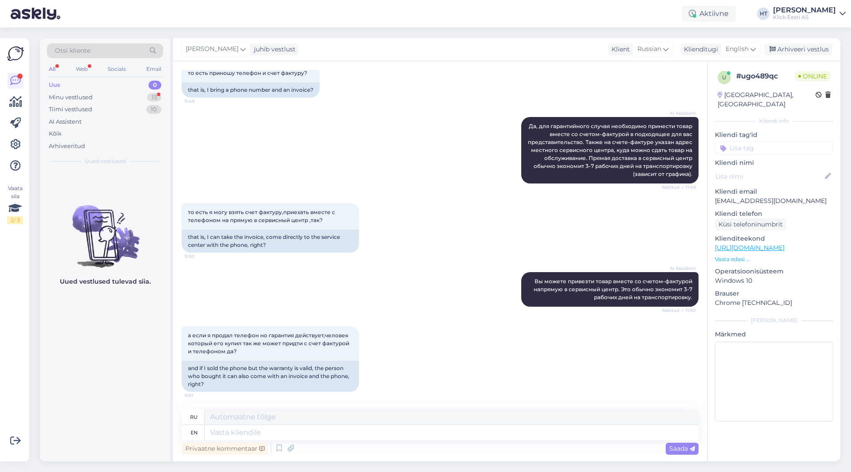
scroll to position [0, 0]
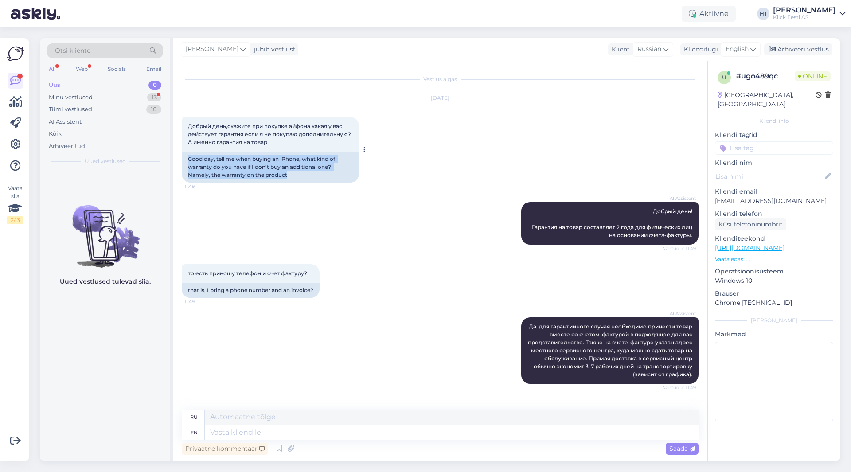
drag, startPoint x: 296, startPoint y: 176, endPoint x: 186, endPoint y: 157, distance: 112.5
click at [186, 157] on div "Good day, tell me when buying an iPhone, what kind of warranty do you have if I…" at bounding box center [270, 167] width 177 height 31
click at [187, 160] on div "Good day, tell me when buying an iPhone, what kind of warranty do you have if I…" at bounding box center [270, 167] width 177 height 31
drag, startPoint x: 188, startPoint y: 159, endPoint x: 301, endPoint y: 179, distance: 115.2
click at [301, 179] on div "Good day, tell me when buying an iPhone, what kind of warranty do you have if I…" at bounding box center [270, 167] width 177 height 31
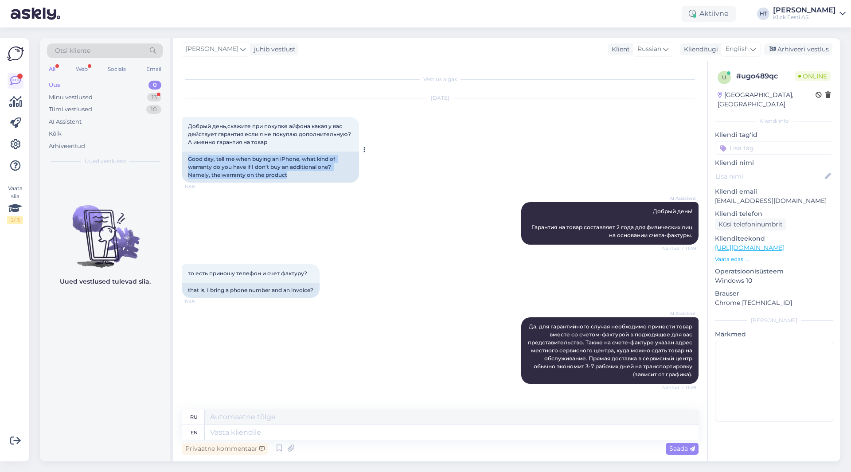
click at [301, 177] on div "Good day, tell me when buying an iPhone, what kind of warranty do you have if I…" at bounding box center [270, 167] width 177 height 31
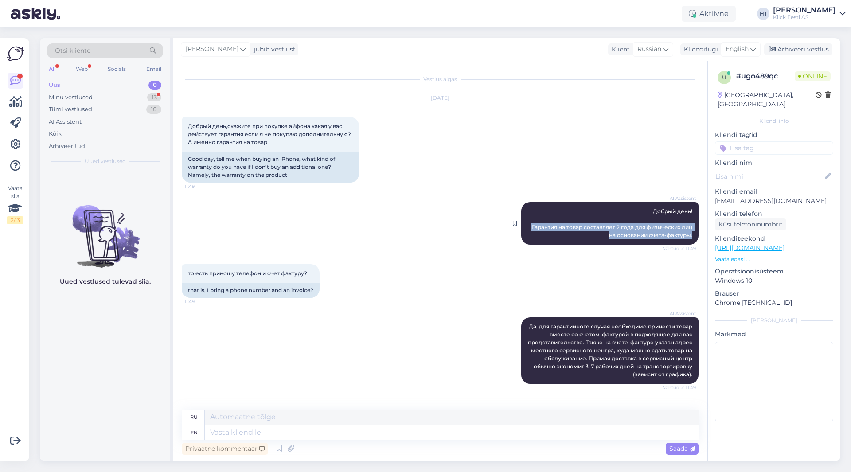
drag, startPoint x: 521, startPoint y: 227, endPoint x: 685, endPoint y: 236, distance: 164.2
click at [685, 236] on div "AI Assistent Добрый день! Гарантия на товар составляет 2 года для физических ли…" at bounding box center [609, 223] width 177 height 43
click at [685, 236] on span "Добрый день! Гарантия на товар составляет 2 года для физических лиц на основани…" at bounding box center [612, 223] width 162 height 31
drag, startPoint x: 183, startPoint y: 289, endPoint x: 316, endPoint y: 291, distance: 132.5
click at [316, 291] on div "that is, I bring a phone number and an invoice?" at bounding box center [251, 290] width 138 height 15
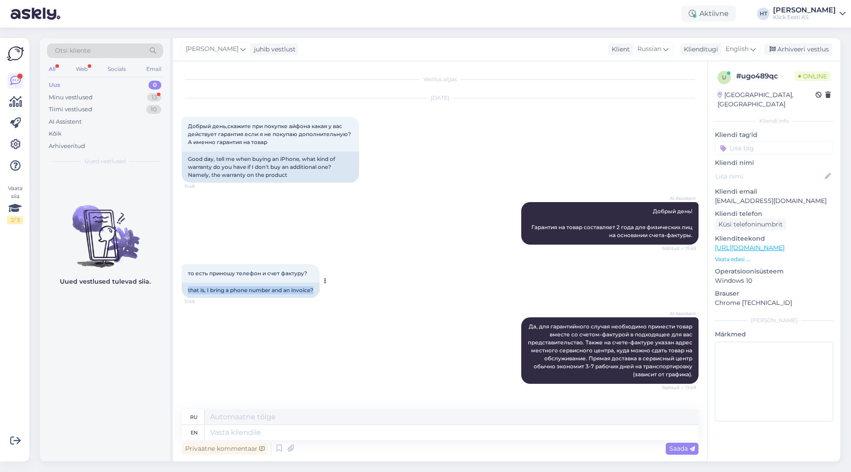
click at [316, 291] on div "that is, I bring a phone number and an invoice?" at bounding box center [251, 290] width 138 height 15
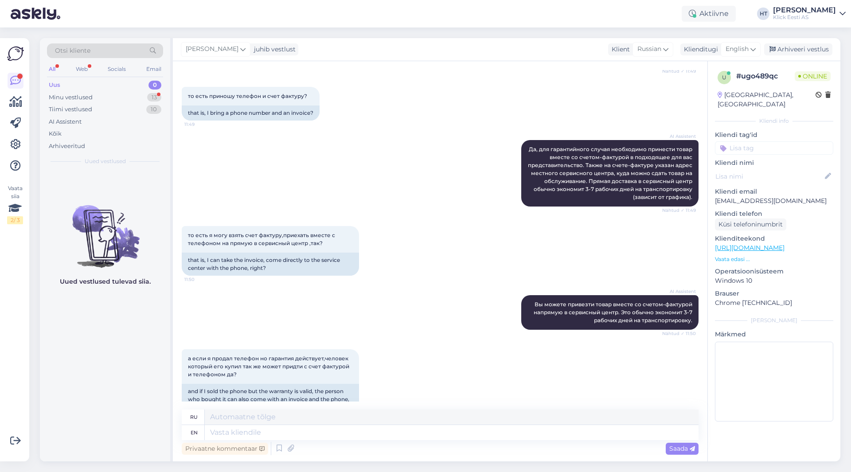
scroll to position [200, 0]
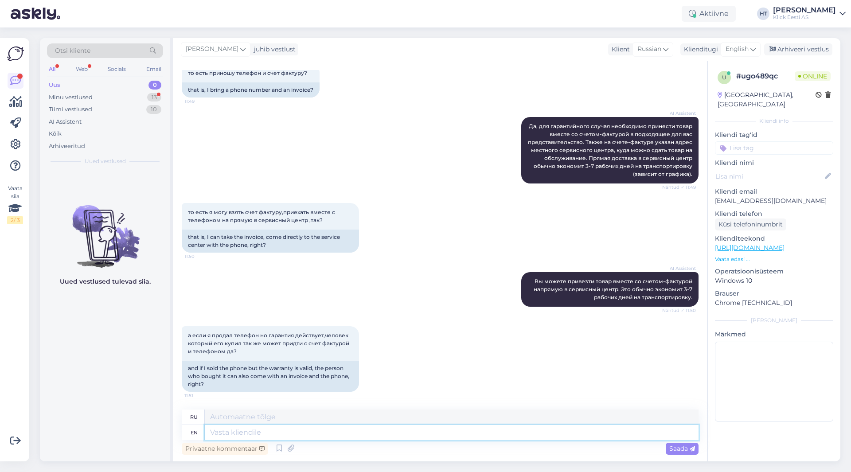
click at [325, 432] on textarea at bounding box center [452, 432] width 494 height 15
drag, startPoint x: 269, startPoint y: 245, endPoint x: 187, endPoint y: 232, distance: 82.1
click at [187, 232] on div "that is, I can take the invoice, come directly to the service center with the p…" at bounding box center [270, 241] width 177 height 23
click at [188, 235] on div "that is, I can take the invoice, come directly to the service center with the p…" at bounding box center [270, 241] width 177 height 23
drag, startPoint x: 188, startPoint y: 236, endPoint x: 270, endPoint y: 245, distance: 82.5
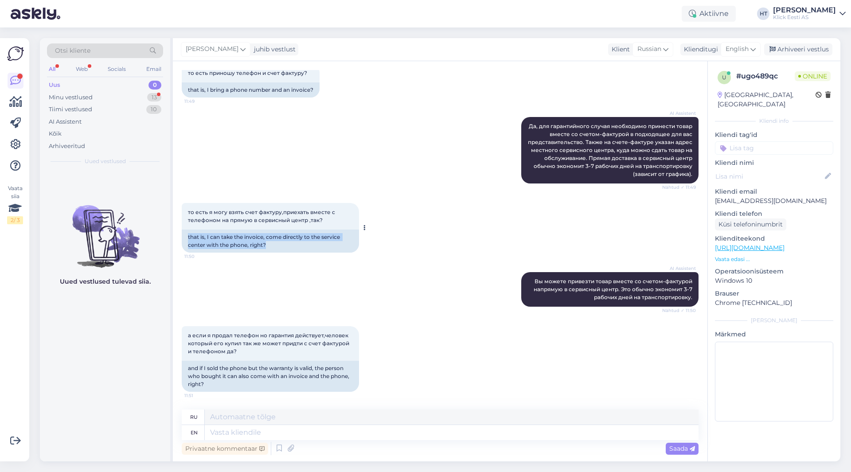
click at [270, 245] on div "that is, I can take the invoice, come directly to the service center with the p…" at bounding box center [270, 241] width 177 height 23
drag, startPoint x: 270, startPoint y: 245, endPoint x: 189, endPoint y: 235, distance: 81.7
click at [189, 235] on div "that is, I can take the invoice, come directly to the service center with the p…" at bounding box center [270, 241] width 177 height 23
click at [188, 235] on div "that is, I can take the invoice, come directly to the service center with the p…" at bounding box center [270, 241] width 177 height 23
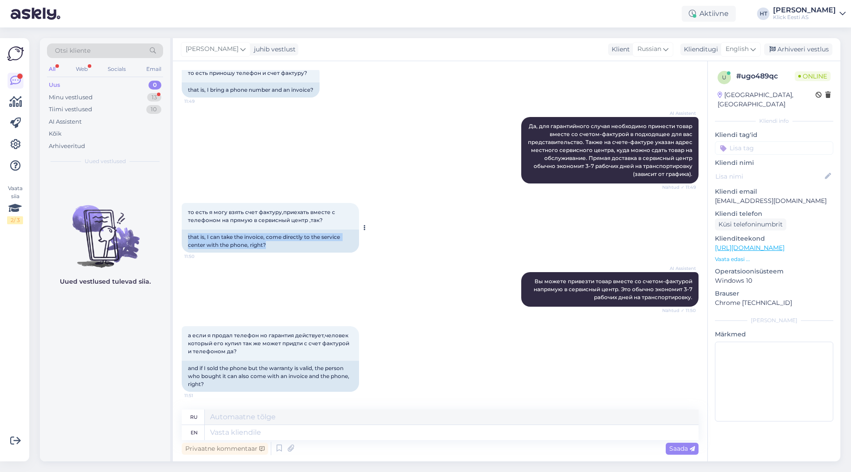
drag, startPoint x: 188, startPoint y: 235, endPoint x: 280, endPoint y: 249, distance: 93.2
click at [280, 249] on div "that is, I can take the invoice, come directly to the service center with the p…" at bounding box center [270, 241] width 177 height 23
drag, startPoint x: 279, startPoint y: 247, endPoint x: 185, endPoint y: 235, distance: 94.7
click at [185, 235] on div "that is, I can take the invoice, come directly to the service center with the p…" at bounding box center [270, 241] width 177 height 23
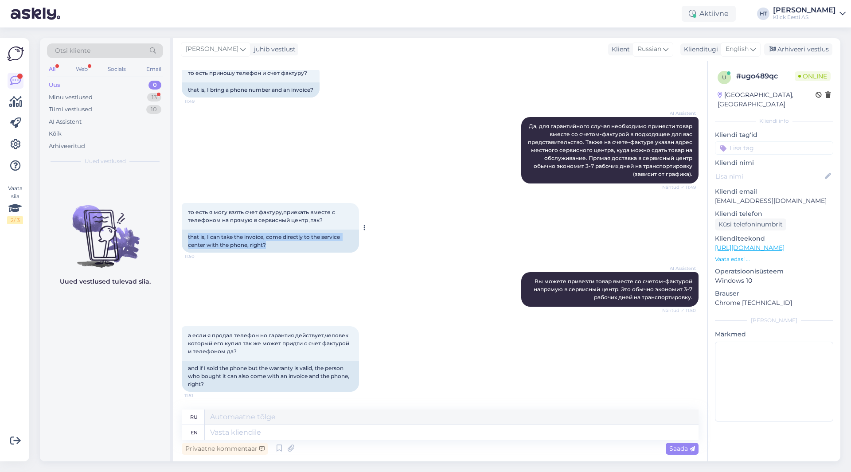
click at [185, 235] on div "that is, I can take the invoice, come directly to the service center with the p…" at bounding box center [270, 241] width 177 height 23
drag, startPoint x: 186, startPoint y: 235, endPoint x: 277, endPoint y: 242, distance: 92.0
click at [277, 242] on div "that is, I can take the invoice, come directly to the service center with the p…" at bounding box center [270, 241] width 177 height 23
click at [335, 433] on textarea at bounding box center [452, 432] width 494 height 15
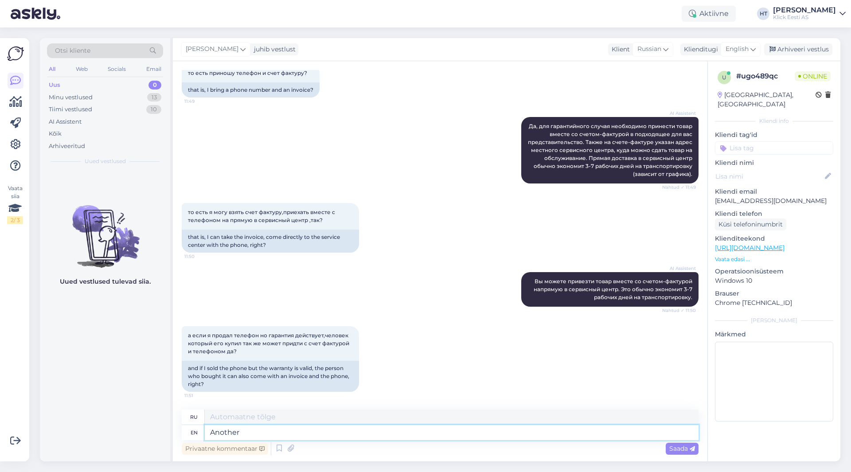
type textarea "Another"
type textarea "Другой"
type textarea "Another person"
type textarea "Другой человек"
type textarea "Another person can a"
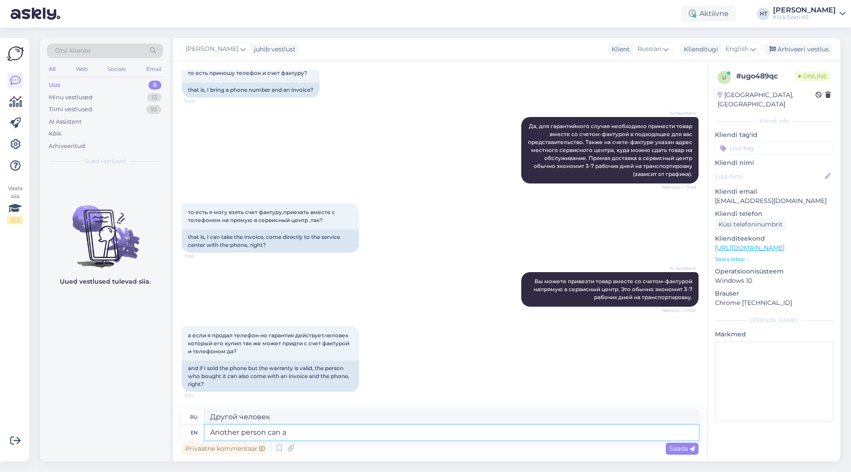
type textarea "Другой человек может"
type textarea "Another person can aslo"
type textarea "Другой человек также может"
type textarea "Another person can aslo bring t"
type textarea "Другой человек также может принести"
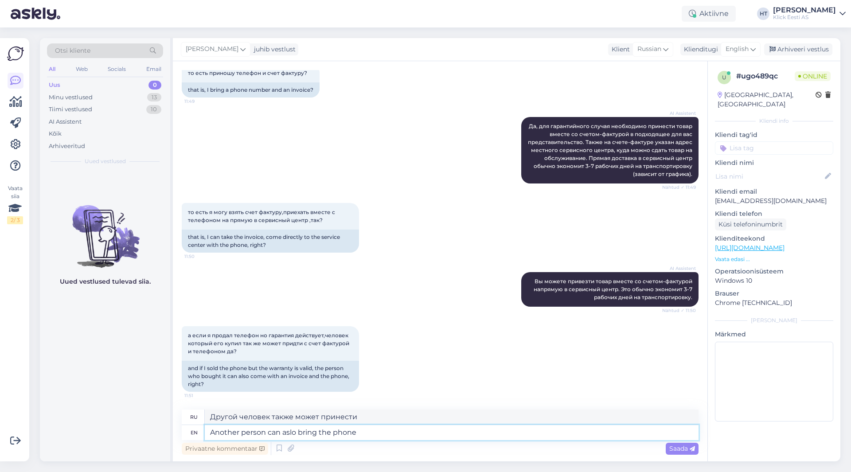
type textarea "Another person can aslo bring the phone"
type textarea "Другой человек также может принести телефон."
type textarea "Another person can aslo bring the phone to a"
type textarea "Другой человек также может принести телефон"
type textarea "Another person can aslo bring the phone to a service"
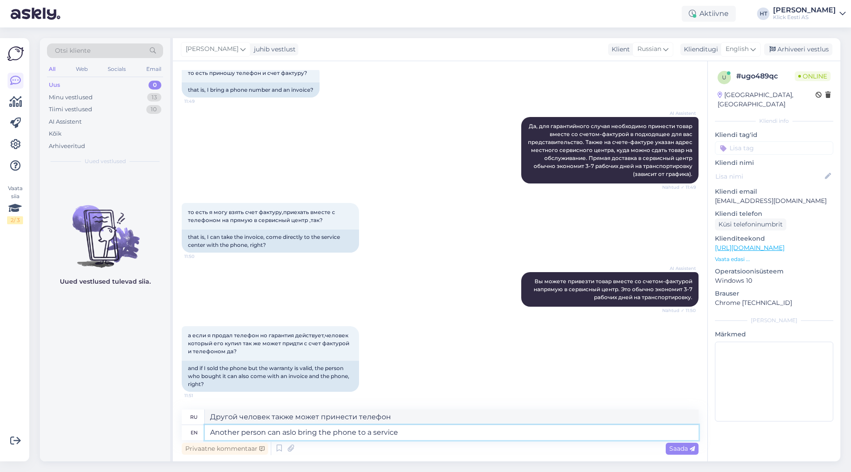
type textarea "Другой человек также может принести телефон в сервисный центр."
type textarea "Another person can aslo bring the phone to a service center, as"
type textarea "Другой человек также может отнести телефон в сервисный центр,"
type textarea "Another person can aslo bring the phone to a service center, as l"
type textarea "Другой человек также может отнести телефон в сервисный центр, как"
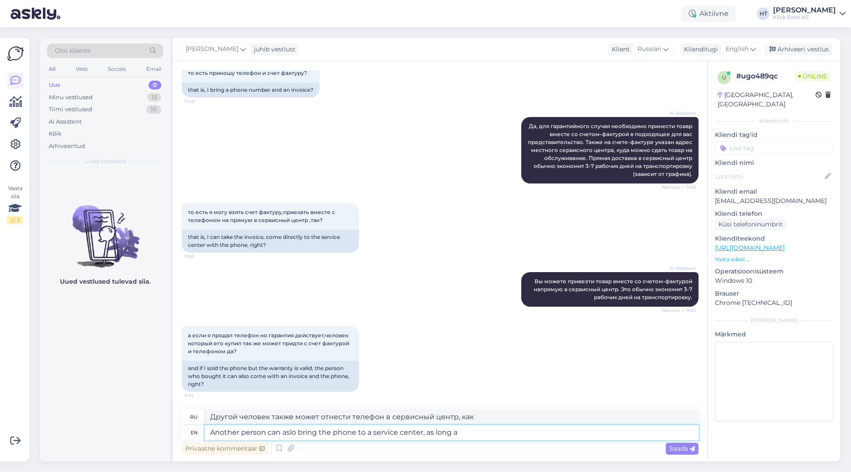
type textarea "Another person can aslo bring the phone to a service center, as long as"
type textarea "Другой человек также может отнести телефон в сервисный центр, если"
type textarea "Another person can aslo bring the phone to a service center, as long as t"
type textarea "Другой человек также может принести телефон в сервисный центр, если"
type textarea "Another person can aslo bring the phone to a service center, as long as they ha"
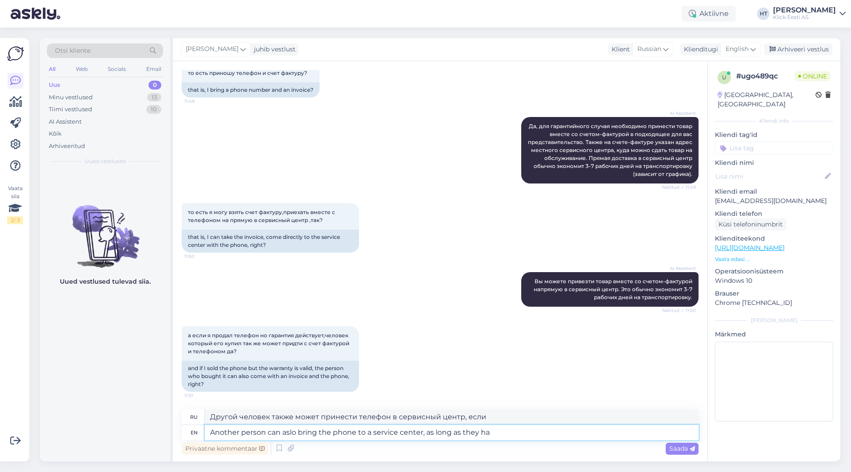
type textarea "Другой человек также может принести телефон в сервисный центр, если он"
type textarea "Another person can aslo bring the phone to a service center, as long as they ha…"
type textarea "Другой человек также может принести телефон в сервисный центр, если у него есть"
type textarea "Another person can aslo bring the phone to a service center, as long as they ha…"
type textarea "Другой человек также может принести телефон в сервисный центр, если у него есть…"
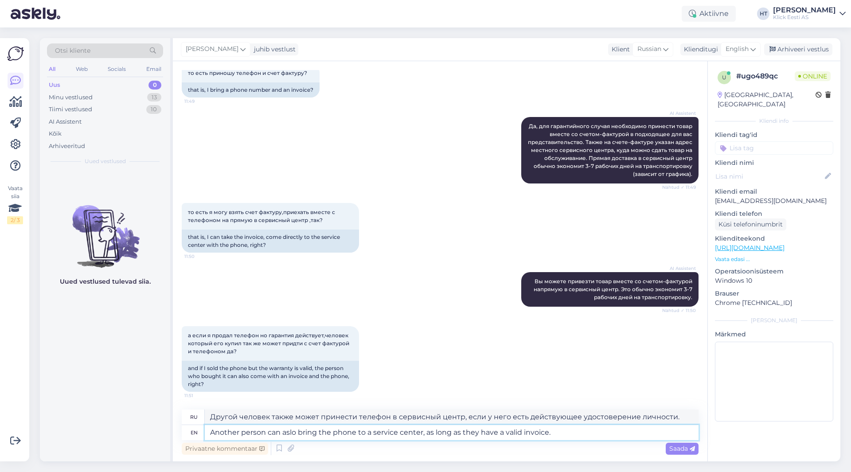
type textarea "Another person can aslo bring the phone to a service center, as long as they ha…"
type textarea "Другой человек также может принести телефон в сервисный центр, при условии нали…"
type textarea "Another person can aslo bring the phone to a service center, as long as they ha…"
type textarea "Другой человек также может принести телефон в сервисный центр, при наличии дейс…"
type textarea "Another person can aslo bring the phone to a service center, as long as they ha…"
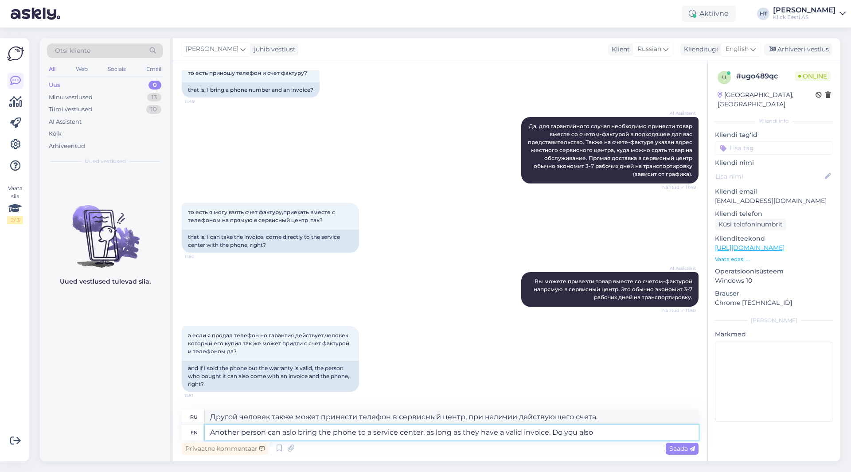
type textarea "Другой человек также может принести телефон в сервисный центр, при наличии дейс…"
type textarea "Another person can aslo bring the phone to a service center, as long as they ha…"
type textarea "Другой человек также может отнести телефон в сервисный центр, при наличии дейст…"
type textarea "Another person can aslo bring the phone to a service center, as long as they ha…"
type textarea "Другой человек также может отнести телефон в сервисный центр, при наличии дейст…"
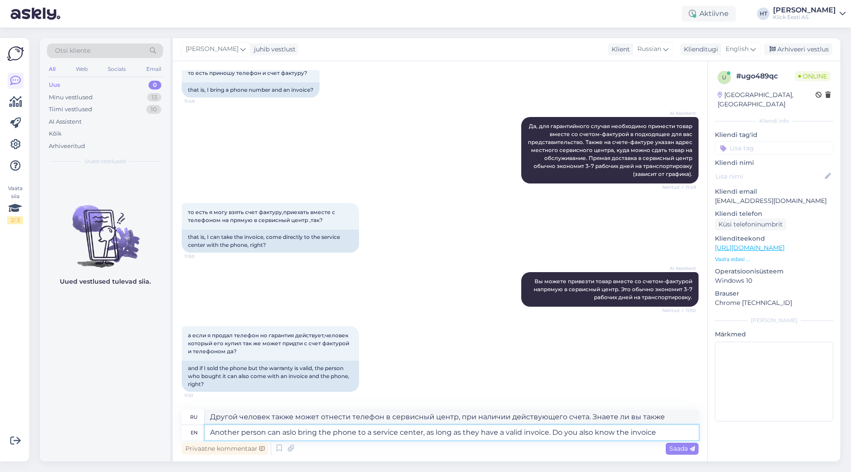
type textarea "Another person can aslo bring the phone to a service center, as long as they ha…"
type textarea "Другой человек также может принести телефон в сервисный центр, при наличии дейс…"
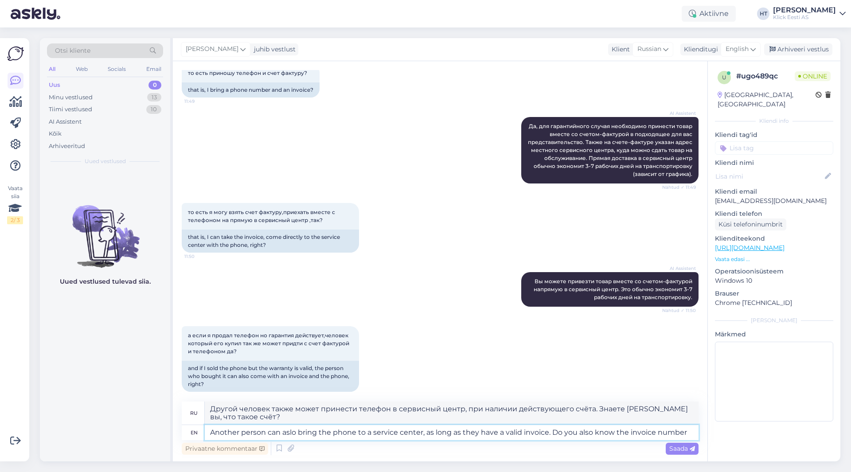
type textarea "Another person can aslo bring the phone to a service center, as long as they ha…"
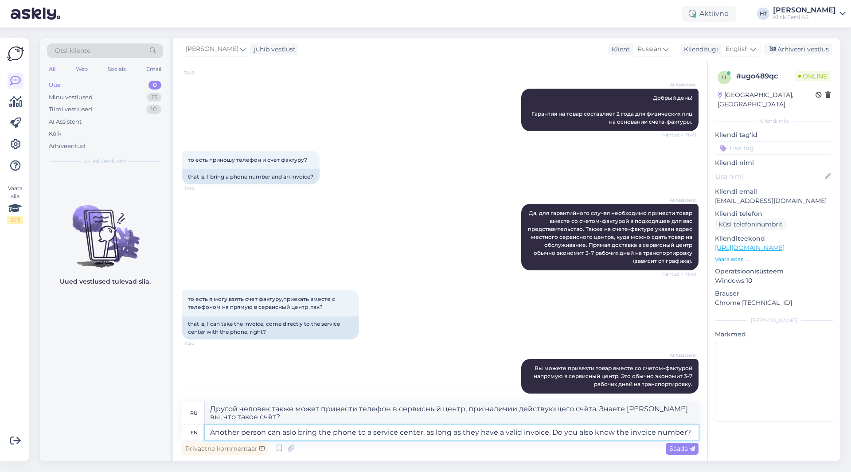
type textarea "Другой человек также может отнести телефон в сервисный центр, если у него есть …"
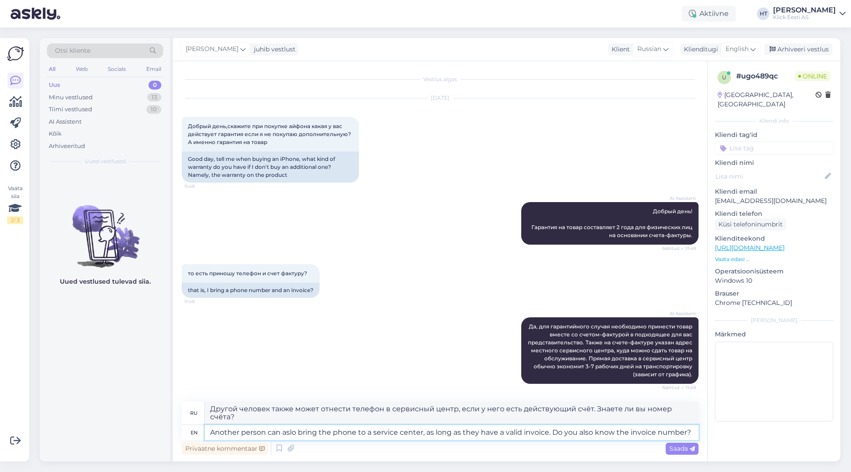
scroll to position [208, 0]
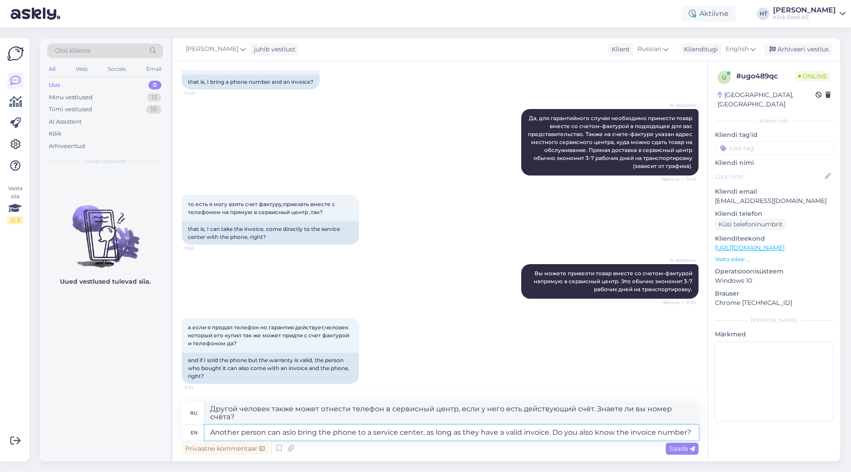
drag, startPoint x: 550, startPoint y: 433, endPoint x: 707, endPoint y: 432, distance: 156.9
click at [707, 432] on div "Vestlus algas [DATE] Добрый день,скажите при покупке айфона какая у вас действу…" at bounding box center [440, 261] width 534 height 400
type textarea "Another person can aslo bring the phone to a service center, as long as they ha…"
type textarea "Другой человек также может принести телефон в сервисный центр, при условии нали…"
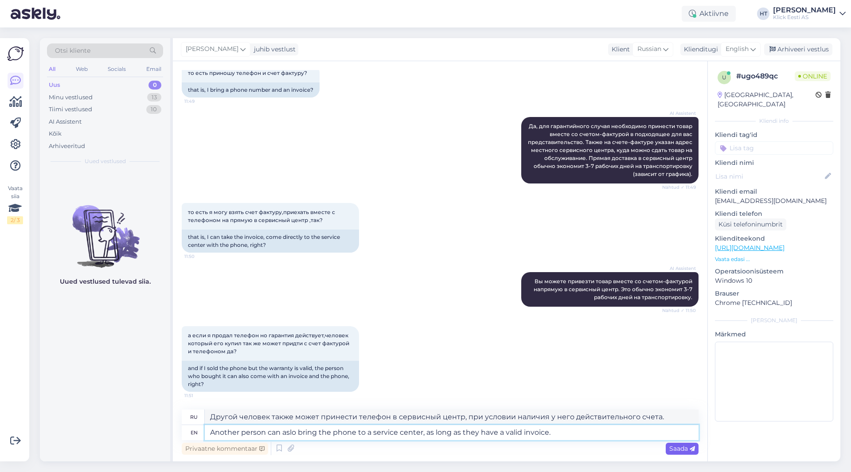
type textarea "Another person can aslo bring the phone to a service center, as long as they ha…"
click at [676, 448] on span "Saada" at bounding box center [682, 448] width 26 height 8
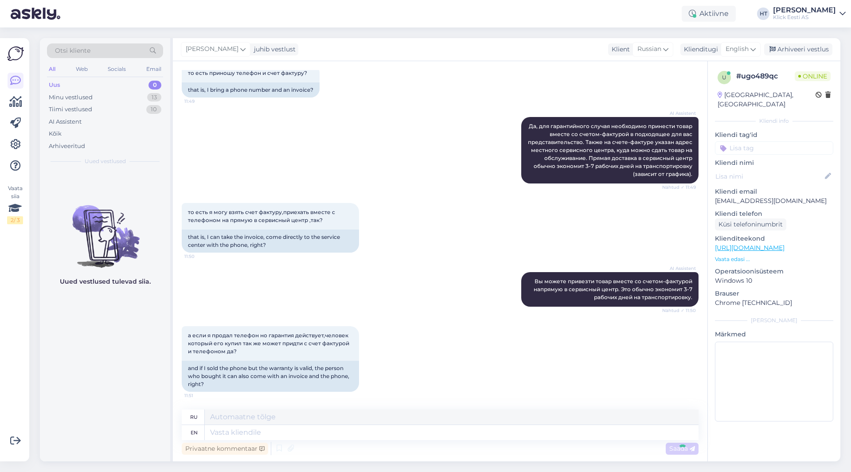
scroll to position [277, 0]
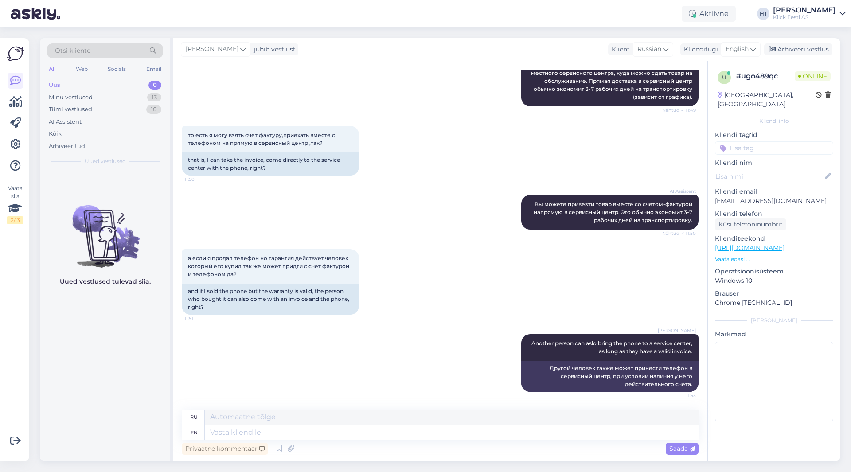
click at [107, 361] on div "Uued vestlused tulevad siia." at bounding box center [105, 316] width 130 height 291
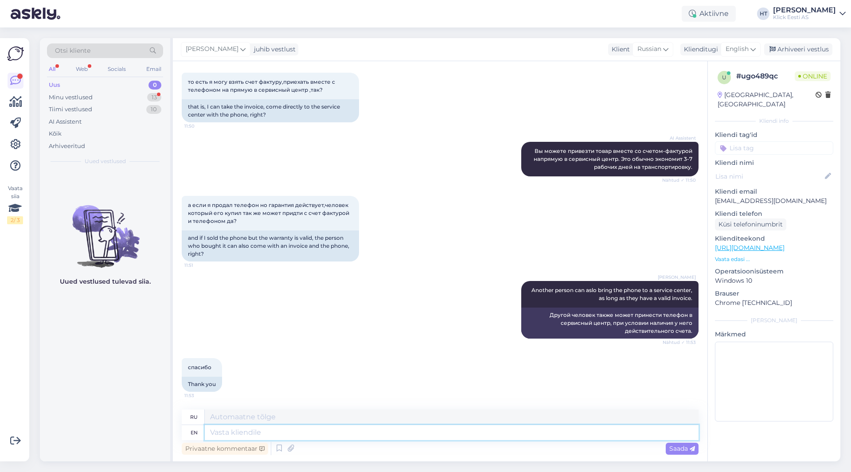
click at [254, 437] on textarea at bounding box center [452, 432] width 494 height 15
type textarea "You're"
type textarea "Ты"
type textarea "You're welcome."
type textarea "Пожалуйста."
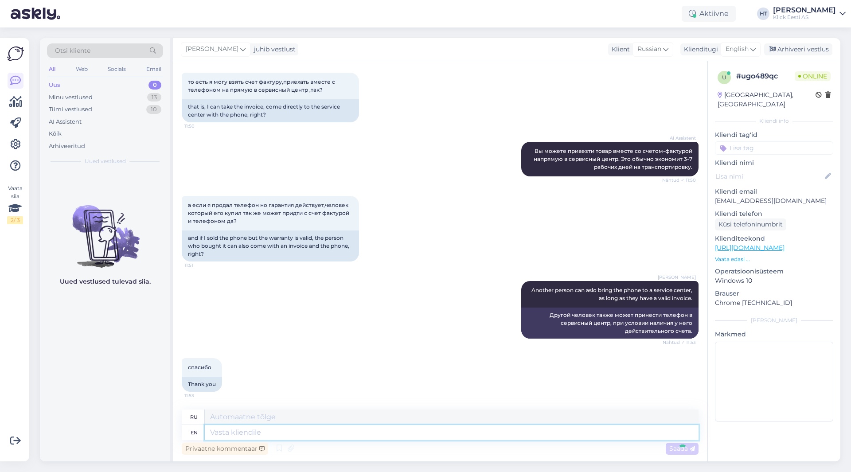
scroll to position [384, 0]
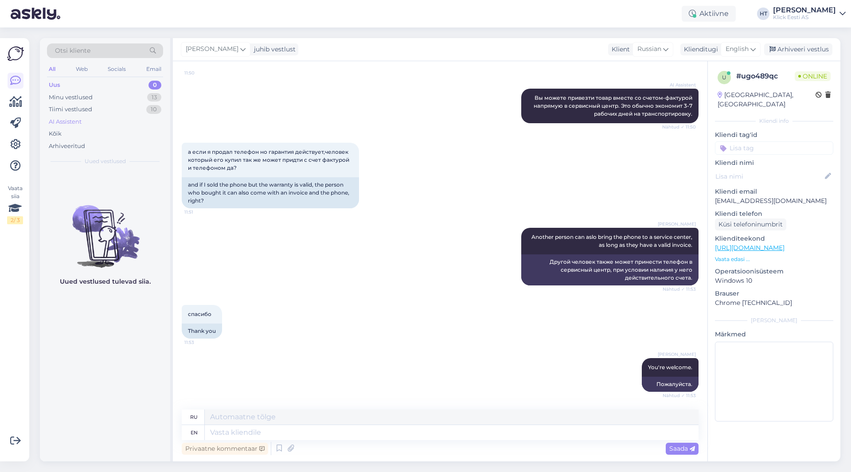
click at [116, 123] on div "AI Assistent" at bounding box center [105, 122] width 116 height 12
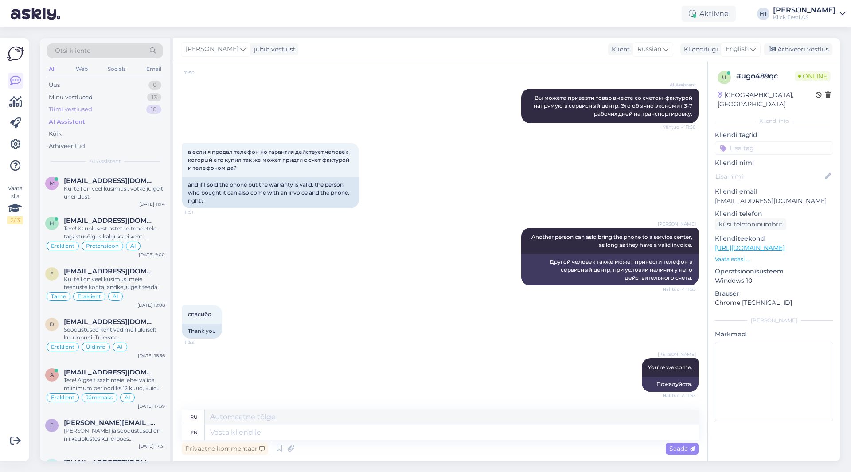
click at [118, 111] on div "Tiimi vestlused 10" at bounding box center [105, 109] width 116 height 12
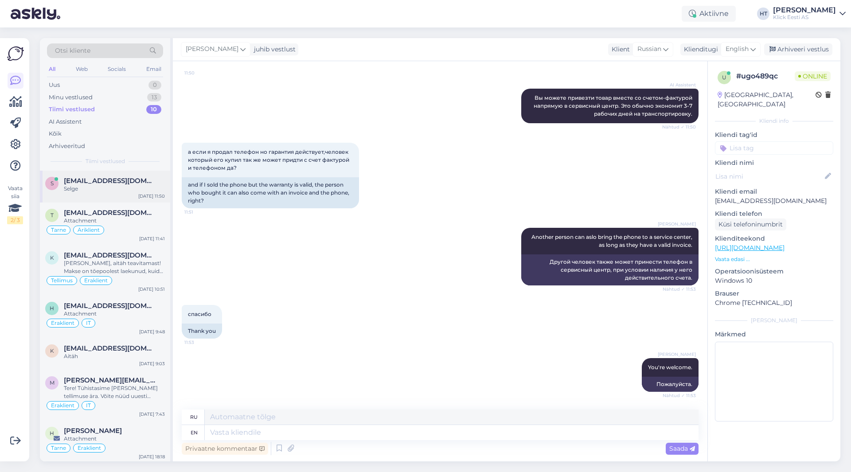
click at [129, 182] on span "[EMAIL_ADDRESS][DOMAIN_NAME]" at bounding box center [110, 181] width 92 height 8
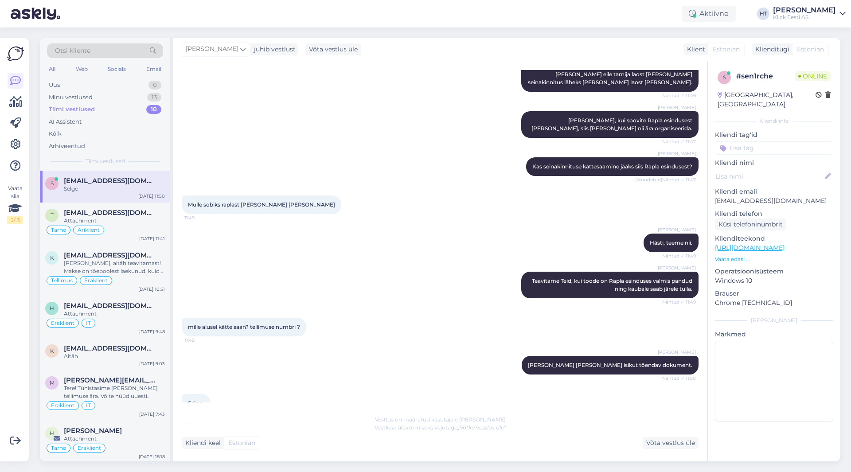
scroll to position [339, 0]
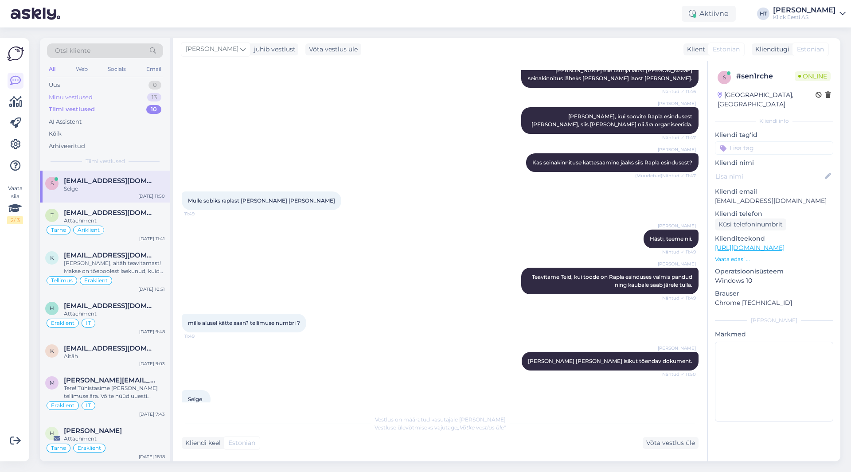
click at [136, 97] on div "Minu vestlused 13" at bounding box center [105, 97] width 116 height 12
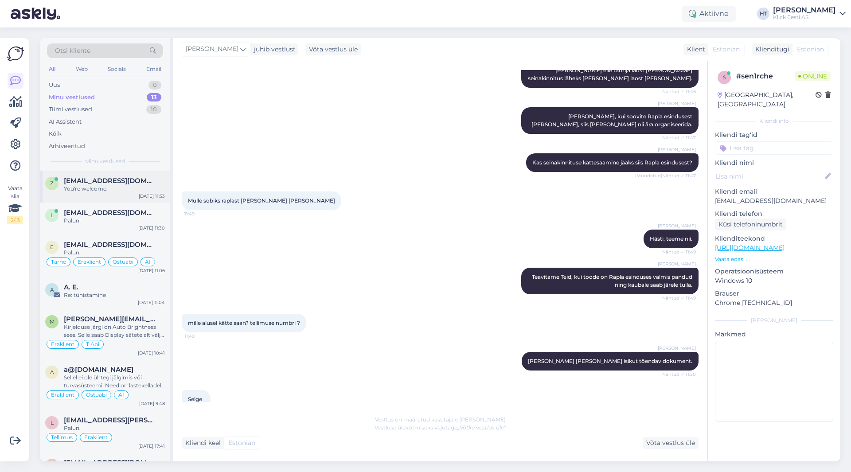
click at [127, 183] on span "[EMAIL_ADDRESS][DOMAIN_NAME]" at bounding box center [110, 181] width 92 height 8
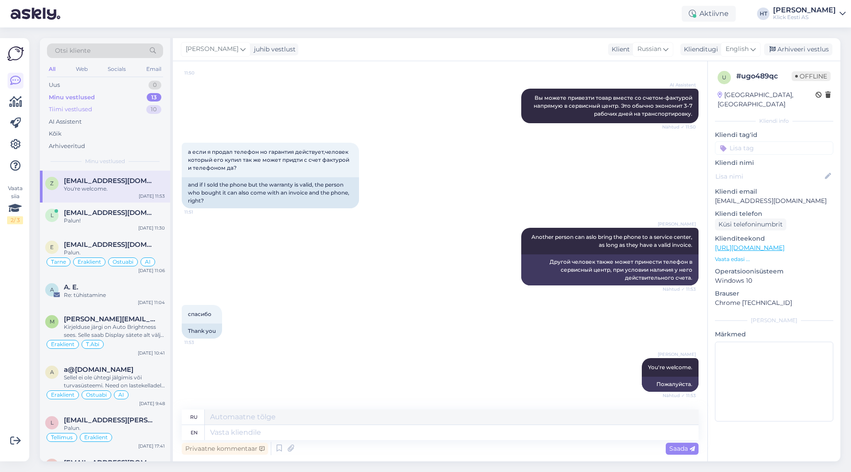
click at [105, 108] on div "Tiimi vestlused 10" at bounding box center [105, 109] width 116 height 12
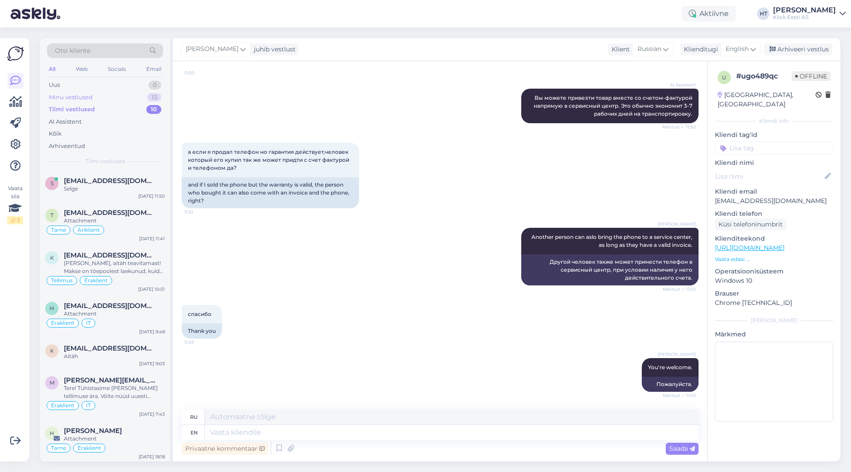
click at [105, 96] on div "Minu vestlused 13" at bounding box center [105, 97] width 116 height 12
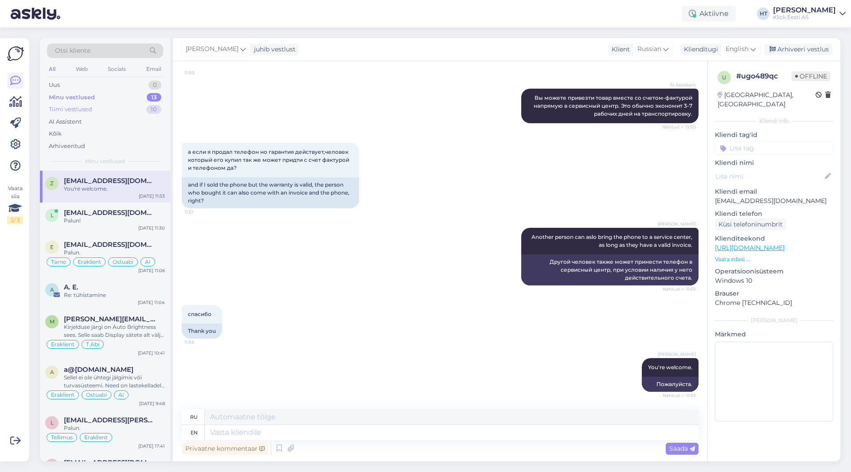
click at [119, 107] on div "Tiimi vestlused 10" at bounding box center [105, 109] width 116 height 12
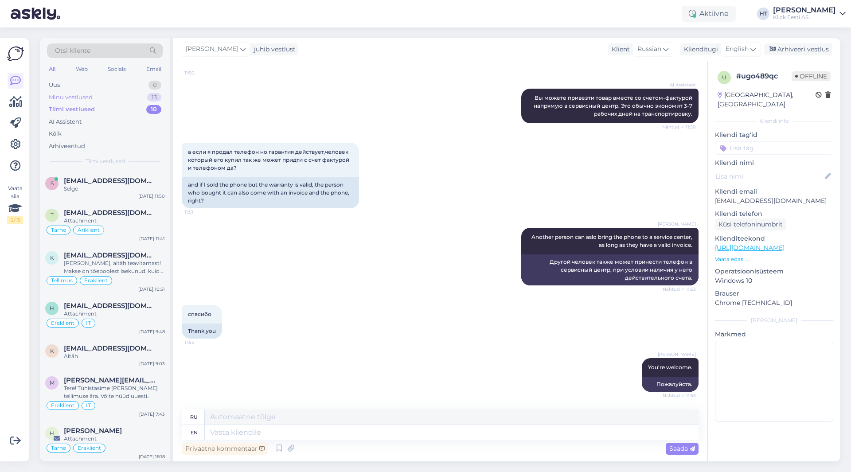
click at [121, 97] on div "Minu vestlused 13" at bounding box center [105, 97] width 116 height 12
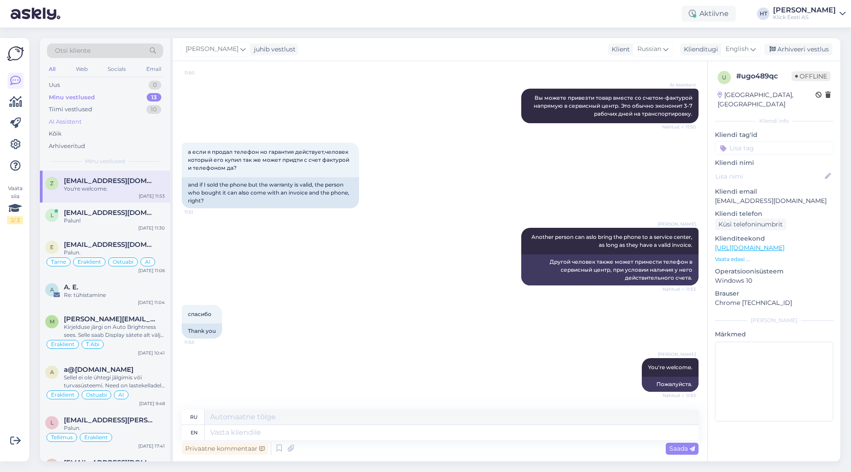
click at [122, 119] on div "AI Assistent" at bounding box center [105, 122] width 116 height 12
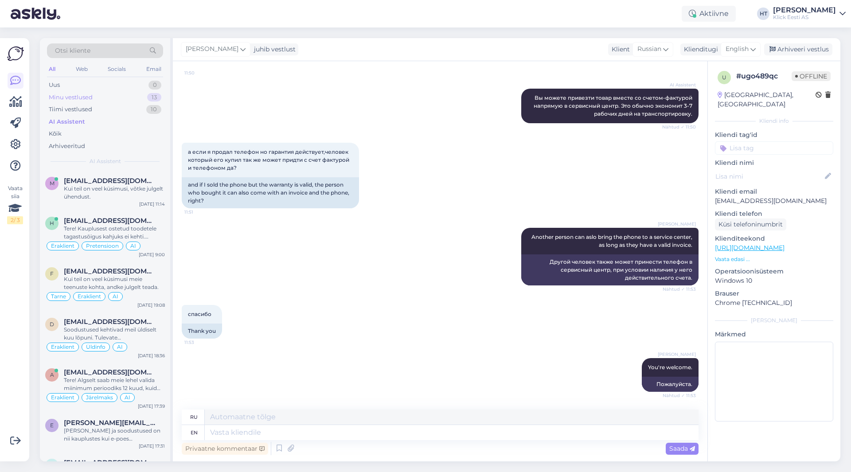
click at [131, 98] on div "Minu vestlused 13" at bounding box center [105, 97] width 116 height 12
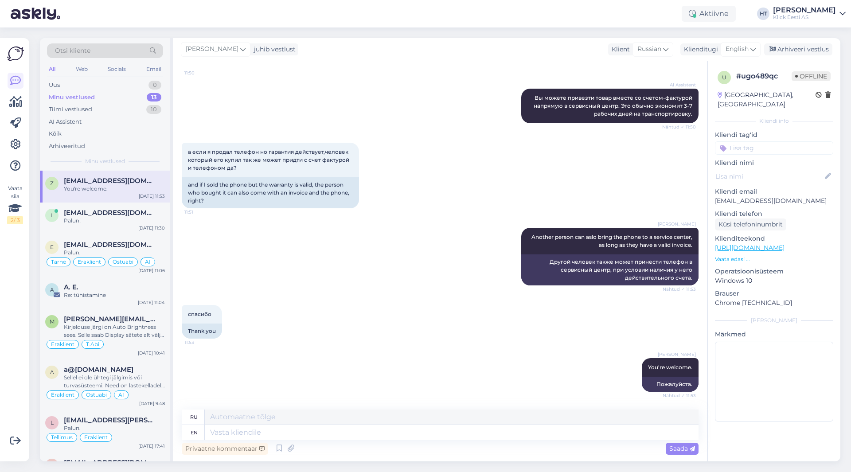
click at [123, 101] on div "Minu vestlused 13" at bounding box center [105, 97] width 116 height 12
click at [123, 108] on div "Tiimi vestlused 10" at bounding box center [105, 109] width 116 height 12
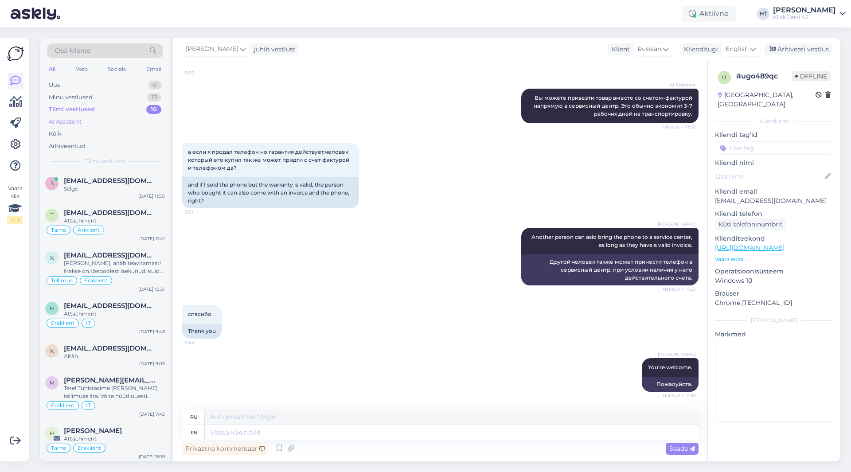
click at [119, 119] on div "AI Assistent" at bounding box center [105, 122] width 116 height 12
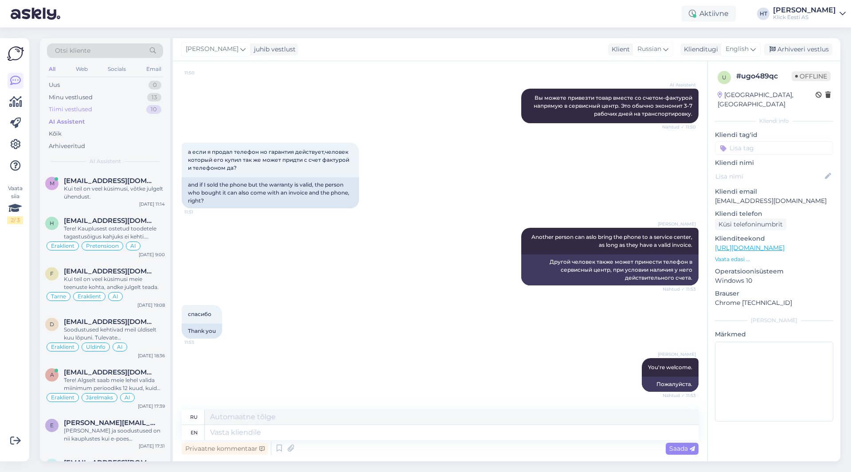
click at [118, 104] on div "Tiimi vestlused 10" at bounding box center [105, 109] width 116 height 12
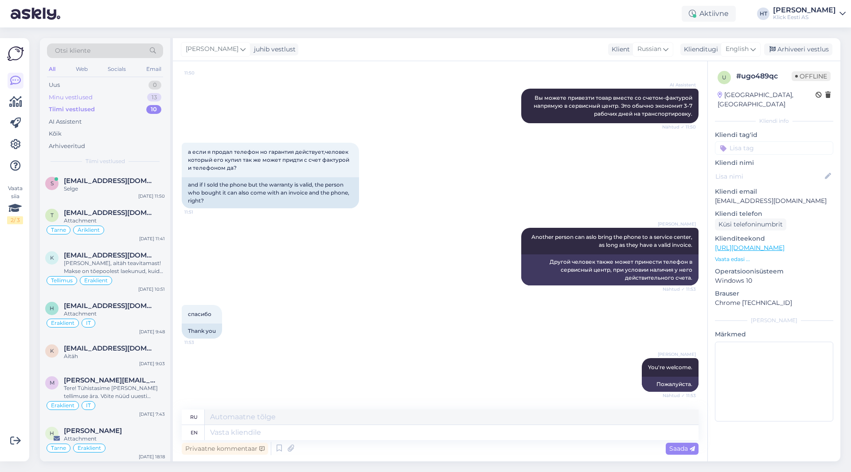
click at [119, 100] on div "Minu vestlused 13" at bounding box center [105, 97] width 116 height 12
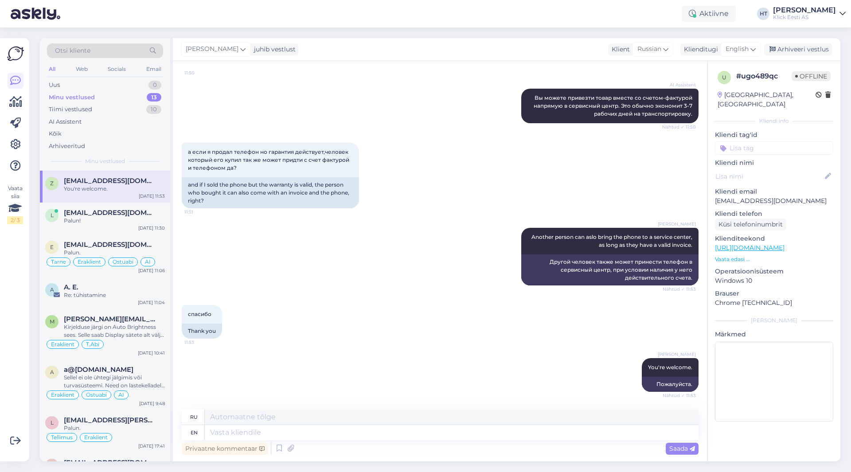
click at [389, 121] on div "AI Assistent Вы можете привезти товар вместе со счетом-фактурой напрямую в серв…" at bounding box center [440, 106] width 517 height 54
click at [393, 122] on div "AI Assistent Вы можете привезти товар вместе со счетом-фактурой напрямую в серв…" at bounding box center [440, 106] width 517 height 54
click at [715, 17] on div "Aktiivne" at bounding box center [708, 14] width 54 height 16
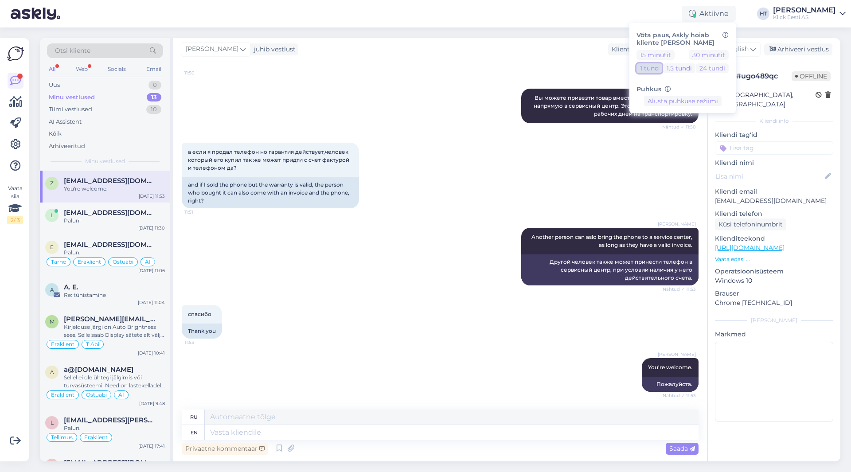
click at [662, 66] on button "1 tund" at bounding box center [649, 68] width 26 height 10
click at [466, 66] on div "Vestlus algas [DATE] Добрый день,скажите при покупке айфона какая у вас действу…" at bounding box center [440, 261] width 534 height 400
